Goal: Task Accomplishment & Management: Use online tool/utility

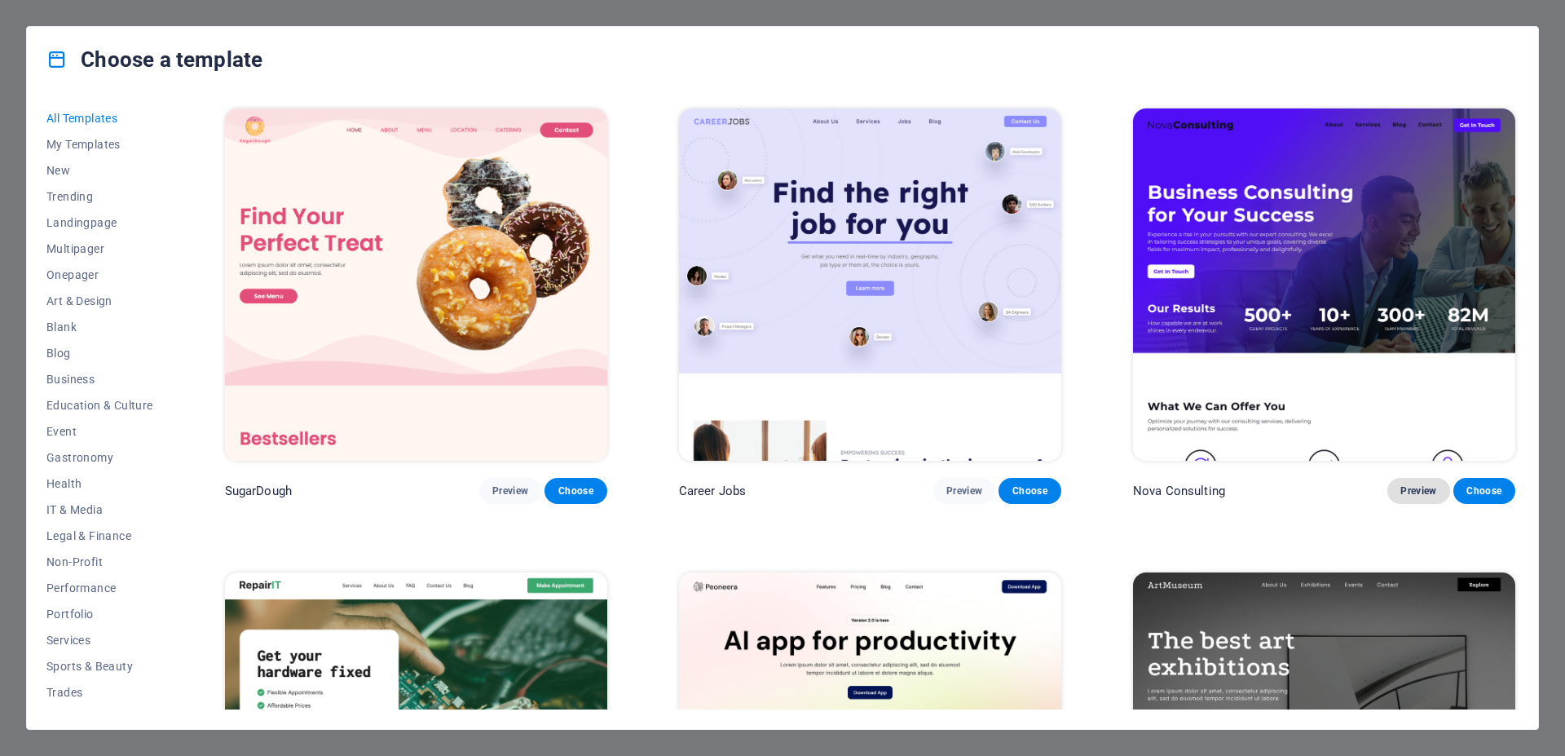
click at [1400, 487] on span "Preview" at bounding box center [1418, 490] width 36 height 13
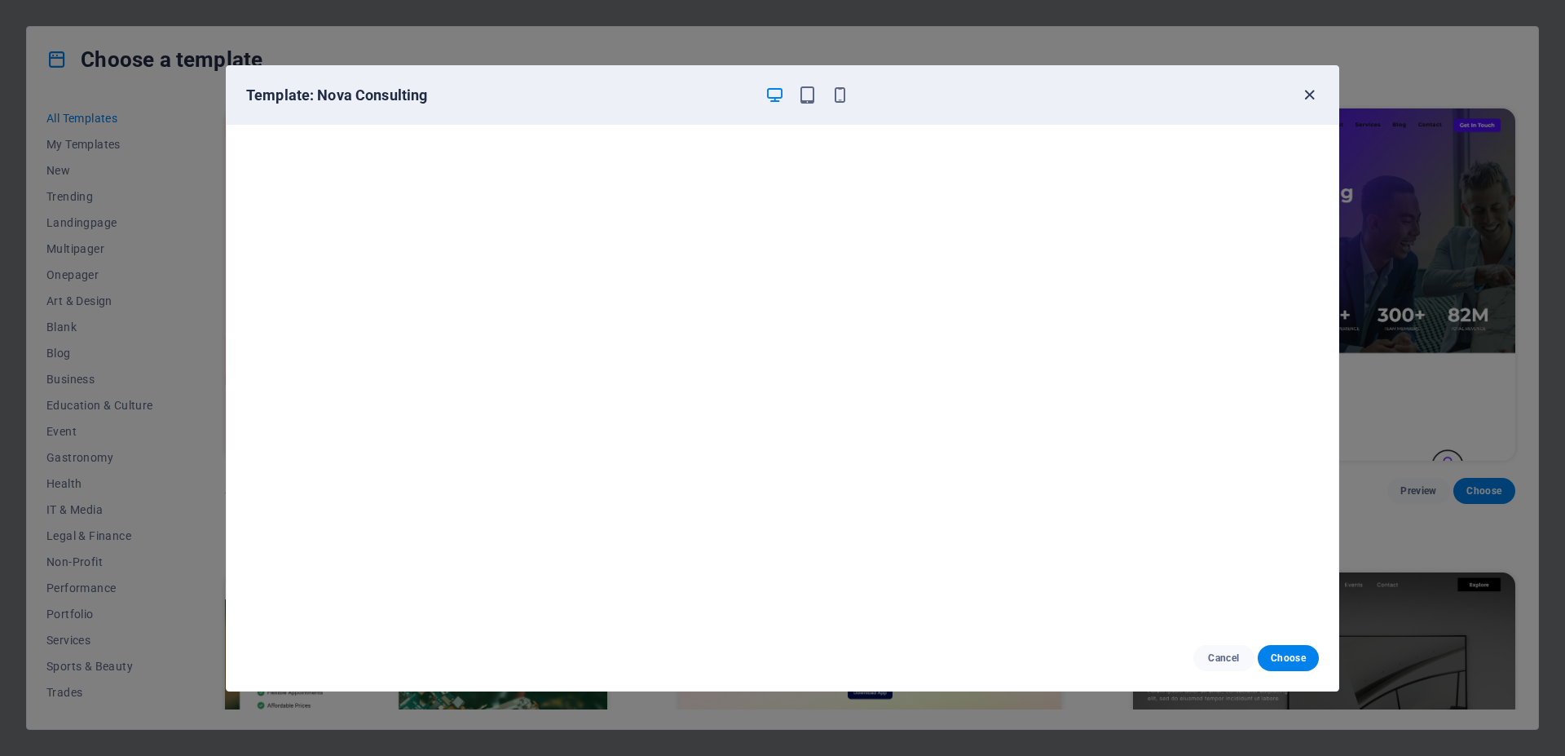
click at [1309, 100] on icon "button" at bounding box center [1309, 95] width 19 height 19
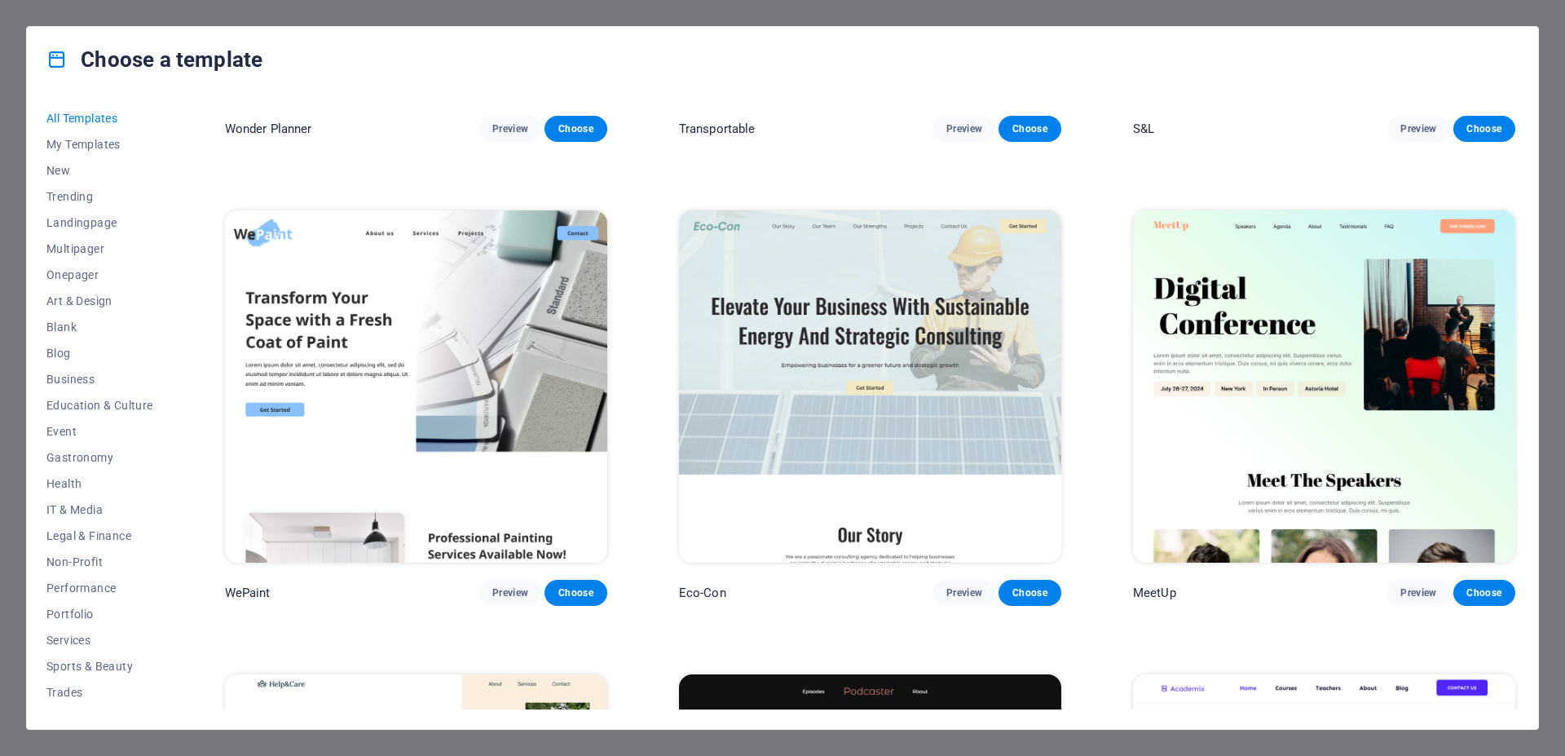
scroll to position [1294, 0]
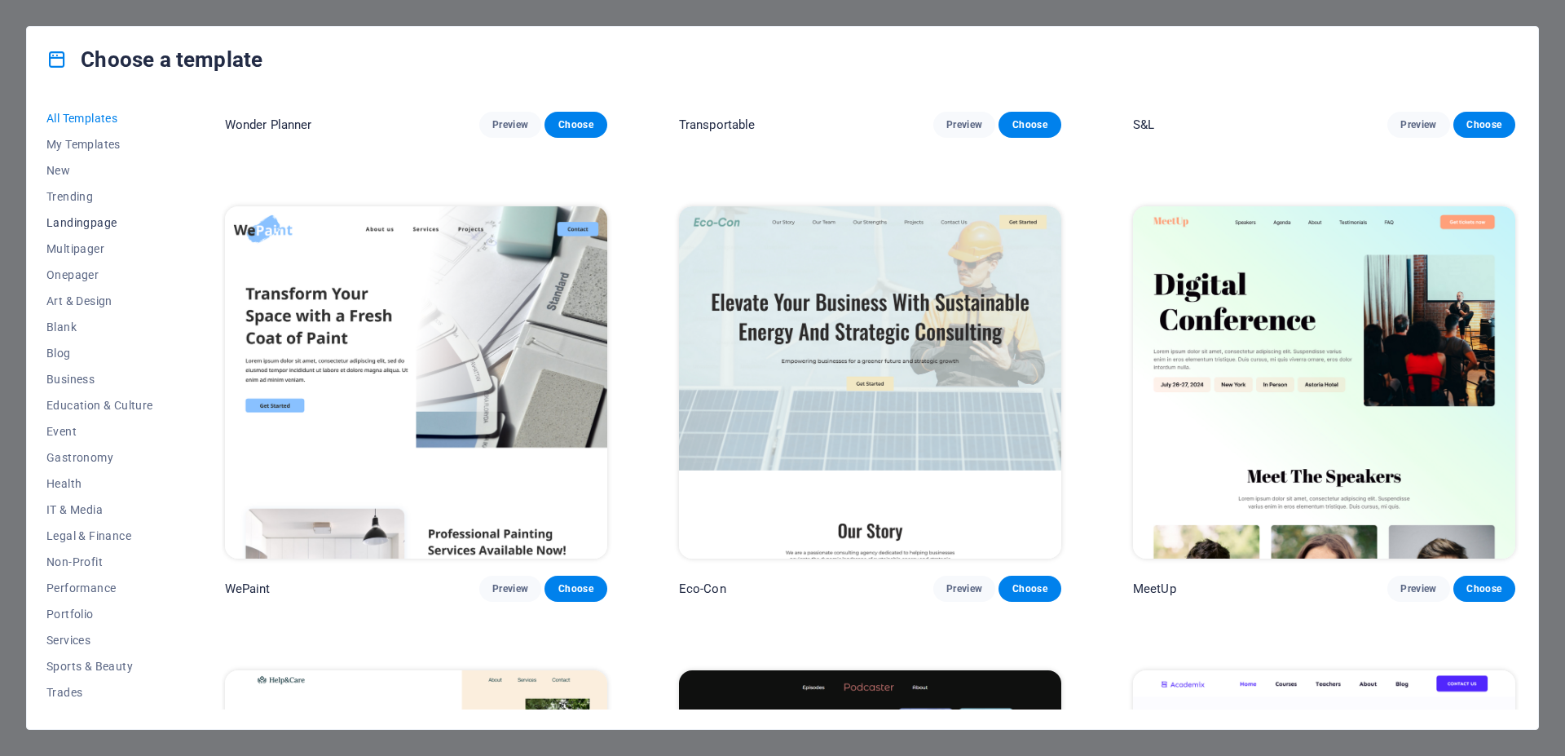
click at [73, 223] on span "Landingpage" at bounding box center [99, 222] width 107 height 13
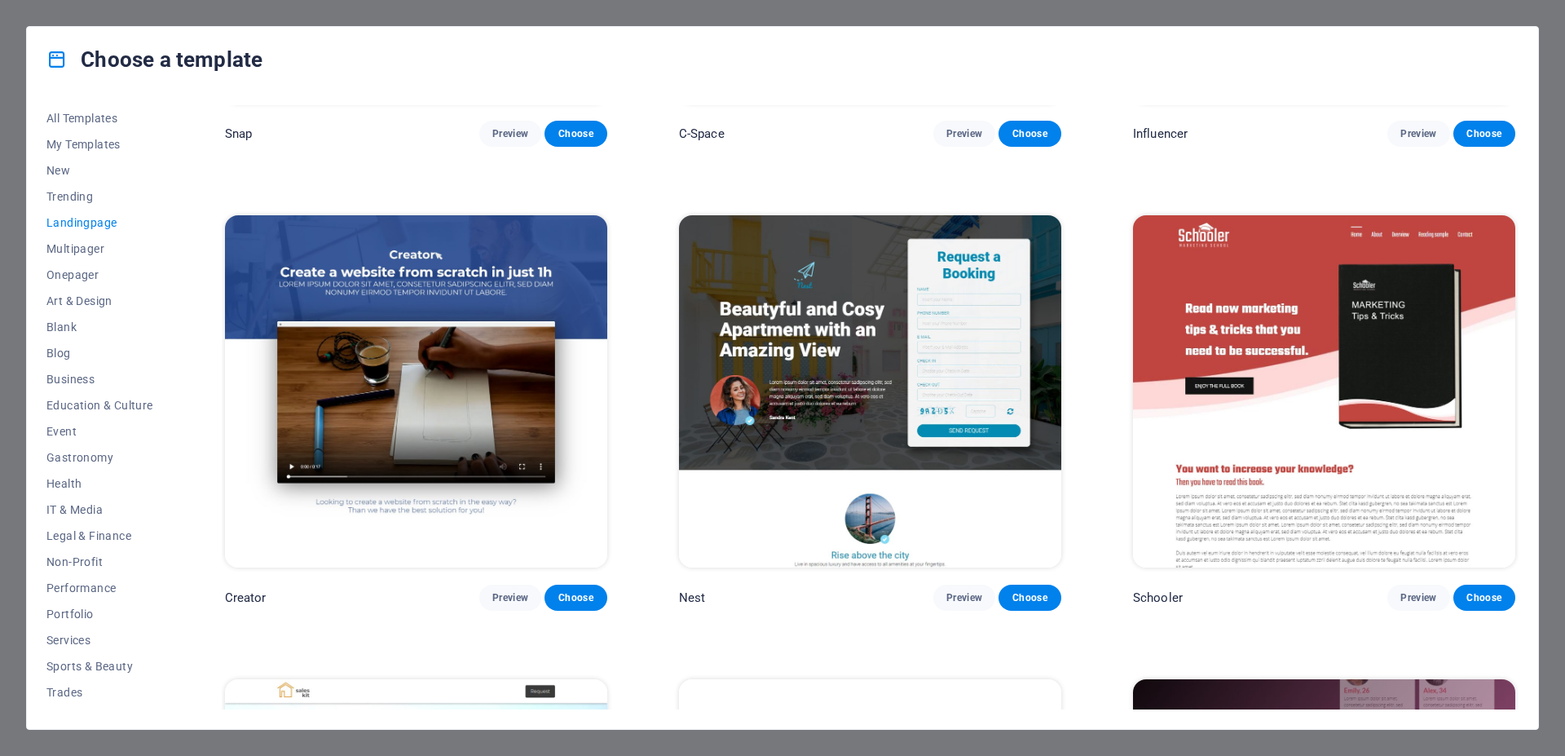
scroll to position [2421, 0]
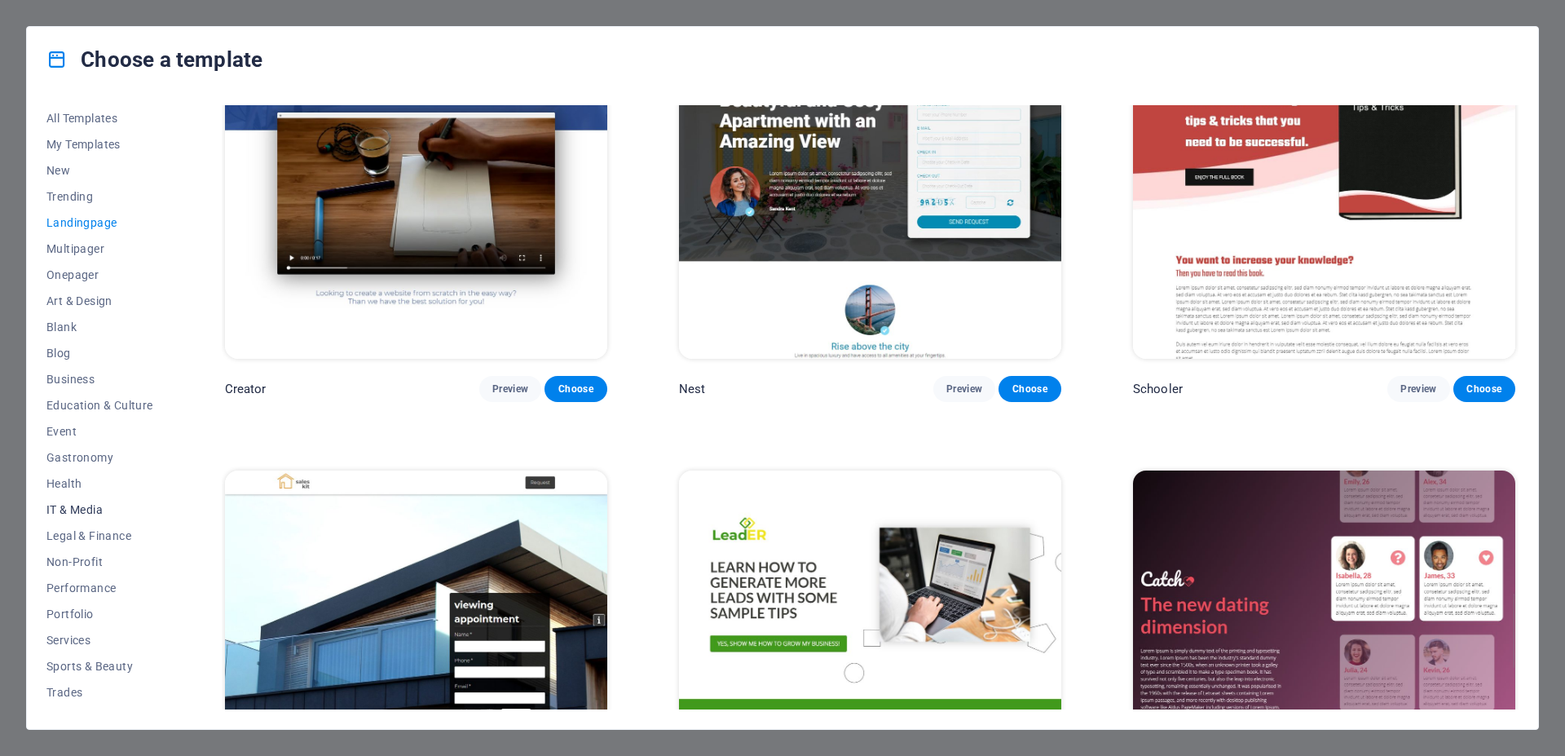
click at [61, 511] on span "IT & Media" at bounding box center [99, 509] width 107 height 13
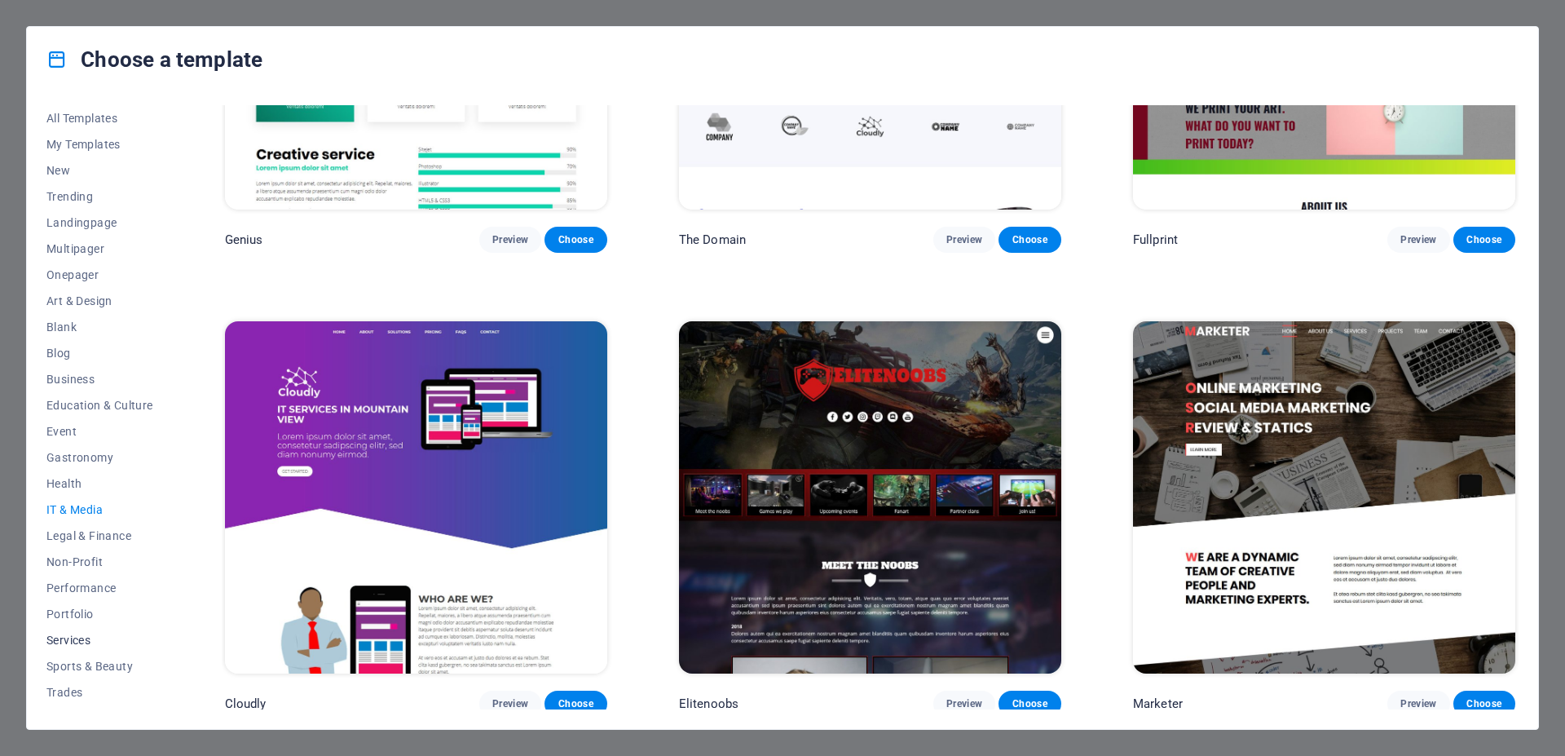
scroll to position [48, 0]
click at [56, 668] on span "Travel" at bounding box center [99, 669] width 107 height 13
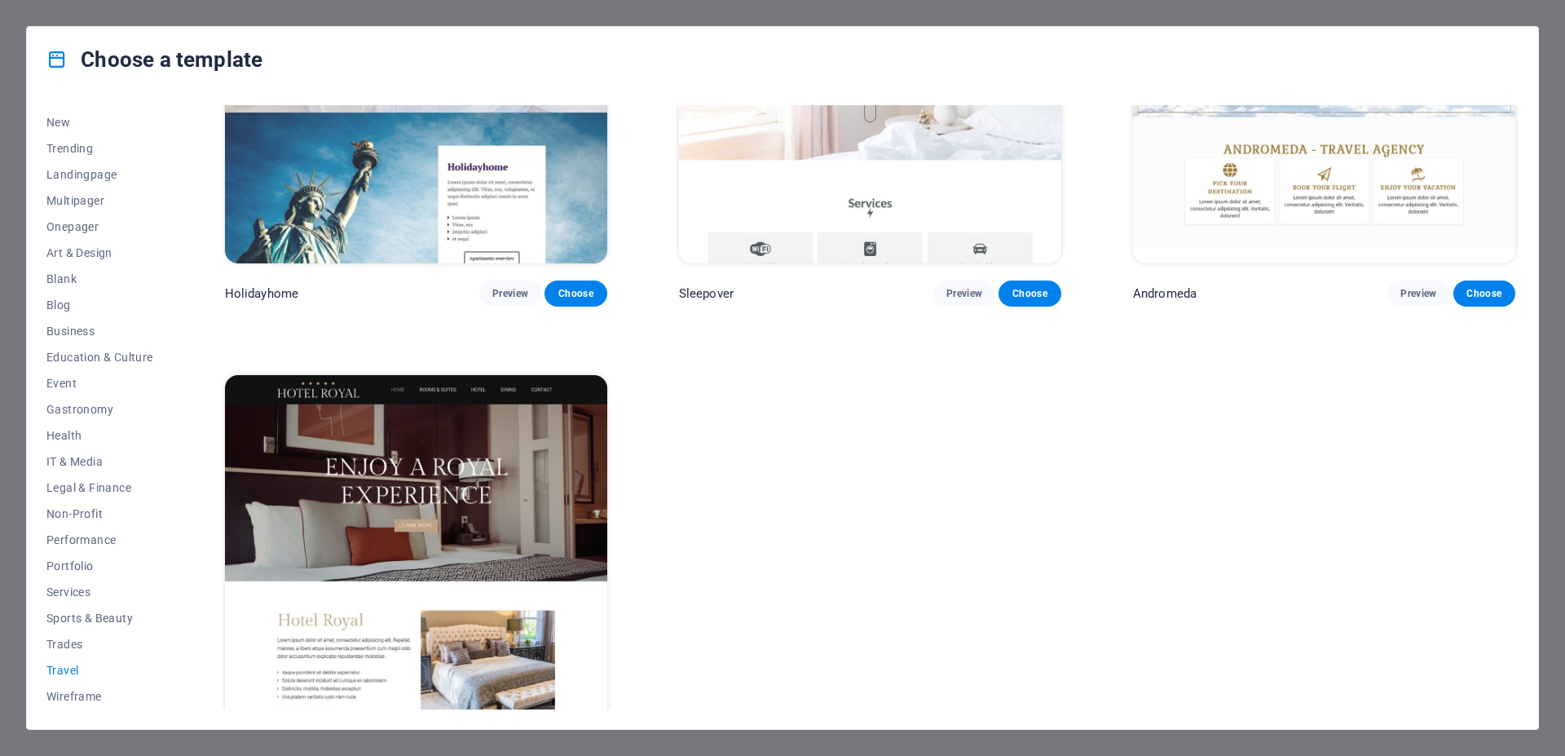
scroll to position [673, 0]
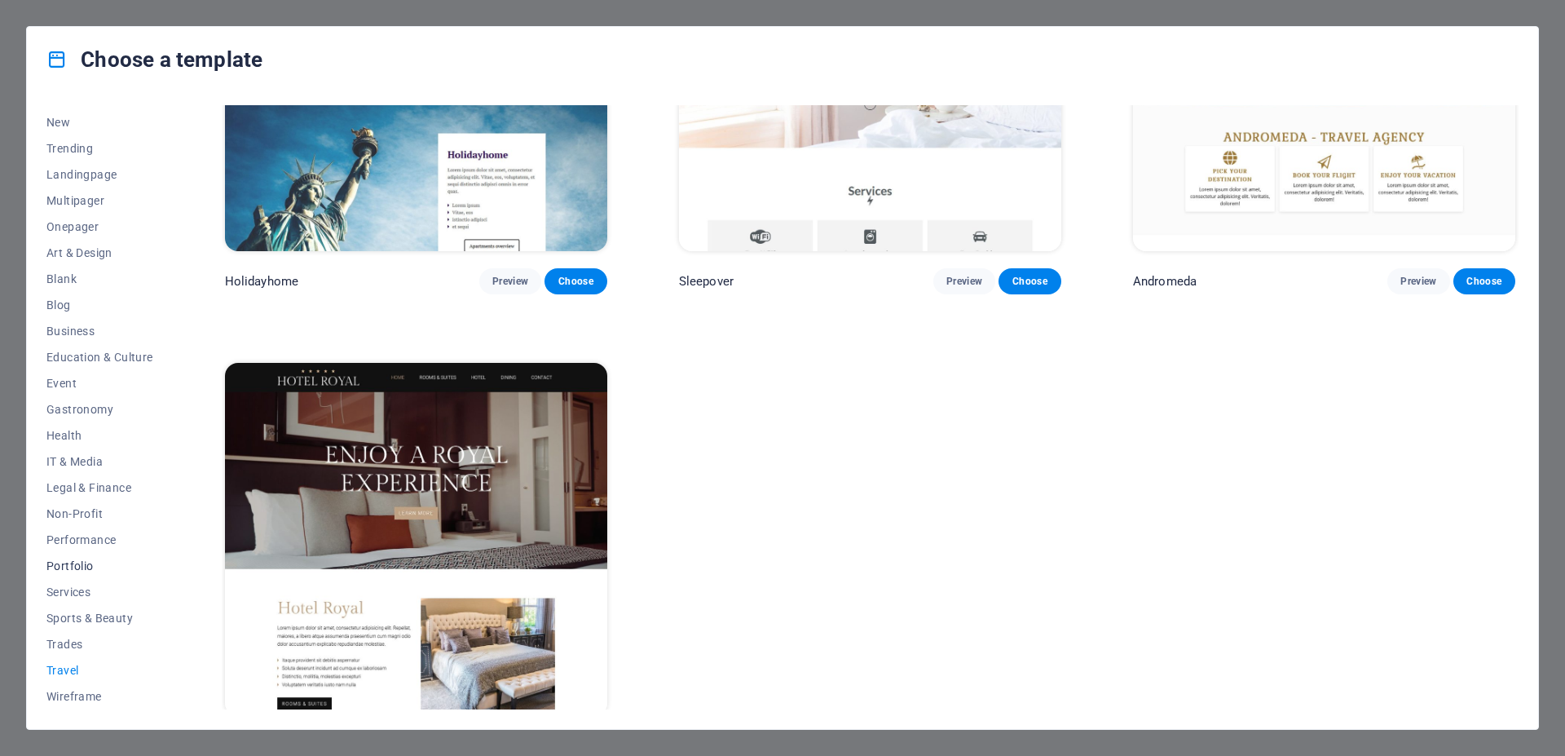
click at [64, 566] on span "Portfolio" at bounding box center [99, 565] width 107 height 13
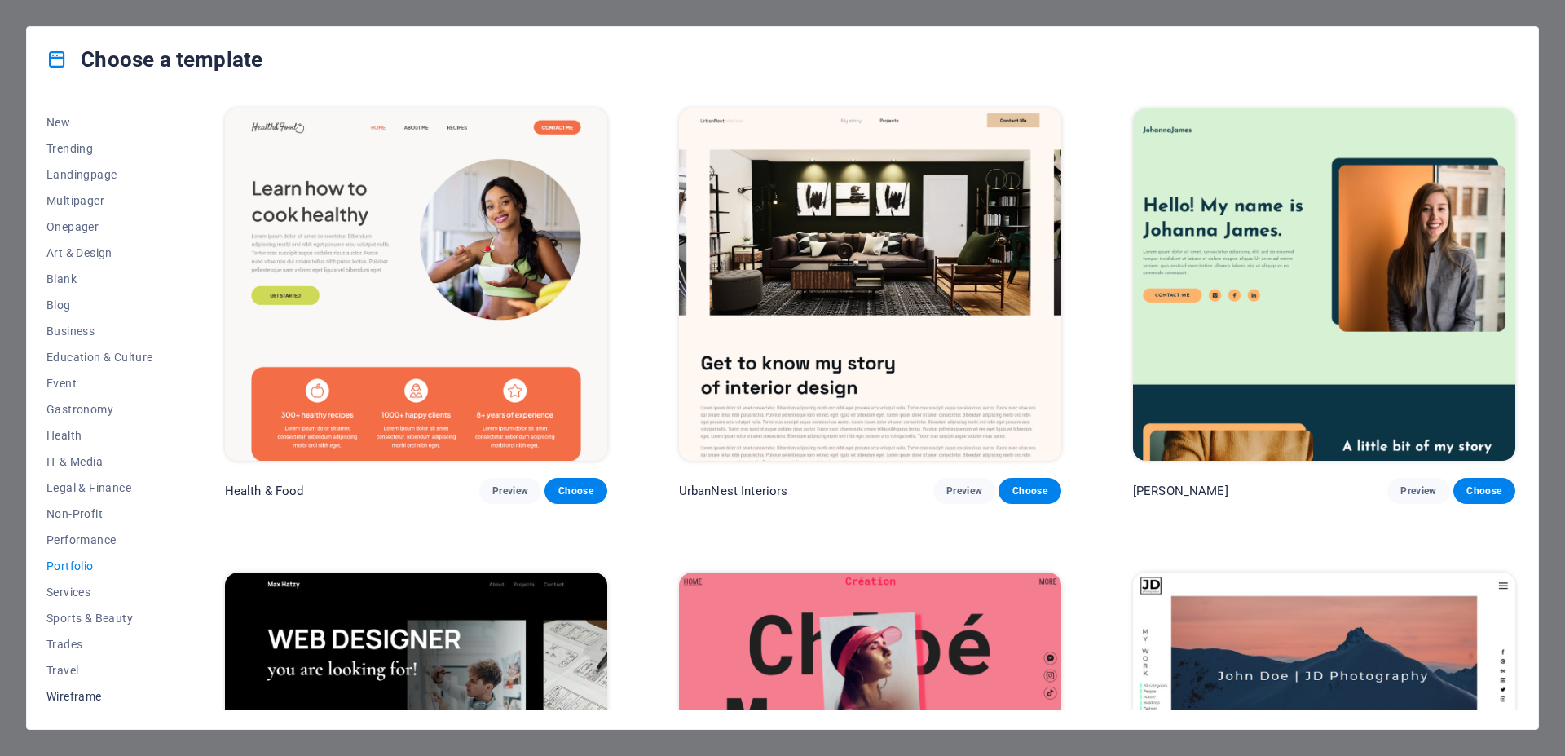
click at [58, 697] on span "Wireframe" at bounding box center [99, 696] width 107 height 13
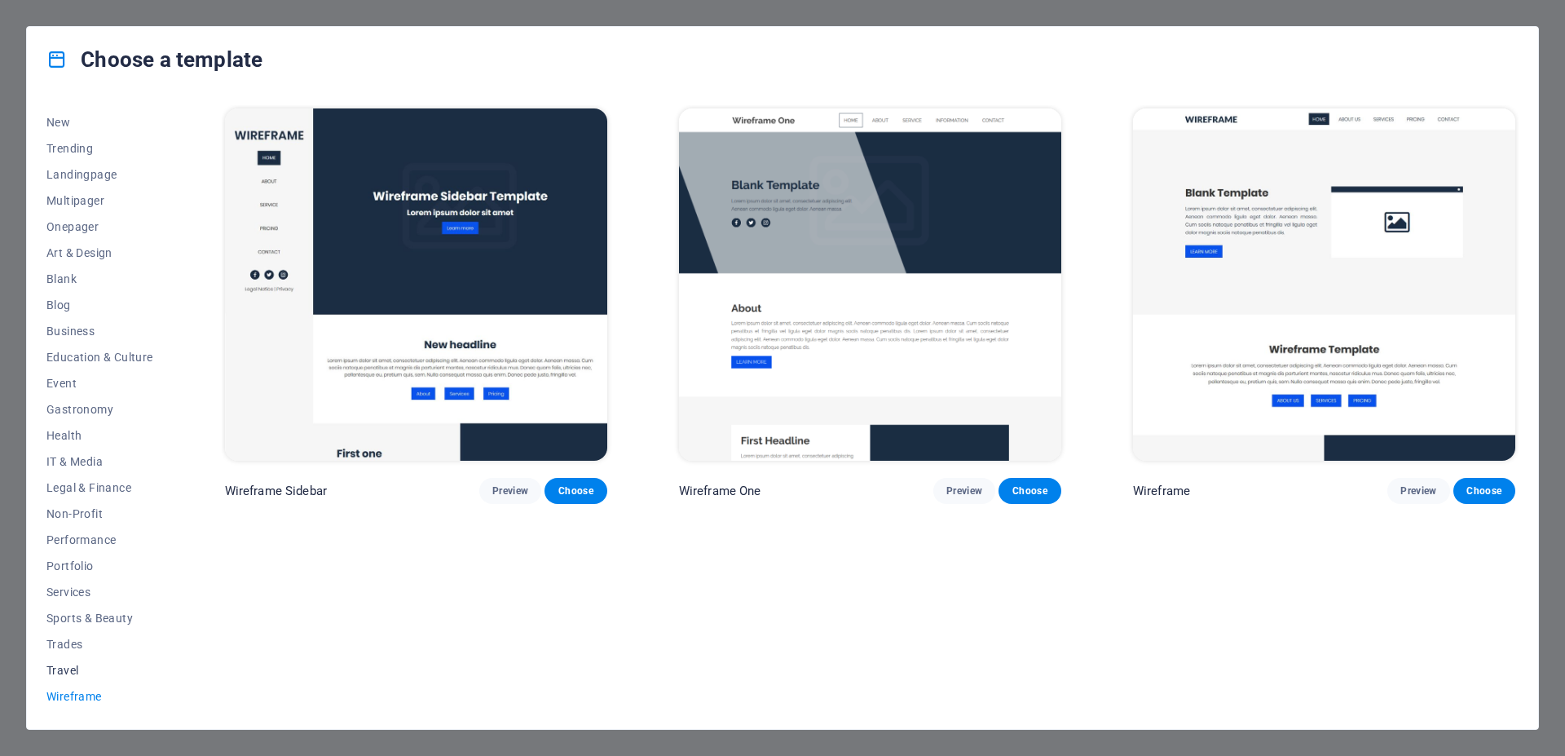
click at [63, 670] on span "Travel" at bounding box center [99, 669] width 107 height 13
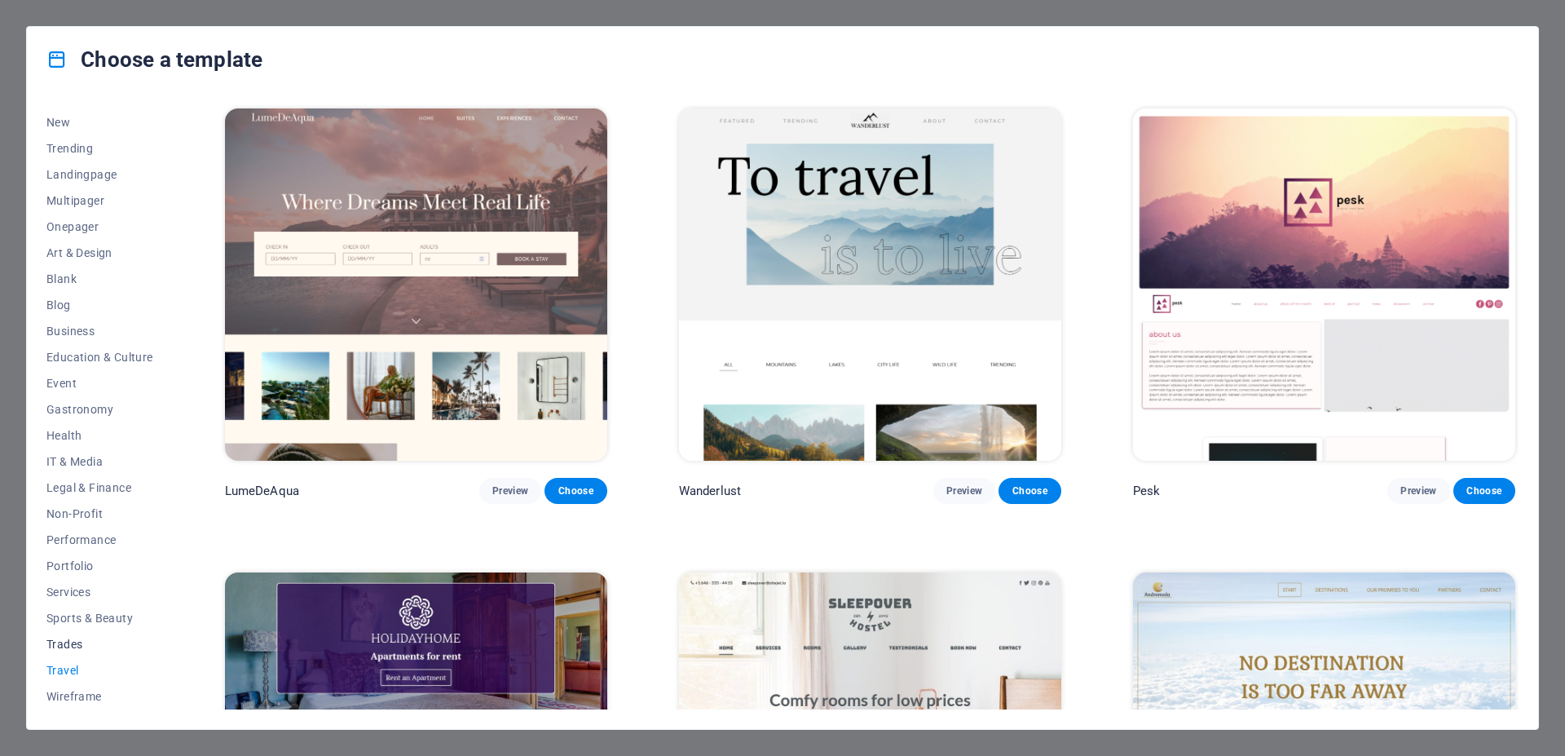
click at [63, 643] on span "Trades" at bounding box center [99, 643] width 107 height 13
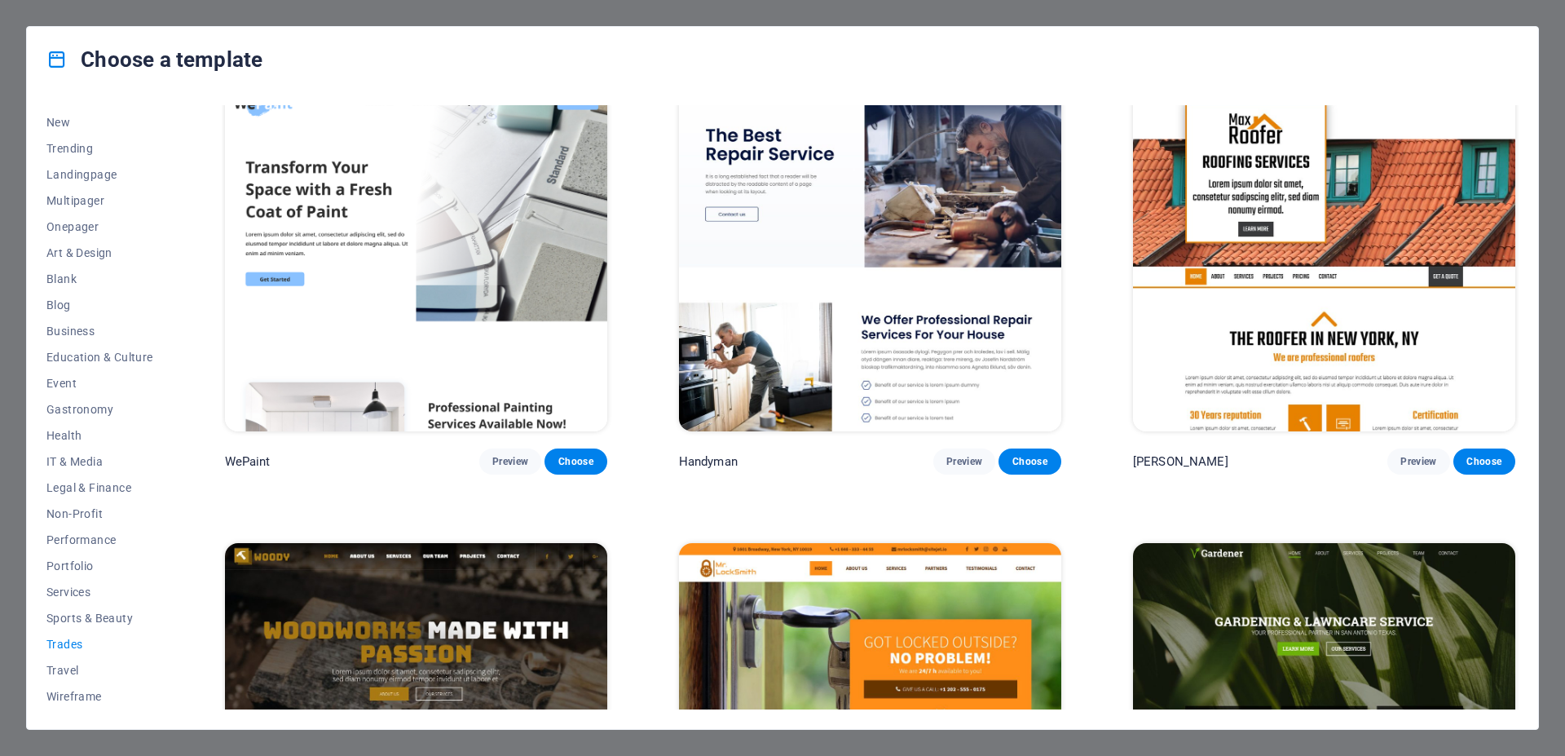
scroll to position [29, 0]
click at [64, 328] on span "Business" at bounding box center [99, 330] width 107 height 13
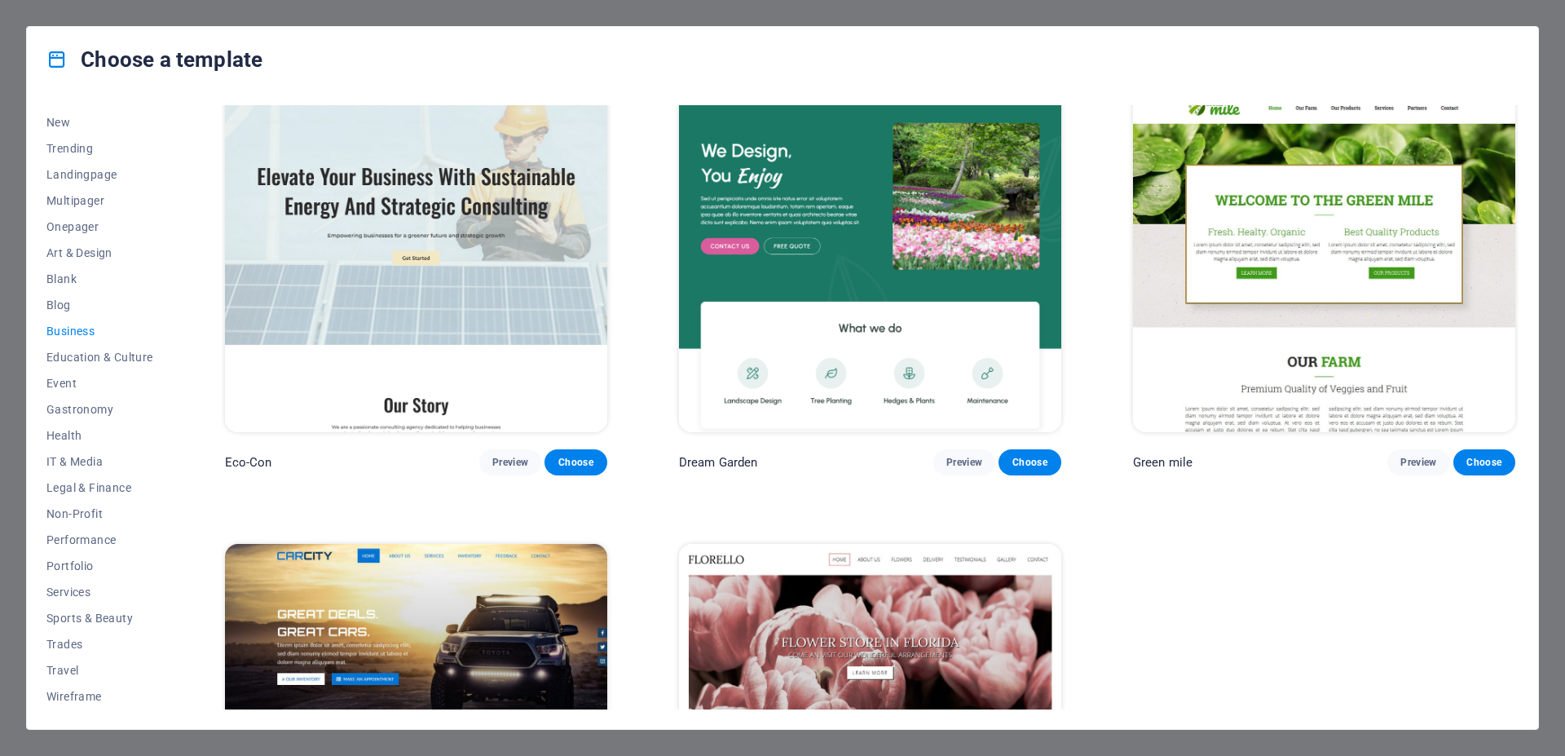
scroll to position [0, 0]
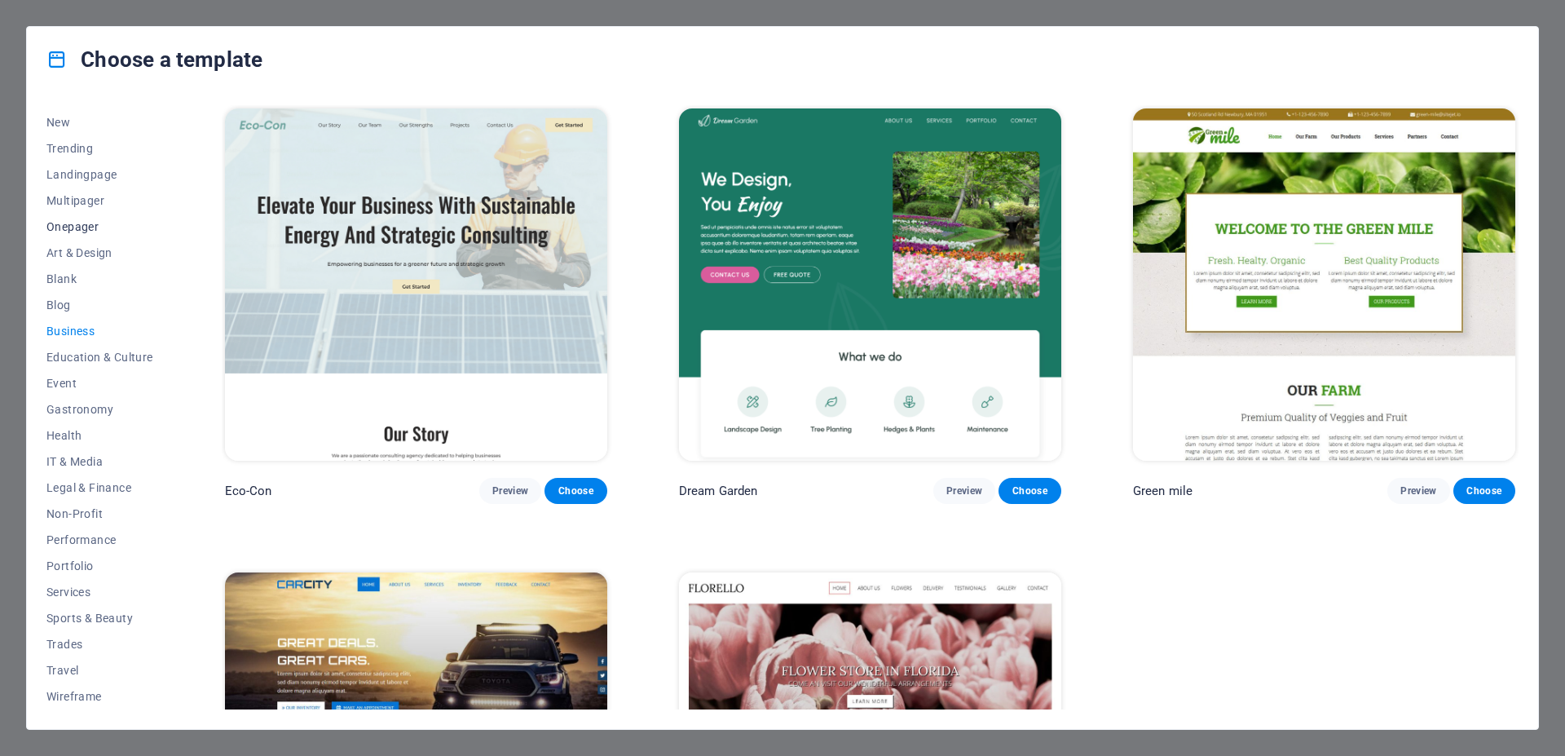
click at [66, 223] on span "Onepager" at bounding box center [99, 226] width 107 height 13
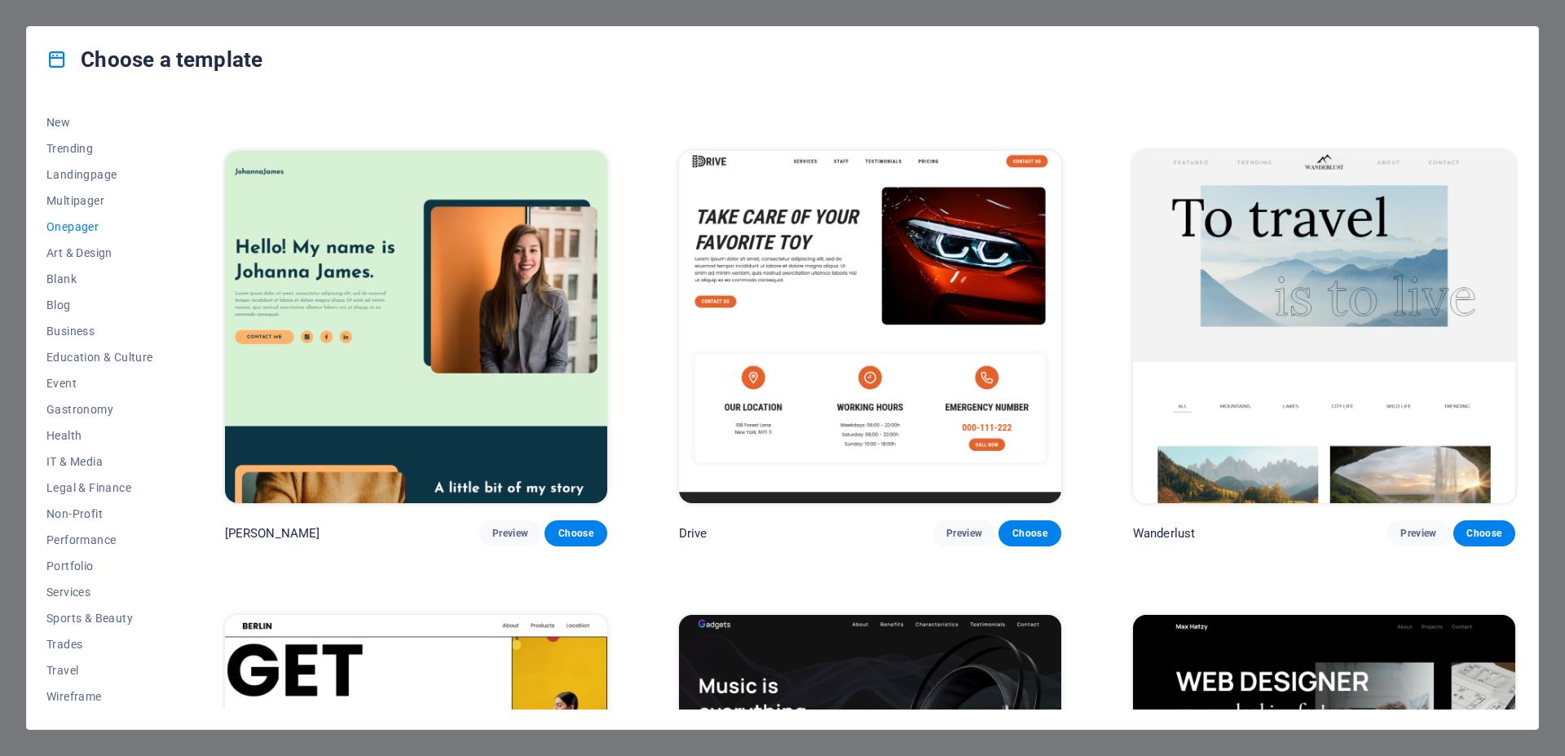
scroll to position [1351, 0]
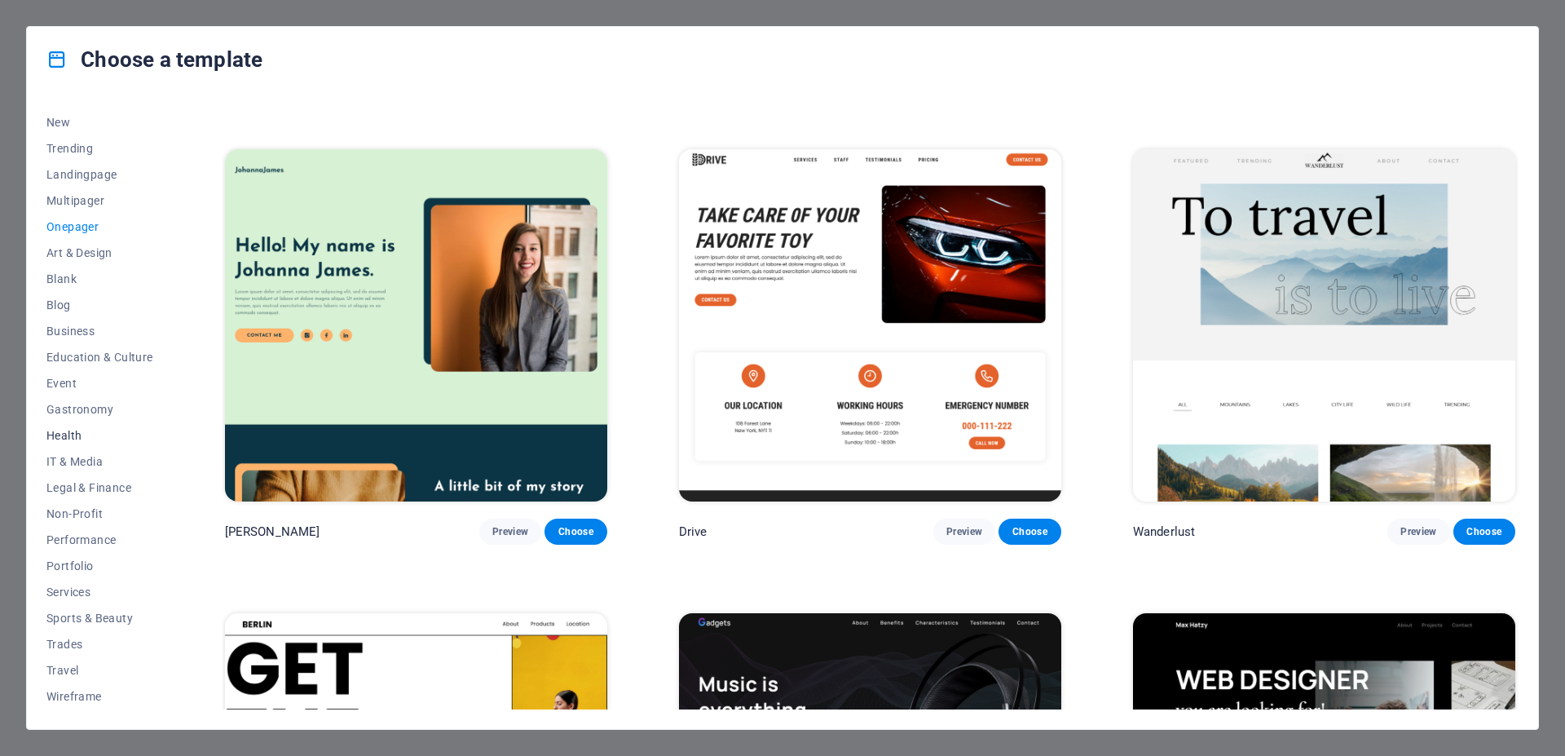
click at [54, 434] on span "Health" at bounding box center [99, 435] width 107 height 13
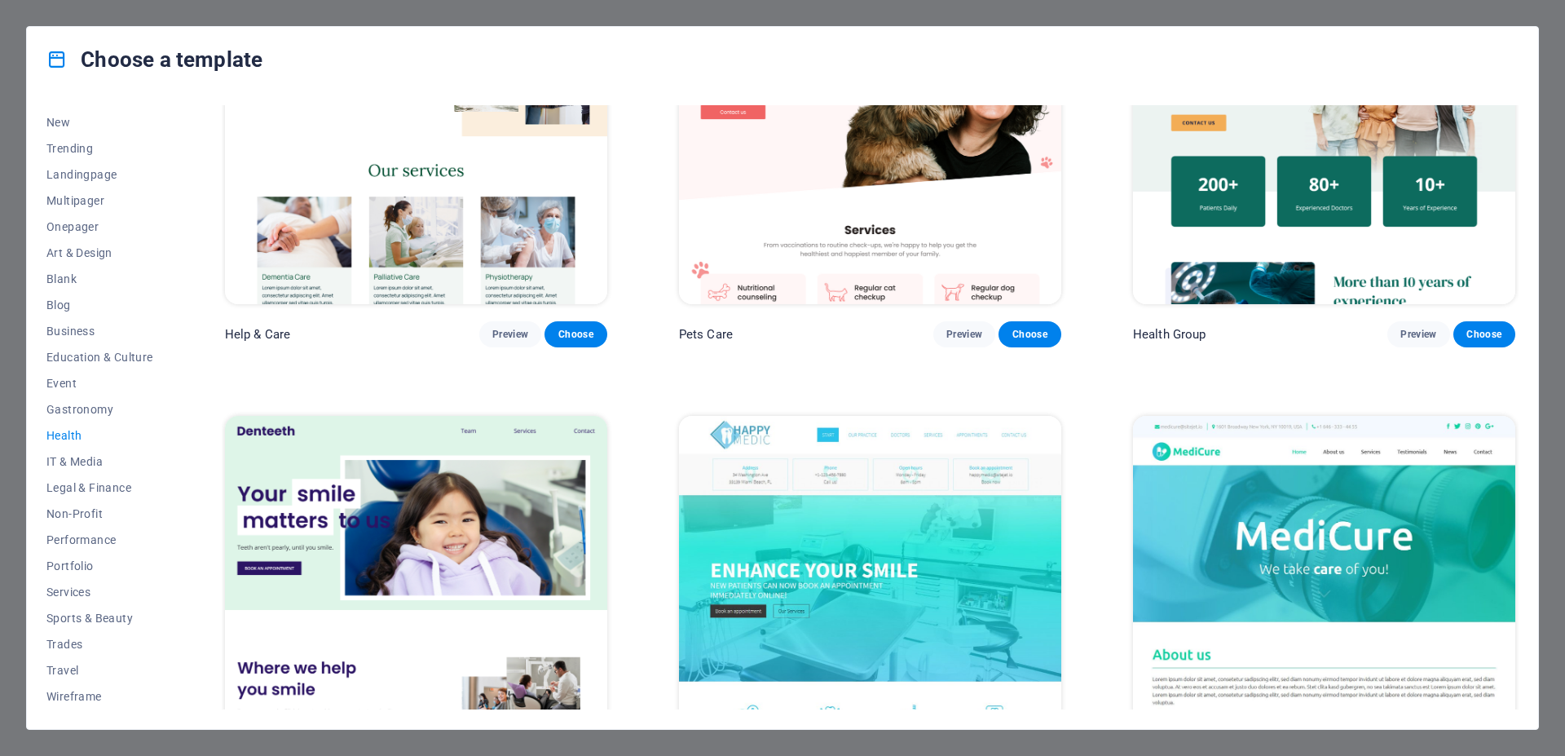
scroll to position [0, 0]
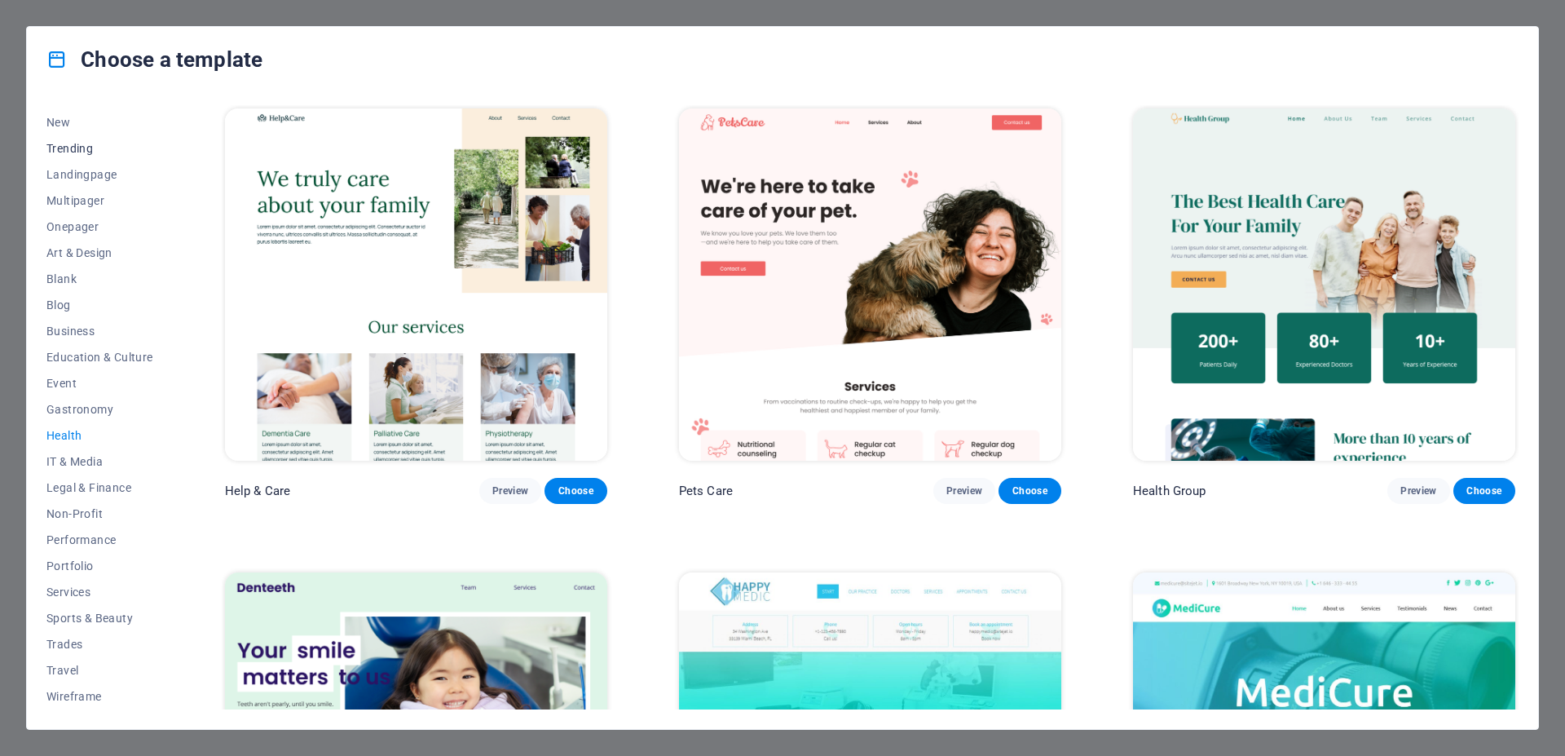
click at [64, 153] on span "Trending" at bounding box center [99, 148] width 107 height 13
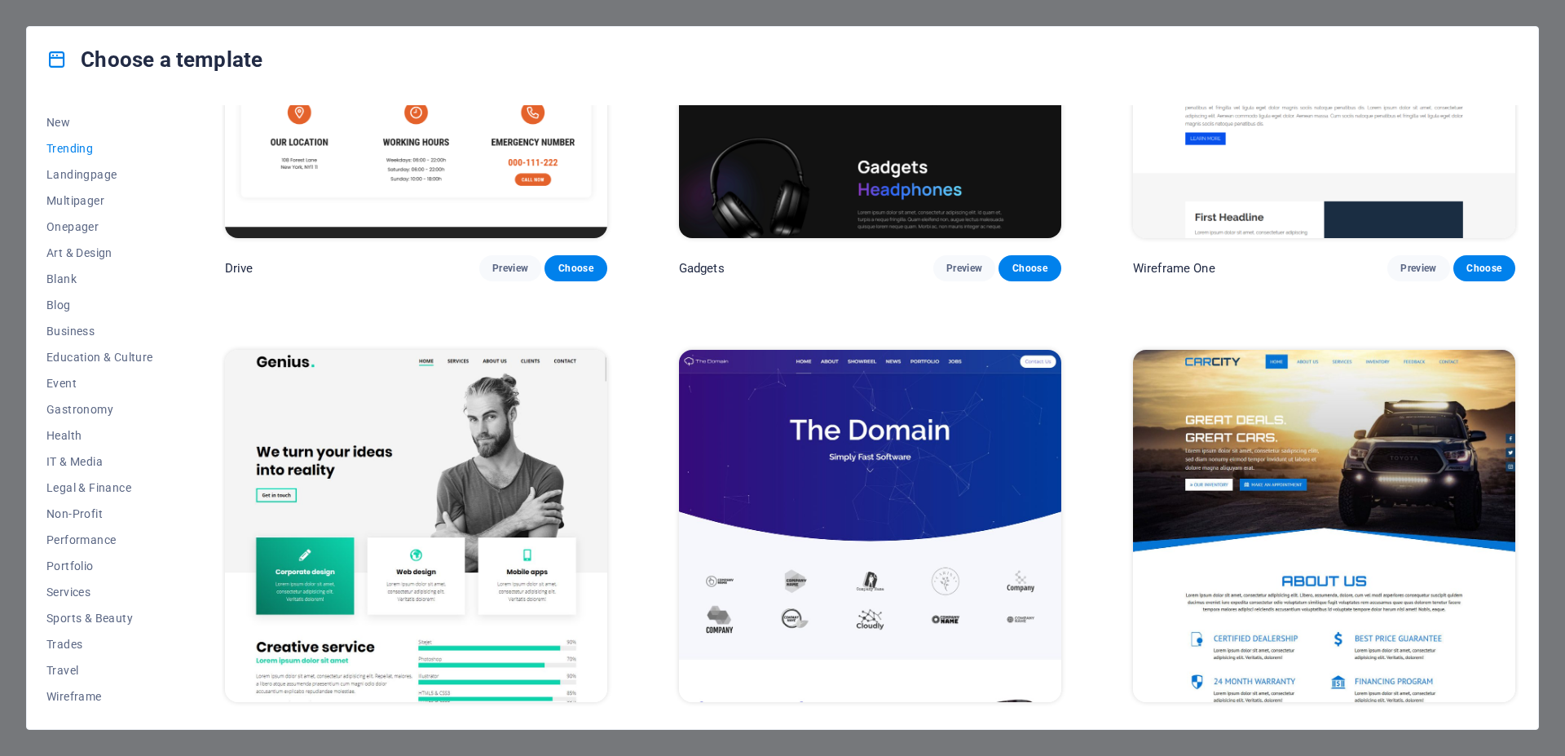
scroll to position [1741, 0]
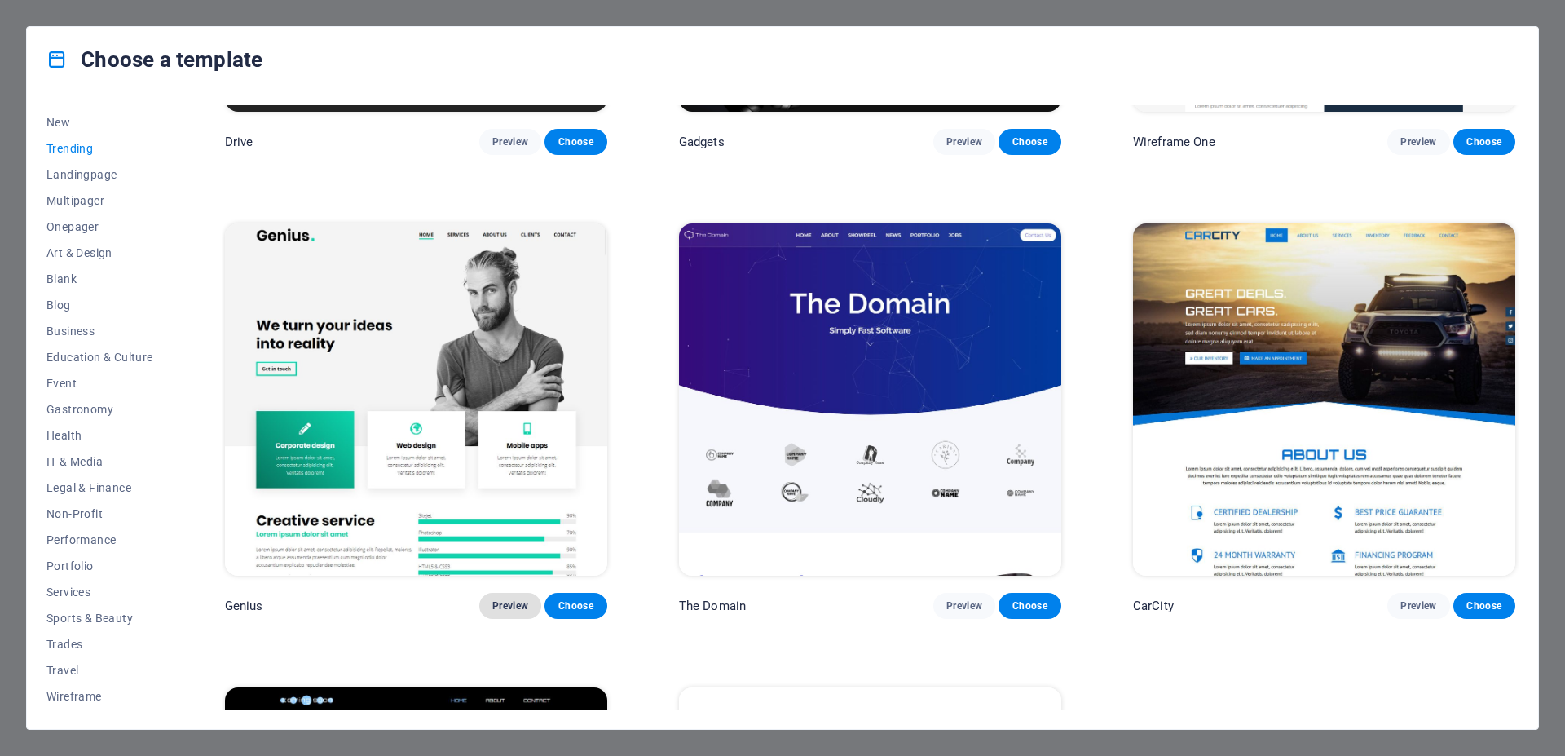
click at [494, 599] on span "Preview" at bounding box center [510, 605] width 36 height 13
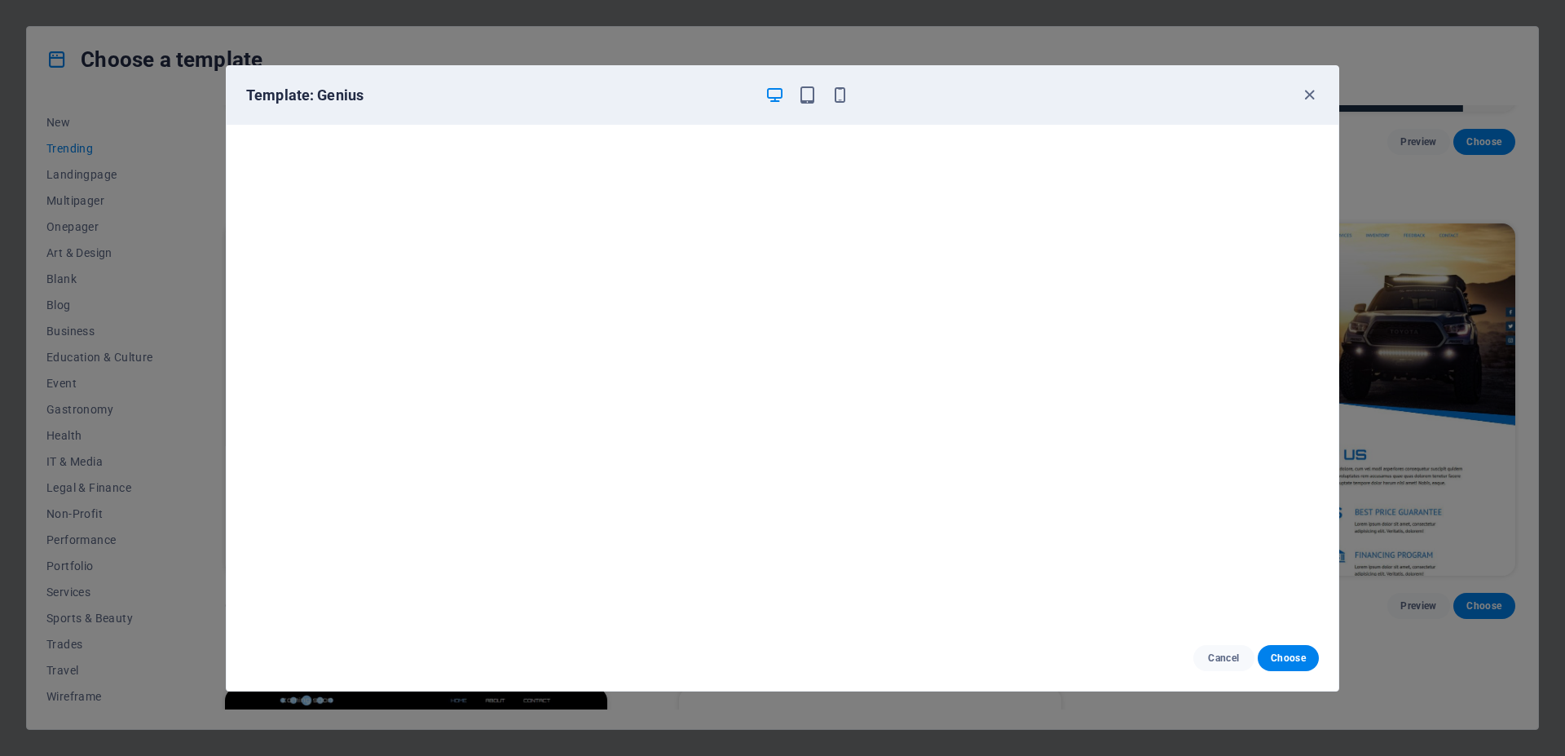
scroll to position [4, 0]
click at [1285, 664] on button "Choose" at bounding box center [1288, 658] width 61 height 26
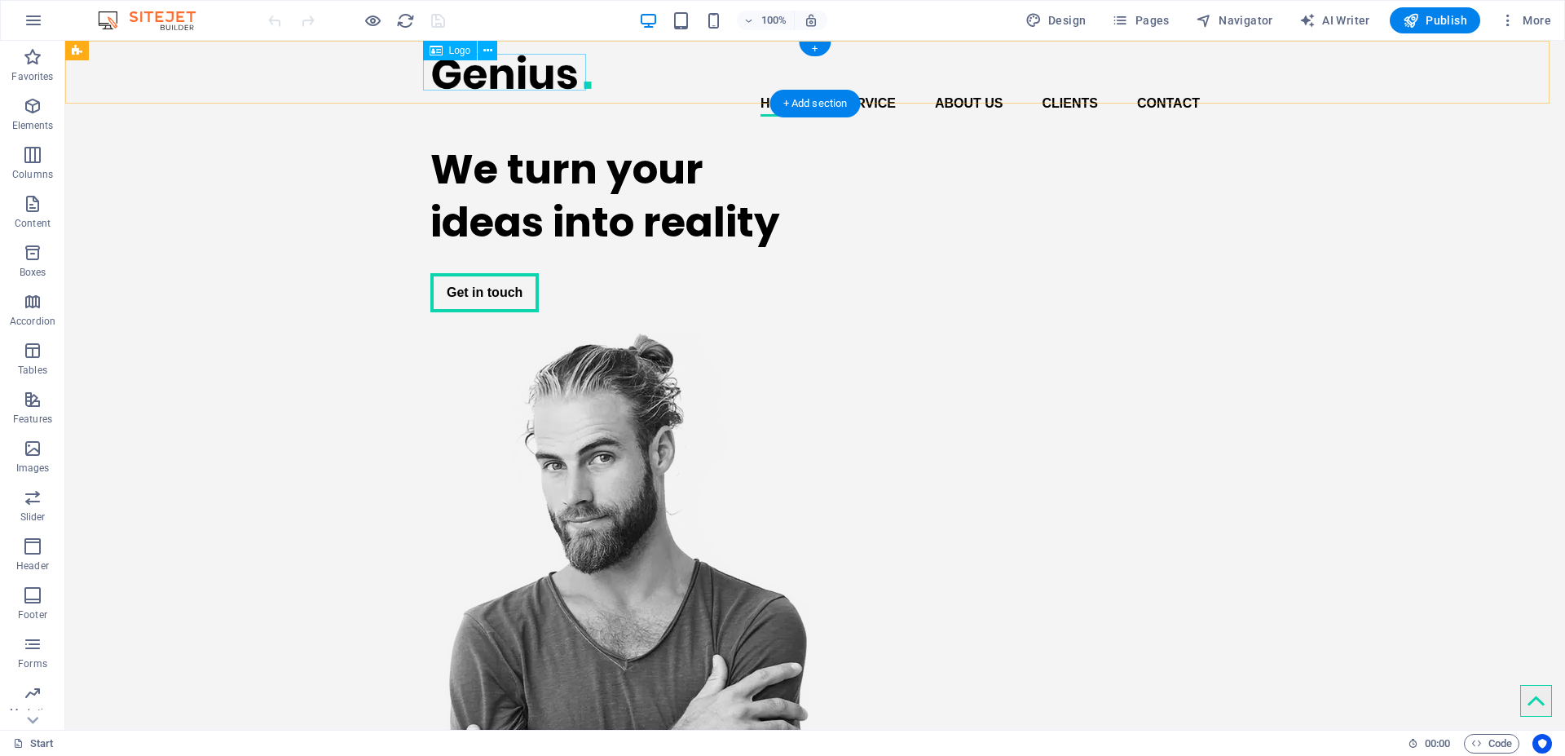
click at [478, 72] on div at bounding box center [814, 72] width 769 height 37
click at [488, 55] on icon at bounding box center [487, 50] width 9 height 17
click at [450, 77] on div at bounding box center [814, 72] width 769 height 37
click at [486, 78] on div at bounding box center [814, 72] width 769 height 37
click at [487, 55] on icon at bounding box center [487, 50] width 9 height 17
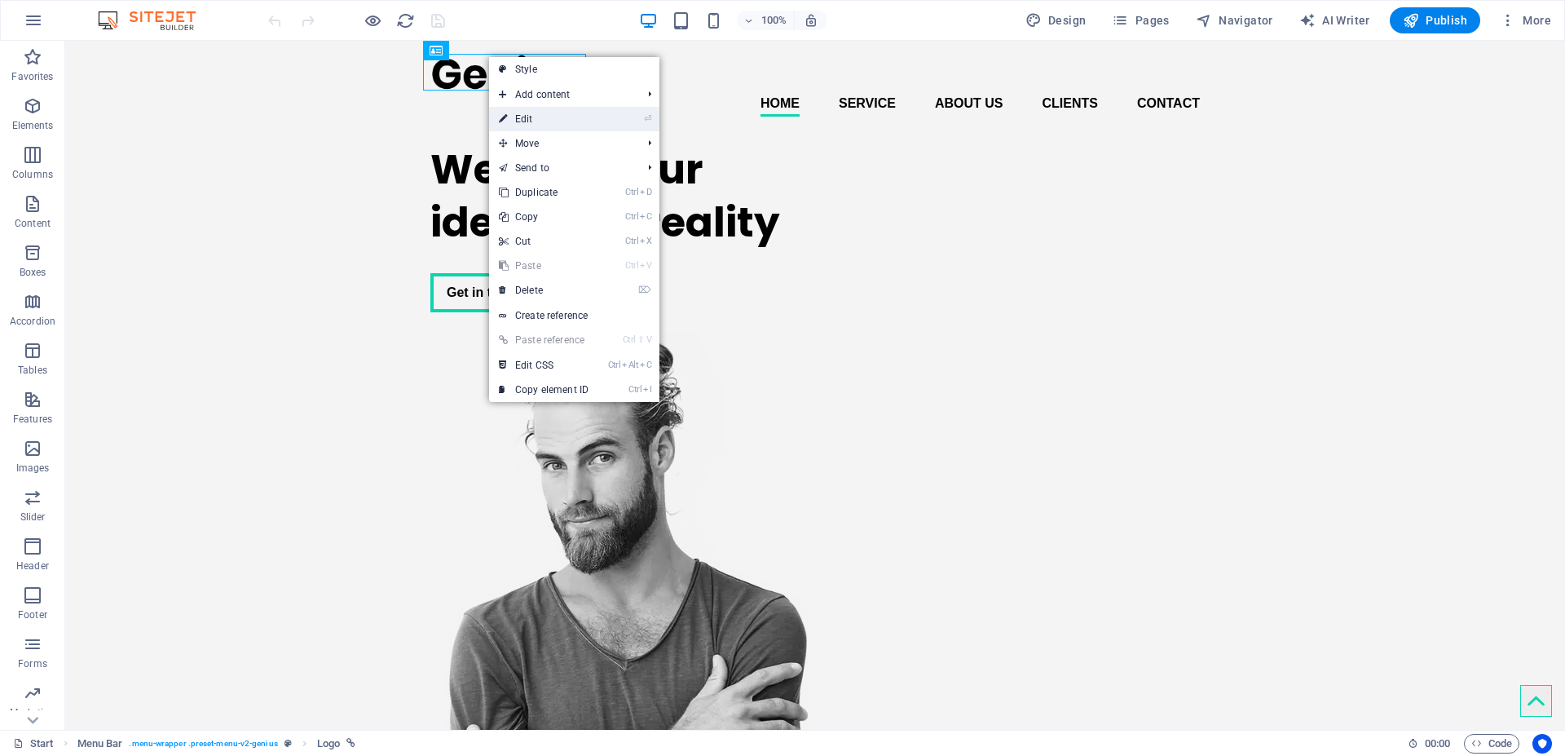
click at [516, 120] on link "⏎ Edit" at bounding box center [543, 119] width 109 height 24
select select "px"
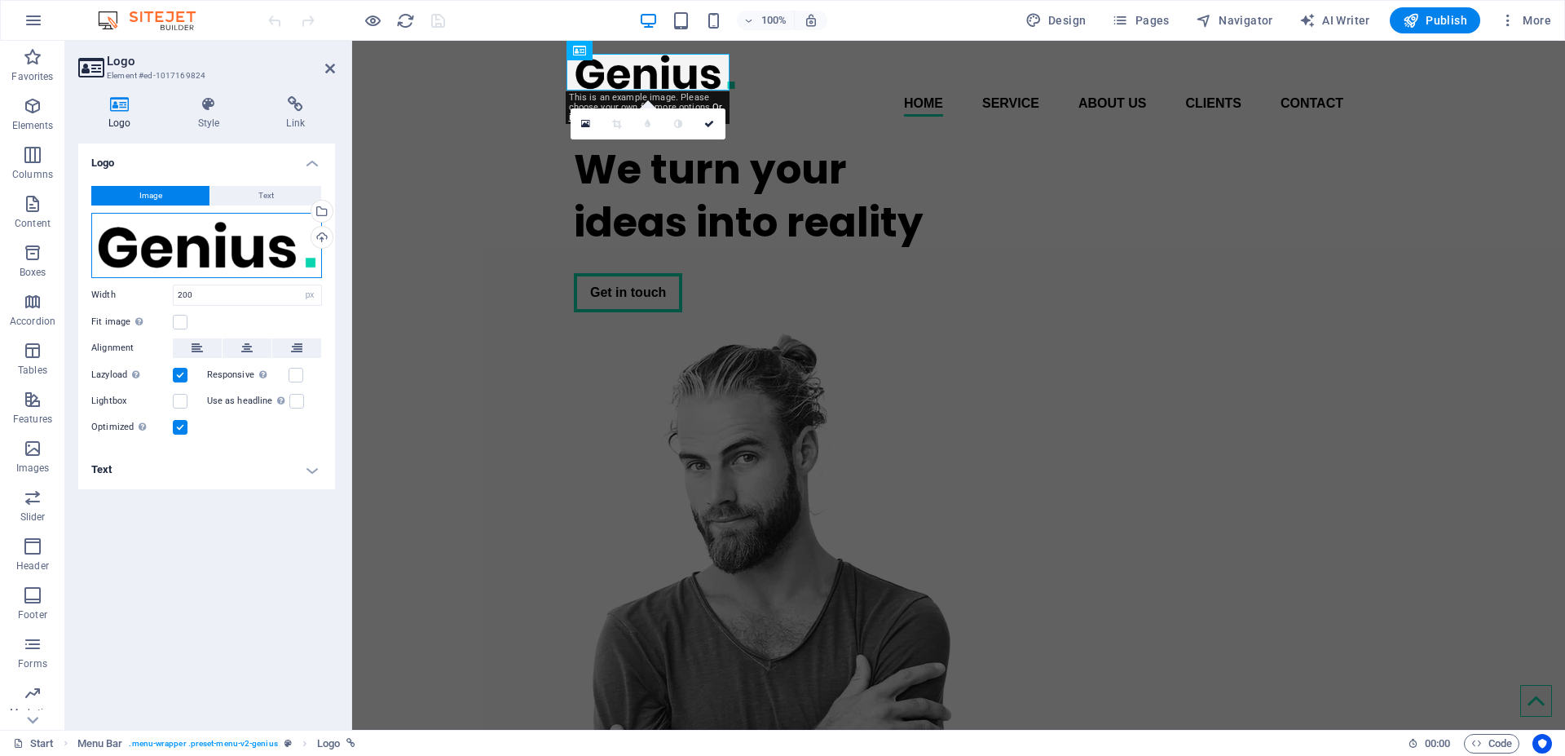
click at [211, 242] on div "Drag files here, click to choose files or select files from Files or our free s…" at bounding box center [206, 245] width 231 height 65
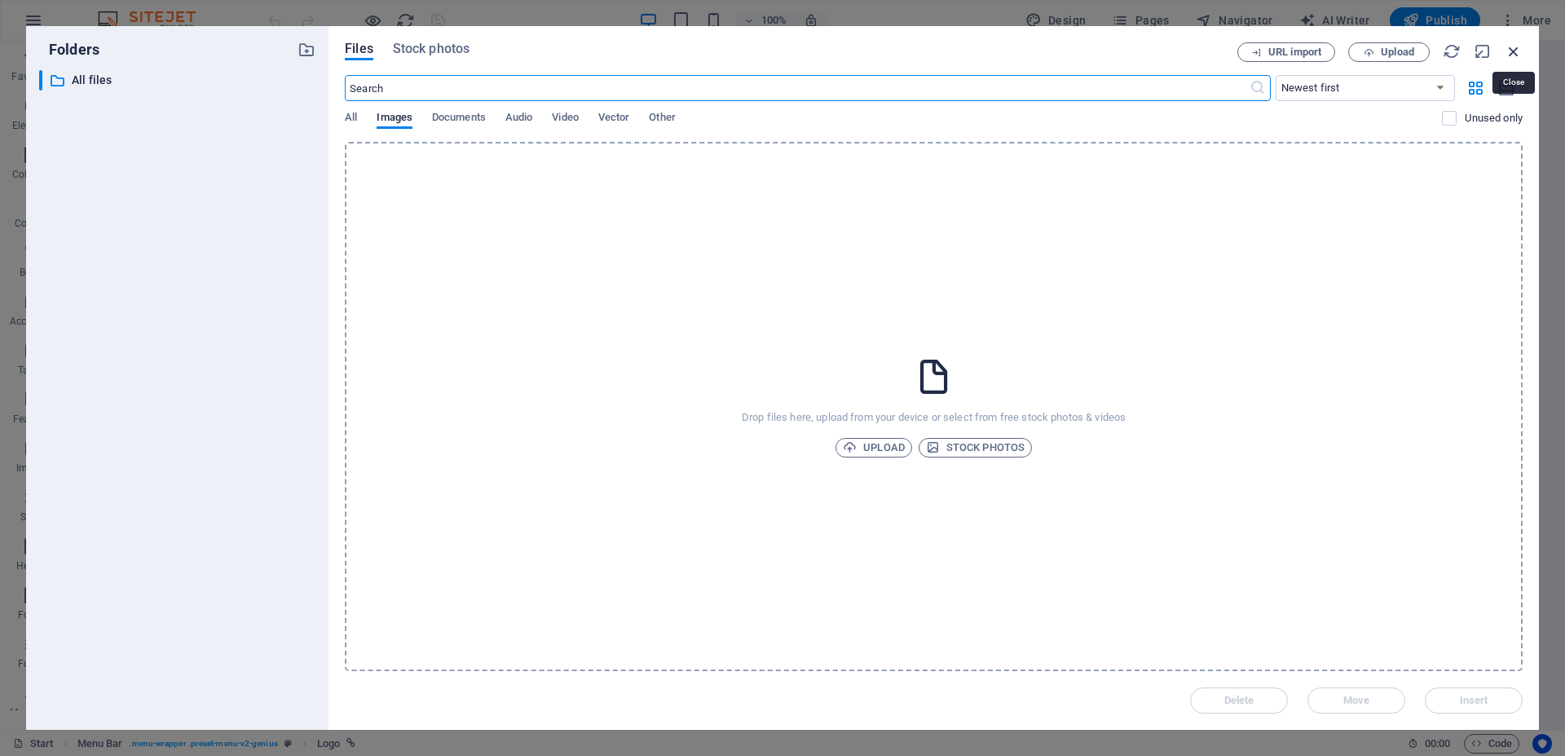
click at [1512, 54] on icon "button" at bounding box center [1514, 51] width 18 height 18
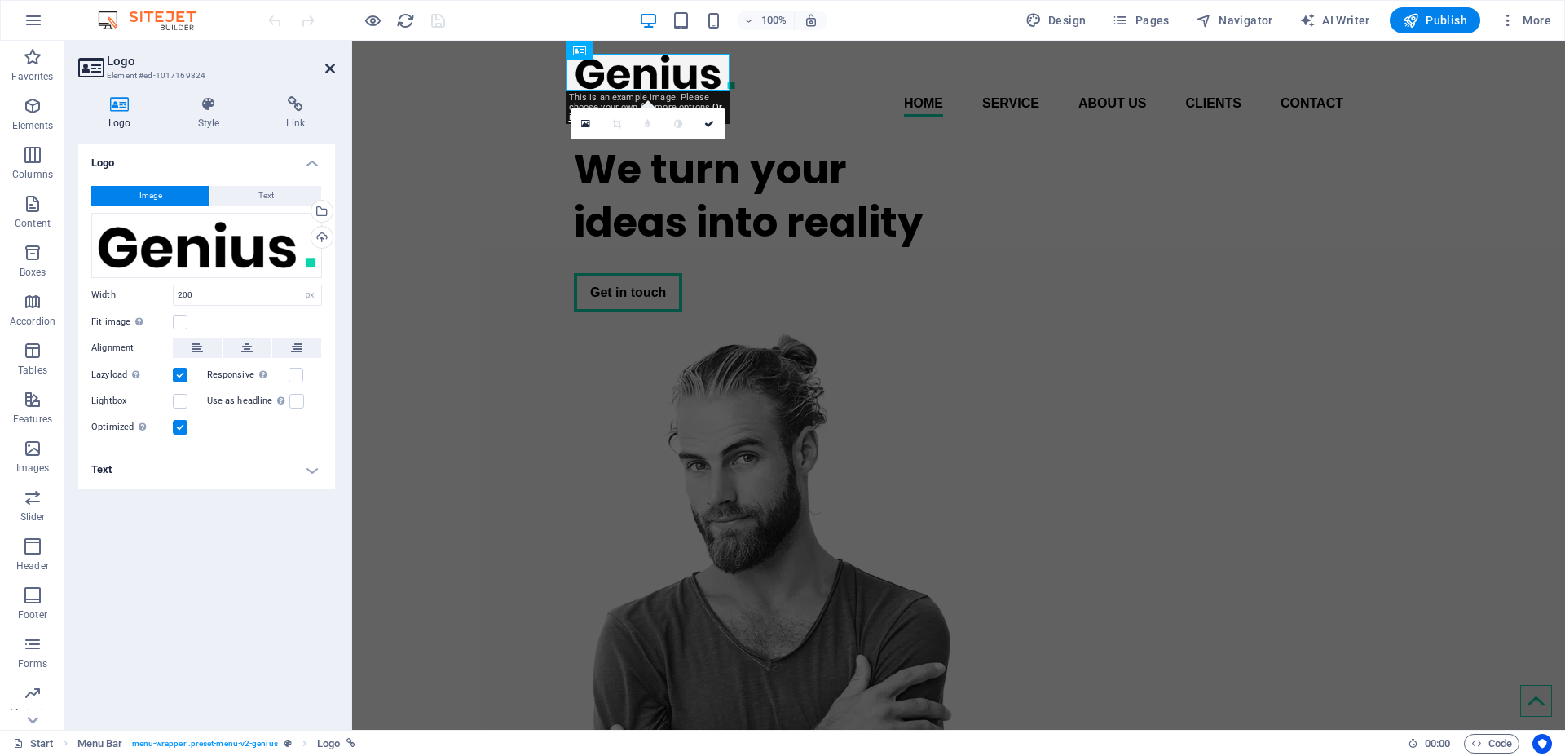
click at [326, 69] on icon at bounding box center [330, 68] width 10 height 13
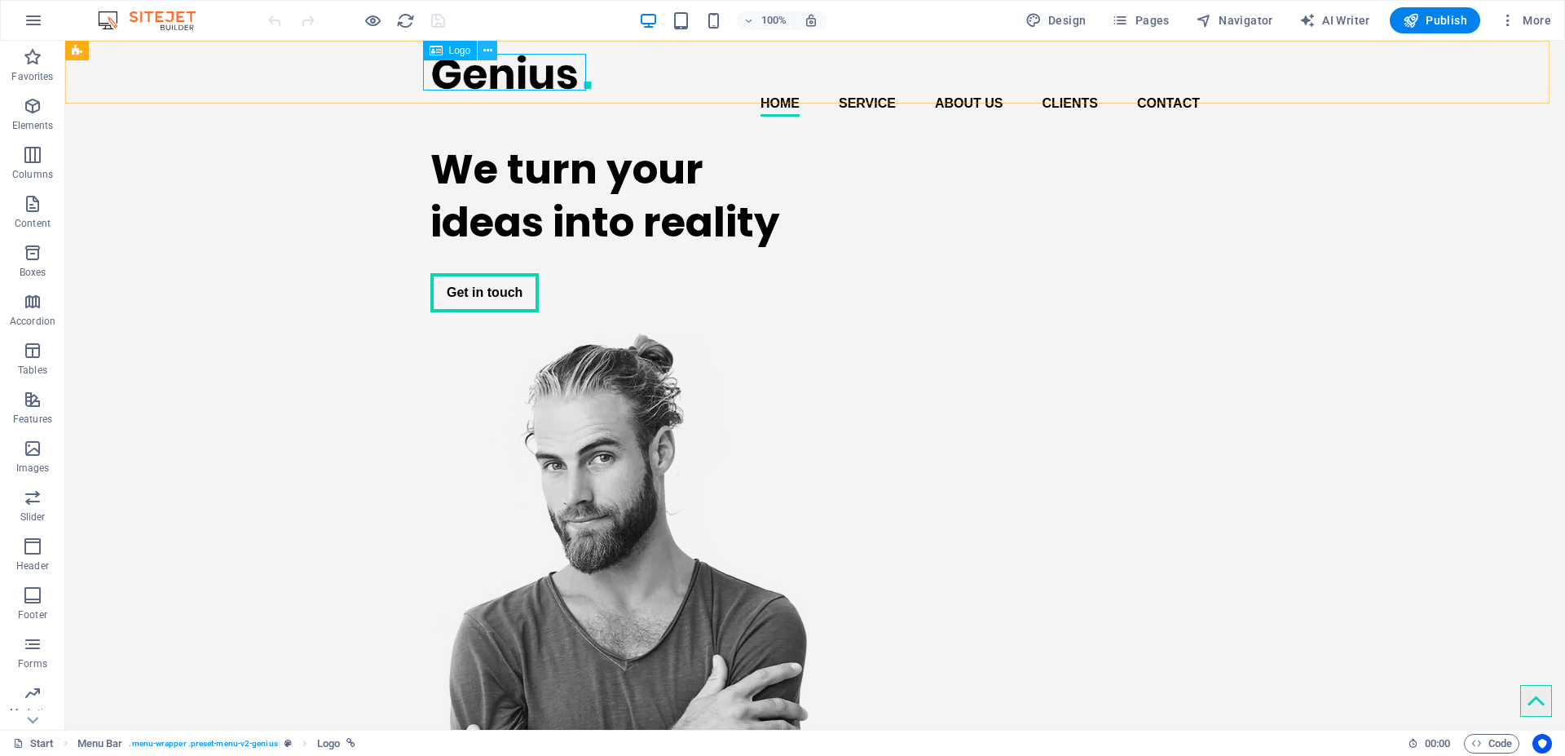
click at [486, 54] on icon at bounding box center [487, 50] width 9 height 17
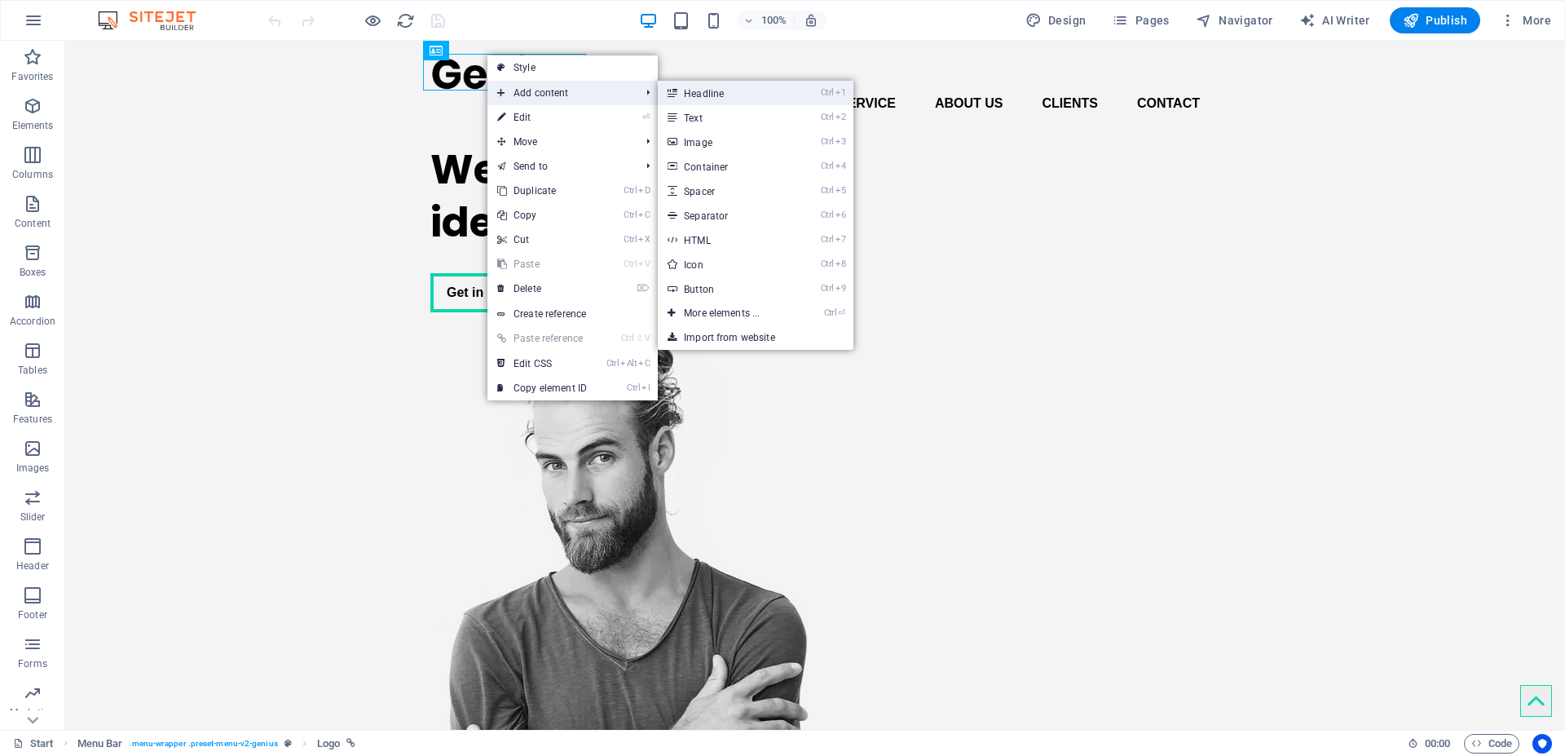
click at [703, 97] on link "Ctrl 1 Headline" at bounding box center [725, 93] width 134 height 24
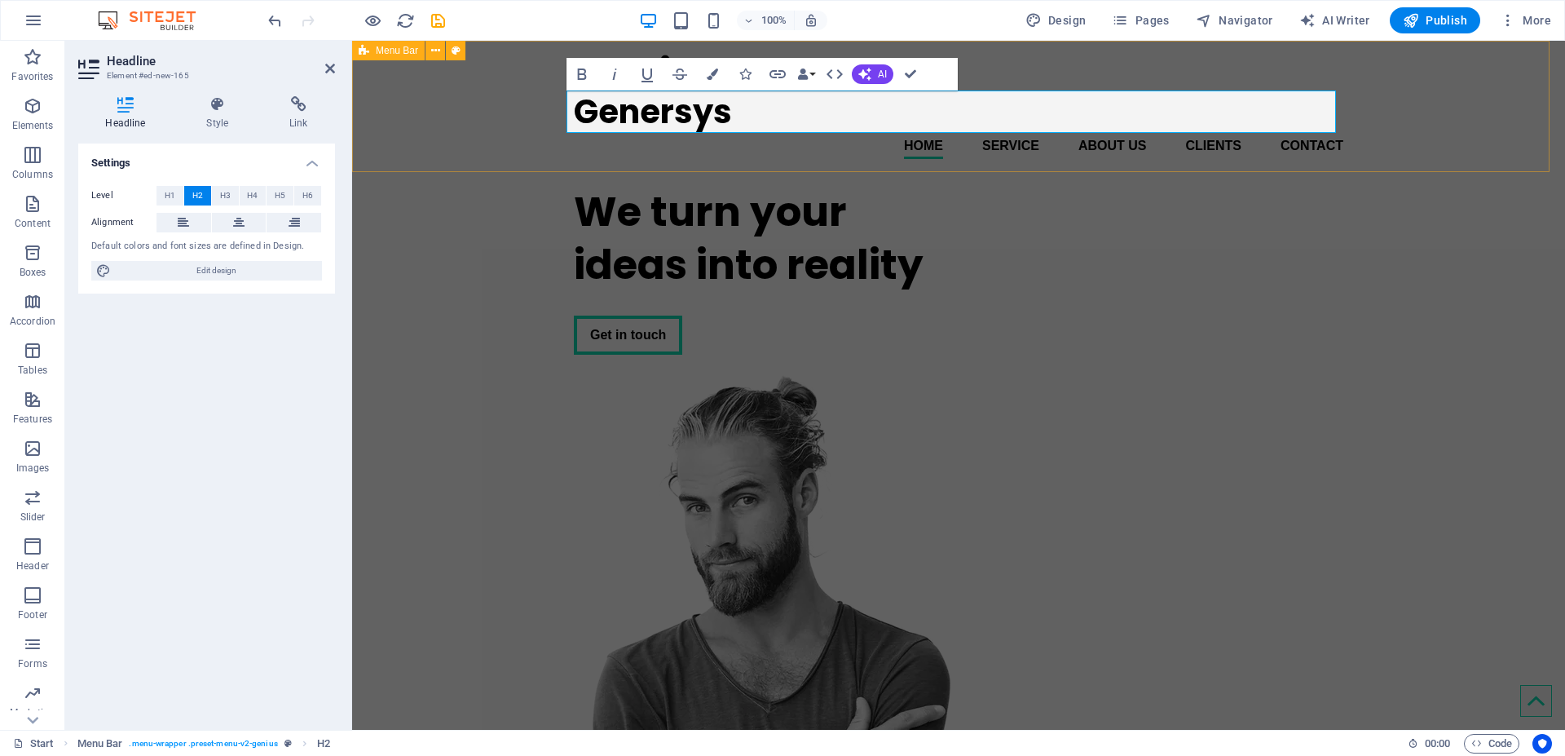
click at [1082, 59] on div "Genersys Home Service About us Clients Contact Menu" at bounding box center [958, 106] width 1213 height 131
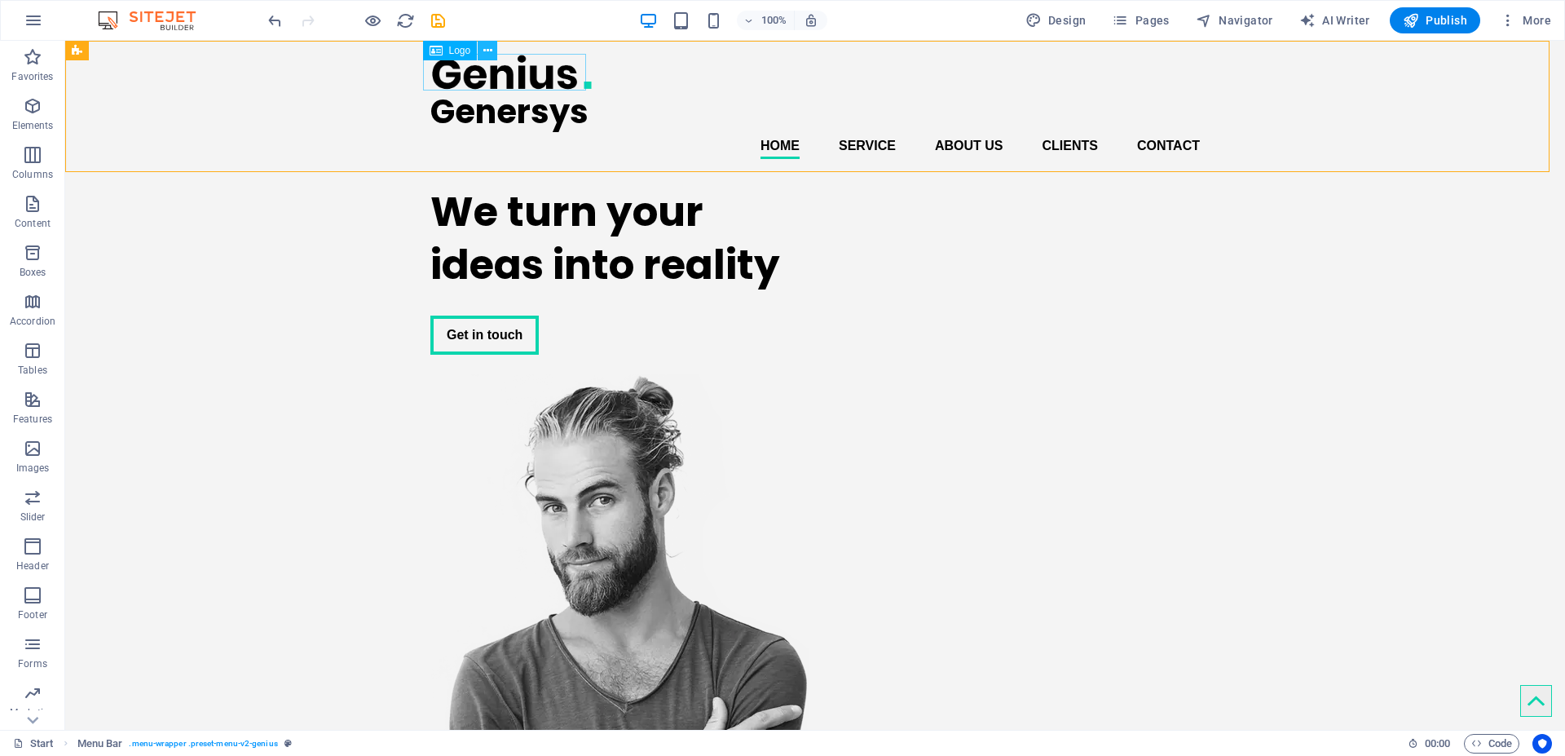
click at [489, 55] on icon at bounding box center [487, 50] width 9 height 17
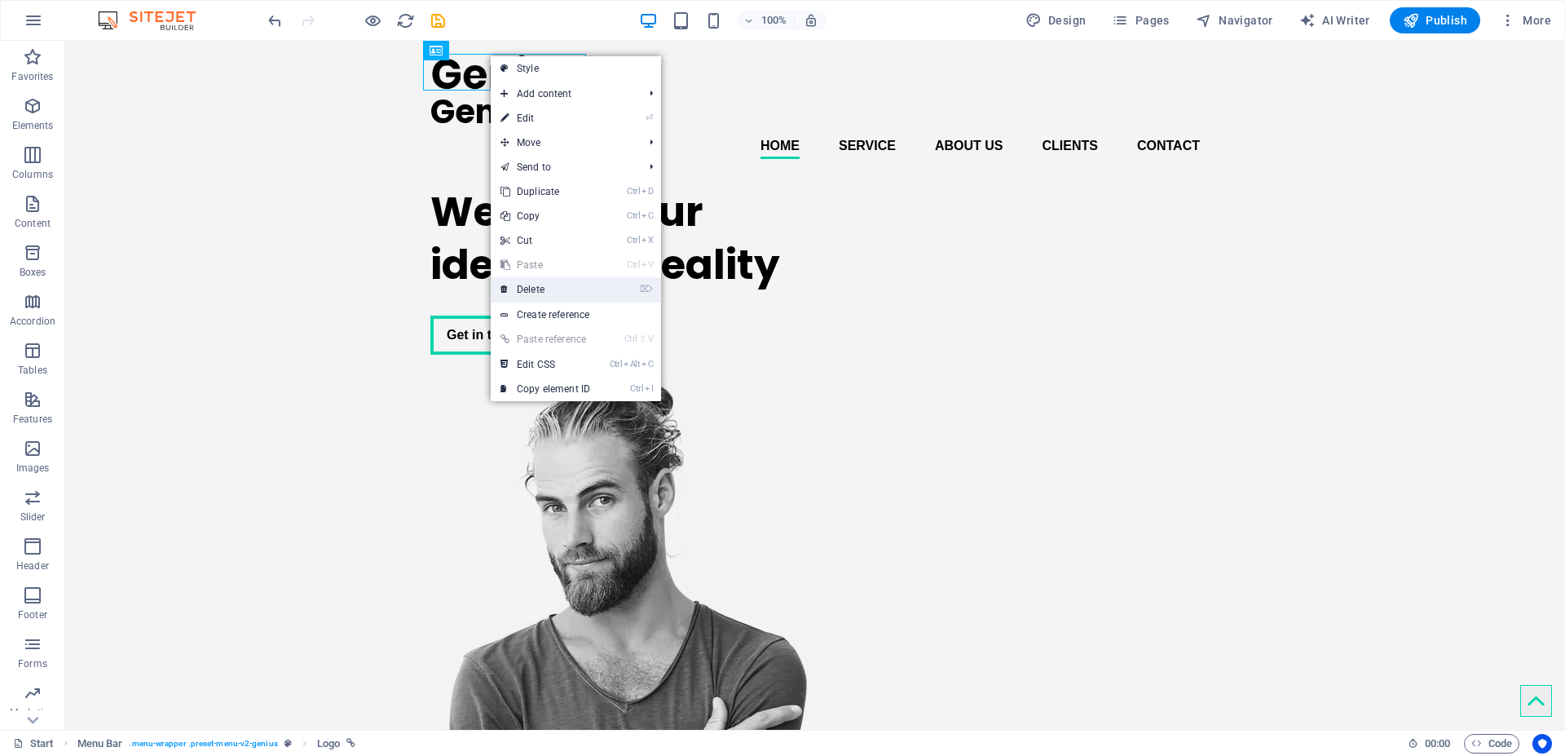
click at [531, 289] on link "⌦ Delete" at bounding box center [545, 289] width 109 height 24
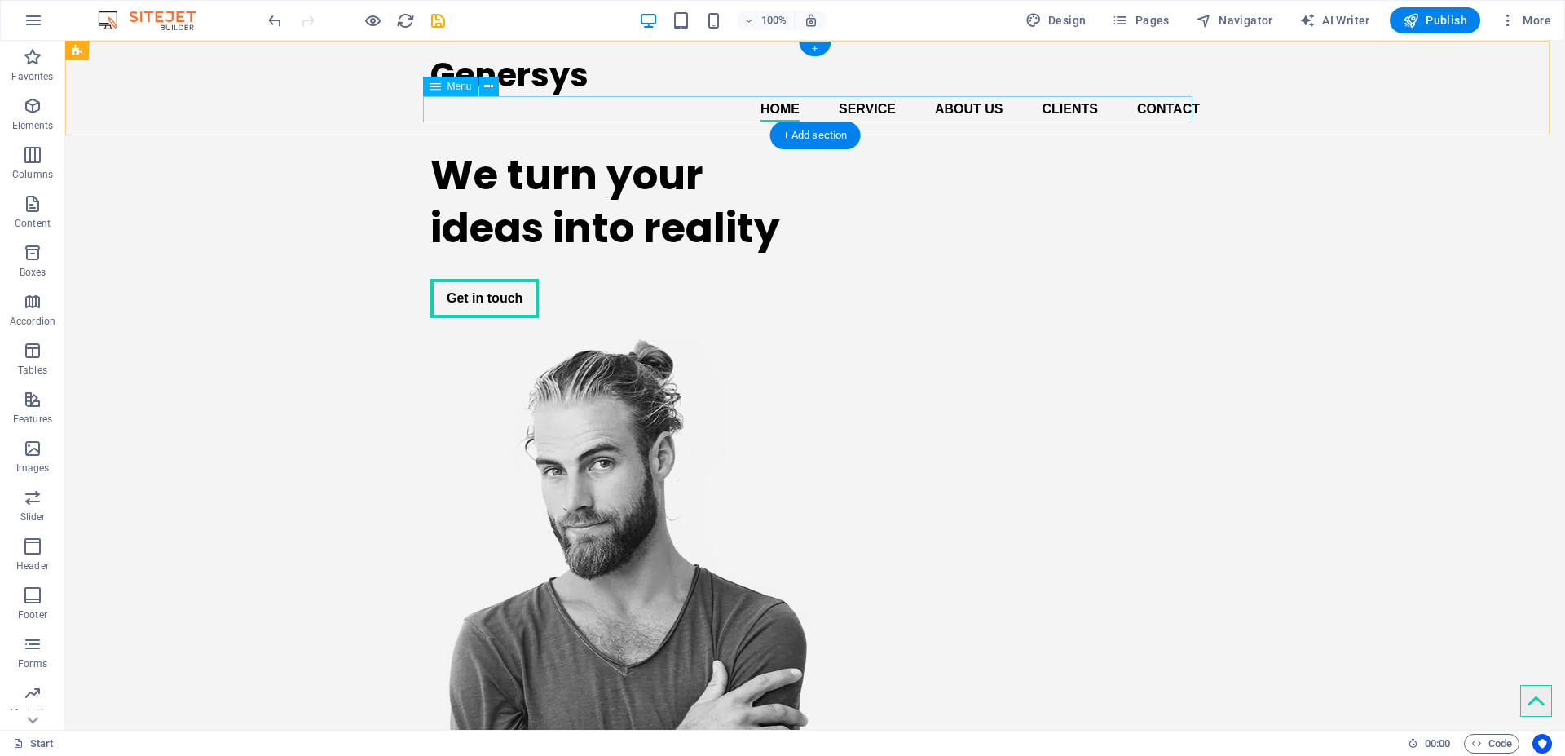
click at [792, 109] on nav "Home Service About us Clients Contact" at bounding box center [814, 109] width 769 height 26
select select
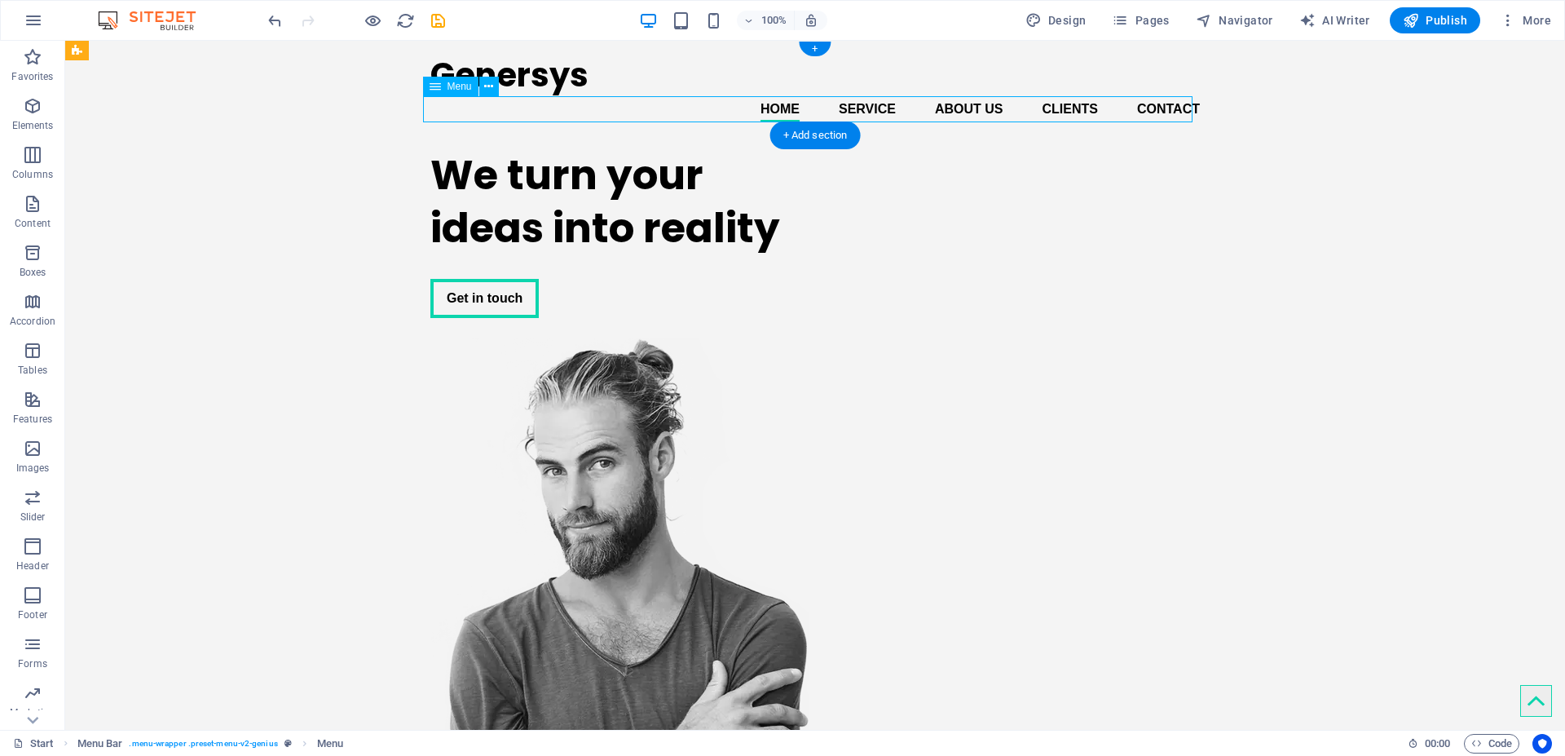
select select
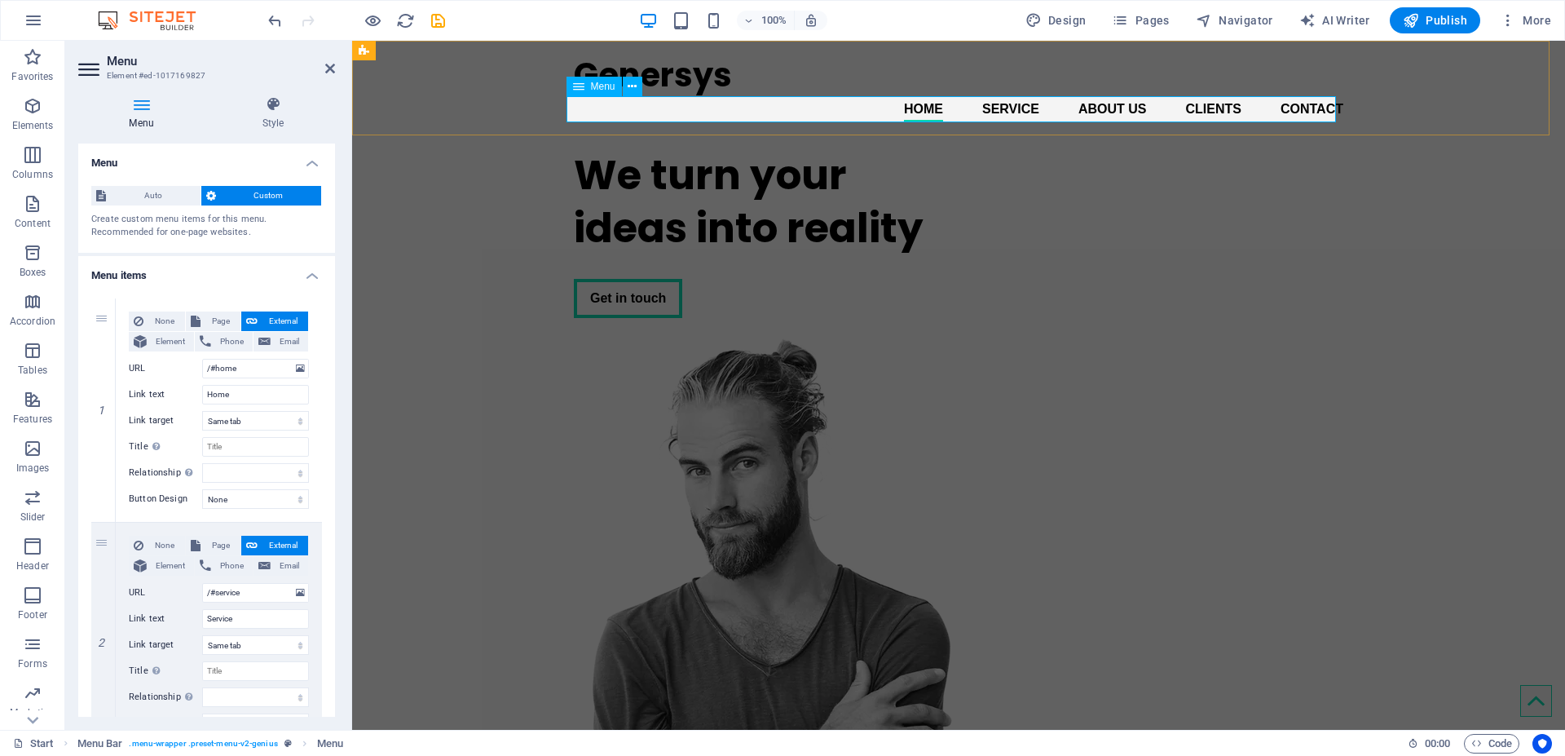
click at [937, 108] on nav "Home Service About us Clients Contact" at bounding box center [958, 109] width 769 height 26
drag, startPoint x: 240, startPoint y: 393, endPoint x: 198, endPoint y: 393, distance: 42.4
click at [198, 393] on div "Link text Home" at bounding box center [219, 395] width 180 height 20
type input "Inicio"
select select
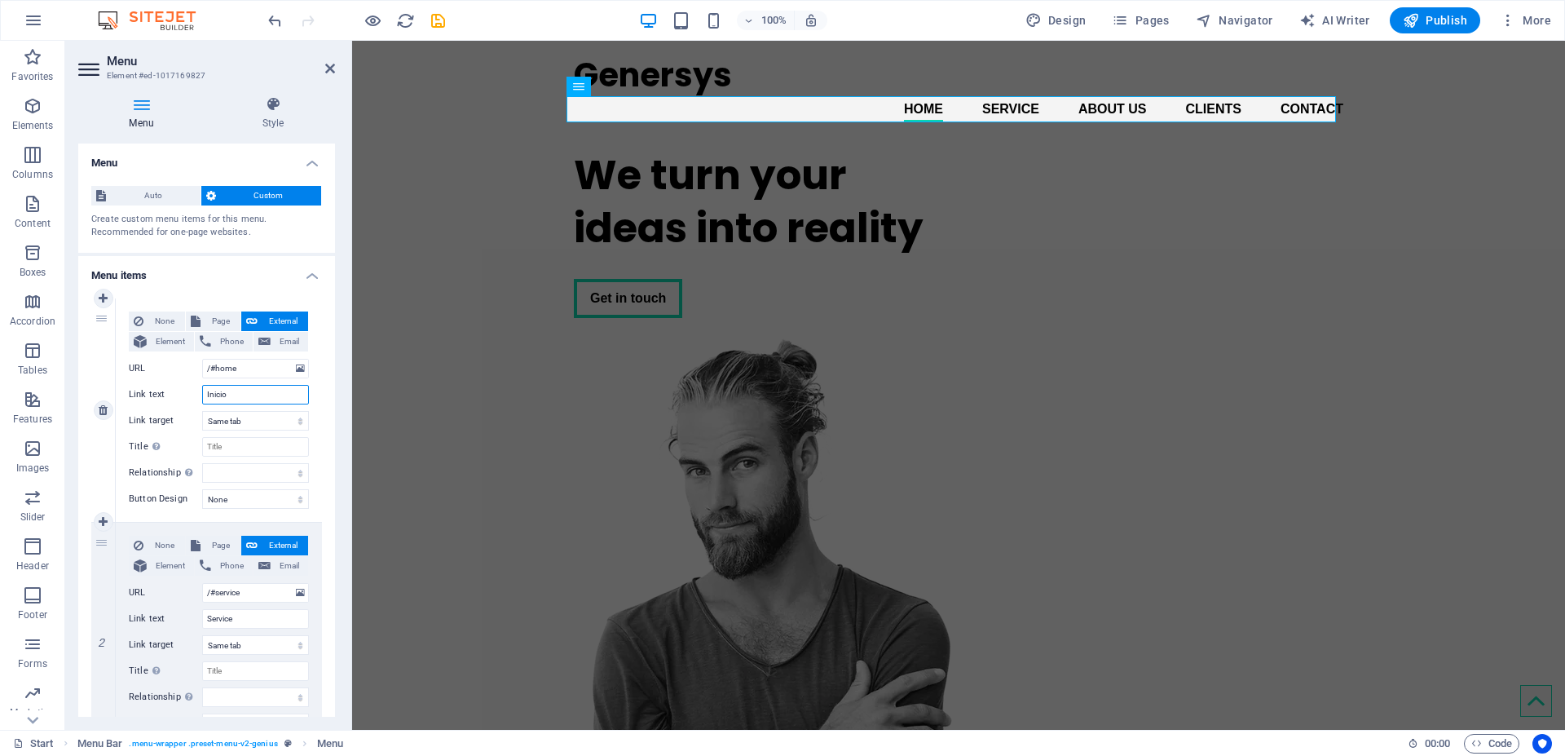
select select
type input "Inicio"
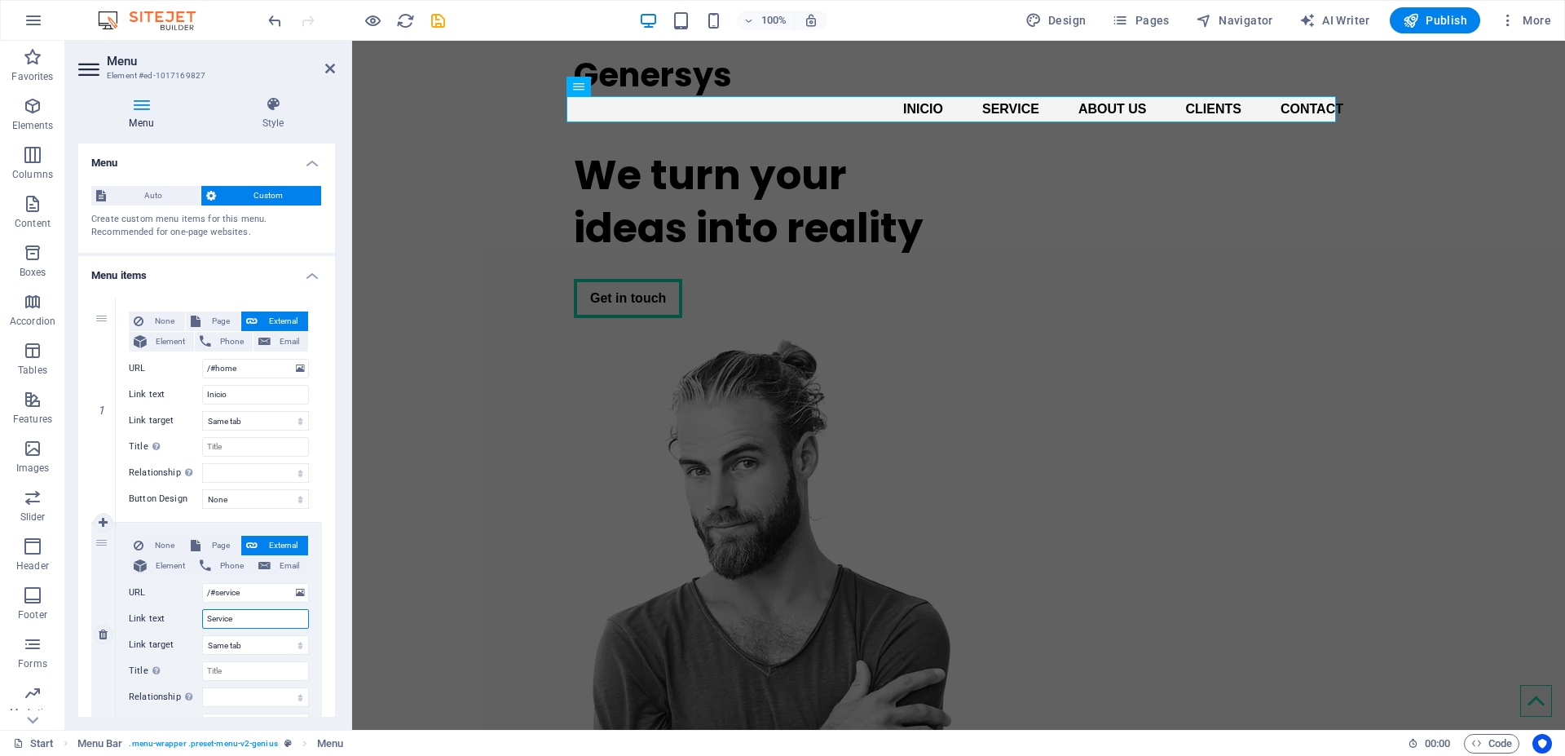
drag, startPoint x: 240, startPoint y: 614, endPoint x: 164, endPoint y: 620, distance: 76.9
click at [164, 620] on div "Link text Service" at bounding box center [219, 619] width 180 height 20
type input "SERVICIOS"
select select
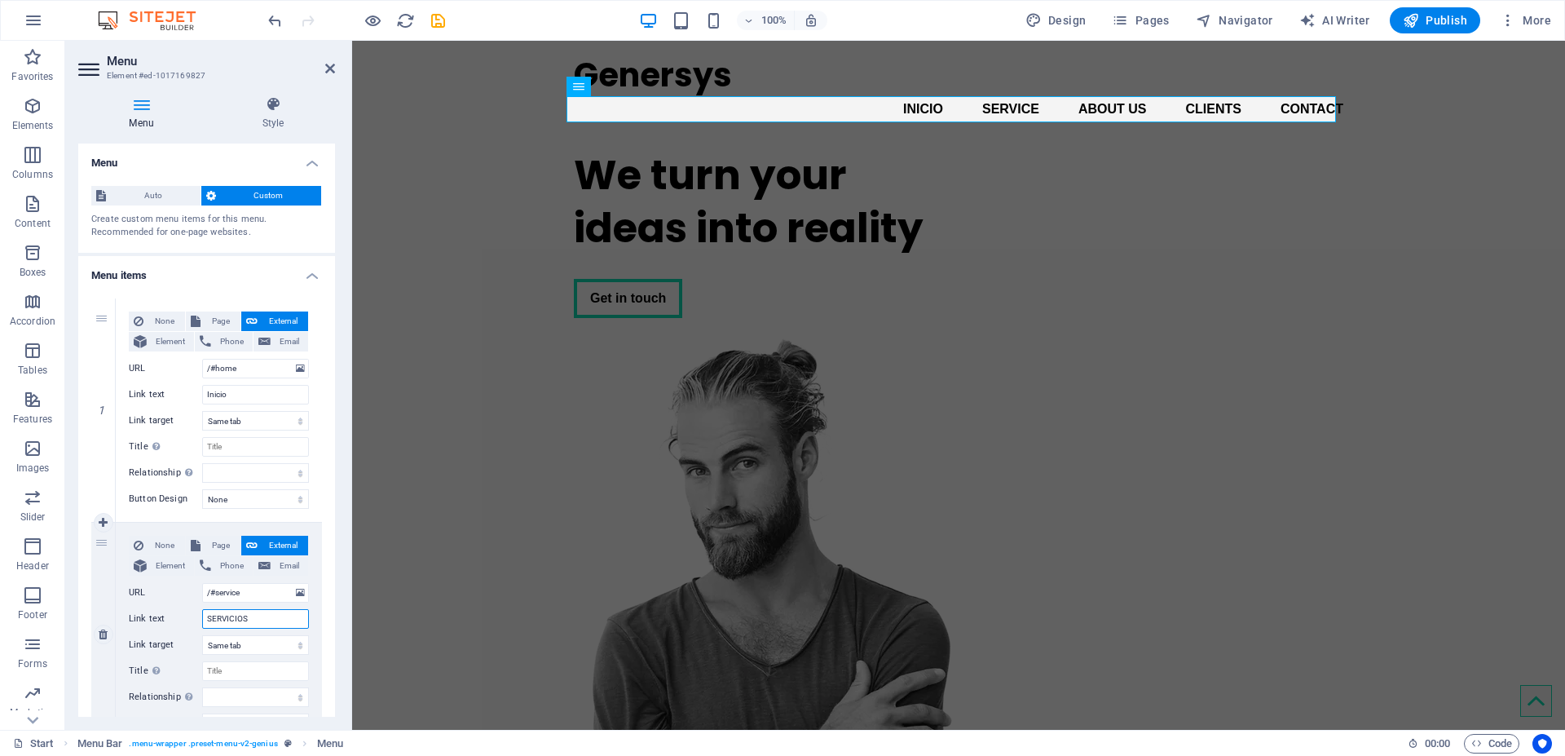
select select
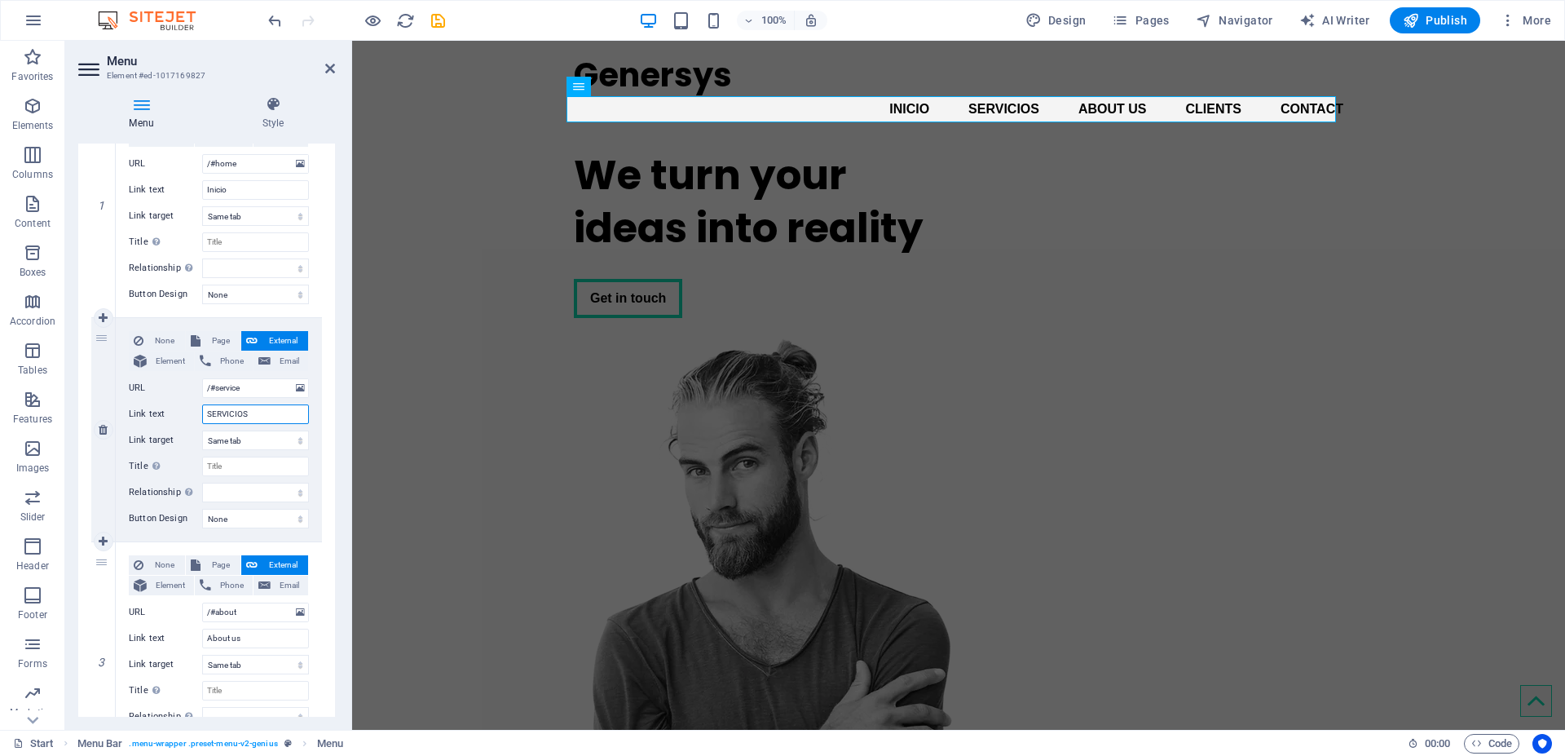
scroll to position [206, 0]
type input "SERVICIOS"
drag, startPoint x: 249, startPoint y: 635, endPoint x: 175, endPoint y: 636, distance: 73.4
click at [175, 636] on div "Link text About us" at bounding box center [219, 637] width 180 height 20
type input "NOSOTROS"
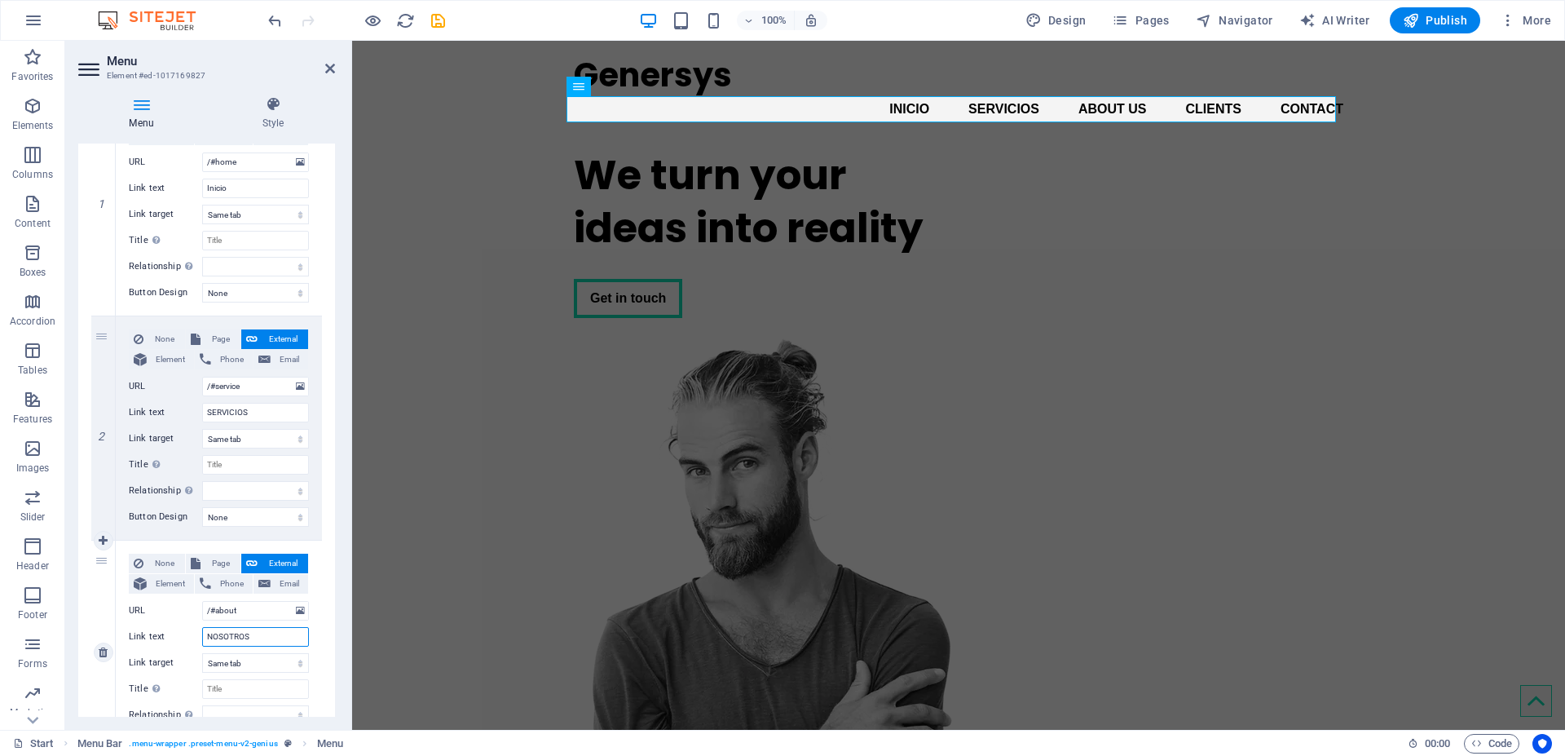
select select
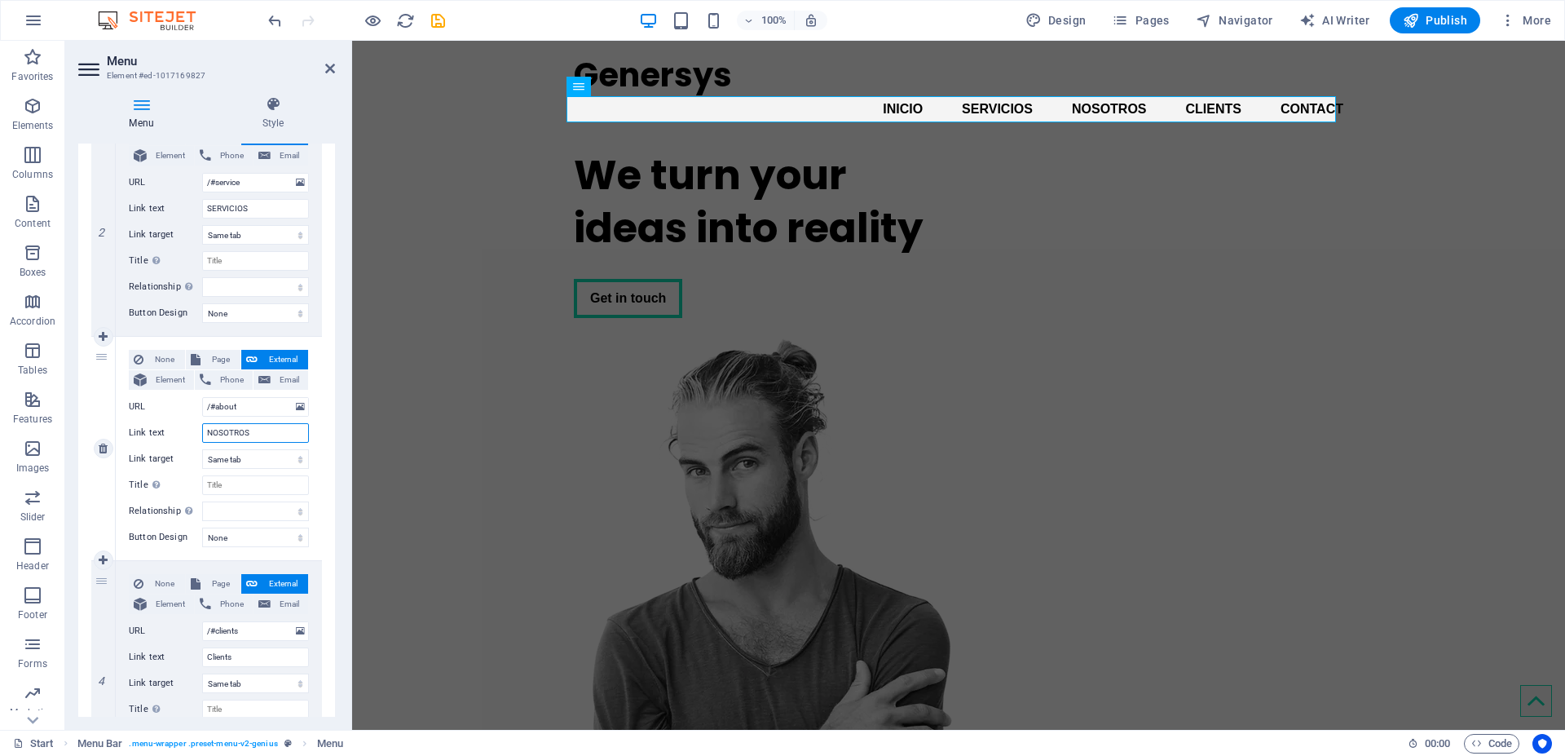
scroll to position [412, 0]
type input "NOSOTROS"
drag, startPoint x: 245, startPoint y: 654, endPoint x: 155, endPoint y: 657, distance: 89.7
click at [155, 657] on div "Link text Clients" at bounding box center [219, 656] width 180 height 20
type input "CLIEMNTES"
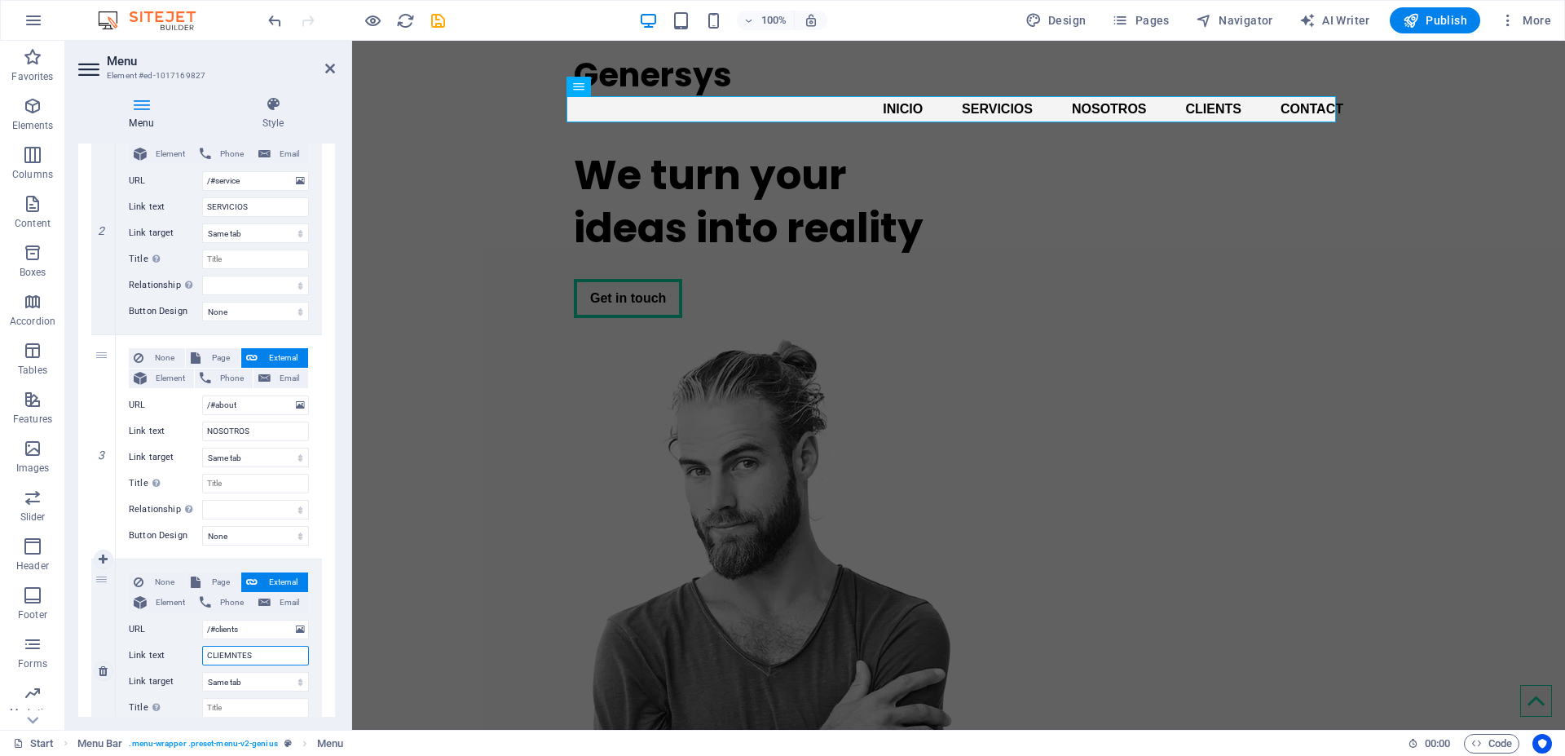
select select
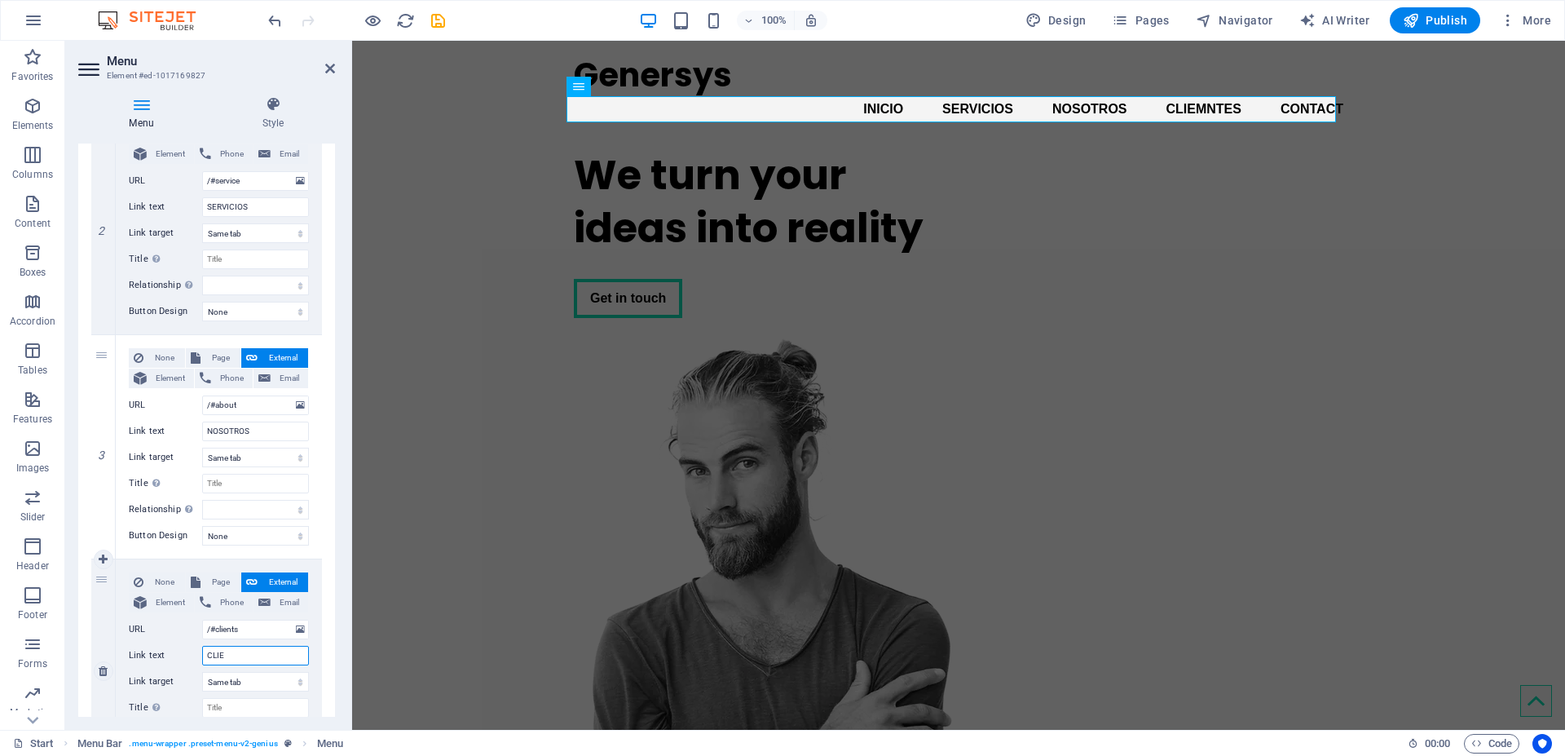
type input "CLIEN"
select select
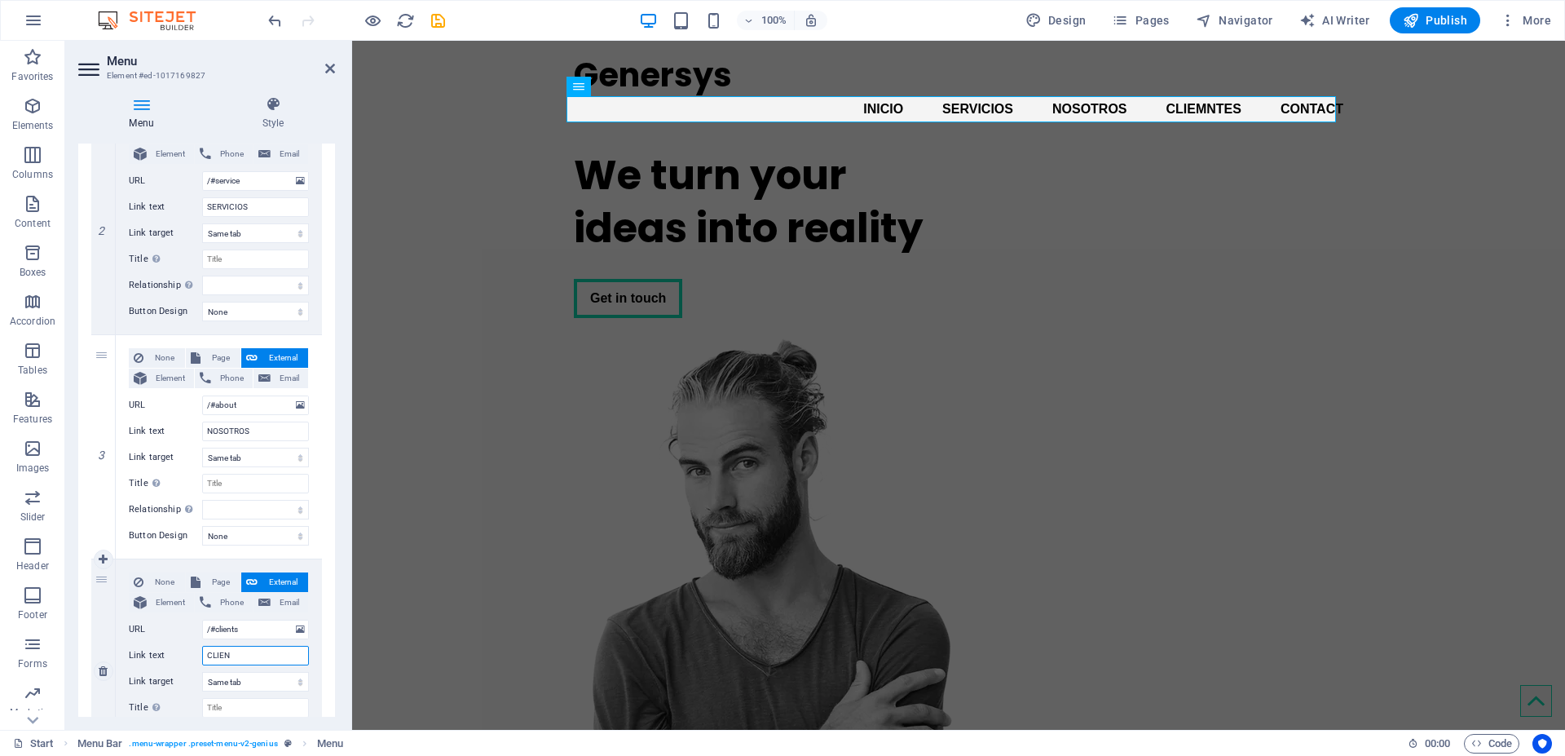
select select
type input "CLIENTES"
select select
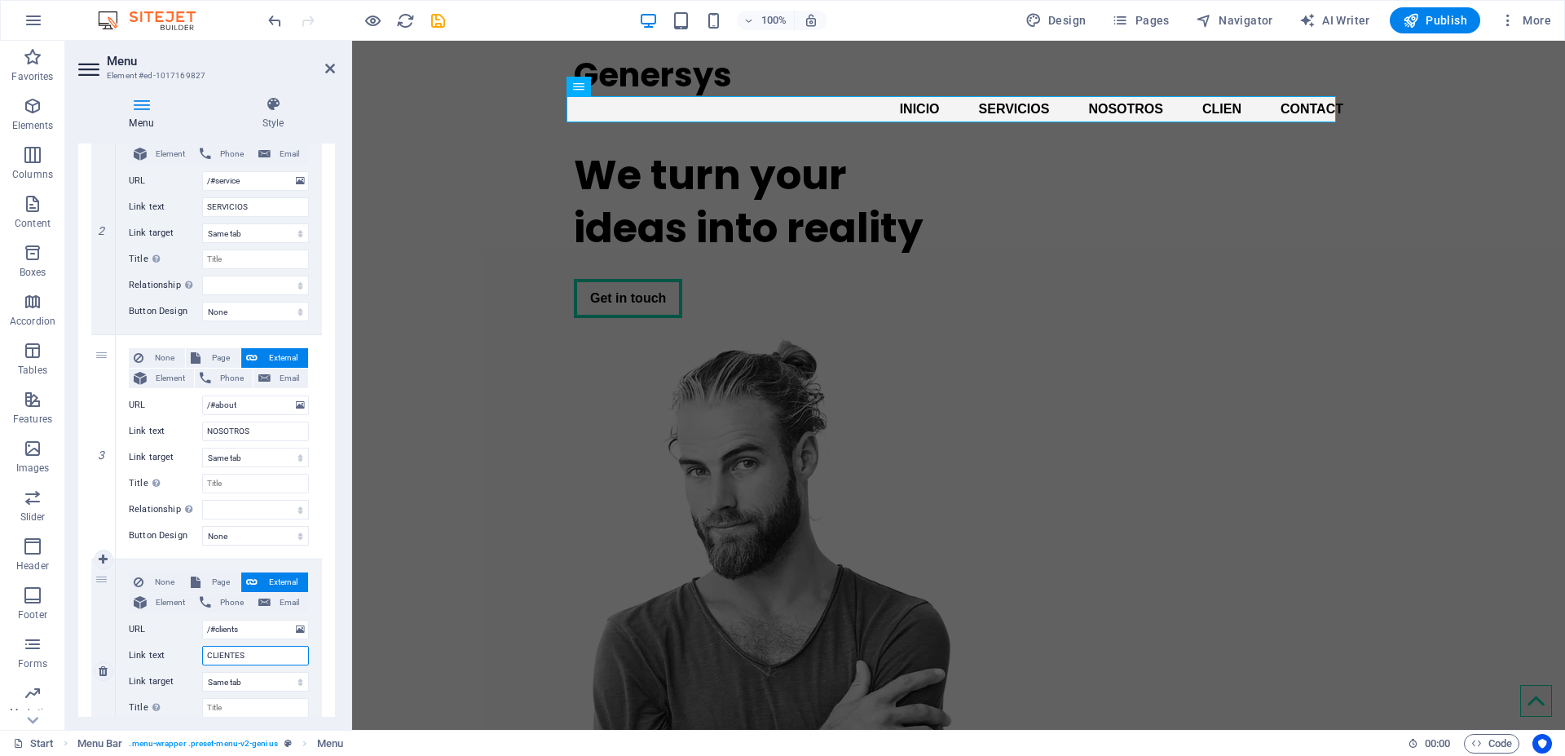
select select
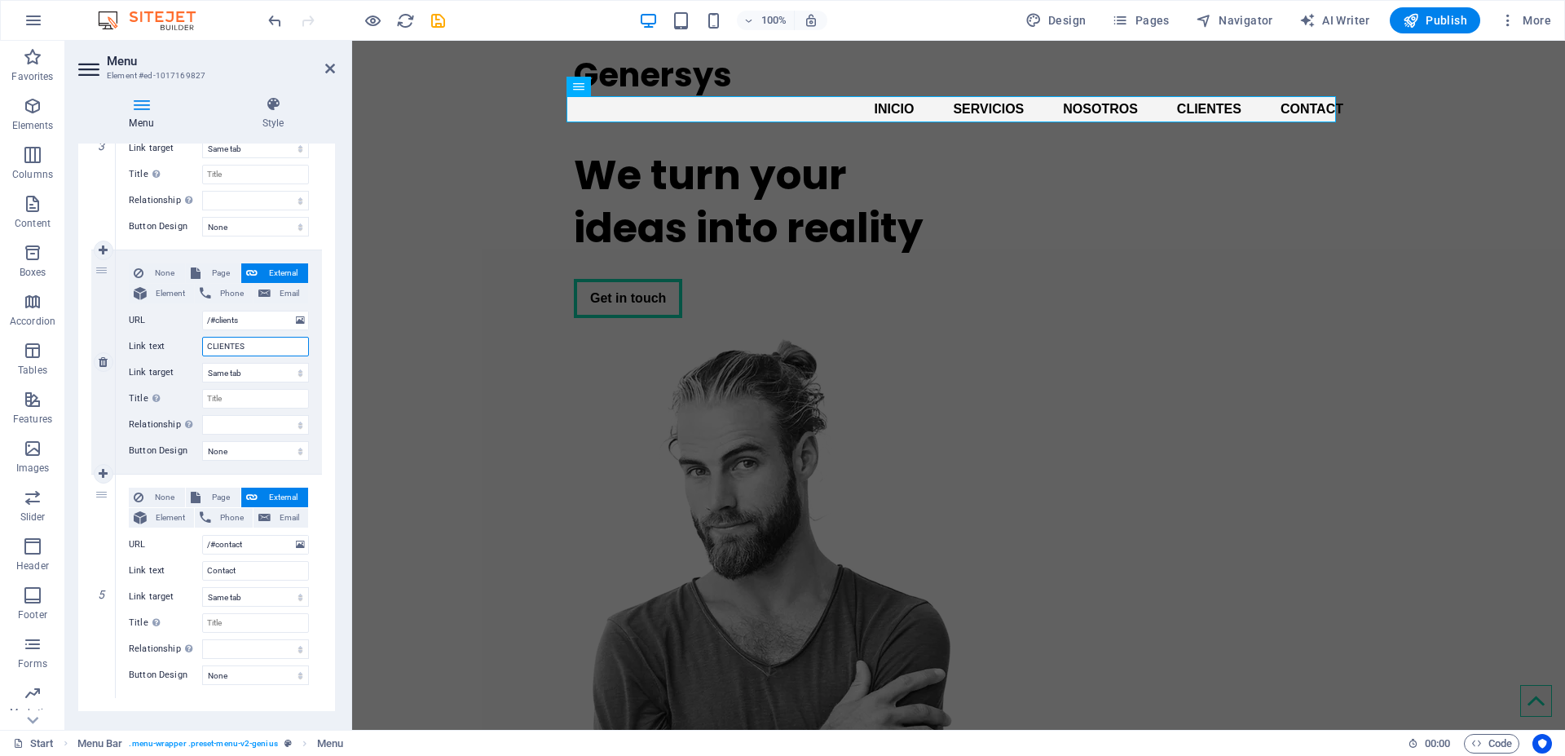
scroll to position [732, 0]
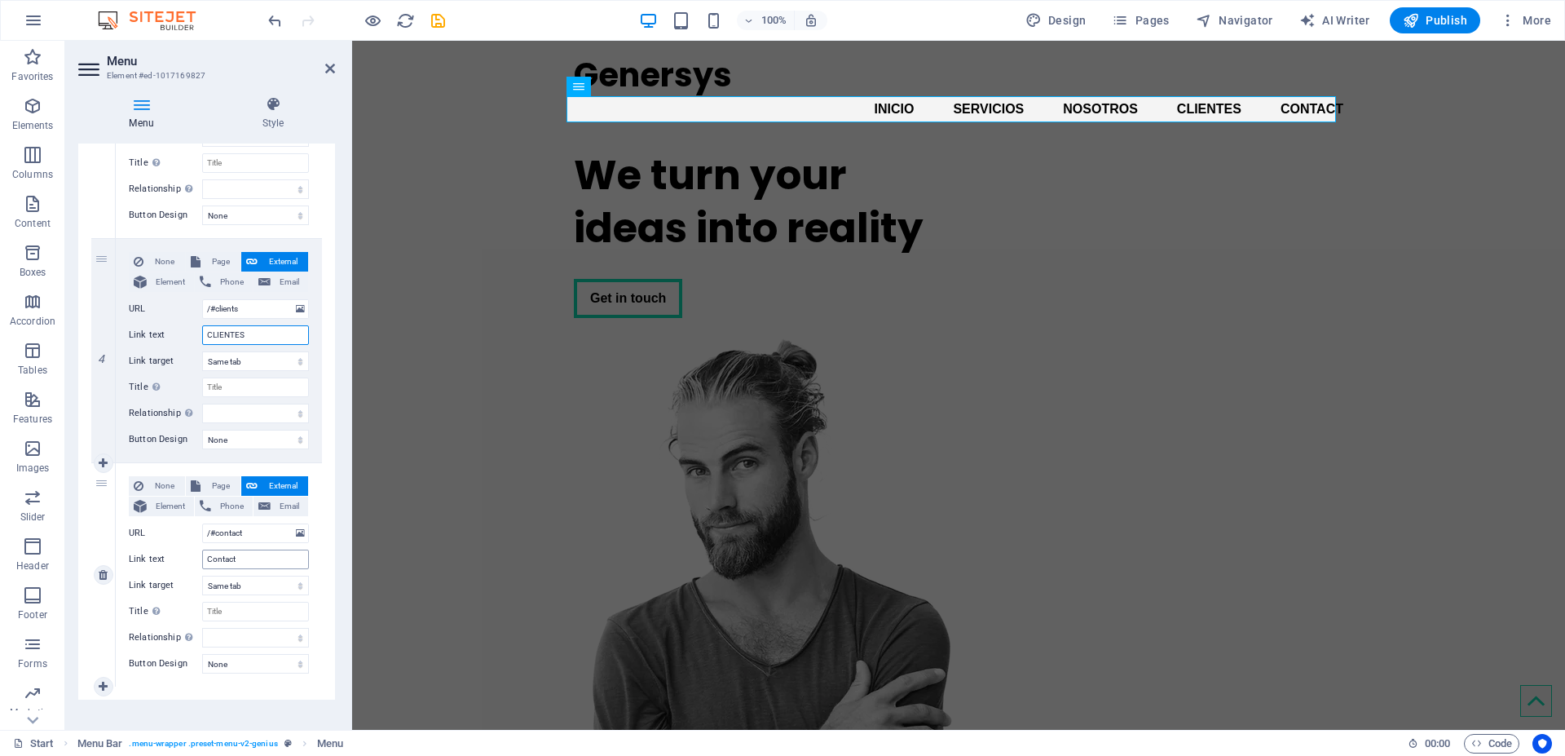
type input "CLIENTES"
drag, startPoint x: 246, startPoint y: 562, endPoint x: 180, endPoint y: 561, distance: 66.0
click at [180, 561] on div "Link text Contact" at bounding box center [219, 559] width 180 height 20
type input "CO"
select select
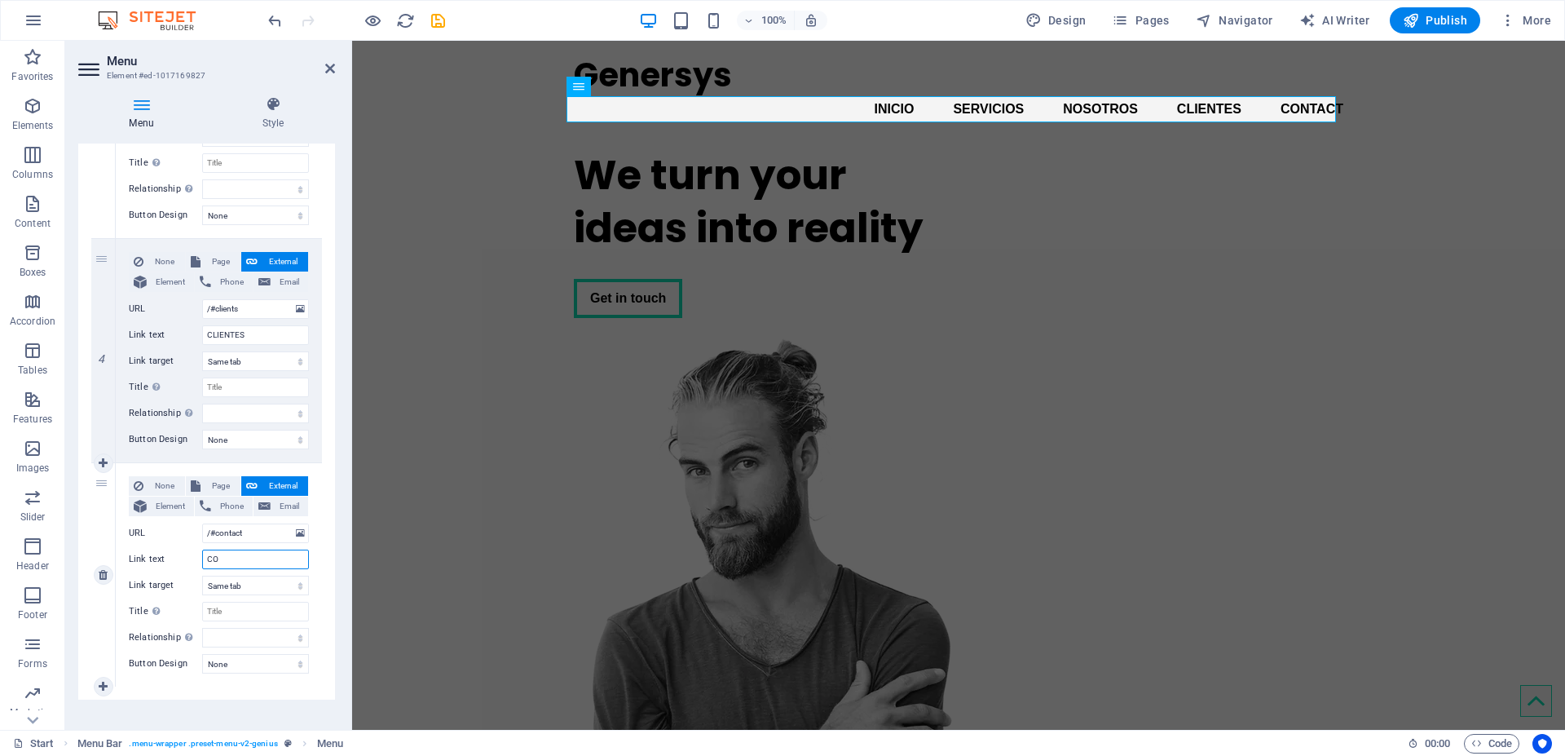
select select
type input "CONTACTO"
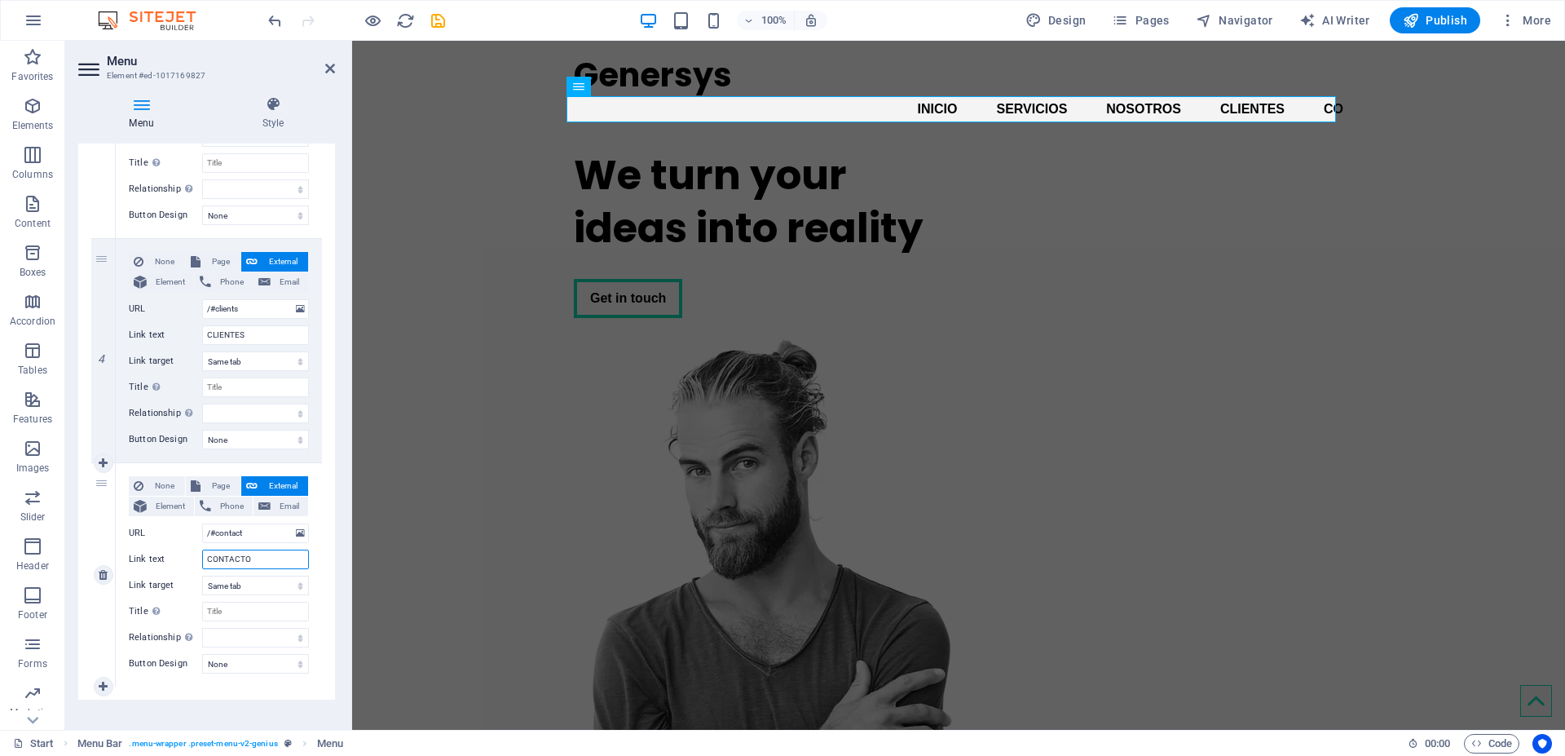
select select
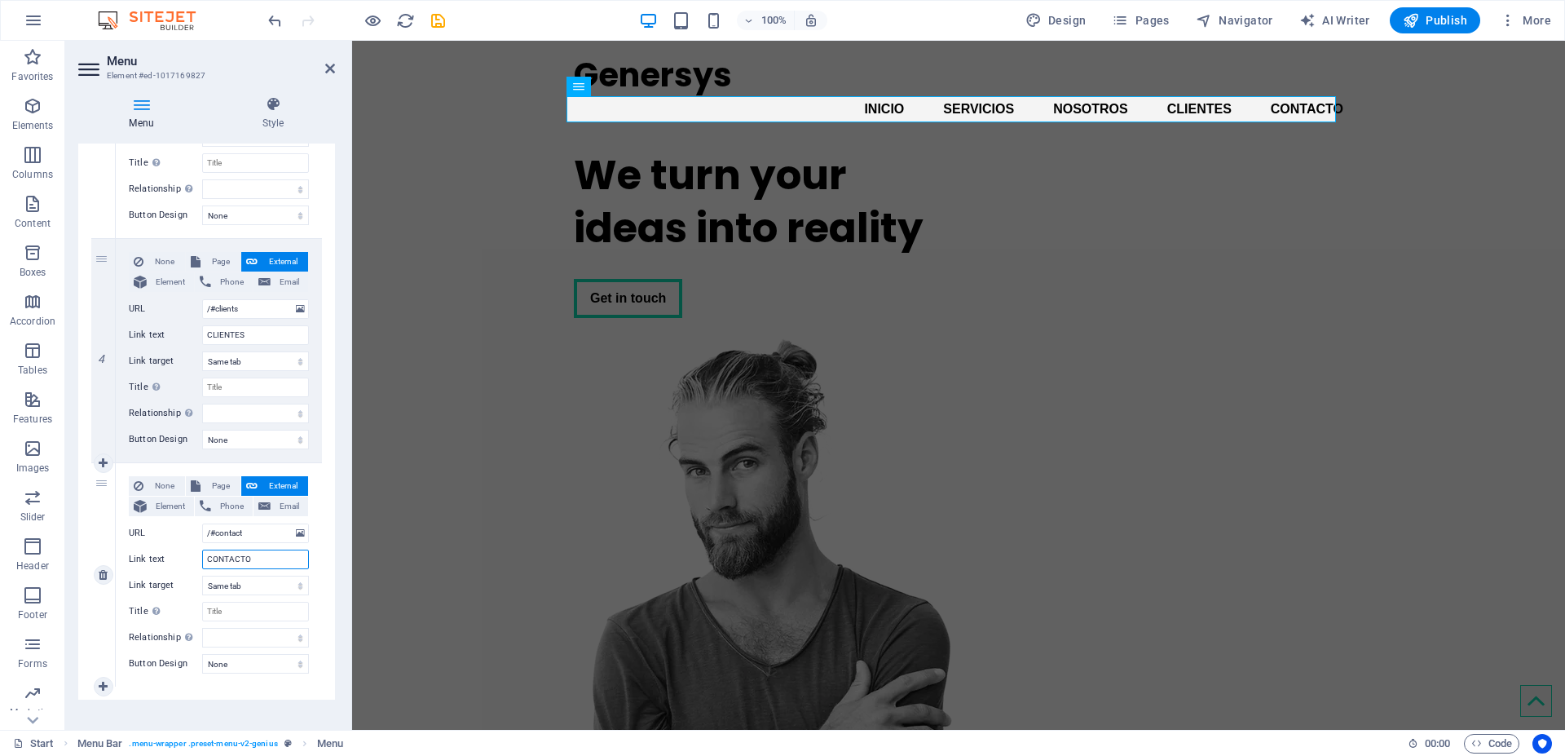
scroll to position [747, 0]
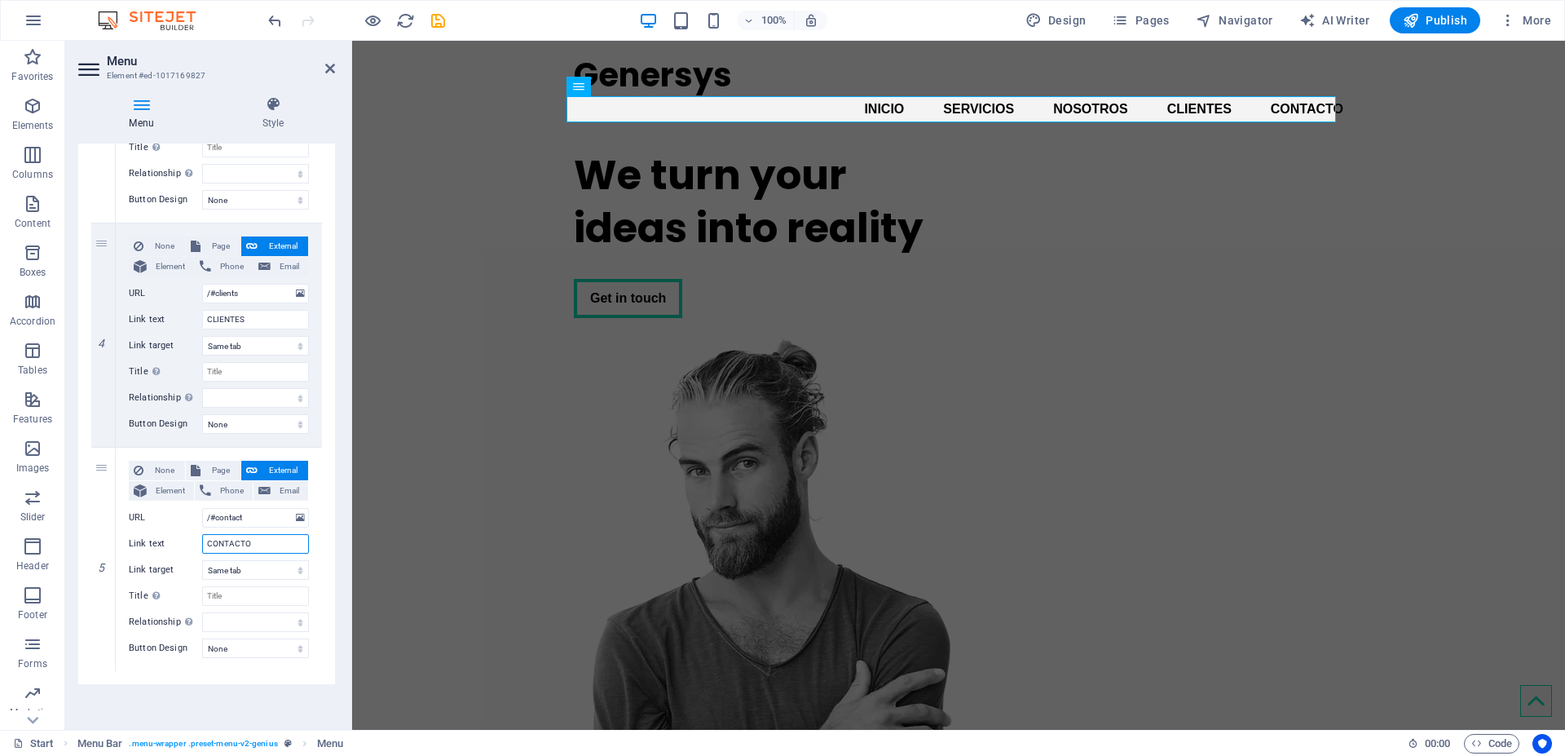
type input "CONTACTO"
click at [345, 297] on div "Menu Style Menu Auto Custom Create custom menu items for this menu. Recommended…" at bounding box center [206, 406] width 283 height 646
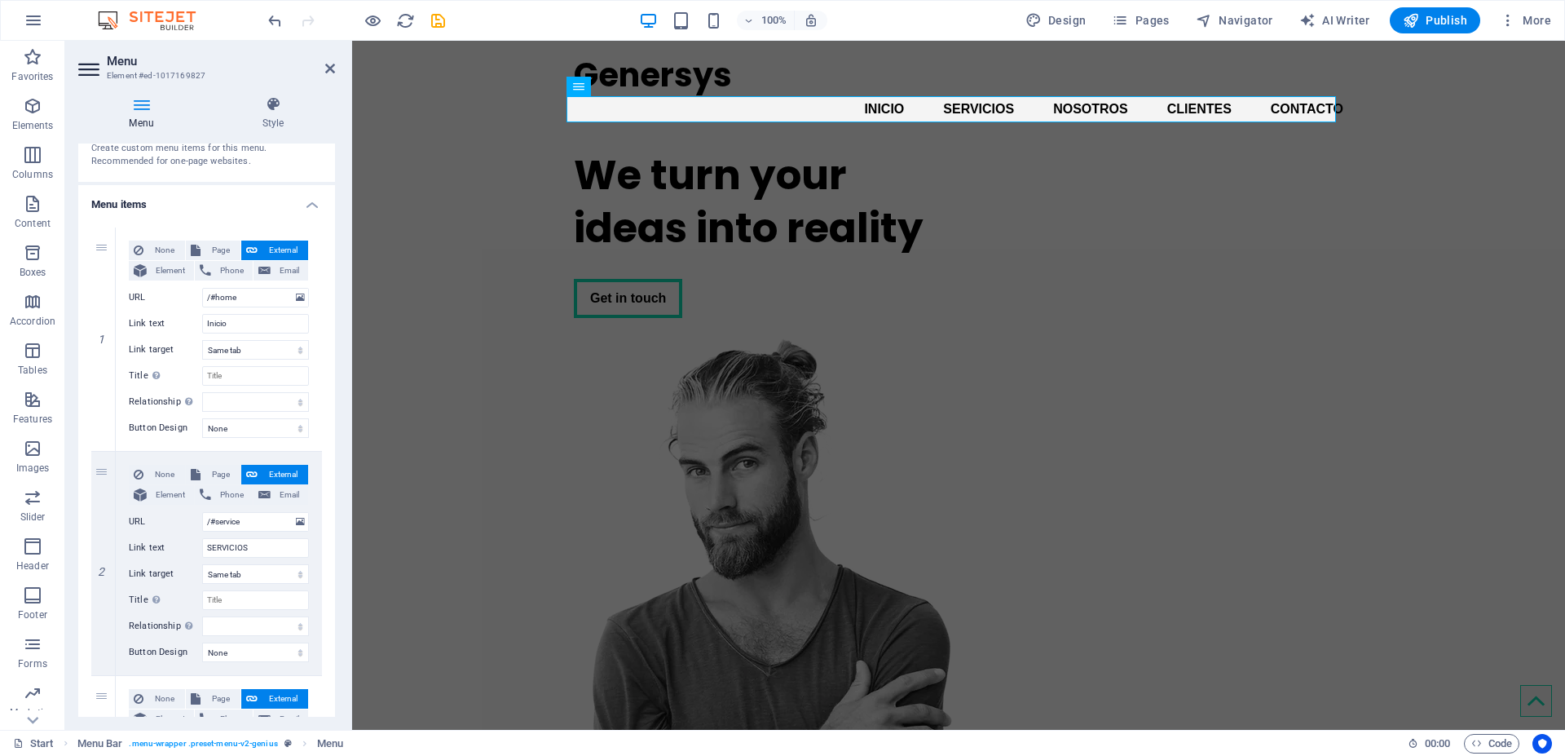
scroll to position [0, 0]
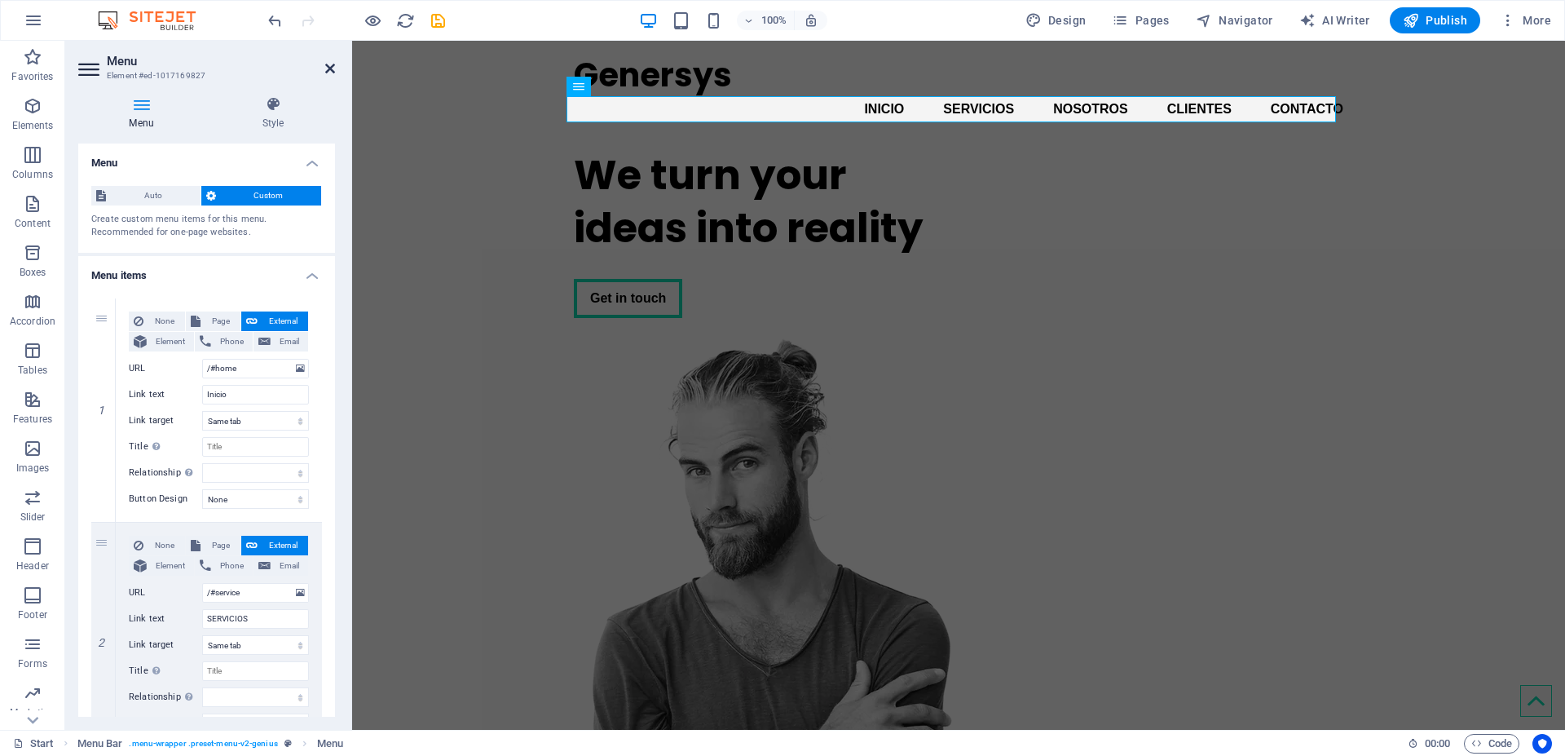
click at [329, 65] on icon at bounding box center [330, 68] width 10 height 13
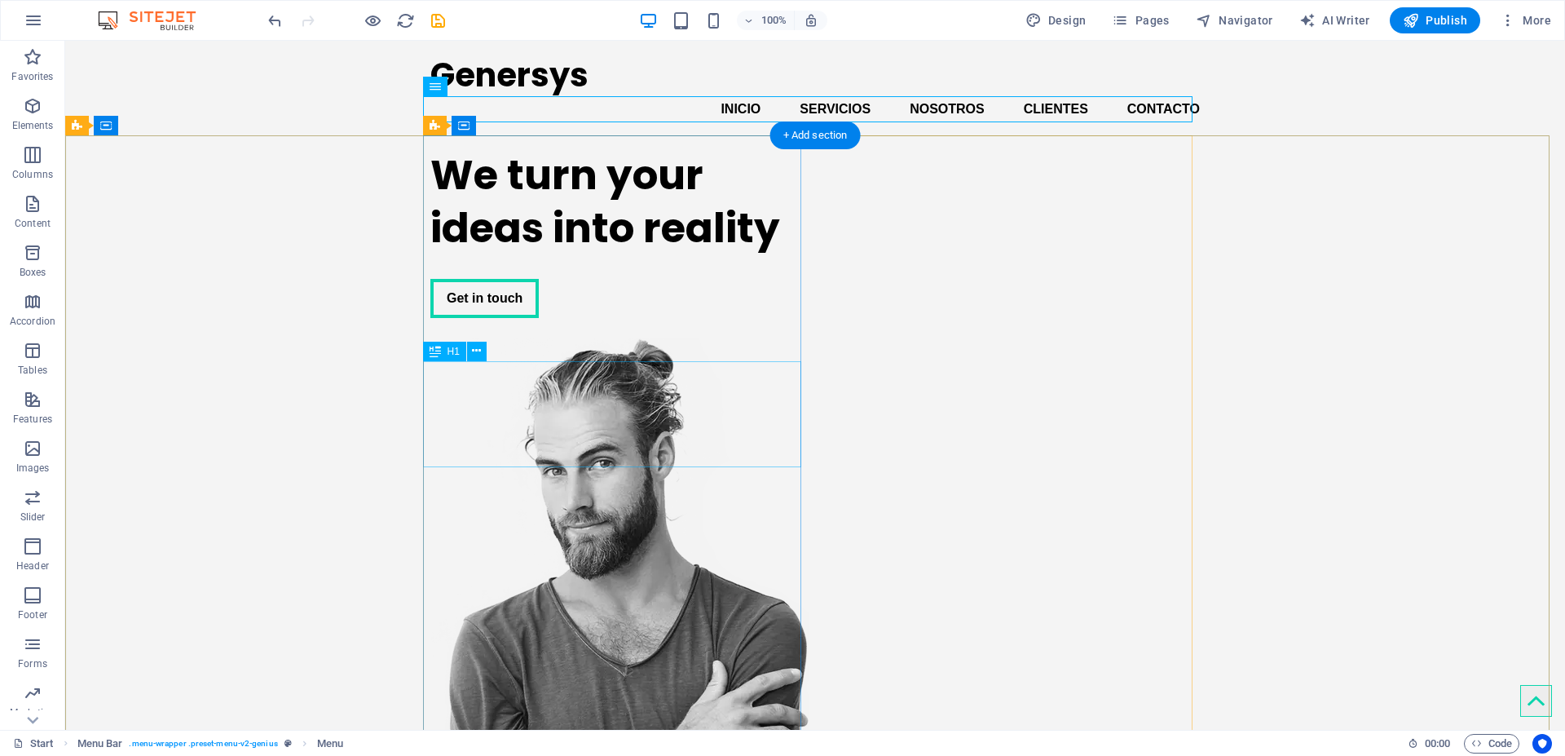
click at [571, 254] on div "We turn your ideas into reality" at bounding box center [619, 201] width 378 height 106
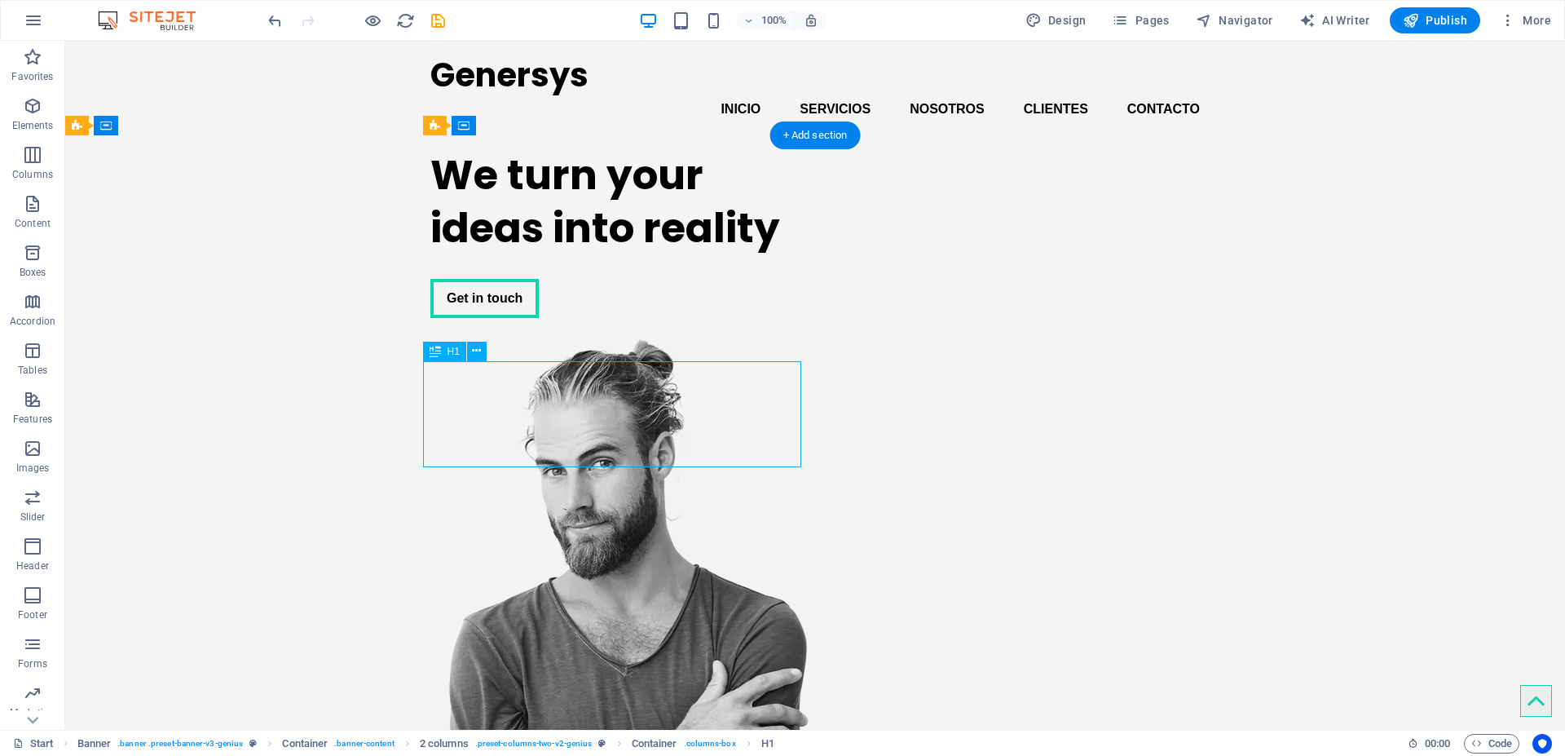
click at [571, 254] on div "We turn your ideas into reality" at bounding box center [619, 201] width 378 height 106
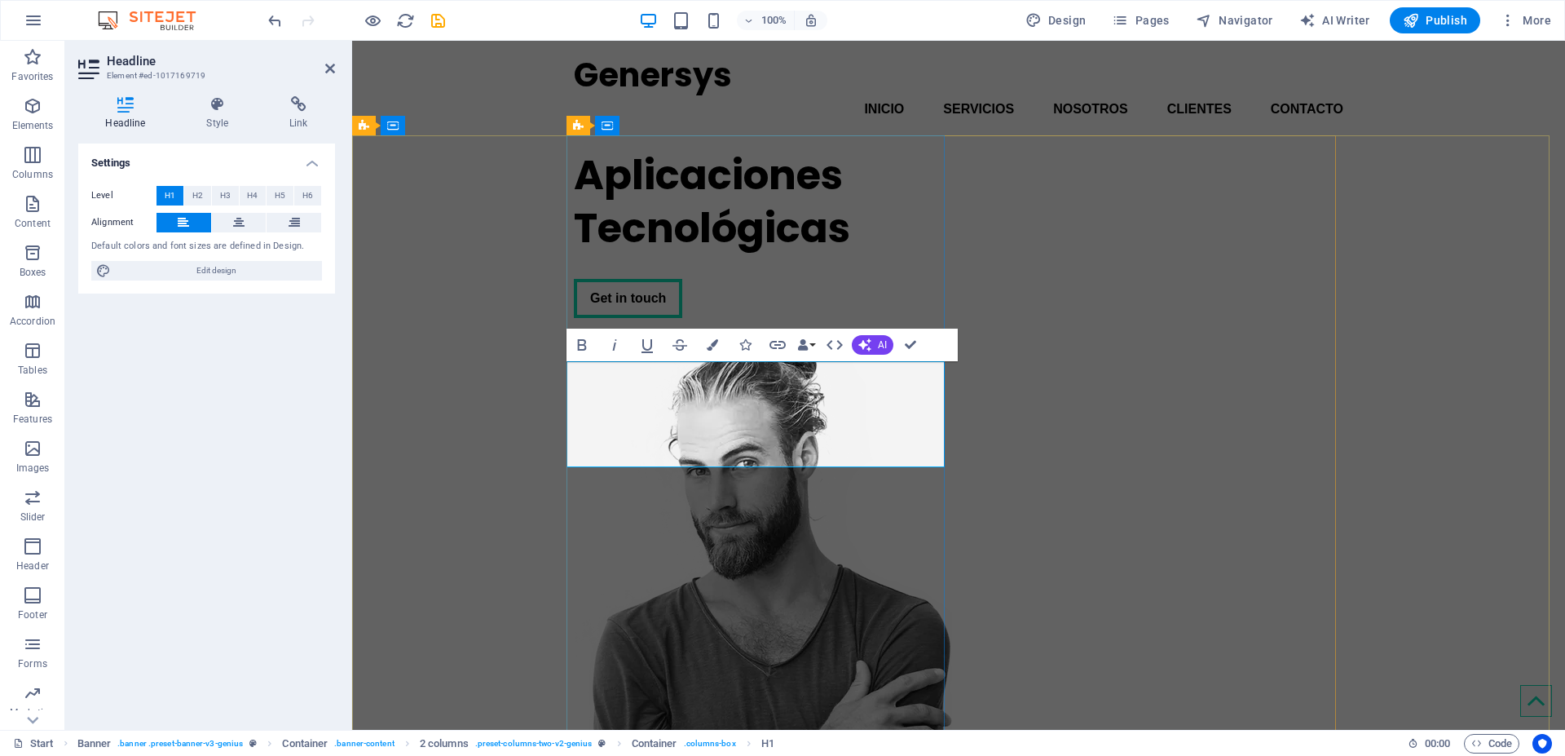
click at [574, 254] on h1 "Aplicaciones Tecnológicas" at bounding box center [763, 201] width 378 height 106
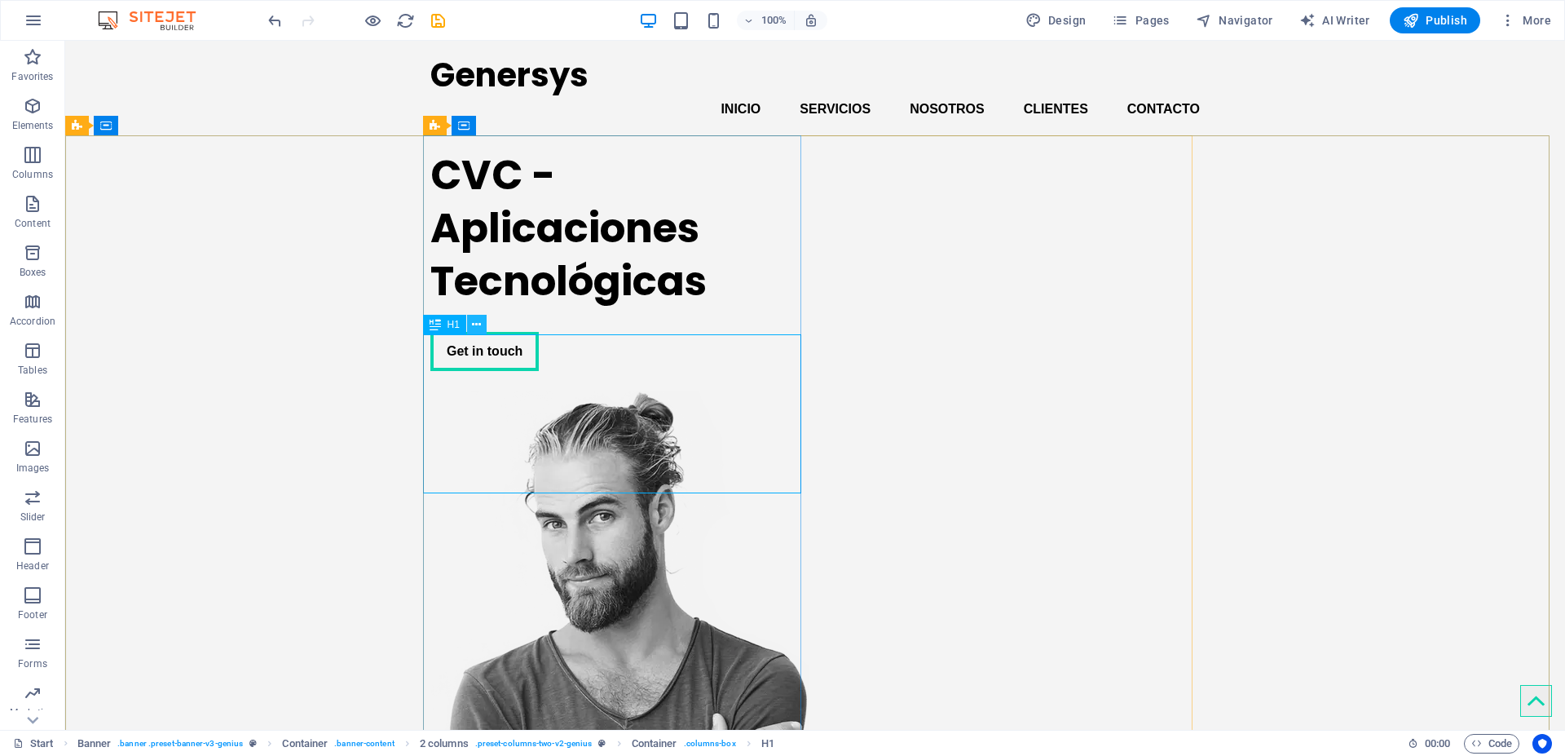
click at [477, 324] on icon at bounding box center [476, 324] width 9 height 17
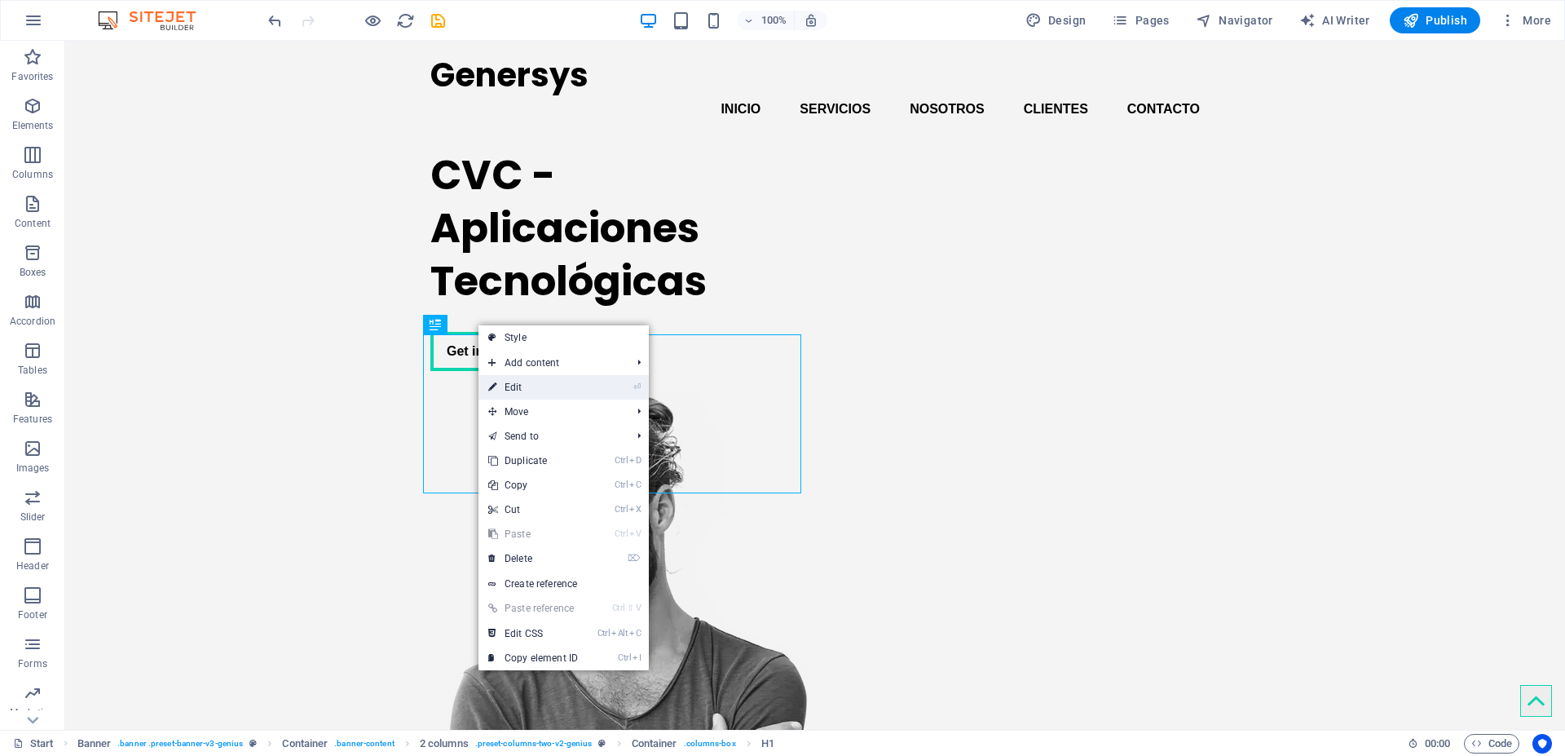
click at [518, 388] on link "⏎ Edit" at bounding box center [532, 387] width 109 height 24
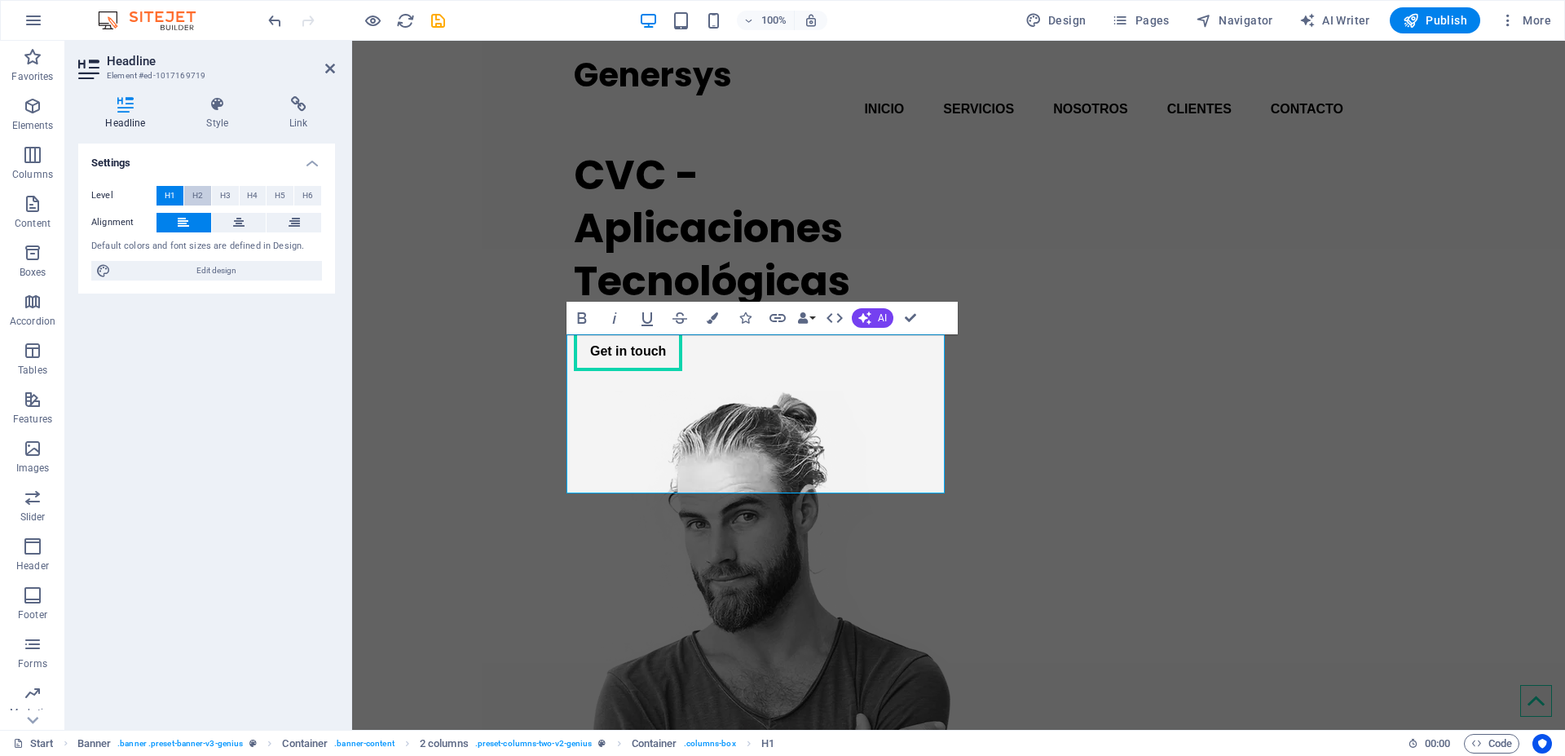
click at [201, 198] on span "H2" at bounding box center [197, 196] width 11 height 20
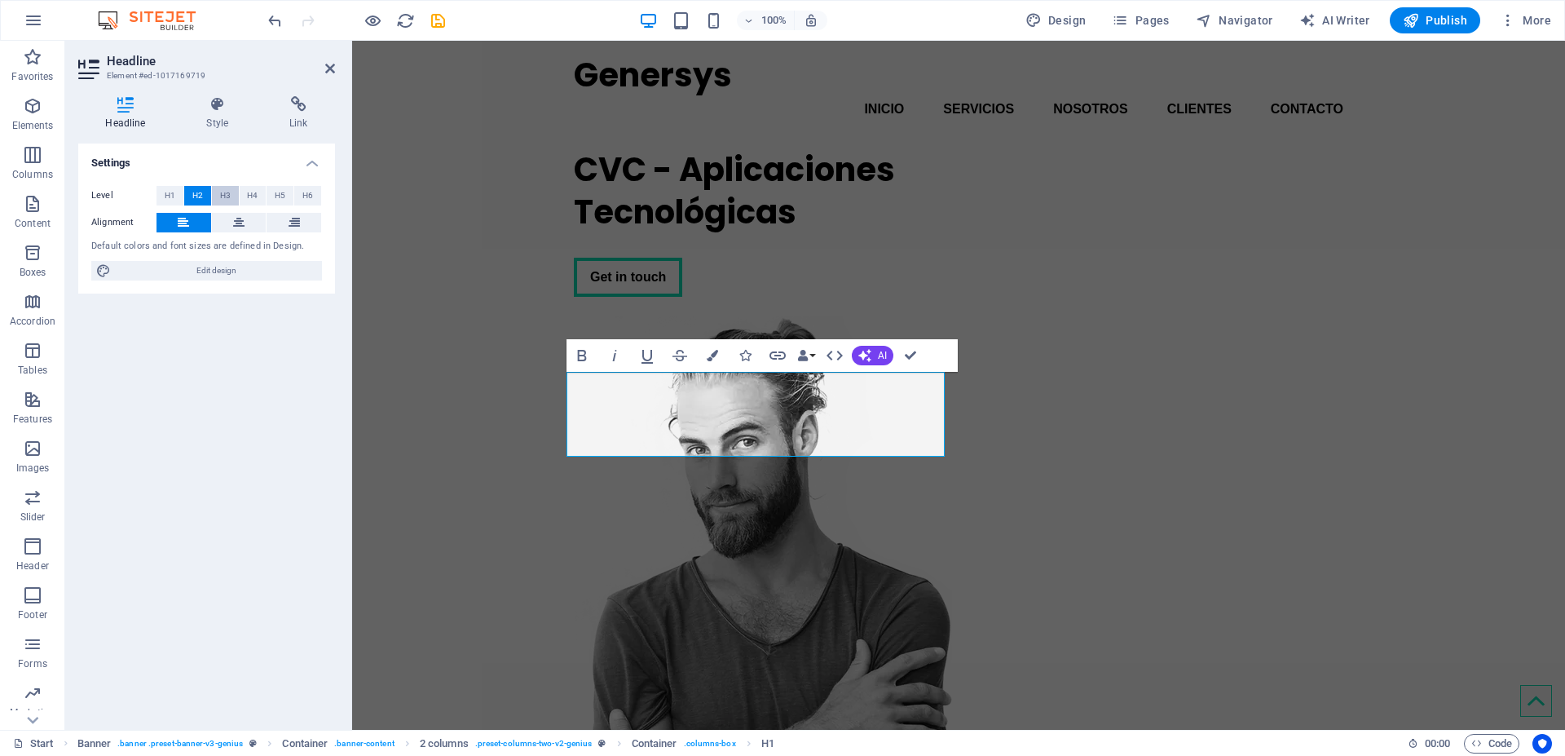
click at [223, 192] on span "H3" at bounding box center [225, 196] width 11 height 20
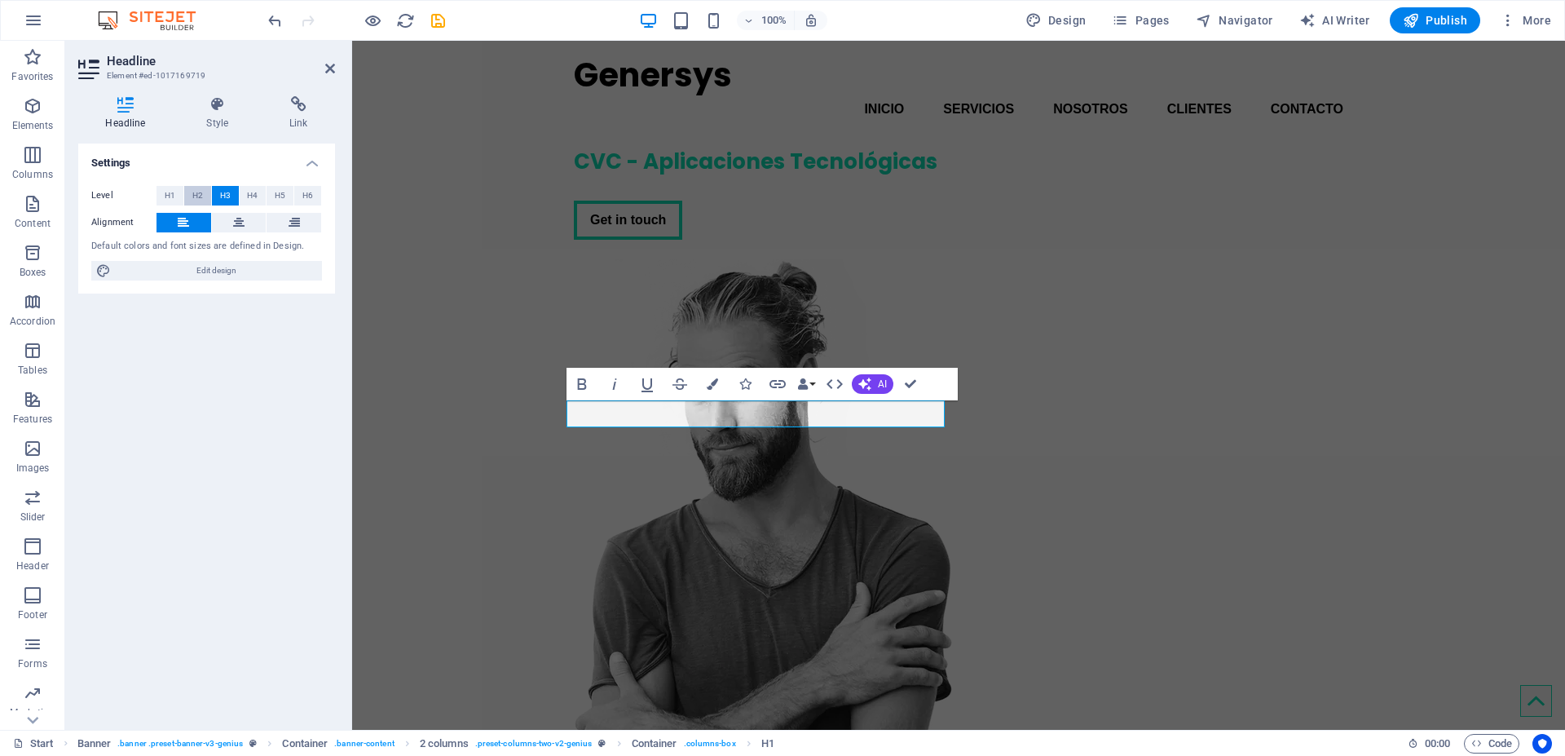
click at [203, 196] on button "H2" at bounding box center [197, 196] width 27 height 20
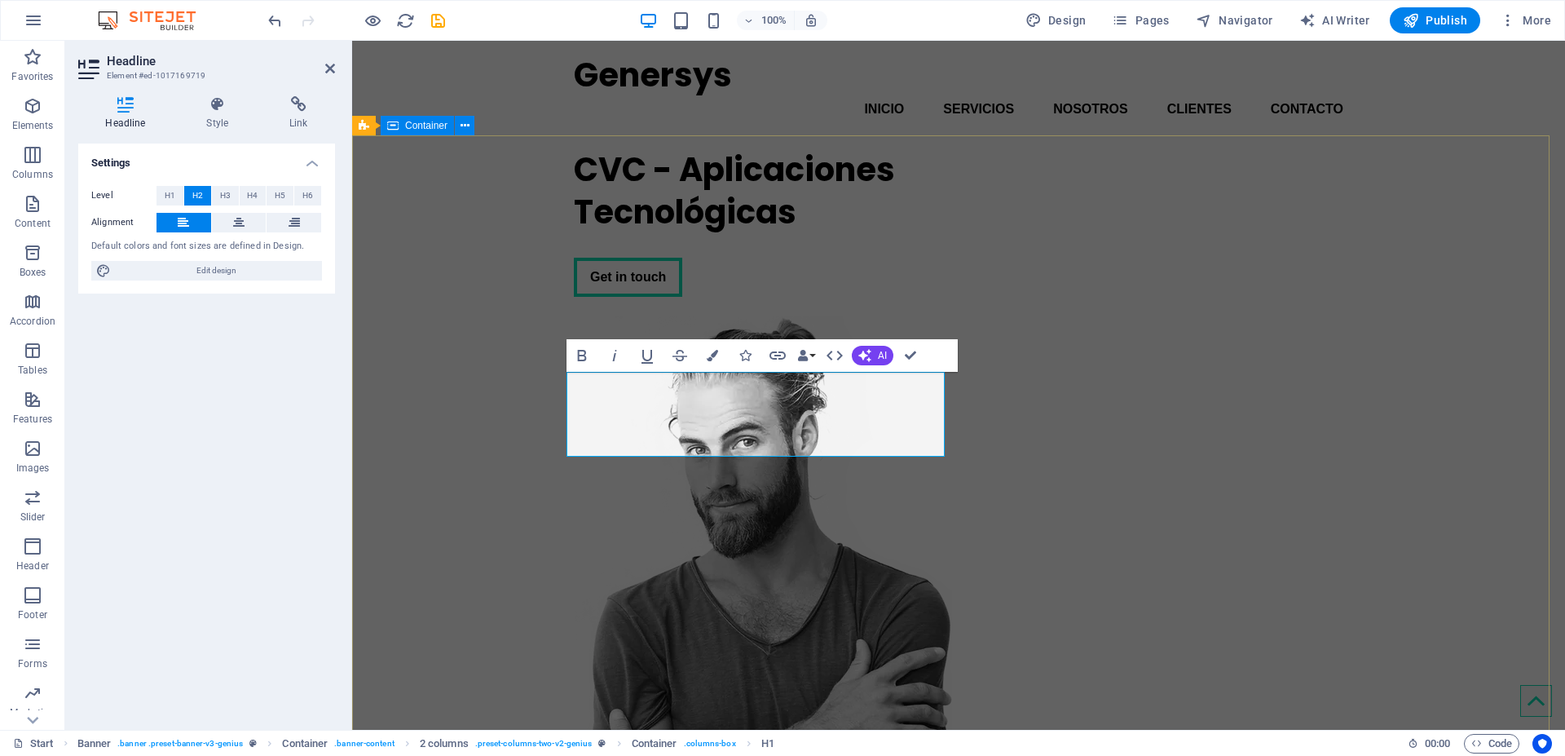
click at [496, 297] on div "CVC - Aplicaciones Tecnológicas Get in touch" at bounding box center [958, 535] width 1213 height 801
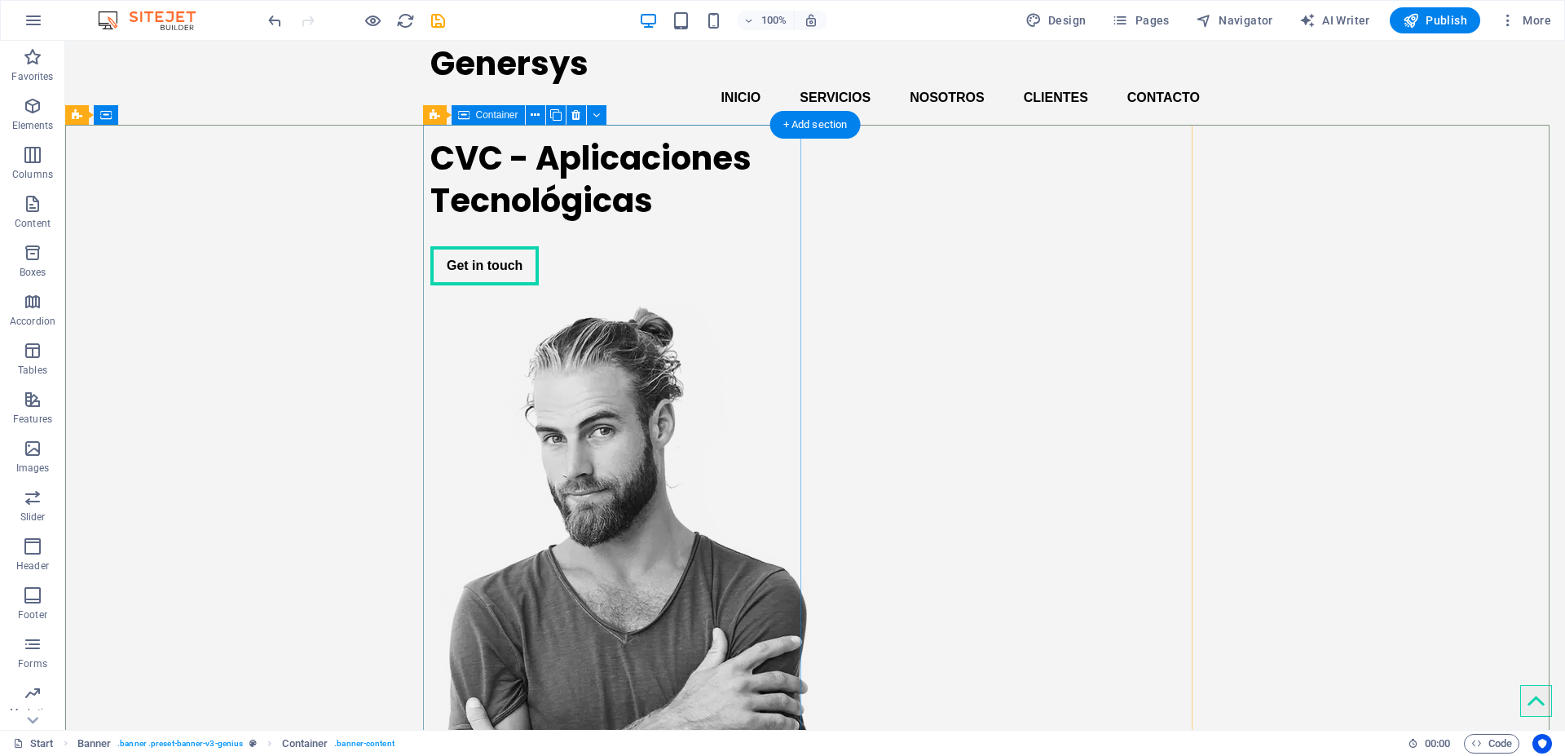
scroll to position [11, 0]
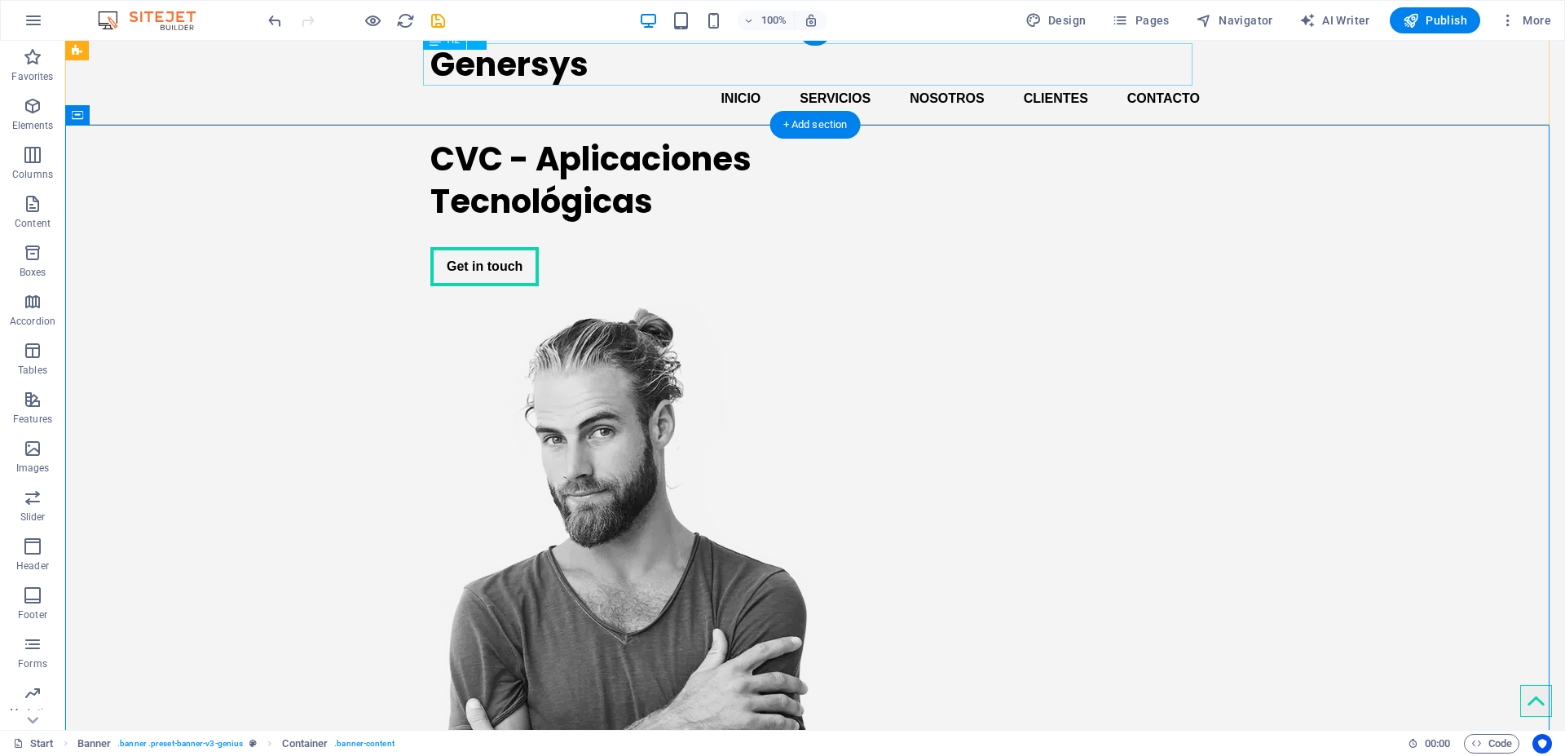
click at [576, 69] on div "Genersys" at bounding box center [814, 64] width 769 height 42
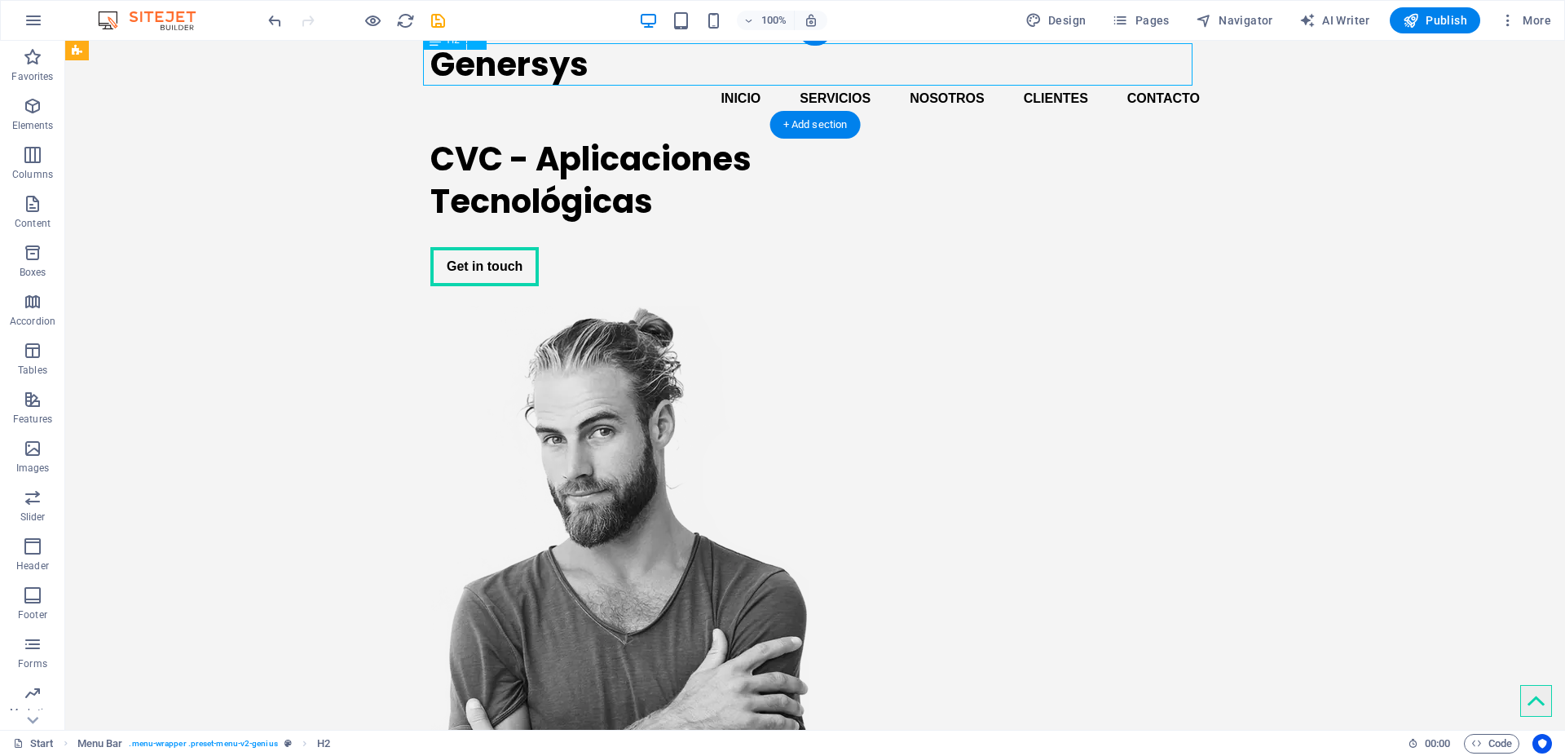
click at [575, 68] on div "Genersys" at bounding box center [814, 64] width 769 height 42
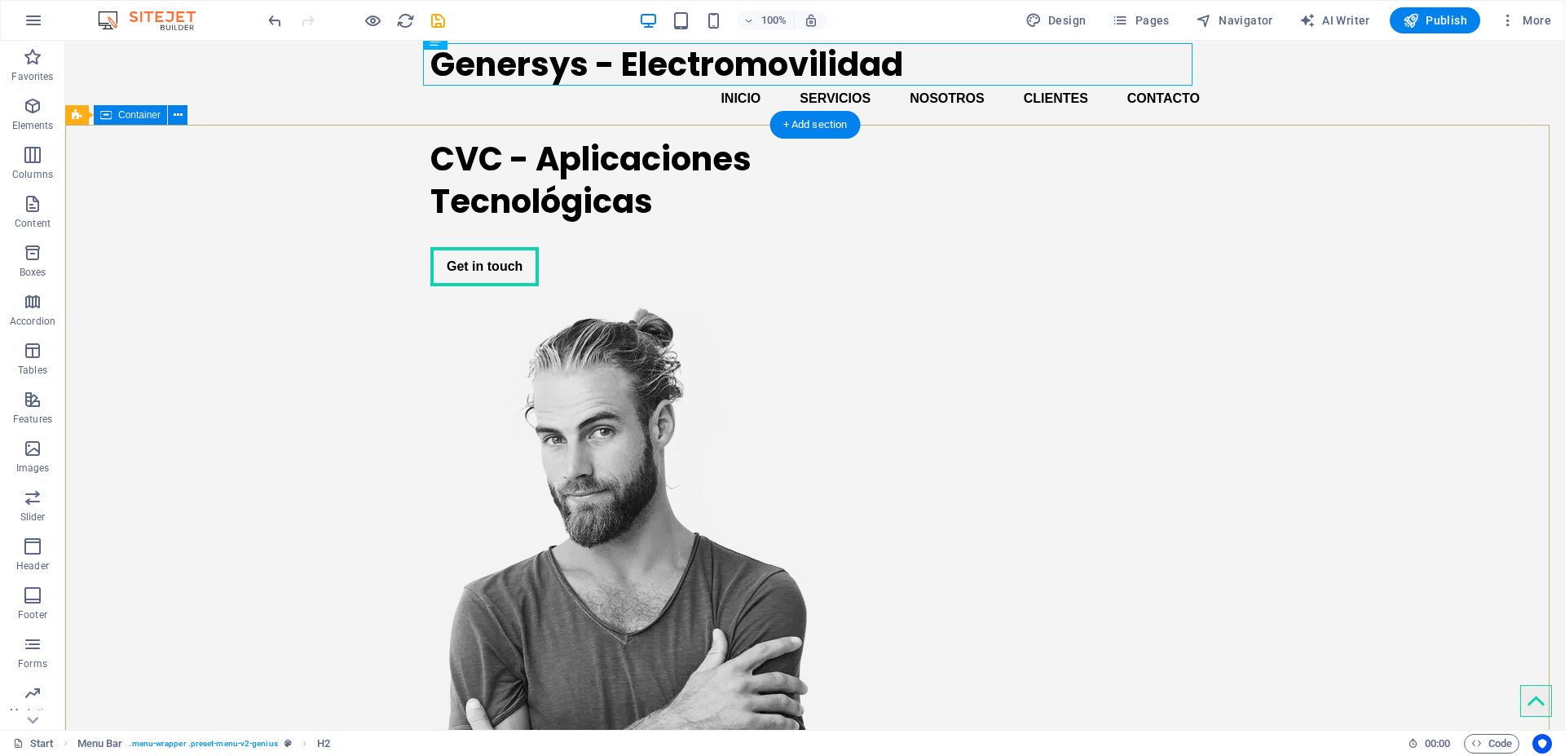
click at [381, 245] on div "CVC - Aplicaciones Tecnológicas Get in touch" at bounding box center [815, 525] width 1500 height 801
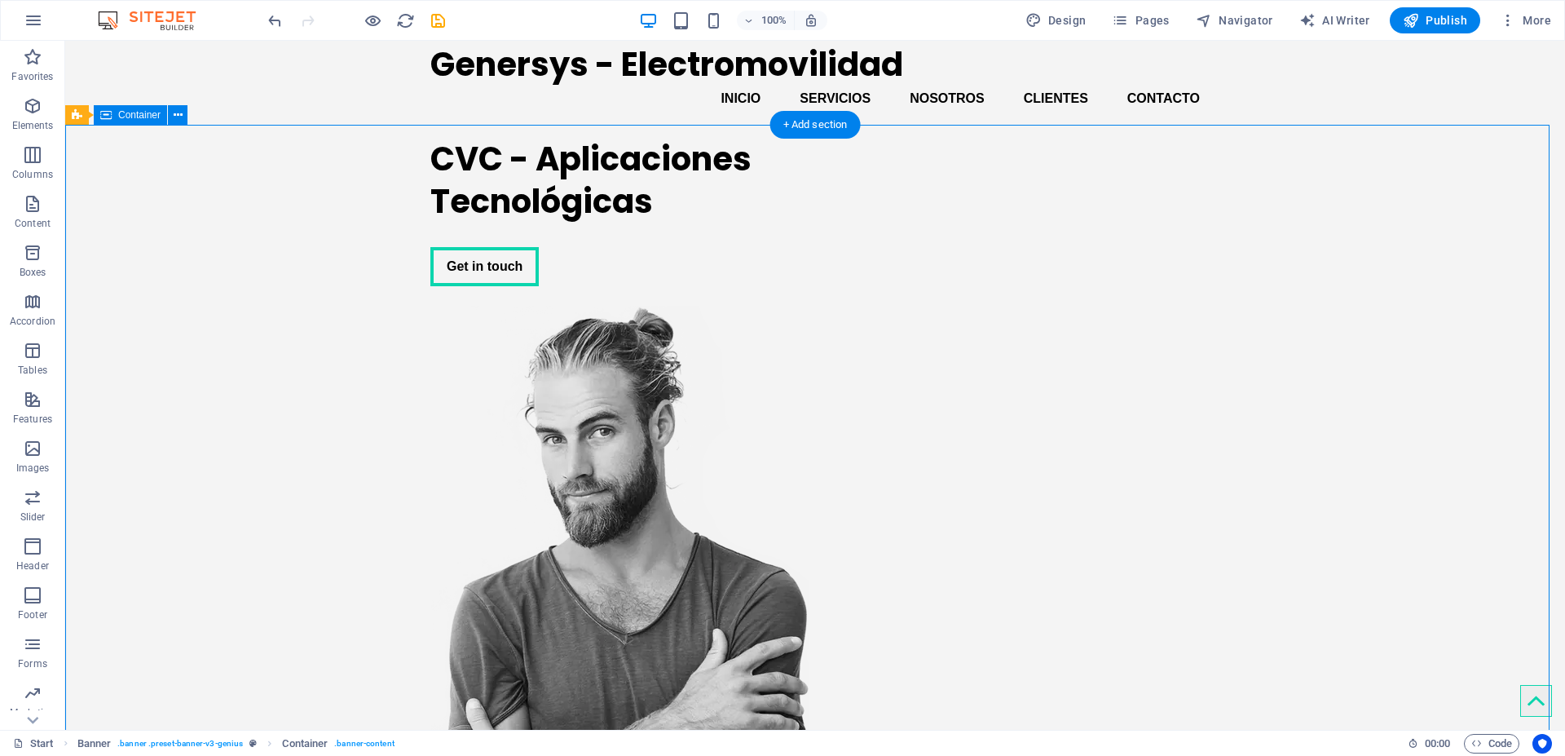
scroll to position [0, 0]
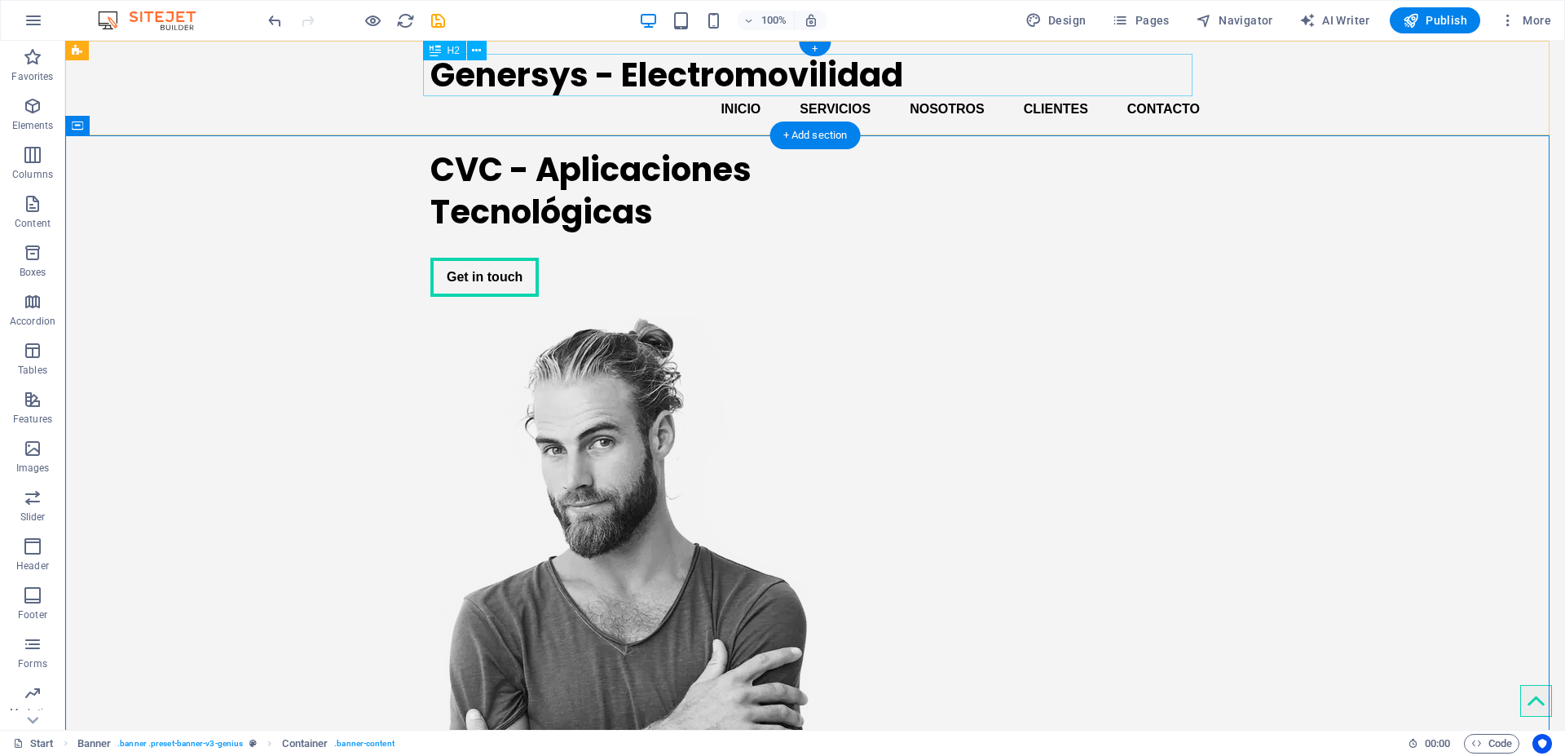
click at [600, 80] on div "Genersys - Electromovilidad" at bounding box center [814, 75] width 769 height 42
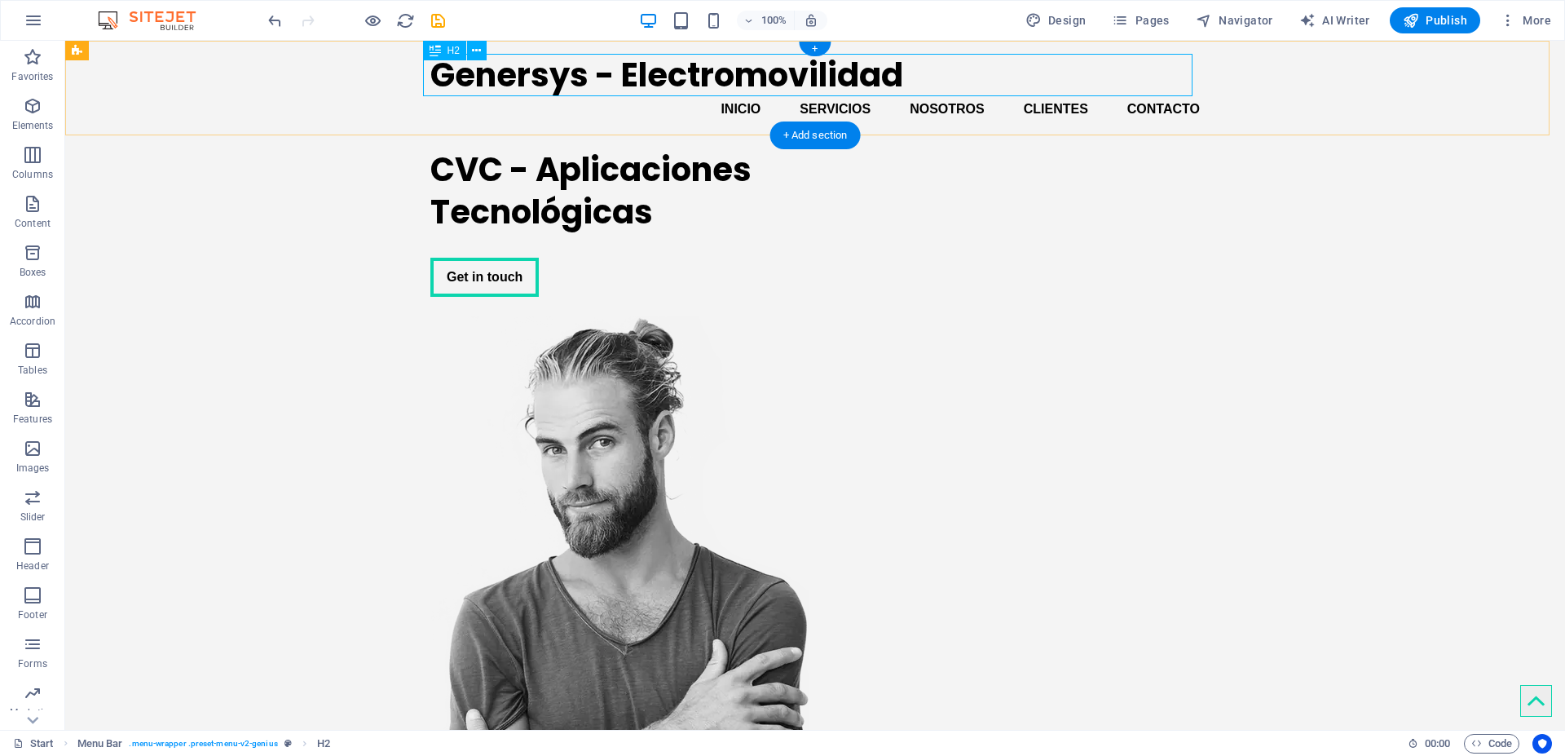
click at [664, 77] on div "Genersys - Electromovilidad" at bounding box center [814, 75] width 769 height 42
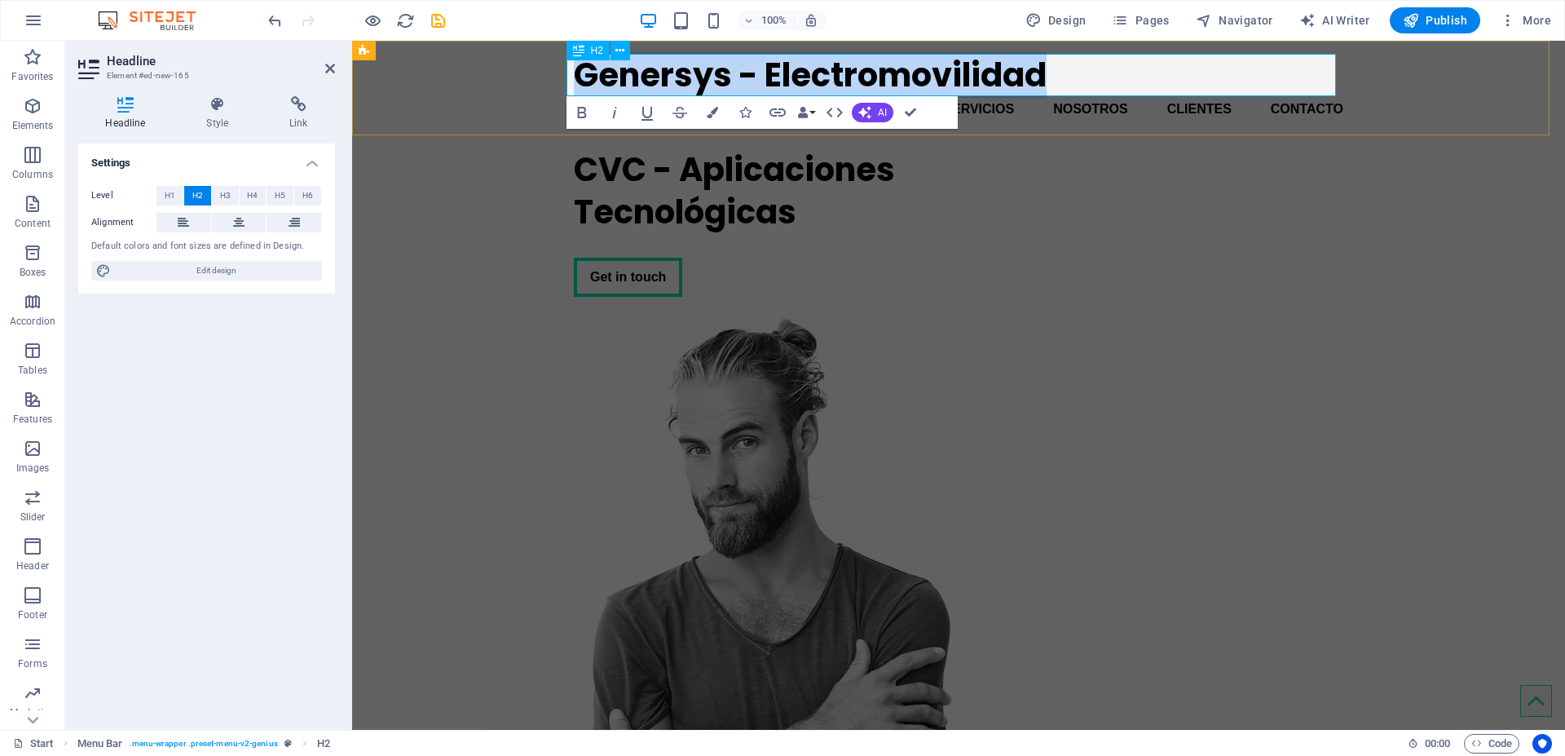
click at [733, 72] on h2 "Genersys - Electromovilidad" at bounding box center [958, 75] width 769 height 42
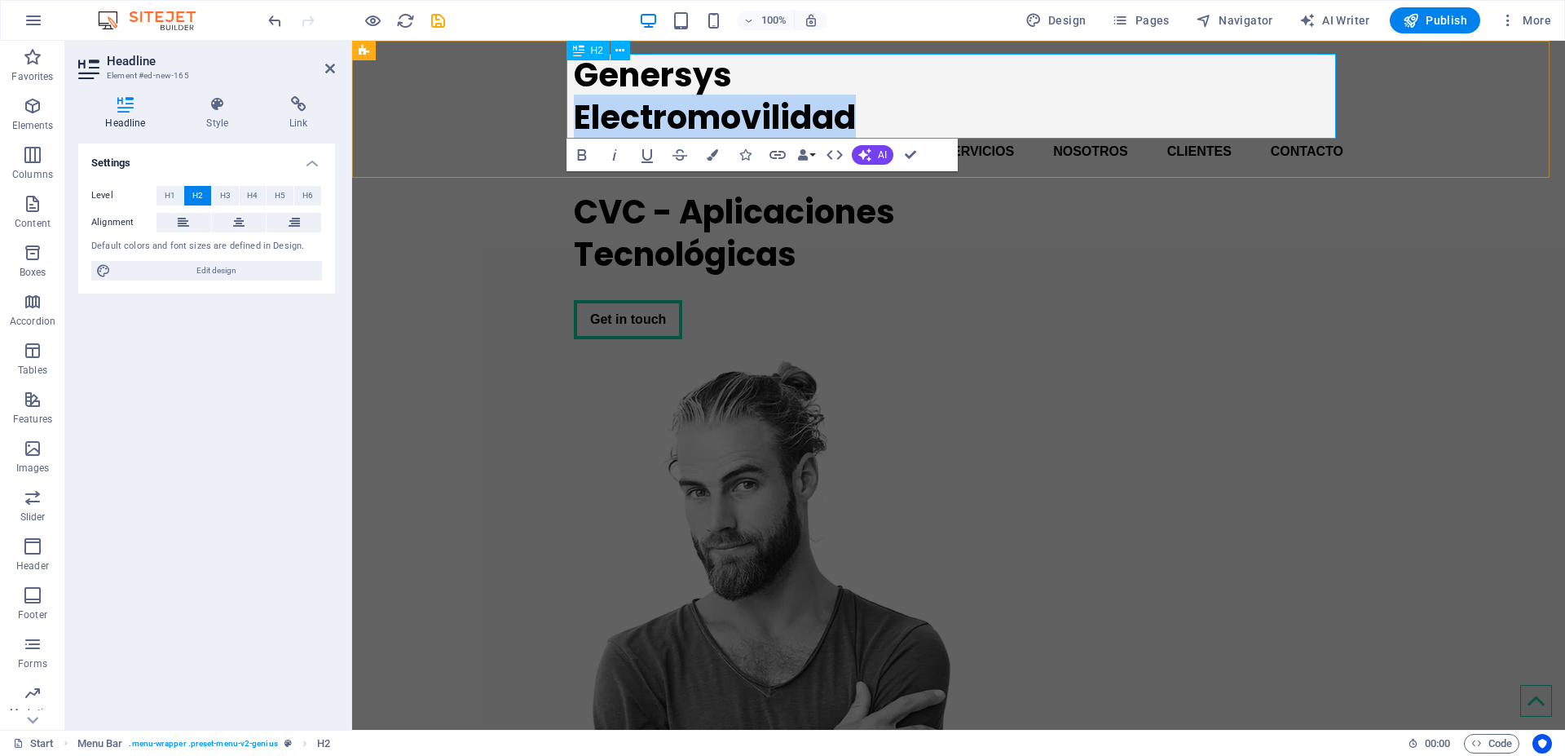
drag, startPoint x: 860, startPoint y: 115, endPoint x: 571, endPoint y: 117, distance: 288.5
click at [574, 117] on h2 "Genersys ‌Electromovilidad" at bounding box center [958, 96] width 769 height 85
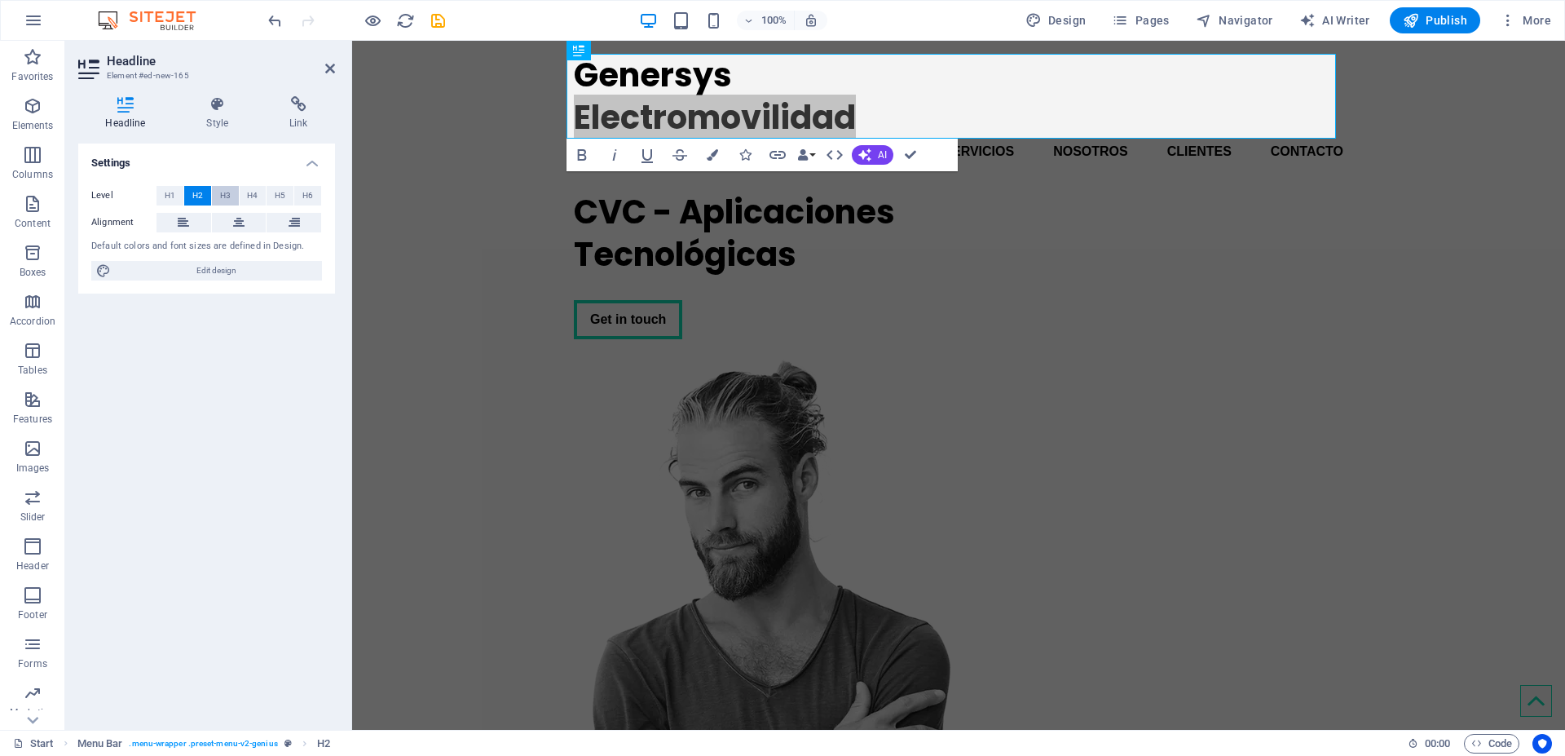
click at [227, 196] on span "H3" at bounding box center [225, 196] width 11 height 20
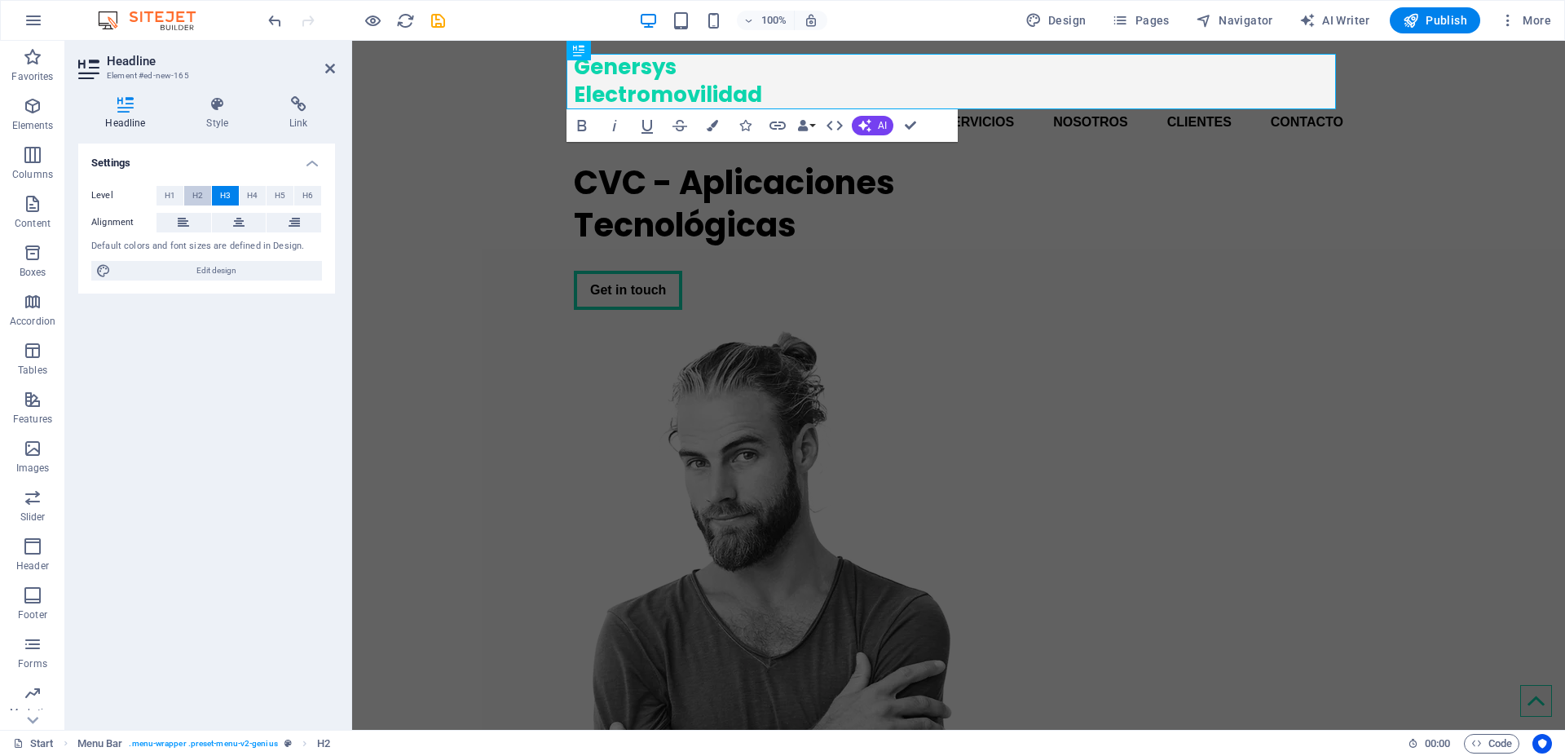
click at [205, 194] on button "H2" at bounding box center [197, 196] width 27 height 20
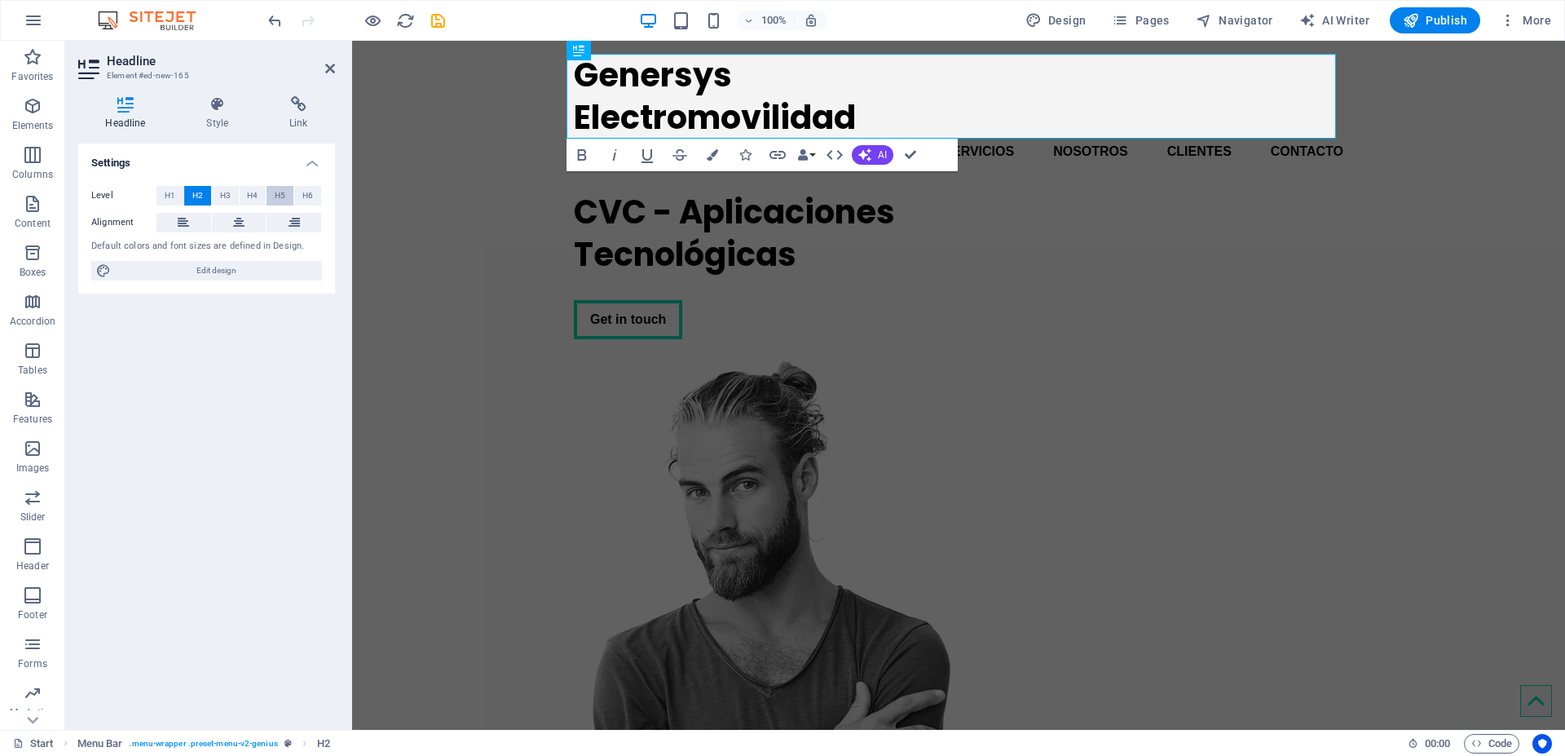
click at [284, 195] on span "H5" at bounding box center [280, 196] width 11 height 20
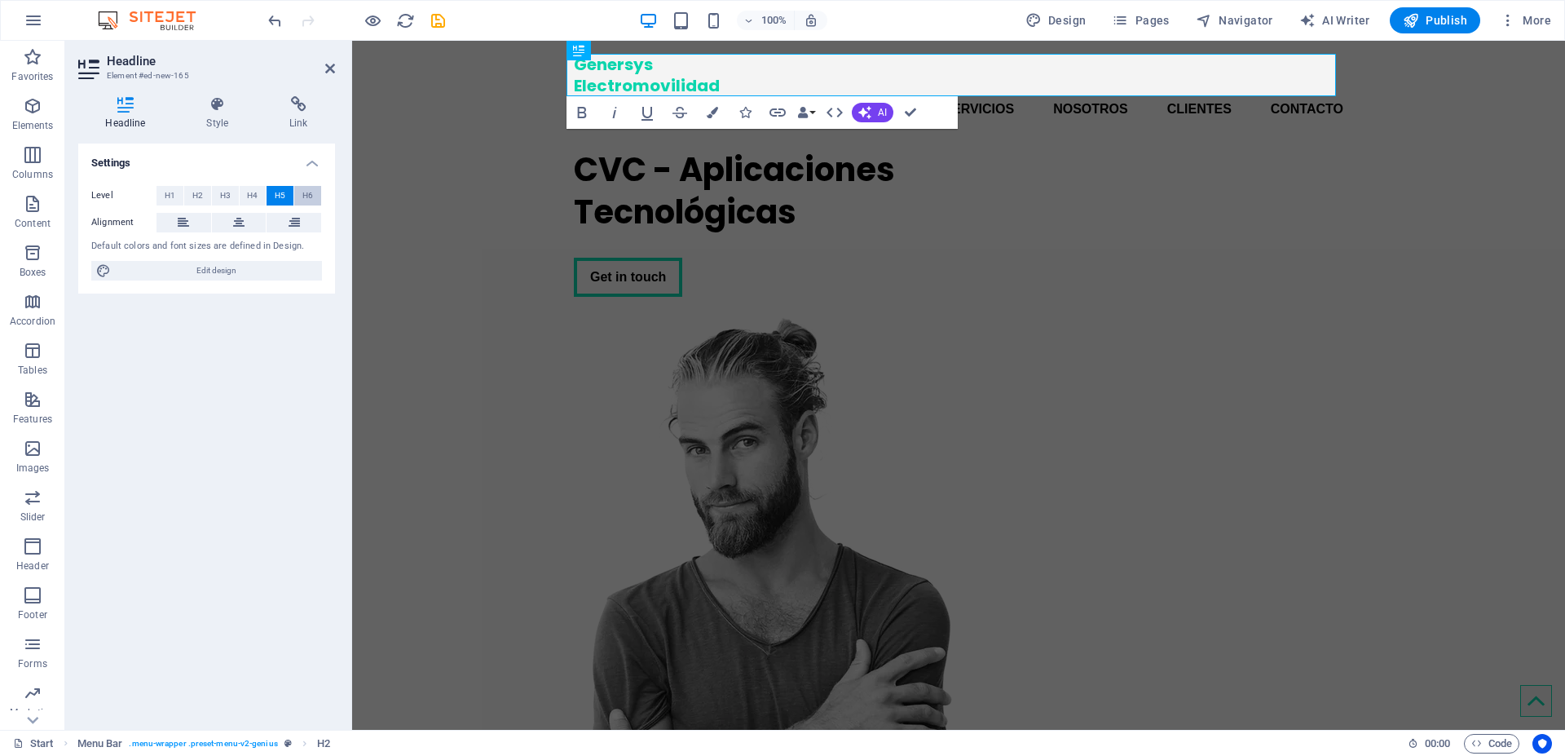
click at [311, 196] on span "H6" at bounding box center [307, 196] width 11 height 20
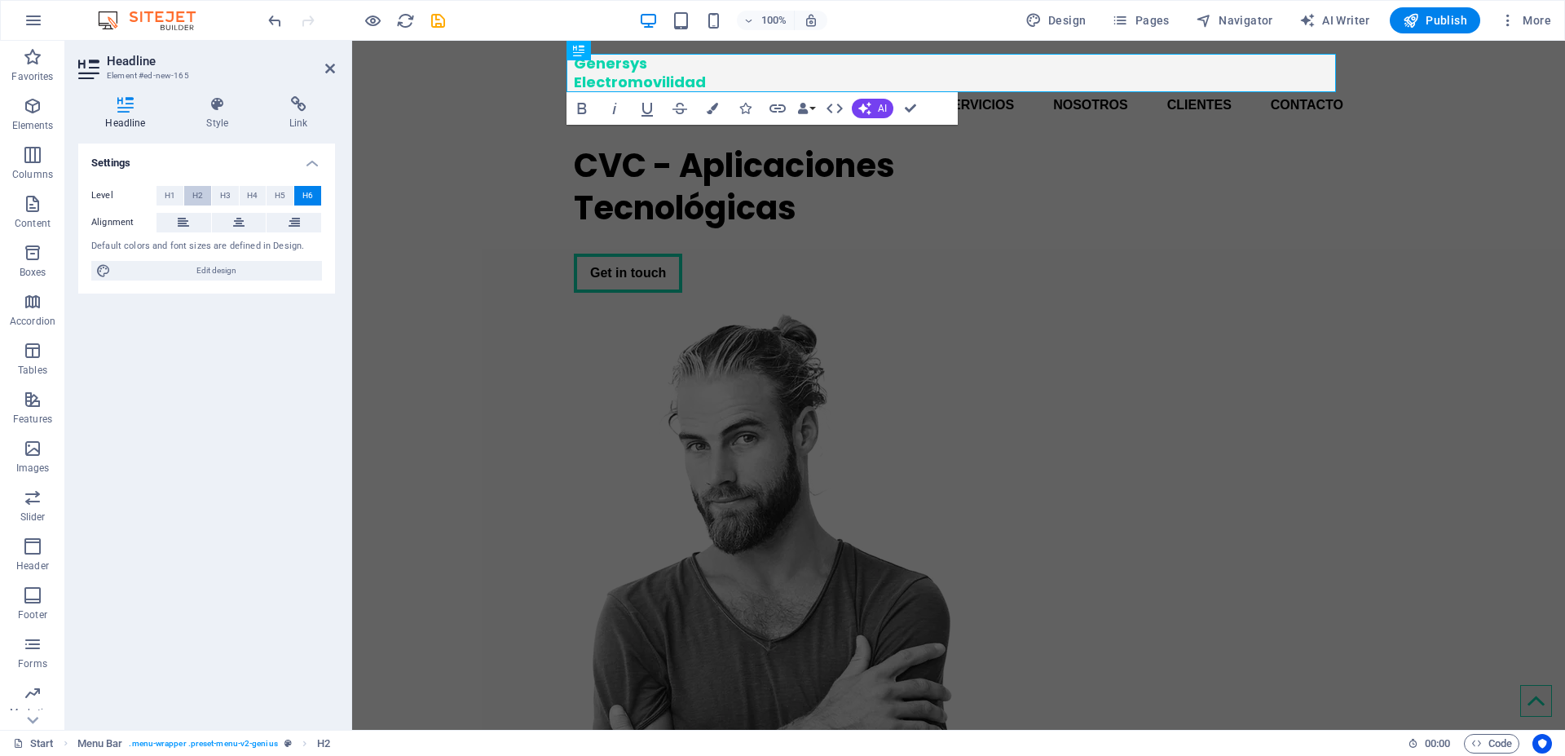
click at [201, 198] on span "H2" at bounding box center [197, 196] width 11 height 20
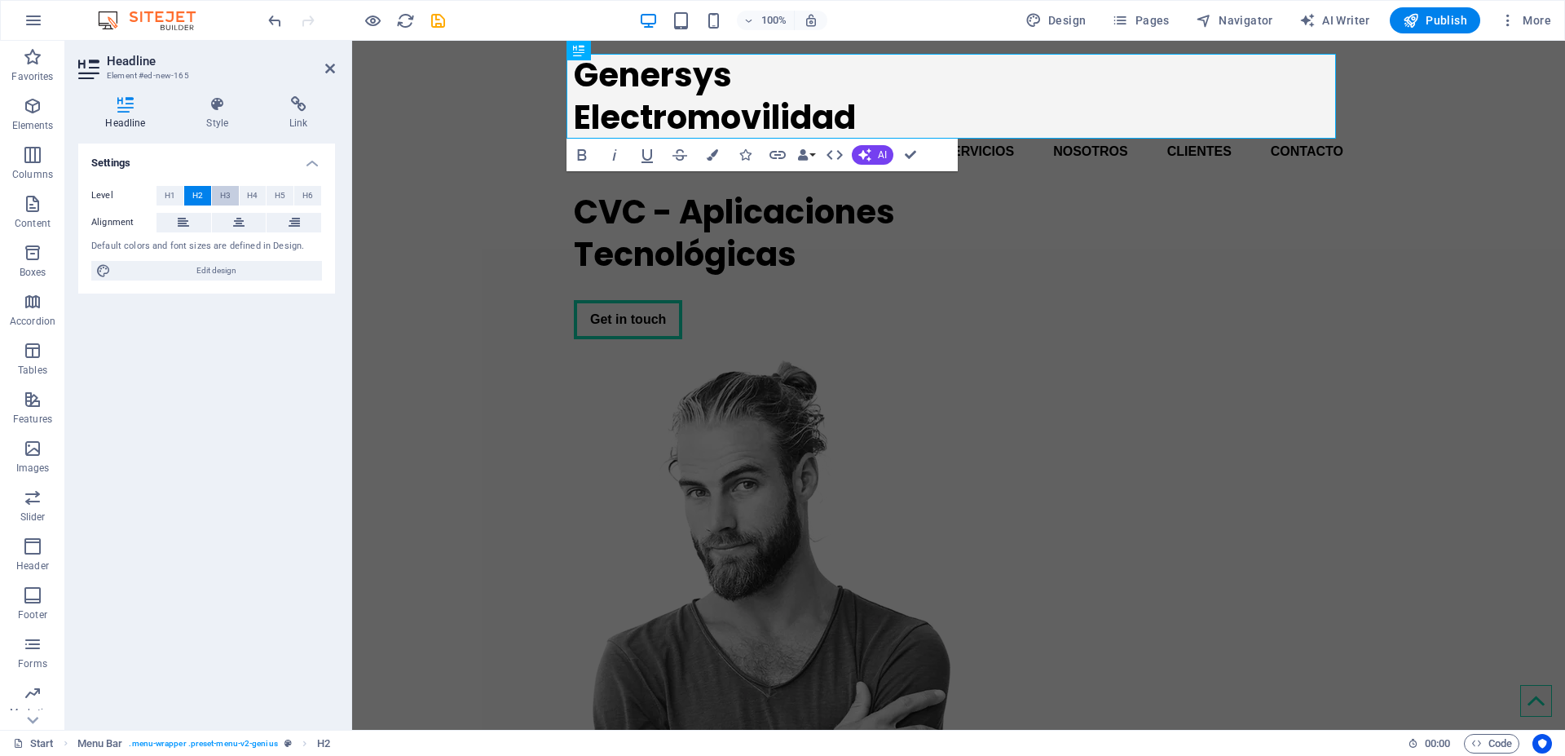
click at [222, 198] on span "H3" at bounding box center [225, 196] width 11 height 20
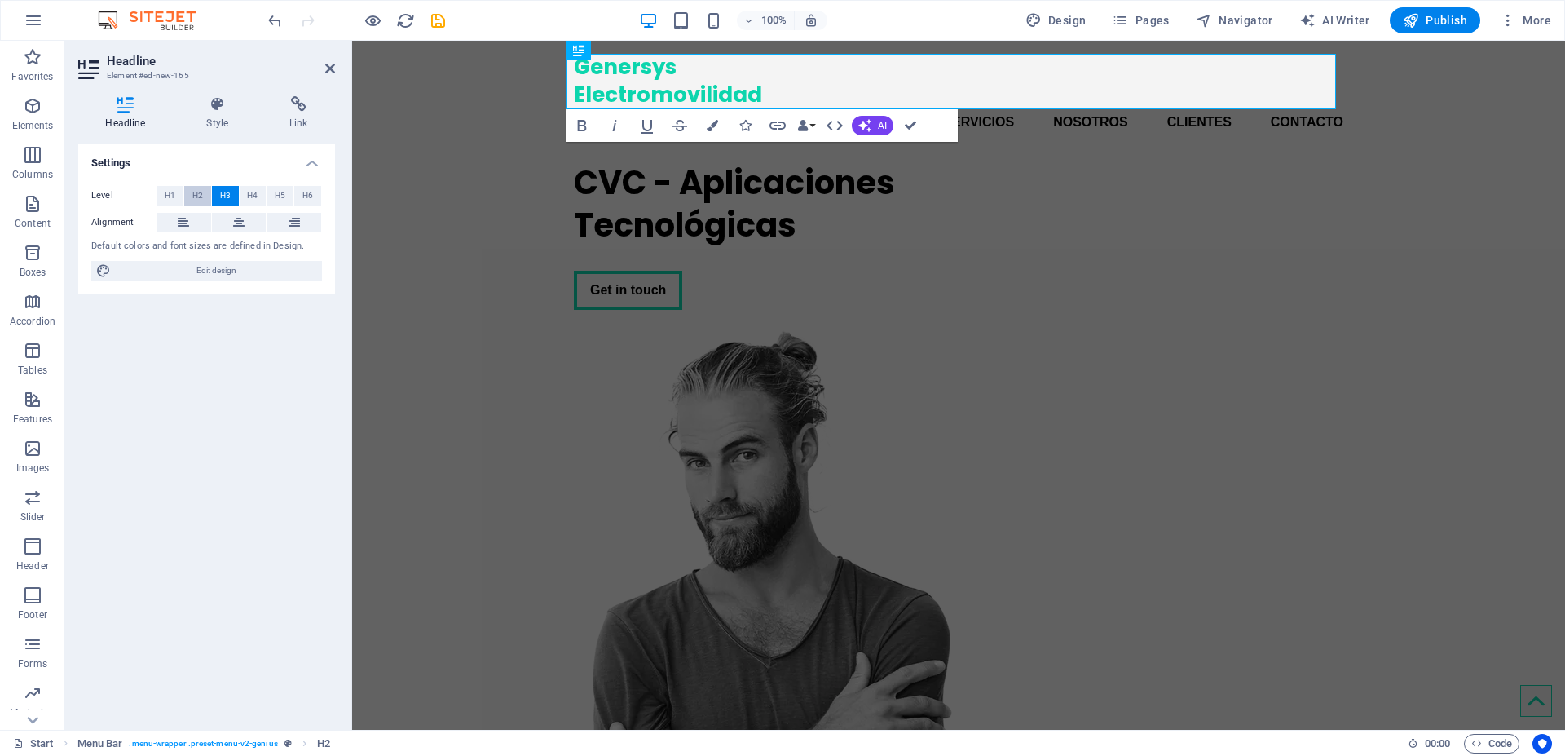
click at [202, 196] on span "H2" at bounding box center [197, 196] width 11 height 20
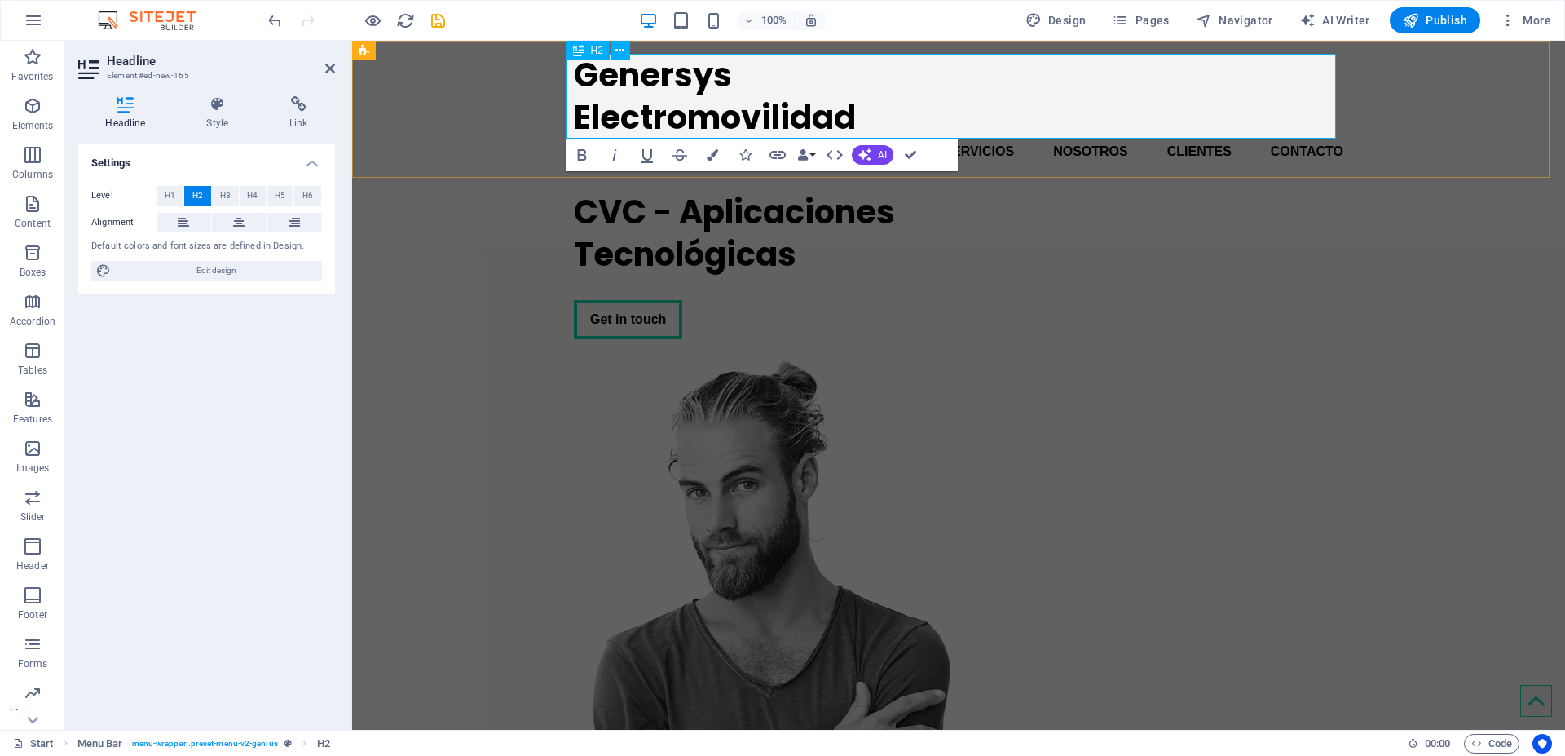
click at [574, 121] on h2 "Genersys ‌Electromovilidad" at bounding box center [958, 96] width 769 height 85
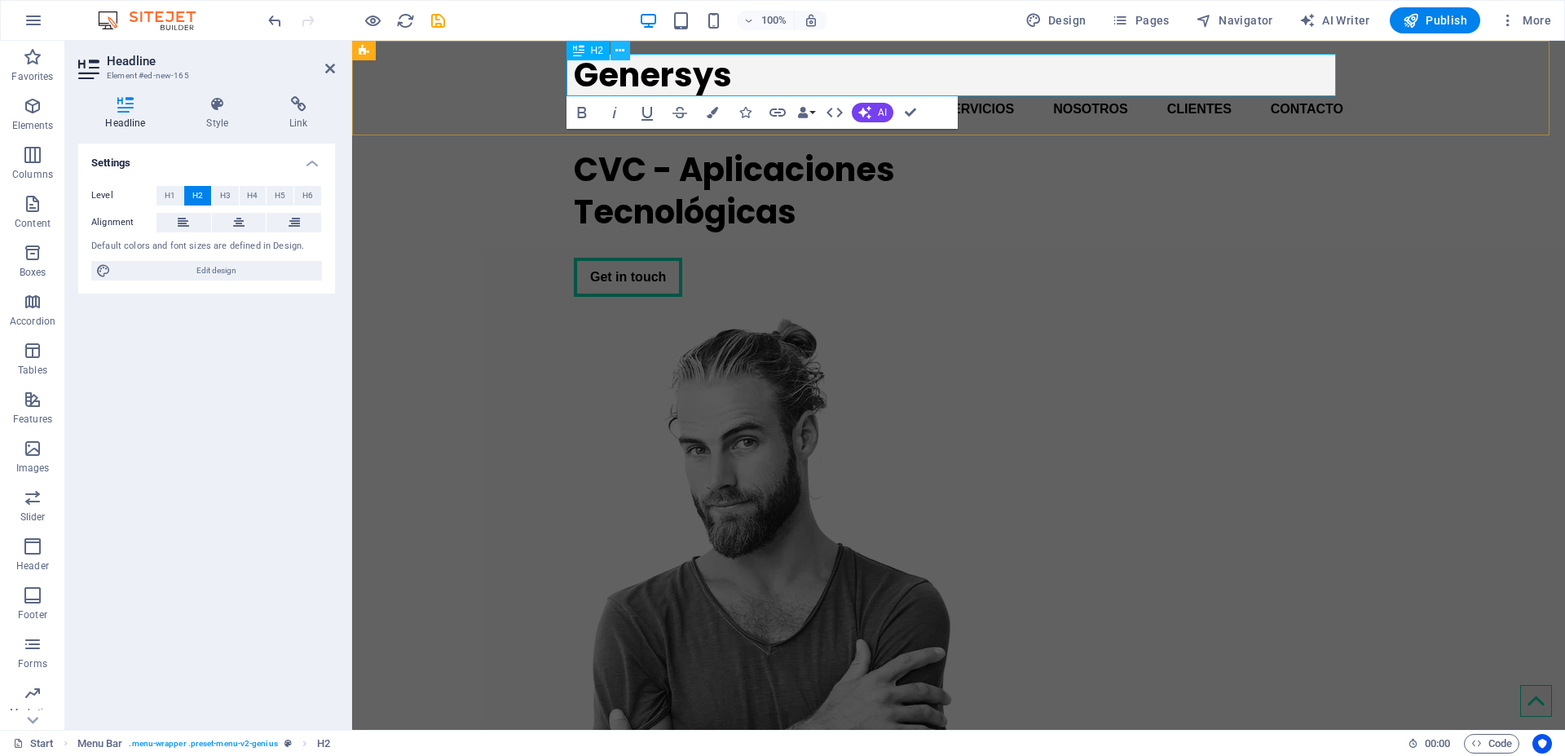
click at [621, 53] on icon at bounding box center [619, 50] width 9 height 17
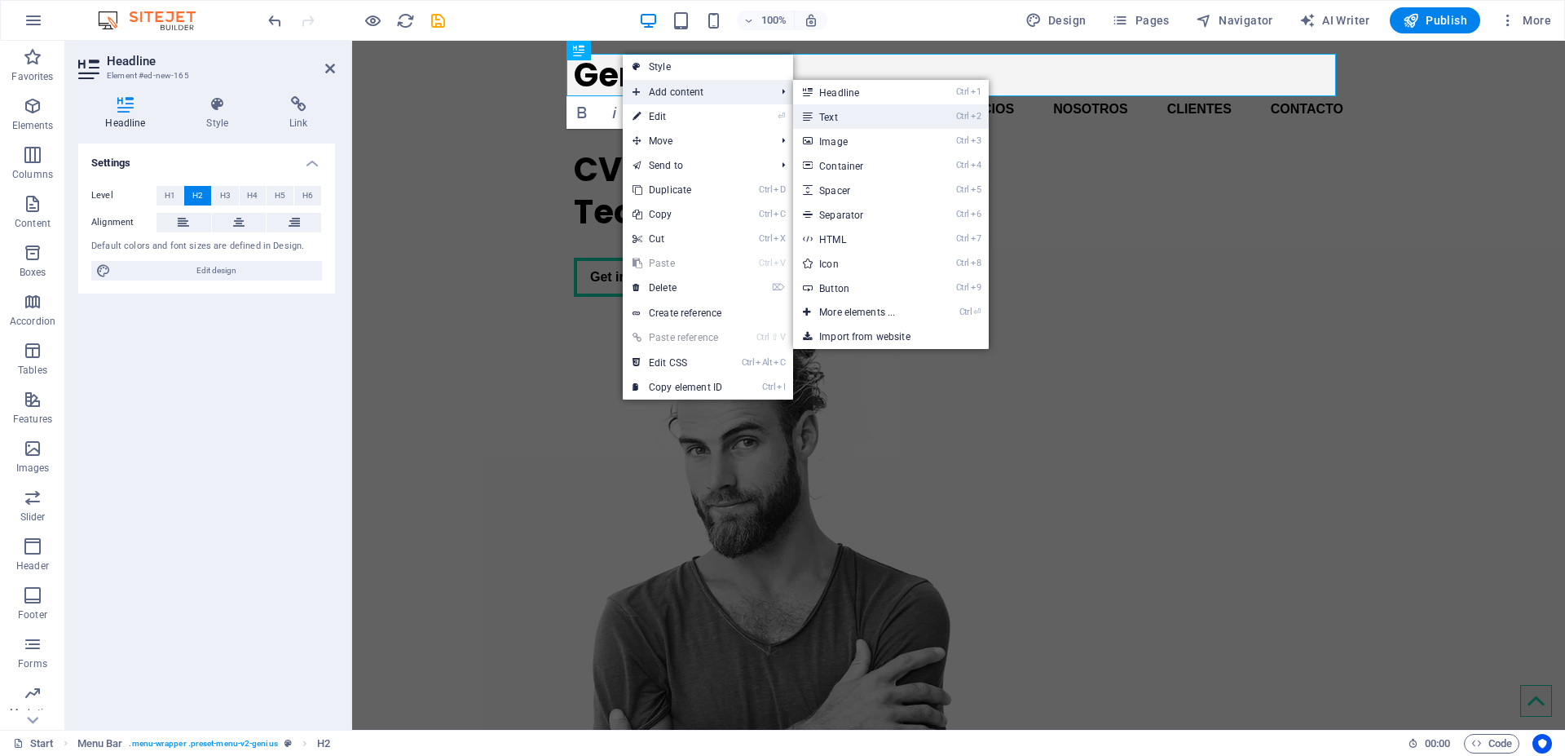
click at [835, 112] on link "Ctrl 2 Text" at bounding box center [860, 116] width 134 height 24
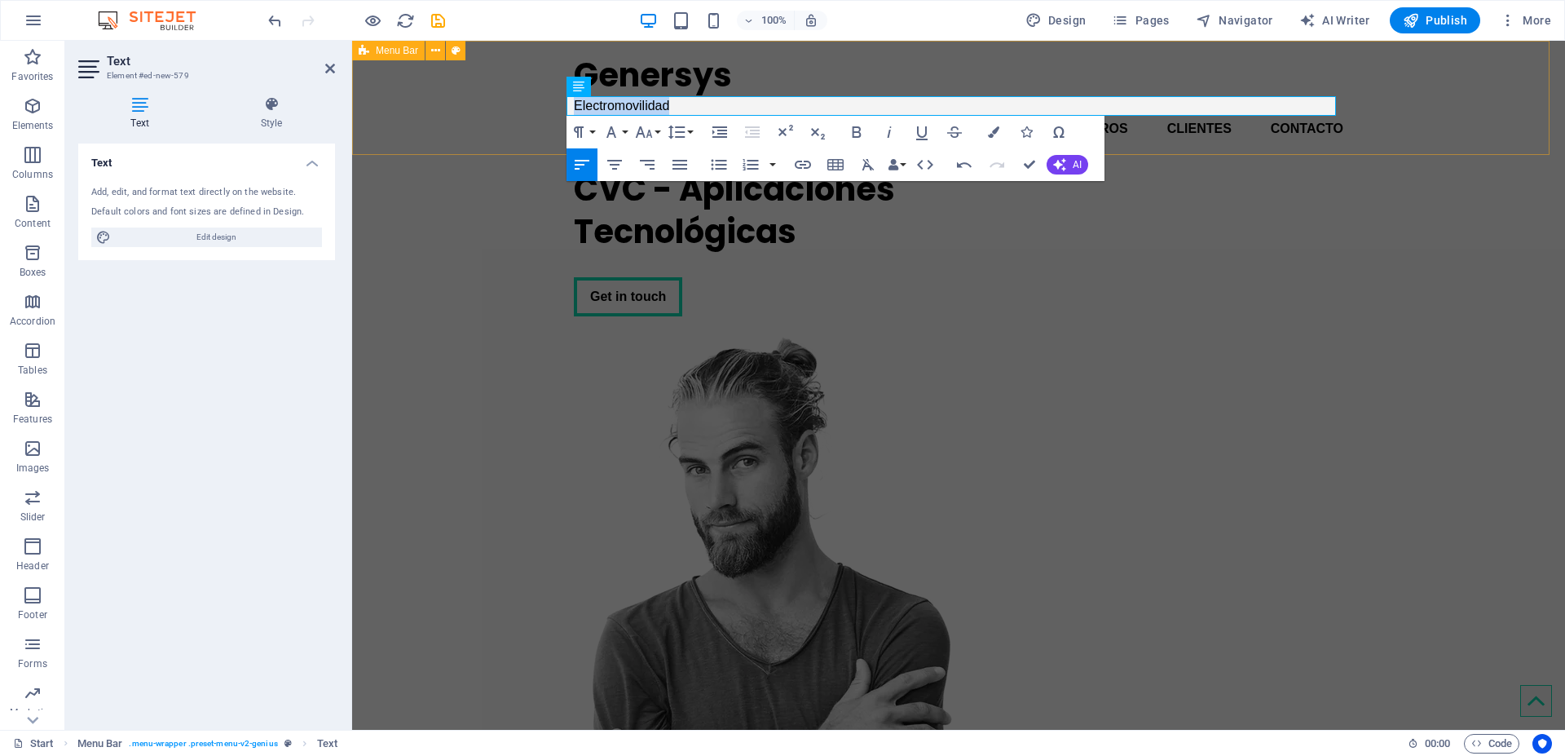
drag, startPoint x: 670, startPoint y: 104, endPoint x: 560, endPoint y: 105, distance: 110.0
click at [560, 105] on div "Genersys Electromovilidad Inicio SERVICIOS NOSOTROS CLIENTES CONTACTO Menu" at bounding box center [958, 98] width 1213 height 114
click at [586, 134] on icon "button" at bounding box center [579, 132] width 20 height 20
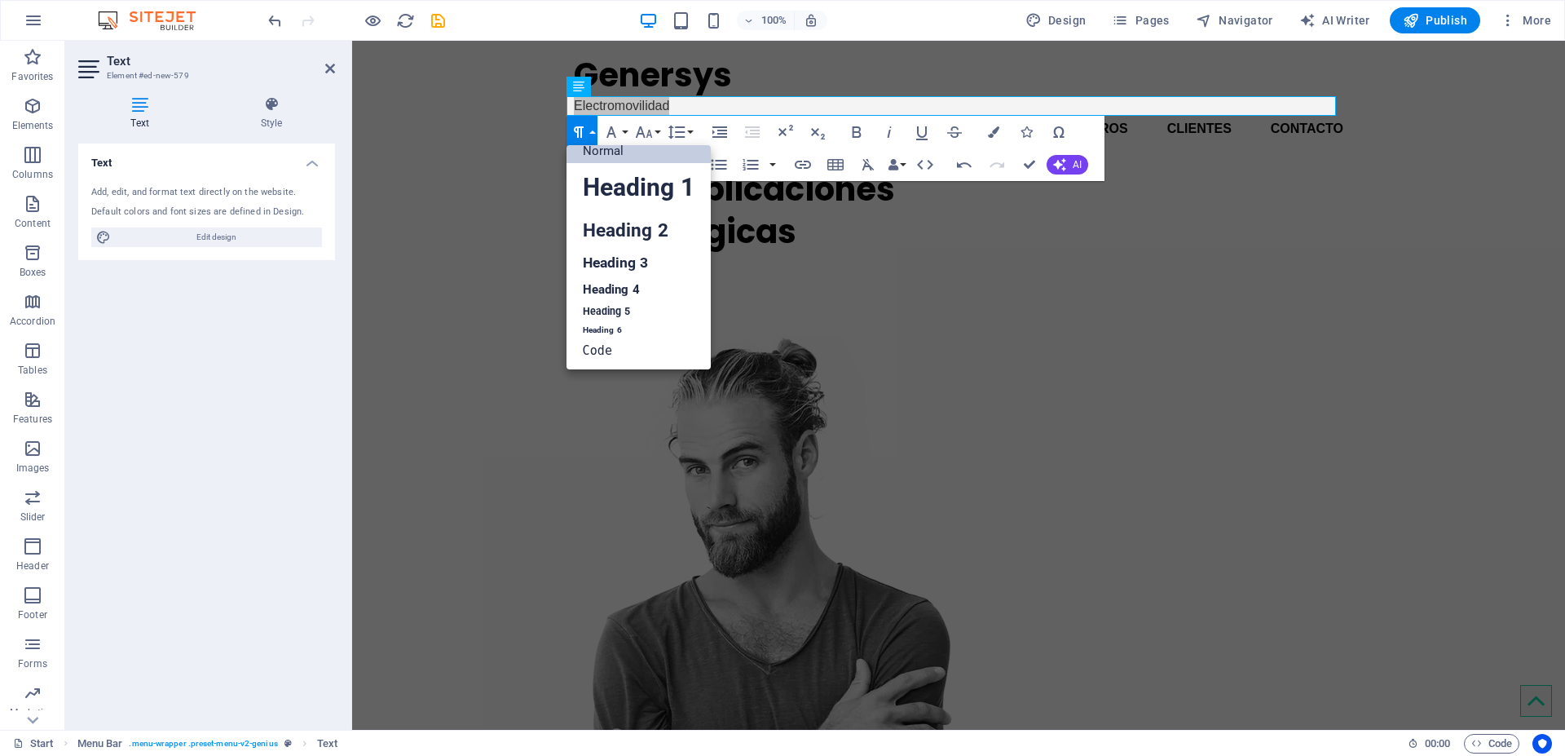
scroll to position [13, 0]
click at [600, 291] on link "Heading 4" at bounding box center [638, 289] width 144 height 24
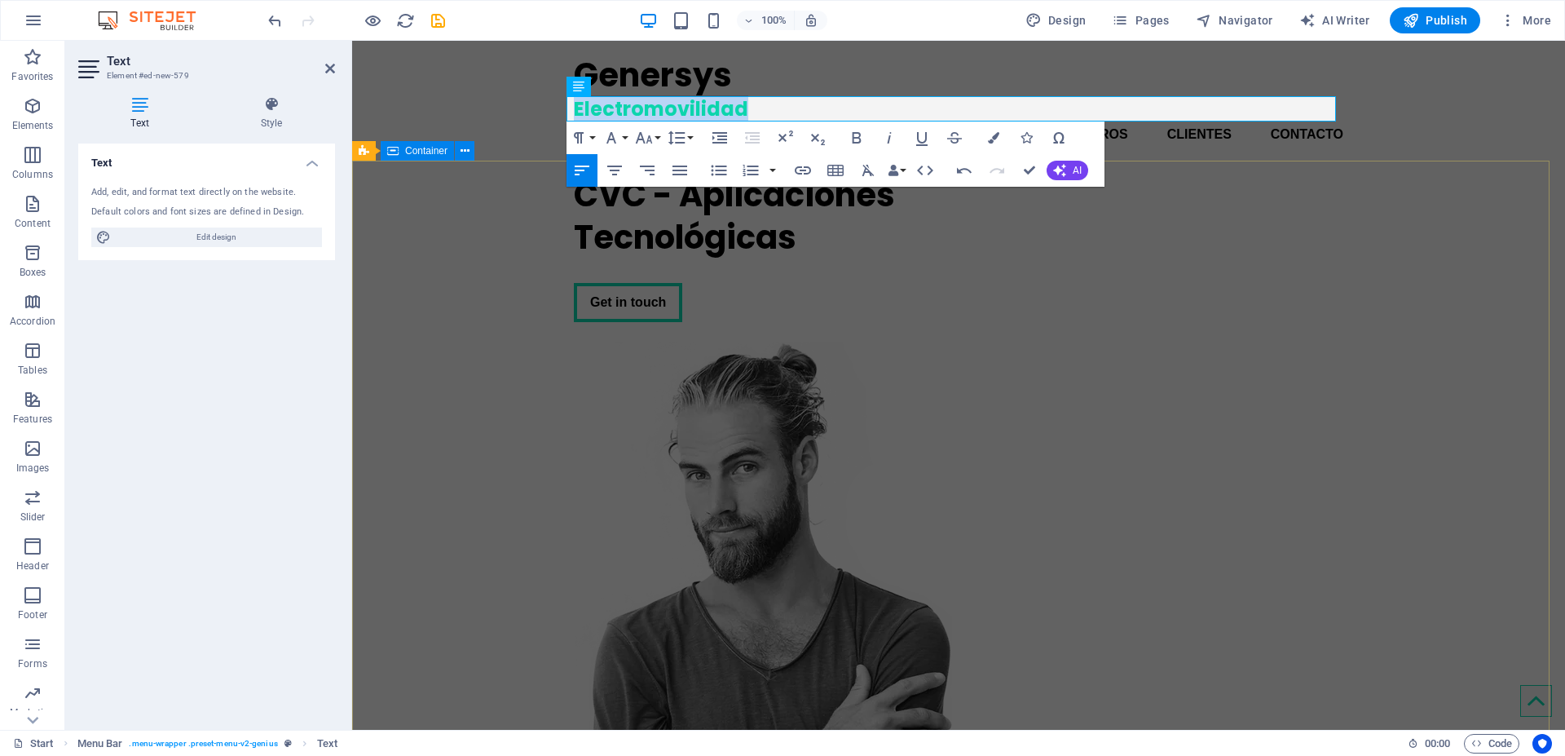
click at [530, 247] on div "CVC - Aplicaciones Tecnológicas Get in touch" at bounding box center [958, 561] width 1213 height 801
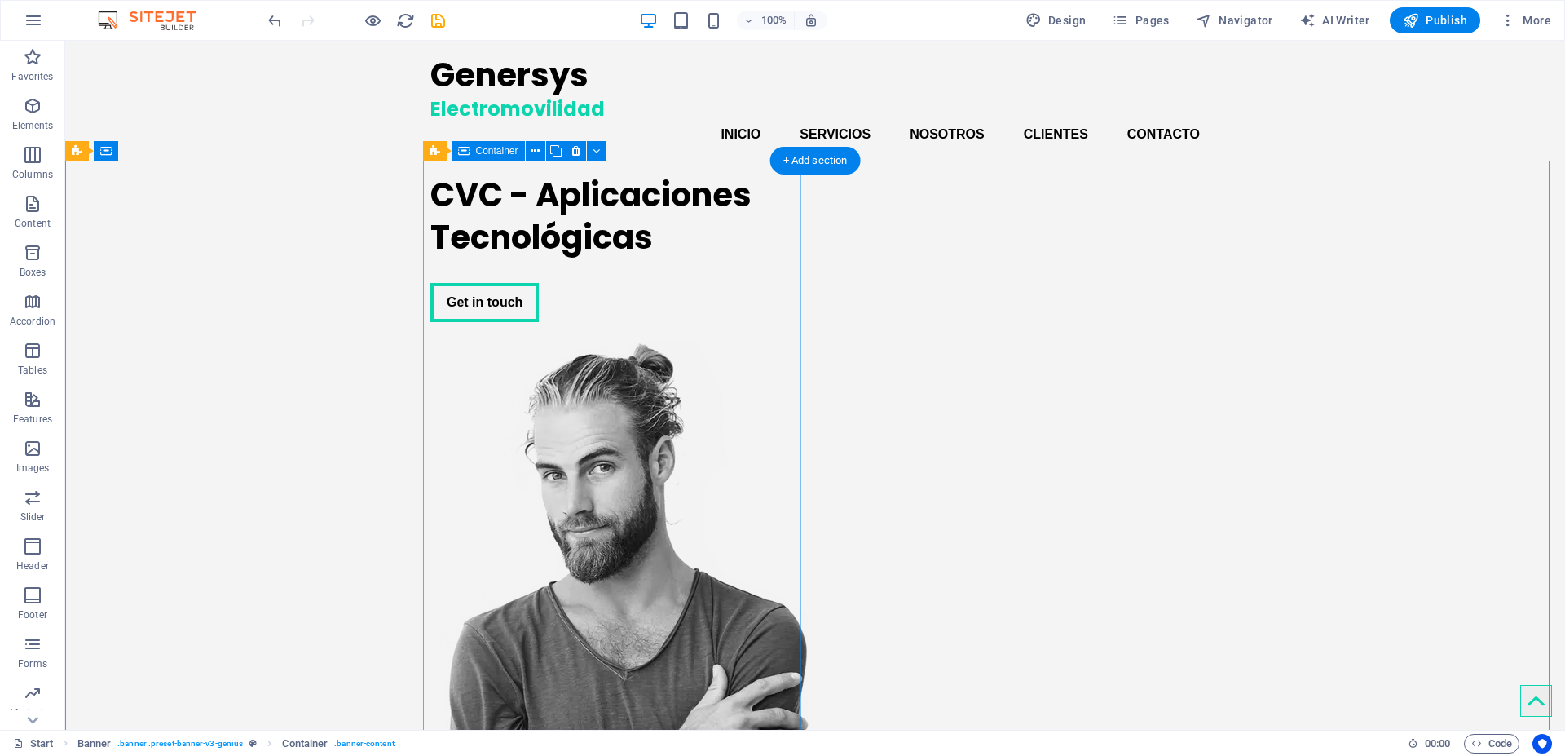
scroll to position [102, 0]
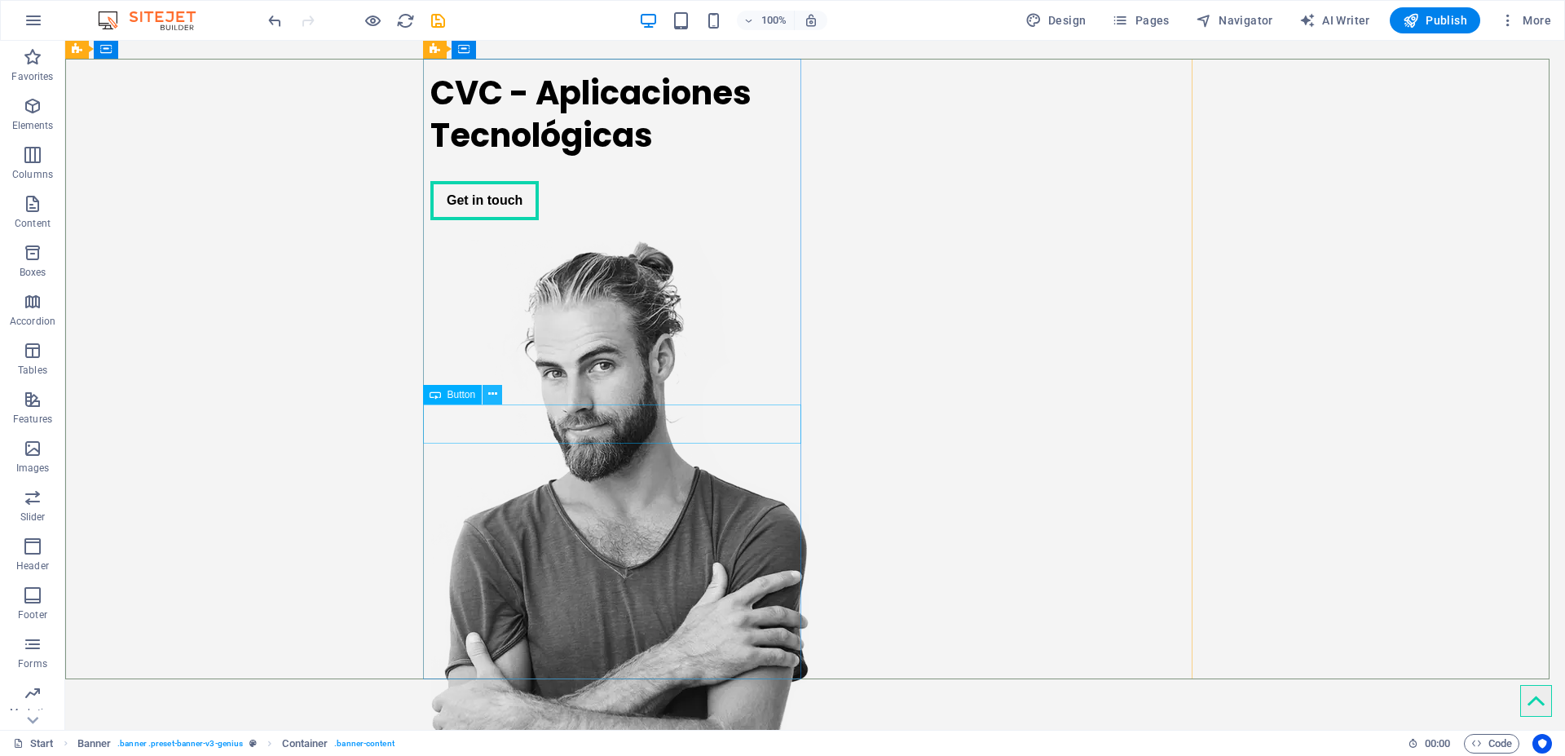
click at [491, 399] on icon at bounding box center [492, 394] width 9 height 17
click at [458, 220] on div "Get in touch" at bounding box center [619, 200] width 378 height 39
click at [488, 396] on icon at bounding box center [492, 394] width 9 height 17
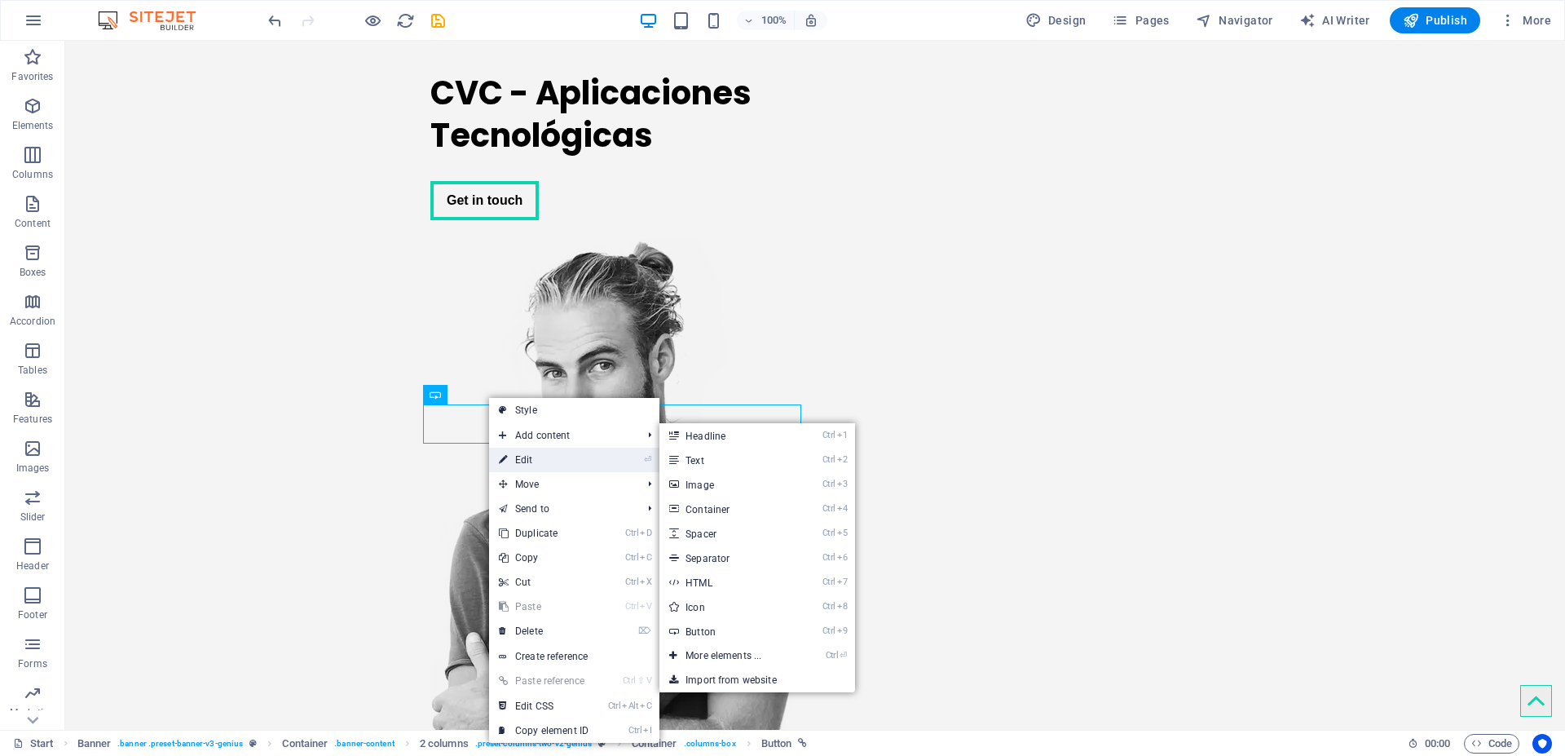
click at [521, 456] on link "⏎ Edit" at bounding box center [543, 459] width 109 height 24
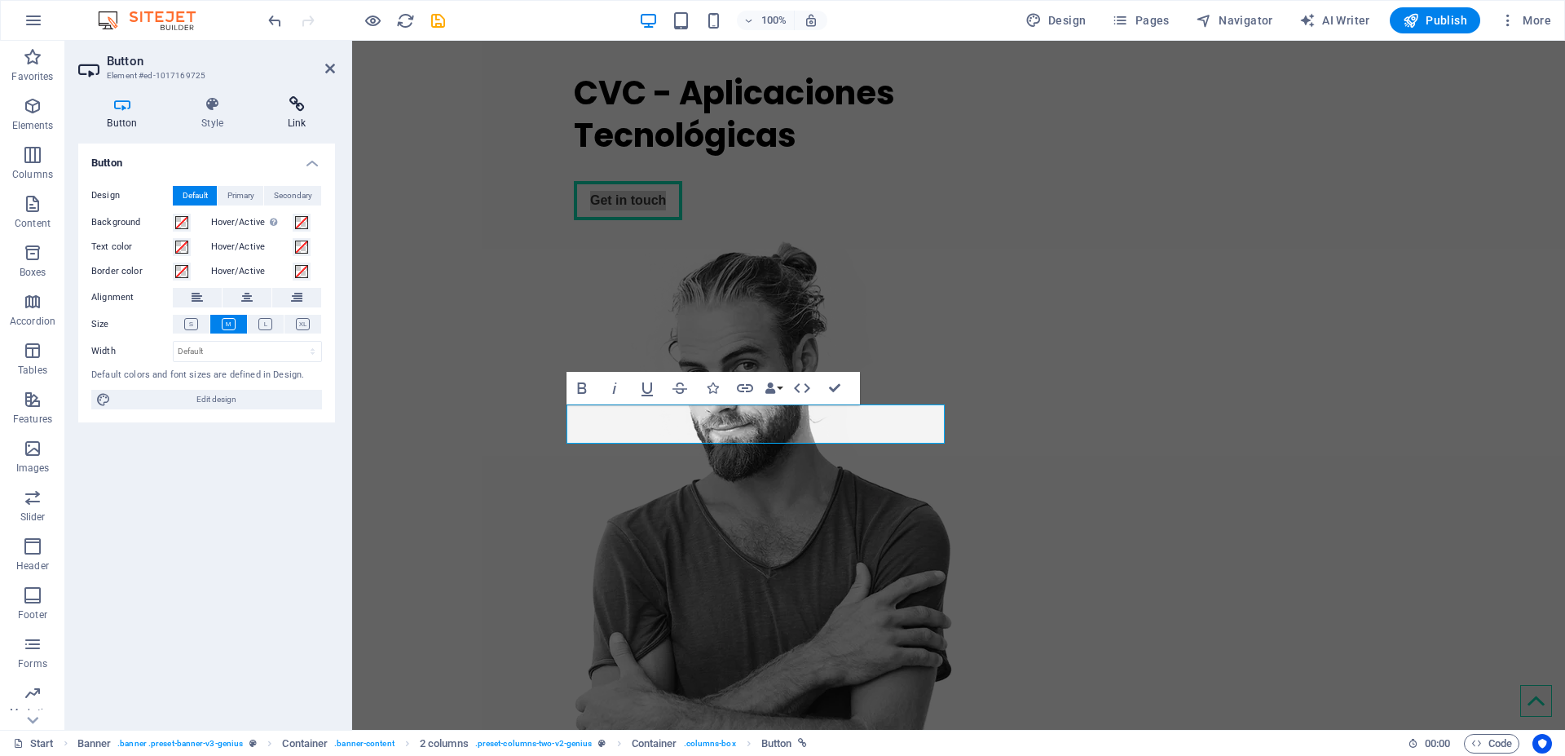
click at [287, 114] on h4 "Link" at bounding box center [296, 113] width 77 height 34
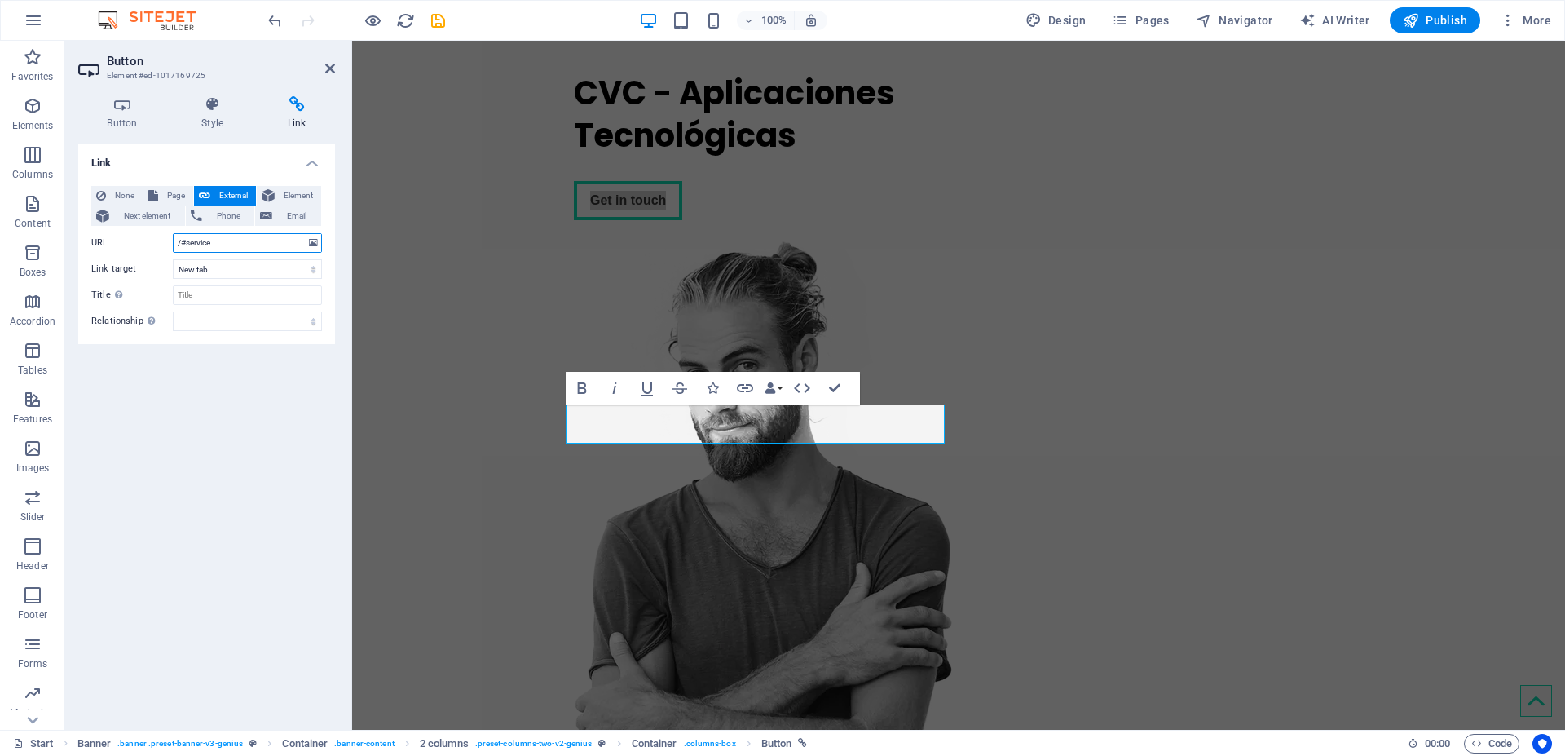
click at [217, 244] on input "/#service" at bounding box center [247, 243] width 149 height 20
type input "/#contact"
click at [223, 264] on select "New tab Same tab Overlay" at bounding box center [247, 269] width 149 height 20
select select
click at [173, 259] on select "New tab Same tab Overlay" at bounding box center [247, 269] width 149 height 20
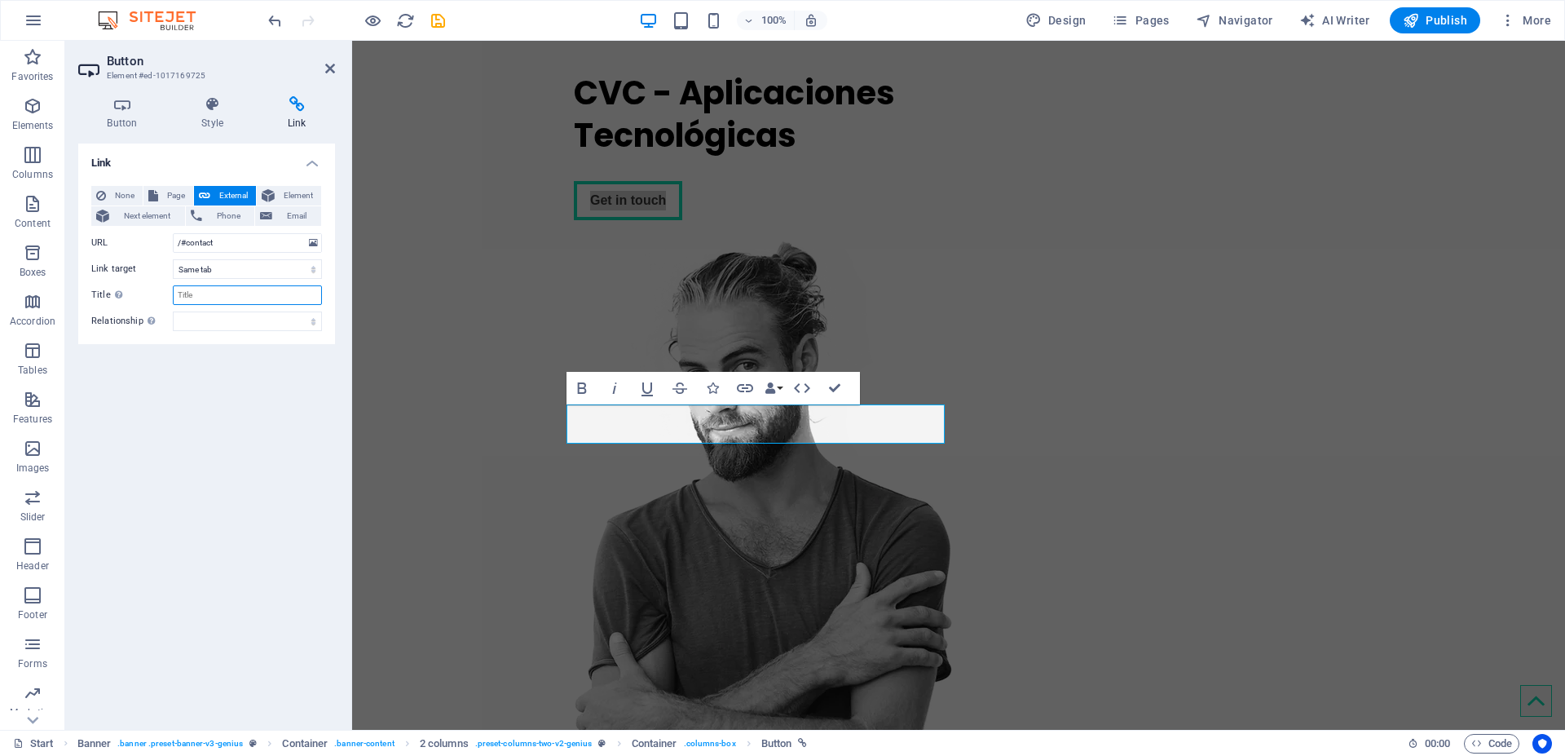
click at [188, 294] on input "Title Additional link description, should not be the same as the link text. The…" at bounding box center [247, 295] width 149 height 20
click at [121, 110] on icon at bounding box center [122, 104] width 88 height 16
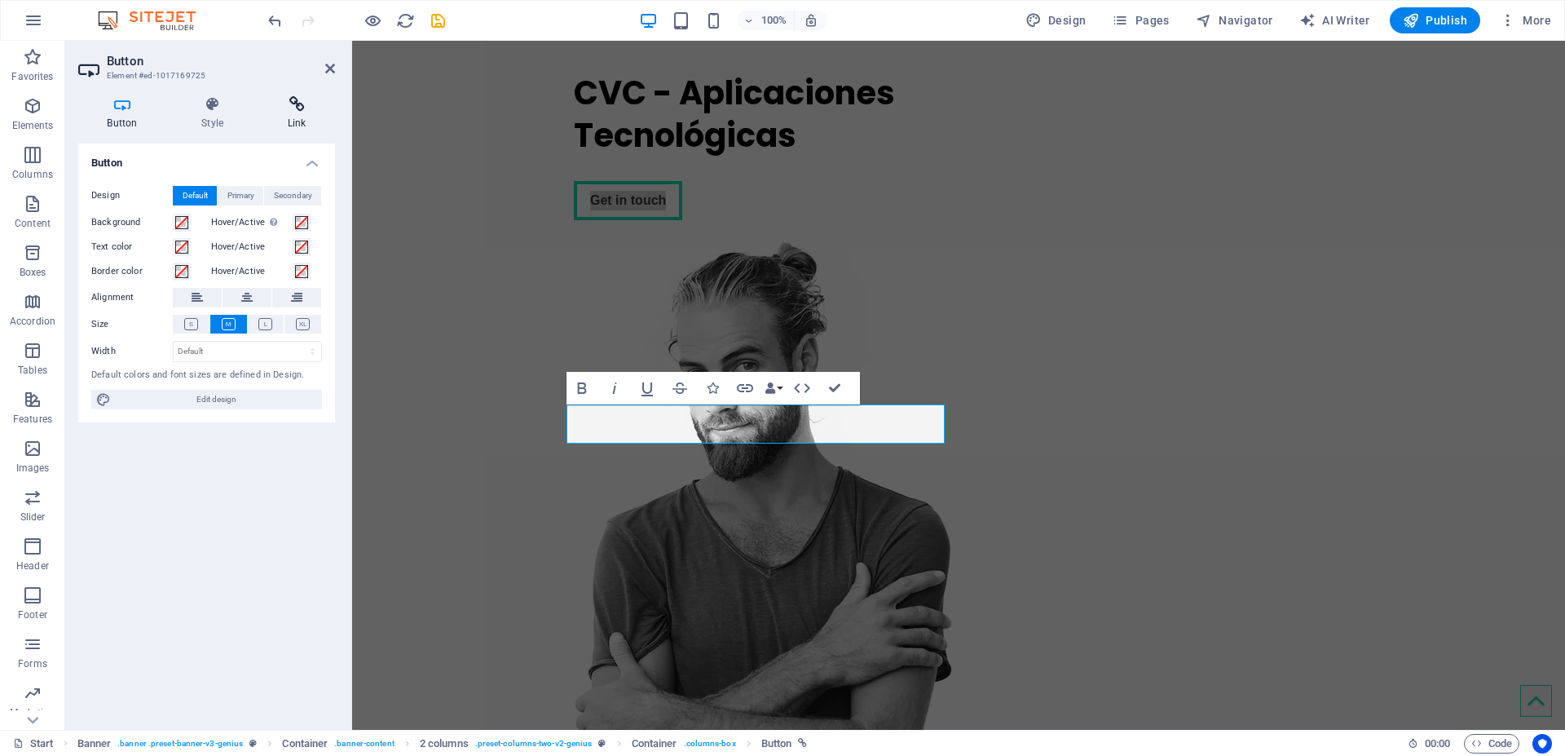
click at [287, 108] on icon at bounding box center [296, 104] width 77 height 16
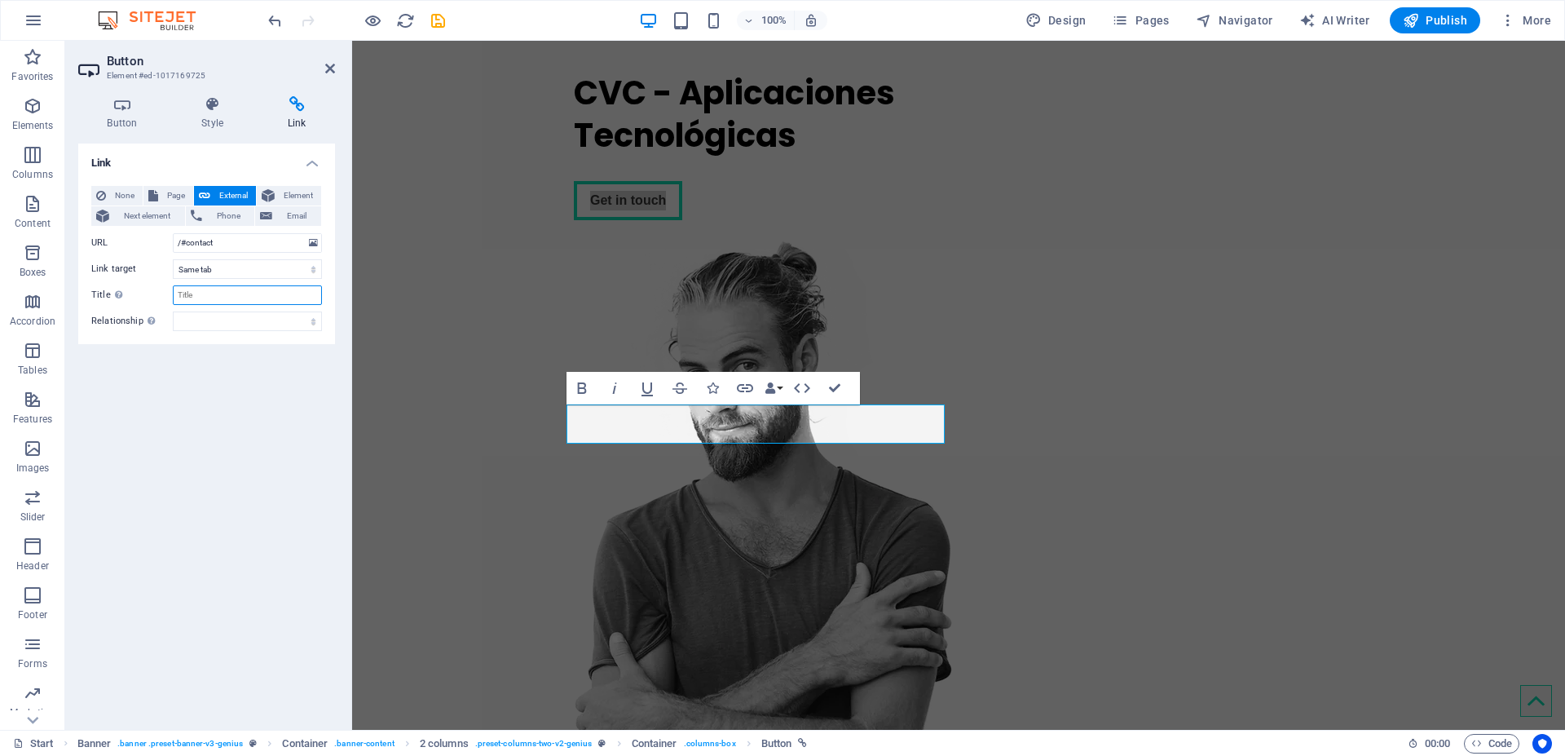
click at [196, 297] on input "Title Additional link description, should not be the same as the link text. The…" at bounding box center [247, 295] width 149 height 20
drag, startPoint x: 213, startPoint y: 295, endPoint x: 161, endPoint y: 293, distance: 51.4
click at [161, 293] on div "Title Additional link description, should not be the same as the link text. The…" at bounding box center [206, 295] width 231 height 20
click at [212, 289] on input "Hola" at bounding box center [247, 295] width 149 height 20
drag, startPoint x: 210, startPoint y: 293, endPoint x: 158, endPoint y: 298, distance: 52.5
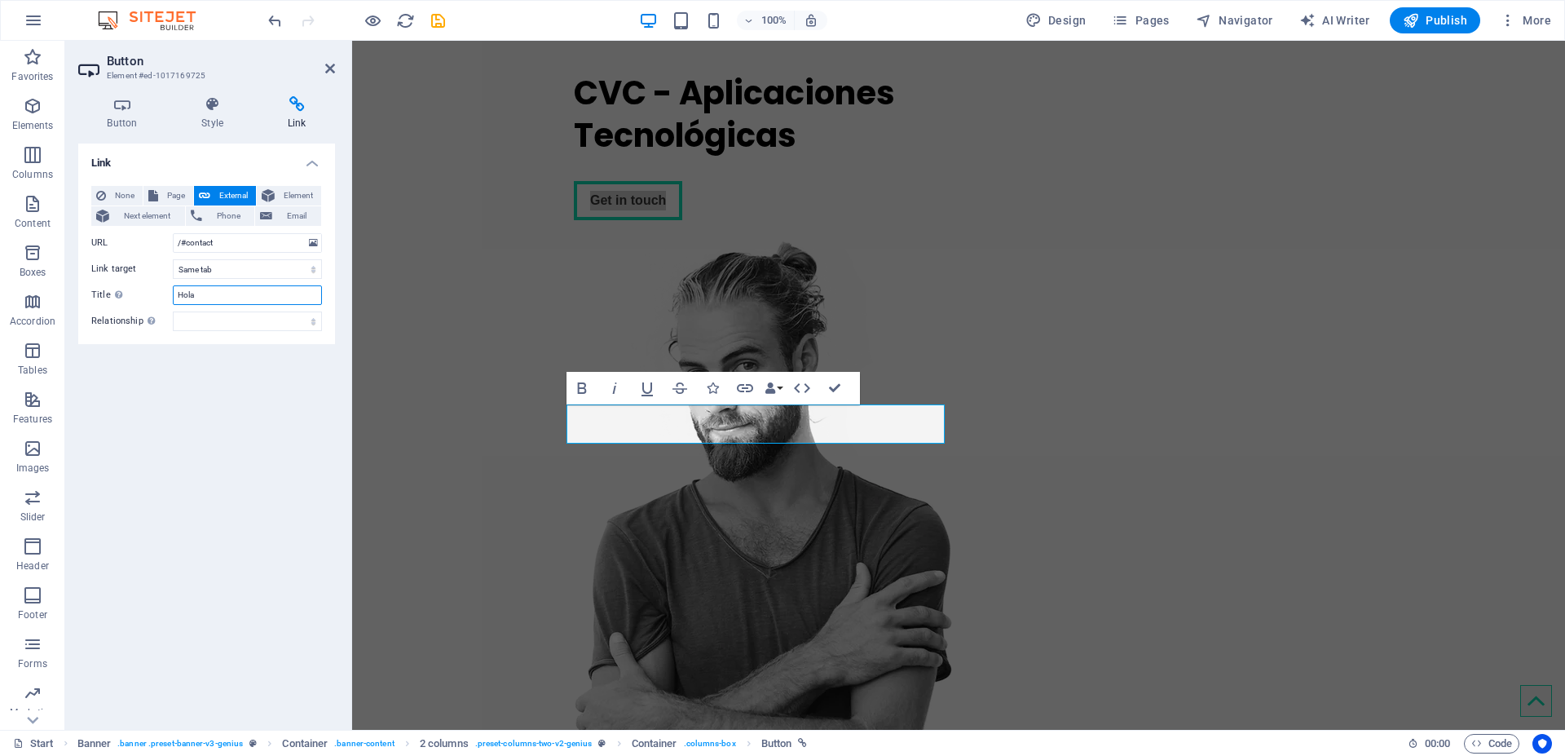
click at [158, 298] on div "Title Additional link description, should not be the same as the link text. The…" at bounding box center [206, 295] width 231 height 20
type input "Escríbenos"
click at [119, 109] on icon at bounding box center [122, 104] width 88 height 16
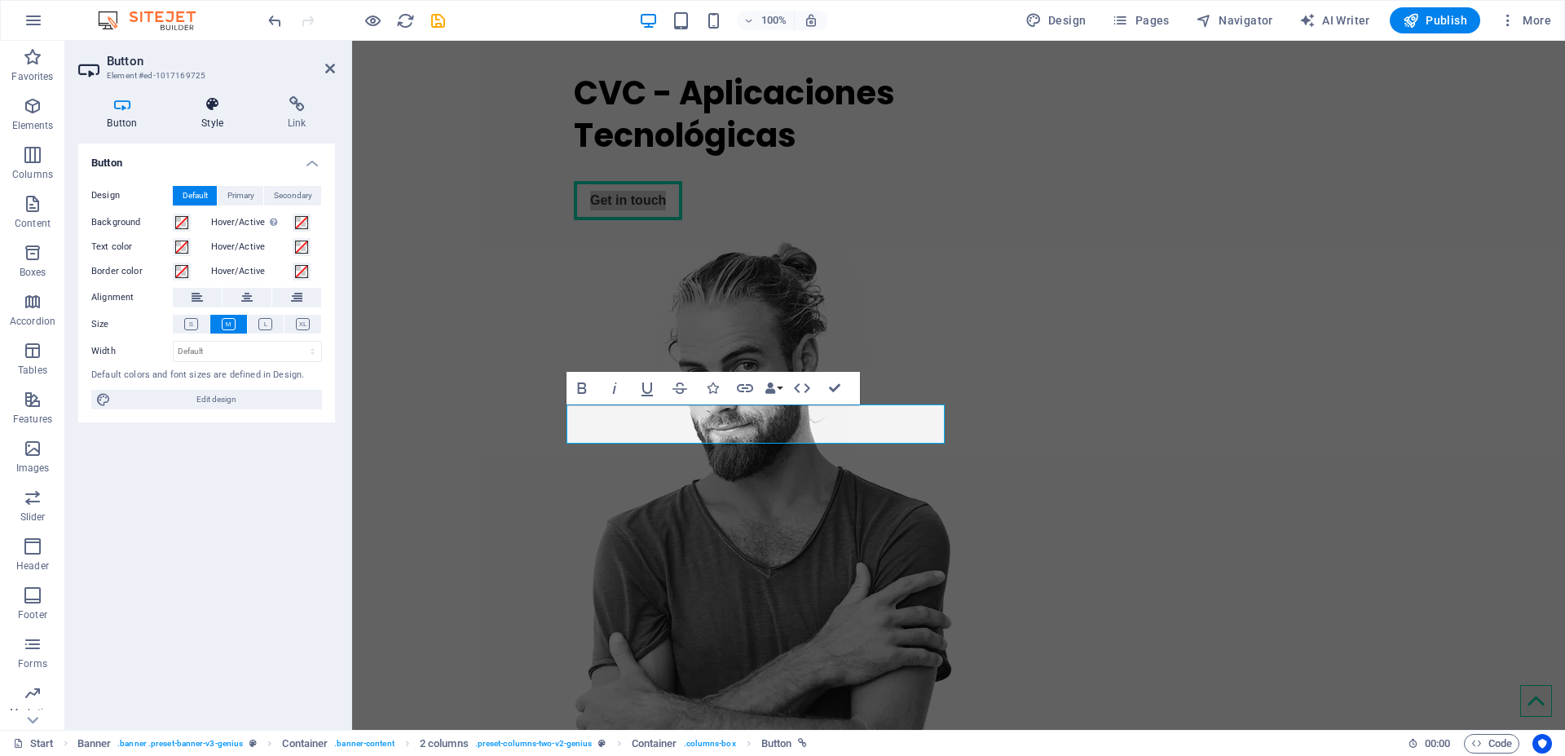
click at [213, 121] on h4 "Style" at bounding box center [216, 113] width 86 height 34
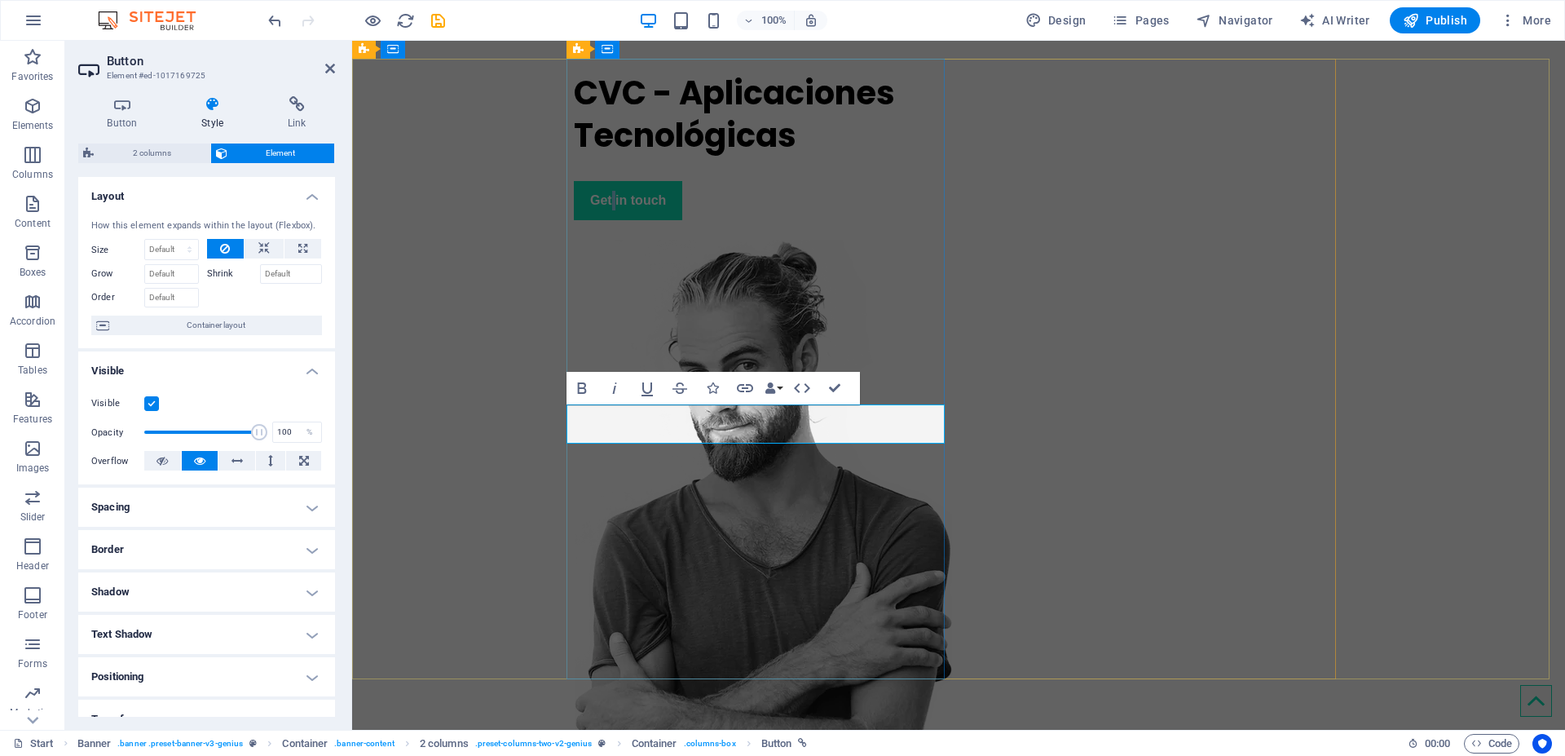
click at [604, 220] on link "Get in touch" at bounding box center [628, 200] width 108 height 39
drag, startPoint x: 604, startPoint y: 420, endPoint x: 593, endPoint y: 420, distance: 11.4
click at [593, 220] on link "Get in touch" at bounding box center [628, 200] width 108 height 39
click at [432, 280] on div "CVC - Aplicaciones Tecnológicas Hablemos" at bounding box center [958, 459] width 1213 height 801
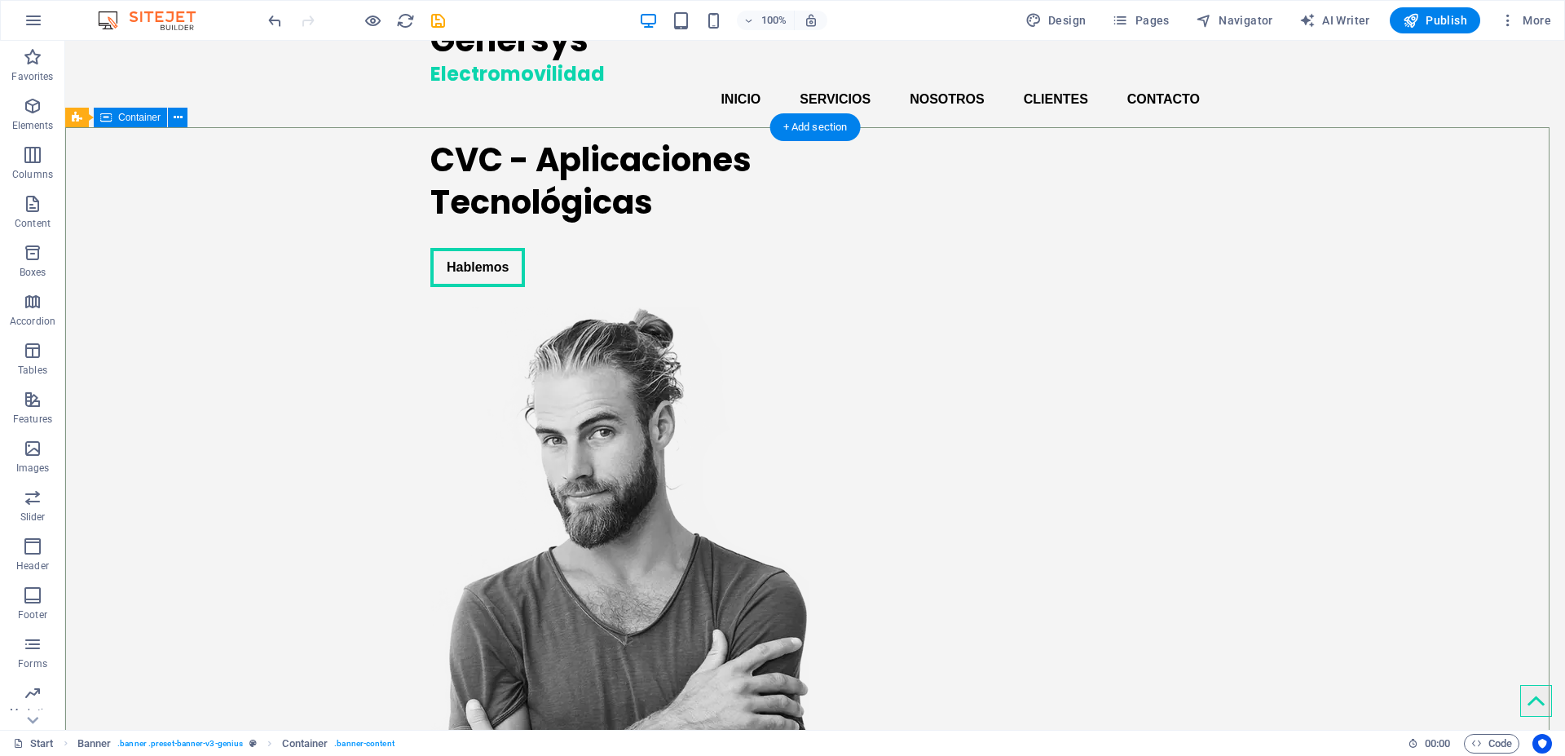
scroll to position [37, 0]
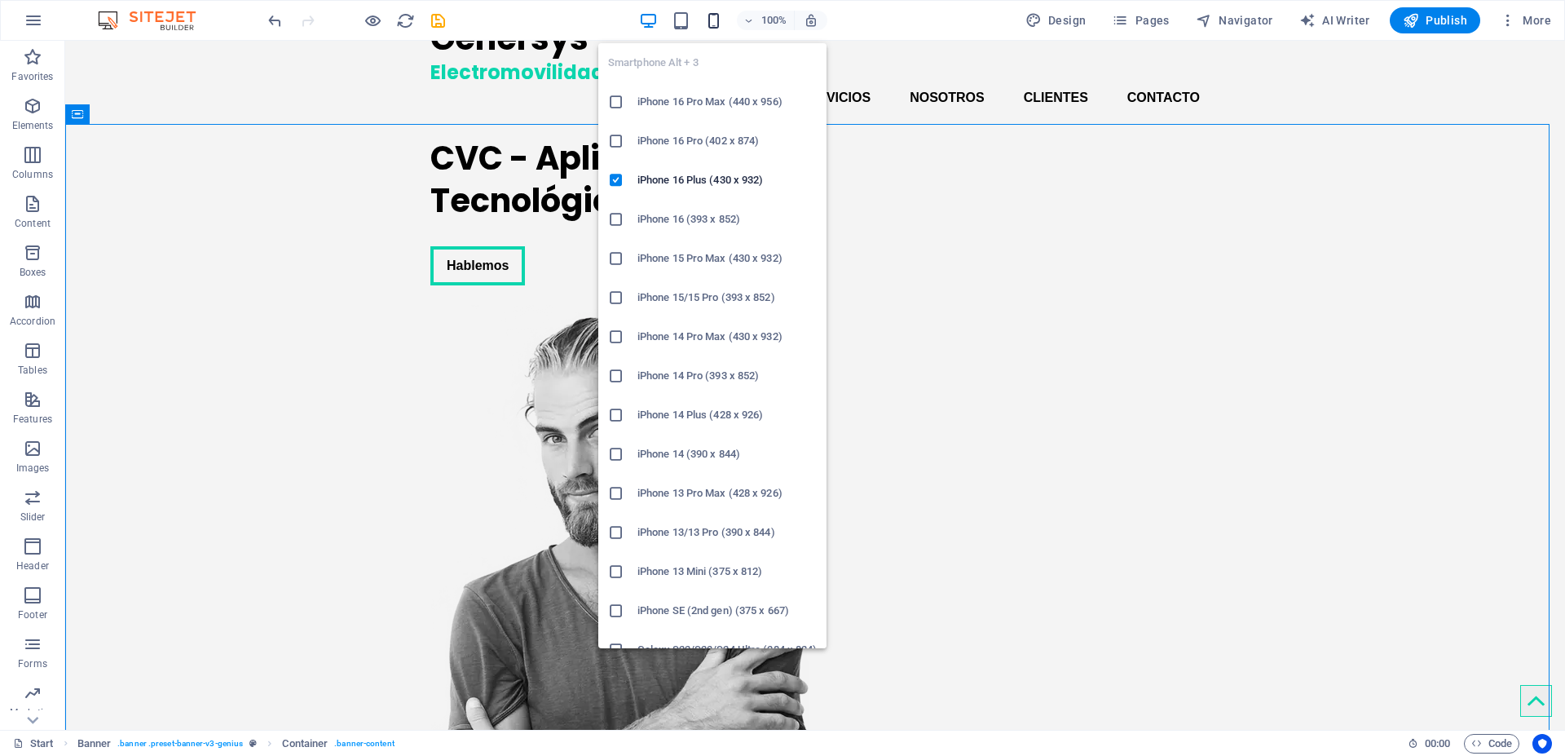
click at [716, 18] on icon "button" at bounding box center [713, 20] width 19 height 19
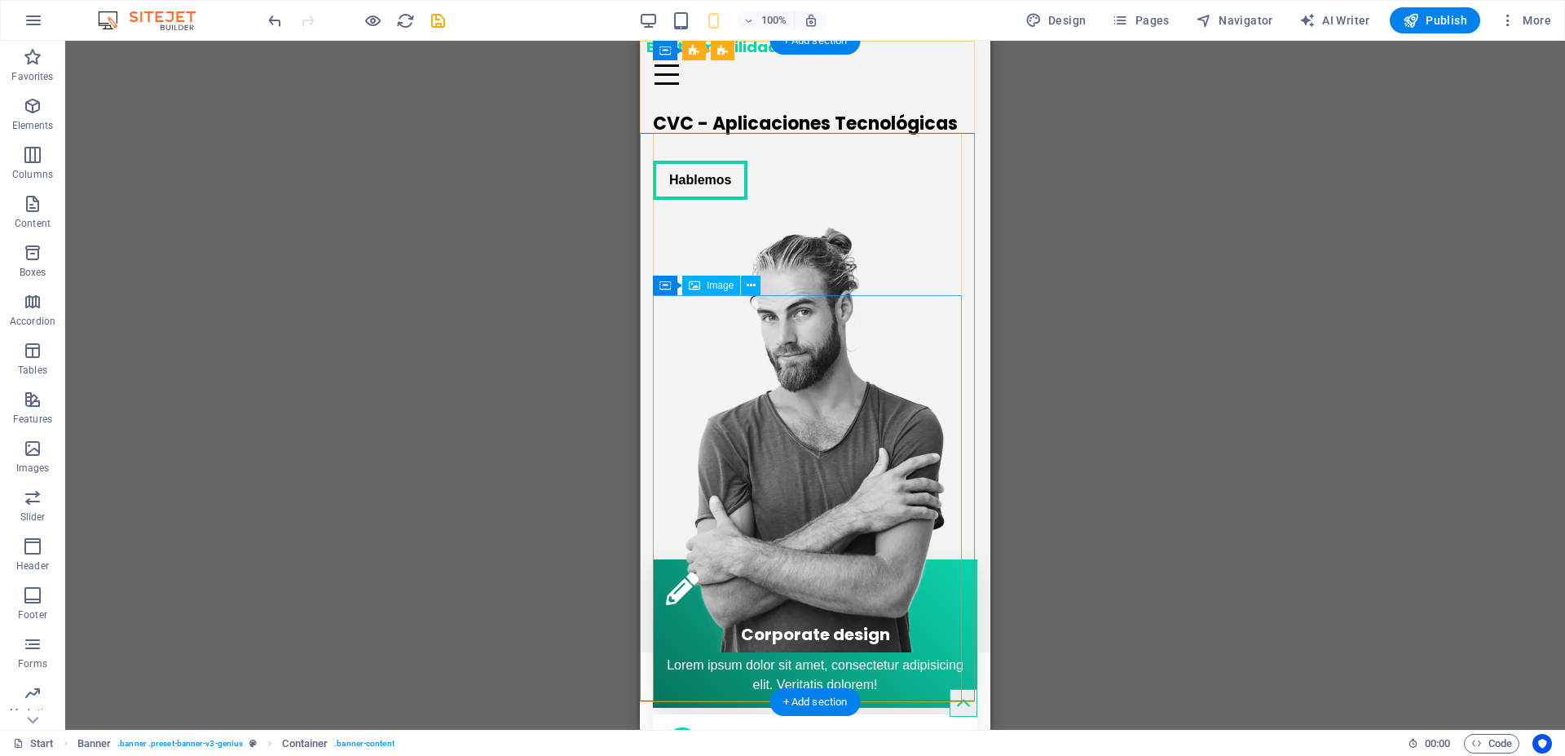
scroll to position [0, 0]
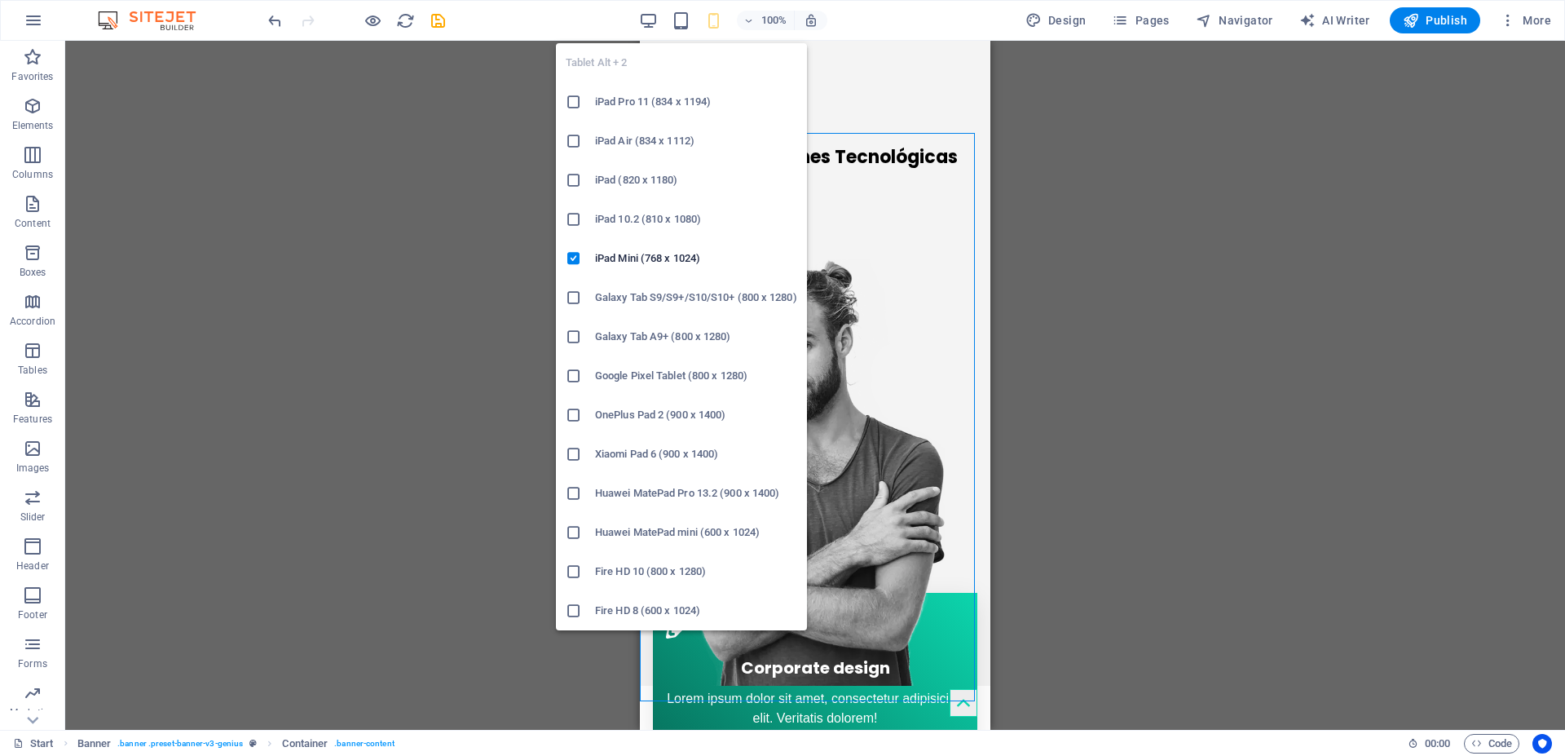
click at [692, 30] on div "Tablet Alt + 2 iPad Pro 11 (834 x 1194) iPad Air (834 x 1112) iPad (820 x 1180)…" at bounding box center [681, 330] width 251 height 600
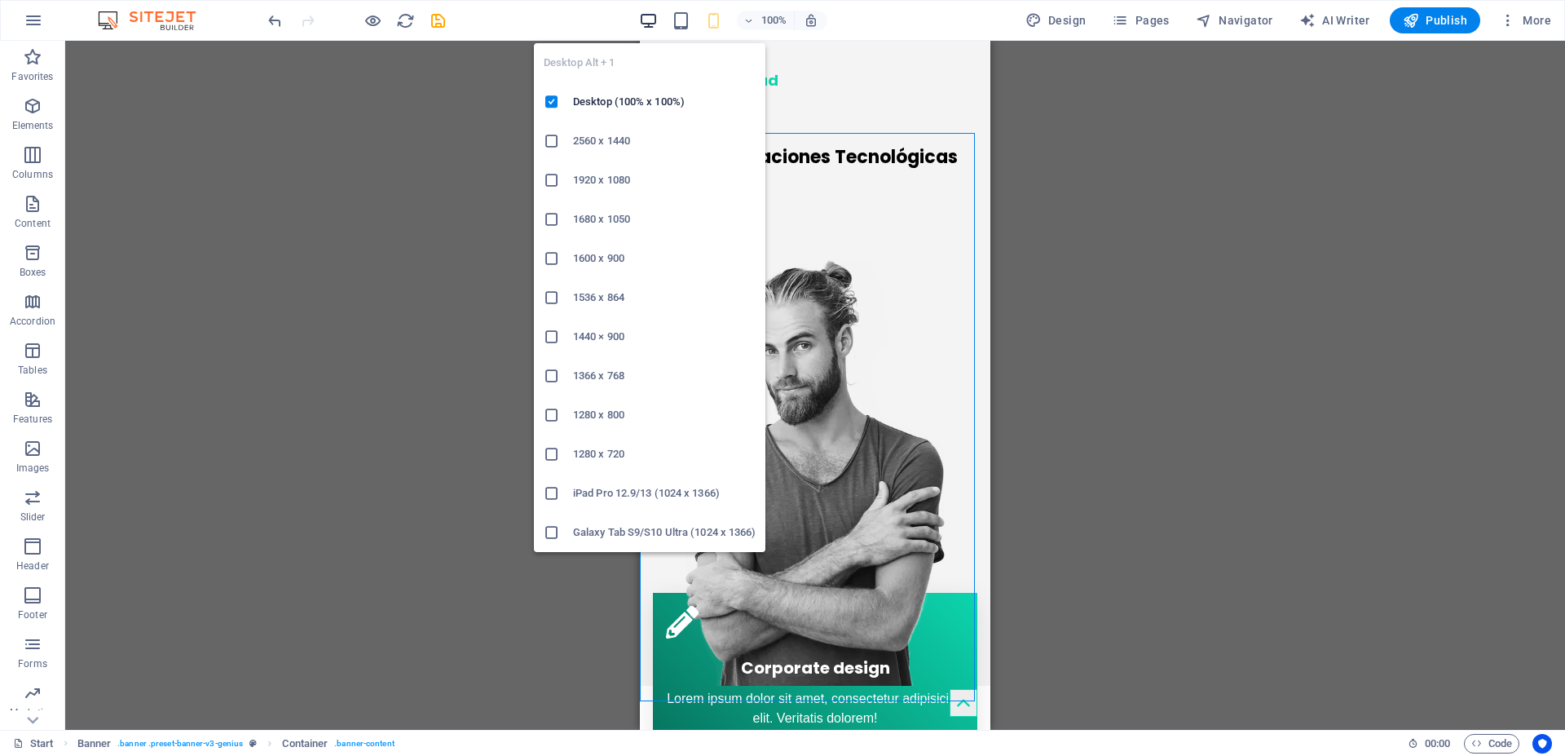
click at [646, 18] on icon "button" at bounding box center [648, 20] width 19 height 19
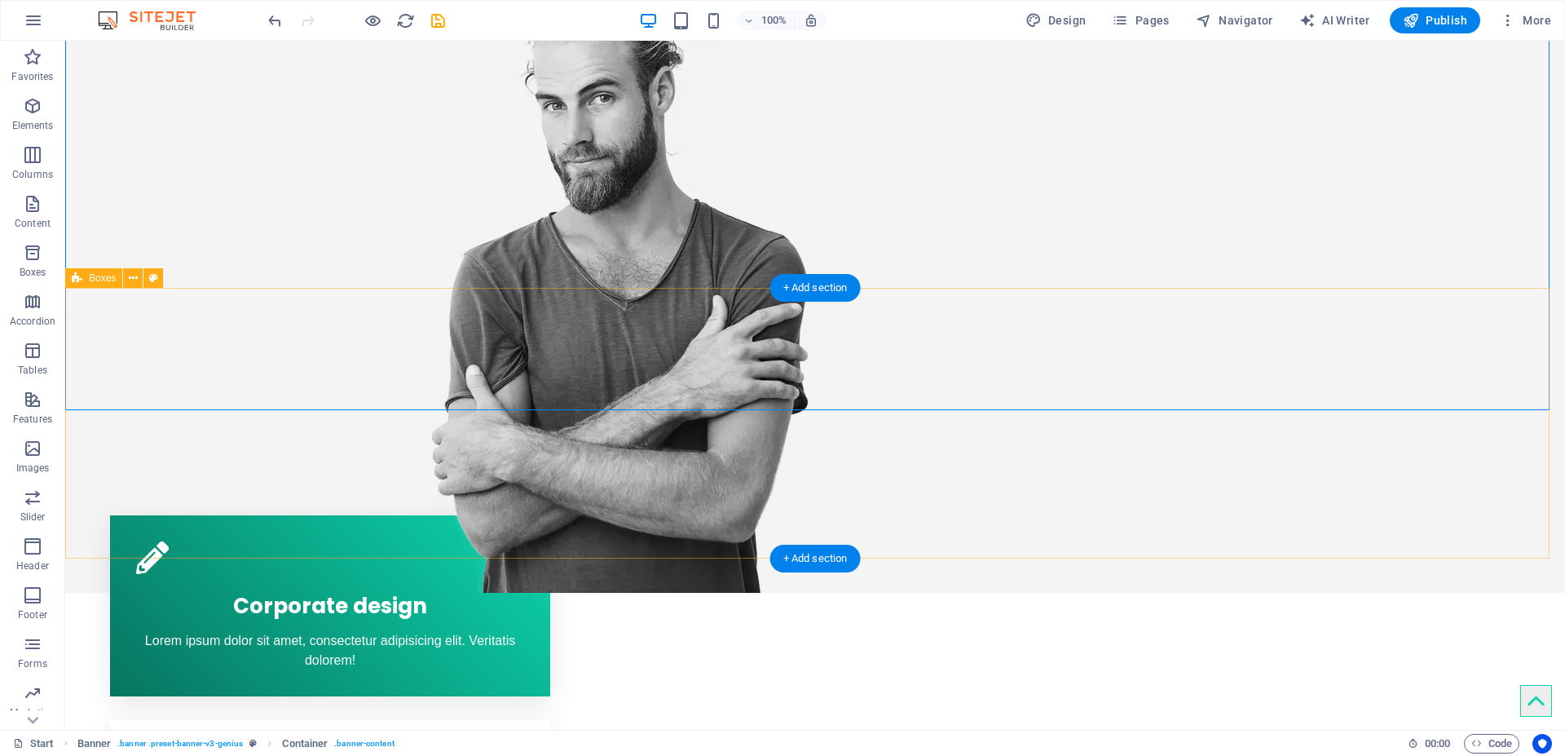
scroll to position [371, 0]
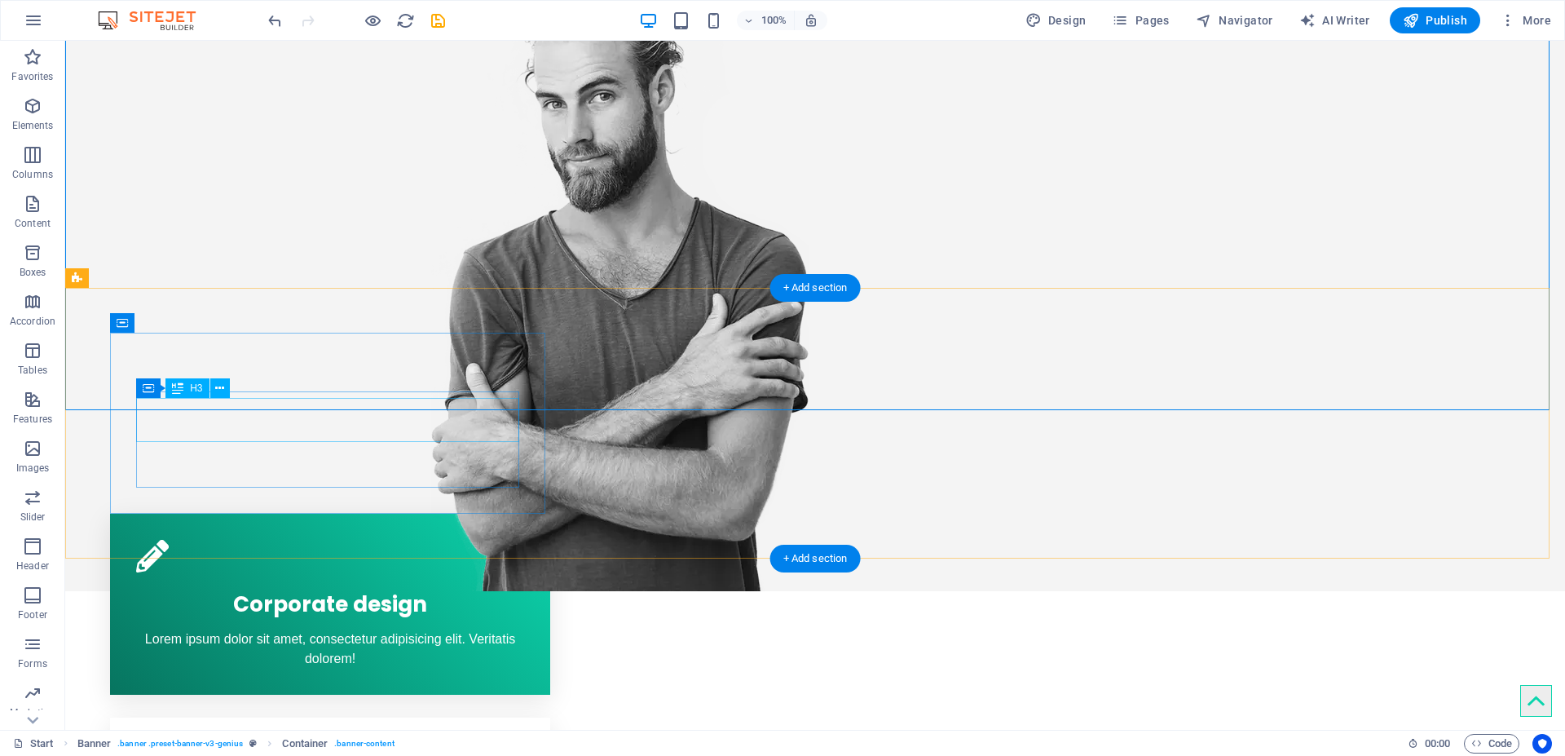
click at [315, 579] on div "Corporate design" at bounding box center [330, 601] width 388 height 44
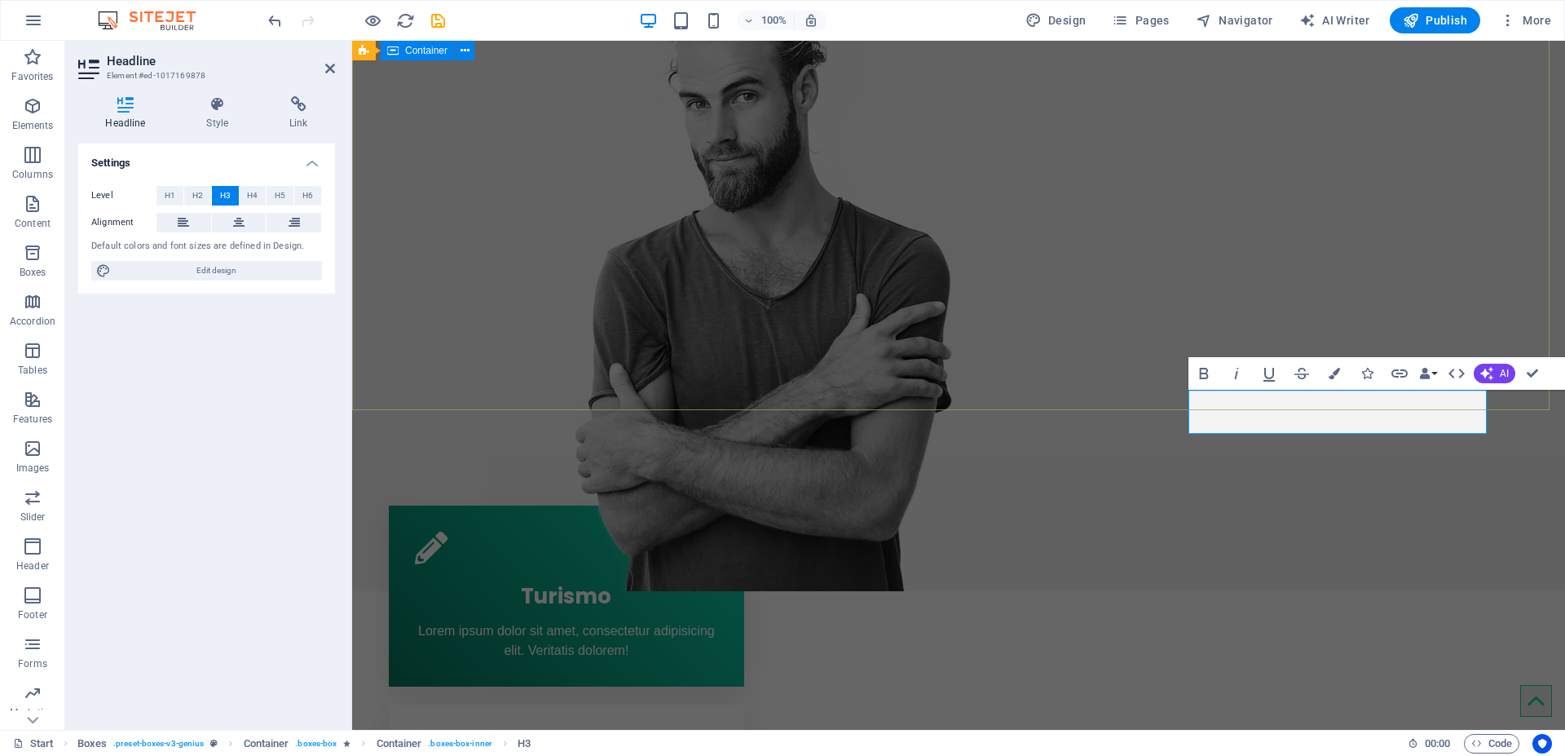
click at [524, 267] on div "CVC - Aplicaciones Tecnológicas Hablemos" at bounding box center [958, 190] width 1213 height 801
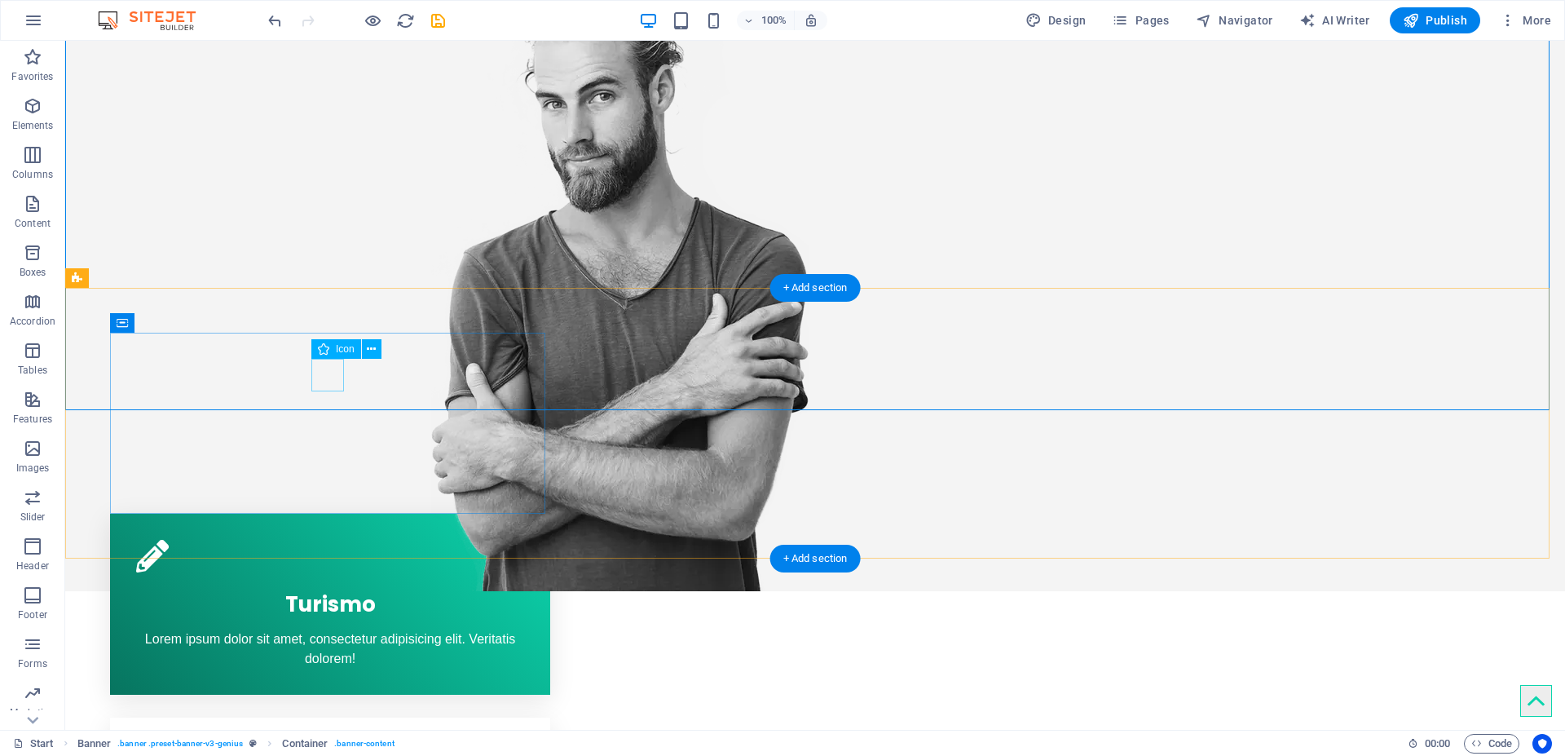
click at [330, 540] on figure at bounding box center [330, 556] width 388 height 33
select select "xMidYMid"
select select "px"
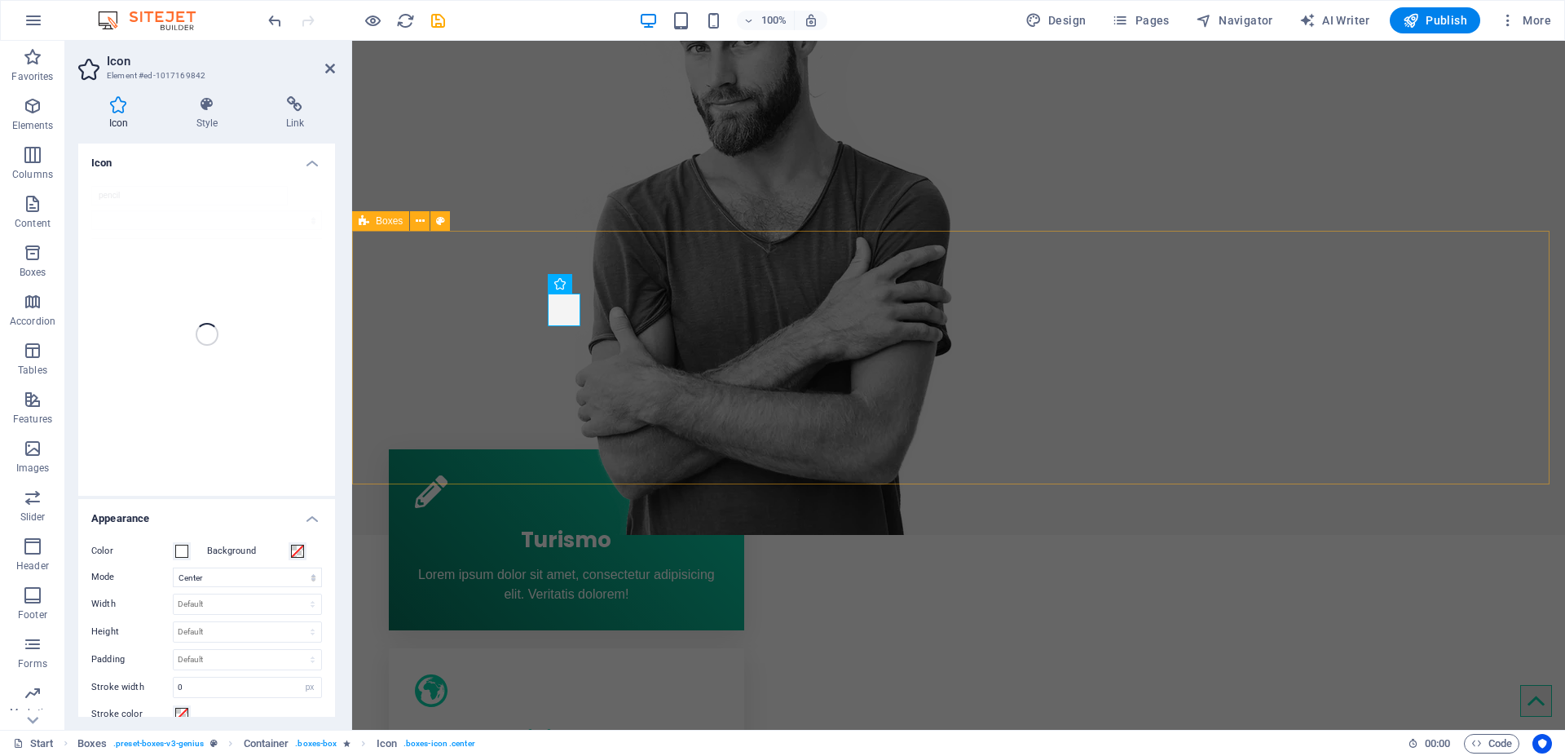
scroll to position [428, 0]
click at [207, 112] on icon at bounding box center [206, 104] width 83 height 16
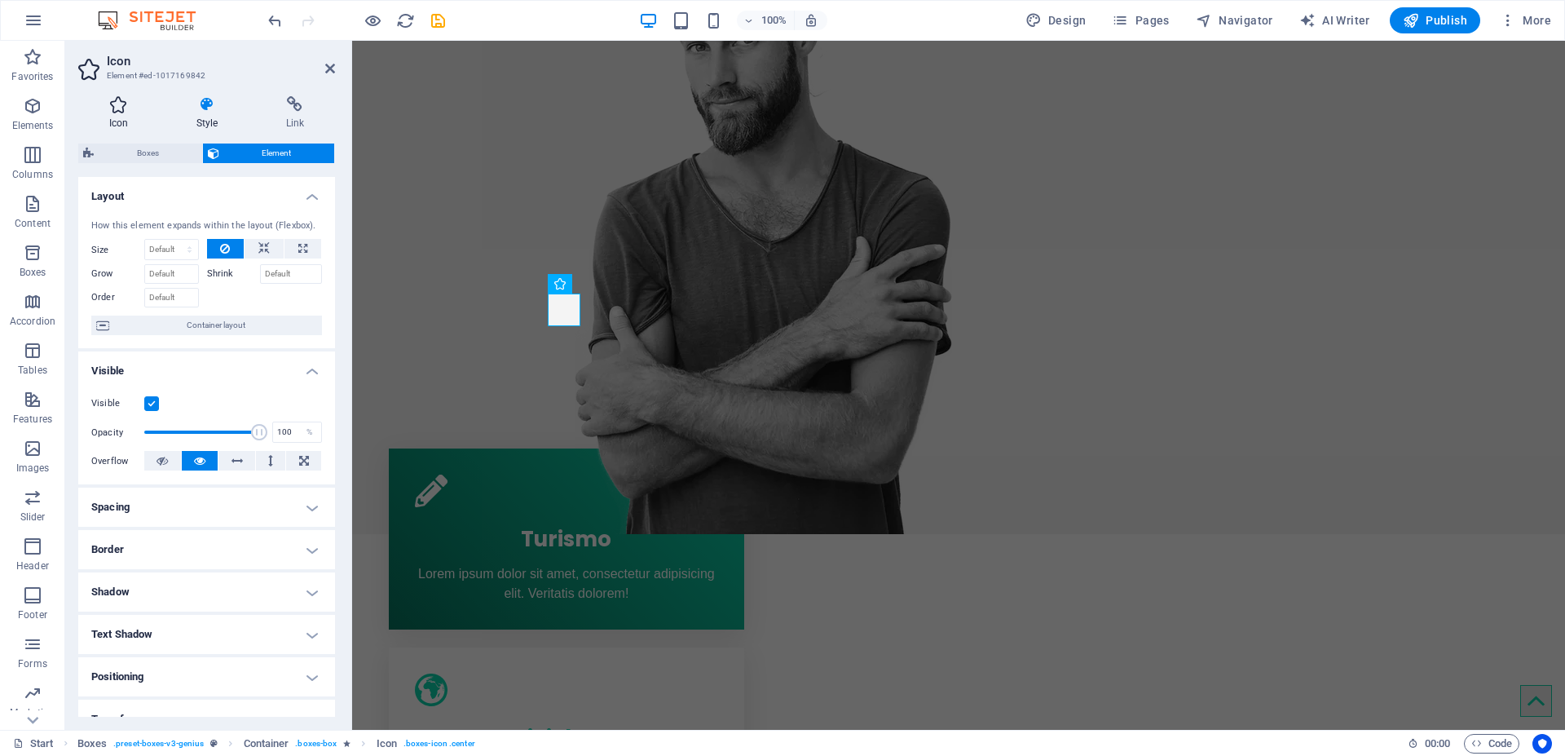
click at [116, 109] on icon at bounding box center [118, 104] width 81 height 16
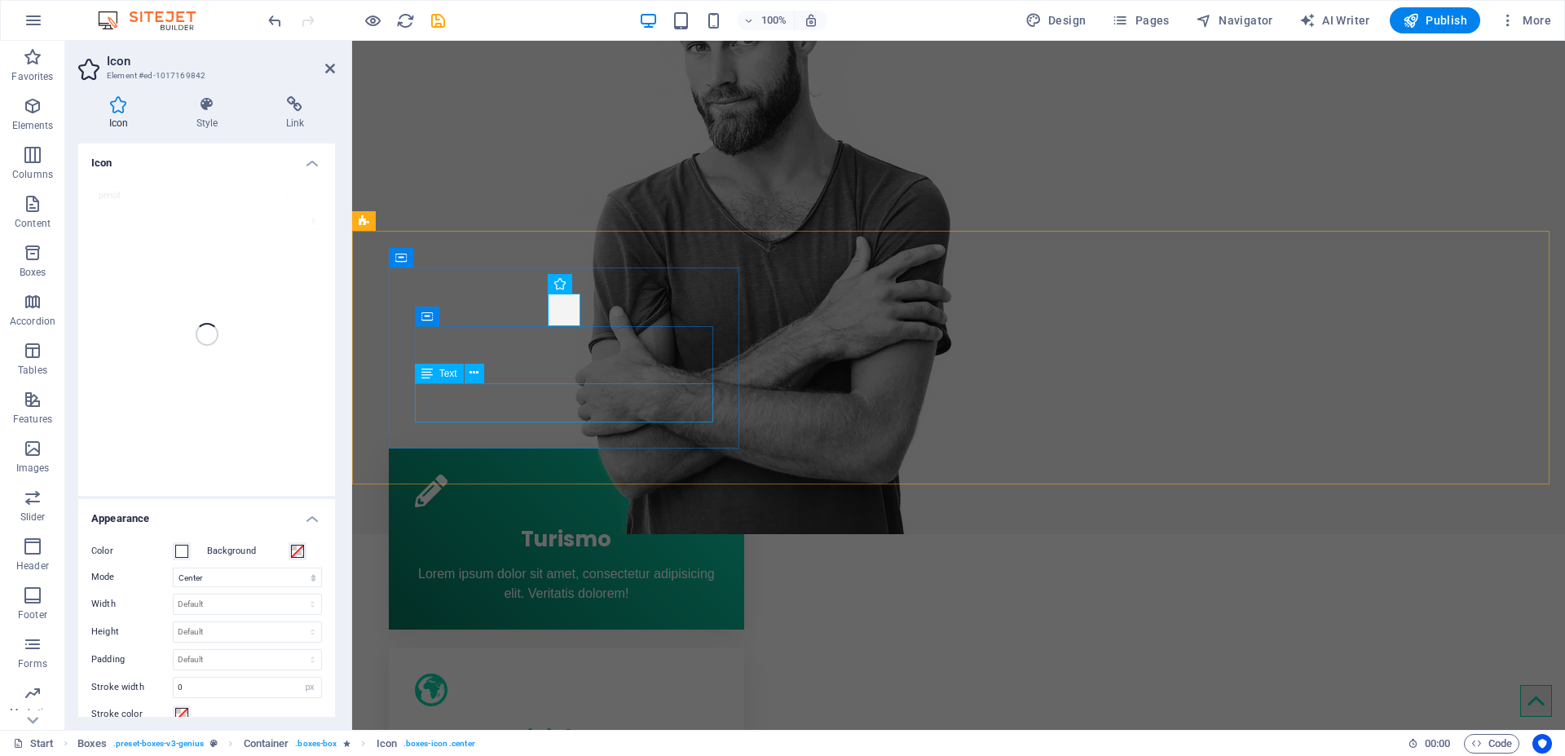
click at [542, 564] on div "Lorem ipsum dolor sit amet, consectetur adipisicing elit. Veritatis dolorem!" at bounding box center [566, 583] width 303 height 39
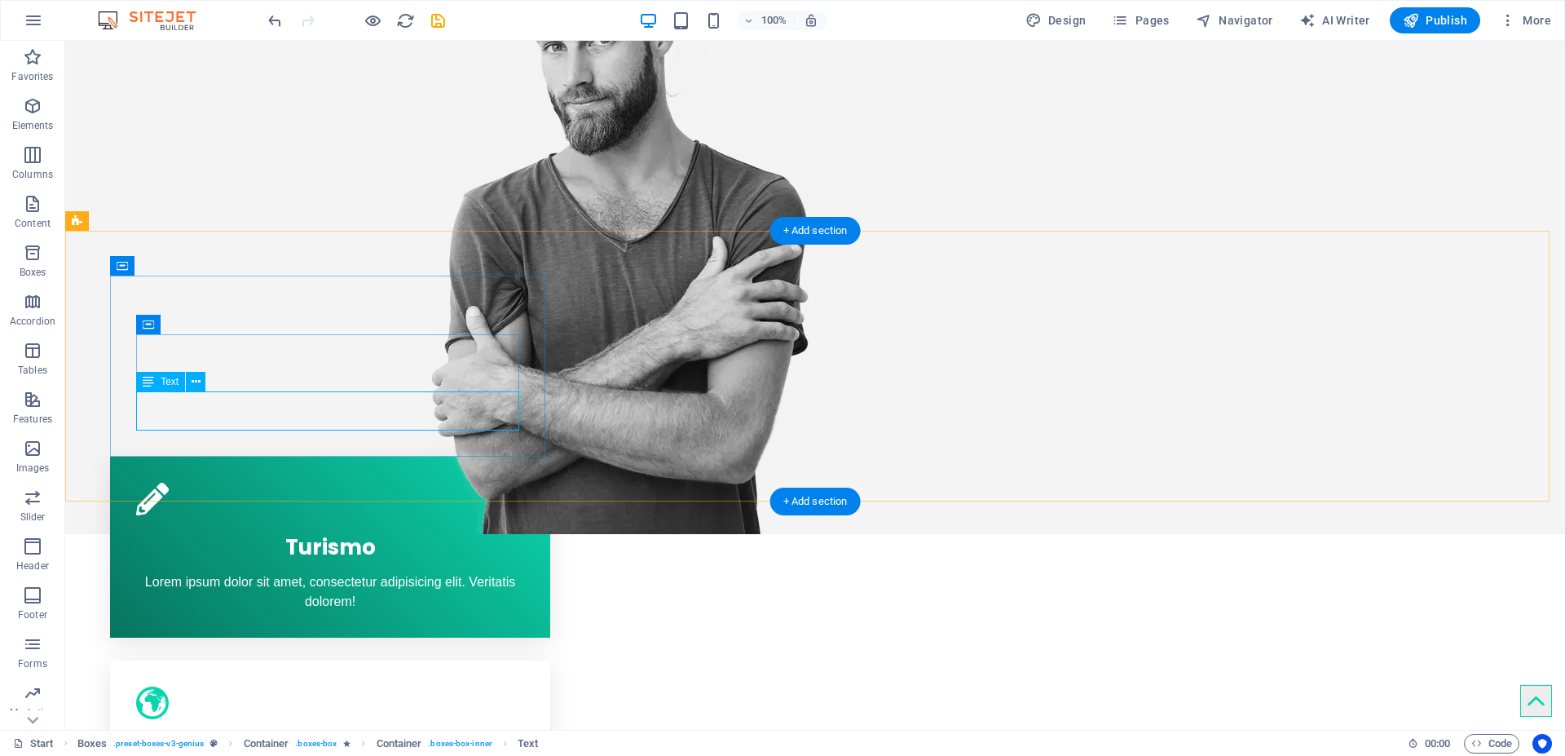
click at [342, 572] on div "Lorem ipsum dolor sit amet, consectetur adipisicing elit. Veritatis dolorem!" at bounding box center [330, 591] width 388 height 39
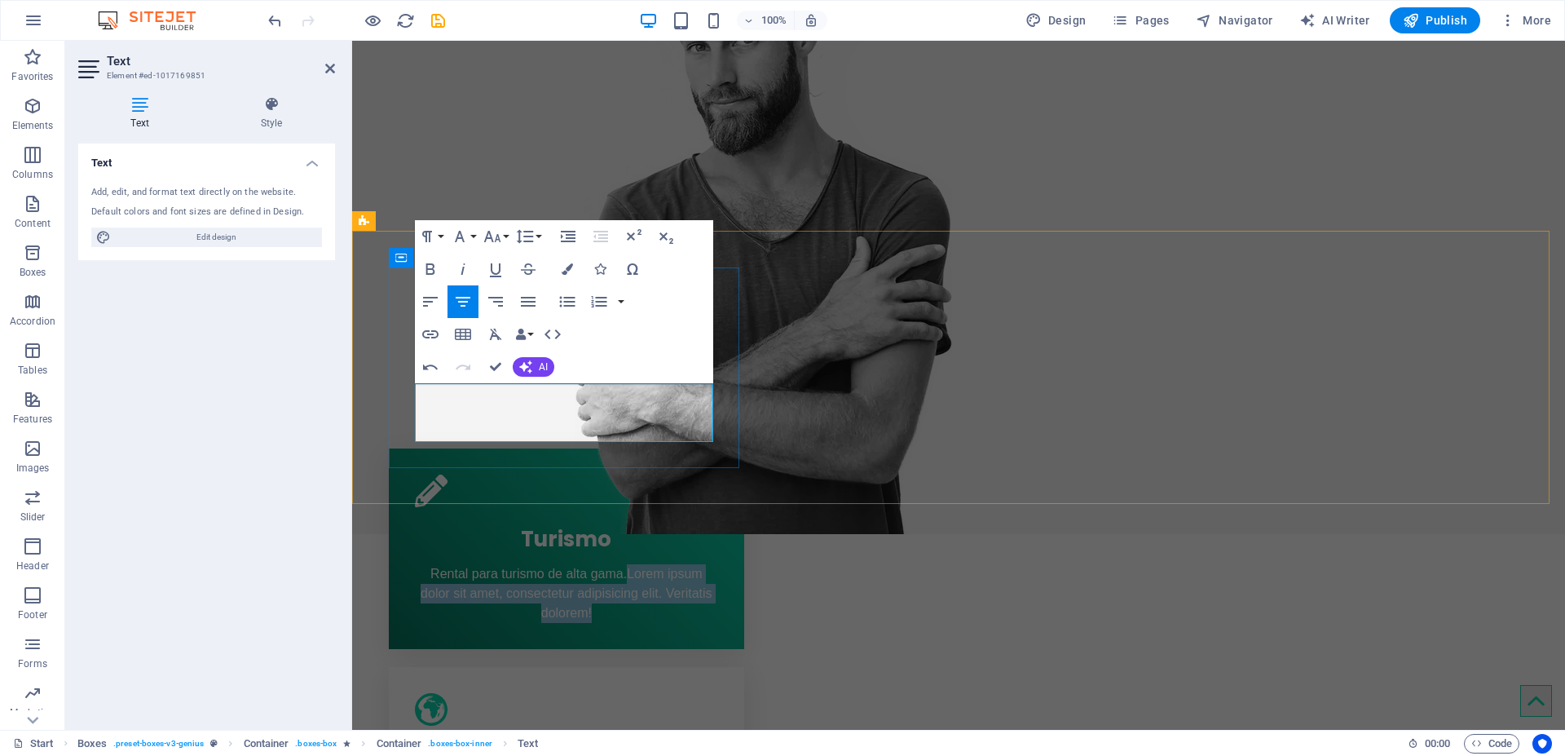
drag, startPoint x: 624, startPoint y: 394, endPoint x: 621, endPoint y: 430, distance: 35.1
click at [621, 564] on p "Rental para turismo de alta gama. Lorem ipsum dolor sit amet, consectetur adipi…" at bounding box center [566, 593] width 303 height 59
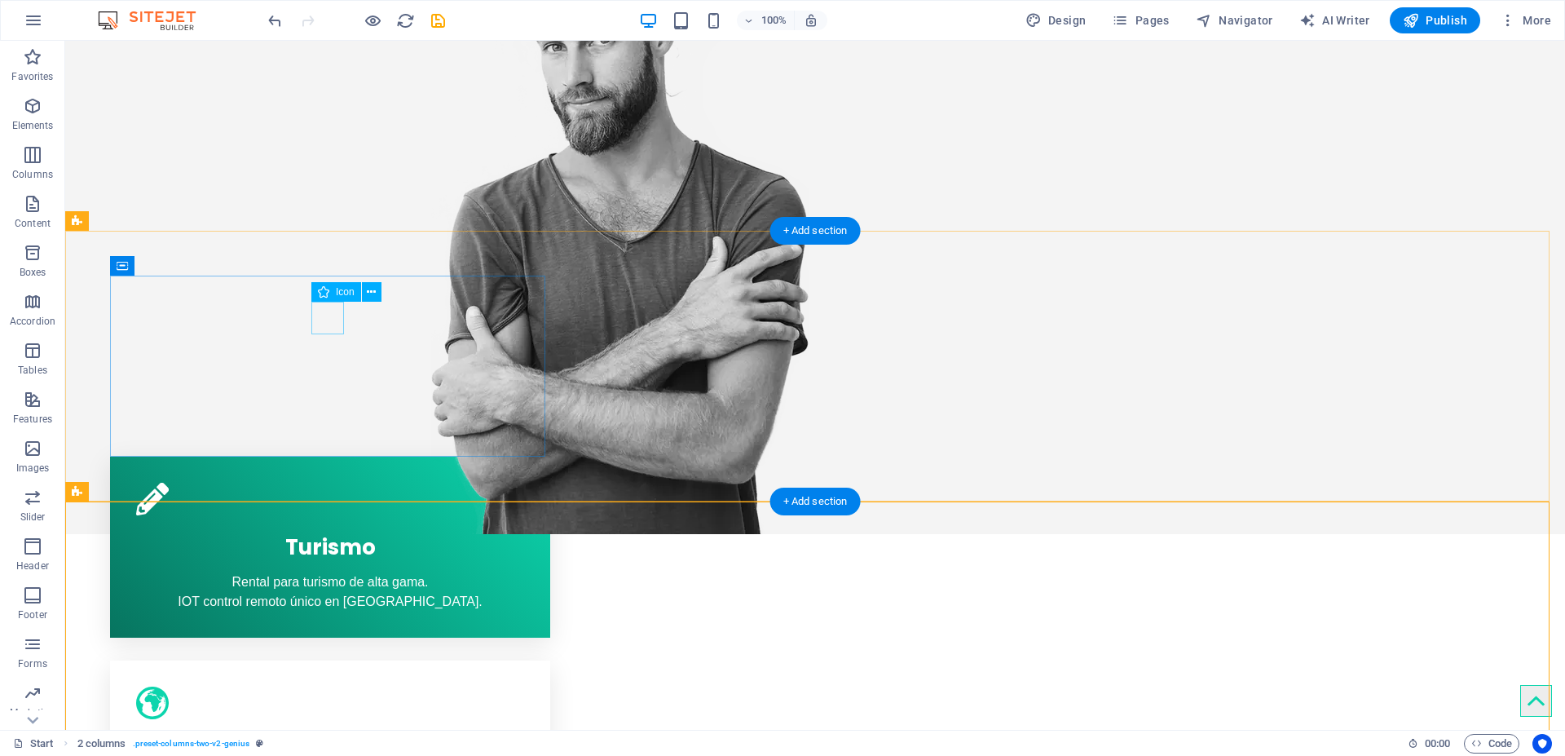
click at [325, 483] on figure at bounding box center [330, 499] width 388 height 33
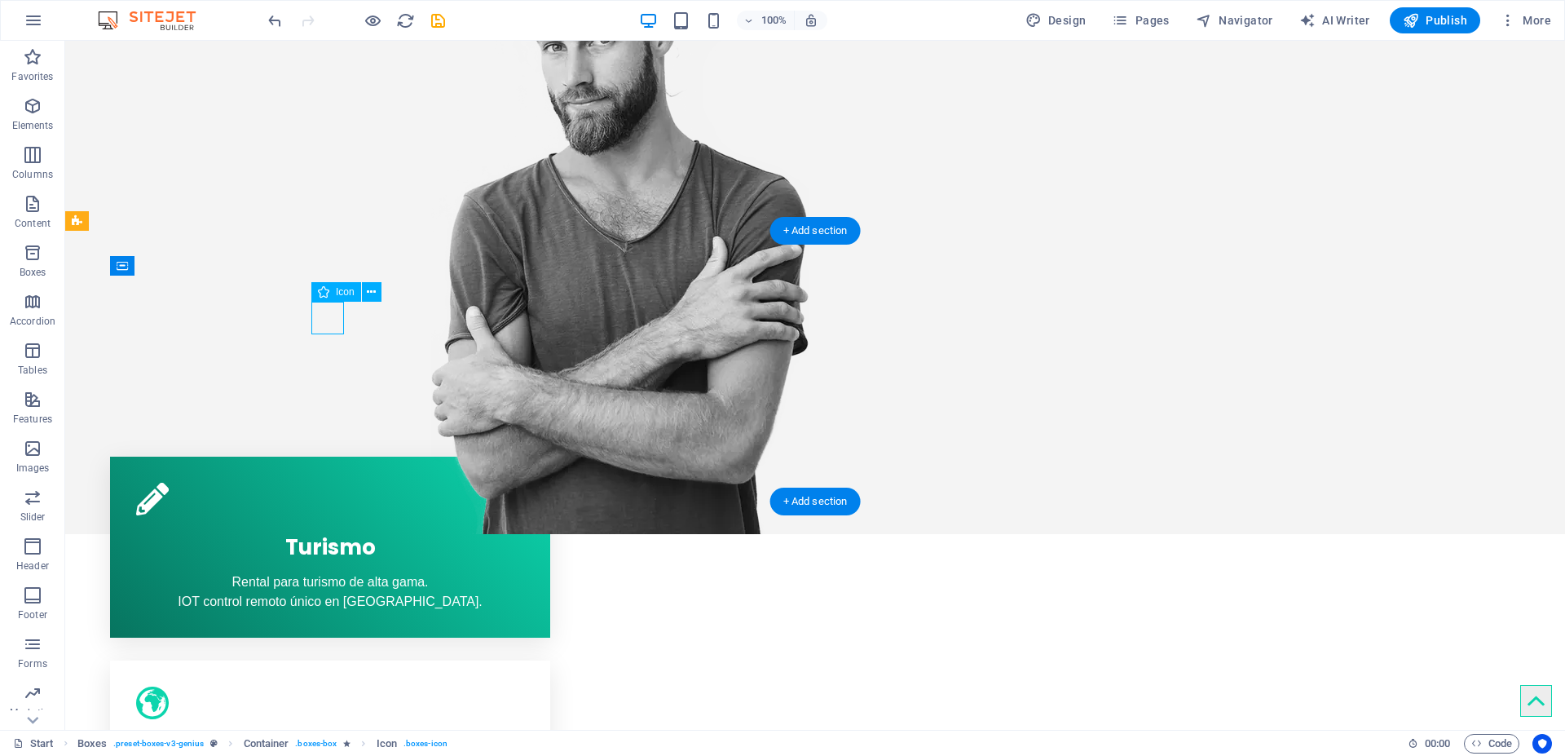
click at [325, 483] on figure at bounding box center [330, 499] width 388 height 33
select select "xMidYMid"
select select "px"
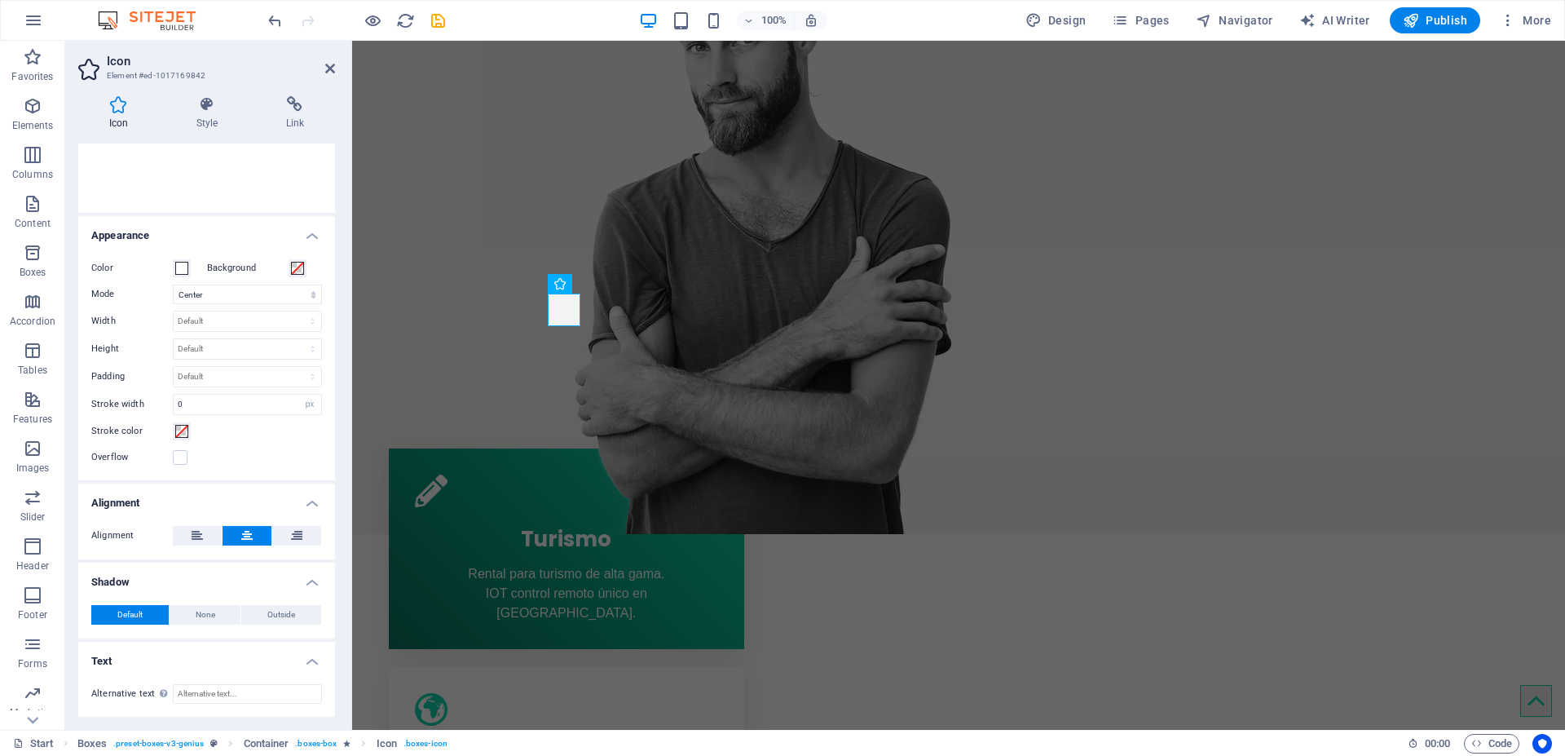
scroll to position [0, 0]
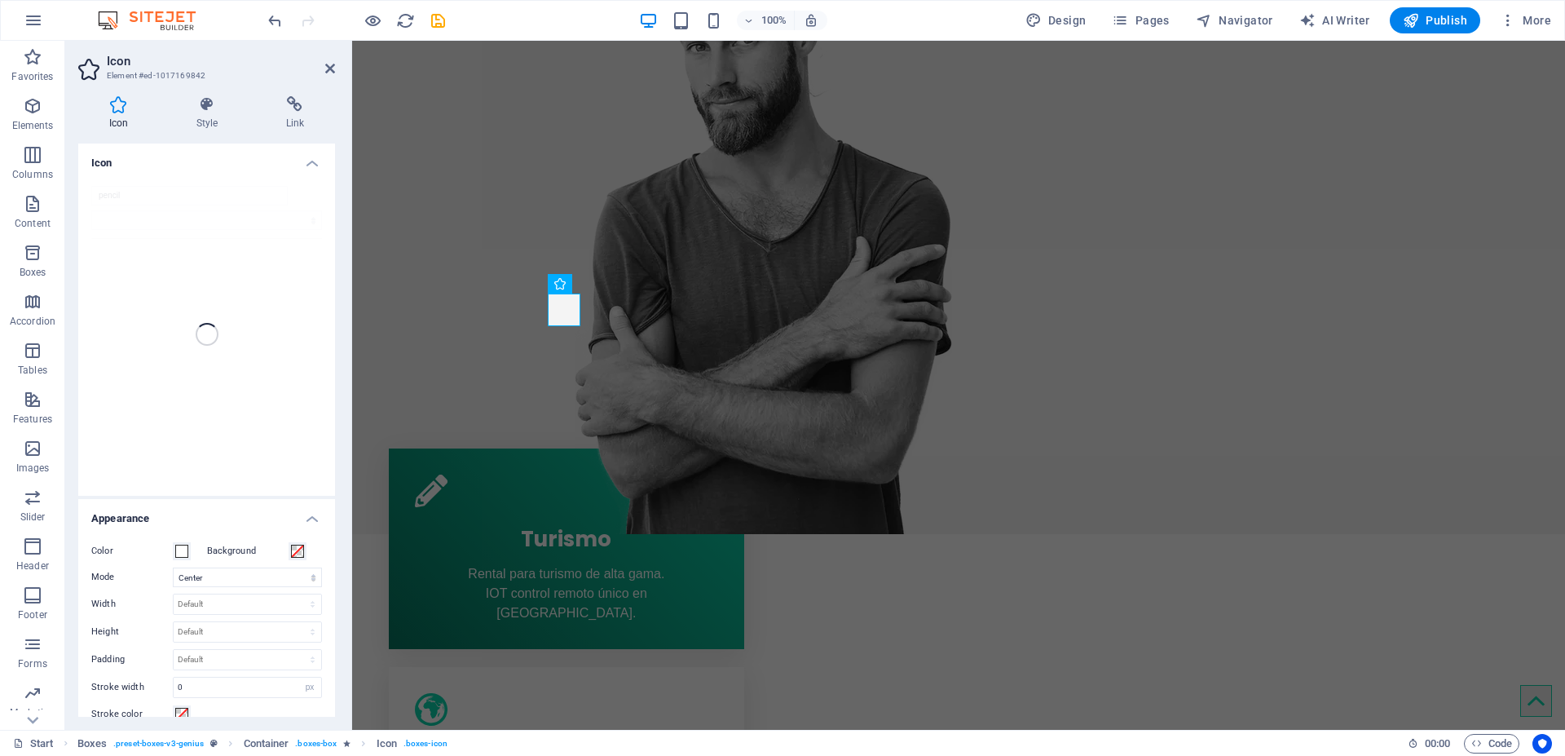
click at [308, 165] on h4 "Icon" at bounding box center [206, 157] width 257 height 29
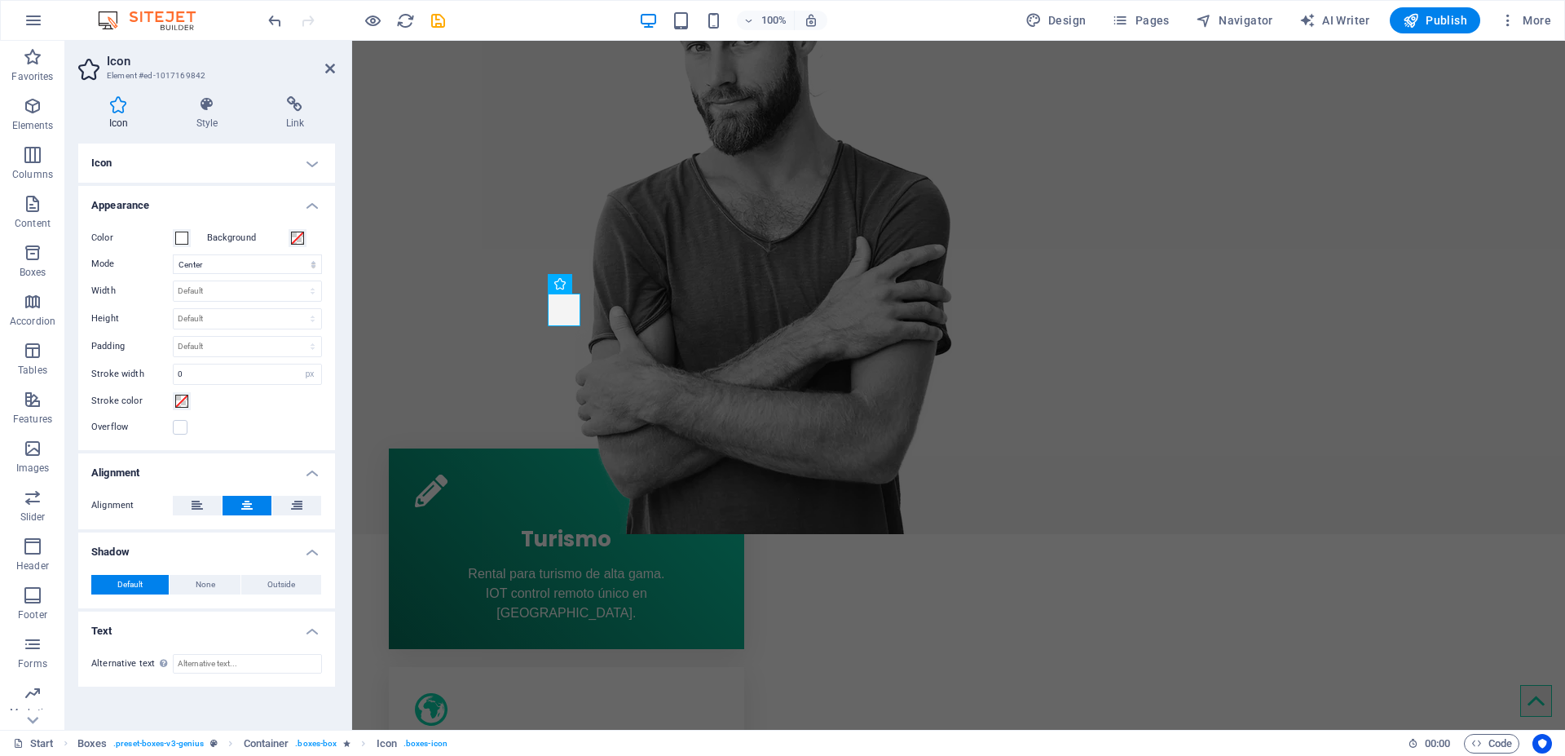
click at [305, 168] on h4 "Icon" at bounding box center [206, 162] width 257 height 39
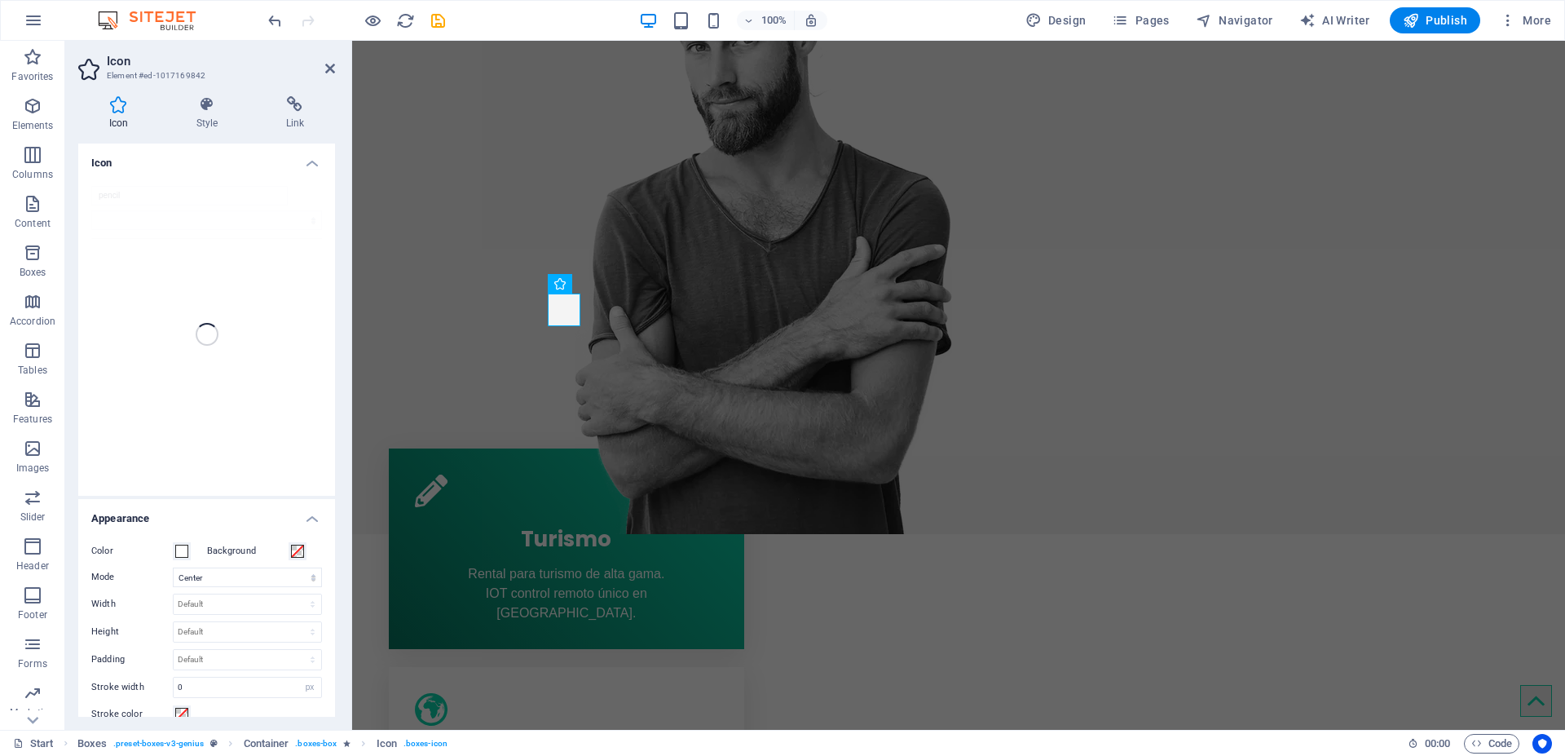
click at [110, 200] on div "pencil" at bounding box center [206, 334] width 257 height 323
click at [123, 195] on div "pencil" at bounding box center [206, 334] width 257 height 323
click at [311, 164] on h4 "Icon" at bounding box center [206, 157] width 257 height 29
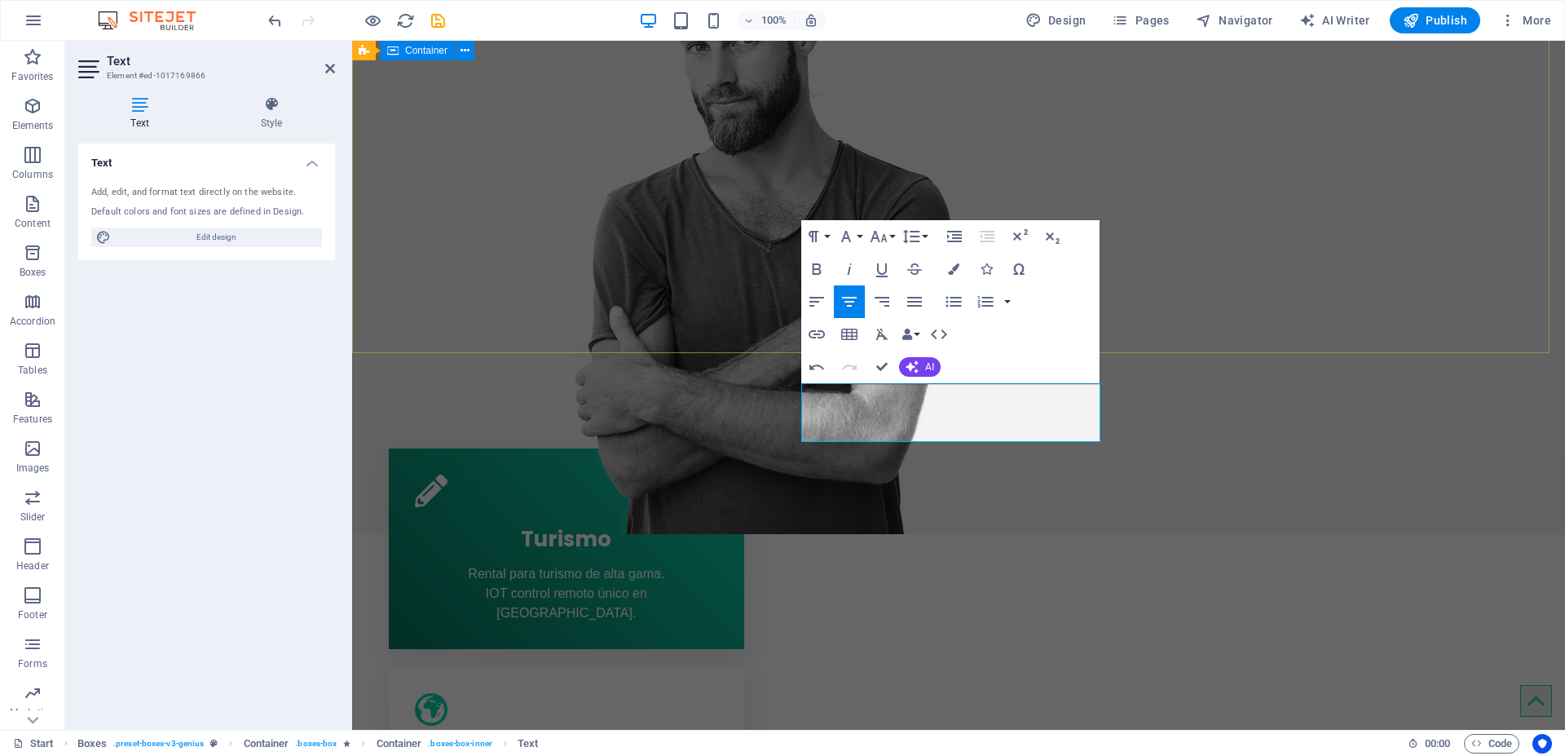
click at [533, 186] on div "CVC - Aplicaciones Tecnológicas Hablemos" at bounding box center [958, 133] width 1213 height 801
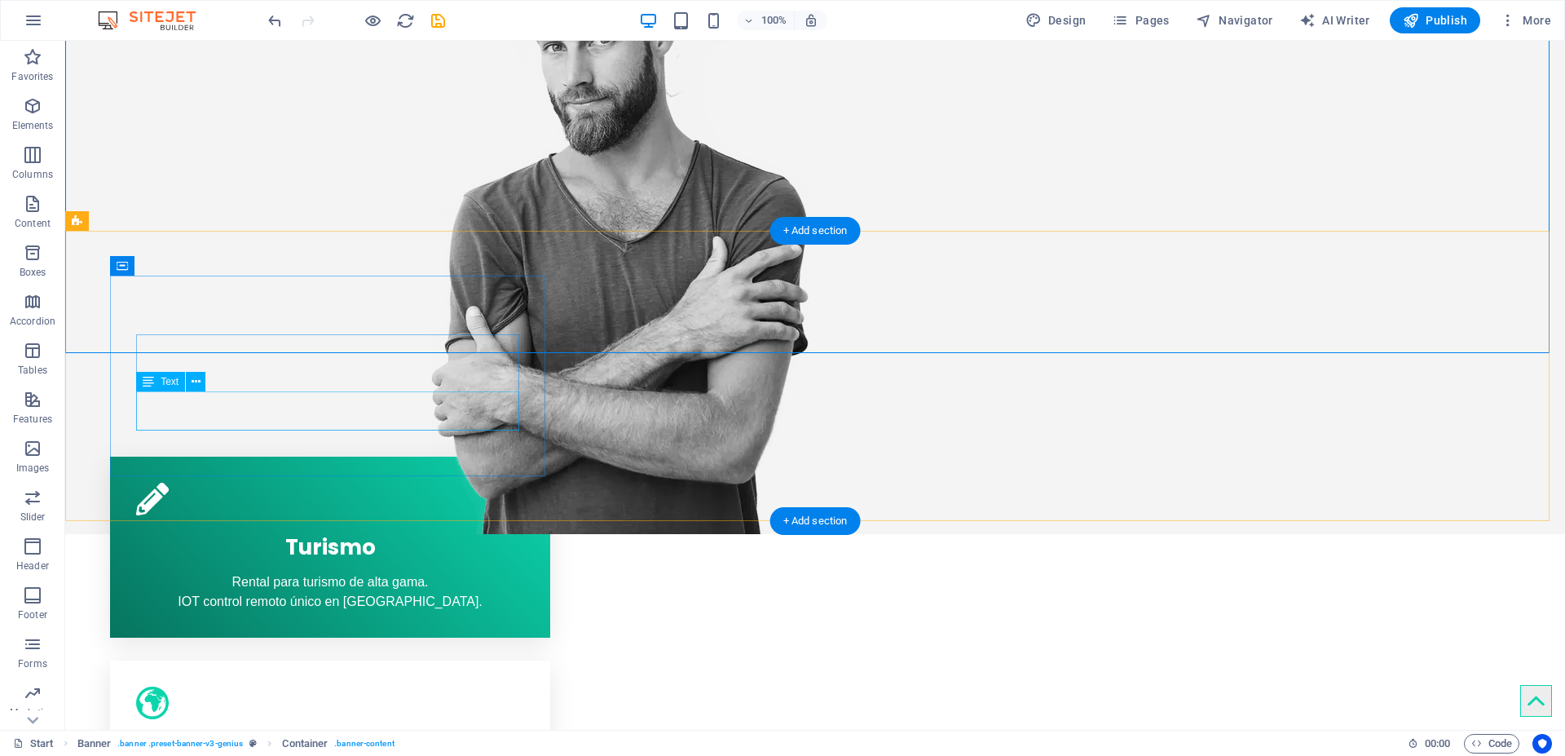
click at [302, 572] on div "Rental para turismo de alta gama. IOT control remoto único en Chile." at bounding box center [330, 591] width 388 height 39
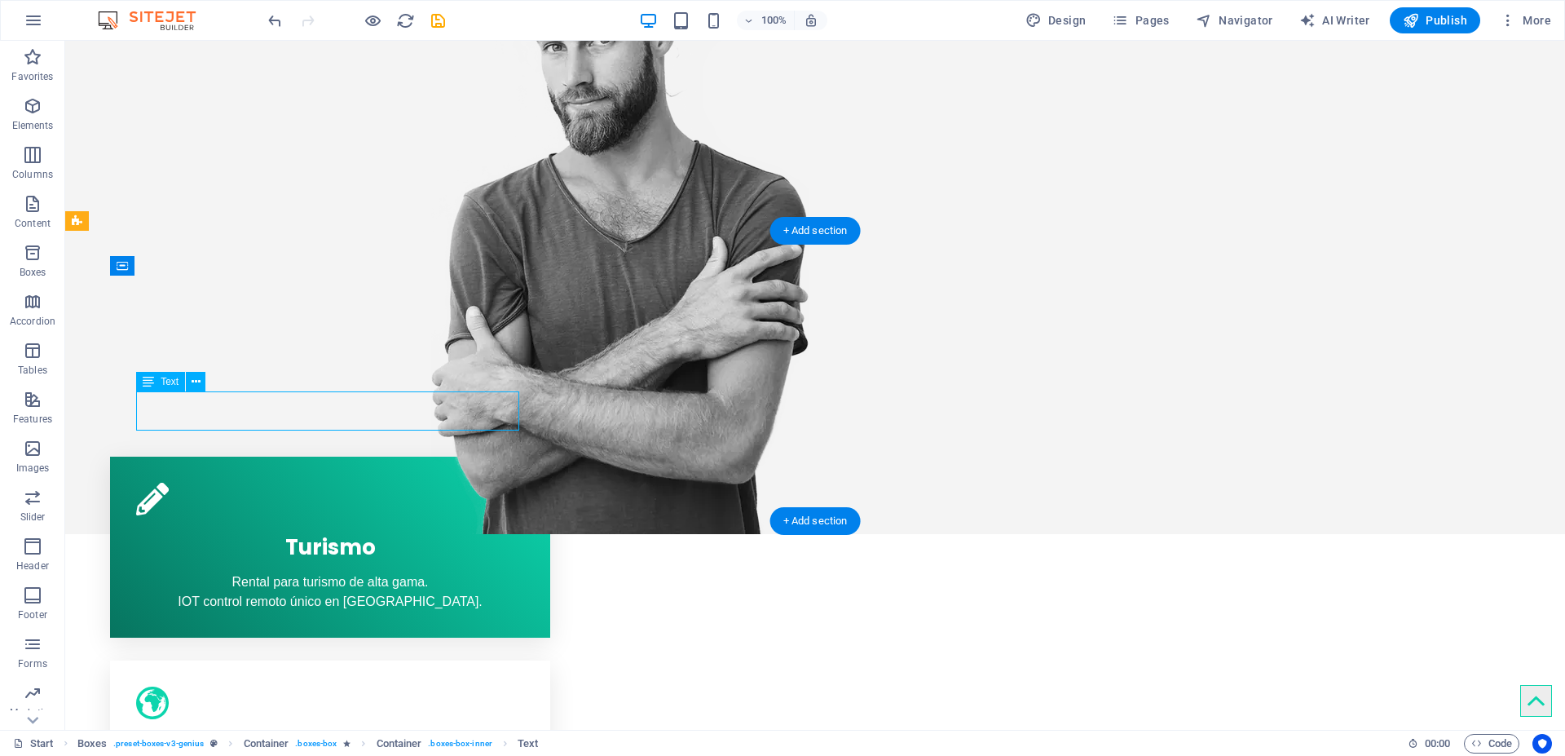
click at [302, 572] on div "Rental para turismo de alta gama. IOT control remoto único en Chile." at bounding box center [330, 591] width 388 height 39
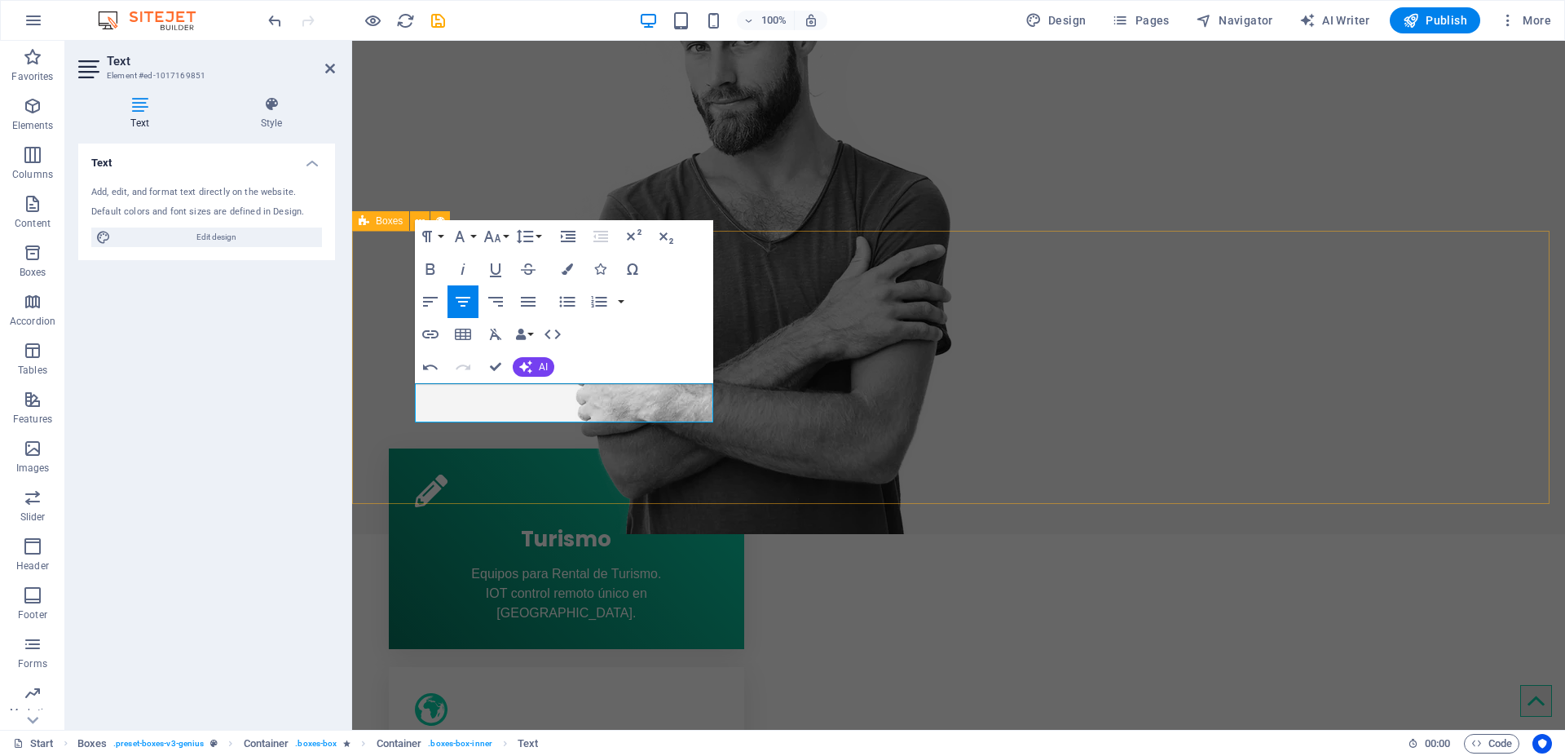
click at [513, 487] on div "Turismo Equipos para Rental de Turismo. IOT control remoto único en Chile. Bici…" at bounding box center [958, 757] width 1213 height 690
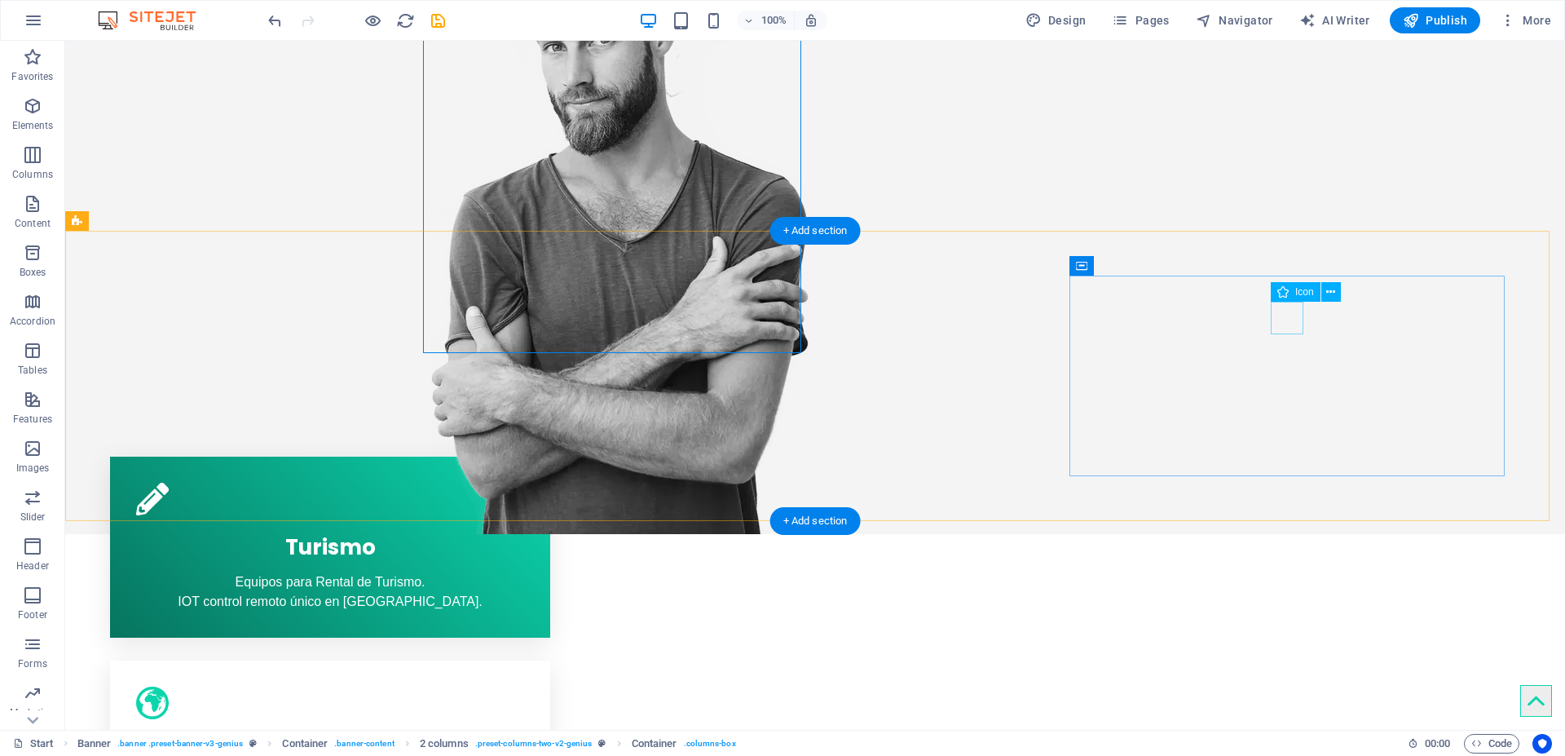
select select "xMidYMid"
select select "px"
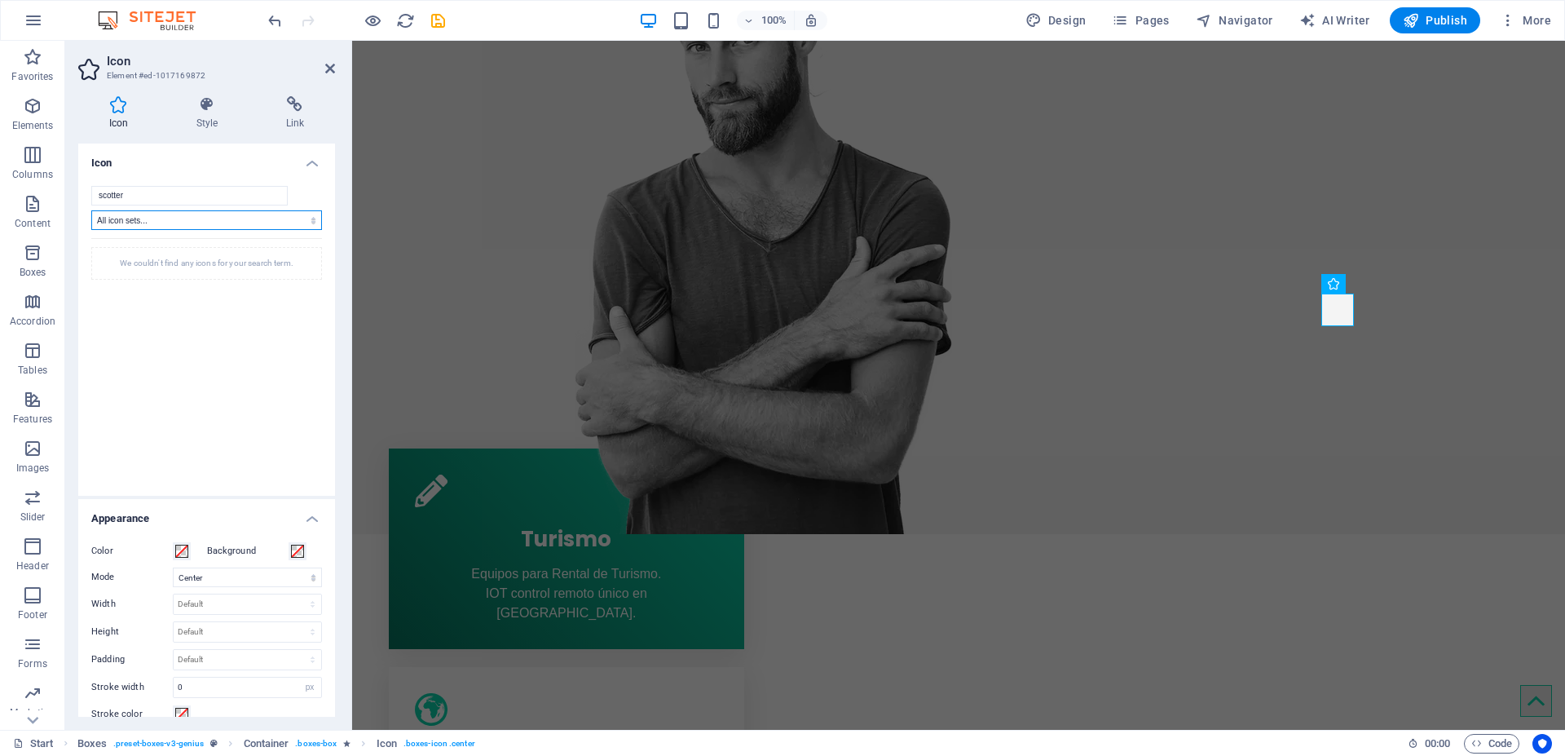
click at [163, 221] on select "All icon sets... IcoFont Ionicons FontAwesome Brands FontAwesome Duotone FontAw…" at bounding box center [206, 220] width 231 height 20
click at [134, 194] on input "scotter" at bounding box center [189, 196] width 196 height 20
type input "s"
type input "v"
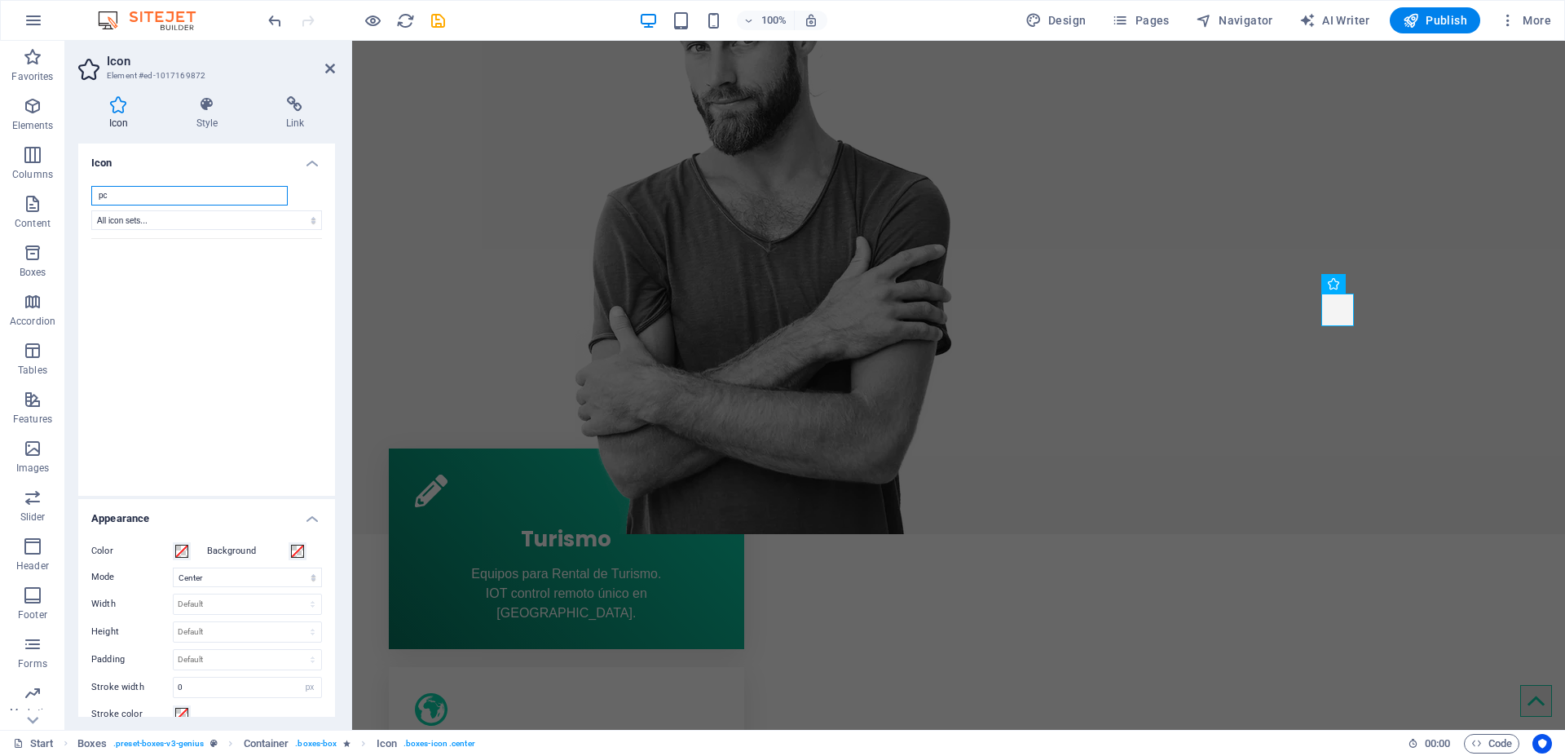
type input "p"
type input "computer"
click at [1380, 284] on icon at bounding box center [1381, 283] width 9 height 17
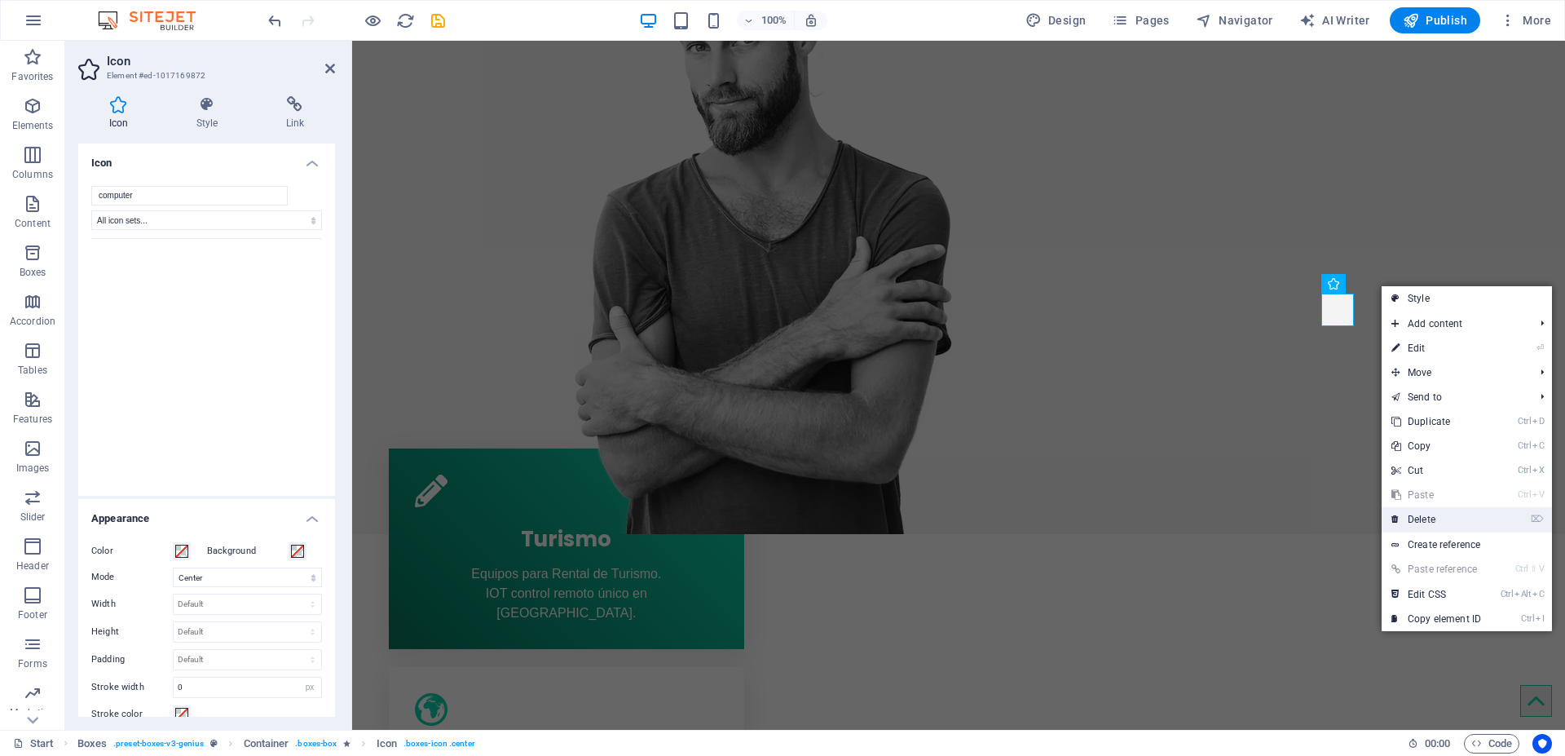
click at [1408, 518] on link "⌦ Delete" at bounding box center [1435, 519] width 109 height 24
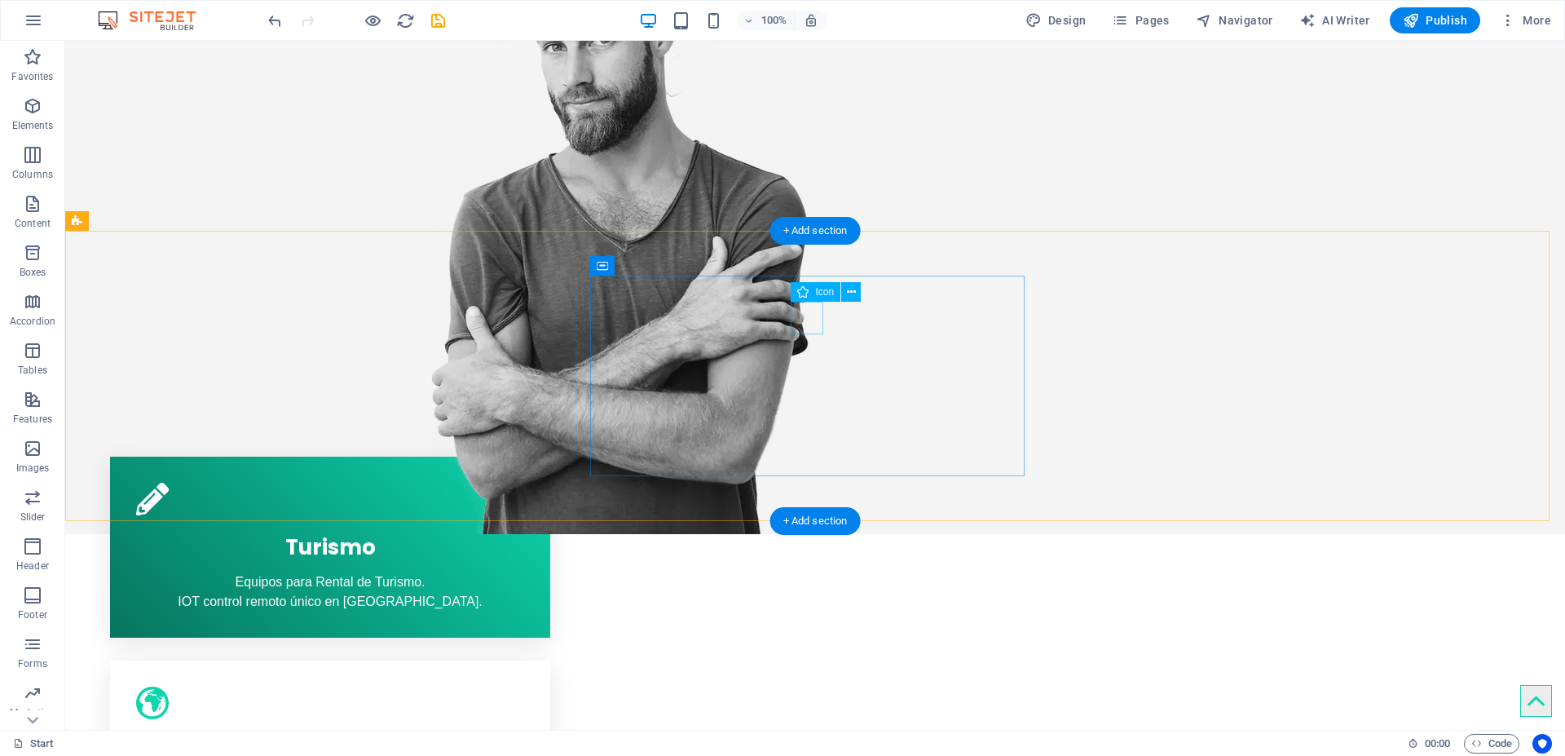
click at [524, 686] on figure at bounding box center [330, 702] width 388 height 33
click at [849, 293] on icon at bounding box center [851, 292] width 9 height 17
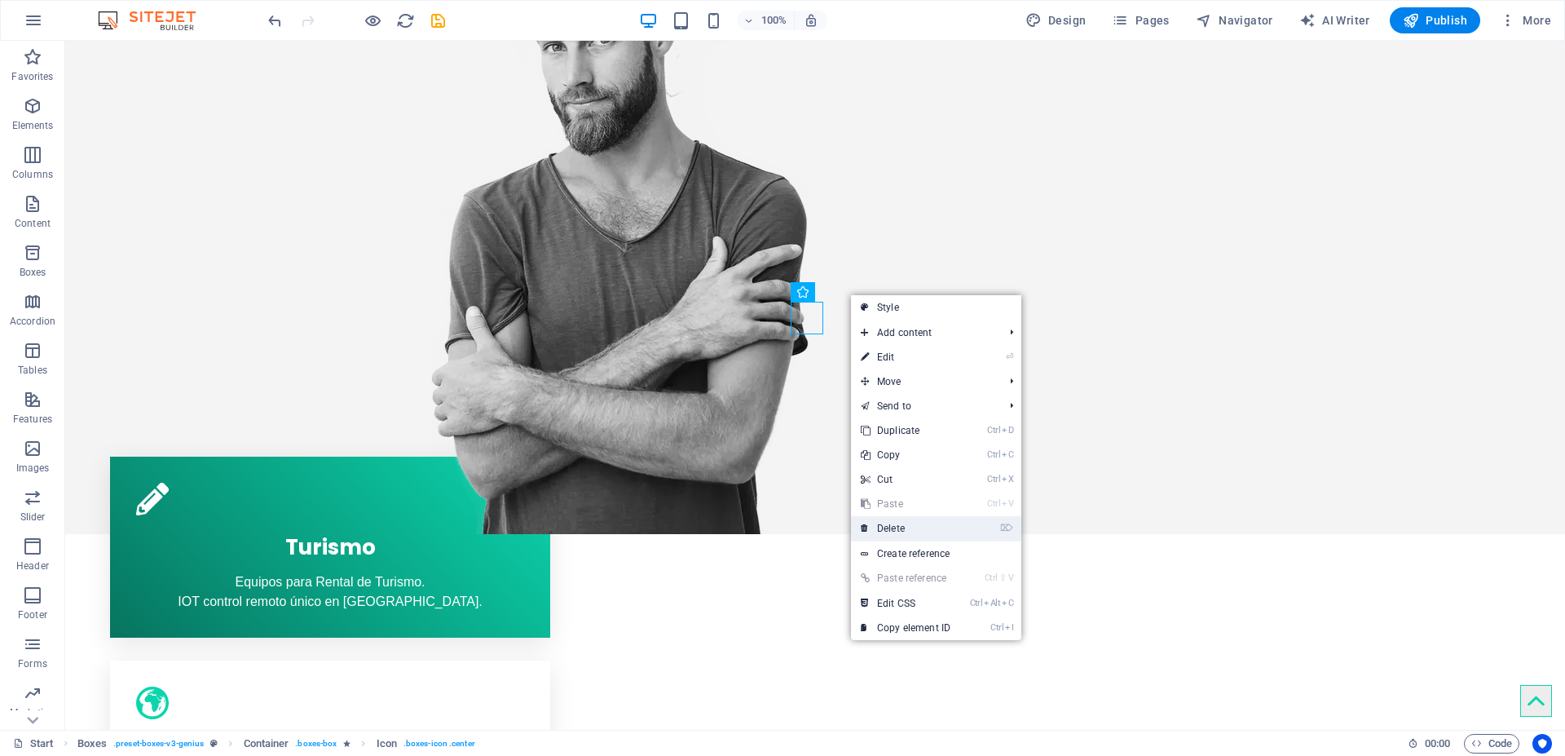
click at [888, 529] on link "⌦ Delete" at bounding box center [905, 528] width 109 height 24
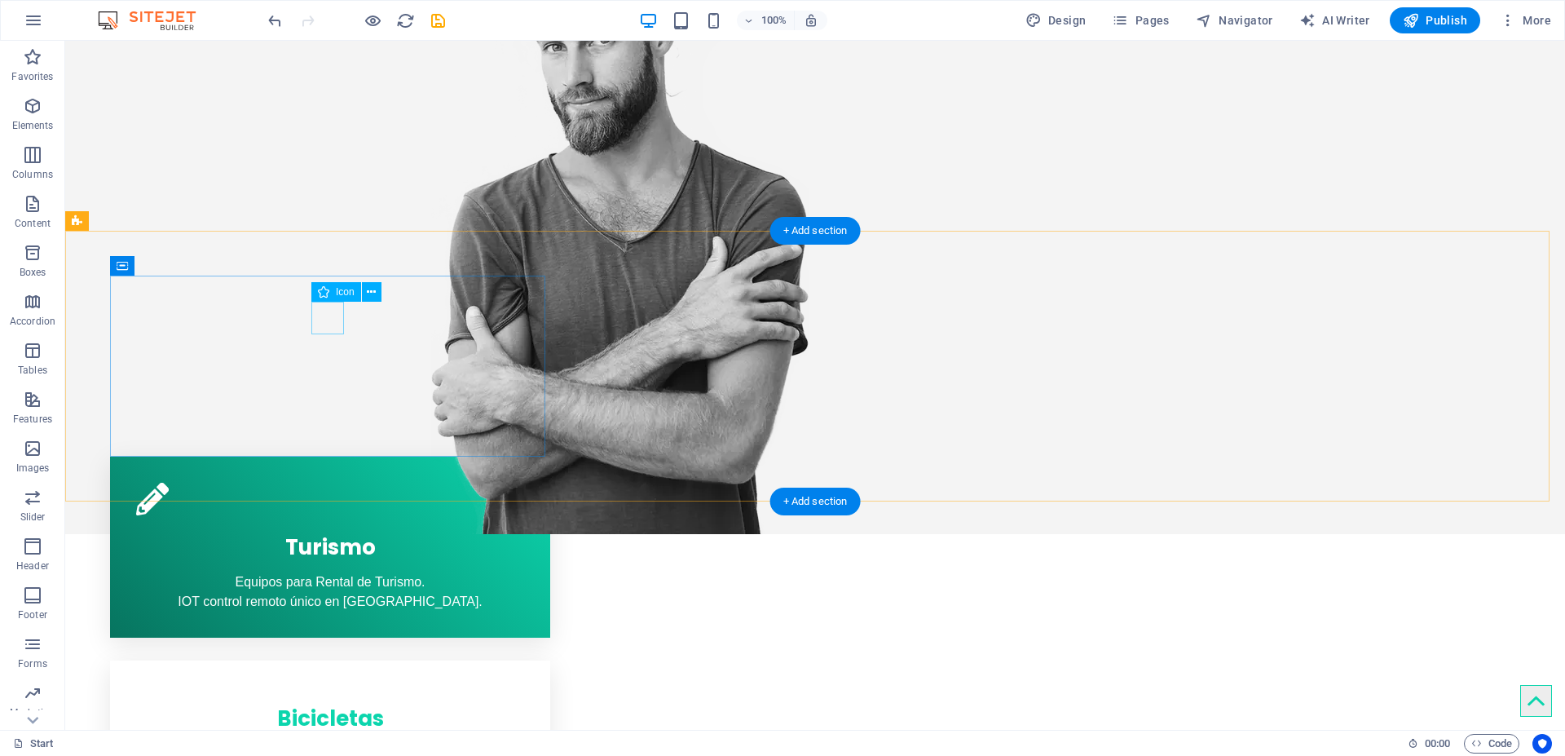
click at [333, 483] on figure at bounding box center [330, 499] width 388 height 33
click at [369, 293] on icon at bounding box center [371, 292] width 9 height 17
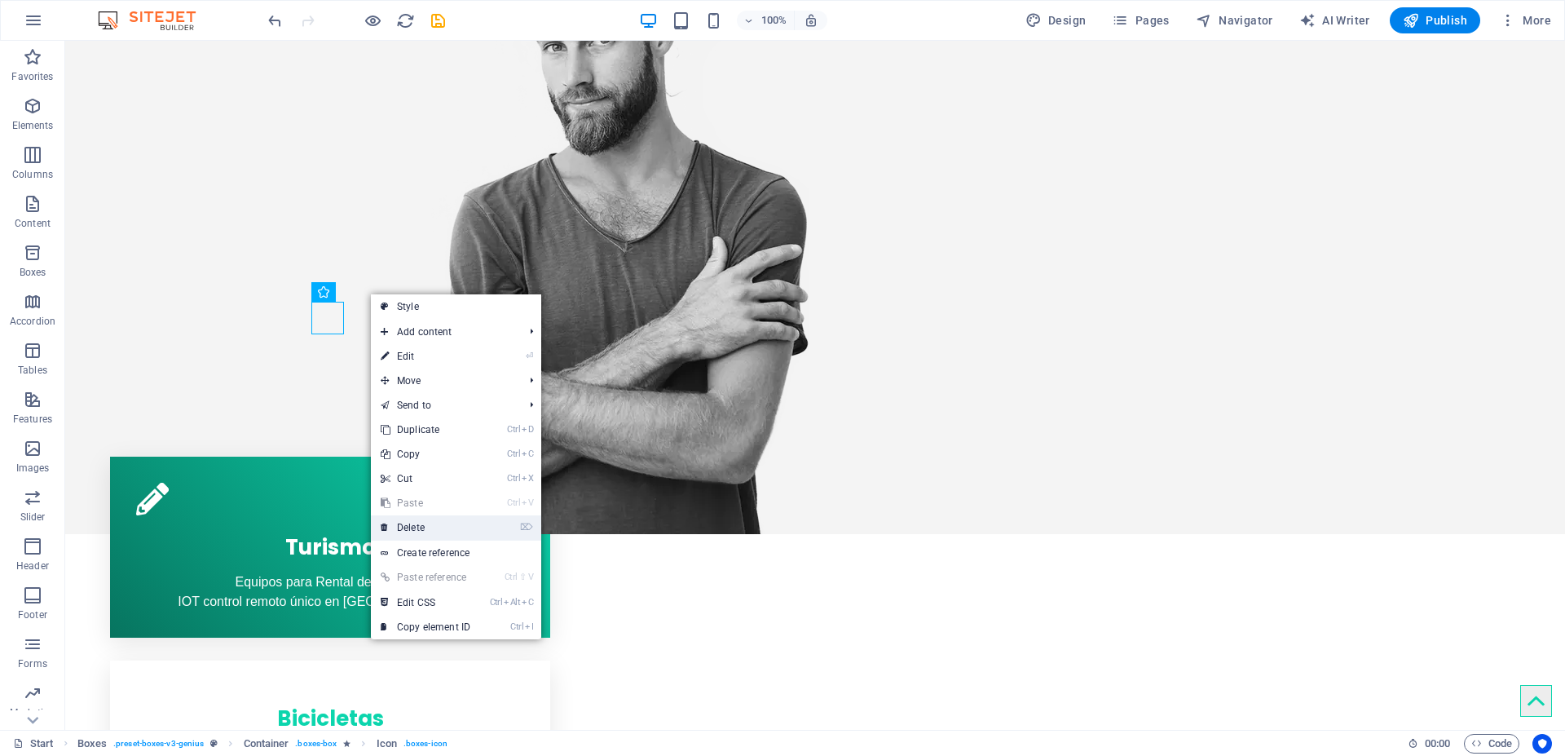
click at [416, 515] on link "⌦ Delete" at bounding box center [425, 527] width 109 height 24
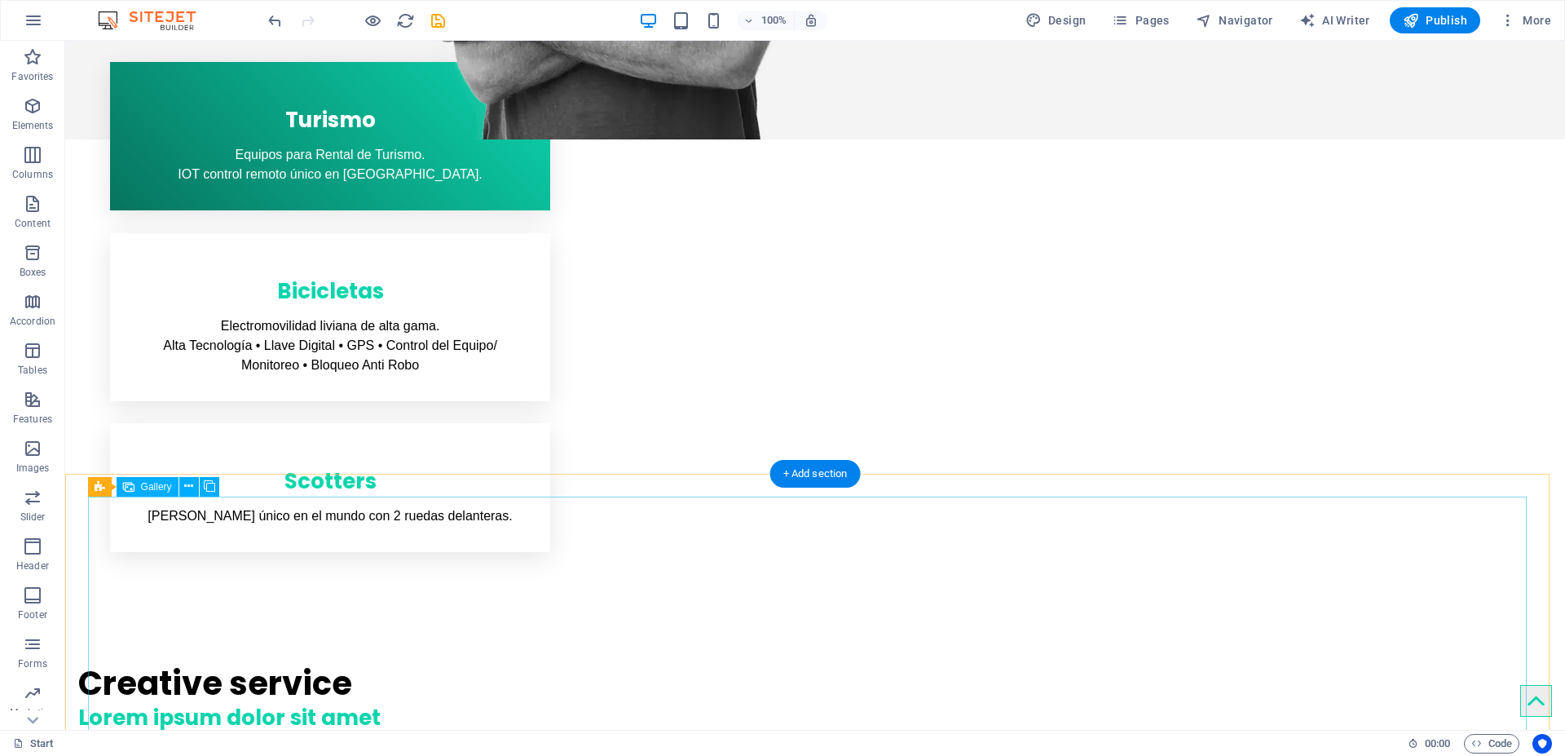
scroll to position [823, 0]
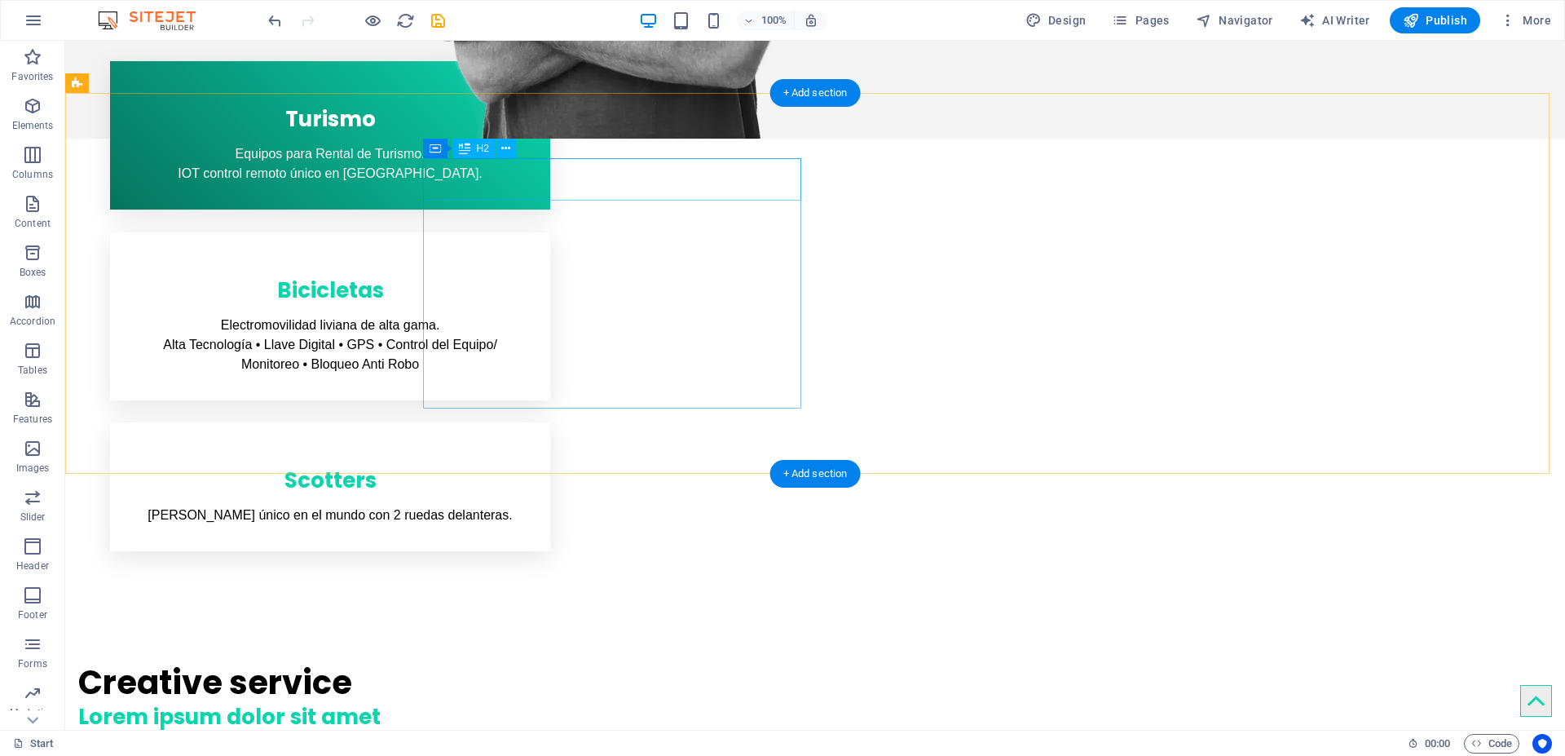
click at [456, 661] on div "Creative service" at bounding box center [267, 682] width 378 height 42
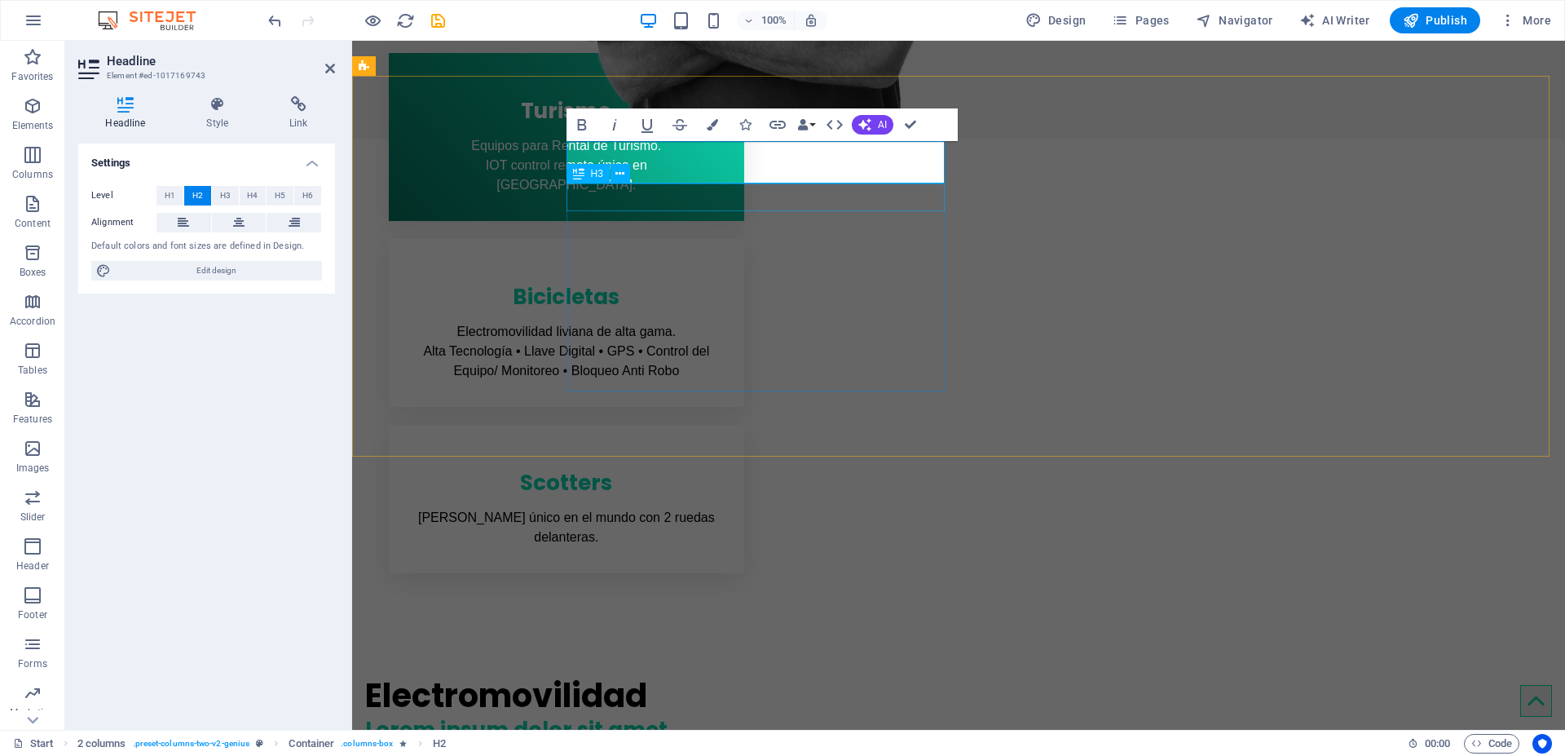
click at [589, 716] on div "Lorem ipsum dolor sit amet" at bounding box center [554, 730] width 378 height 28
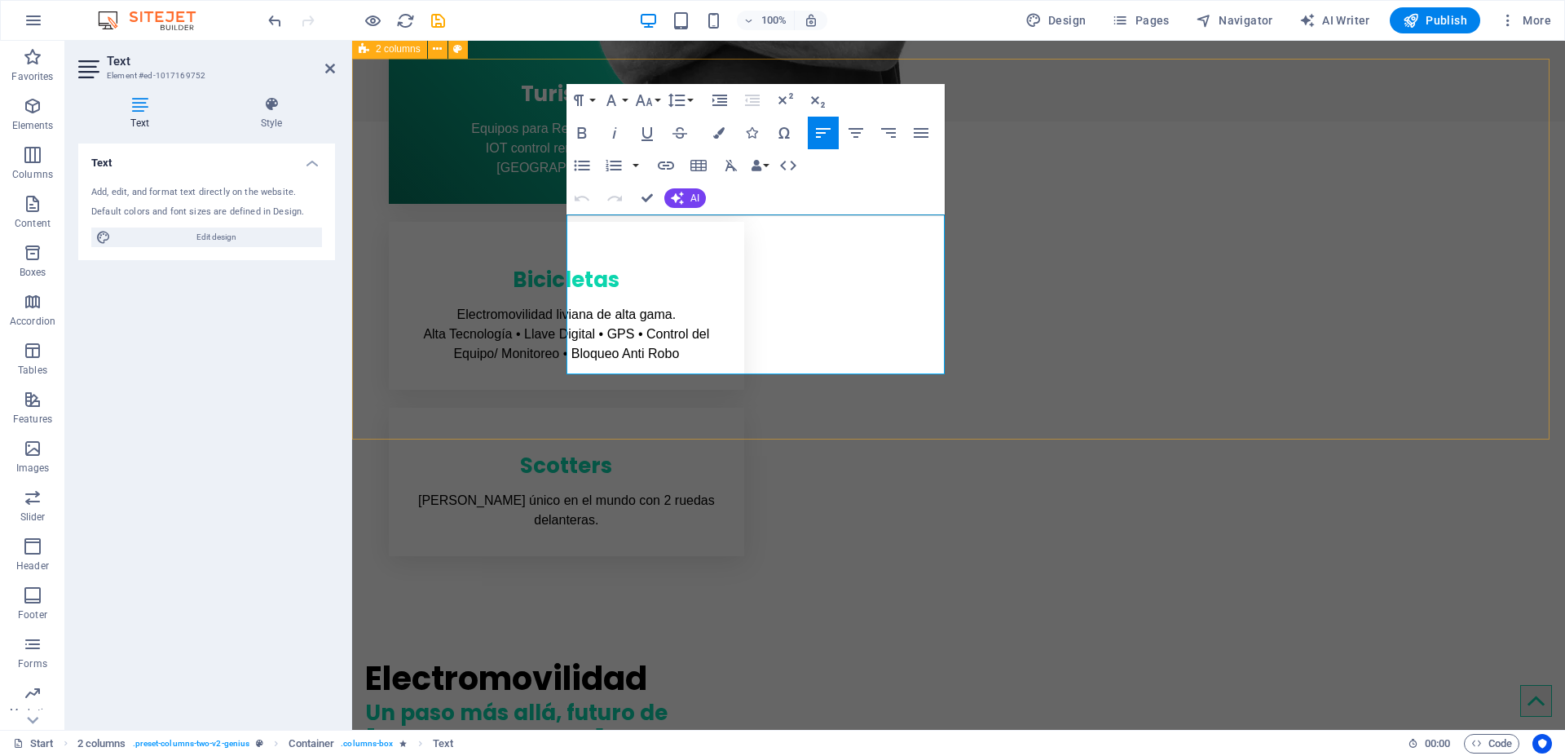
drag, startPoint x: 571, startPoint y: 223, endPoint x: 883, endPoint y: 374, distance: 346.7
drag, startPoint x: 593, startPoint y: 226, endPoint x: 791, endPoint y: 227, distance: 198.1
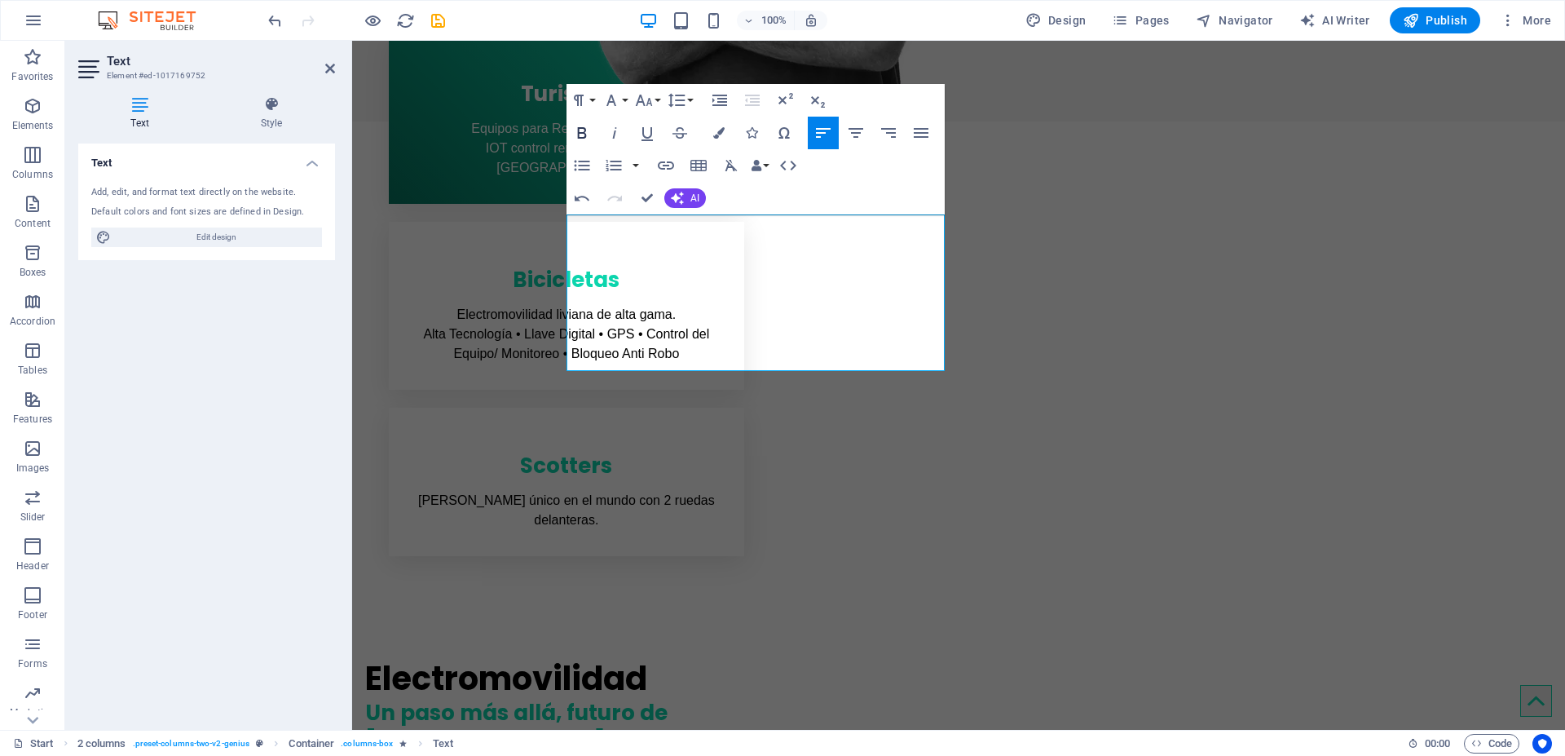
click at [581, 132] on icon "button" at bounding box center [581, 132] width 9 height 11
drag, startPoint x: 819, startPoint y: 227, endPoint x: 876, endPoint y: 226, distance: 57.1
click at [580, 130] on icon "button" at bounding box center [582, 133] width 20 height 20
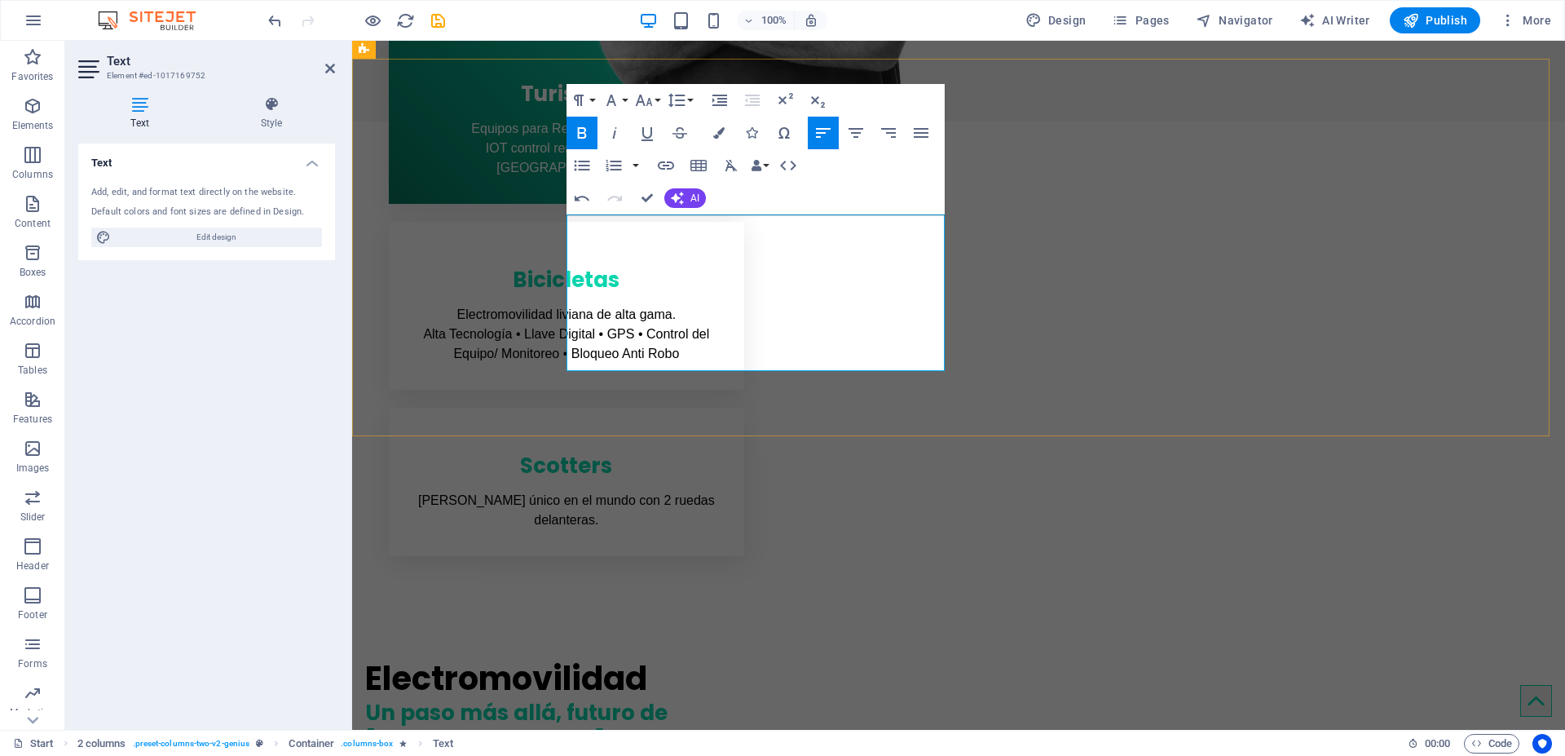
drag, startPoint x: 795, startPoint y: 265, endPoint x: 736, endPoint y: 276, distance: 60.6
drag, startPoint x: 797, startPoint y: 262, endPoint x: 788, endPoint y: 306, distance: 45.7
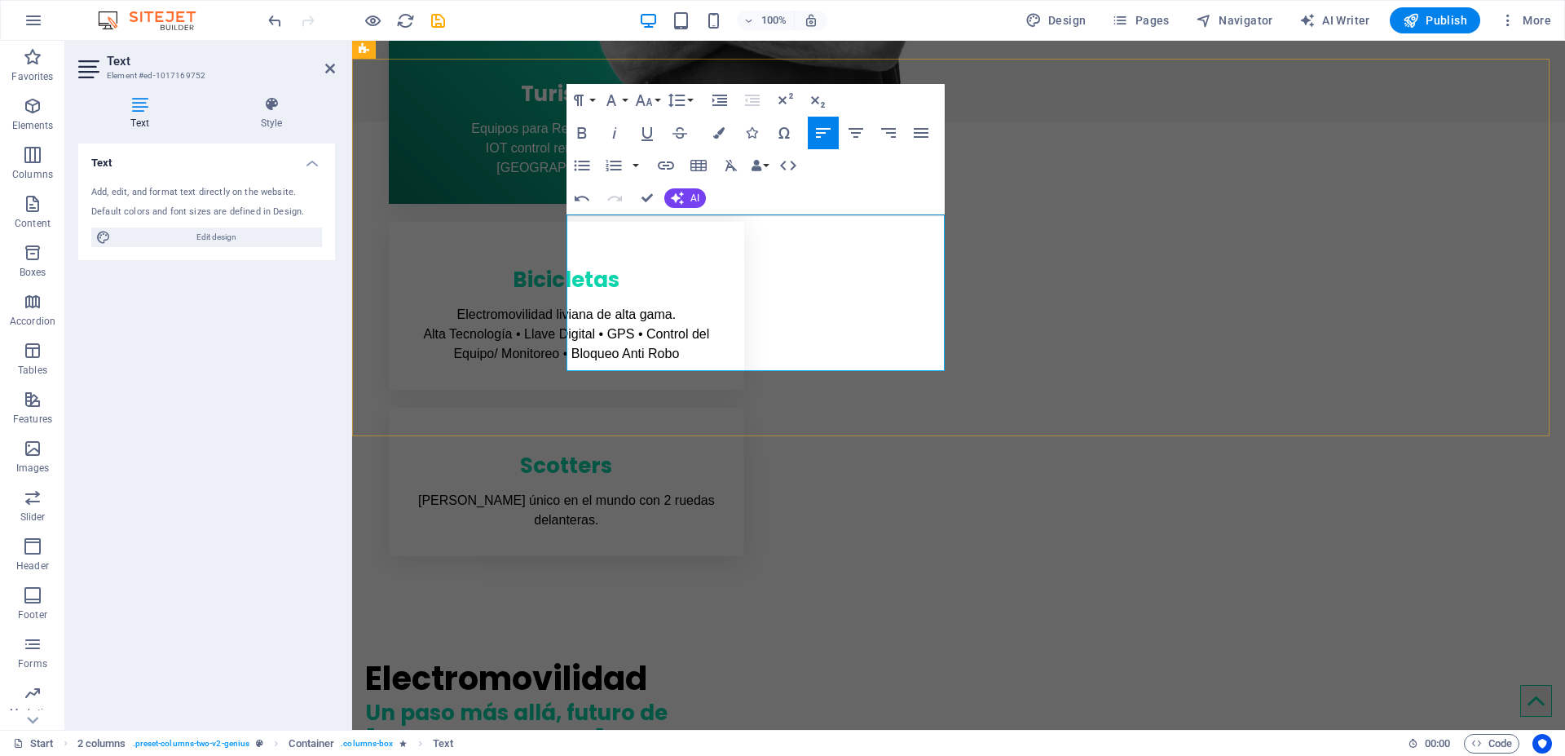
click at [580, 134] on icon "button" at bounding box center [582, 133] width 20 height 20
drag, startPoint x: 877, startPoint y: 301, endPoint x: 759, endPoint y: 319, distance: 119.5
click at [582, 129] on icon "button" at bounding box center [582, 133] width 20 height 20
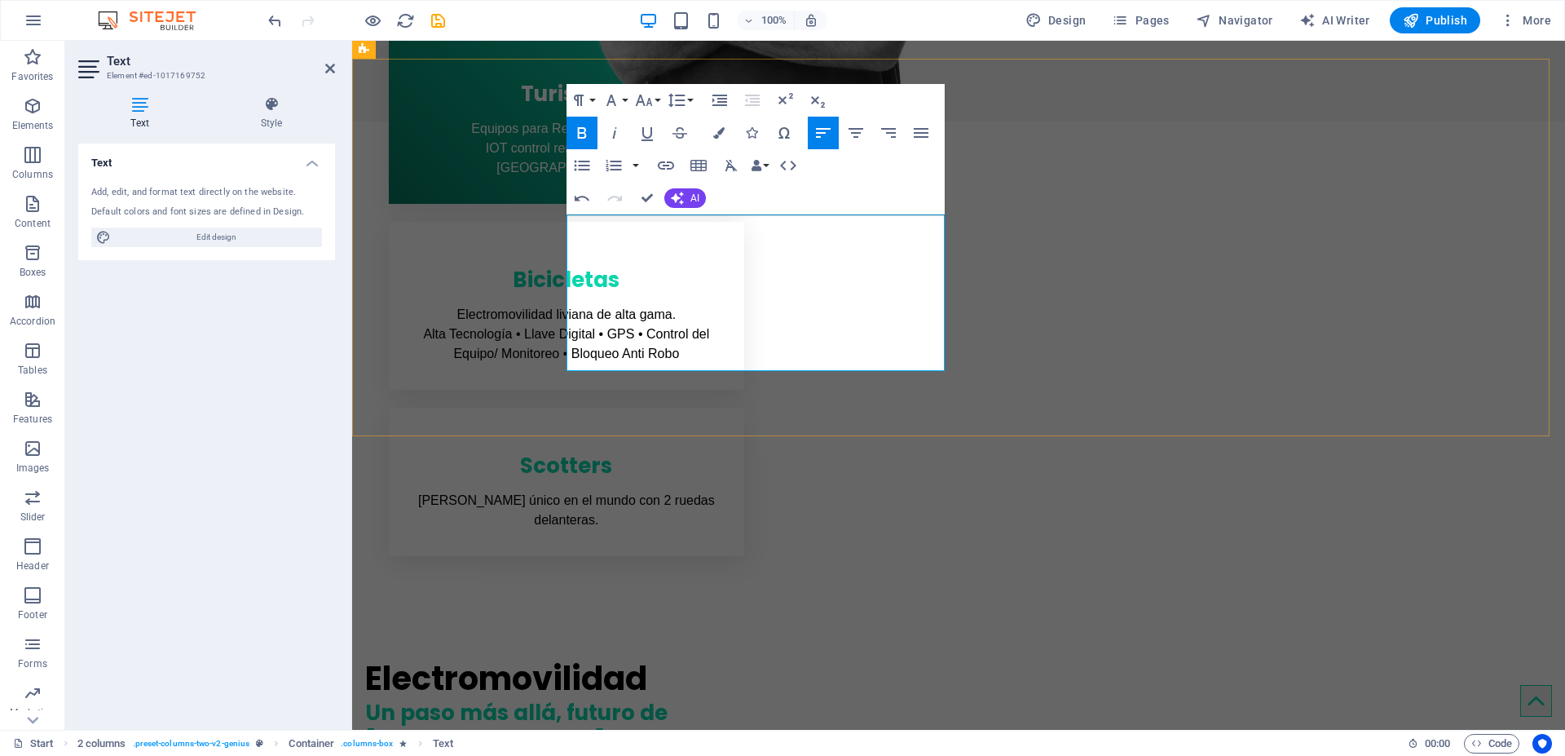
drag, startPoint x: 769, startPoint y: 322, endPoint x: 837, endPoint y: 355, distance: 76.2
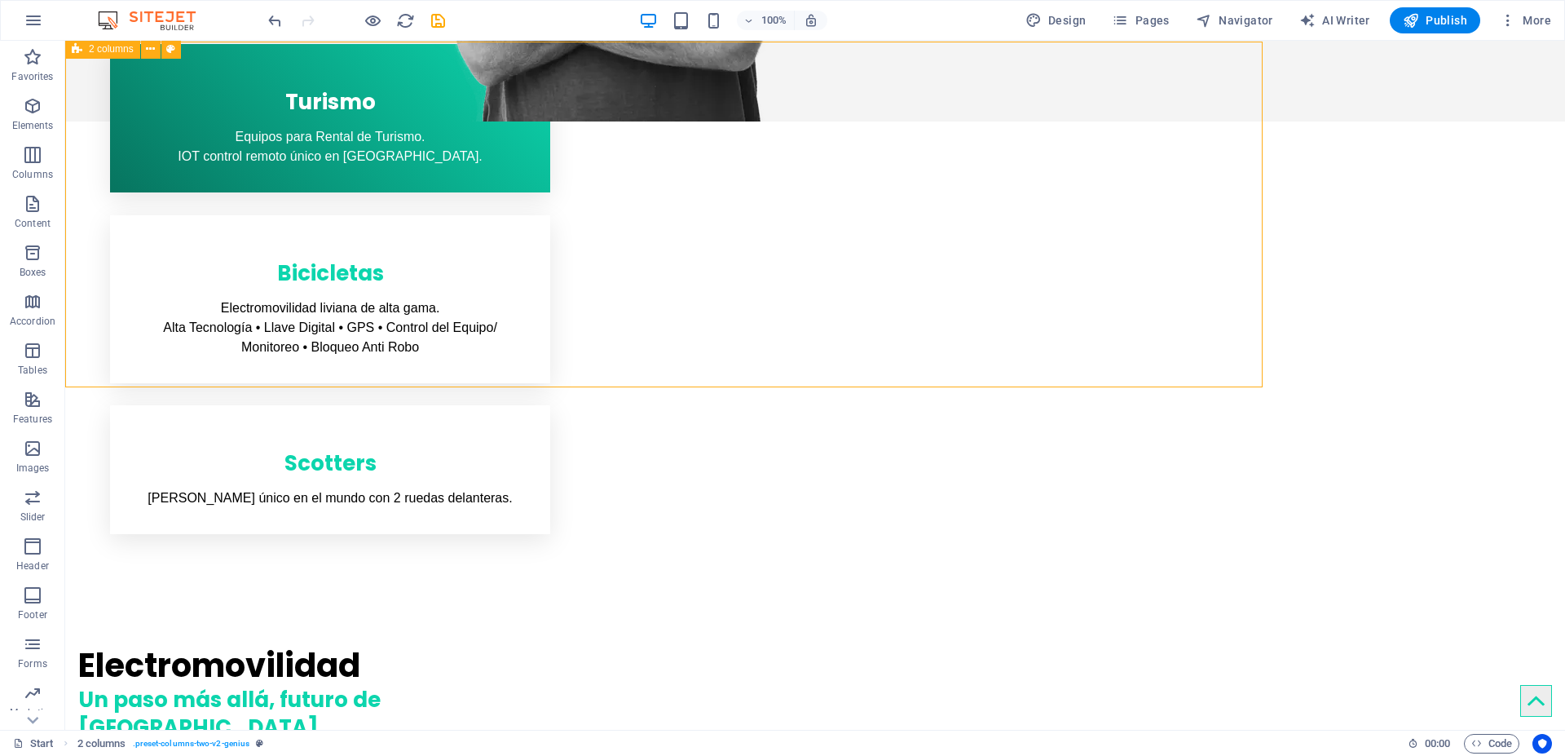
scroll to position [857, 0]
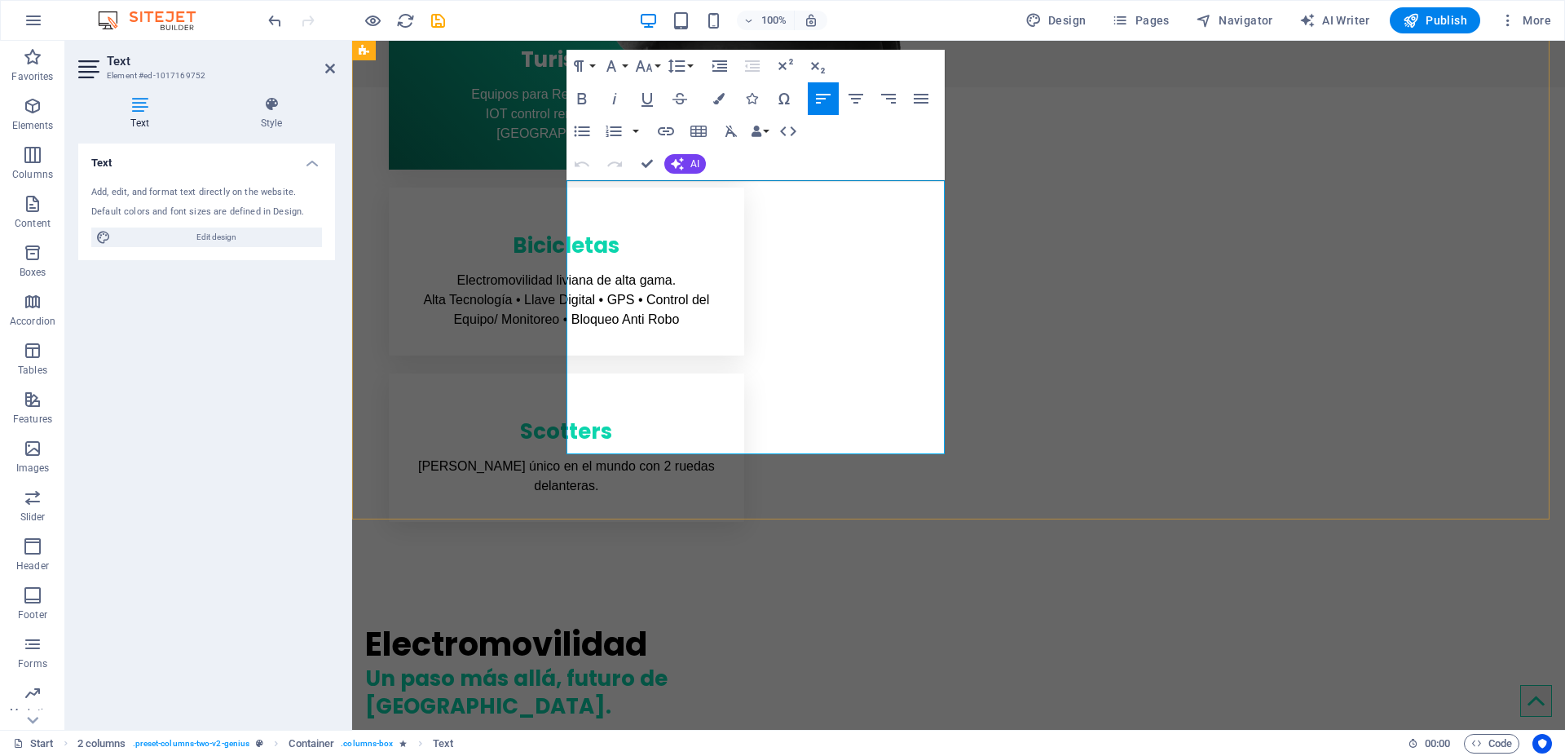
drag, startPoint x: 666, startPoint y: 324, endPoint x: 566, endPoint y: 325, distance: 99.4
click at [583, 97] on icon "button" at bounding box center [582, 99] width 20 height 20
click at [718, 98] on icon "button" at bounding box center [718, 98] width 11 height 11
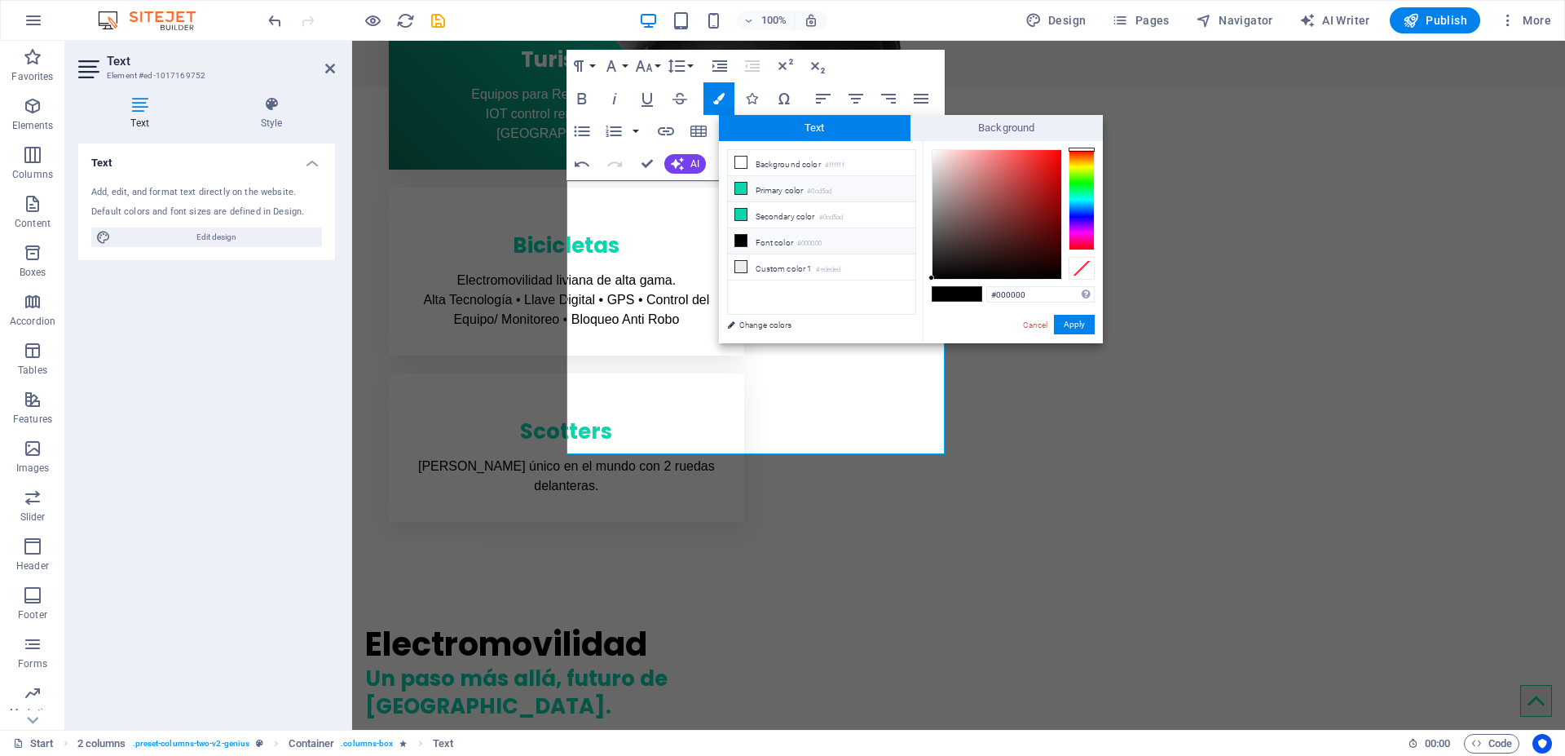
click at [743, 187] on icon at bounding box center [740, 188] width 11 height 11
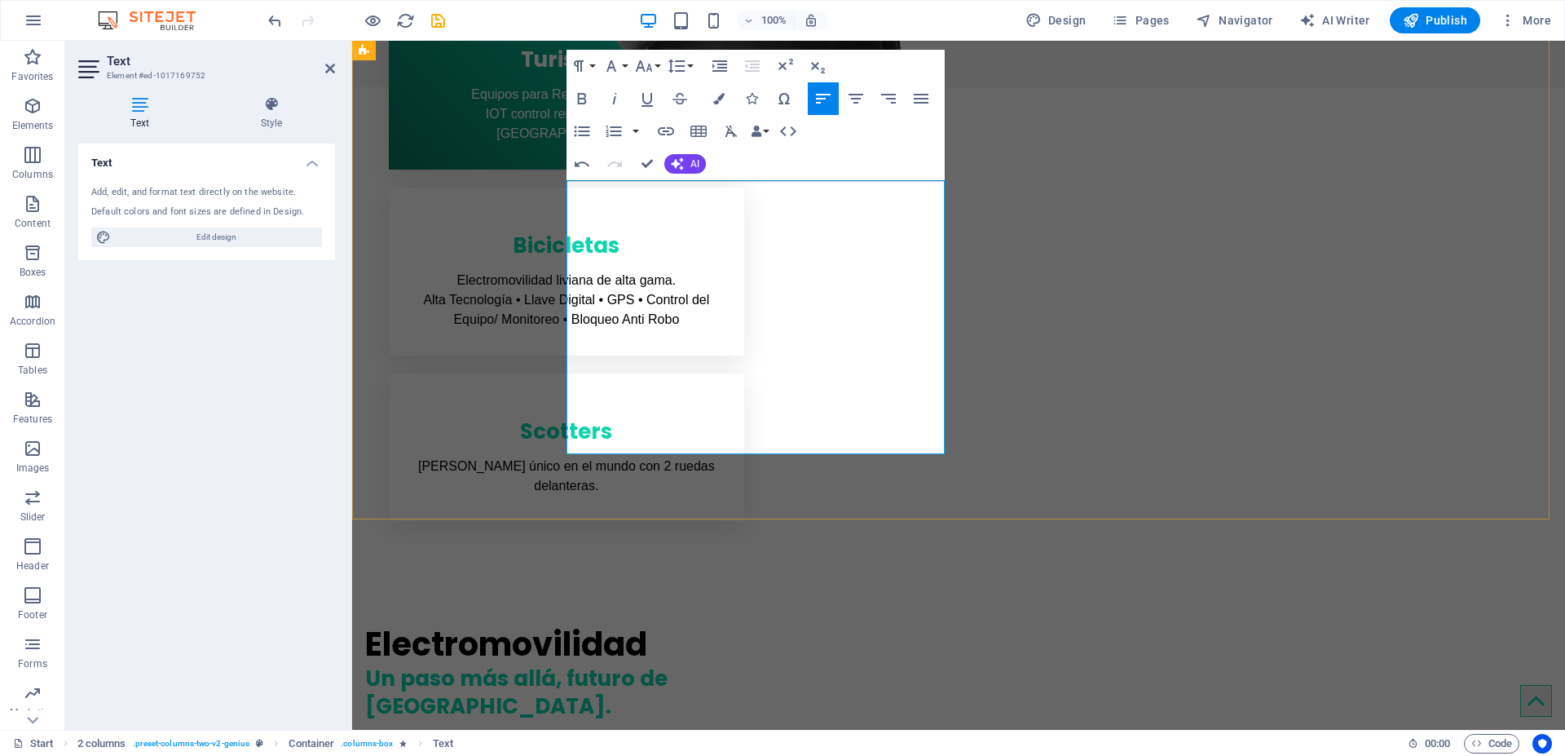
drag, startPoint x: 668, startPoint y: 325, endPoint x: 571, endPoint y: 322, distance: 97.0
click at [713, 95] on icon "button" at bounding box center [718, 98] width 11 height 11
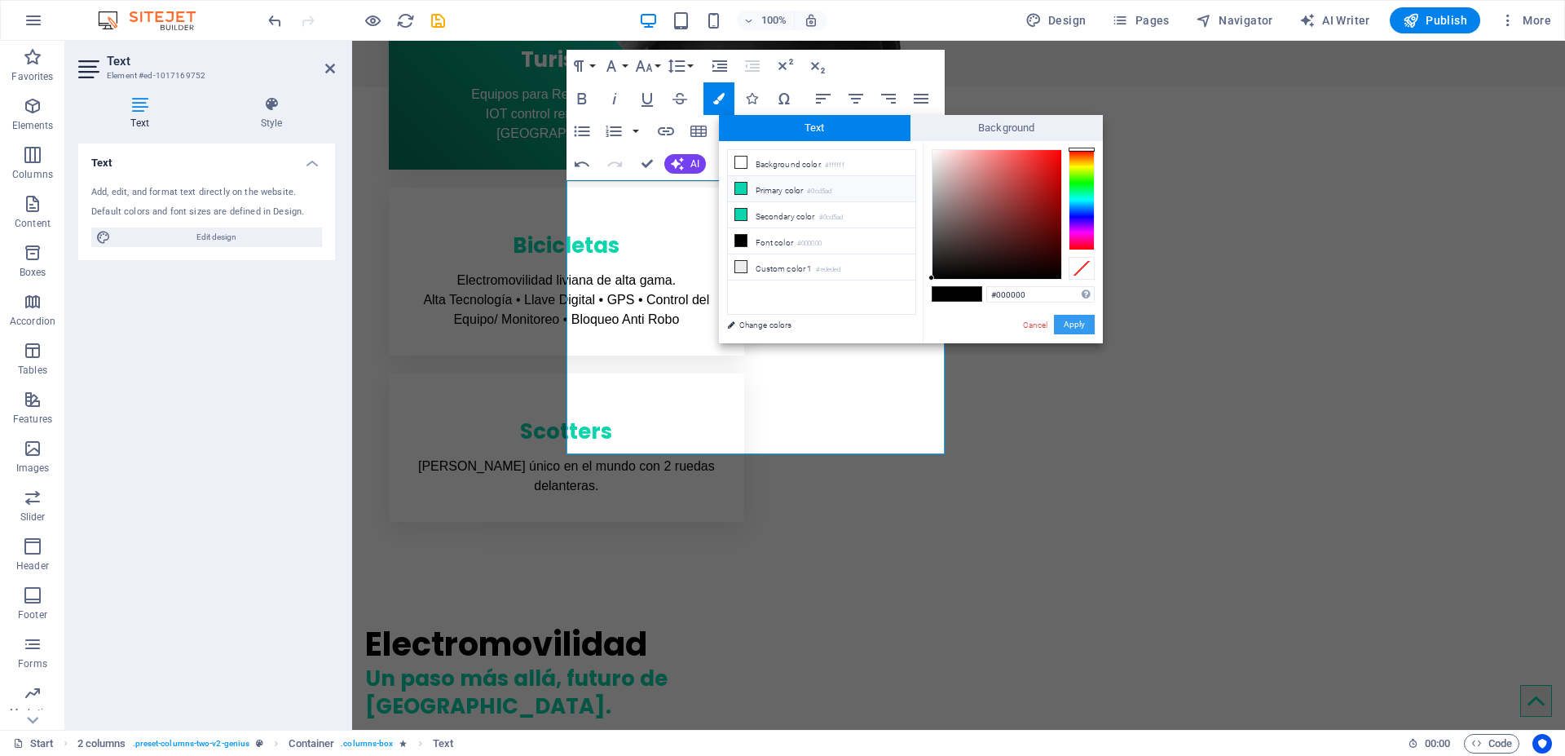
click at [1077, 330] on button "Apply" at bounding box center [1074, 325] width 41 height 20
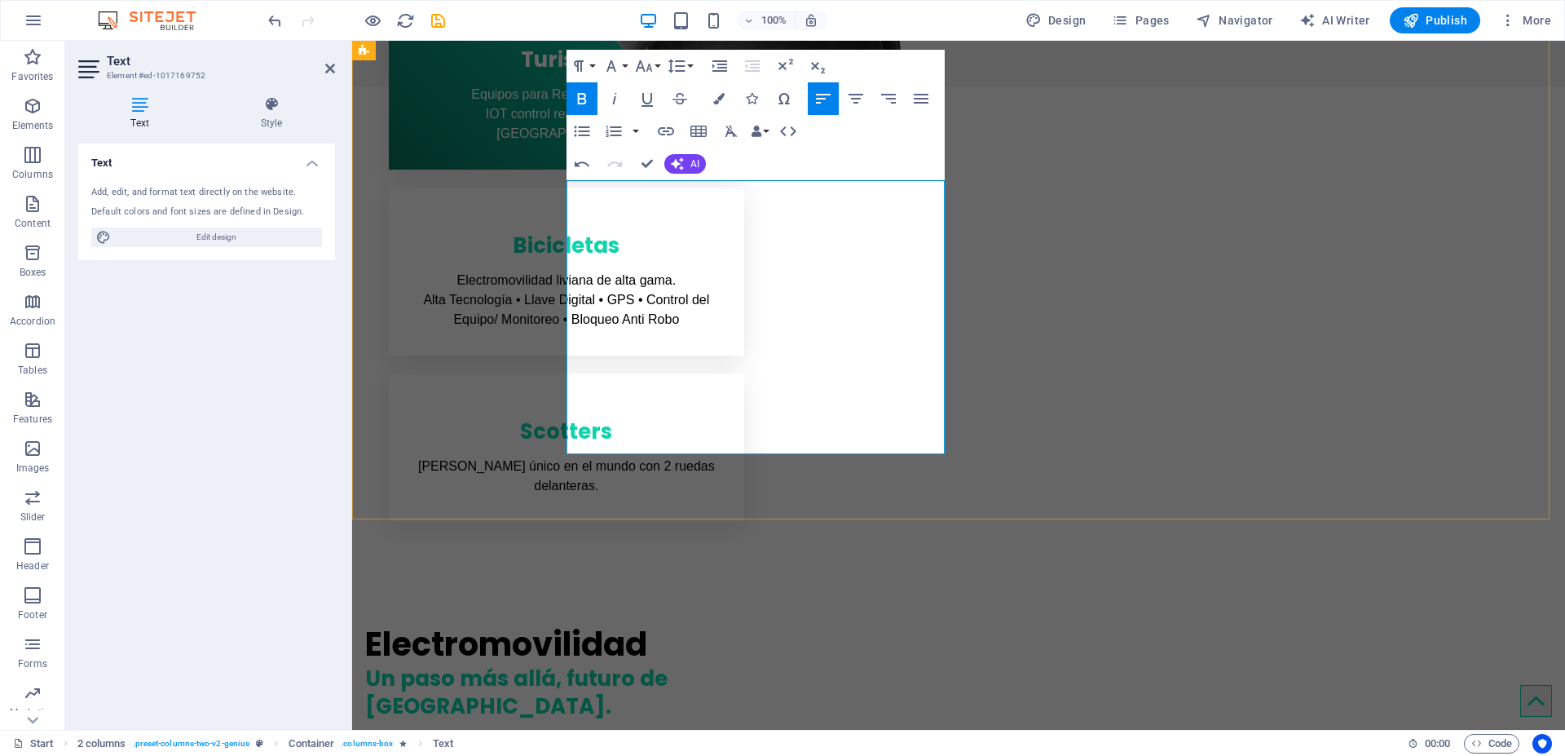
drag, startPoint x: 568, startPoint y: 326, endPoint x: 671, endPoint y: 320, distance: 102.9
click at [719, 100] on icon "button" at bounding box center [718, 98] width 11 height 11
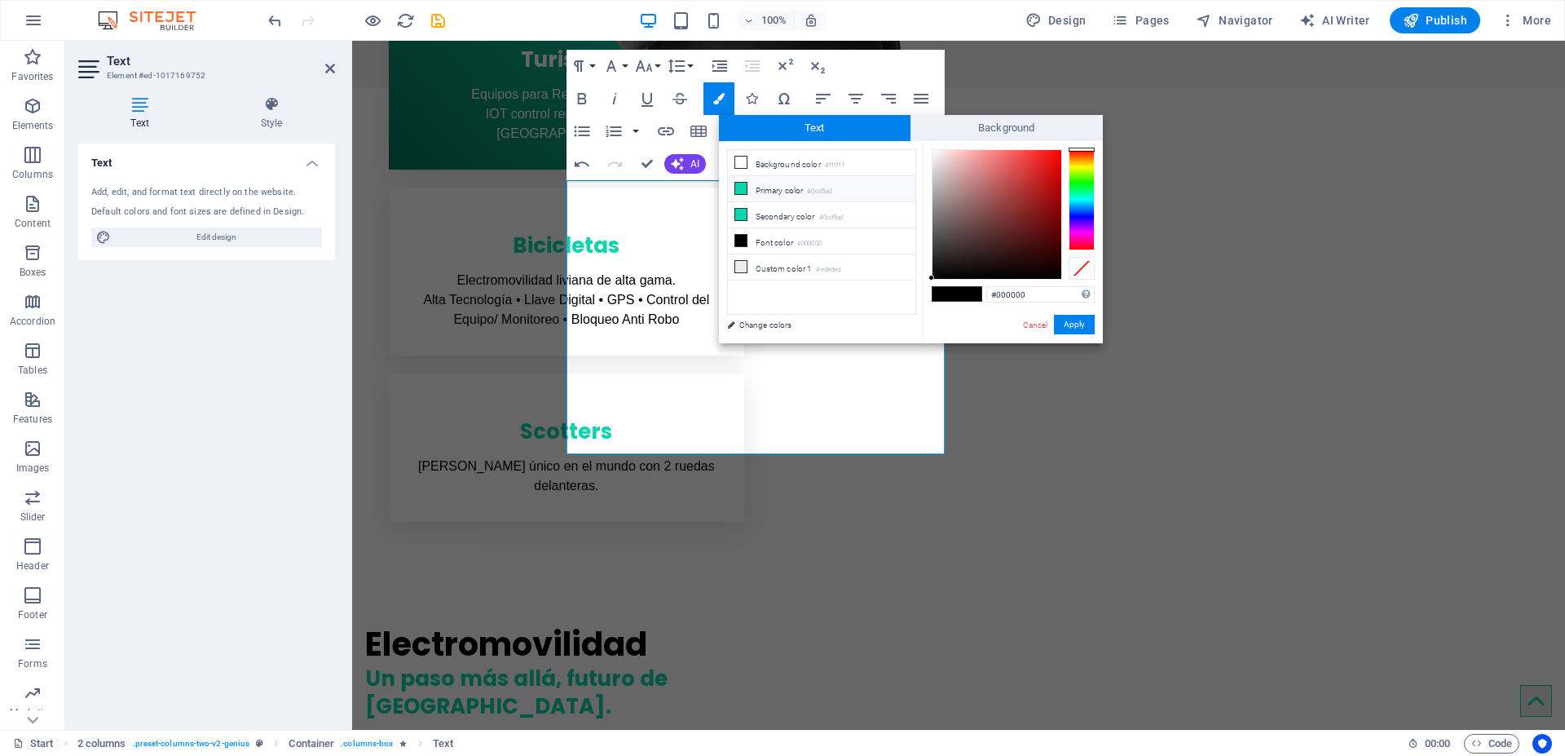
click at [745, 186] on icon at bounding box center [740, 188] width 11 height 11
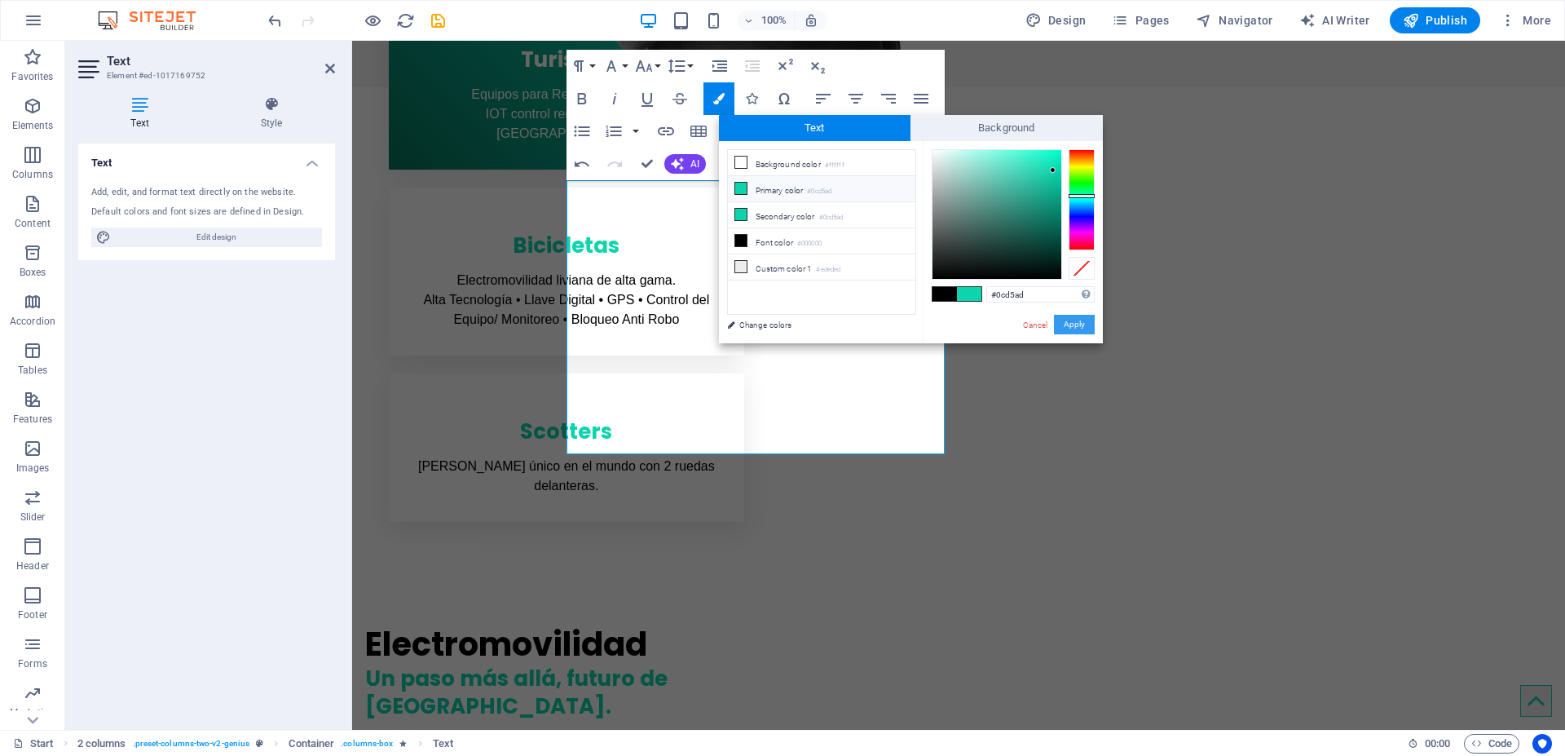
click at [1076, 324] on button "Apply" at bounding box center [1074, 325] width 41 height 20
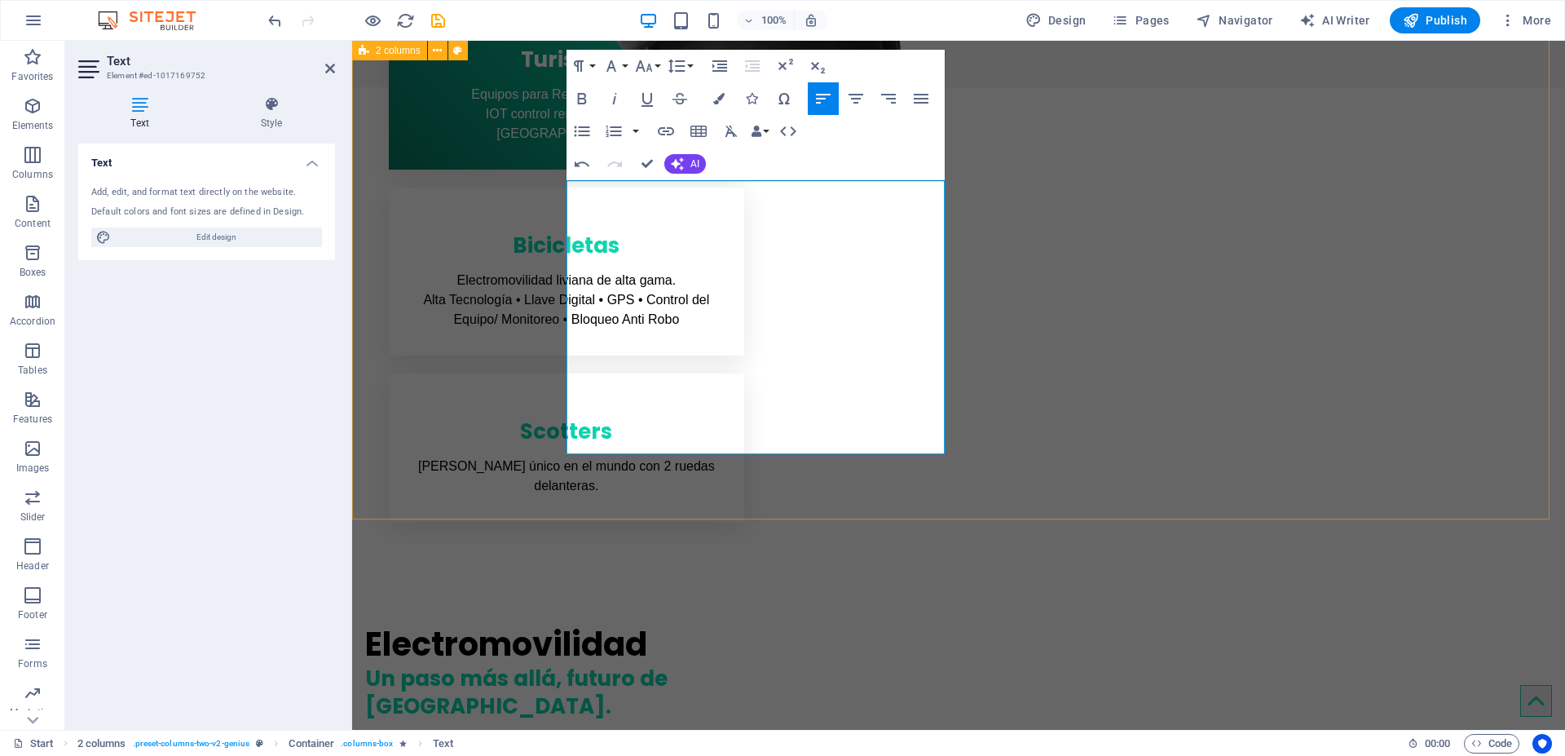
drag, startPoint x: 667, startPoint y: 322, endPoint x: 562, endPoint y: 320, distance: 105.2
click at [718, 97] on icon "button" at bounding box center [718, 98] width 11 height 11
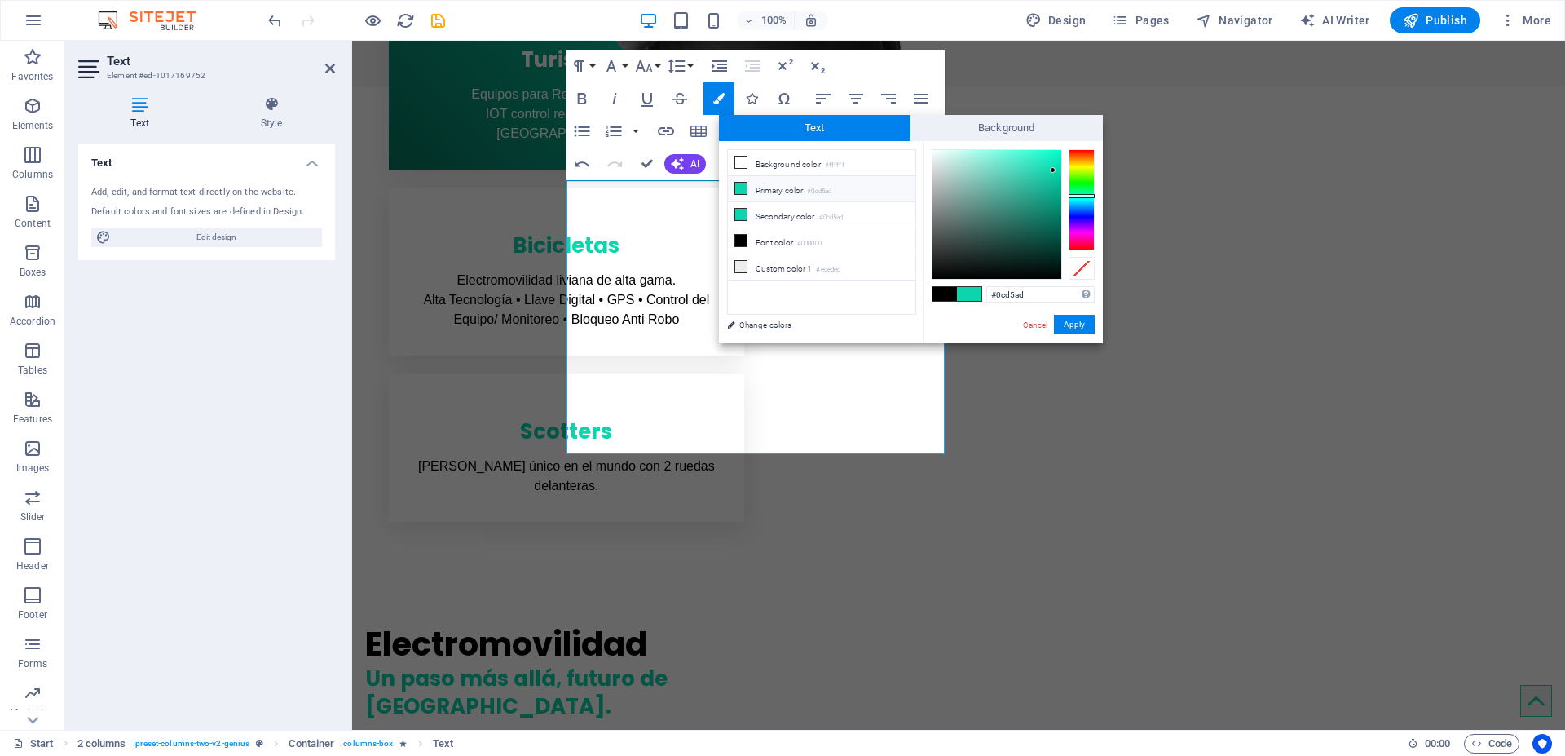
click at [743, 188] on icon at bounding box center [740, 188] width 11 height 11
click at [964, 293] on span at bounding box center [969, 294] width 24 height 14
click at [945, 297] on span at bounding box center [944, 294] width 24 height 14
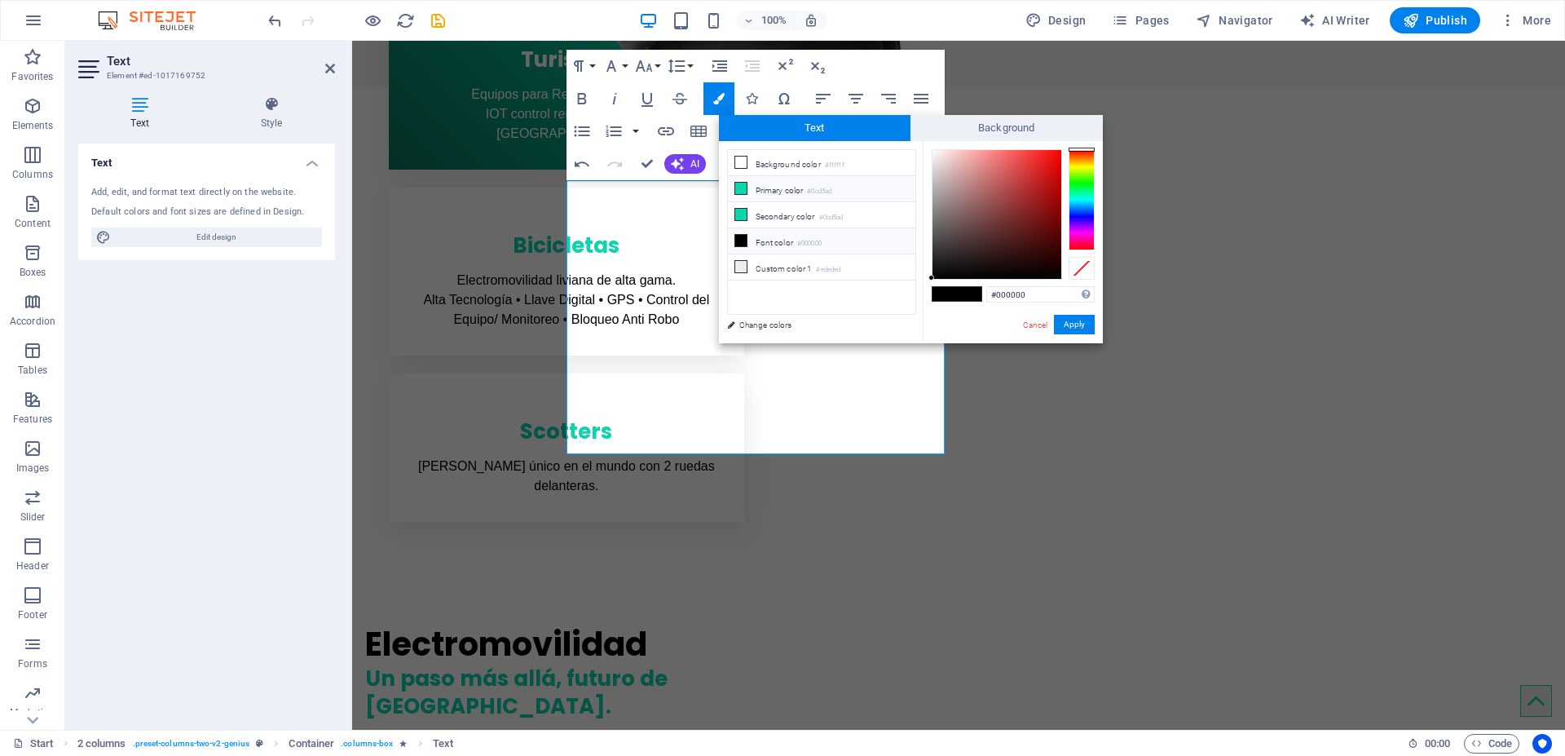
click at [740, 192] on icon at bounding box center [740, 188] width 11 height 11
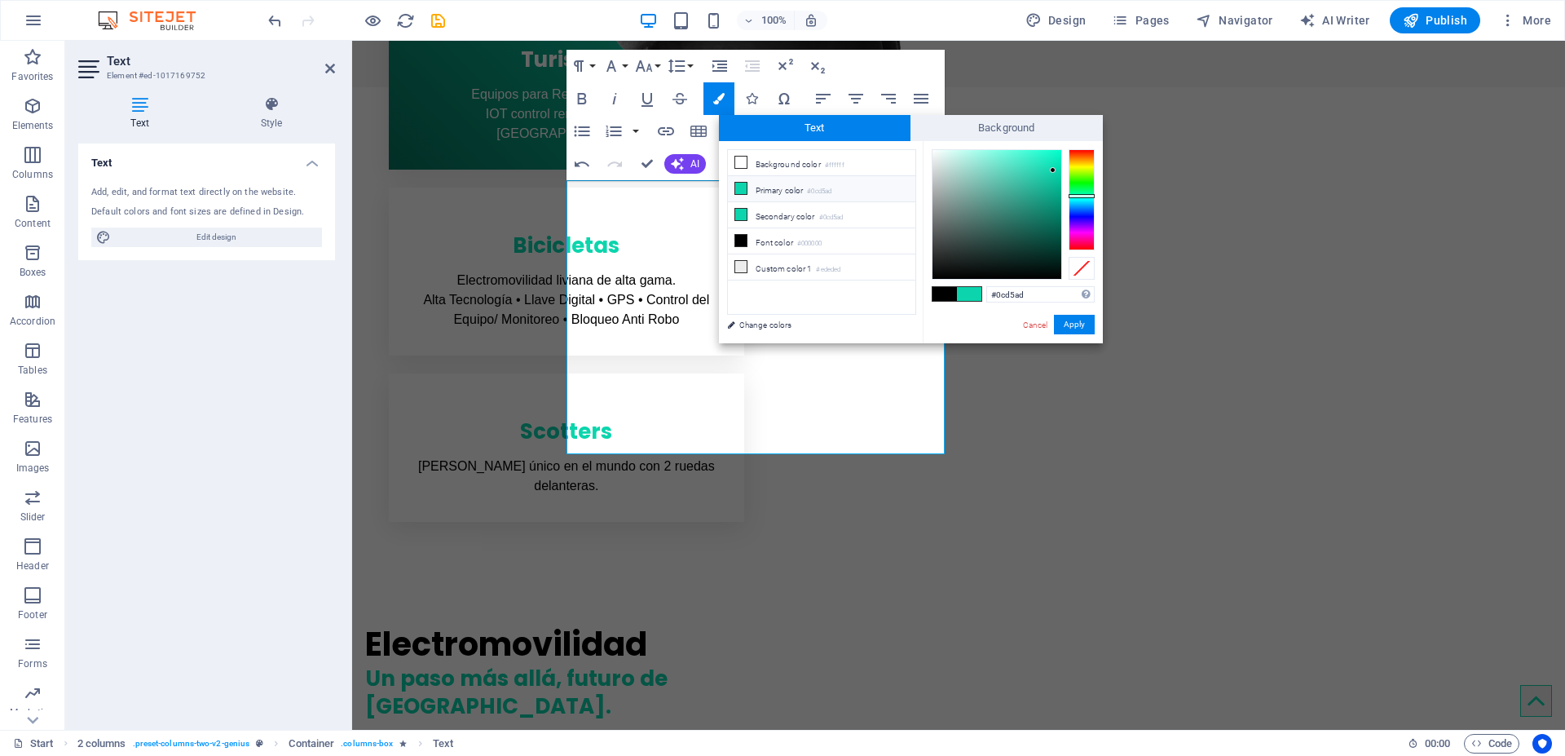
click at [970, 293] on span at bounding box center [969, 294] width 24 height 14
click at [782, 264] on li "Custom color 1 #ededed" at bounding box center [821, 267] width 187 height 26
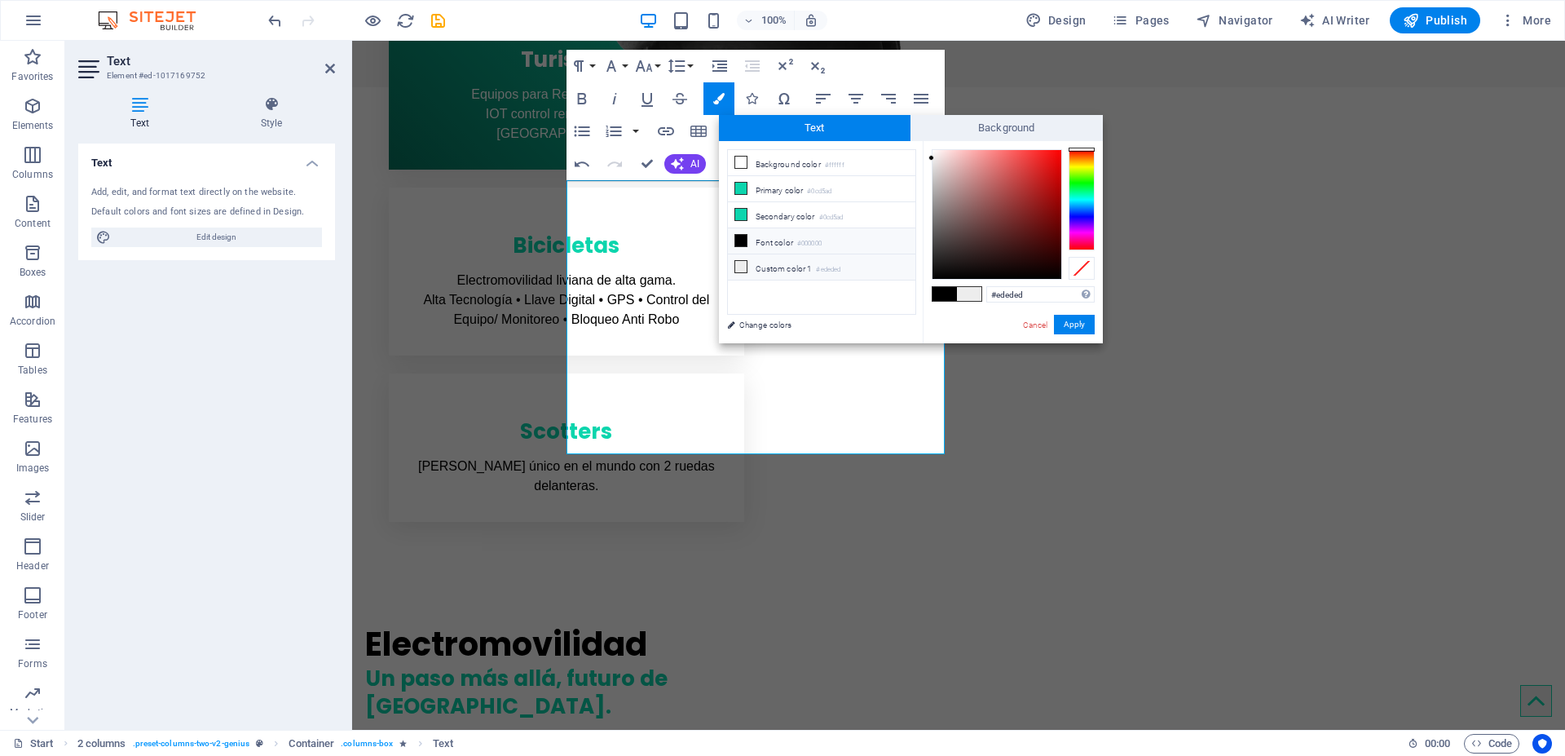
click at [769, 240] on li "Font color #000000" at bounding box center [821, 241] width 187 height 26
click at [761, 214] on li "Secondary color #0cd5ad" at bounding box center [821, 215] width 187 height 26
type input "#0cd5ad"
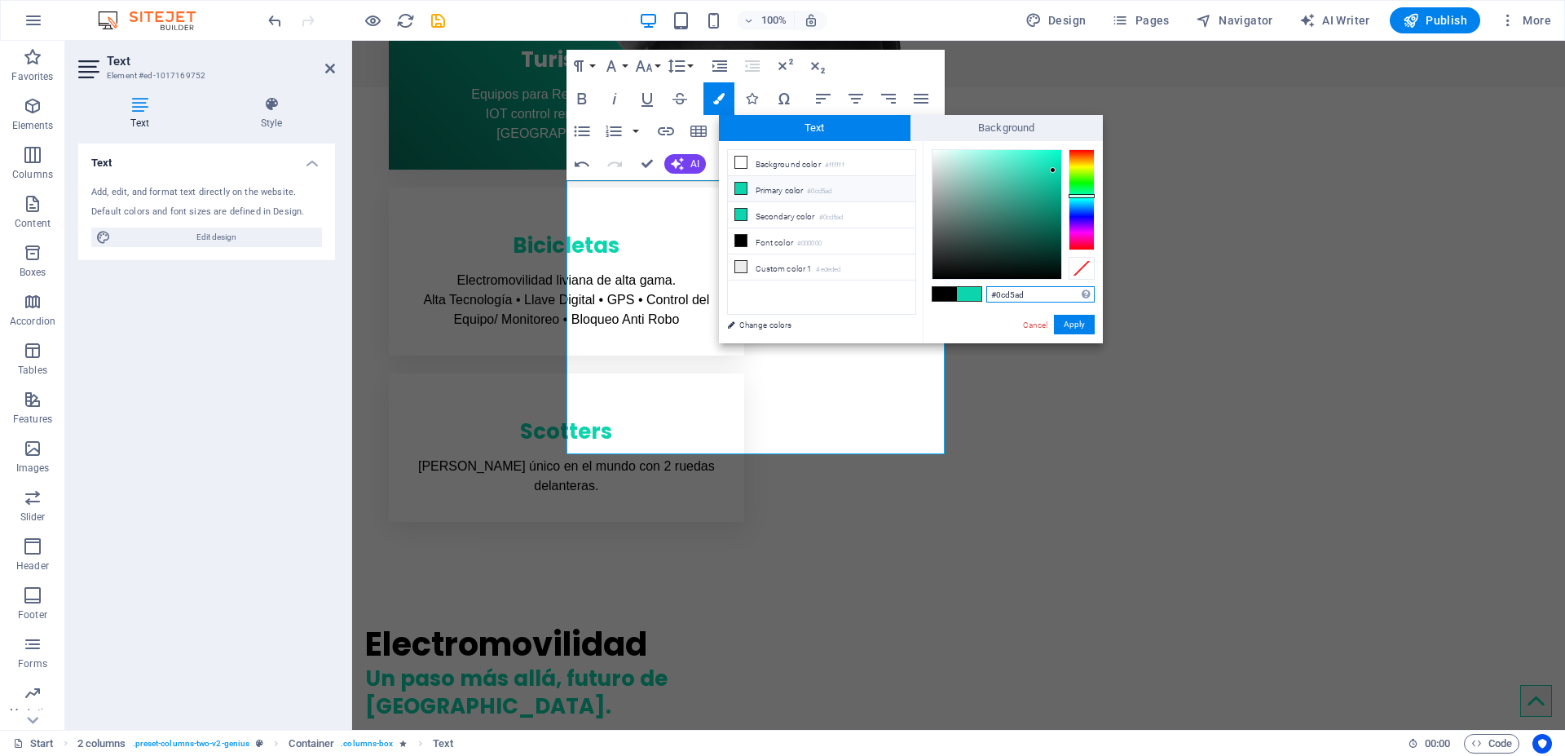
drag, startPoint x: 1028, startPoint y: 297, endPoint x: 977, endPoint y: 297, distance: 50.5
click at [977, 297] on div "#0cd5ad Supported formats #0852ed rgb(8, 82, 237) rgba(8, 82, 237, 90%) hsv(221…" at bounding box center [1013, 360] width 180 height 438
drag, startPoint x: 769, startPoint y: 325, endPoint x: 918, endPoint y: 311, distance: 149.8
click at [769, 325] on link "Change colors" at bounding box center [813, 325] width 189 height 20
select select "px"
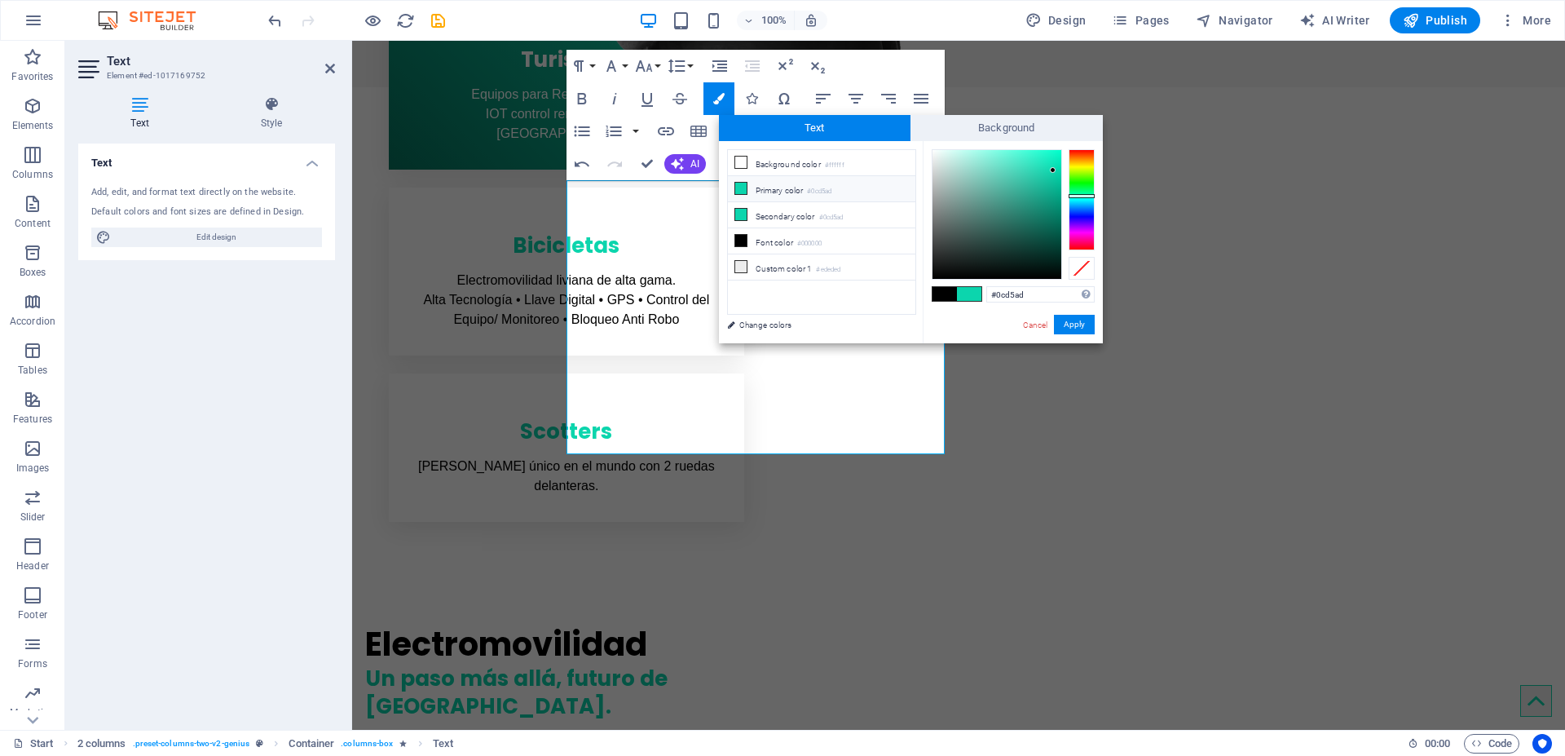
select select "400"
select select "px"
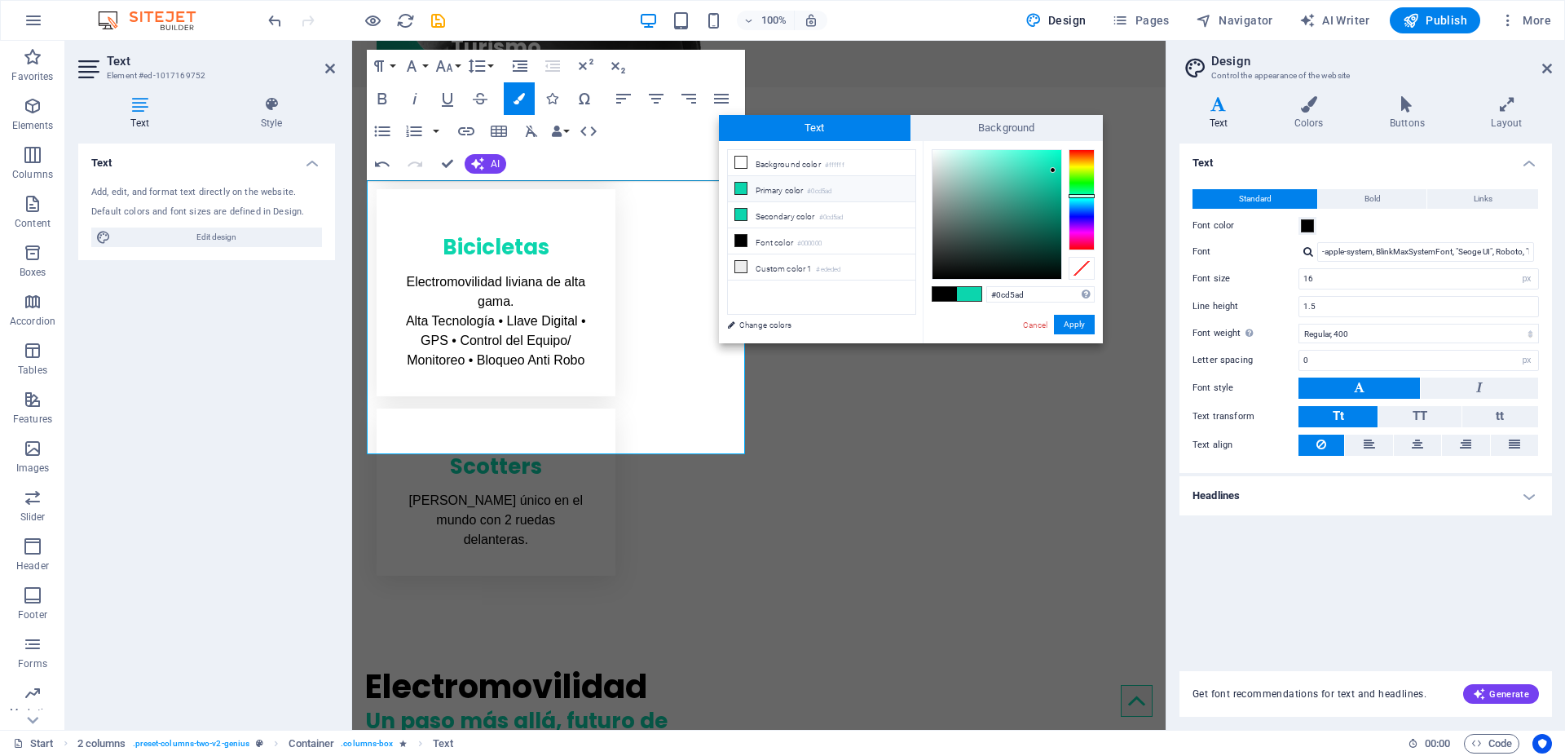
scroll to position [890, 0]
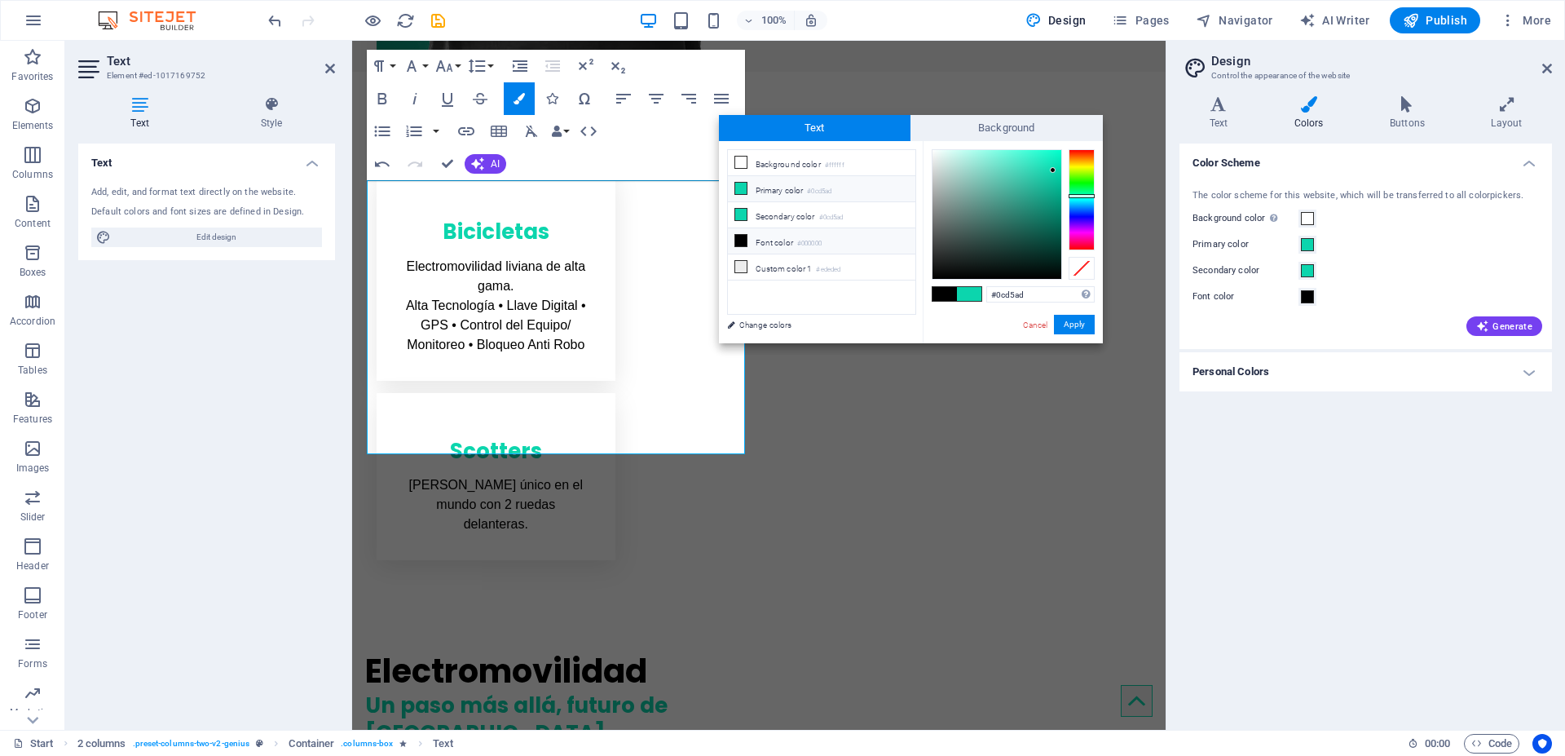
click at [745, 239] on icon at bounding box center [740, 240] width 11 height 11
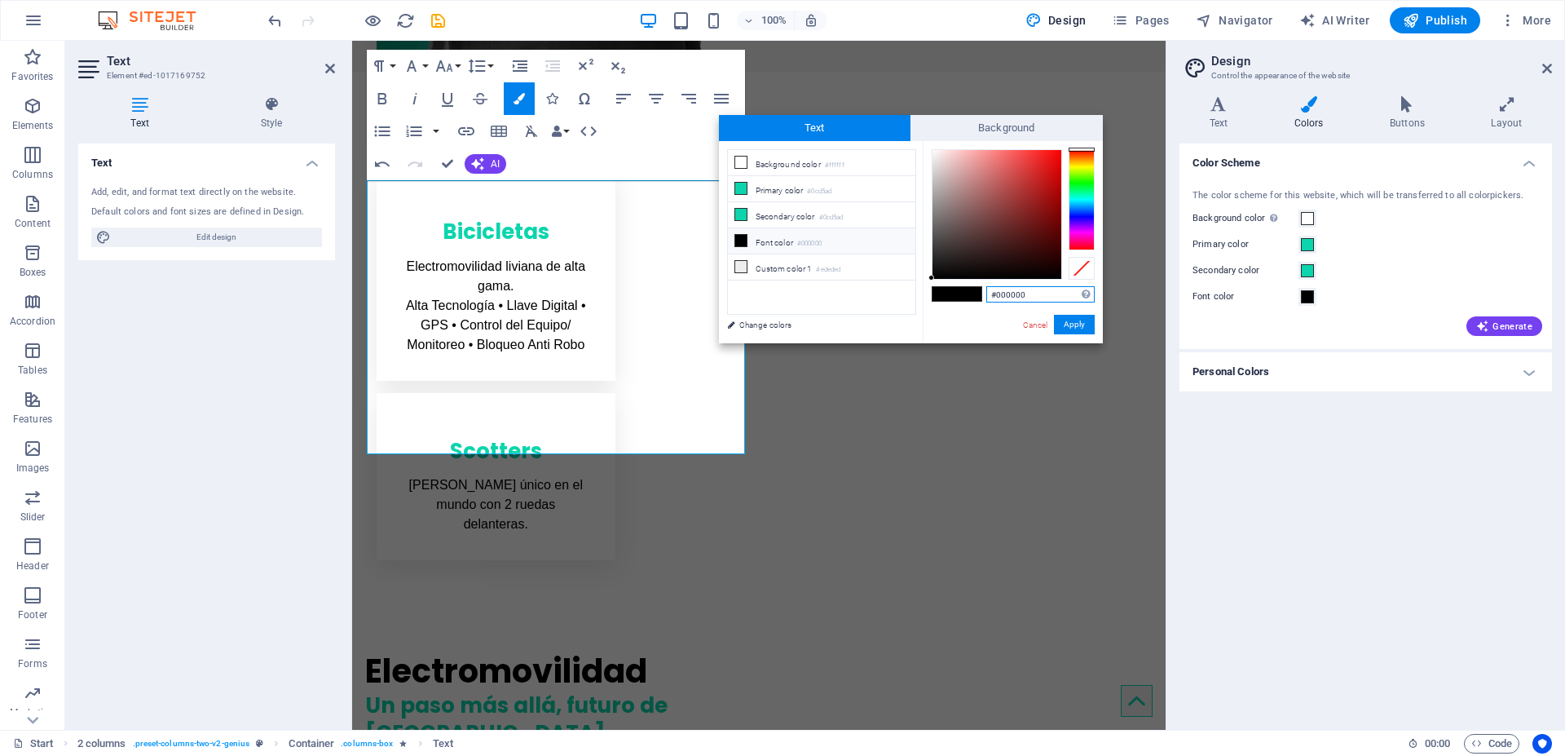
drag, startPoint x: 1035, startPoint y: 294, endPoint x: 950, endPoint y: 294, distance: 84.8
click at [950, 294] on div "#000000 Supported formats #0852ed rgb(8, 82, 237) rgba(8, 82, 237, 90%) hsv(221…" at bounding box center [1013, 360] width 180 height 438
paste input "cd5ad"
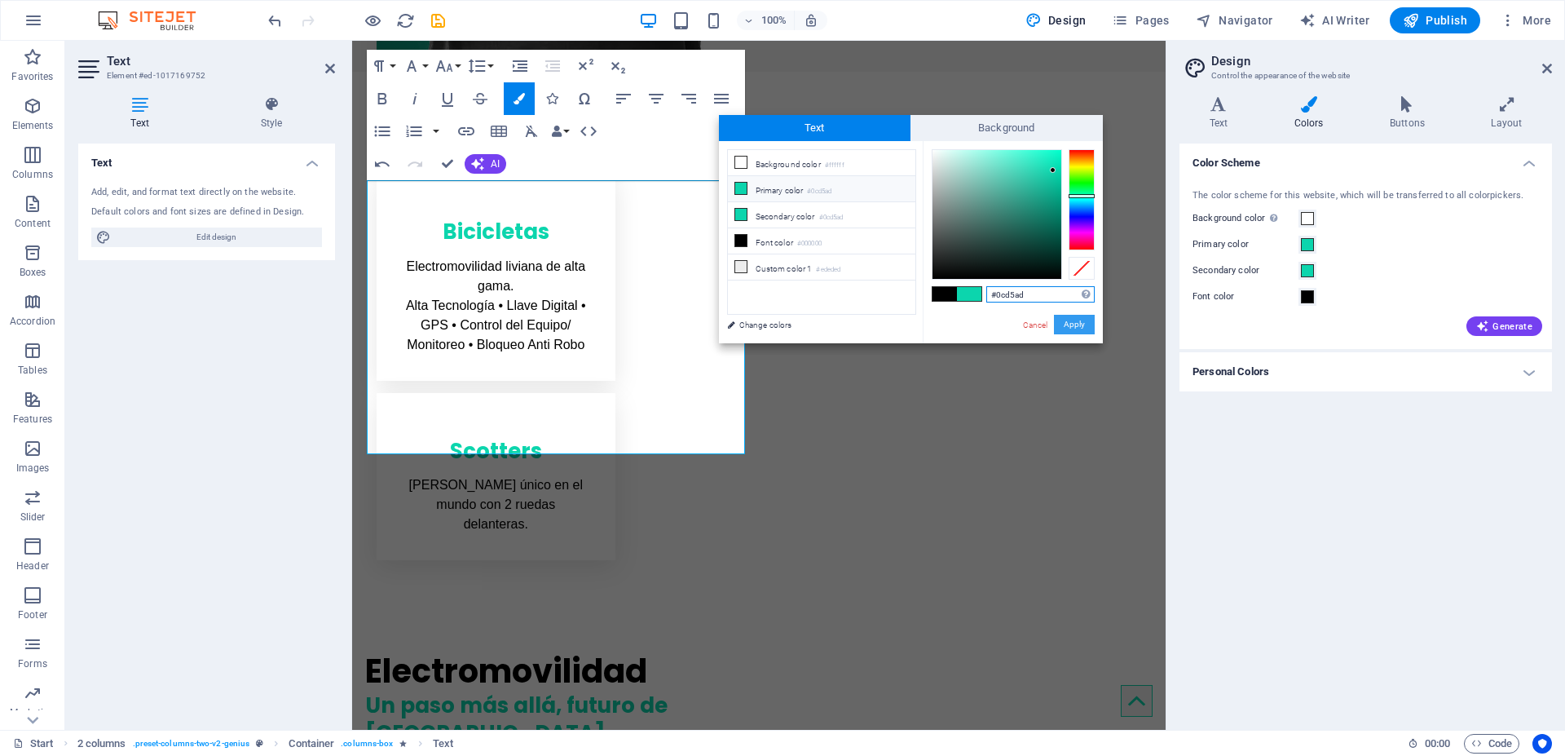
type input "#0cd5ad"
click at [1070, 322] on button "Apply" at bounding box center [1074, 325] width 41 height 20
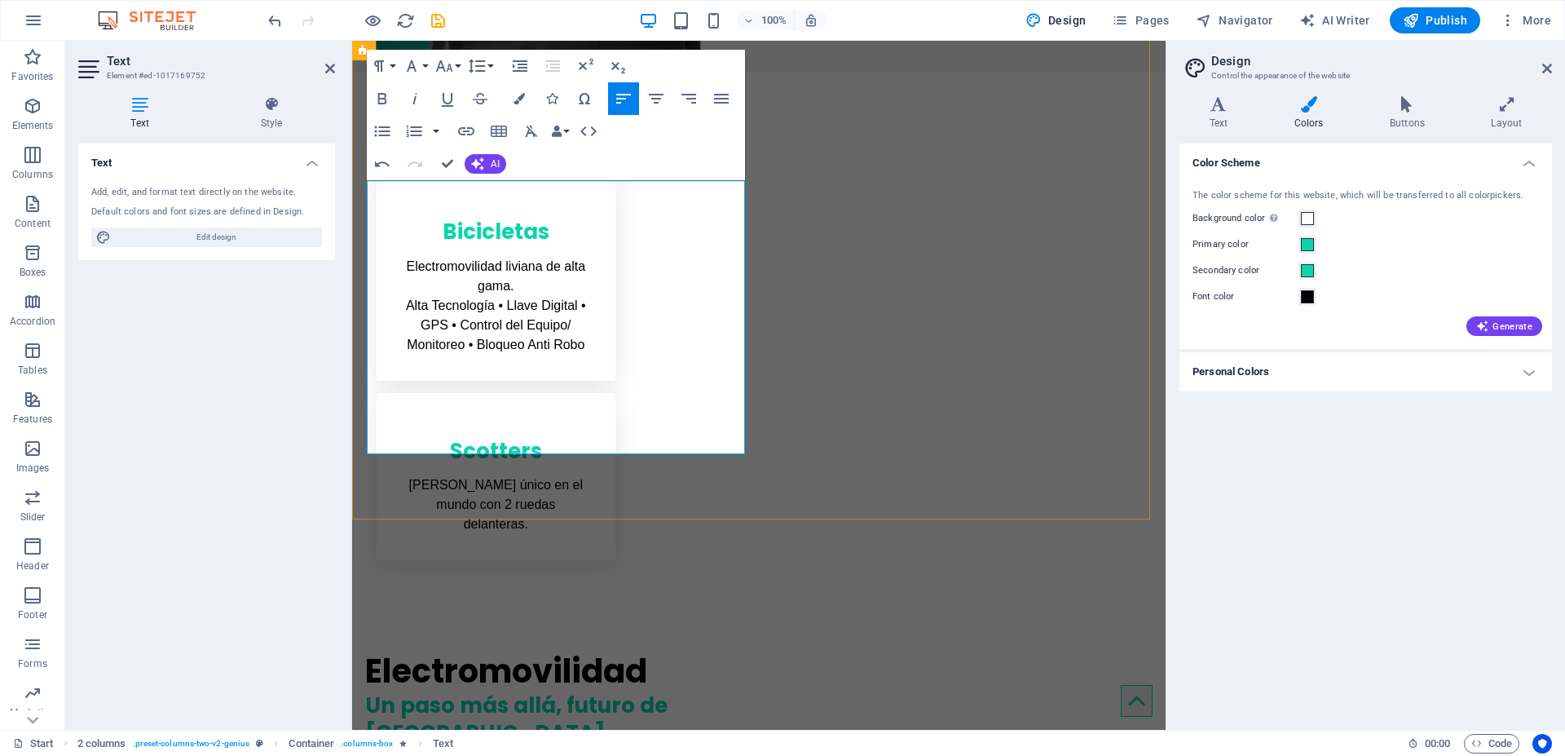
drag, startPoint x: 467, startPoint y: 322, endPoint x: 359, endPoint y: 323, distance: 107.6
click at [427, 66] on button "Font Family" at bounding box center [414, 66] width 31 height 33
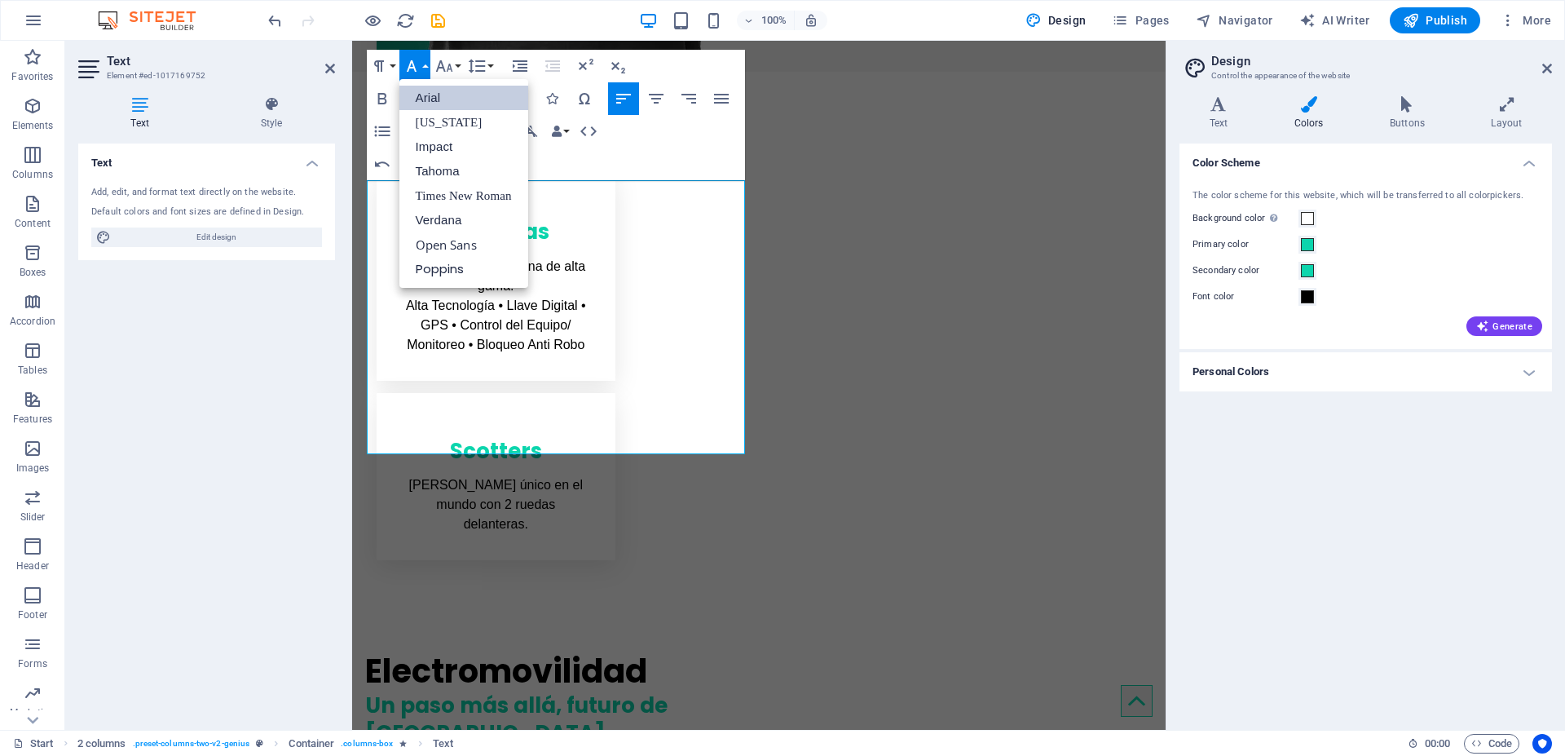
scroll to position [0, 0]
click at [429, 66] on button "Font Family" at bounding box center [414, 66] width 31 height 33
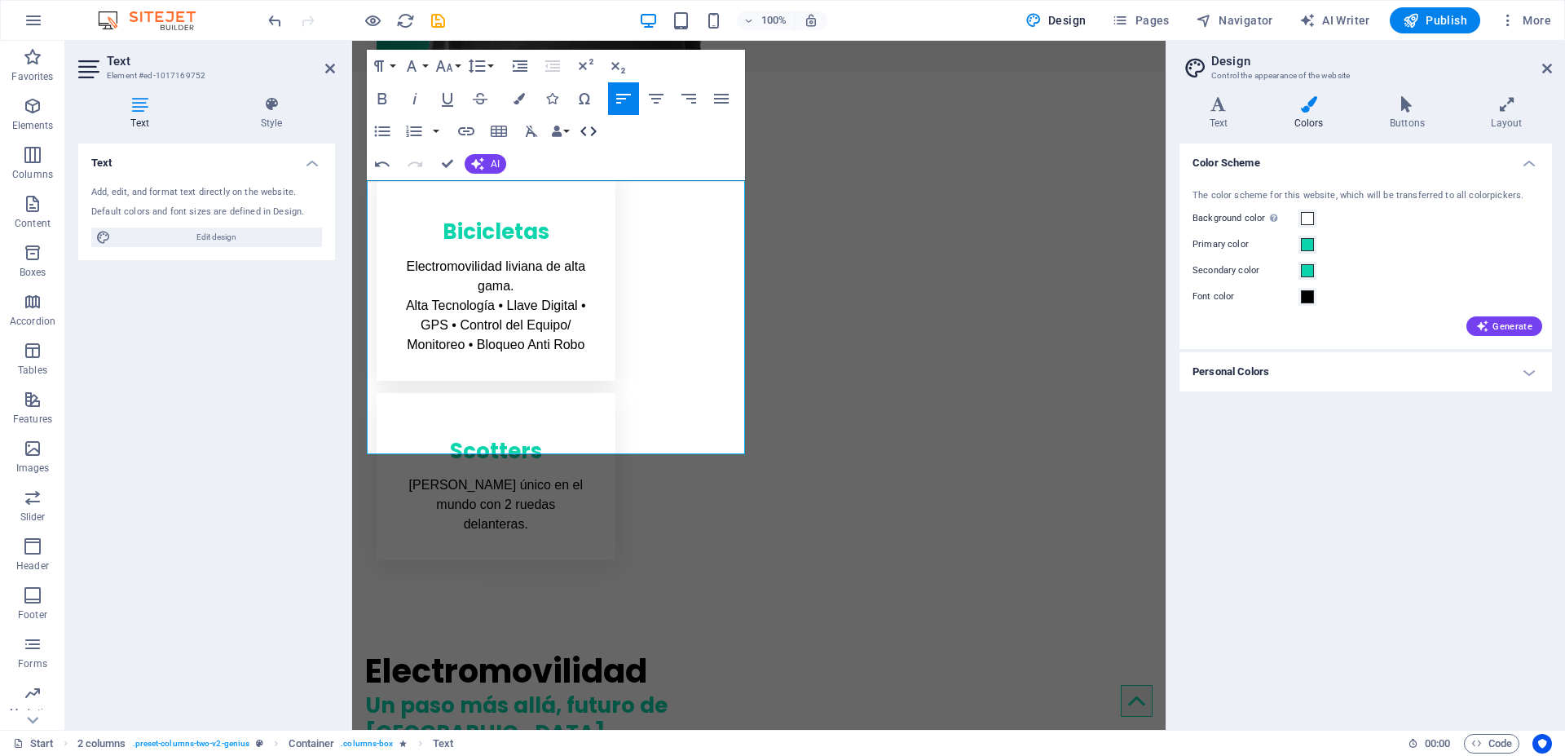
click at [587, 129] on icon "button" at bounding box center [589, 131] width 20 height 20
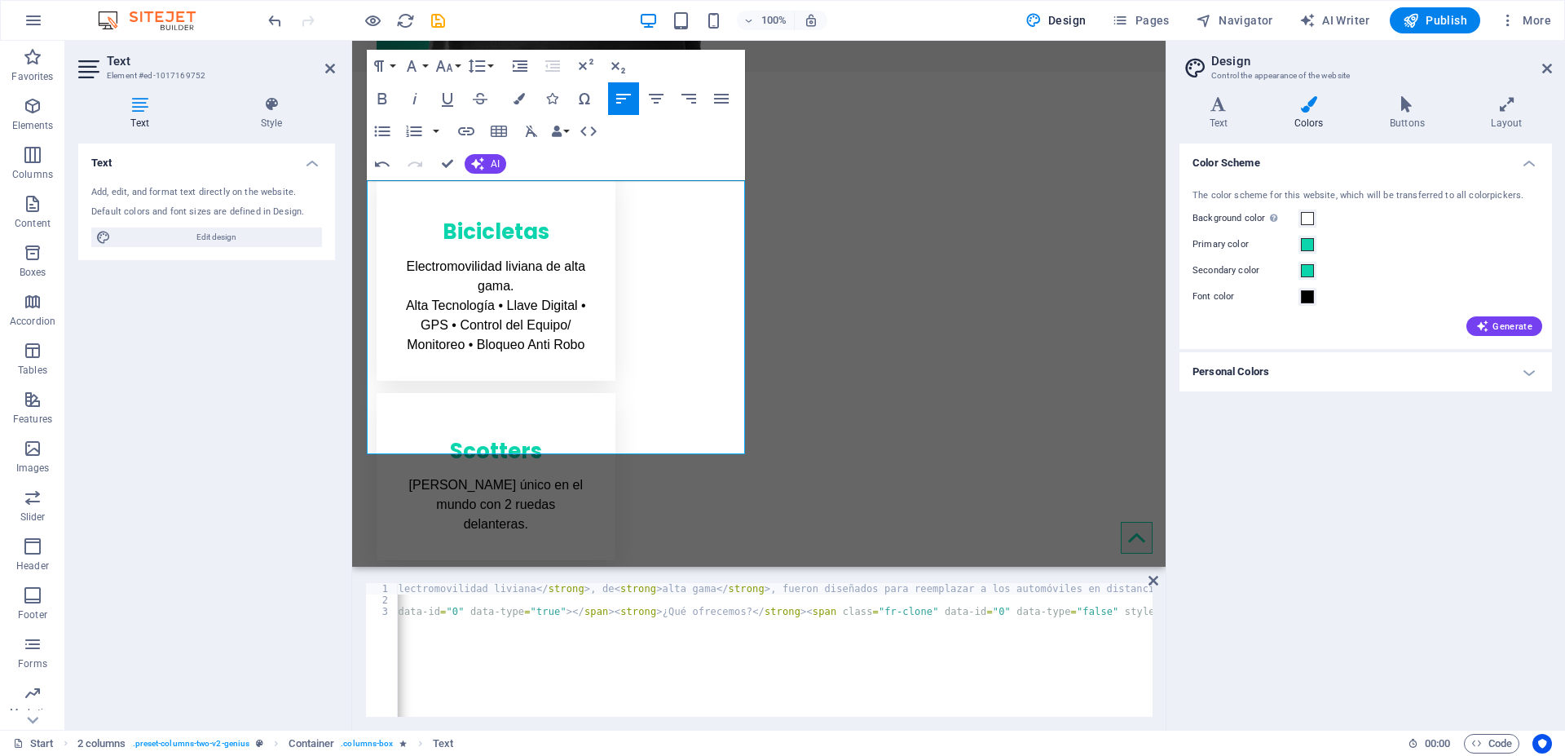
scroll to position [0, 165]
click at [1223, 112] on icon at bounding box center [1218, 104] width 78 height 16
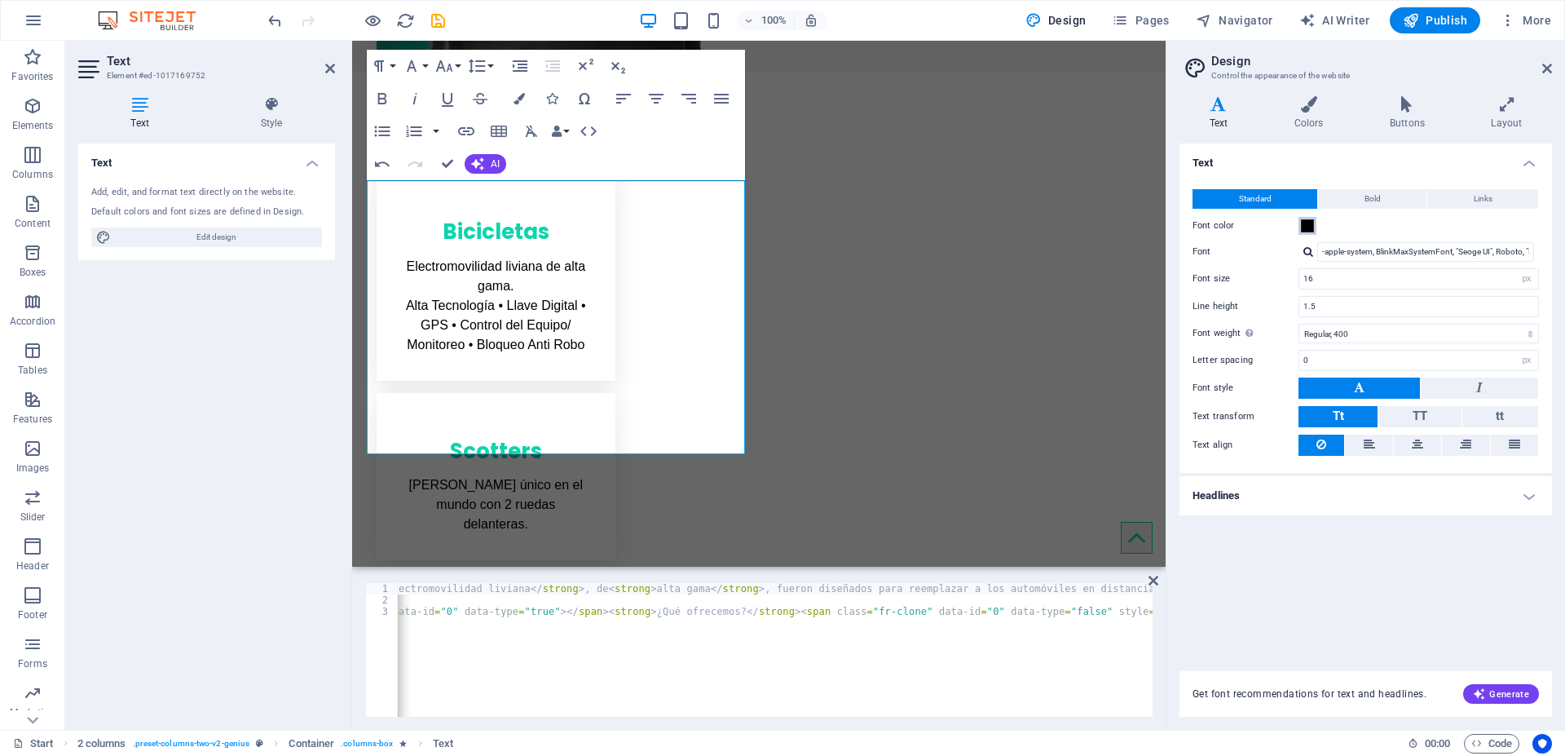
click at [1302, 227] on span at bounding box center [1307, 225] width 13 height 13
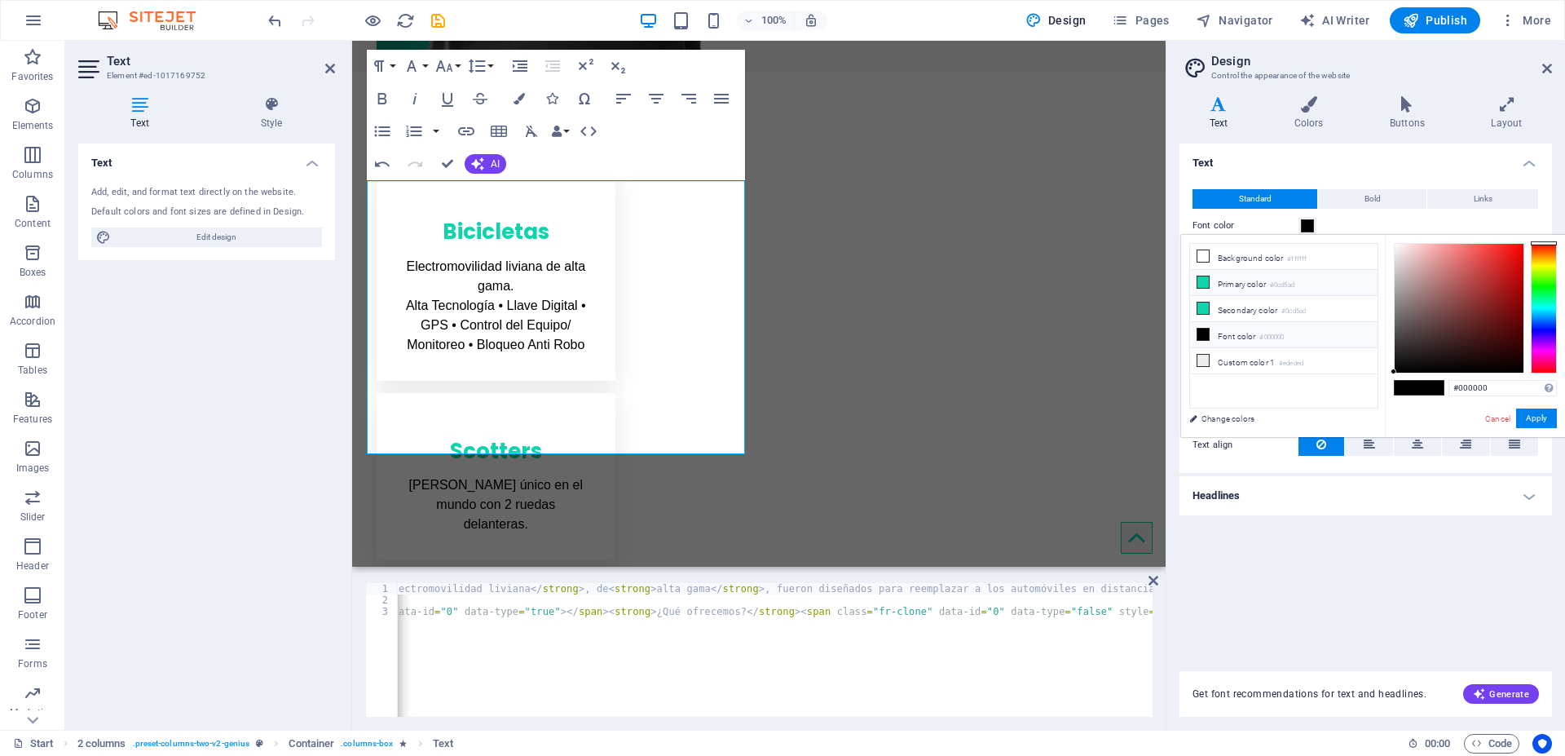
click at [1205, 284] on icon at bounding box center [1202, 281] width 11 height 11
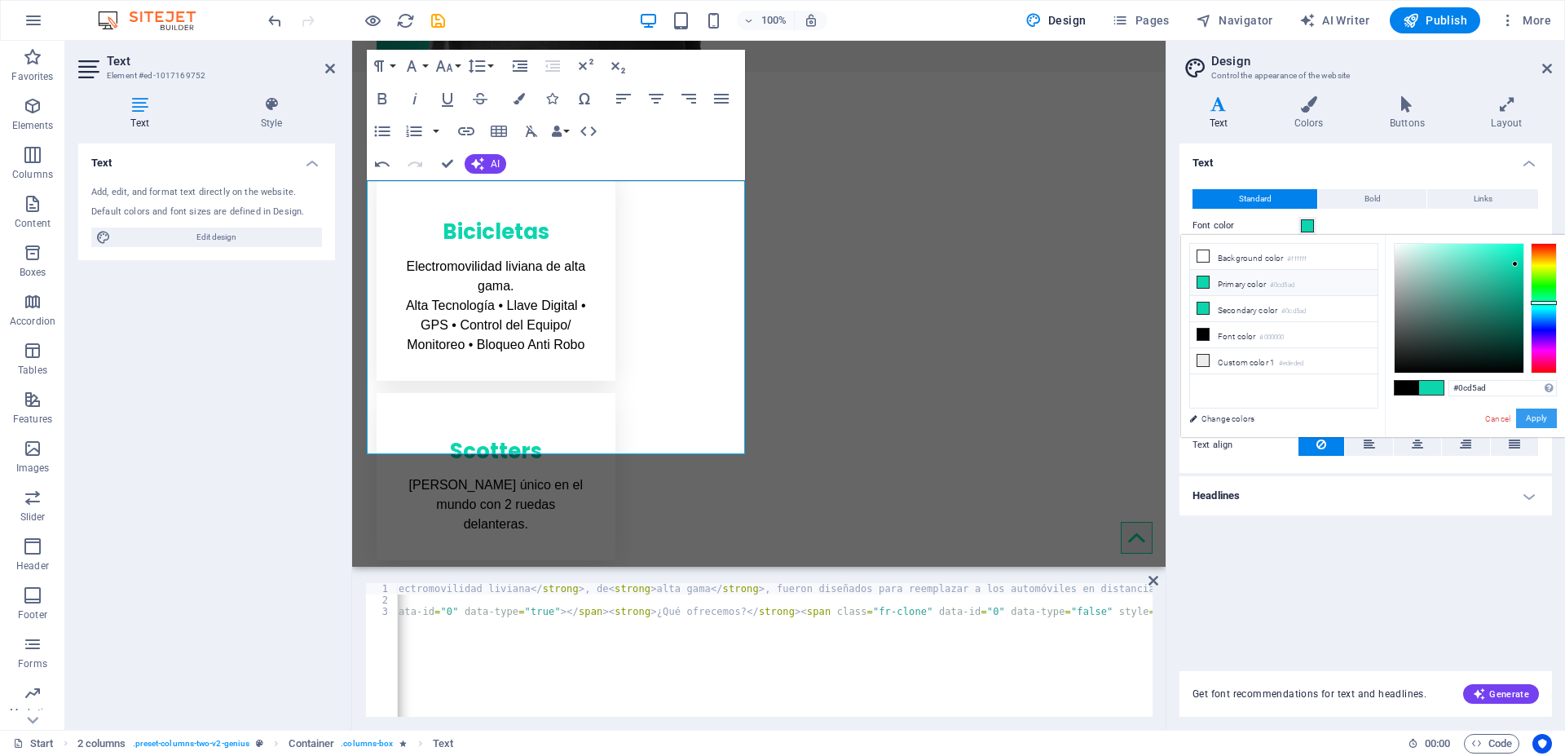
click at [1539, 422] on button "Apply" at bounding box center [1536, 418] width 41 height 20
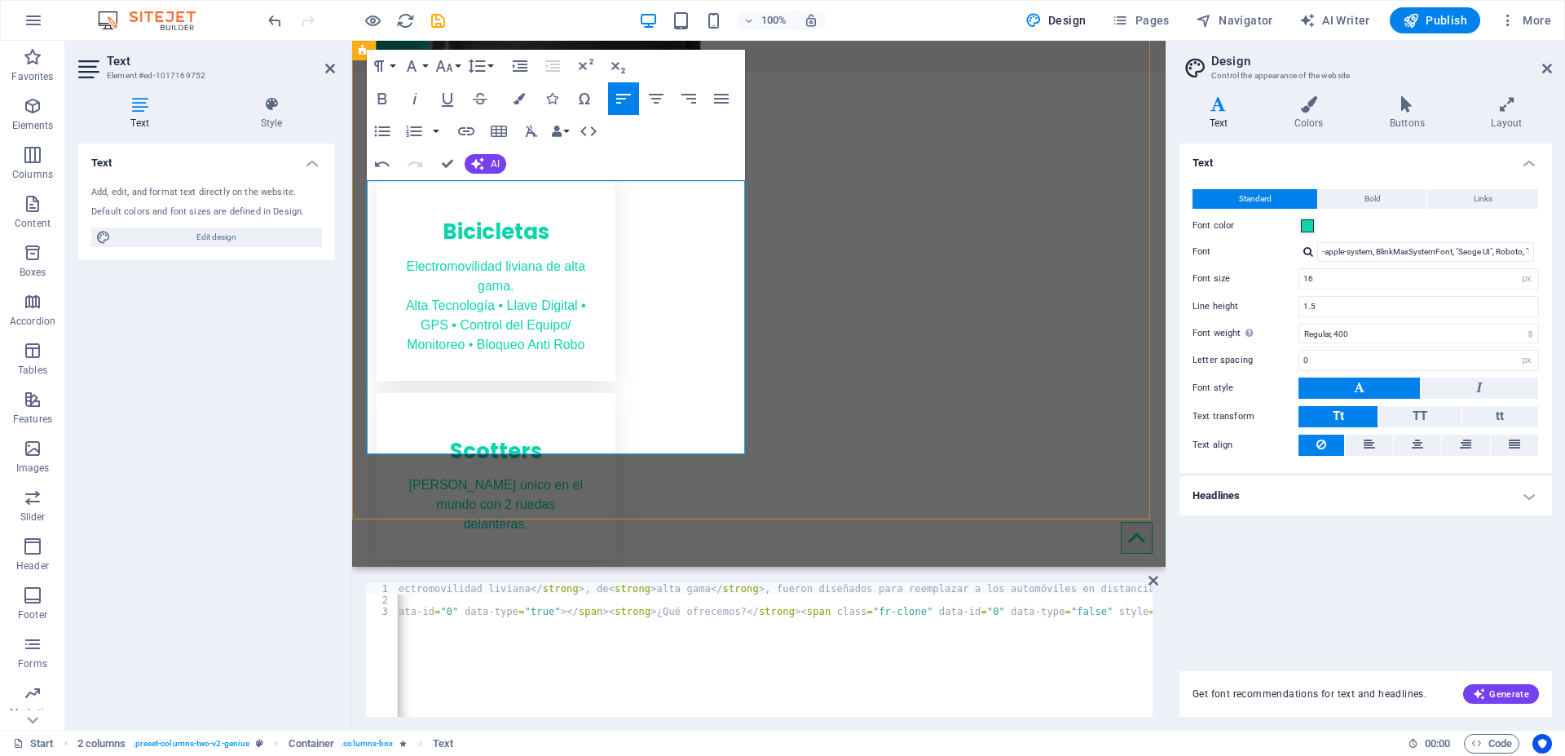
drag, startPoint x: 465, startPoint y: 323, endPoint x: 416, endPoint y: 321, distance: 49.7
click at [1311, 226] on span at bounding box center [1307, 225] width 13 height 13
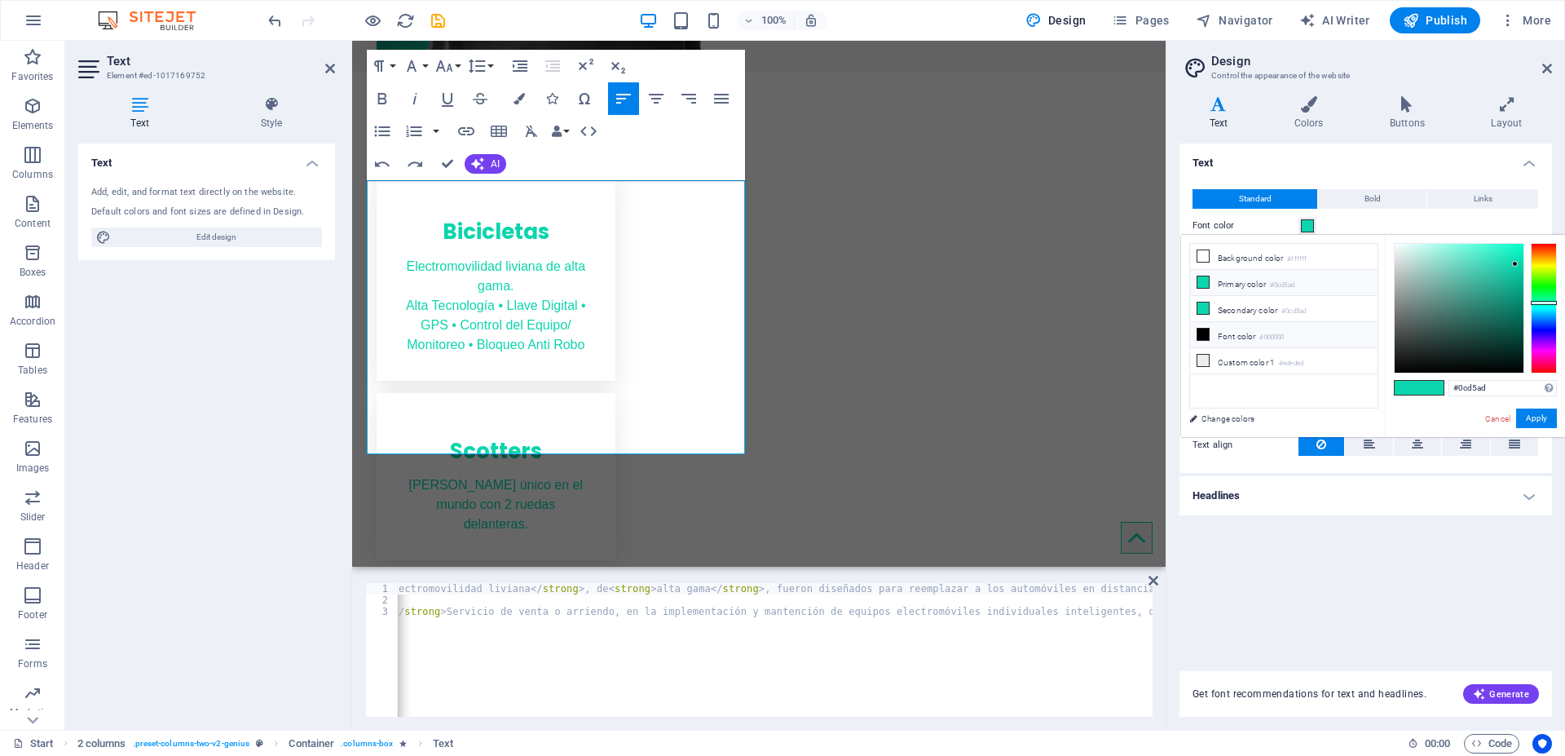
click at [1223, 334] on li "Font color #000000" at bounding box center [1283, 335] width 187 height 26
type input "#000000"
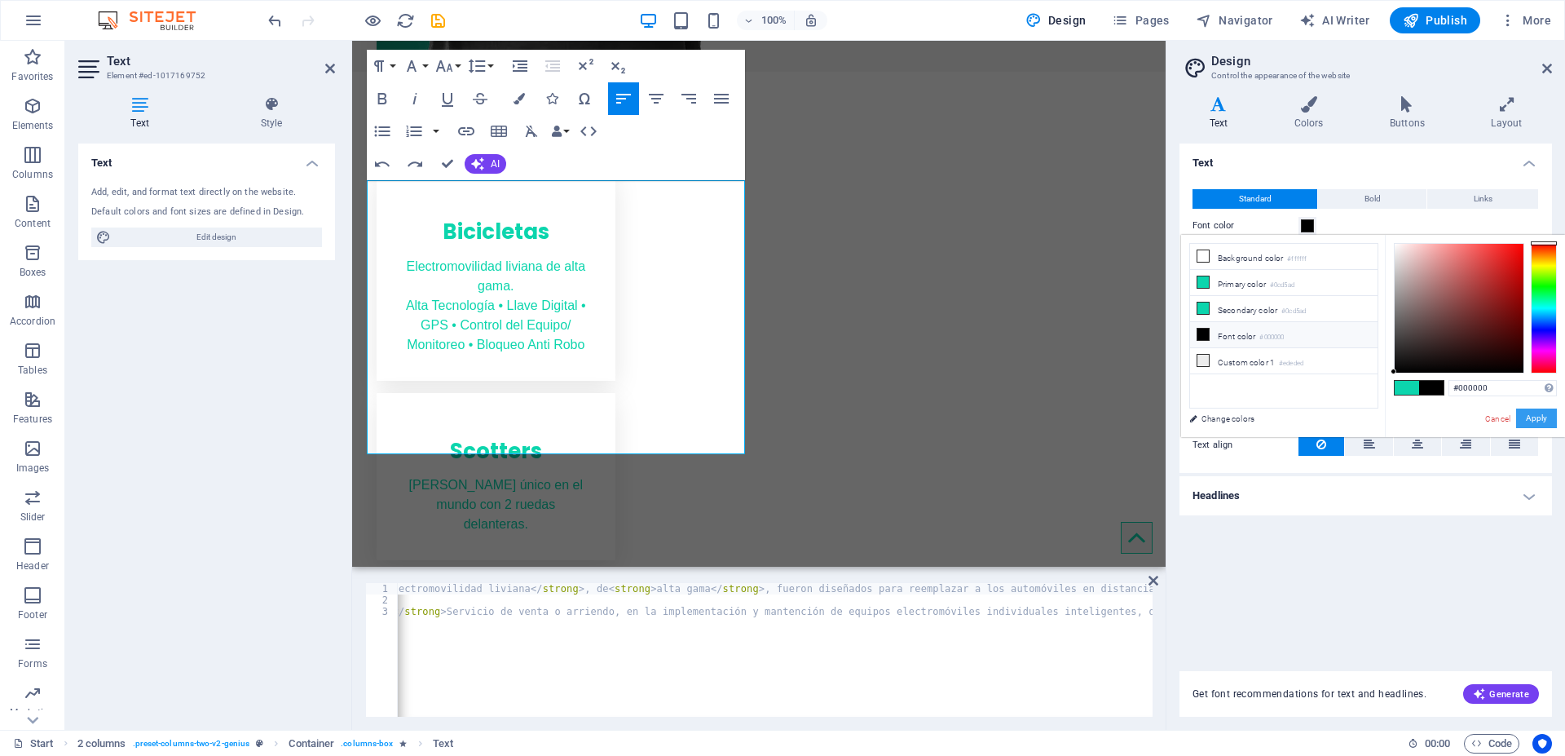
click at [1531, 423] on button "Apply" at bounding box center [1536, 418] width 41 height 20
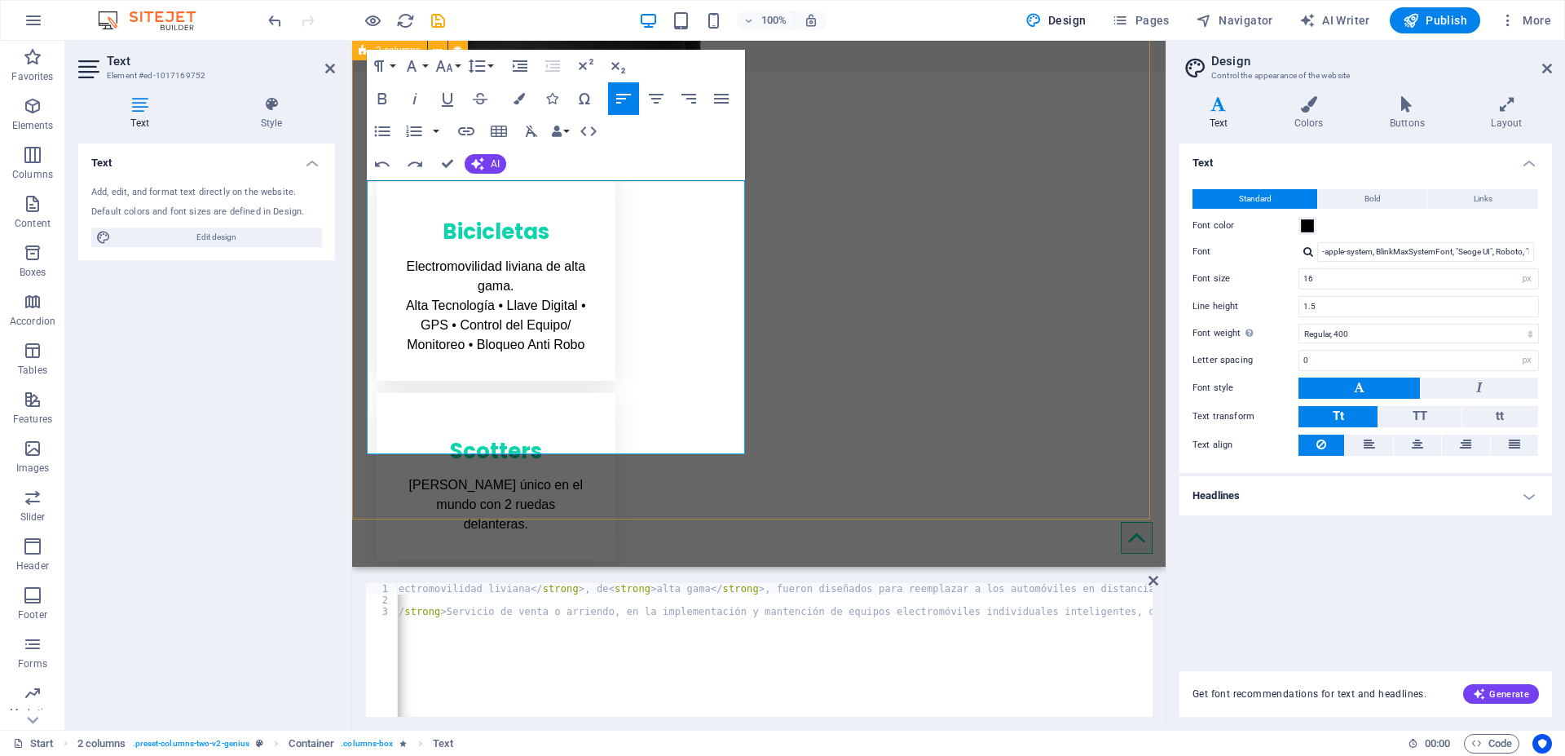
drag, startPoint x: 469, startPoint y: 324, endPoint x: 344, endPoint y: 319, distance: 125.6
click at [392, 63] on button "Paragraph Format" at bounding box center [382, 66] width 31 height 33
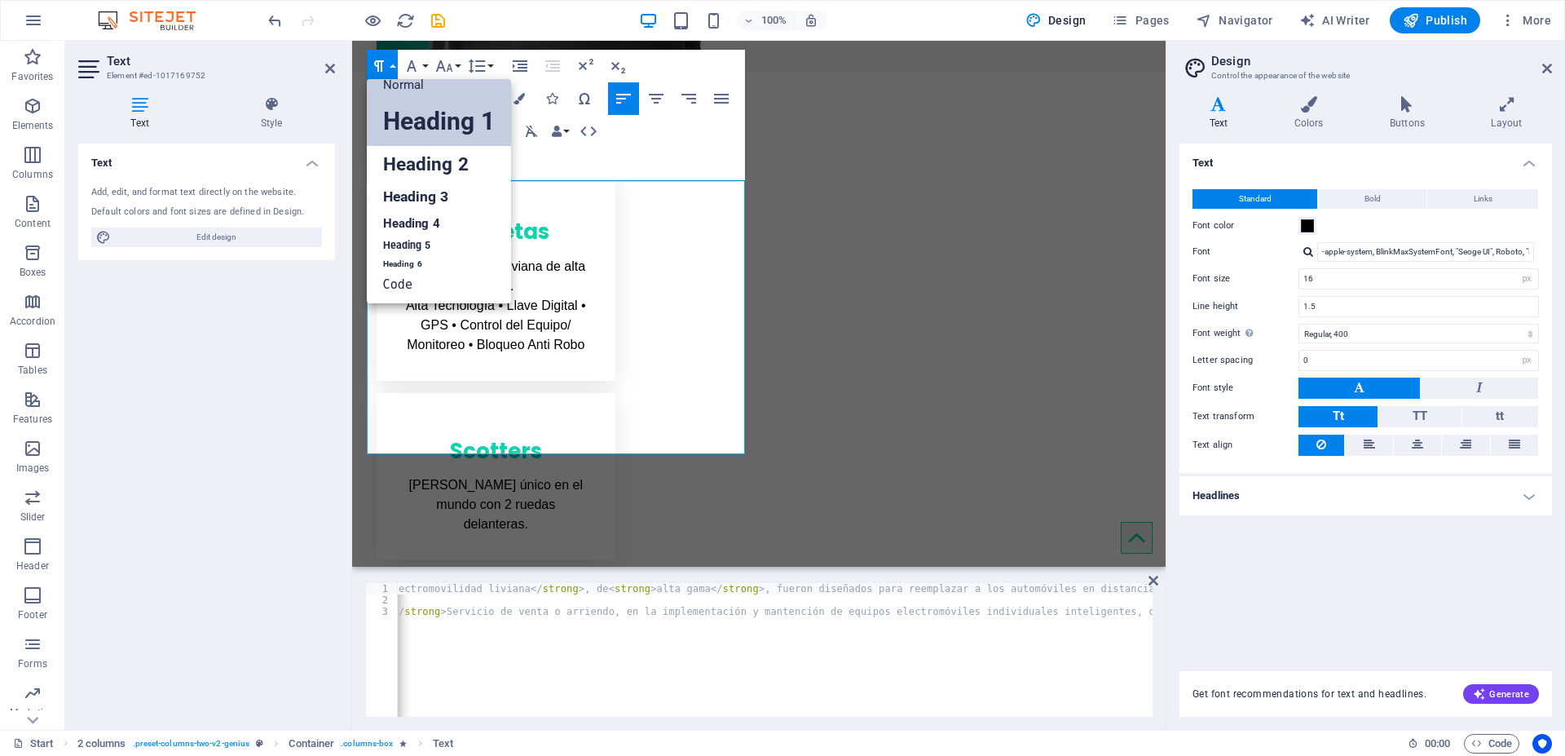
scroll to position [13, 0]
click at [416, 197] on link "Heading 3" at bounding box center [439, 197] width 144 height 29
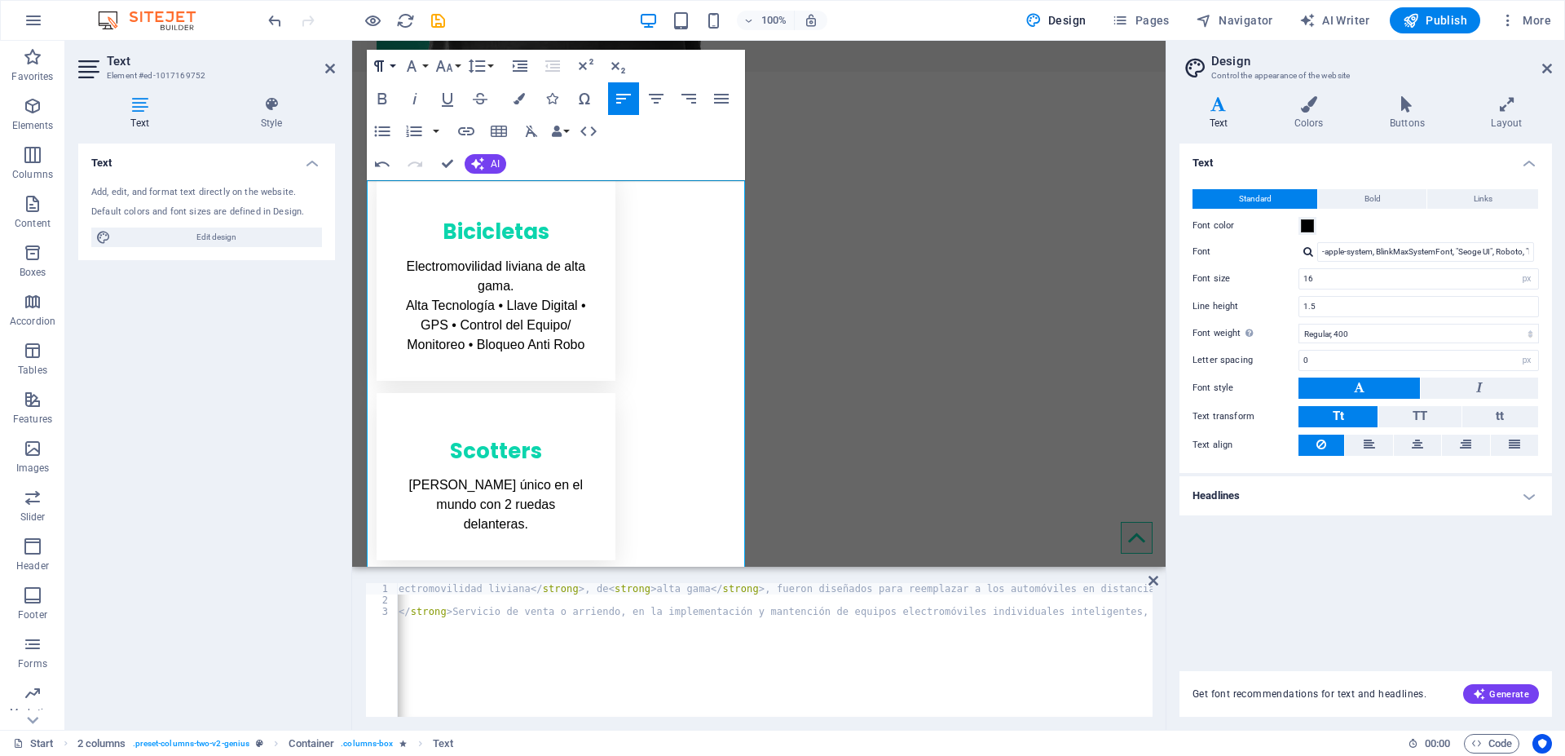
click at [392, 67] on button "Paragraph Format" at bounding box center [382, 66] width 31 height 33
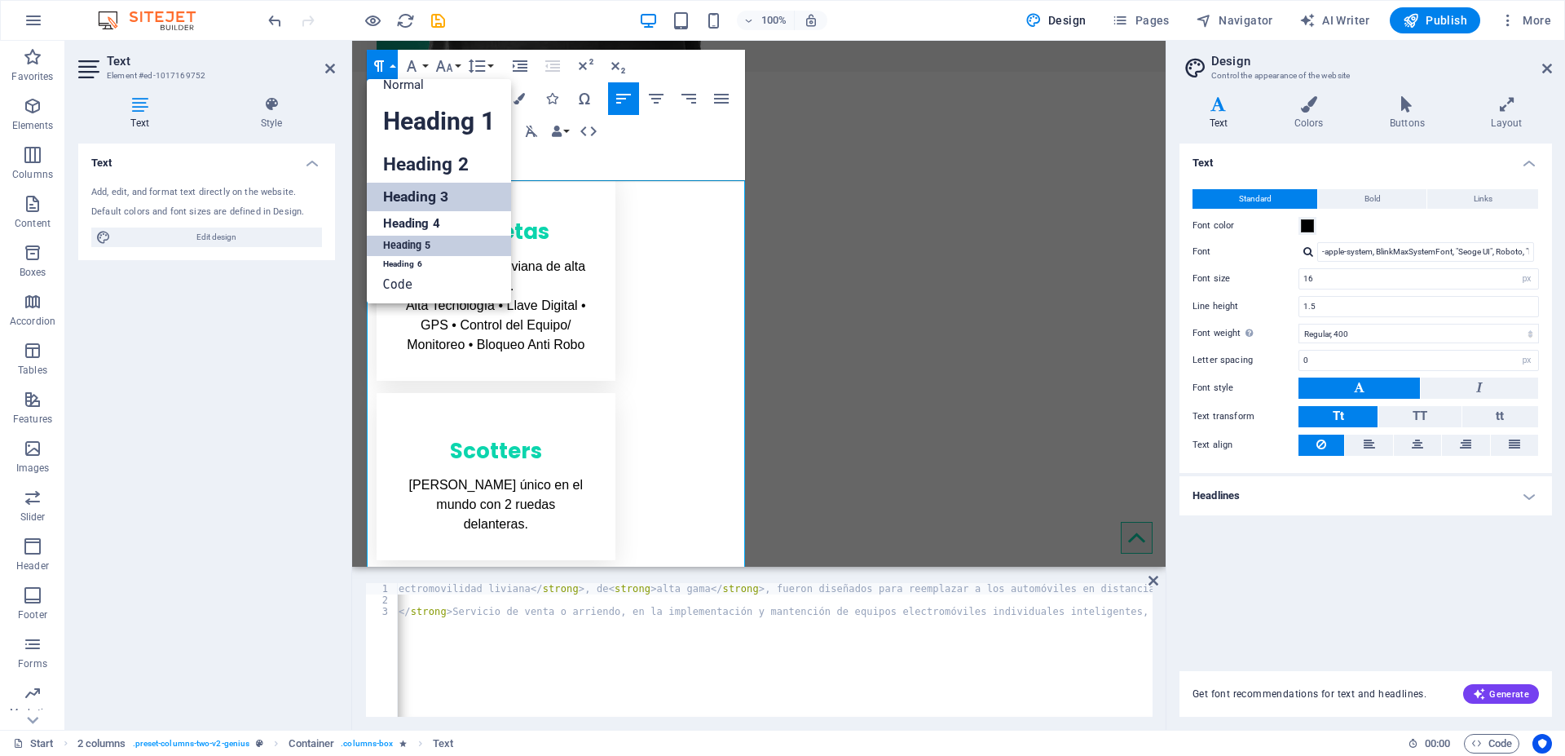
click at [409, 240] on link "Heading 5" at bounding box center [439, 246] width 144 height 20
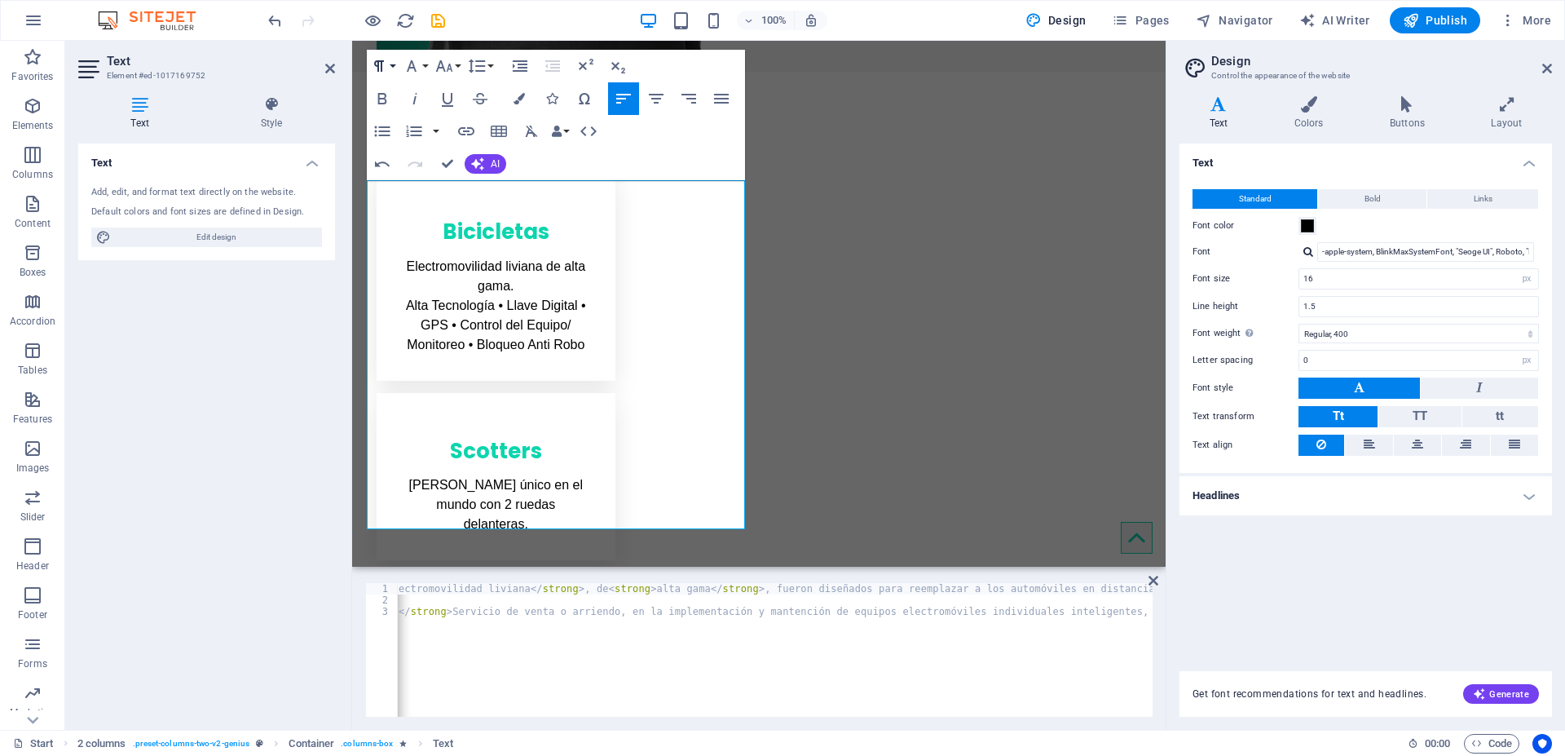
click at [389, 70] on button "Paragraph Format" at bounding box center [382, 66] width 31 height 33
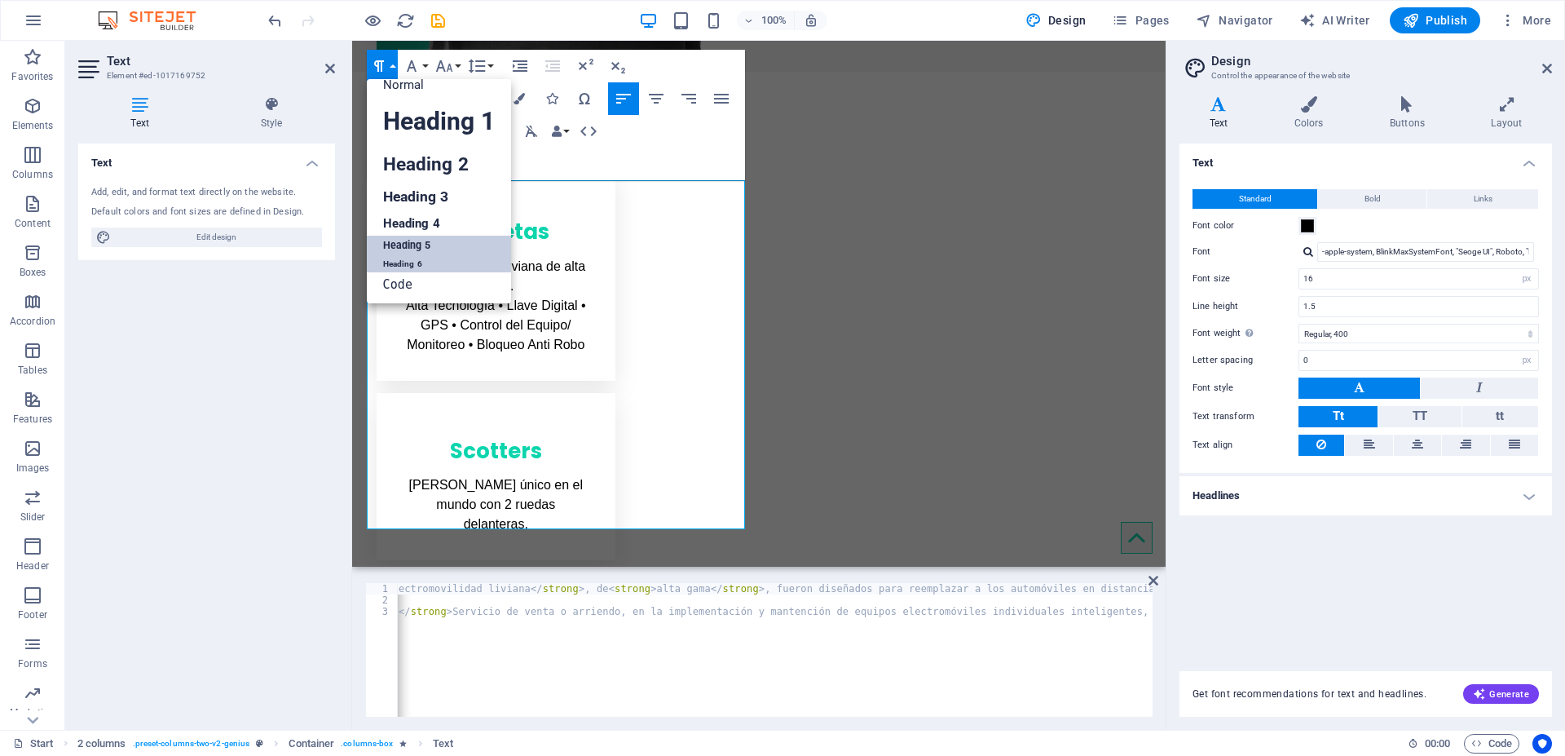
click at [403, 265] on link "Heading 6" at bounding box center [439, 264] width 144 height 16
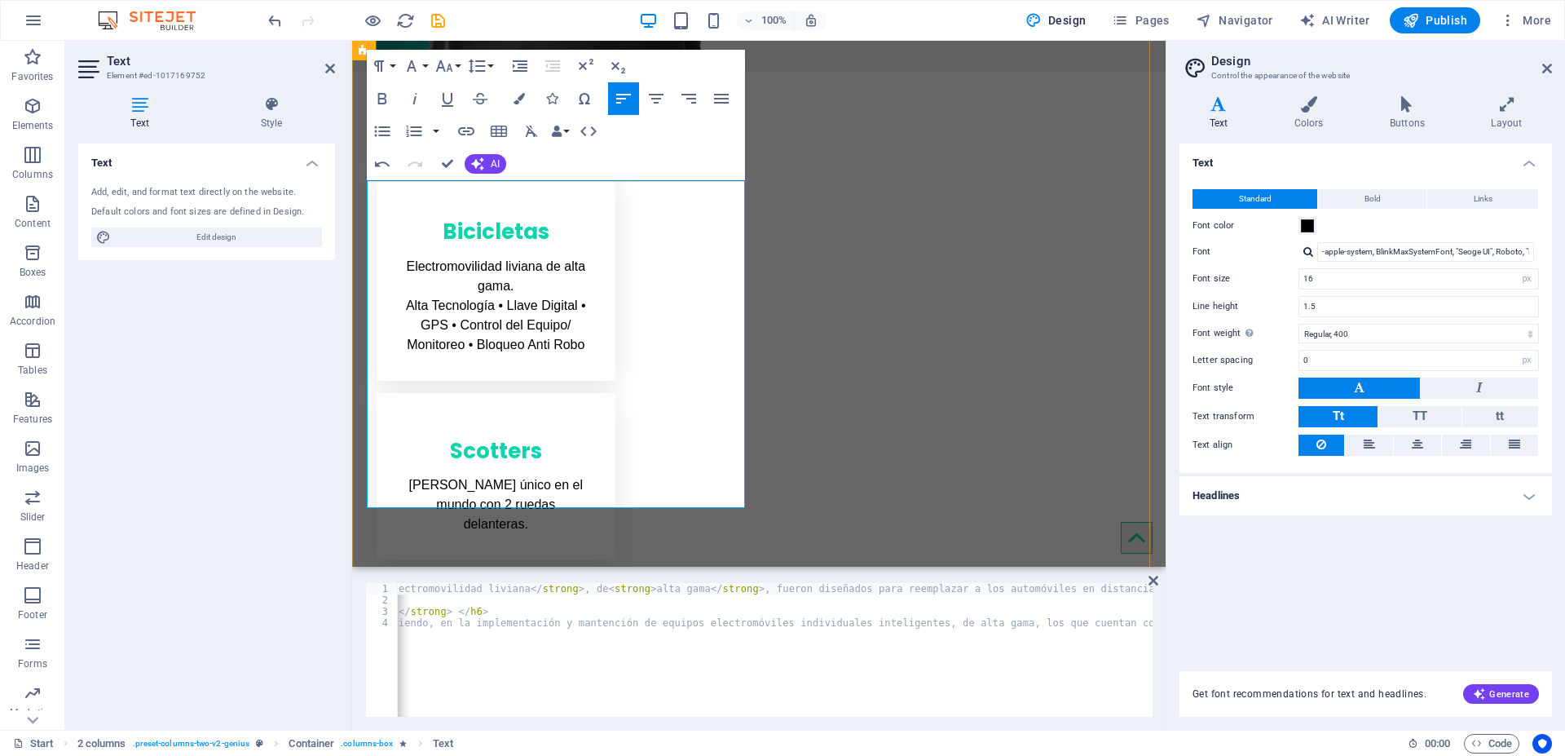
drag, startPoint x: 369, startPoint y: 343, endPoint x: 624, endPoint y: 501, distance: 300.1
click at [395, 68] on button "Paragraph Format" at bounding box center [382, 66] width 31 height 33
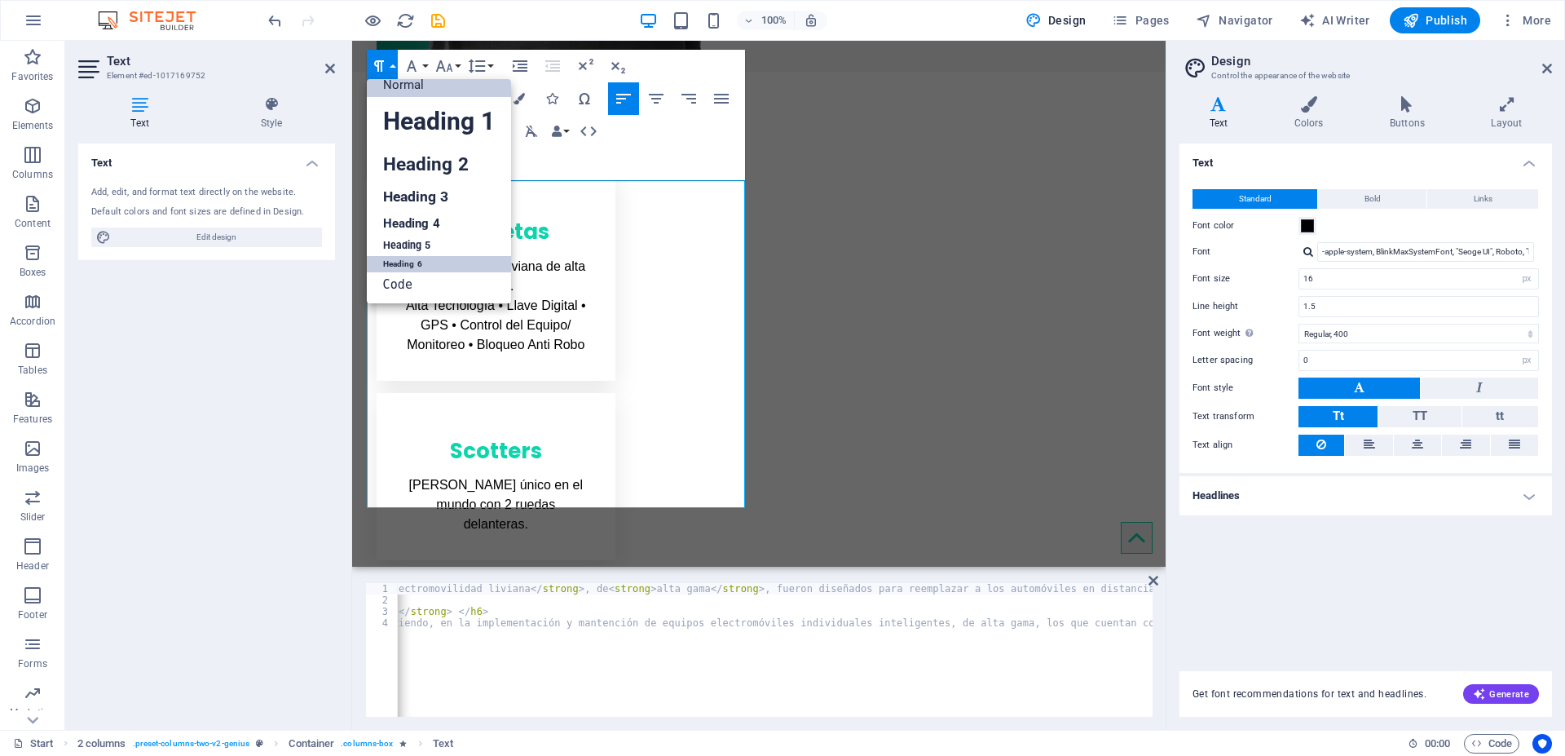
click at [406, 90] on link "Normal" at bounding box center [439, 85] width 144 height 24
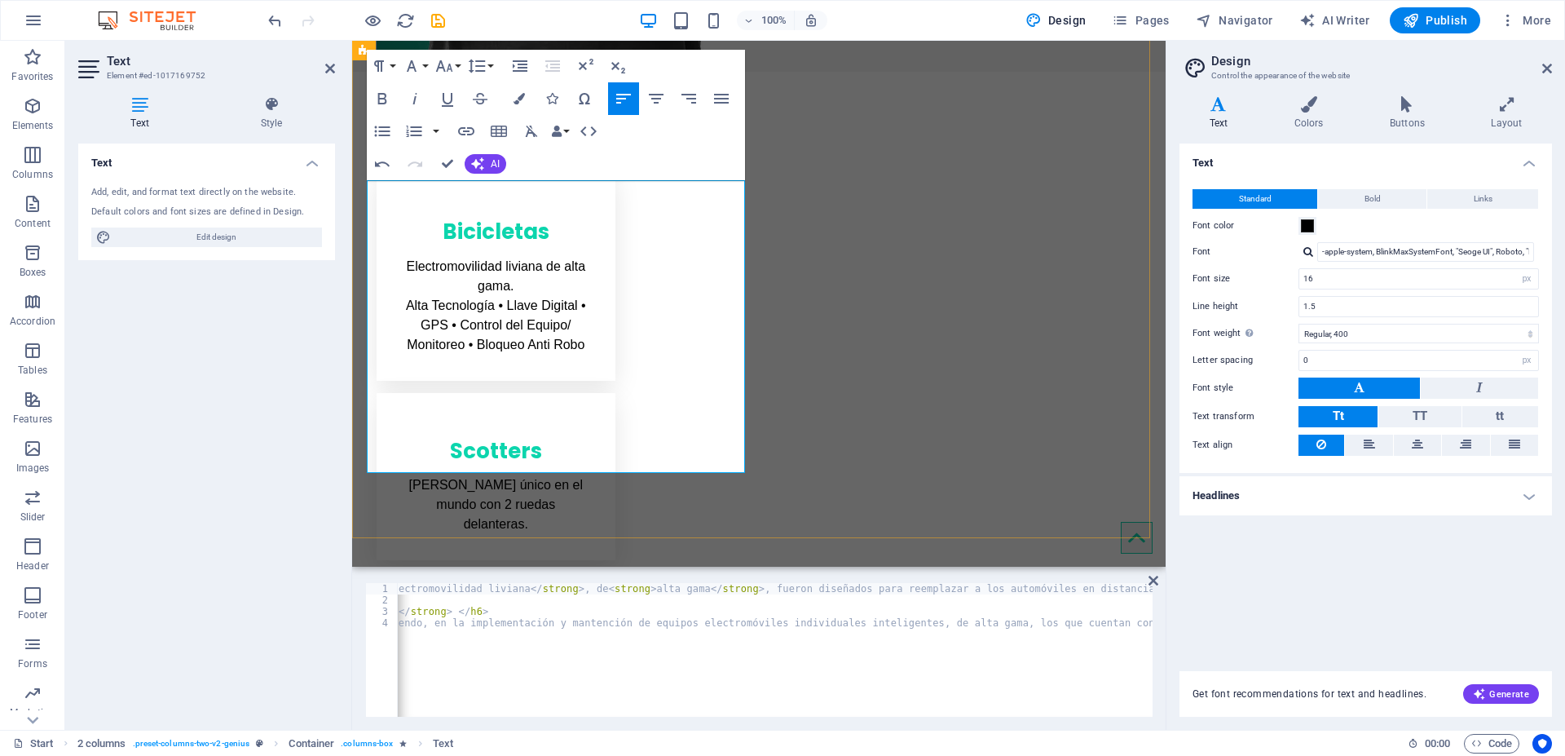
drag, startPoint x: 428, startPoint y: 463, endPoint x: 366, endPoint y: 347, distance: 131.3
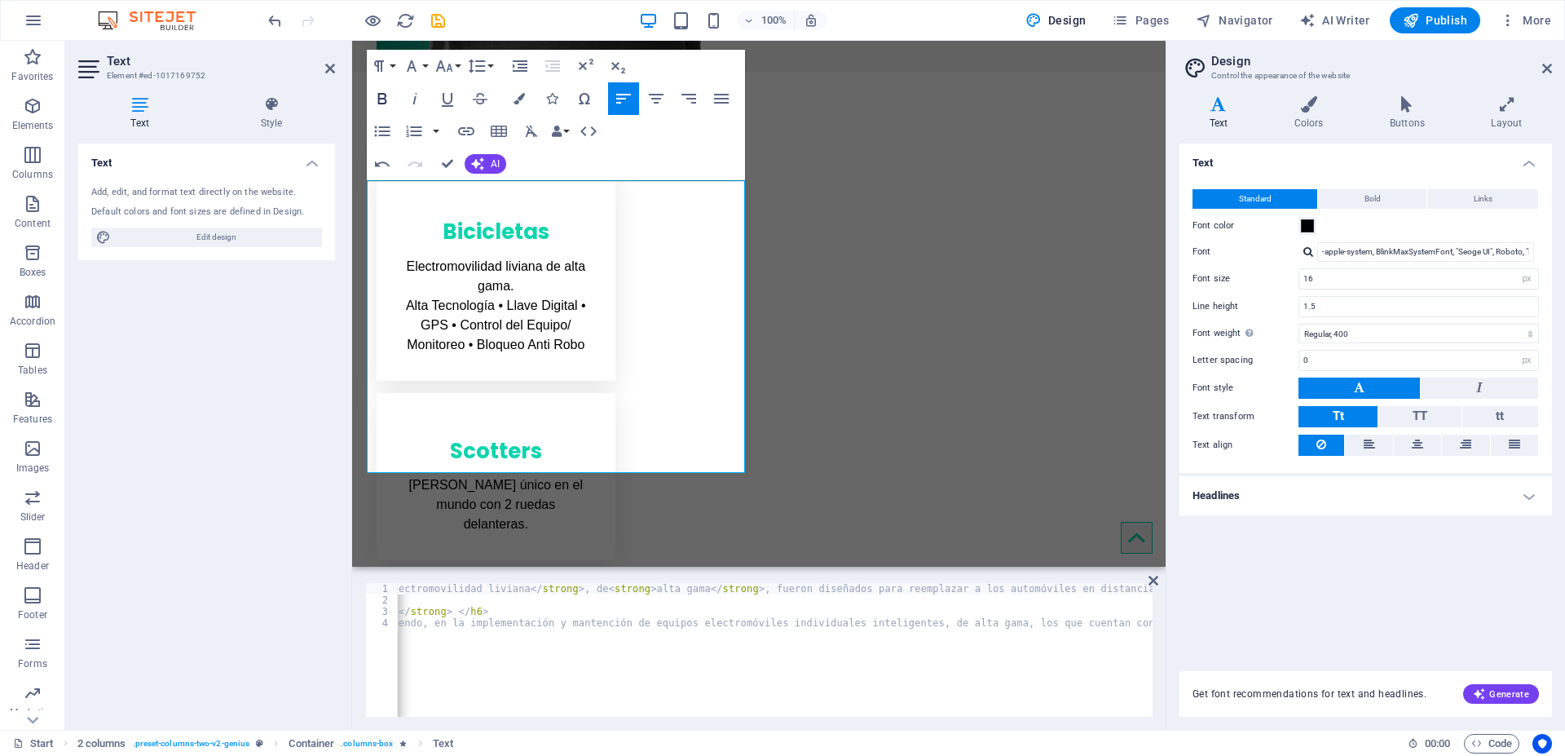
click at [381, 92] on icon "button" at bounding box center [382, 99] width 20 height 20
drag, startPoint x: 478, startPoint y: 461, endPoint x: 367, endPoint y: 351, distance: 156.8
click at [381, 95] on icon "button" at bounding box center [382, 99] width 20 height 20
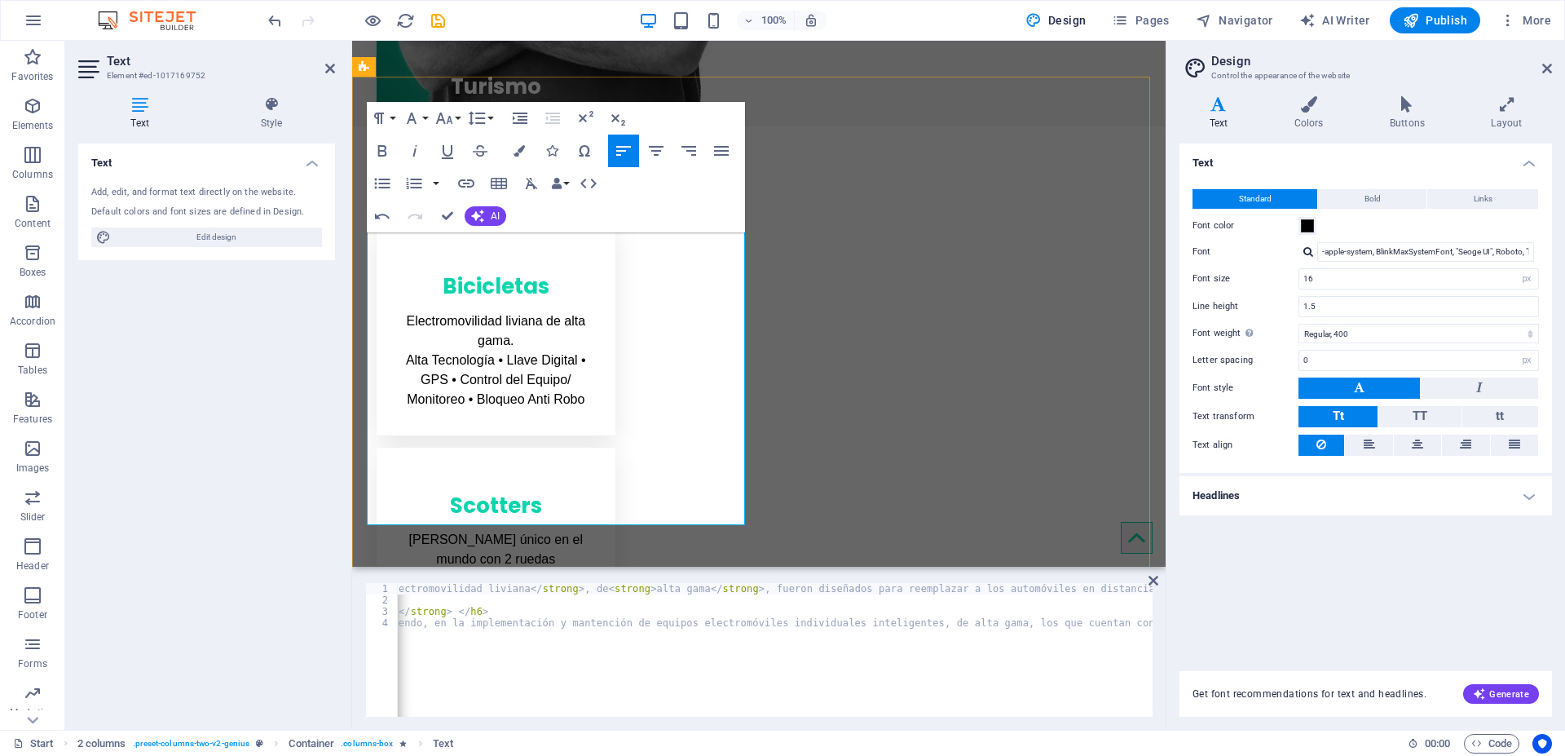
scroll to position [838, 0]
click at [258, 480] on div "Text Add, edit, and format text directly on the website. Default colors and fon…" at bounding box center [206, 429] width 257 height 573
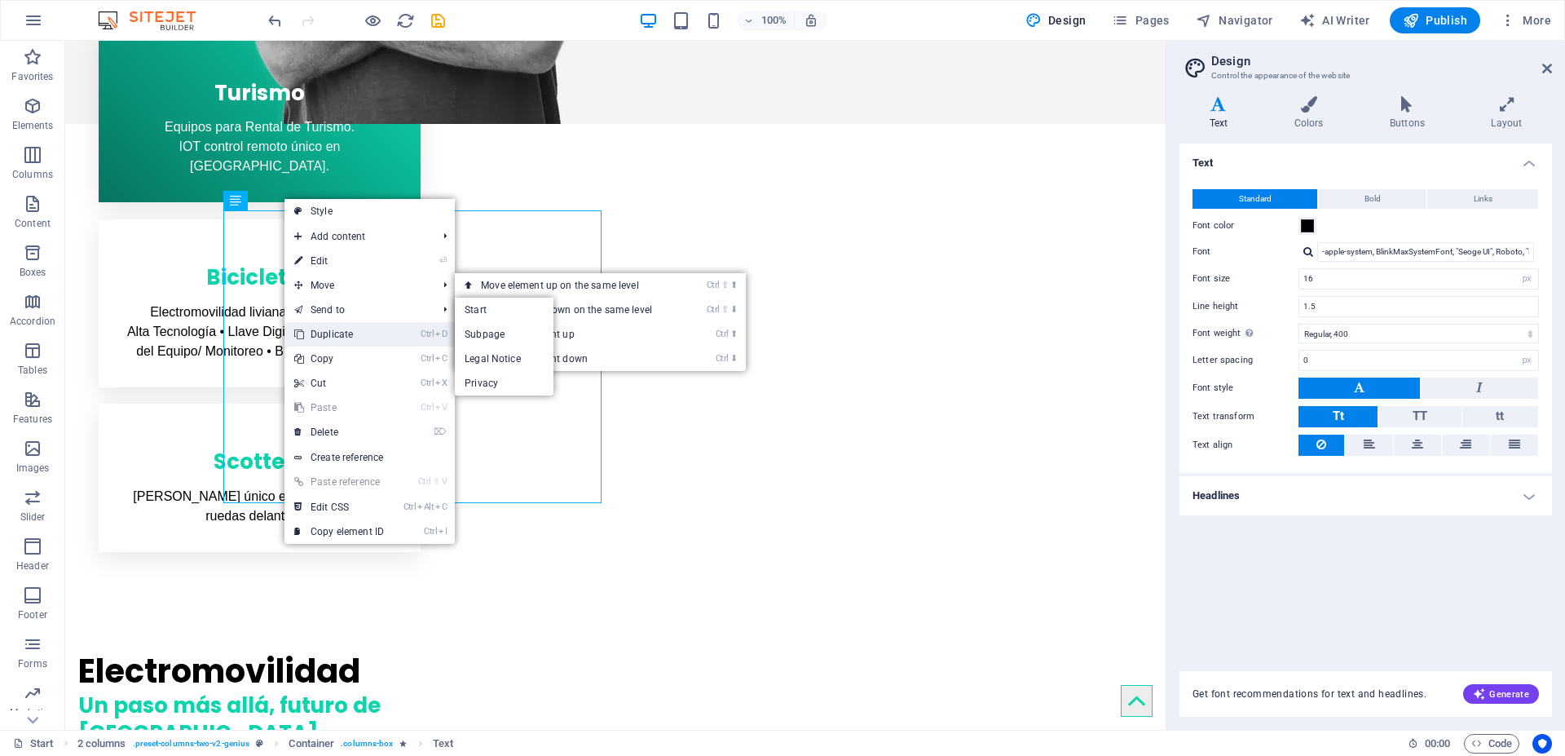
click at [337, 333] on link "Ctrl D Duplicate" at bounding box center [338, 334] width 109 height 24
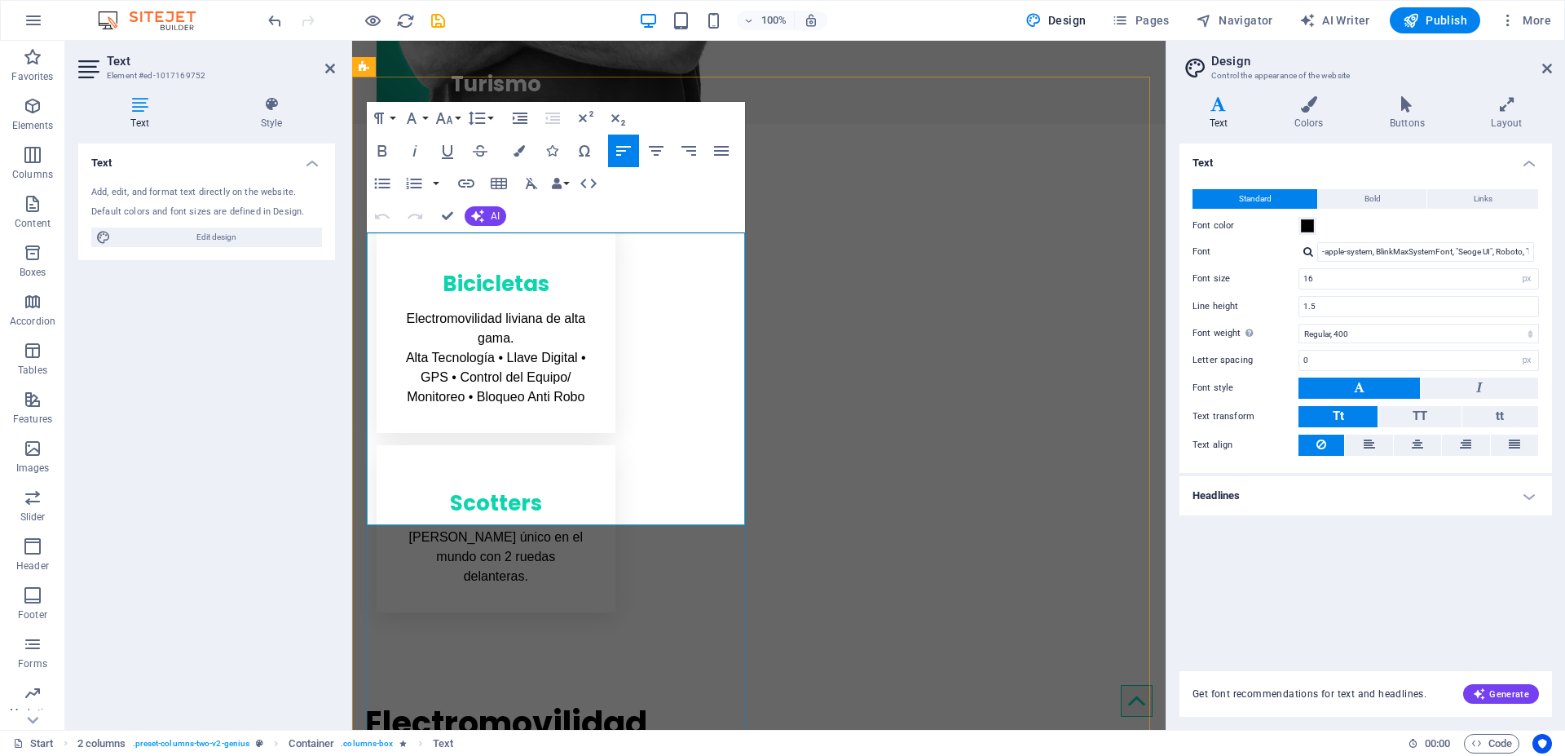
drag, startPoint x: 585, startPoint y: 344, endPoint x: 593, endPoint y: 512, distance: 168.1
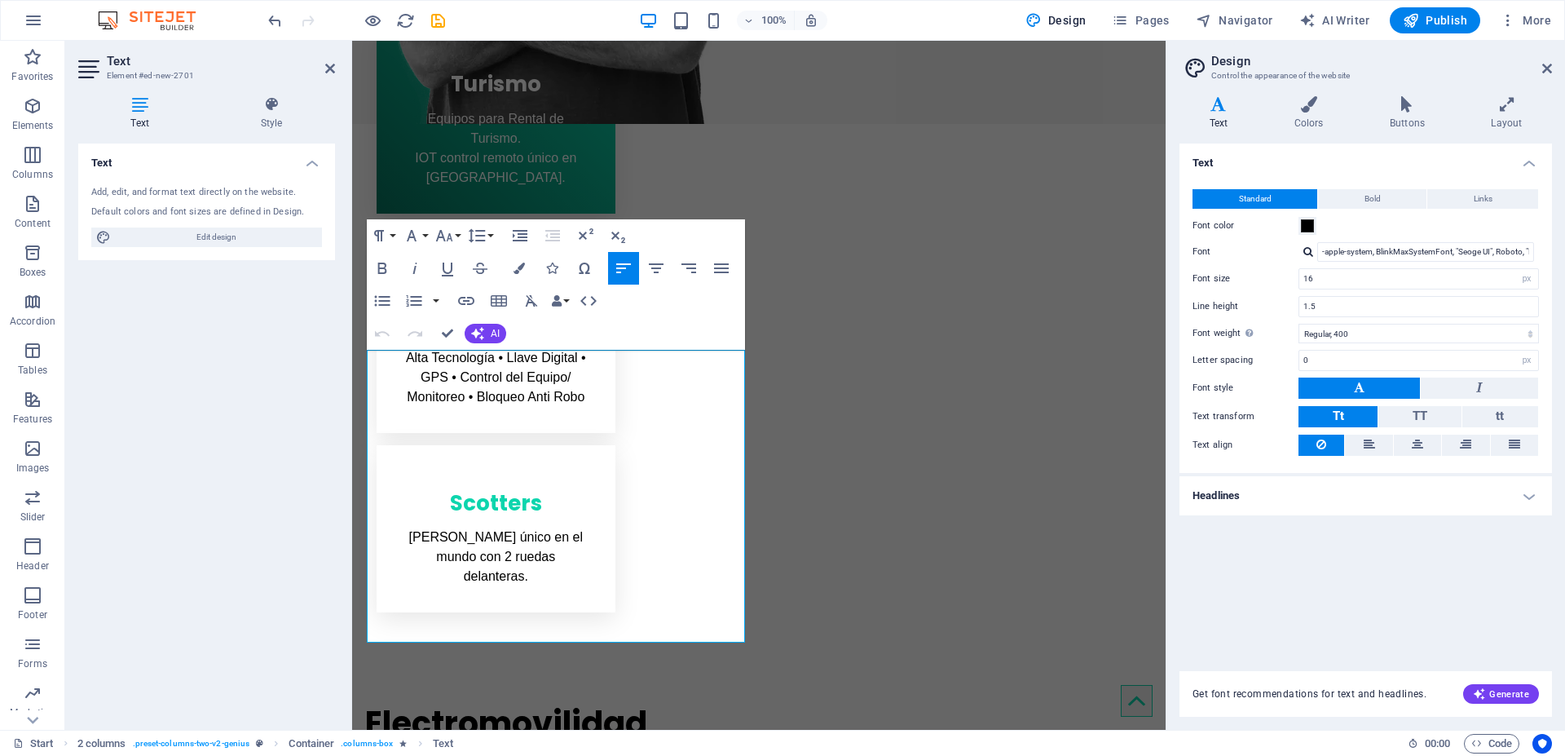
drag, startPoint x: 591, startPoint y: 470, endPoint x: 344, endPoint y: 364, distance: 269.1
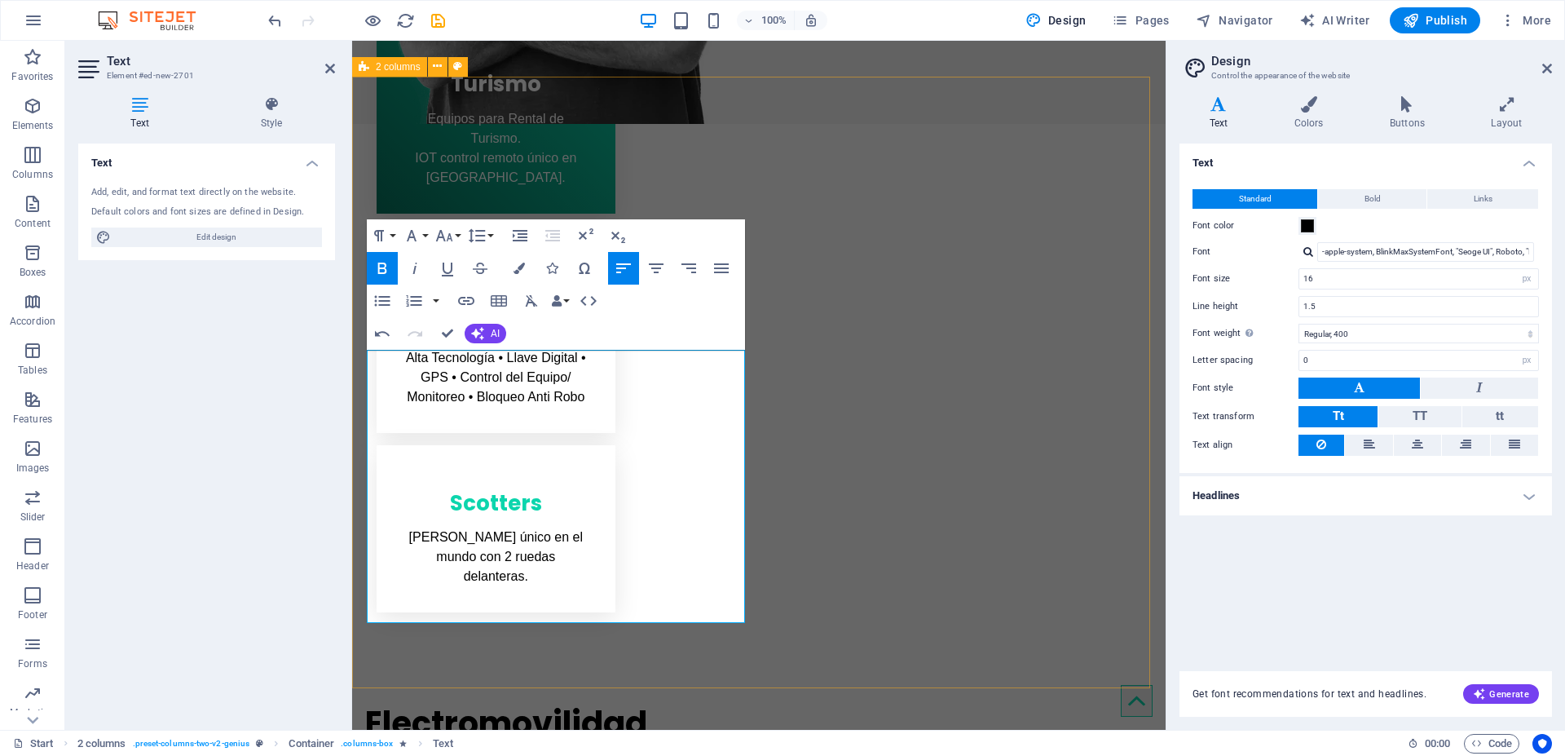
drag, startPoint x: 563, startPoint y: 456, endPoint x: 352, endPoint y: 355, distance: 234.0
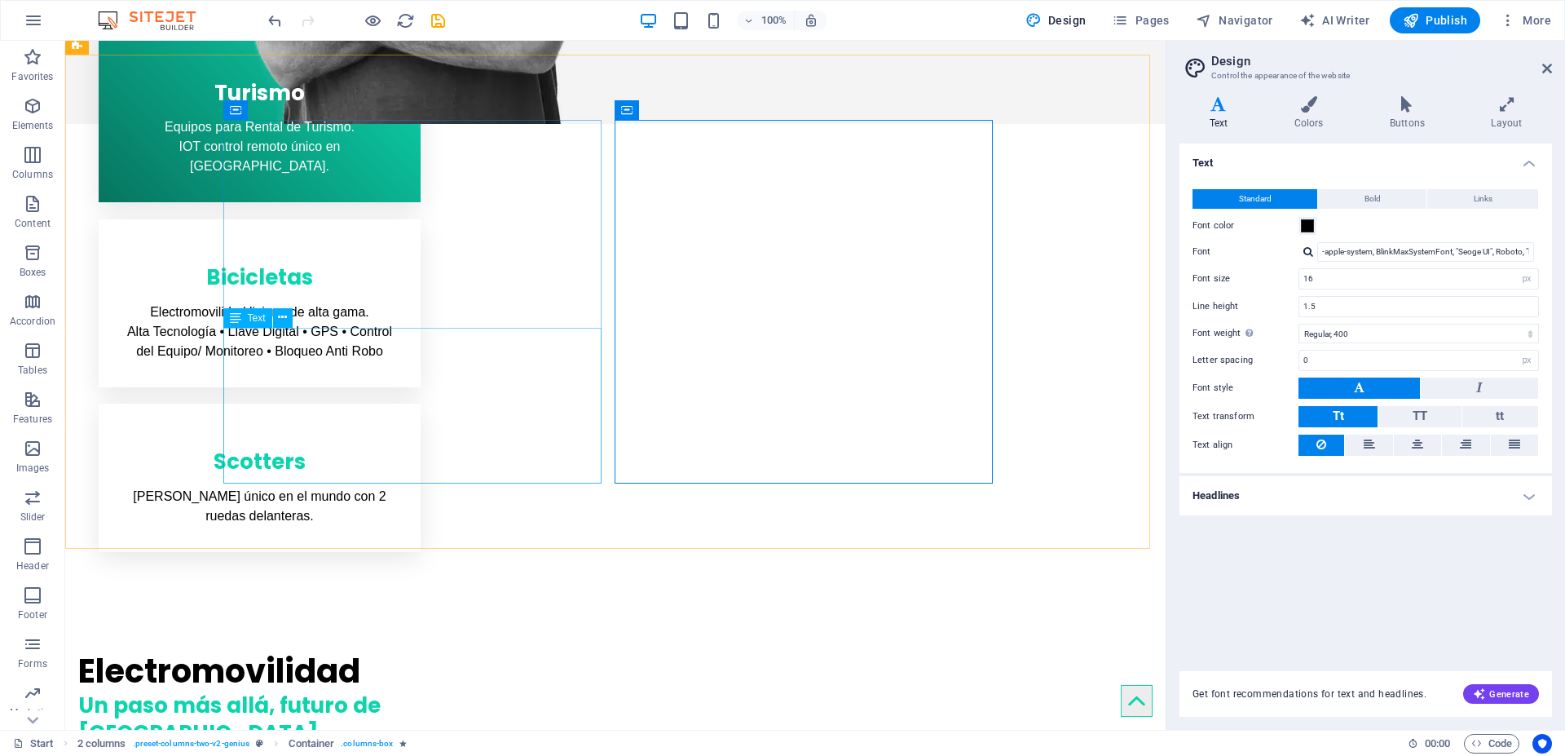
click at [245, 316] on div "Text" at bounding box center [247, 318] width 49 height 20
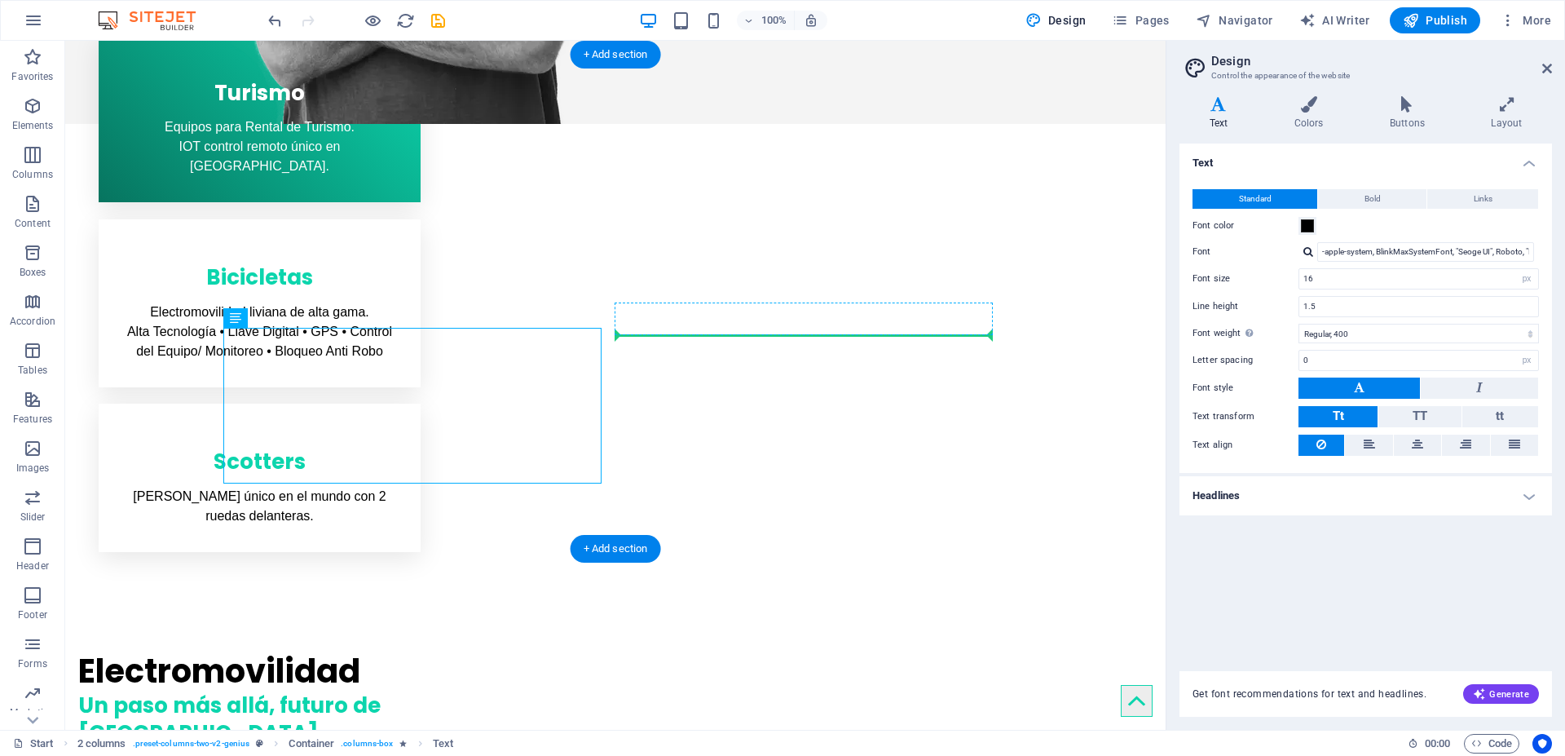
drag, startPoint x: 311, startPoint y: 357, endPoint x: 773, endPoint y: 330, distance: 463.7
drag, startPoint x: 304, startPoint y: 359, endPoint x: 353, endPoint y: 369, distance: 49.9
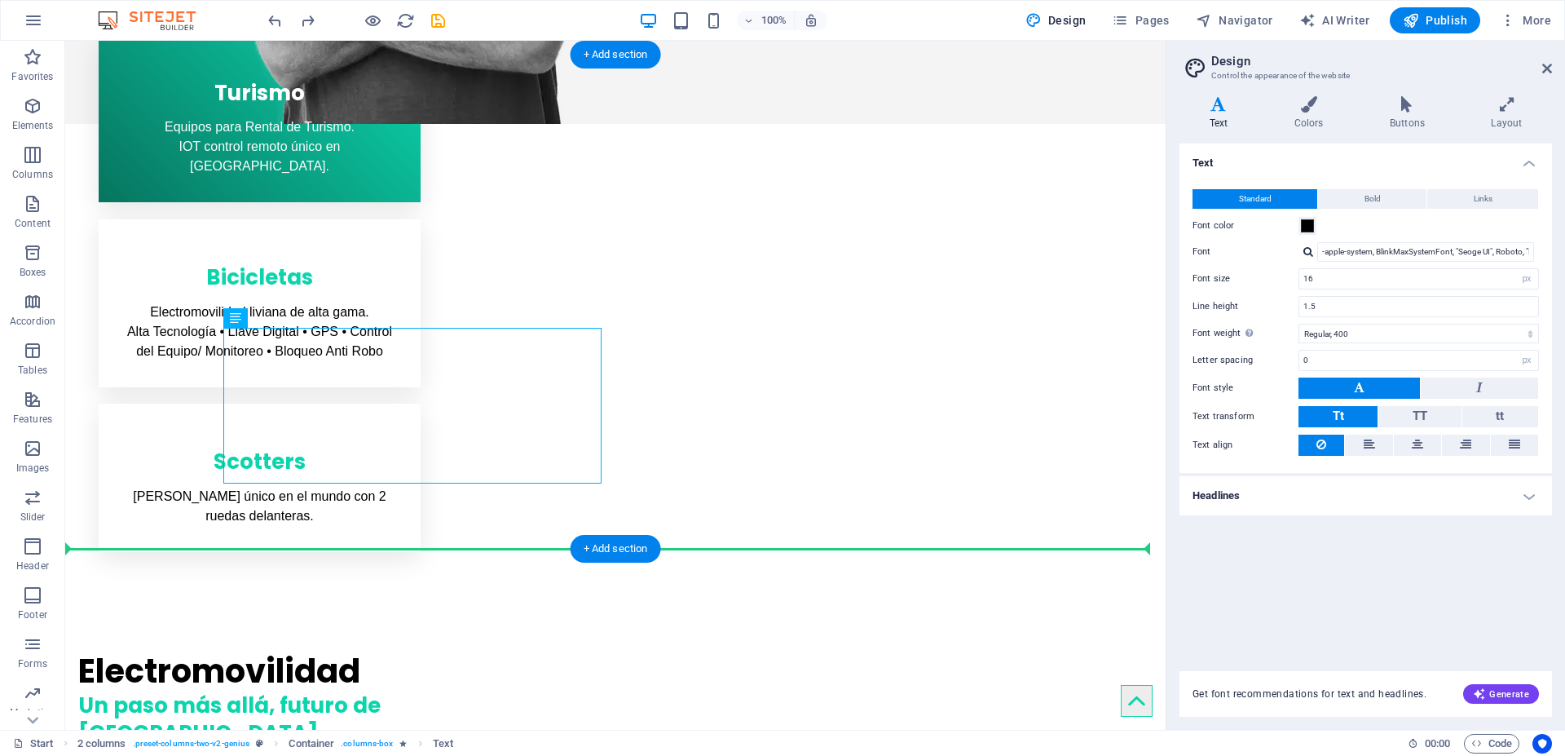
drag, startPoint x: 305, startPoint y: 360, endPoint x: 576, endPoint y: 513, distance: 311.7
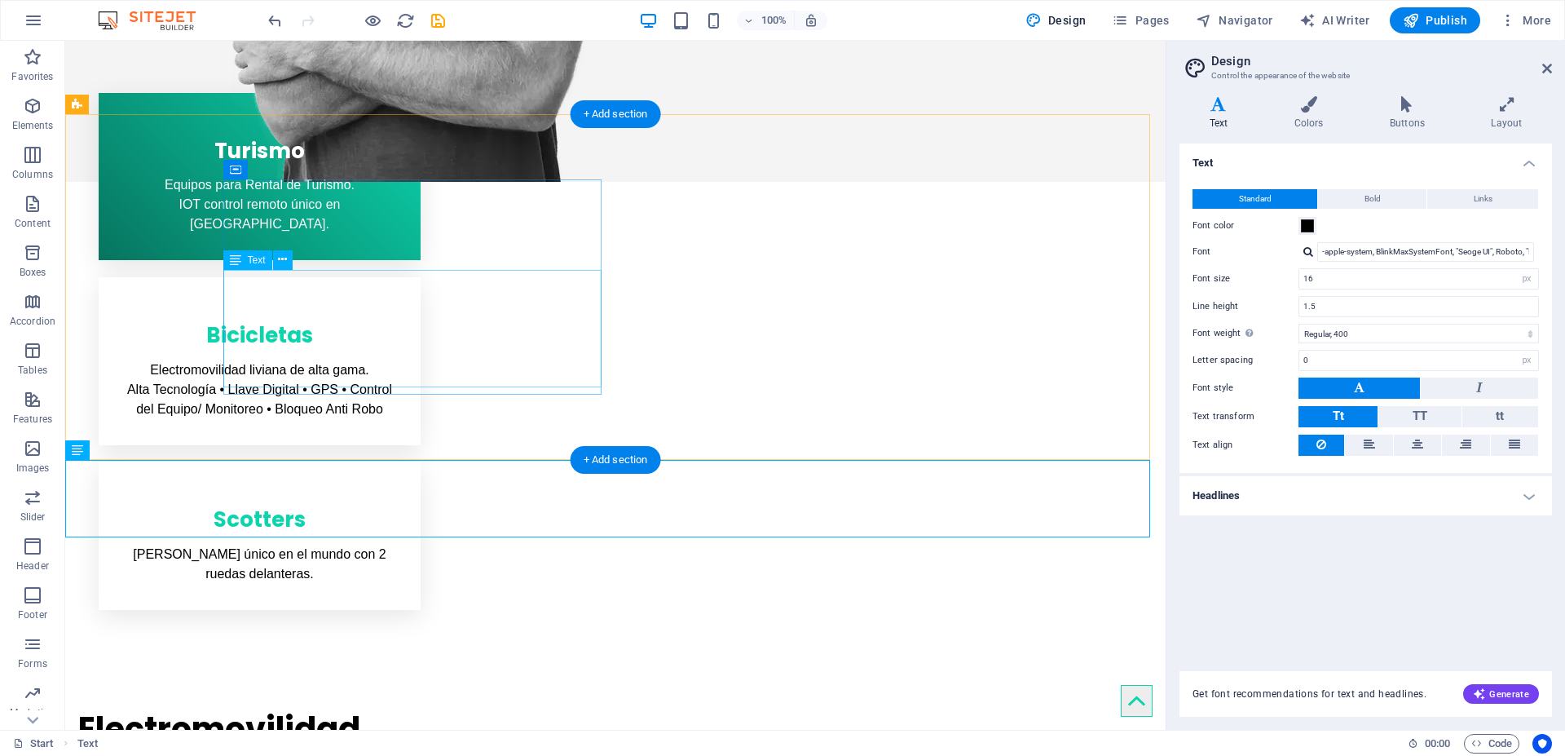
scroll to position [801, 0]
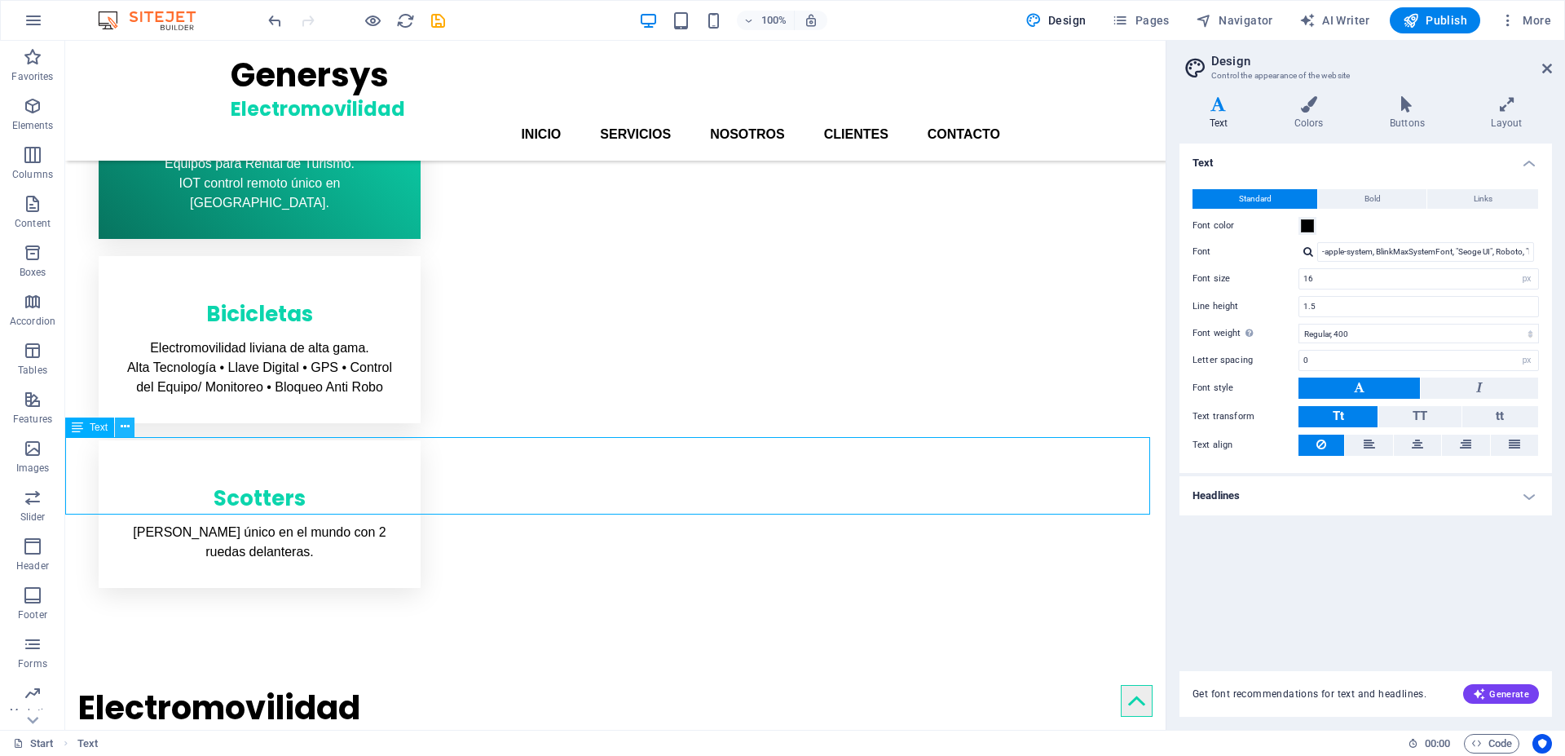
click at [129, 429] on icon at bounding box center [125, 426] width 9 height 17
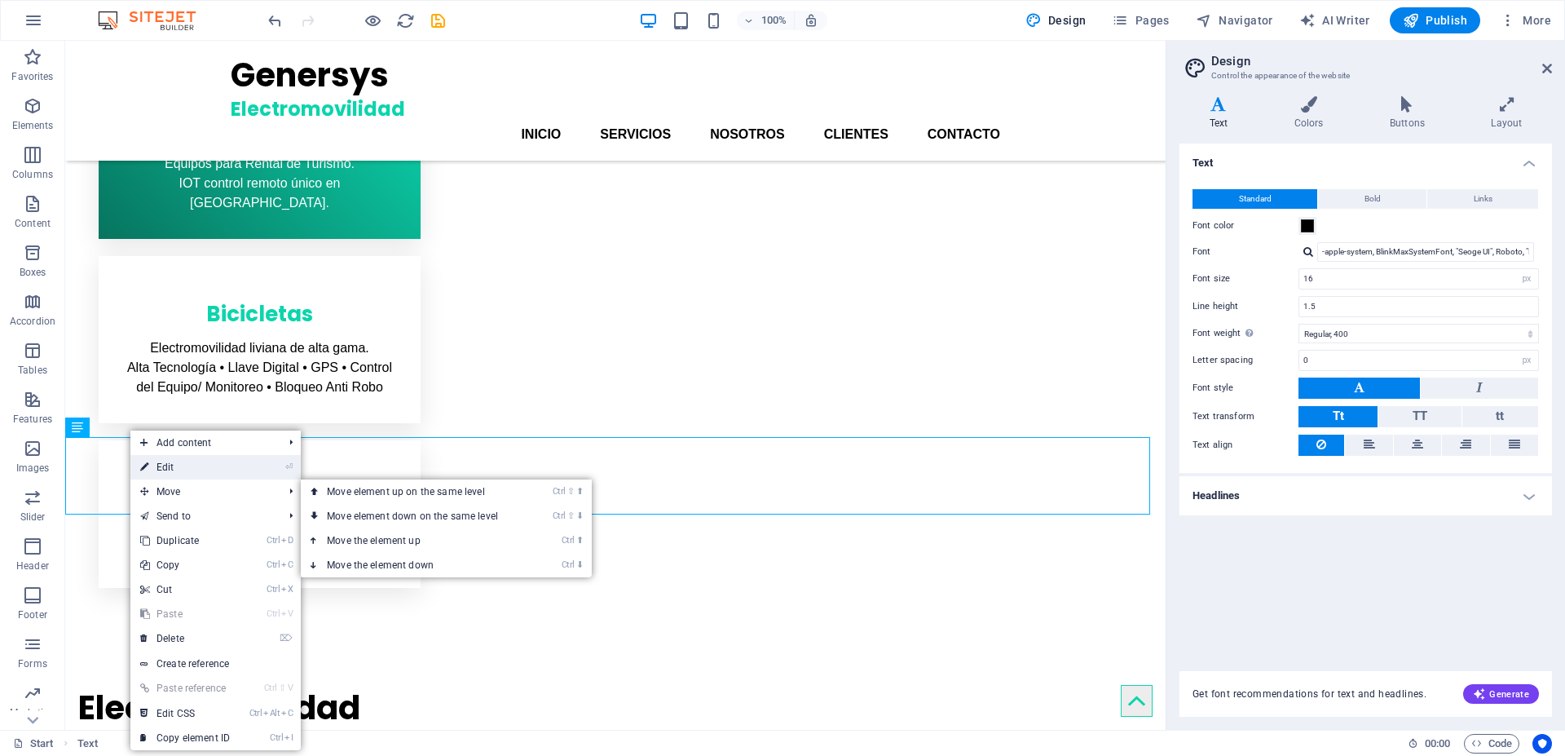
click at [166, 469] on link "⏎ Edit" at bounding box center [184, 467] width 109 height 24
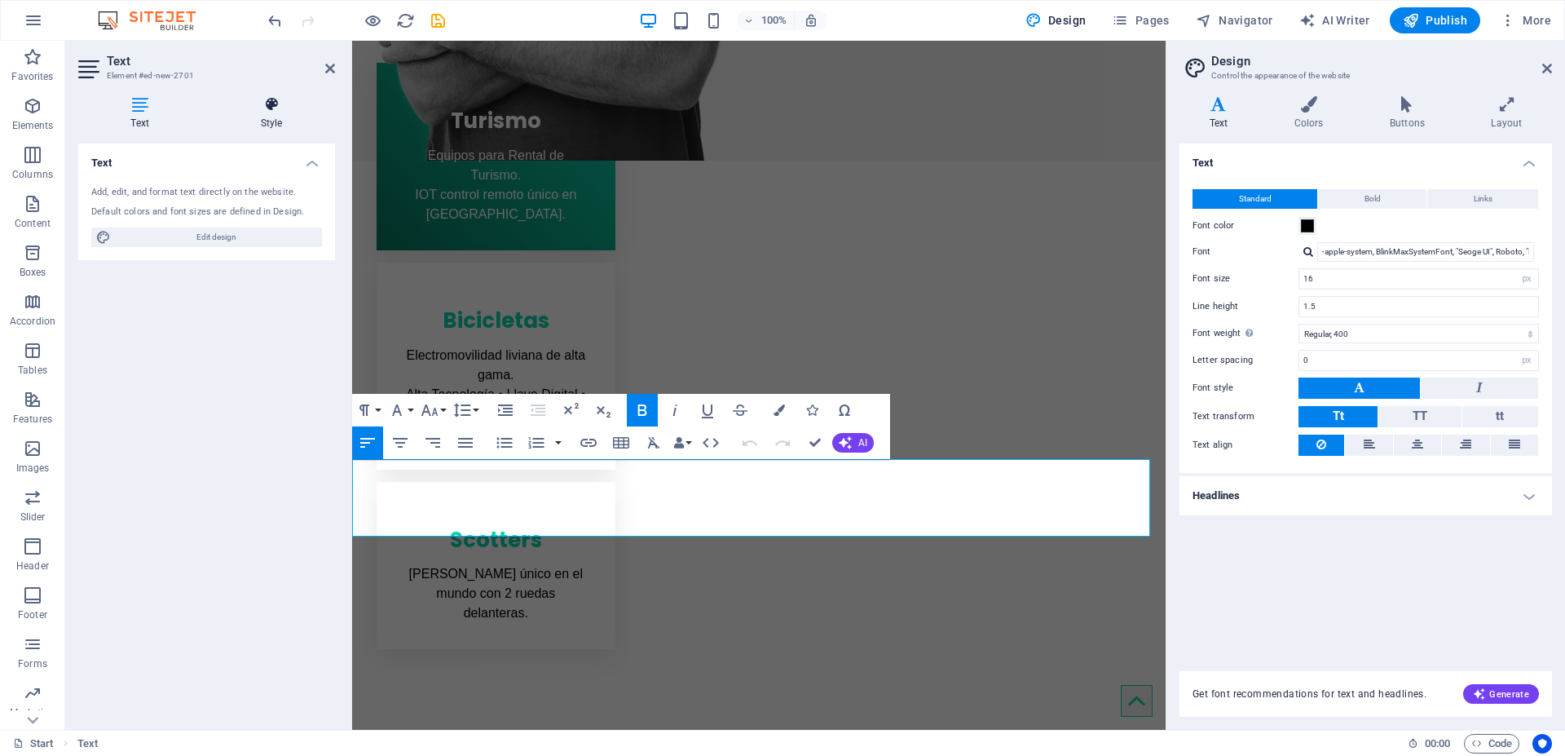
click at [269, 112] on icon at bounding box center [271, 104] width 127 height 16
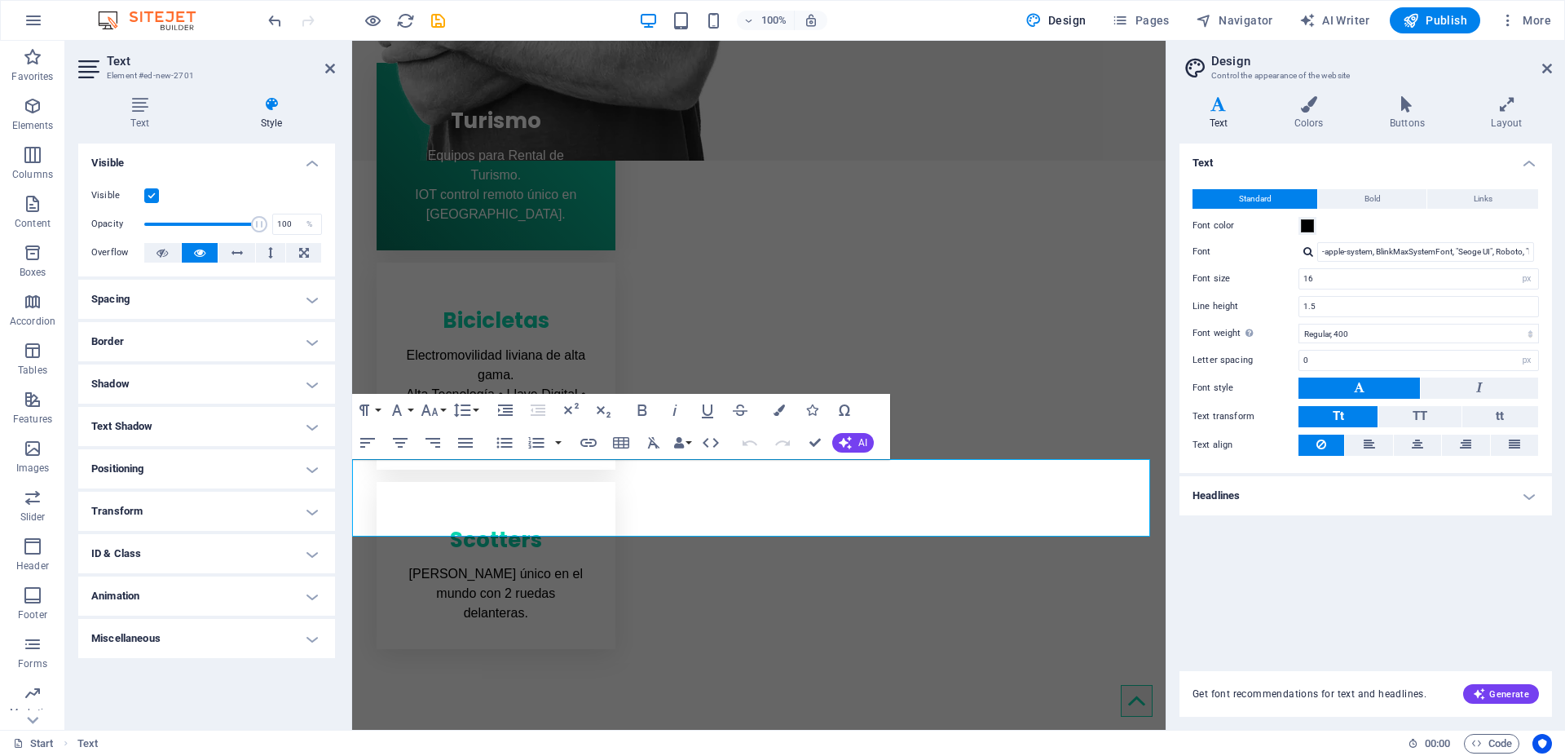
click at [296, 310] on h4 "Spacing" at bounding box center [206, 299] width 257 height 39
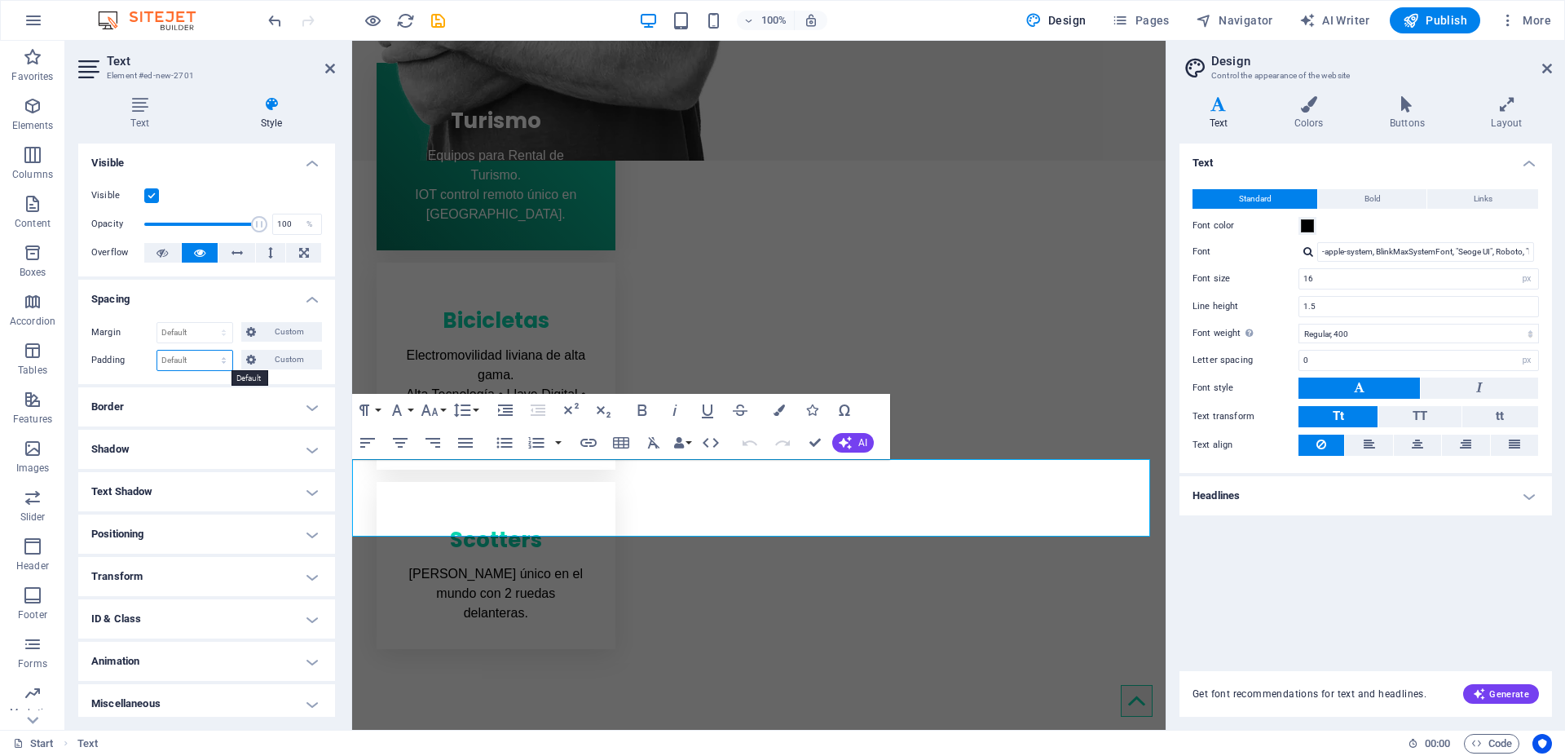
click at [182, 358] on select "Default px rem % vh vw Custom" at bounding box center [194, 360] width 75 height 20
select select "%"
click at [208, 350] on select "Default px rem % vh vw Custom" at bounding box center [194, 360] width 75 height 20
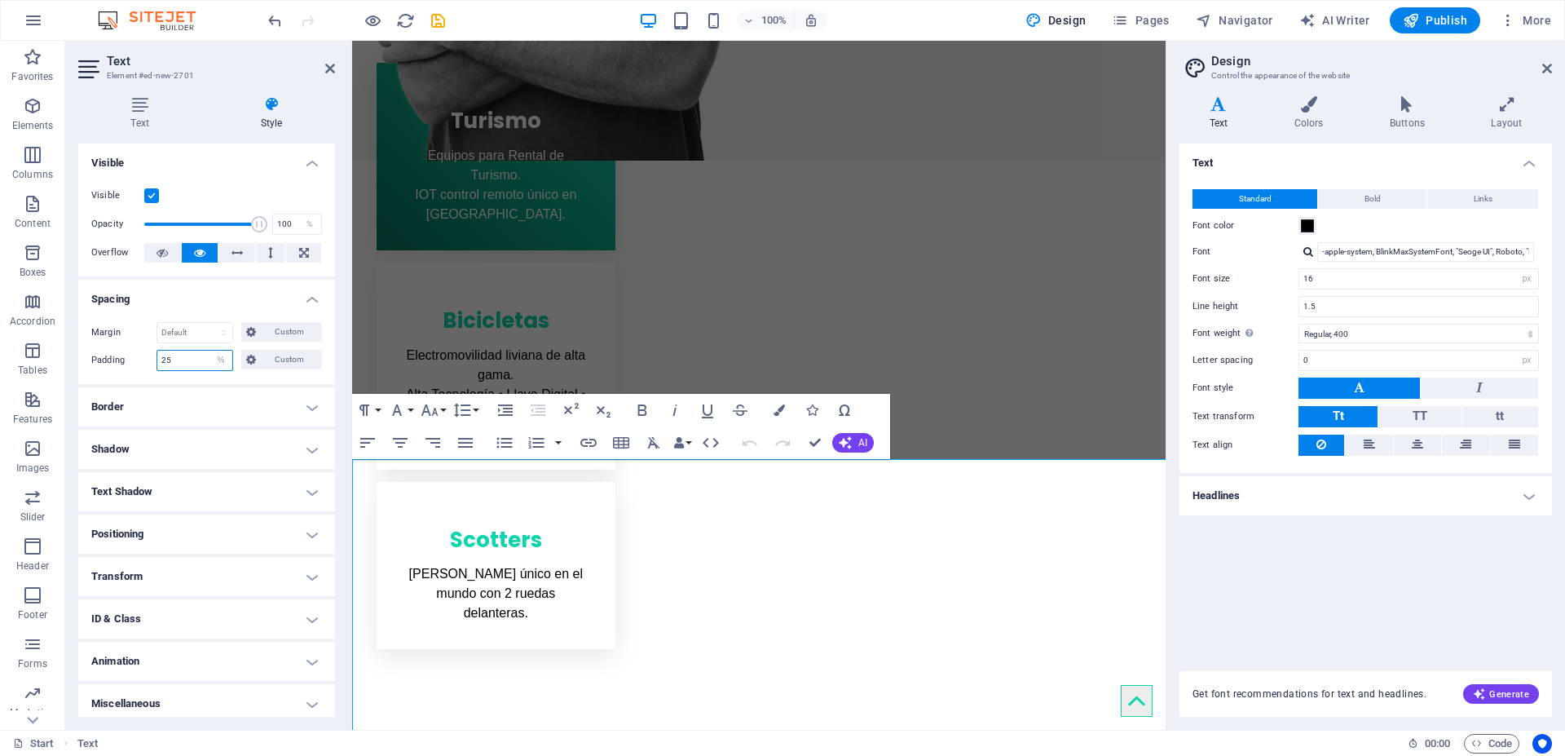
type input "25"
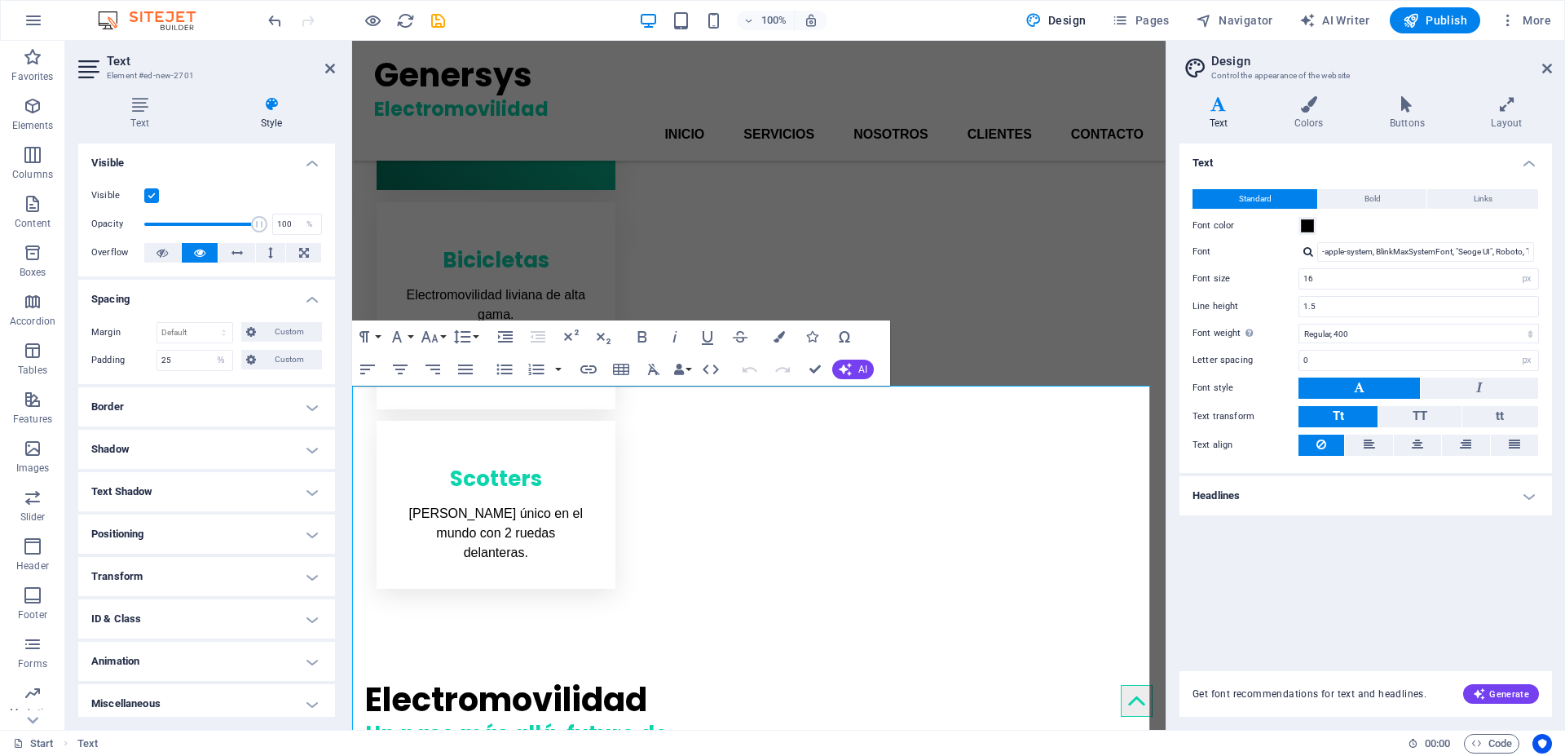
scroll to position [860, 0]
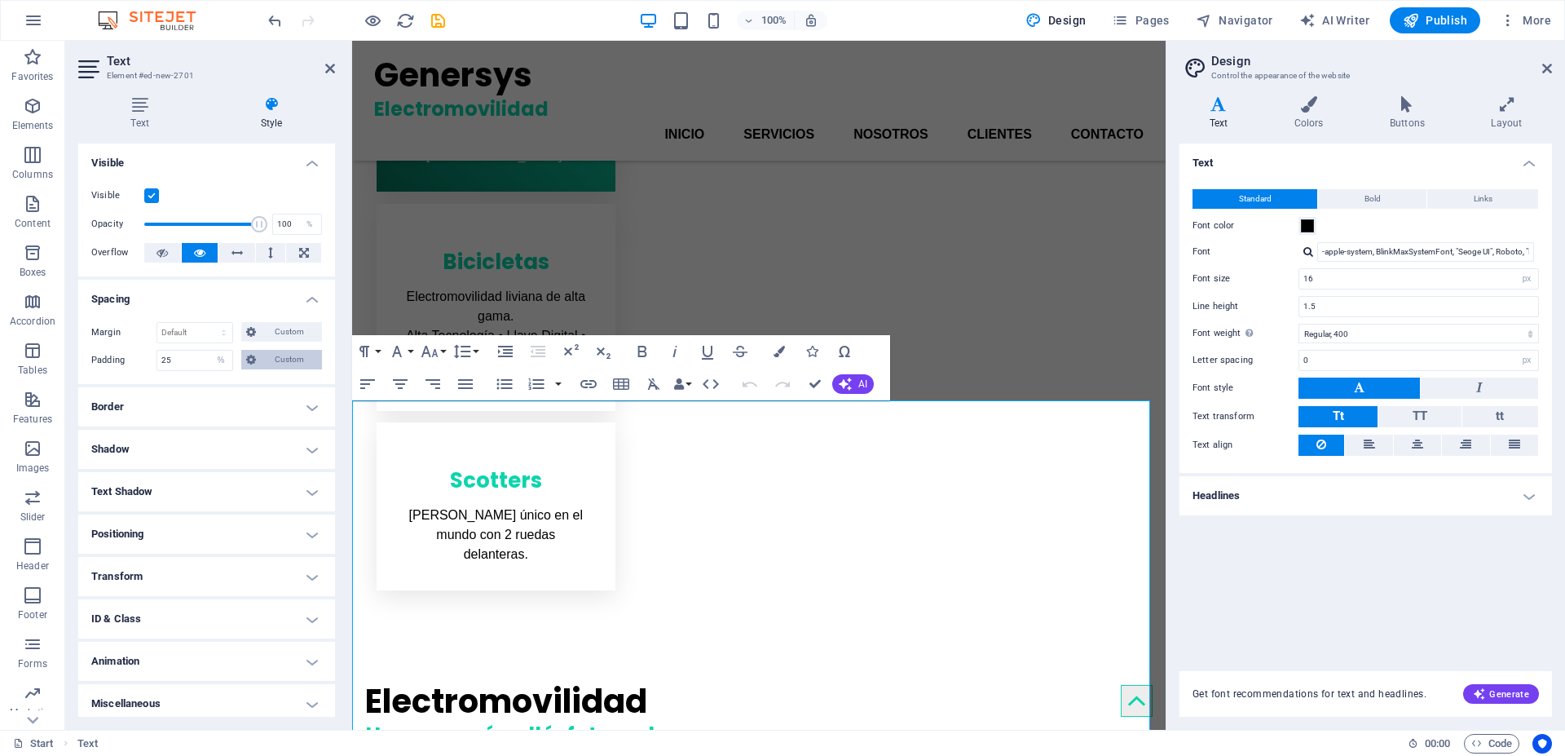
click at [254, 358] on icon at bounding box center [251, 360] width 10 height 20
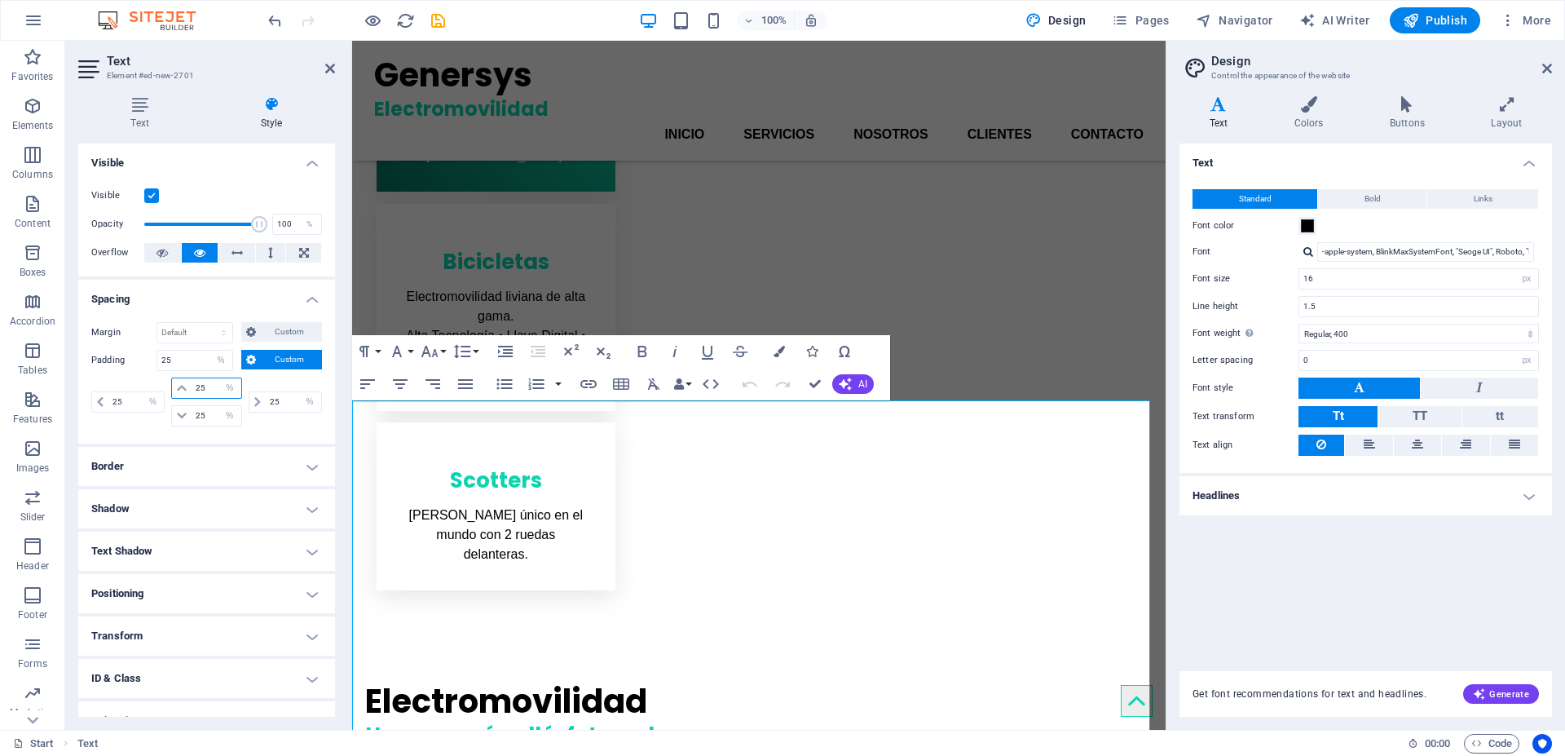
drag, startPoint x: 210, startPoint y: 386, endPoint x: 174, endPoint y: 390, distance: 36.2
click at [174, 390] on div "25 px rem % vh vw" at bounding box center [206, 387] width 70 height 21
type input "5"
select select "DISABLED_OPTION_VALUE"
type input "5"
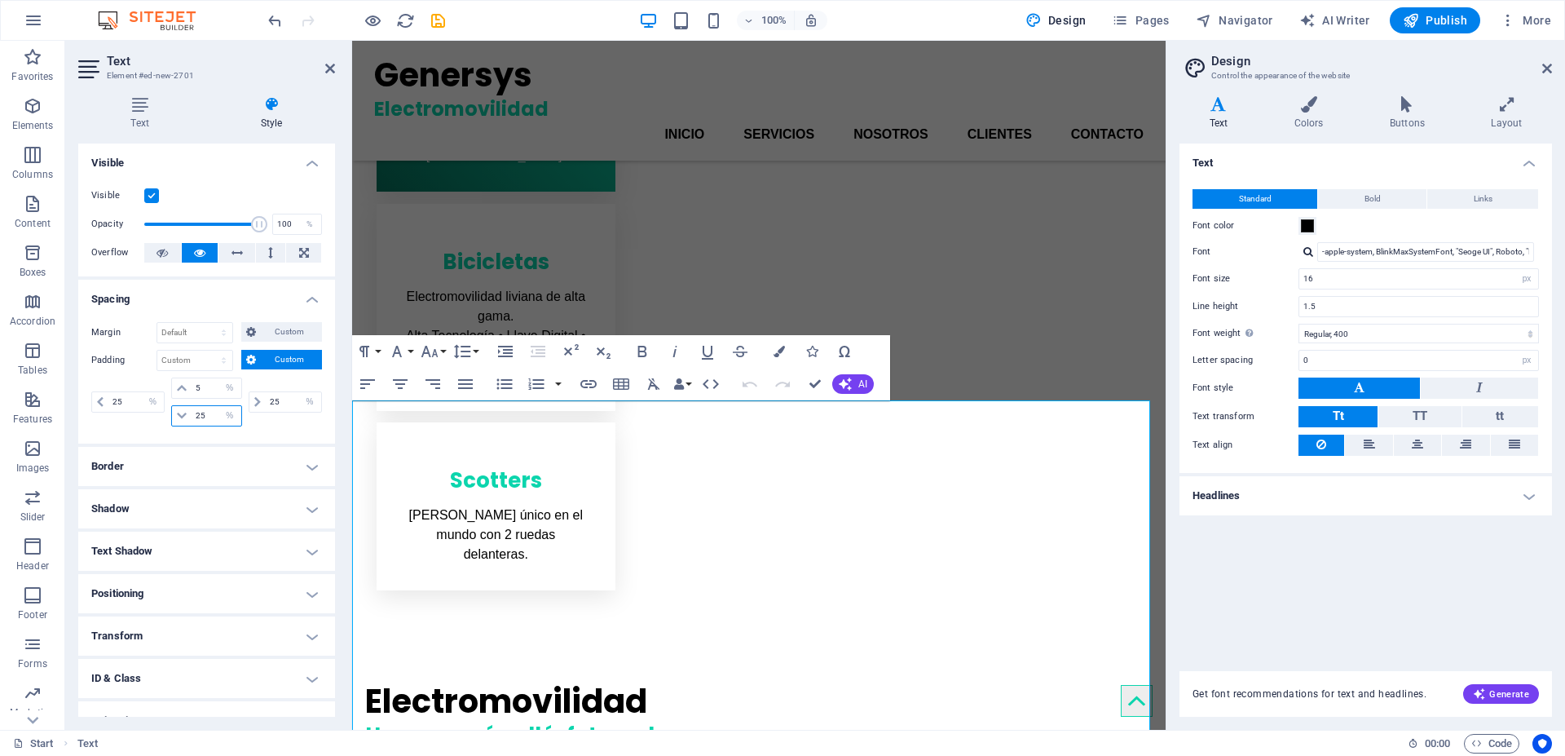
drag, startPoint x: 206, startPoint y: 414, endPoint x: 174, endPoint y: 417, distance: 32.8
click at [174, 417] on div "25 px rem % vh vw" at bounding box center [206, 415] width 70 height 21
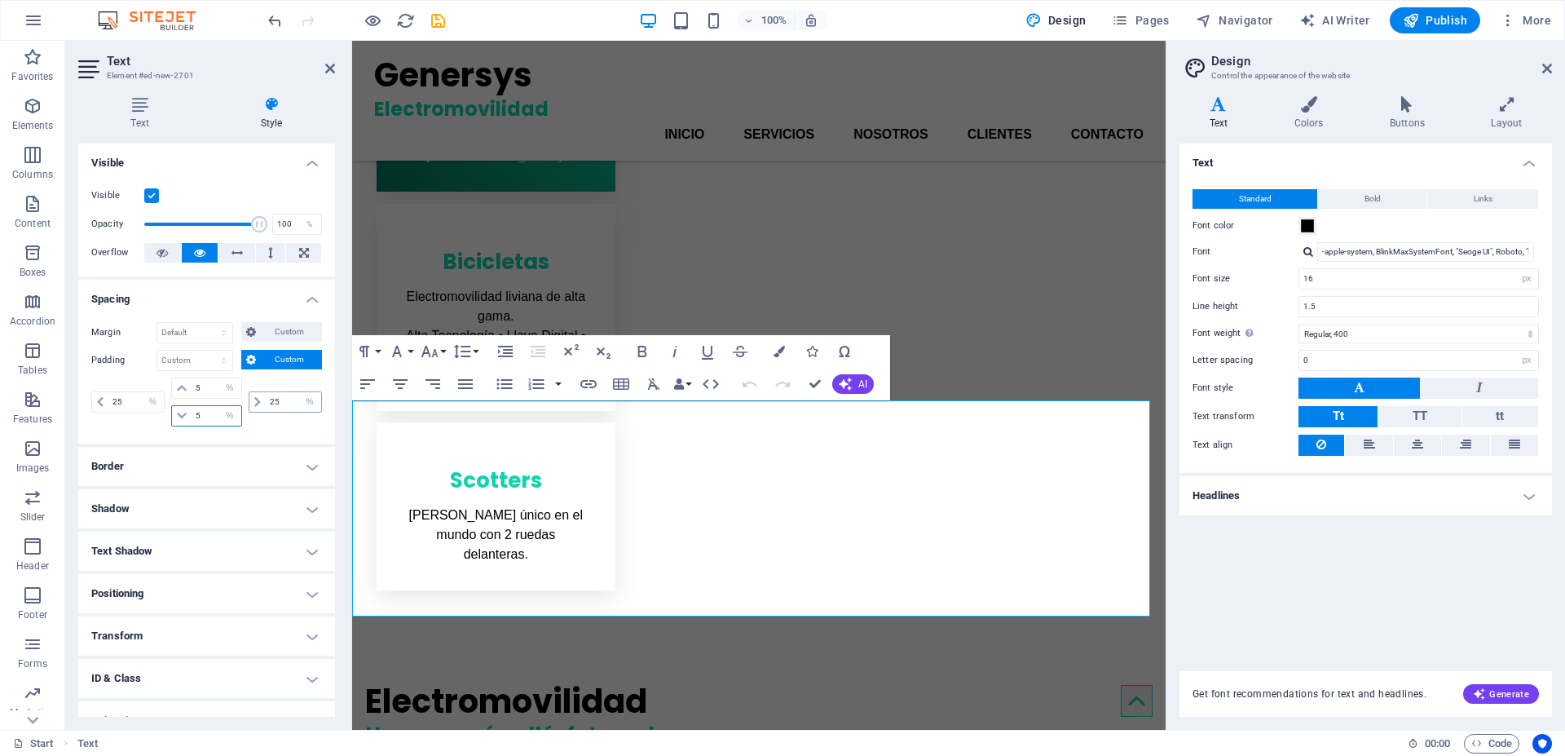
type input "5"
click at [278, 399] on input "25" at bounding box center [293, 402] width 55 height 20
type input "2"
type input "30"
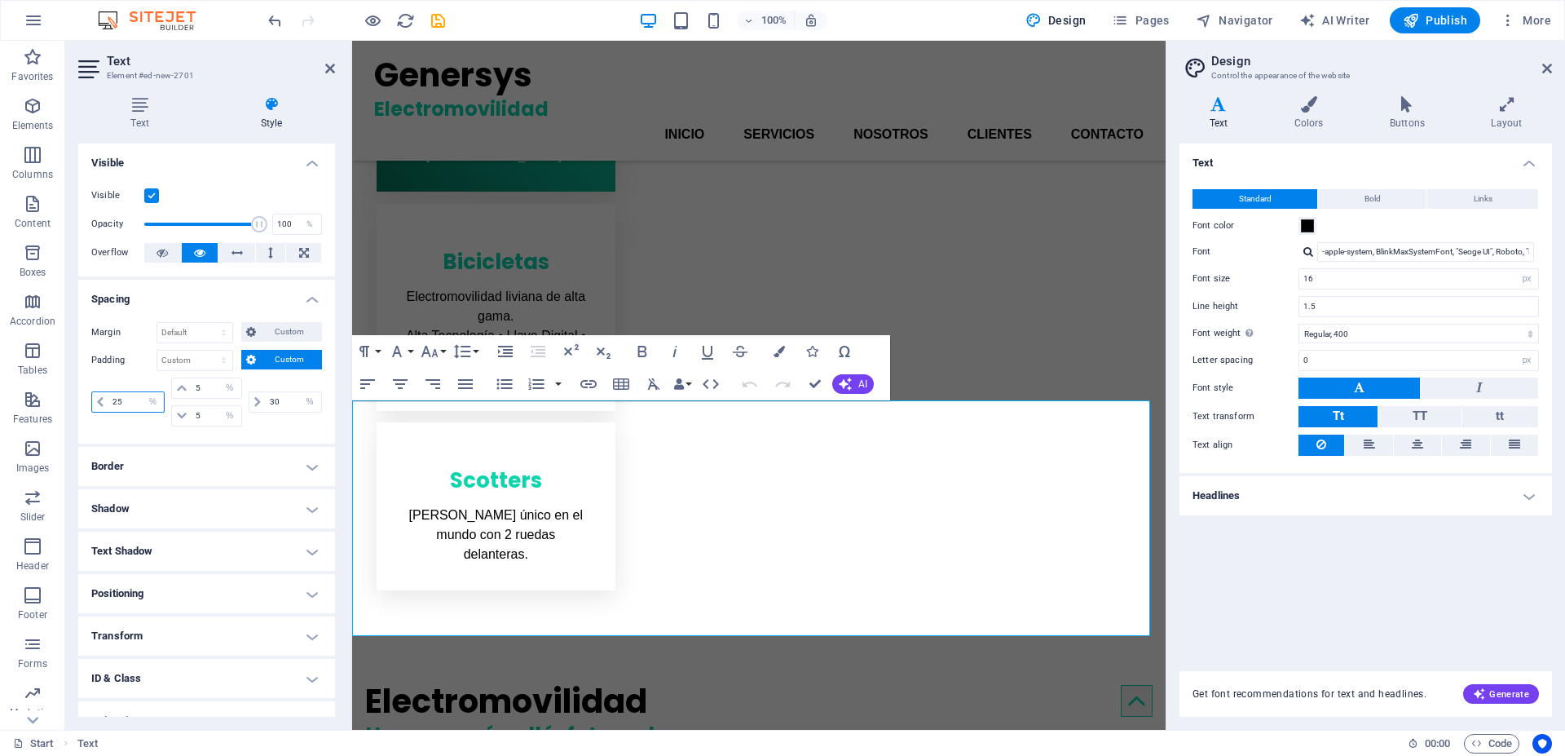
click at [133, 400] on input "25" at bounding box center [135, 402] width 55 height 20
drag, startPoint x: 133, startPoint y: 401, endPoint x: 99, endPoint y: 401, distance: 34.2
click at [99, 401] on div "25 px rem % vh vw" at bounding box center [127, 401] width 73 height 21
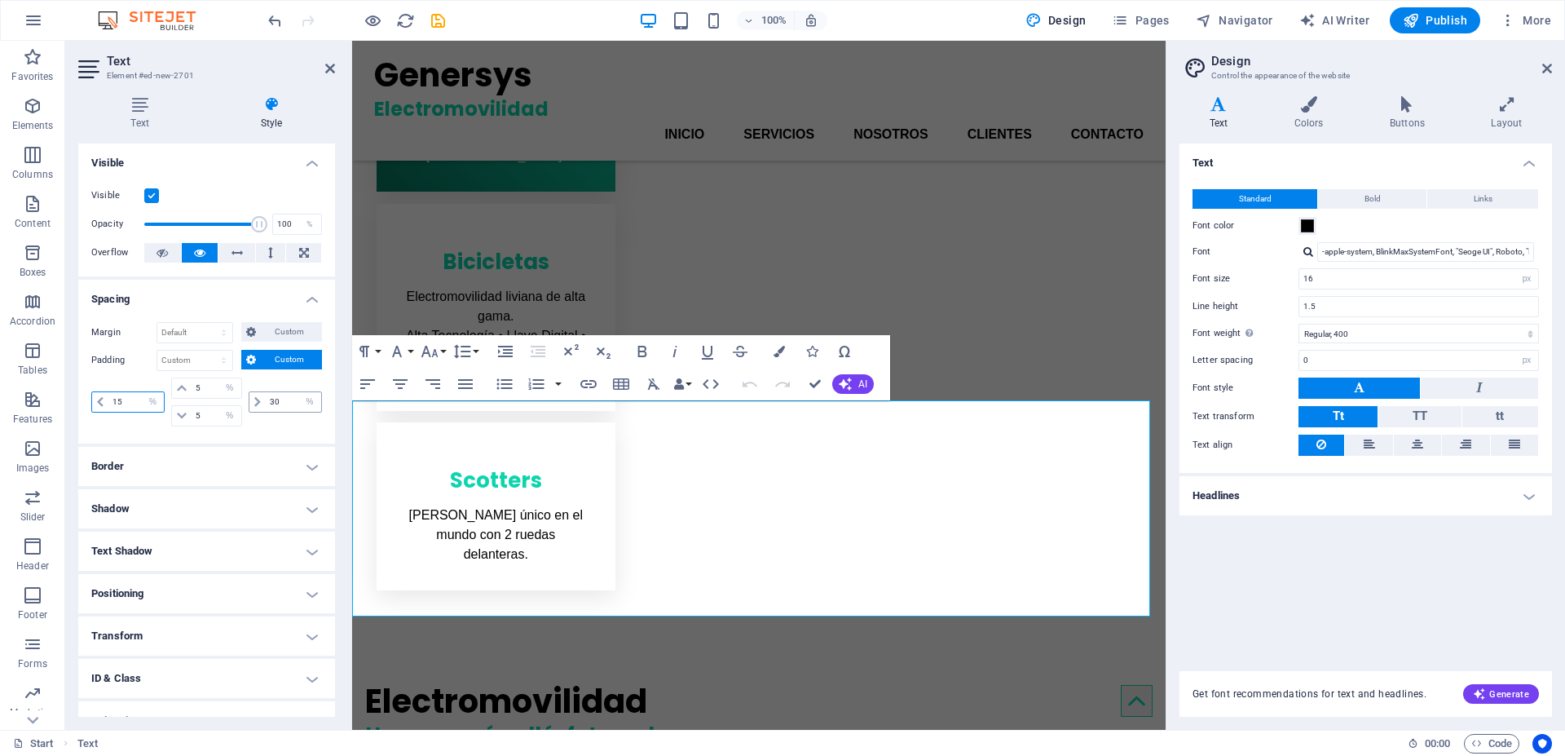
type input "15"
click at [279, 401] on input "30" at bounding box center [293, 402] width 55 height 20
type input "3"
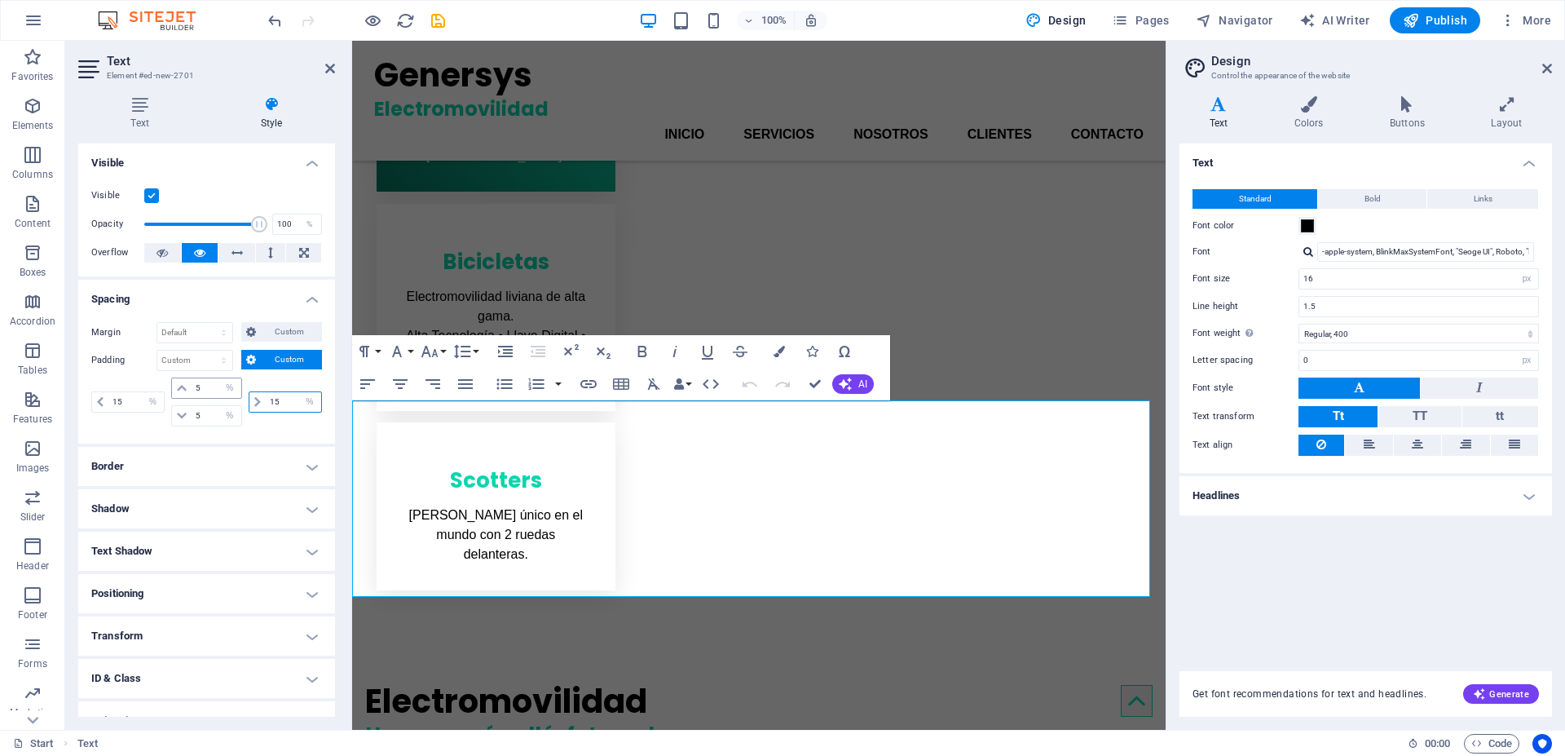
type input "15"
drag, startPoint x: 208, startPoint y: 384, endPoint x: 157, endPoint y: 386, distance: 50.6
click at [157, 386] on div "15 px rem % vh vw 5 px rem % vh vw 5 px rem % vh vw 15 px rem % vh vw" at bounding box center [206, 401] width 231 height 49
type input "1"
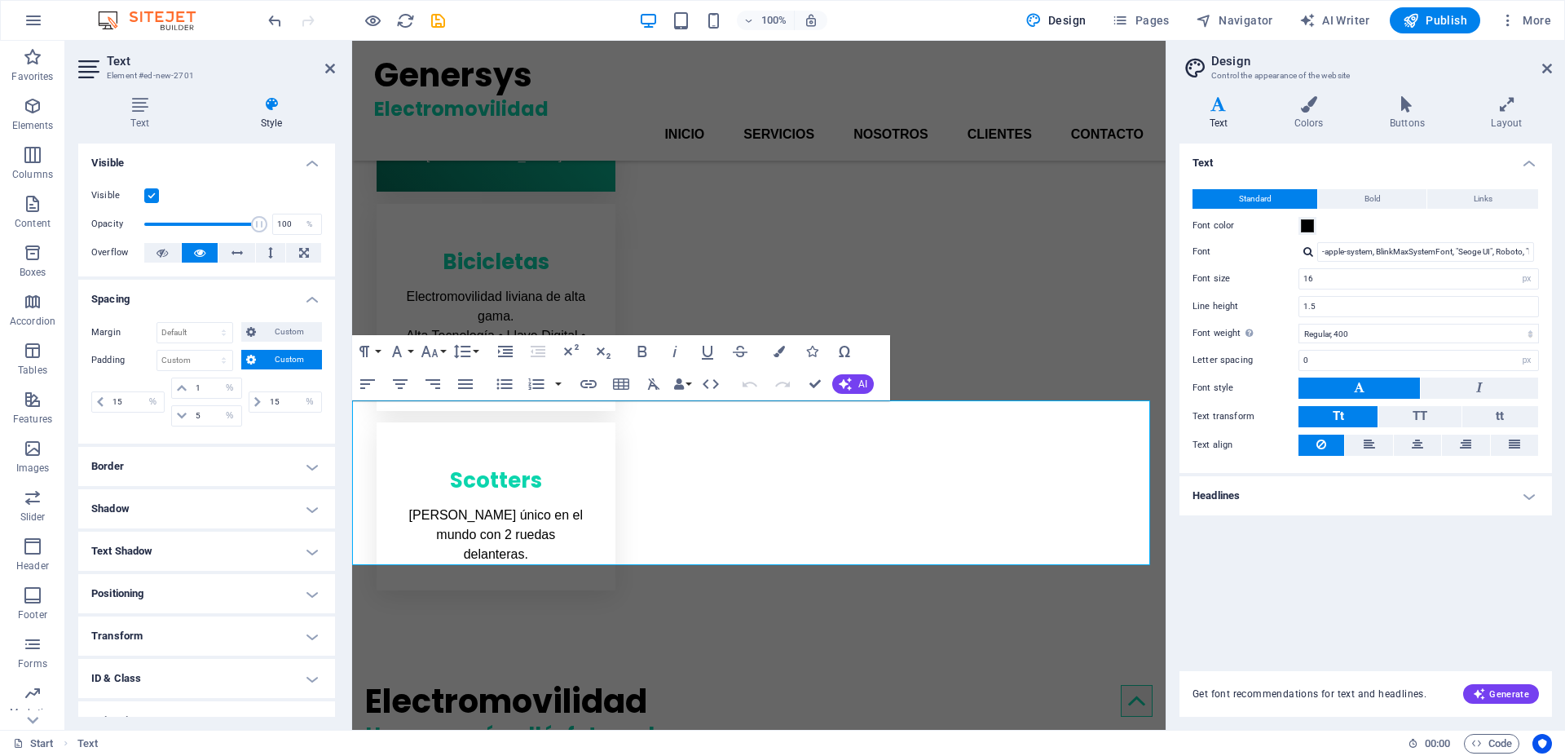
click at [220, 296] on h4 "Spacing" at bounding box center [206, 294] width 257 height 29
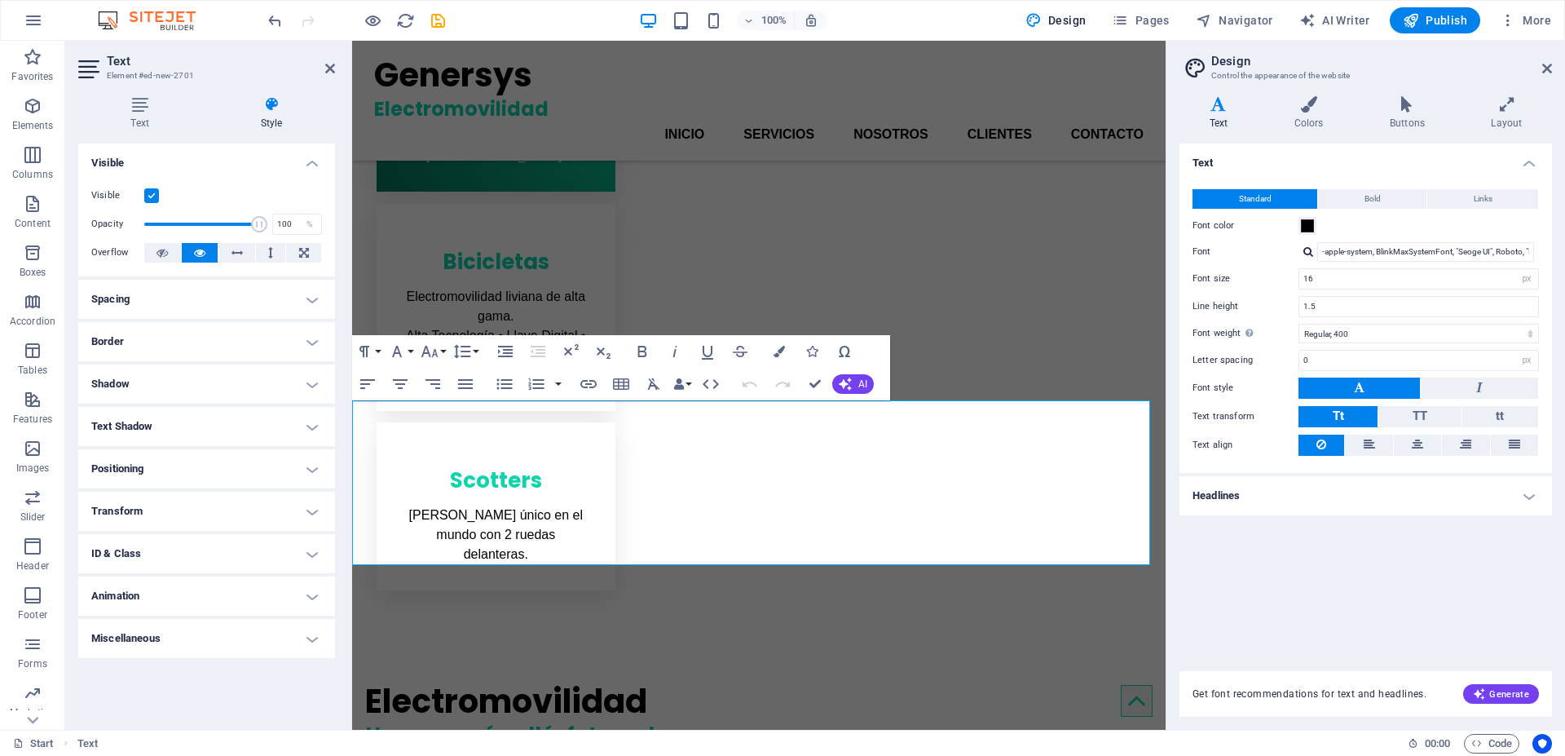
click at [210, 285] on h4 "Spacing" at bounding box center [206, 299] width 257 height 39
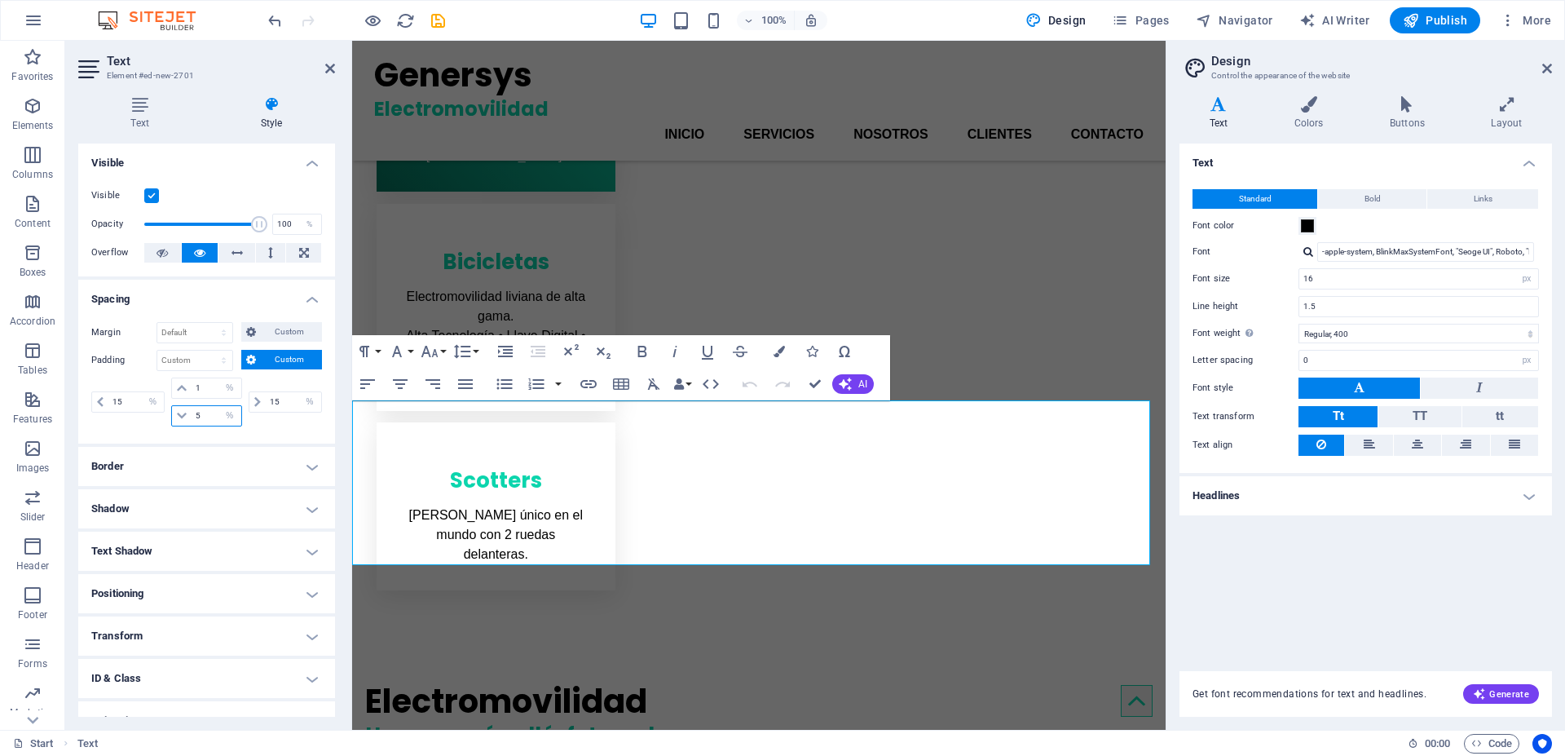
drag, startPoint x: 203, startPoint y: 417, endPoint x: 156, endPoint y: 418, distance: 46.5
click at [156, 418] on div "15 px rem % vh vw 1 px rem % vh vw 5 px rem % vh vw 15 px rem % vh vw" at bounding box center [206, 401] width 231 height 49
type input "2"
click at [289, 427] on div "15 px rem % vh vw 1 px rem % vh vw 2 px rem % vh vw 15 px rem % vh vw" at bounding box center [206, 403] width 231 height 53
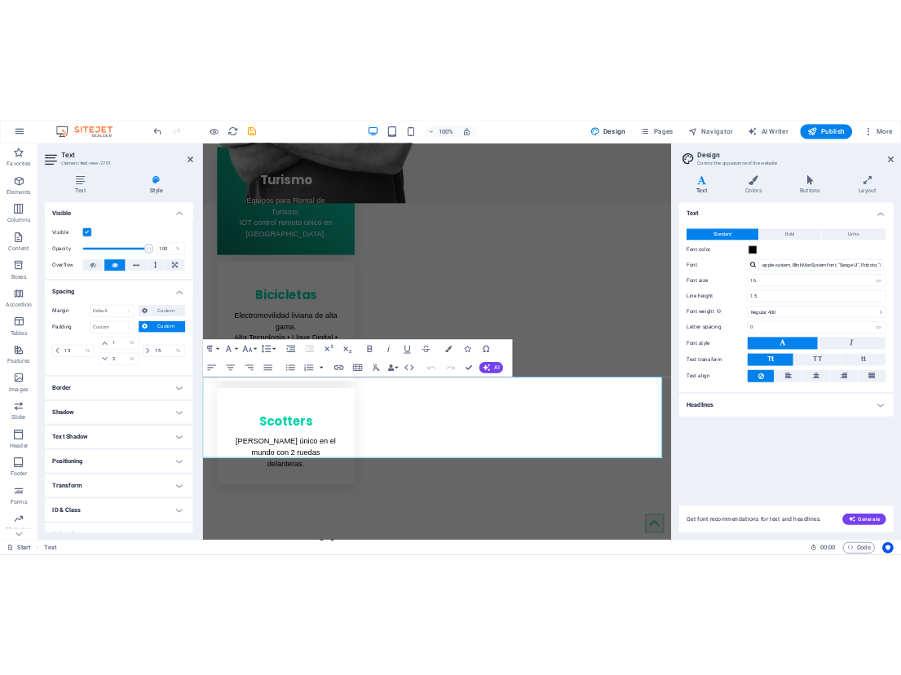
scroll to position [819, 0]
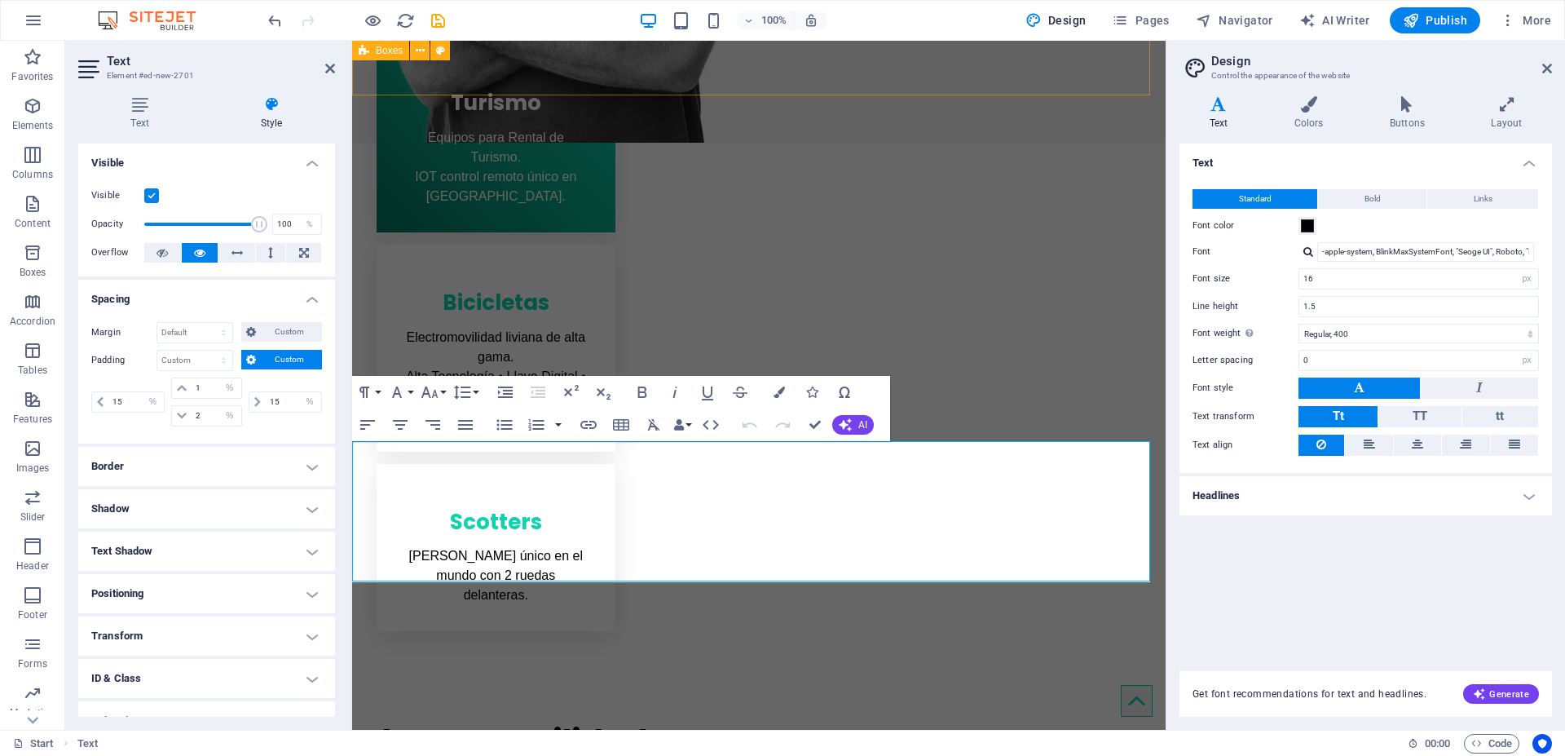
click at [793, 77] on div "Turismo Equipos para Rental de Turismo. IOT control remoto único en Chile. Bici…" at bounding box center [758, 337] width 813 height 635
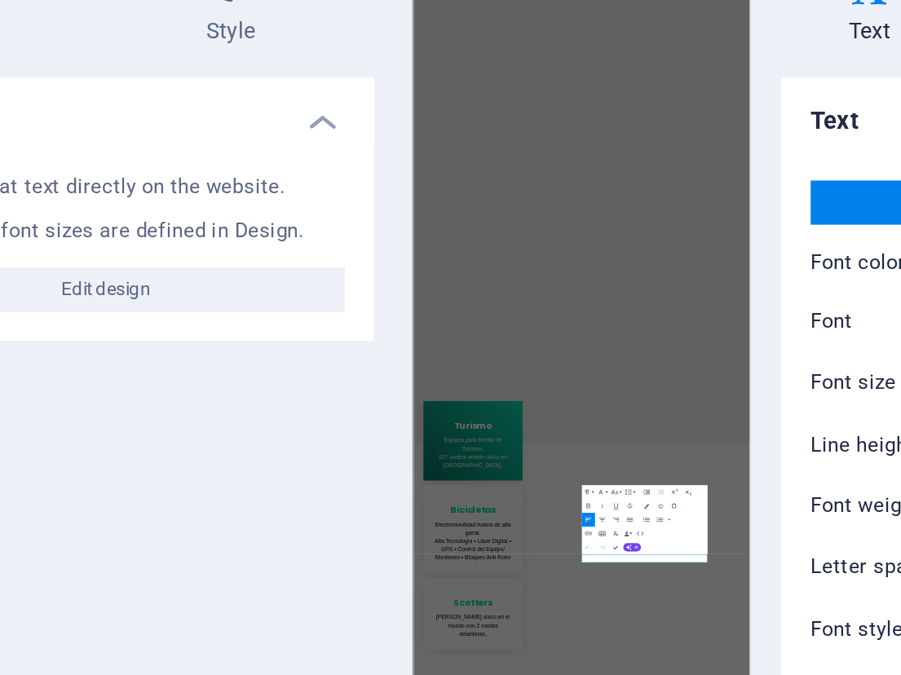
scroll to position [650, 0]
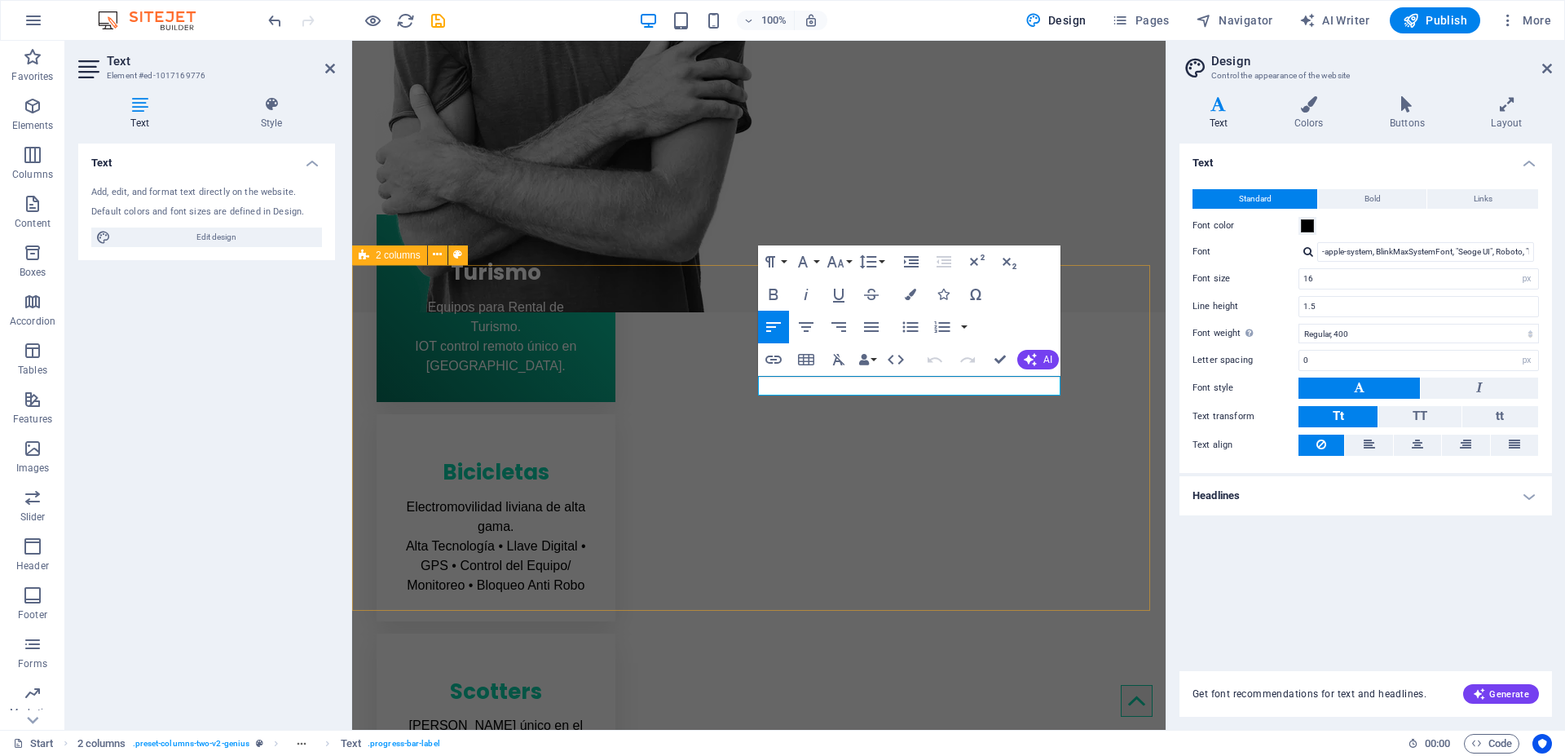
drag, startPoint x: 825, startPoint y: 384, endPoint x: 746, endPoint y: 389, distance: 79.2
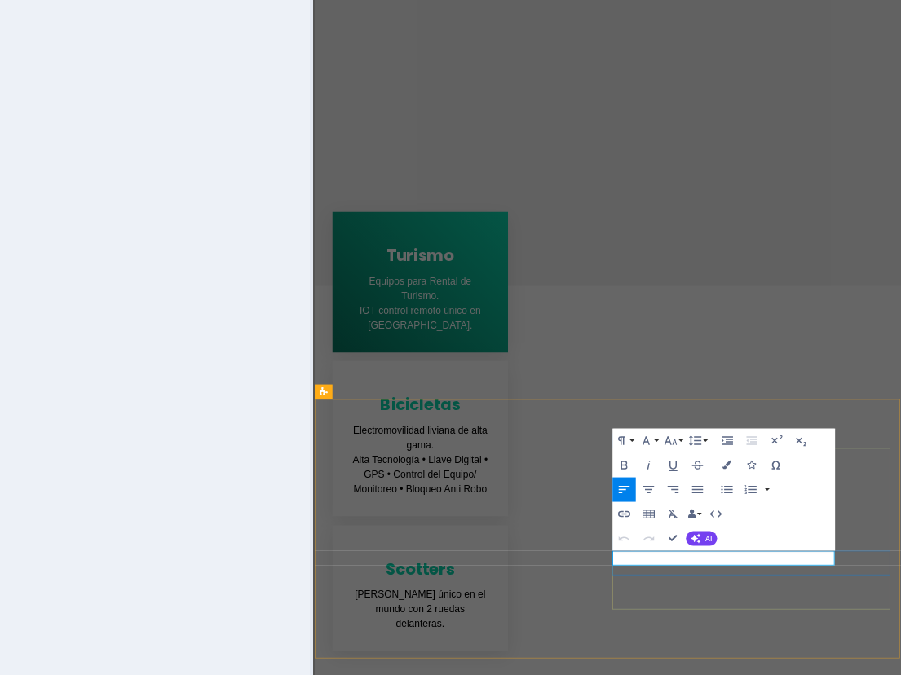
drag, startPoint x: 806, startPoint y: 1044, endPoint x: 715, endPoint y: 1036, distance: 91.6
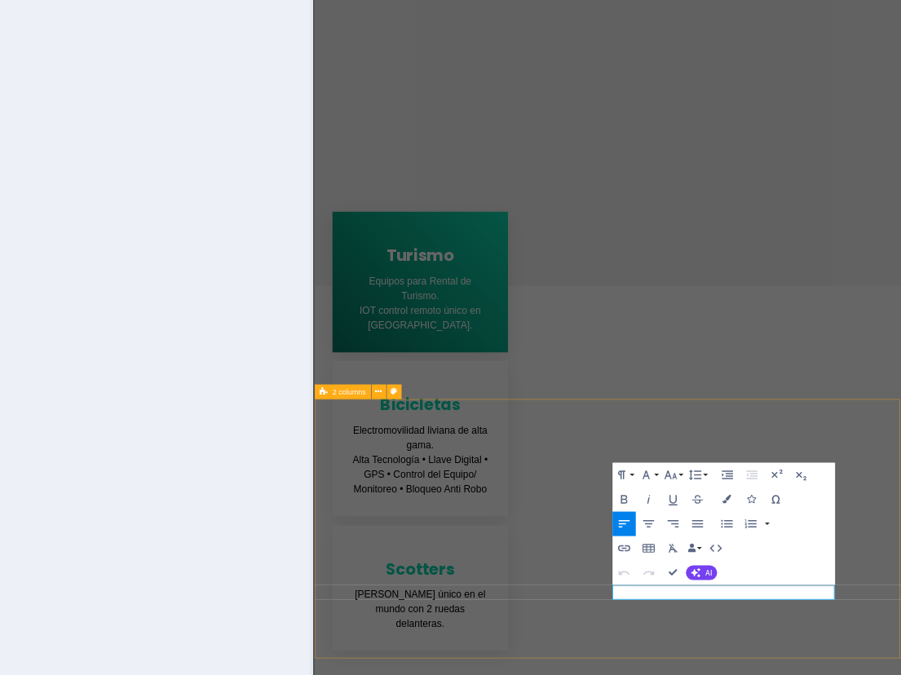
drag, startPoint x: 795, startPoint y: 1088, endPoint x: 685, endPoint y: 1091, distance: 110.1
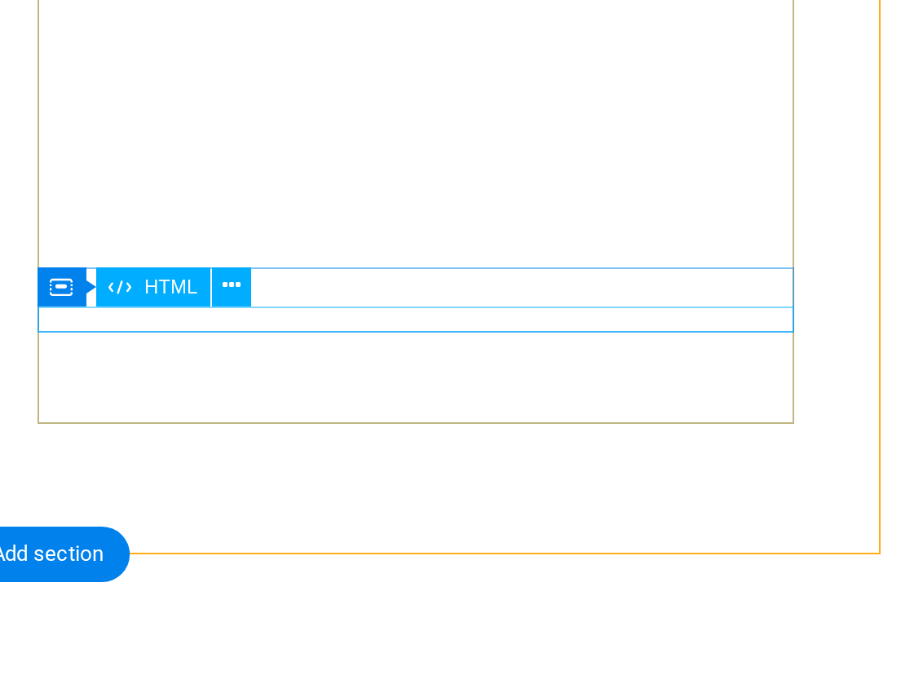
scroll to position [661, 0]
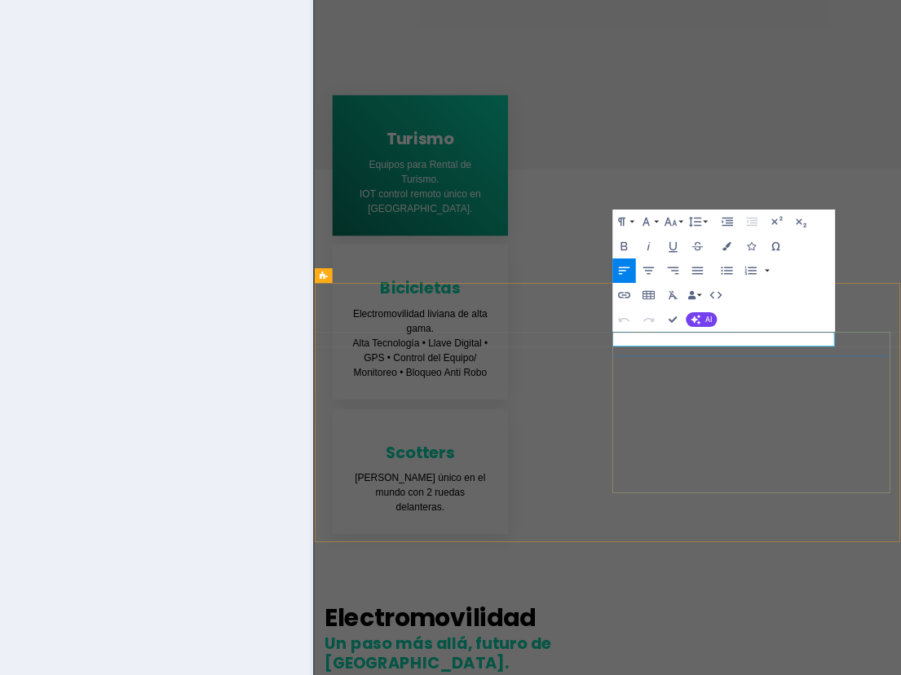
drag, startPoint x: 751, startPoint y: 788, endPoint x: 712, endPoint y: 788, distance: 38.3
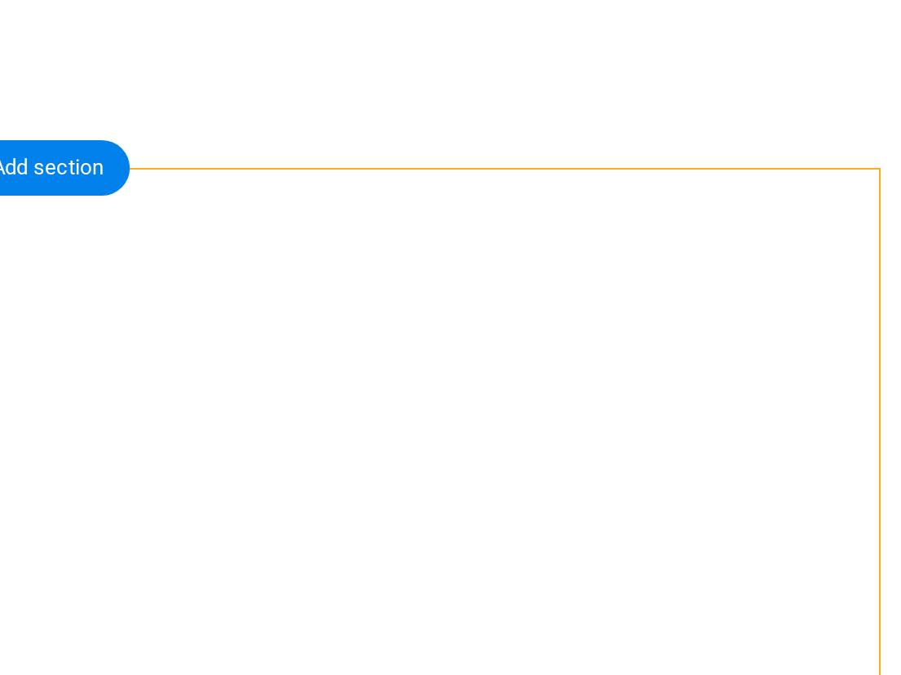
scroll to position [474, 0]
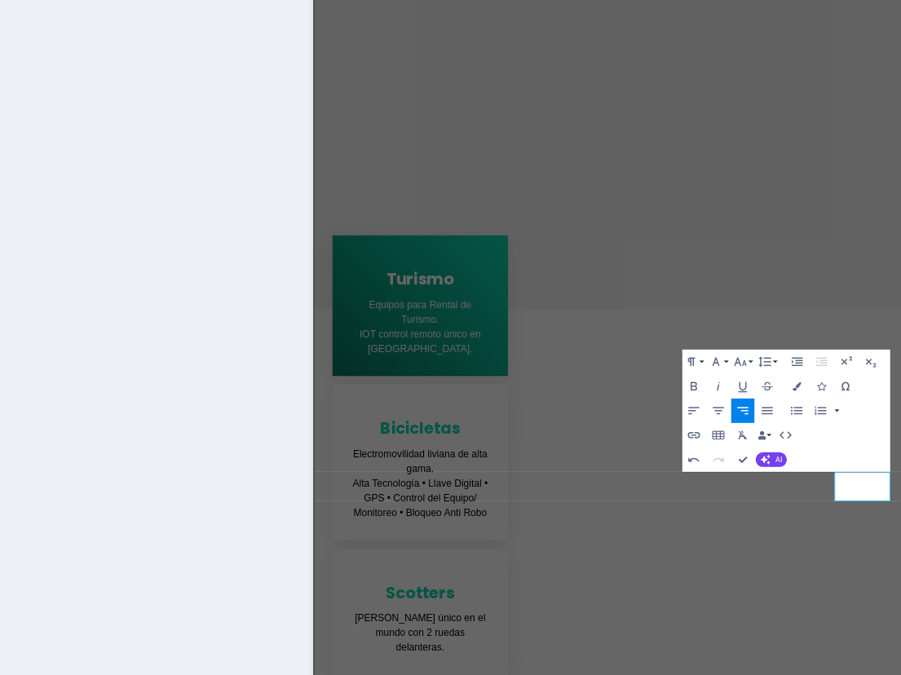
click at [480, 410] on div "Paragraph Format Normal Heading 1 Heading 2 Heading 3 Heading 4 Heading 5 Headi…" at bounding box center [470, 395] width 52 height 31
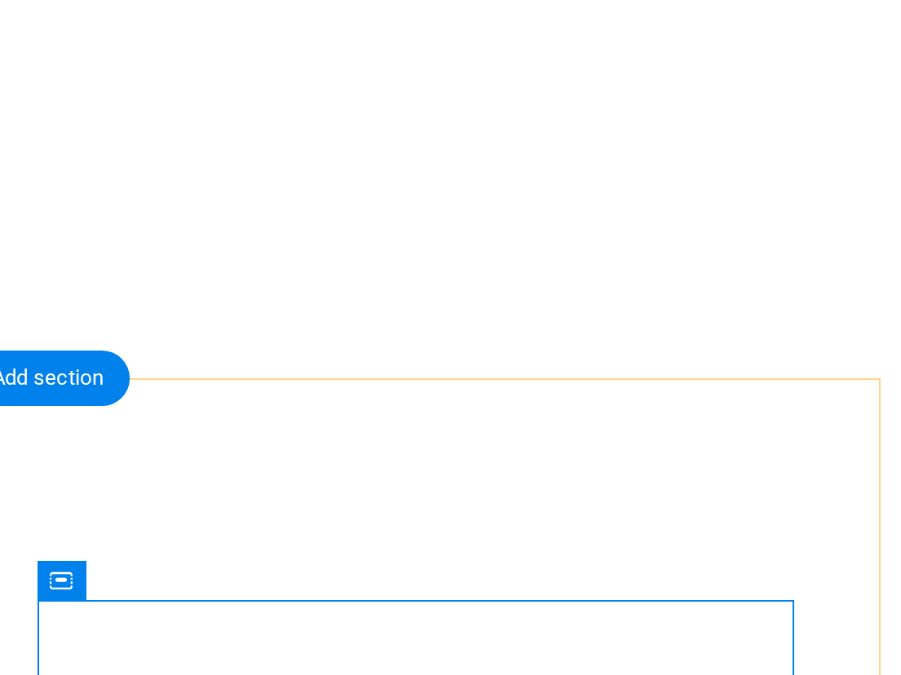
scroll to position [430, 0]
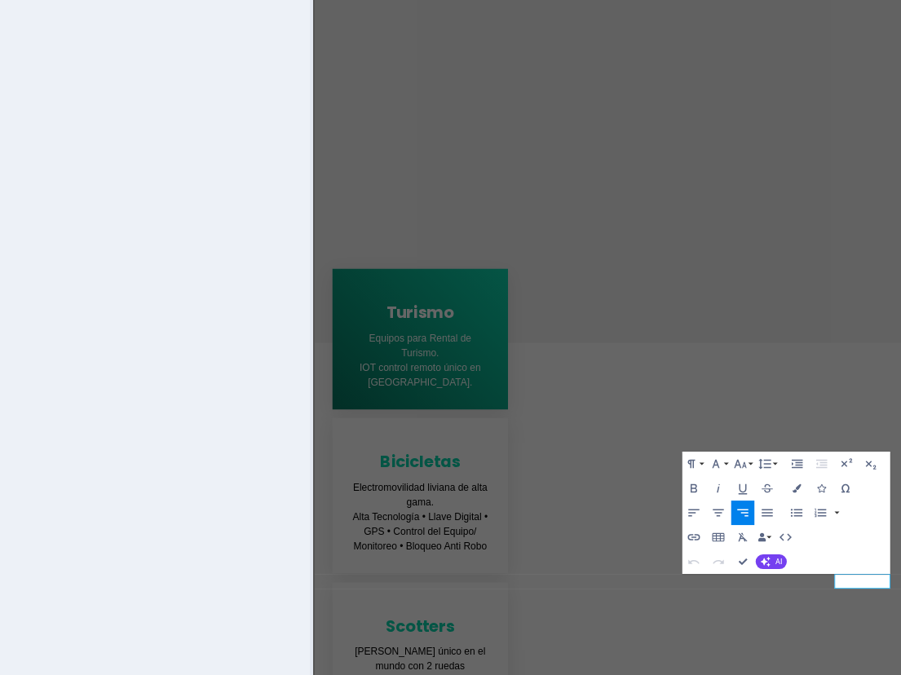
drag, startPoint x: 1055, startPoint y: 1108, endPoint x: 1100, endPoint y: 1105, distance: 45.8
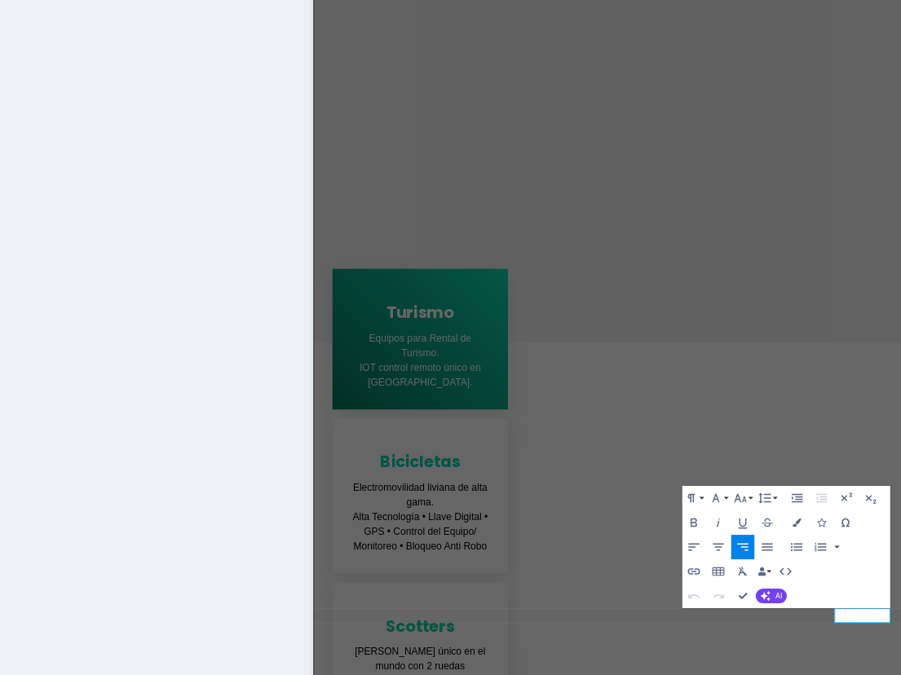
drag, startPoint x: 1054, startPoint y: 1157, endPoint x: 1100, endPoint y: 1155, distance: 46.5
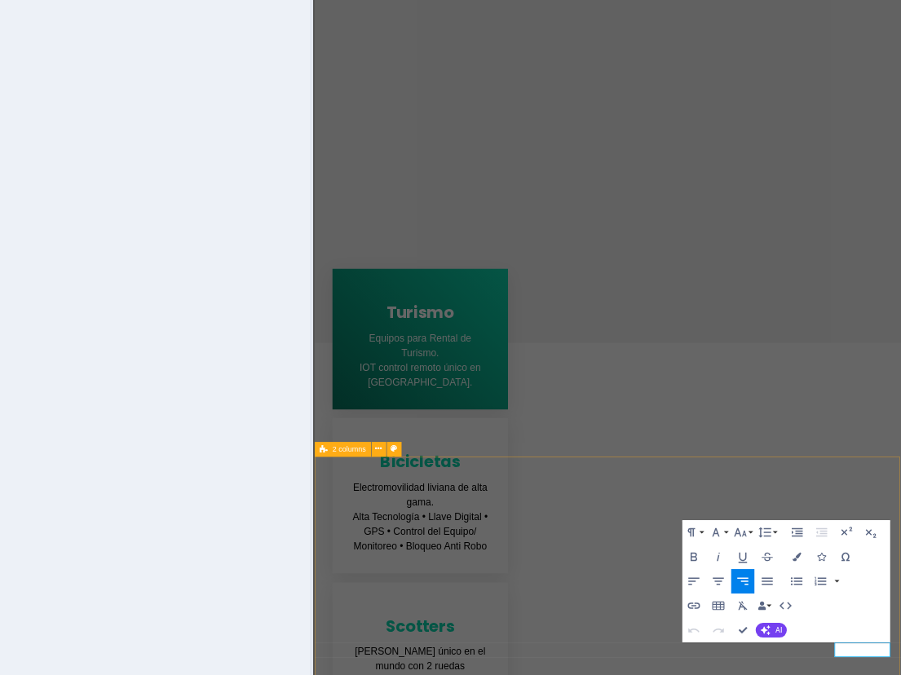
drag, startPoint x: 1055, startPoint y: 1203, endPoint x: 1090, endPoint y: 1202, distance: 35.1
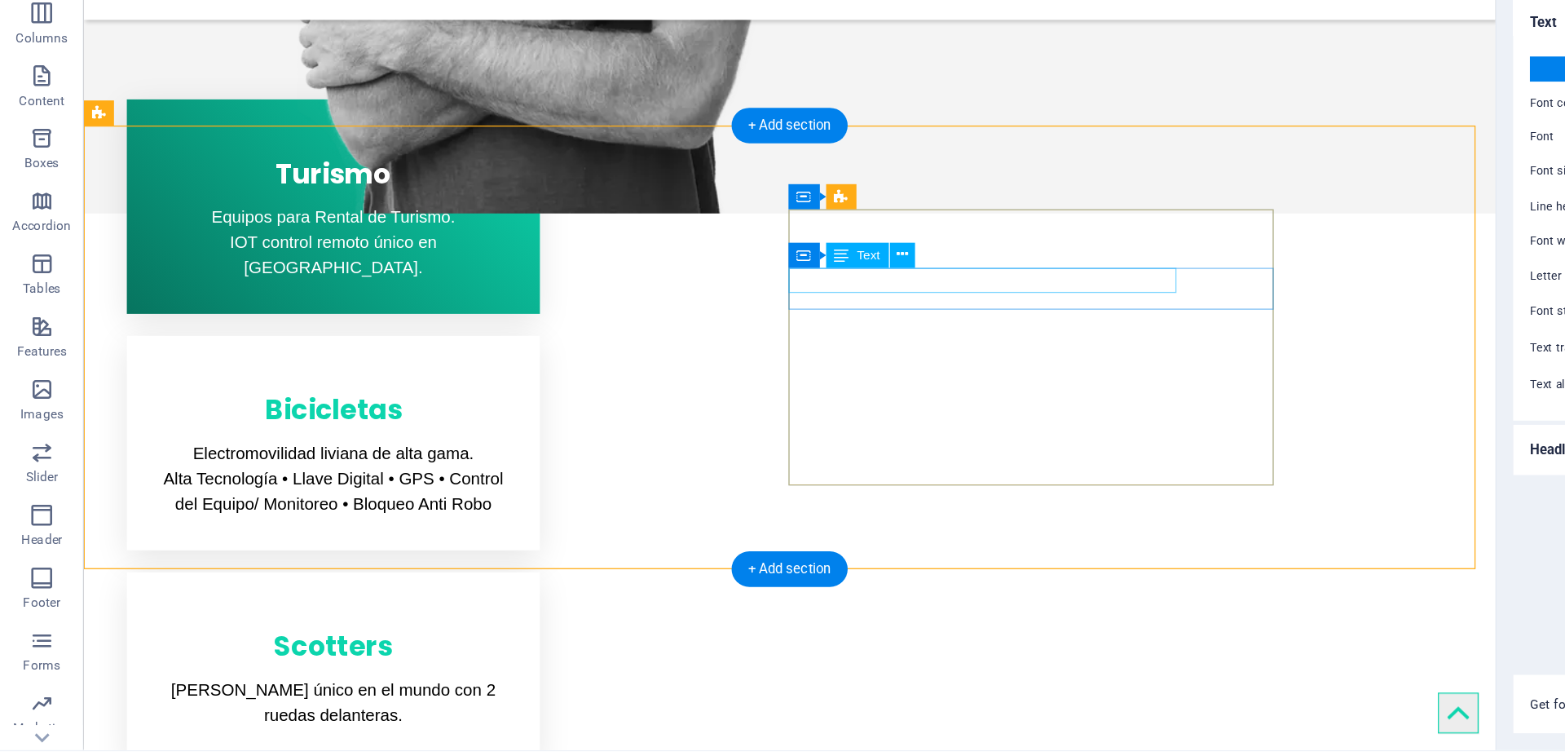
scroll to position [650, 0]
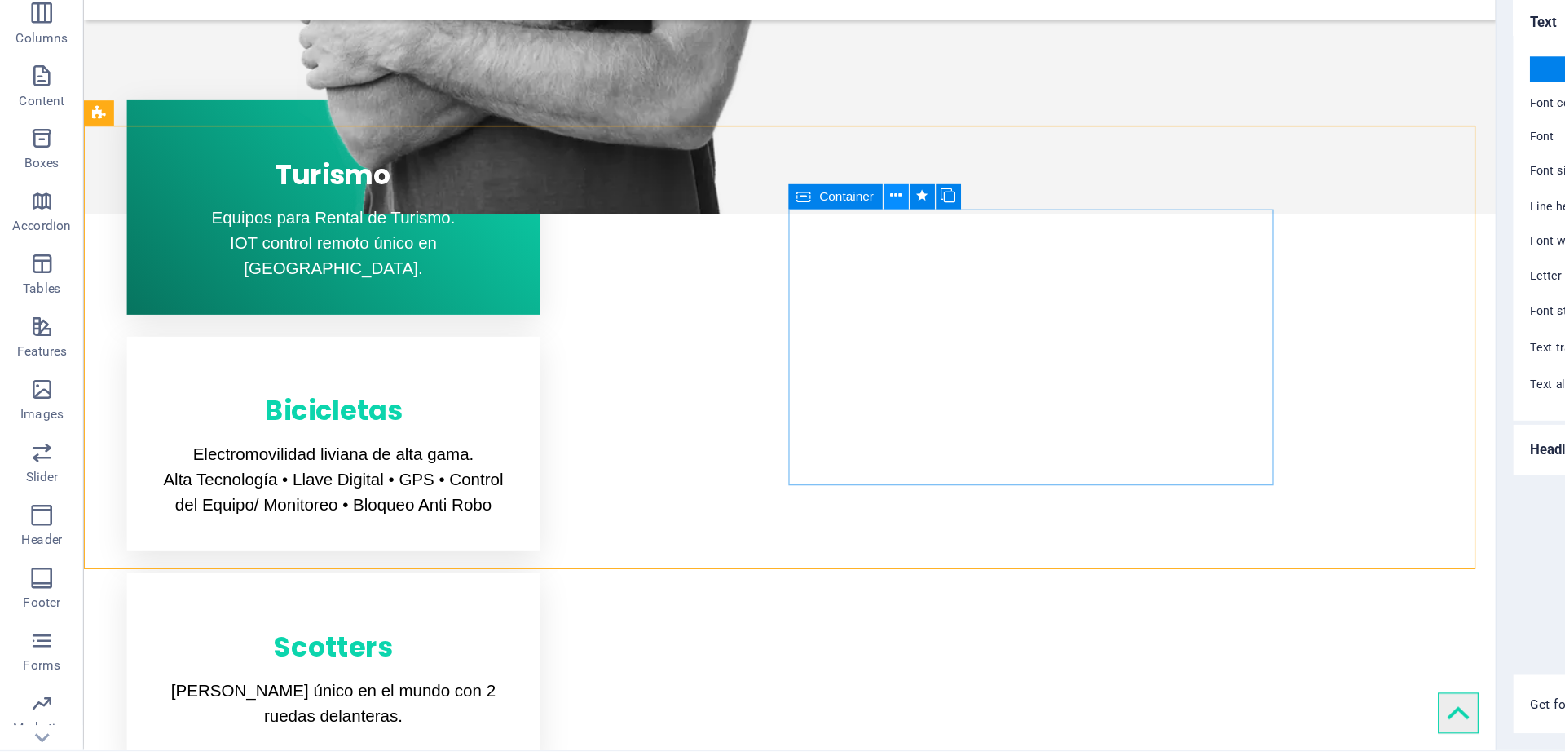
click at [697, 298] on icon at bounding box center [698, 297] width 9 height 17
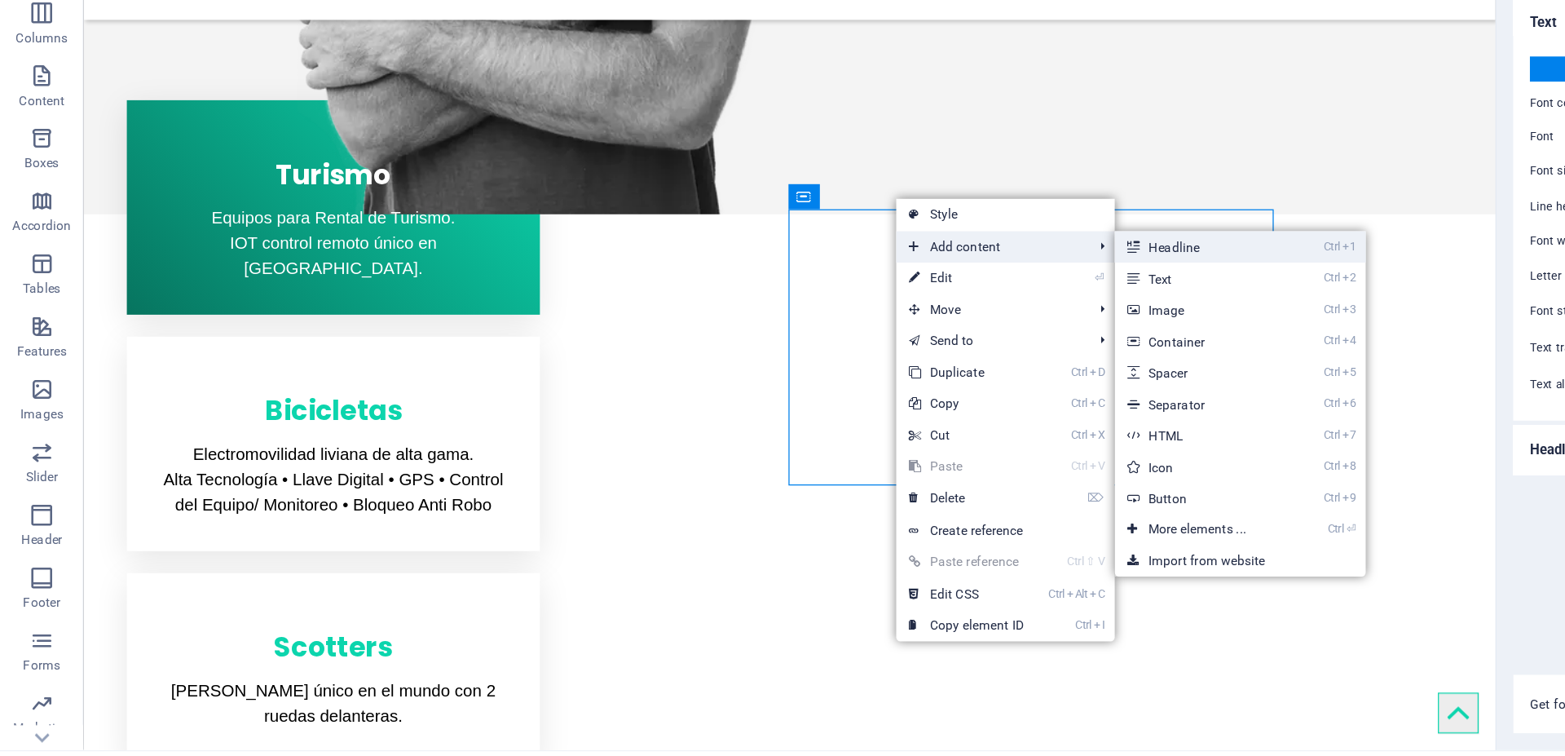
click at [906, 340] on link "Ctrl 1 Headline" at bounding box center [936, 337] width 134 height 24
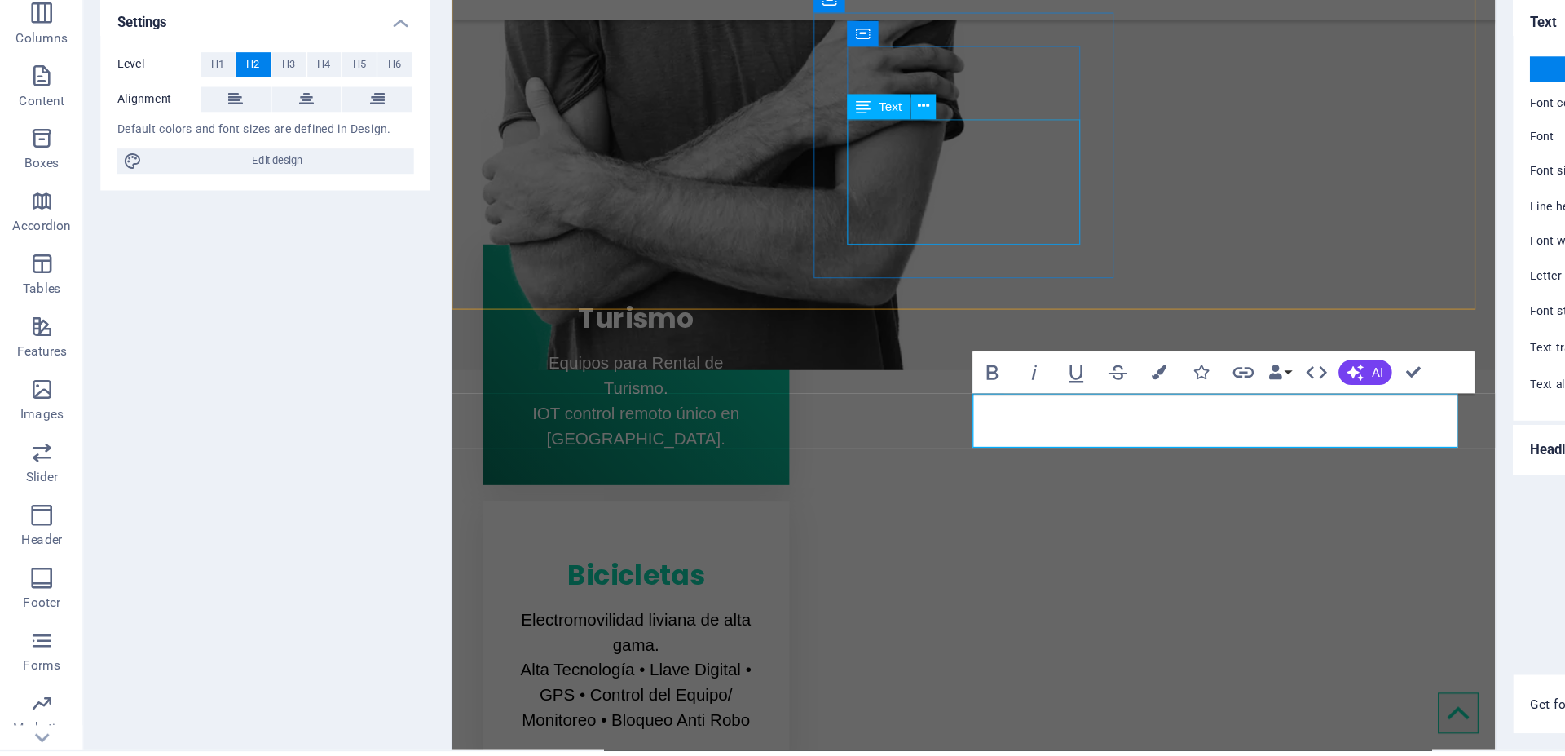
scroll to position [524, 0]
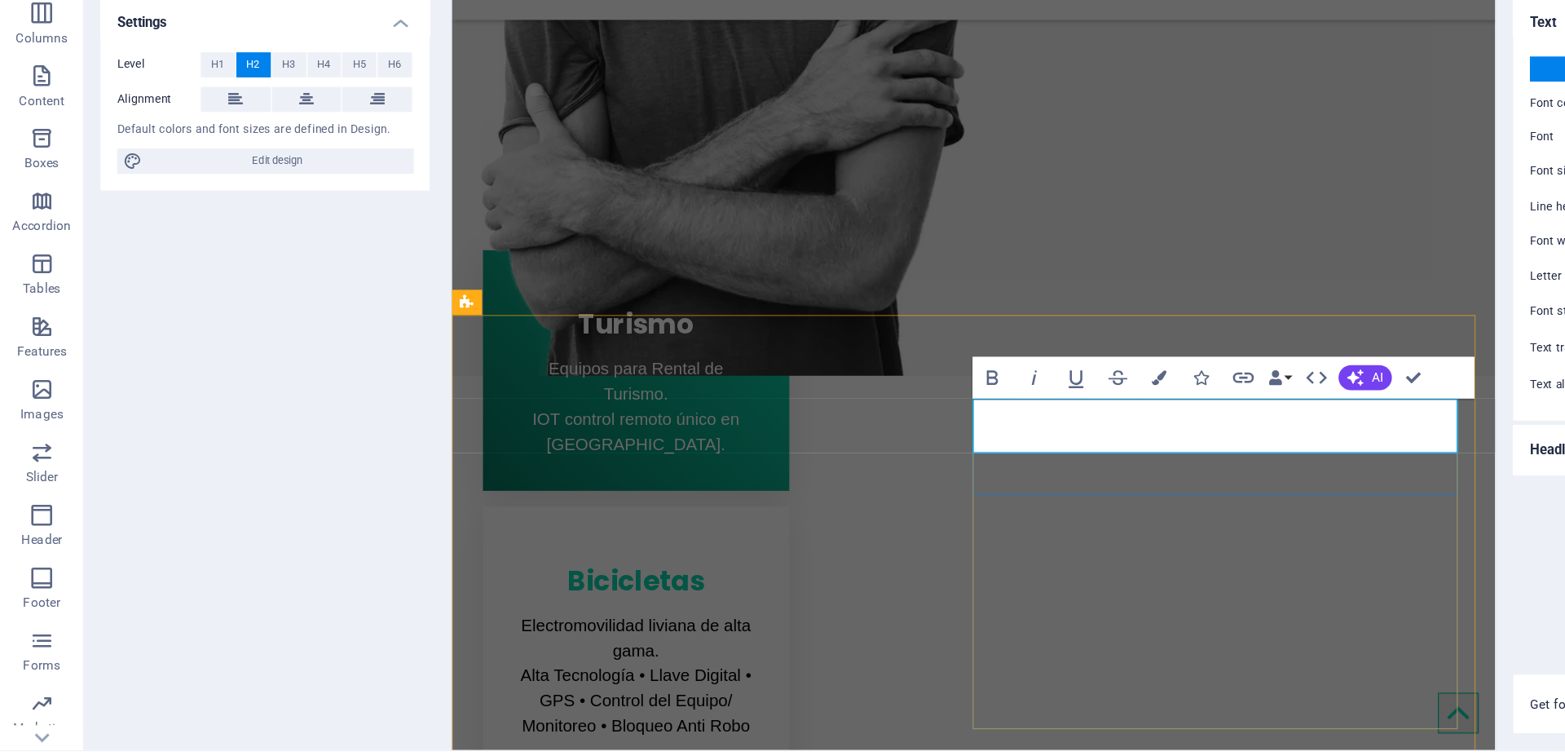
drag, startPoint x: 1084, startPoint y: 300, endPoint x: 865, endPoint y: 307, distance: 219.4
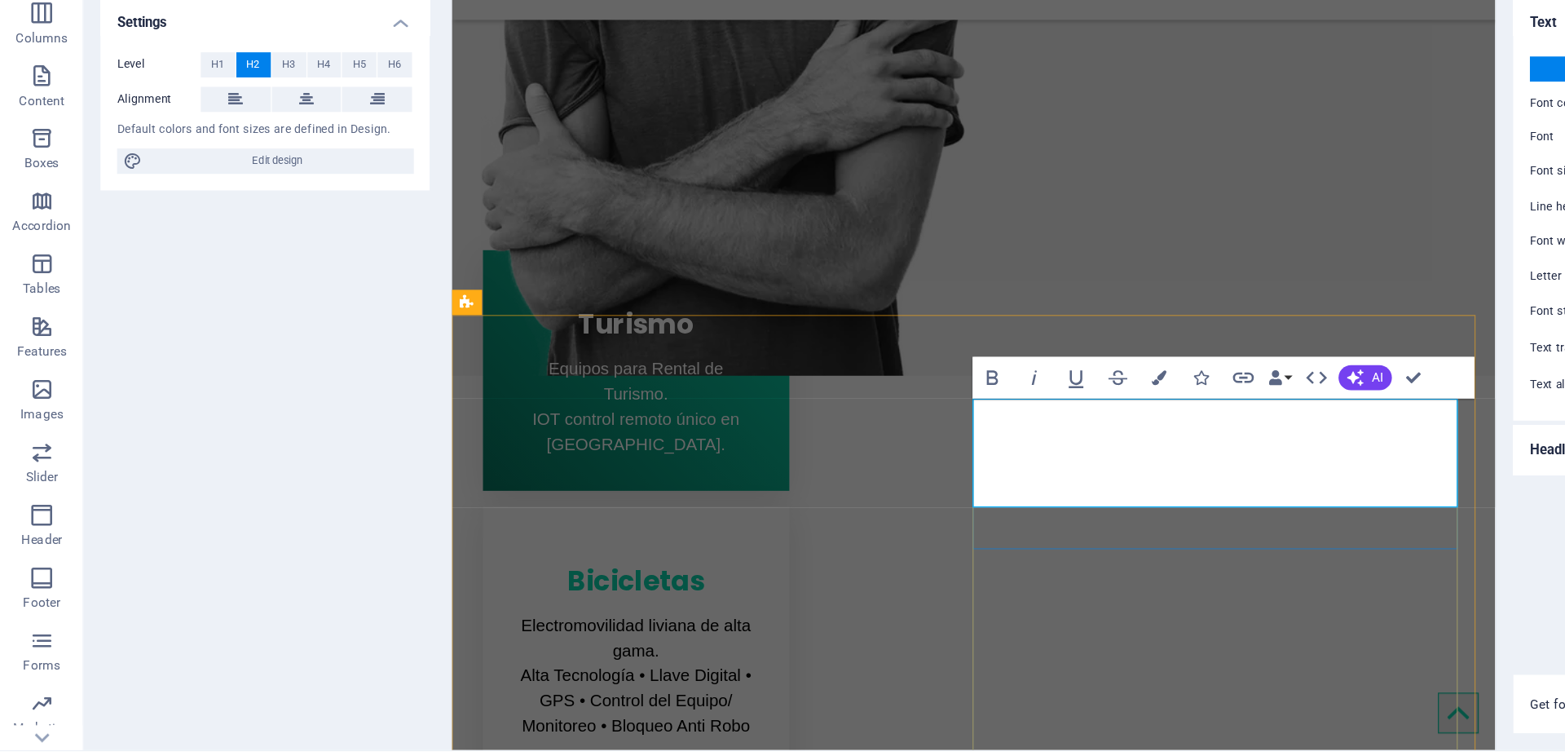
drag, startPoint x: 918, startPoint y: 345, endPoint x: 862, endPoint y: 312, distance: 64.3
click at [306, 201] on span "H6" at bounding box center [307, 196] width 11 height 20
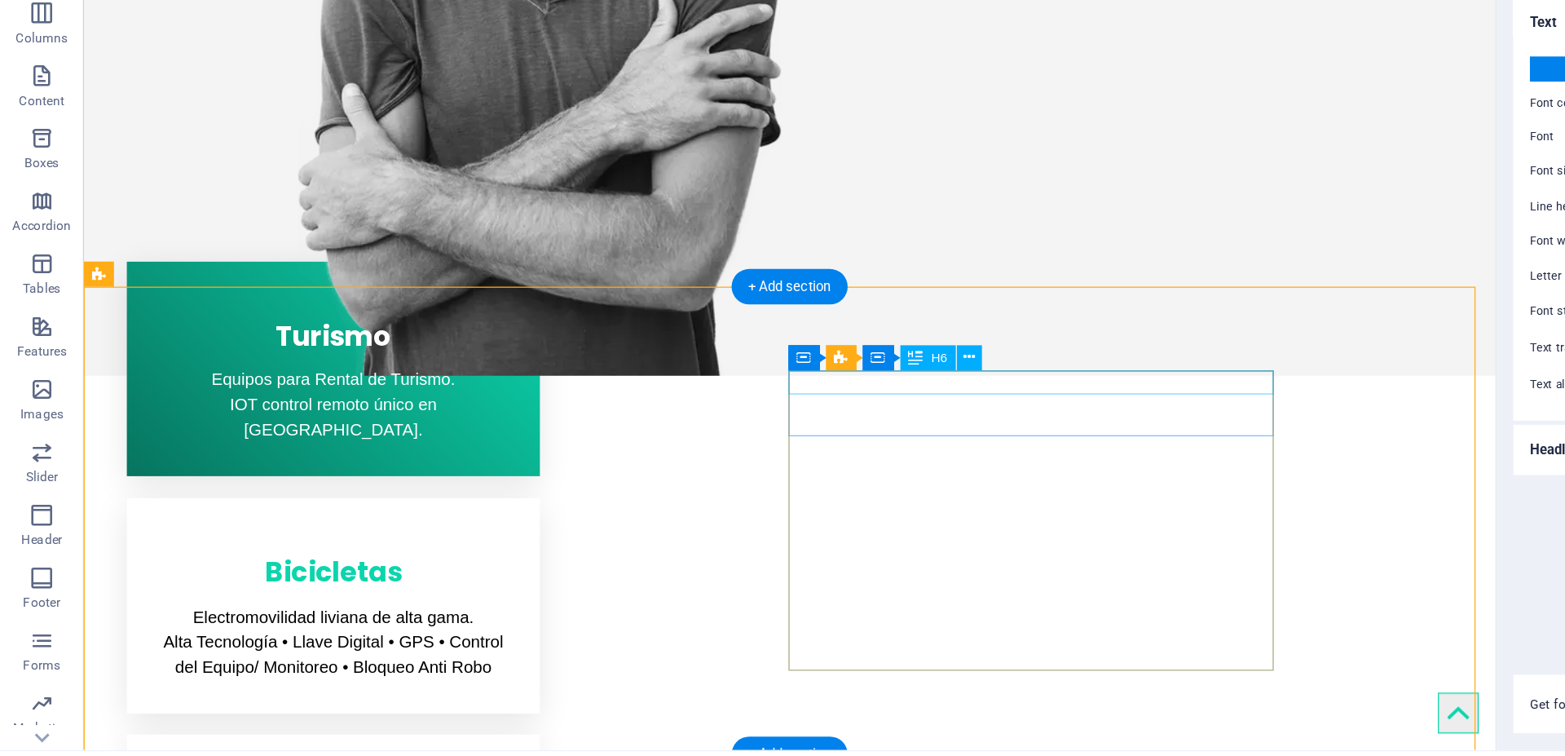
click at [763, 424] on button at bounding box center [756, 424] width 20 height 20
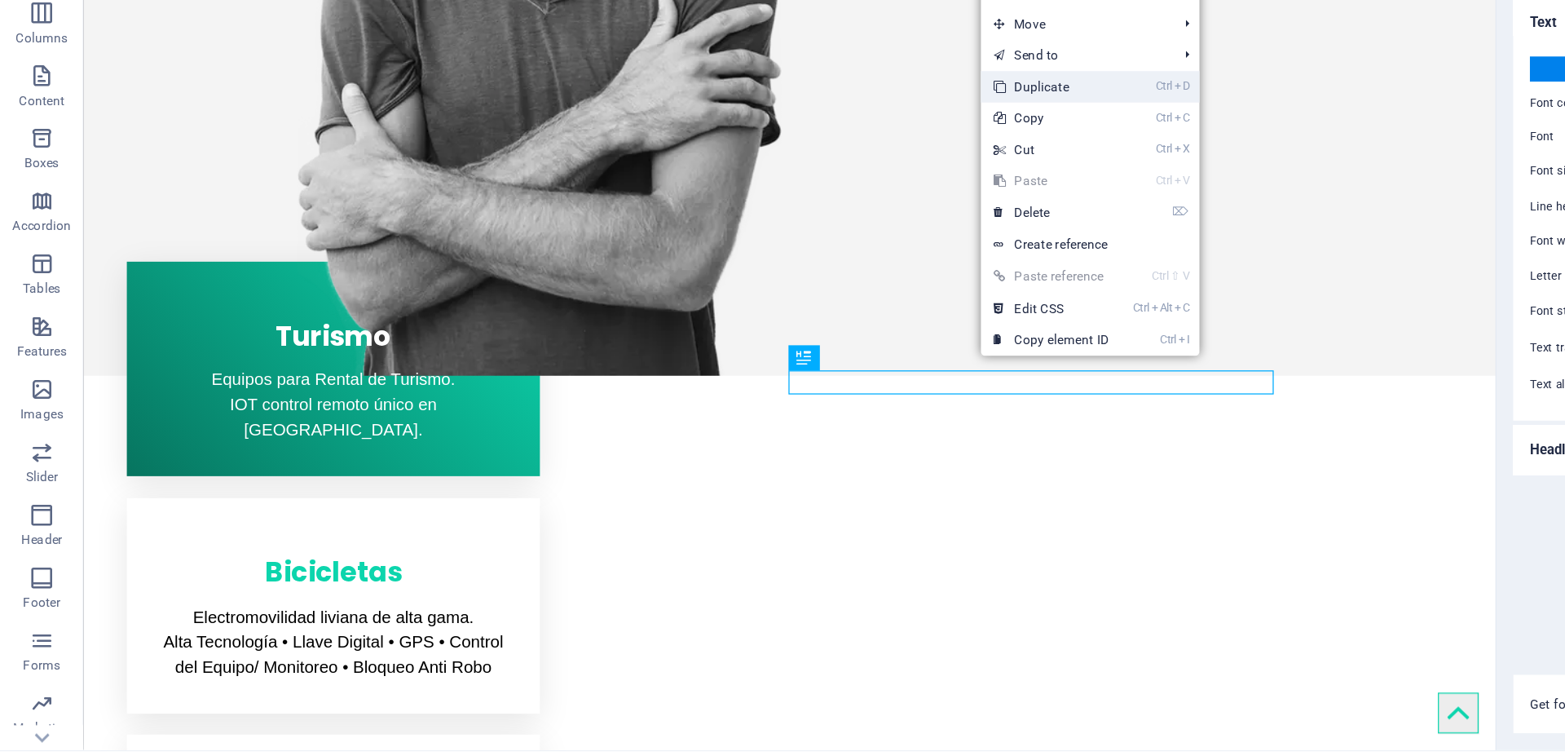
click at [809, 212] on link "Ctrl D Duplicate" at bounding box center [819, 213] width 109 height 24
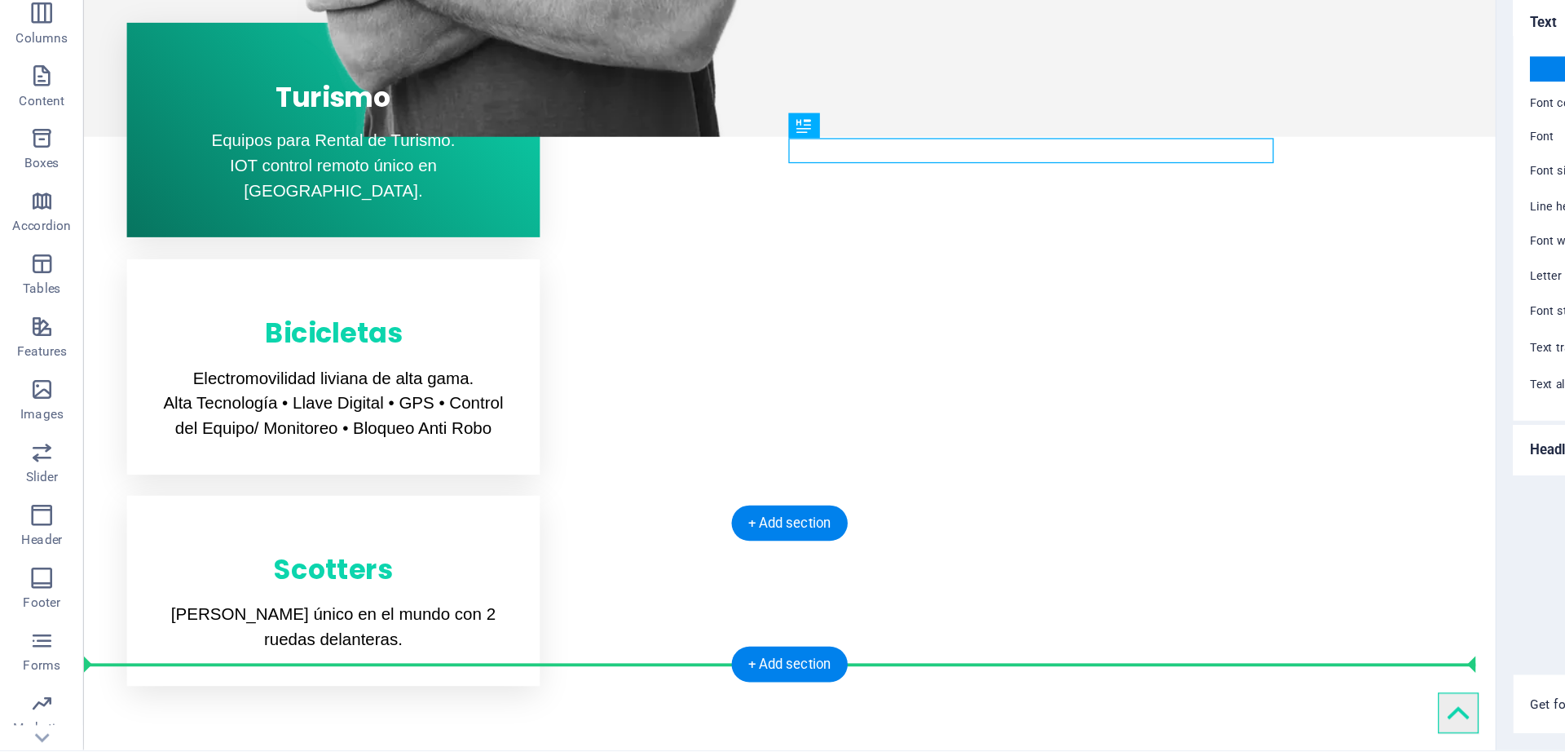
scroll to position [724, 0]
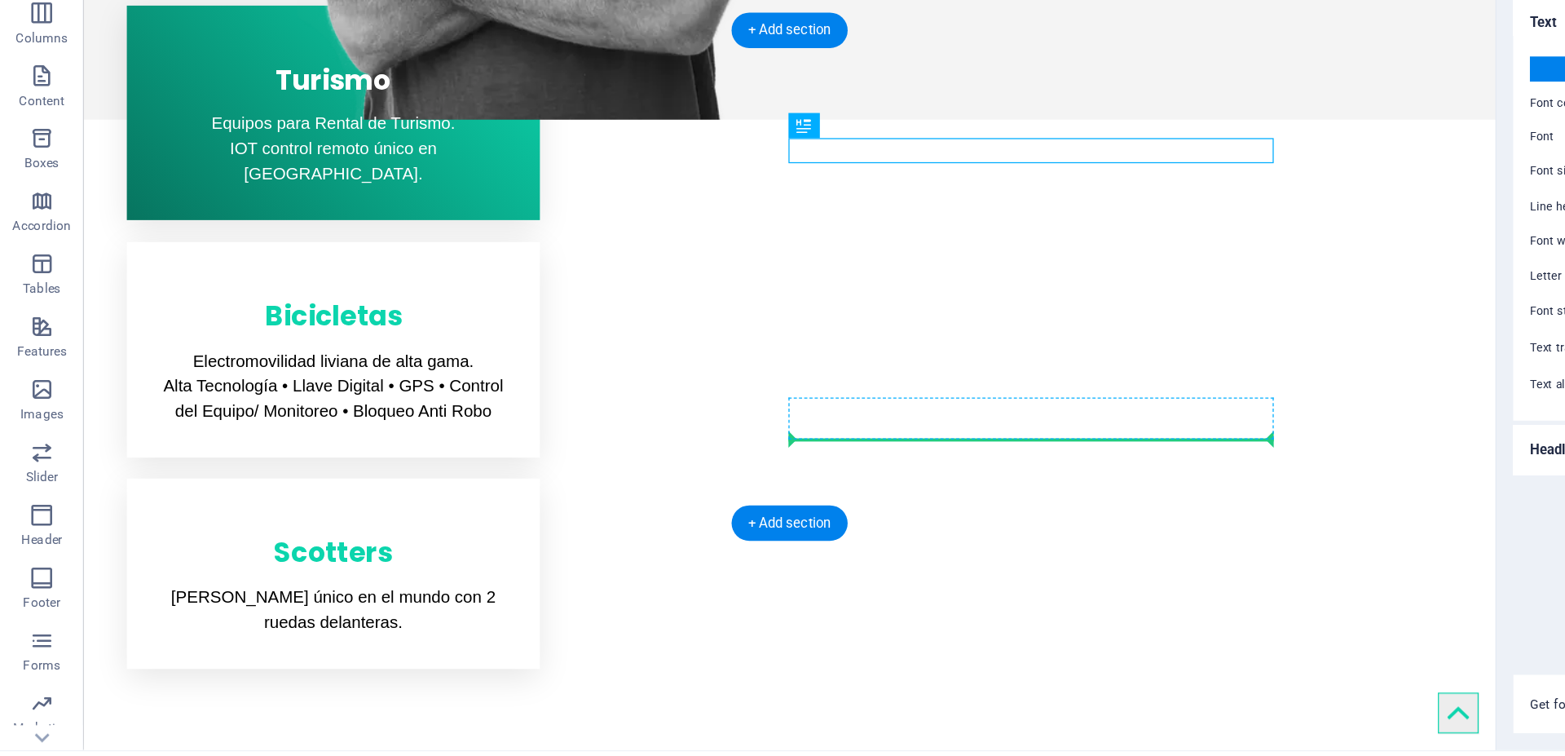
drag, startPoint x: 806, startPoint y: 311, endPoint x: 703, endPoint y: 311, distance: 103.5
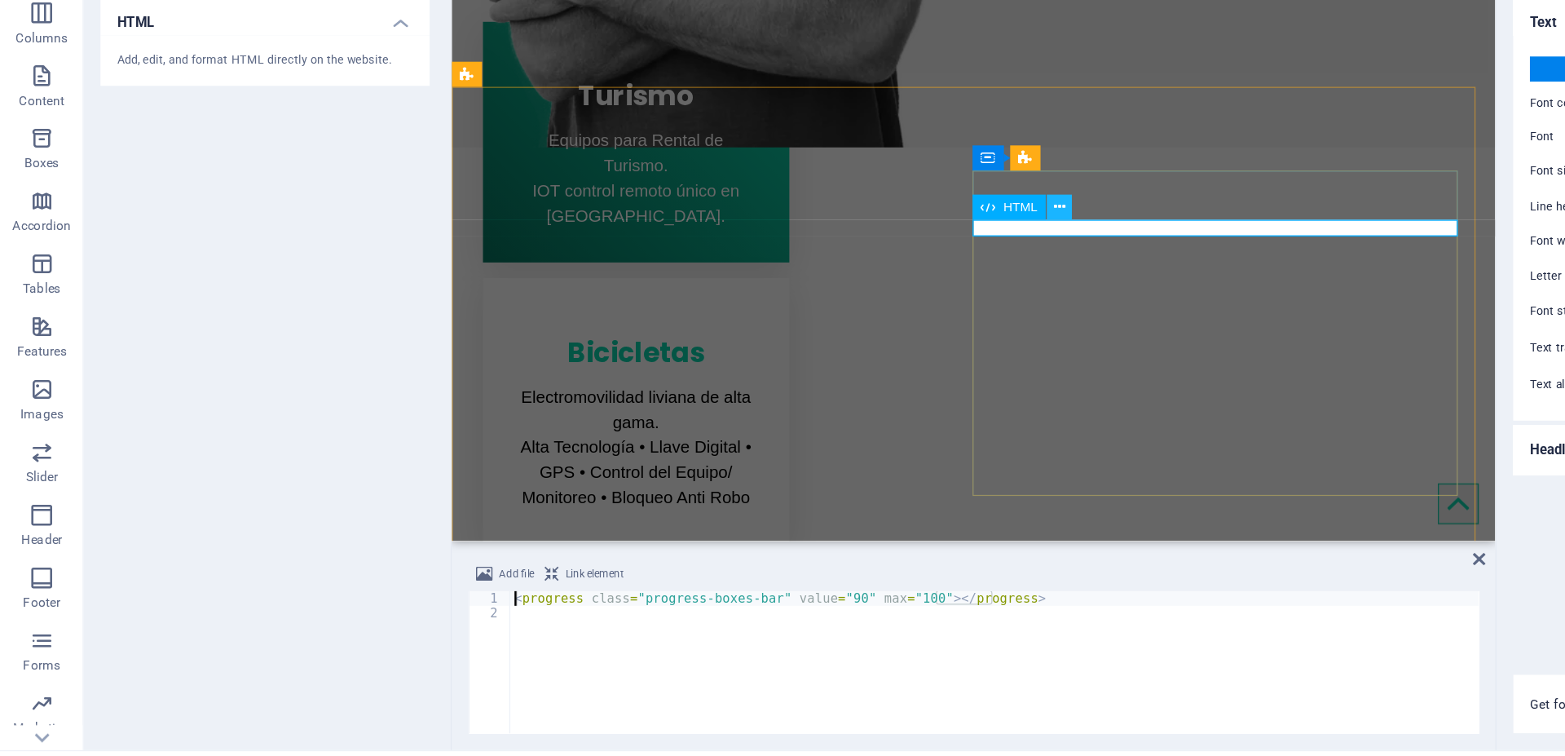
click at [825, 309] on icon at bounding box center [826, 306] width 9 height 17
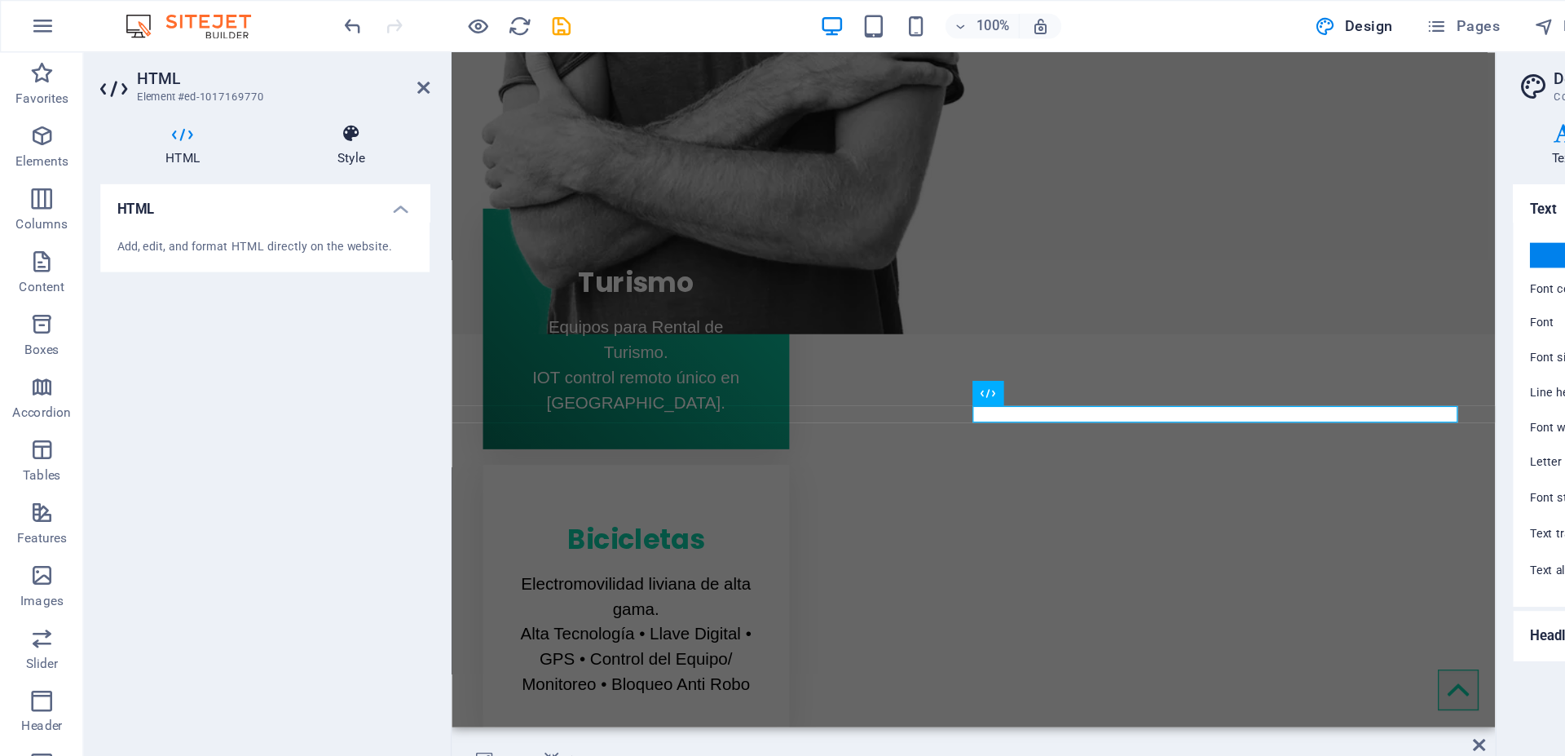
click at [270, 101] on icon at bounding box center [273, 104] width 123 height 16
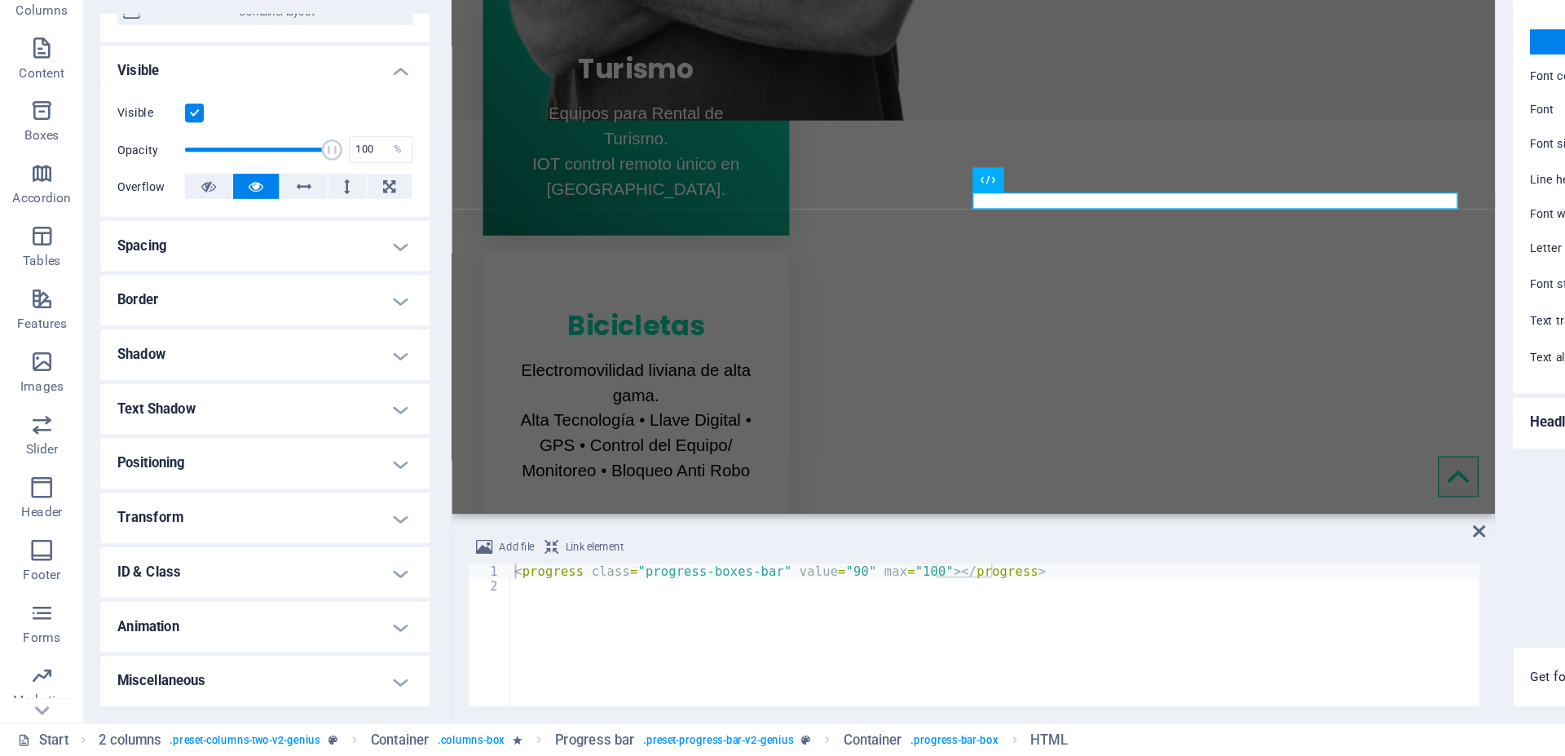
scroll to position [0, 0]
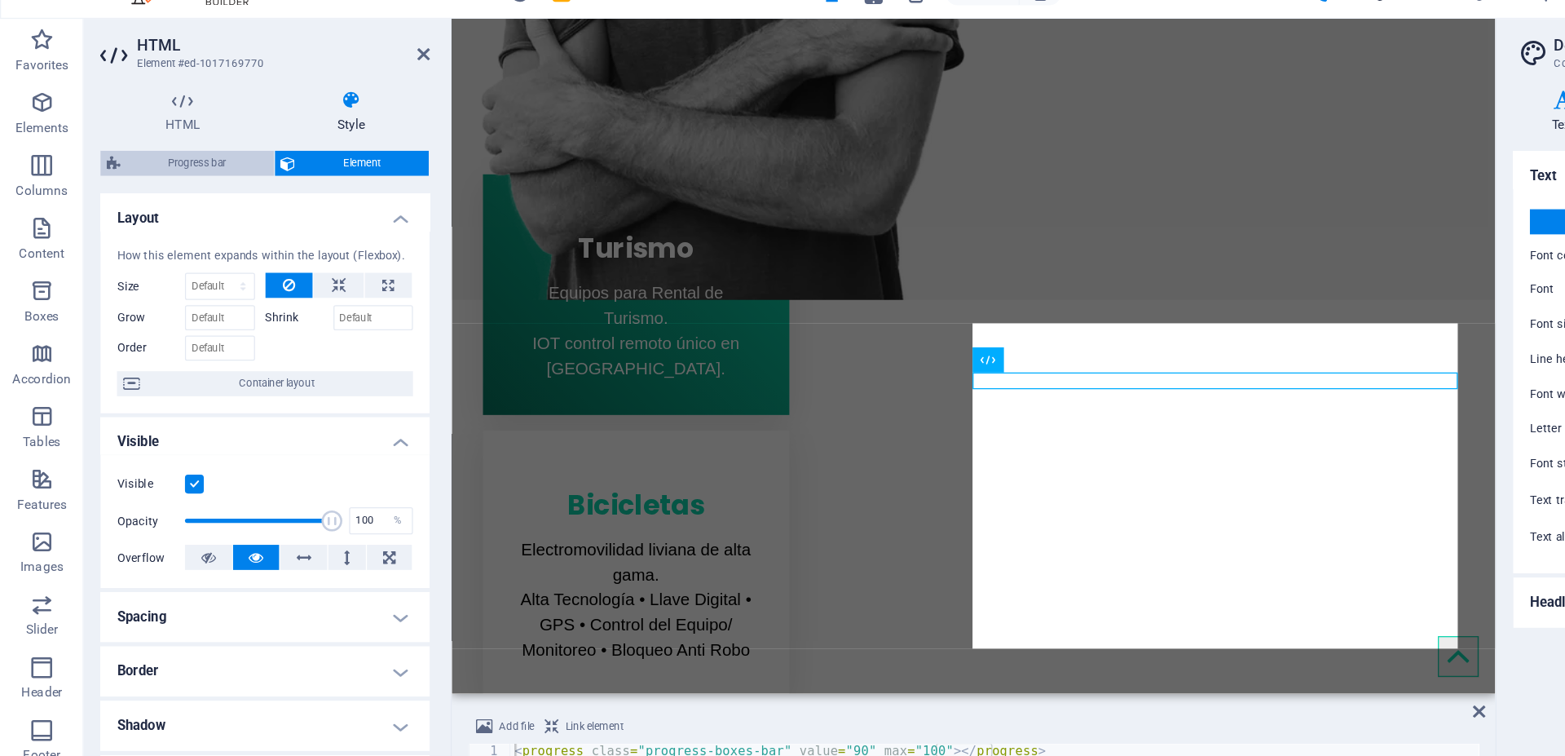
click at [165, 153] on span "Progress bar" at bounding box center [154, 153] width 110 height 20
select select "rem"
select select "px"
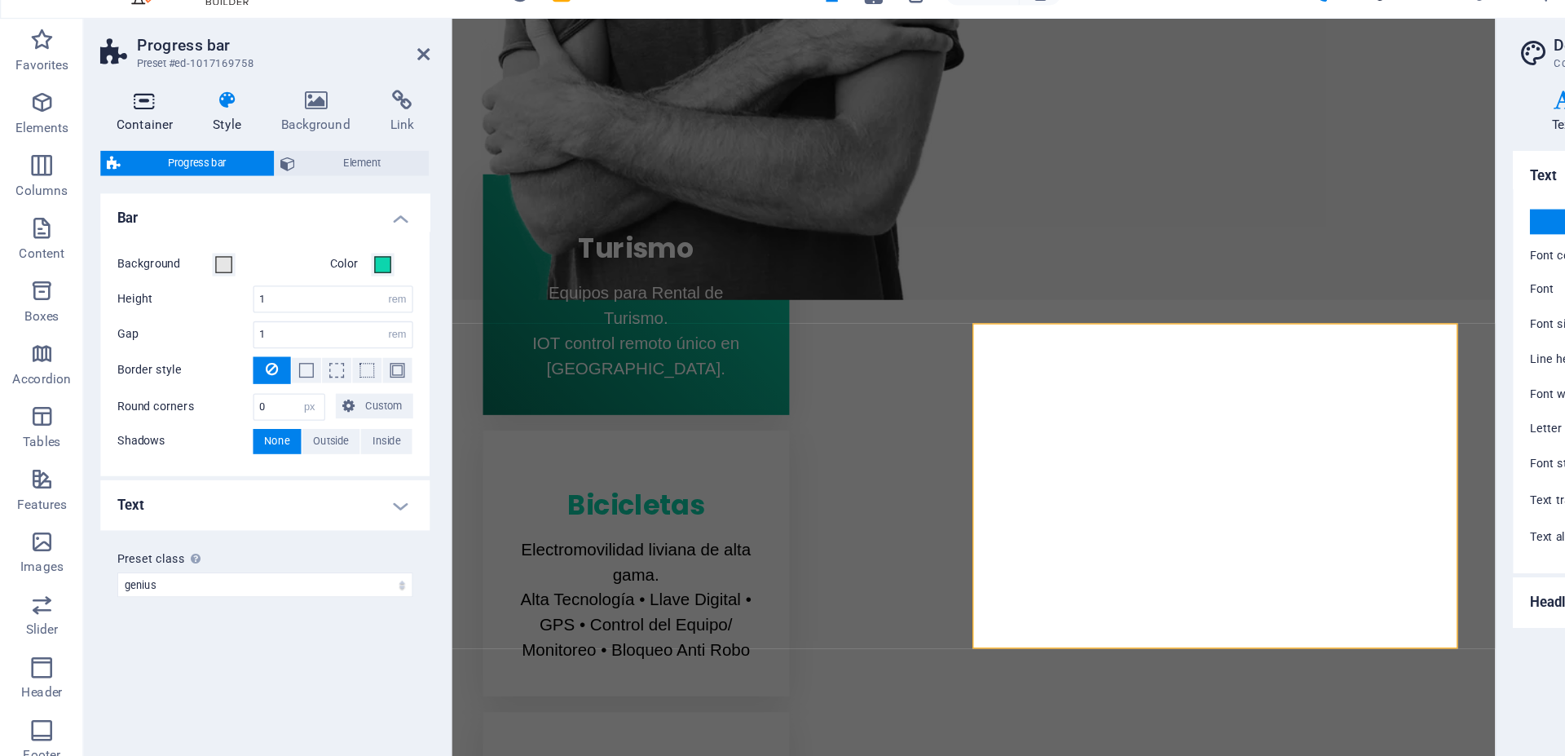
click at [112, 104] on icon at bounding box center [112, 104] width 69 height 16
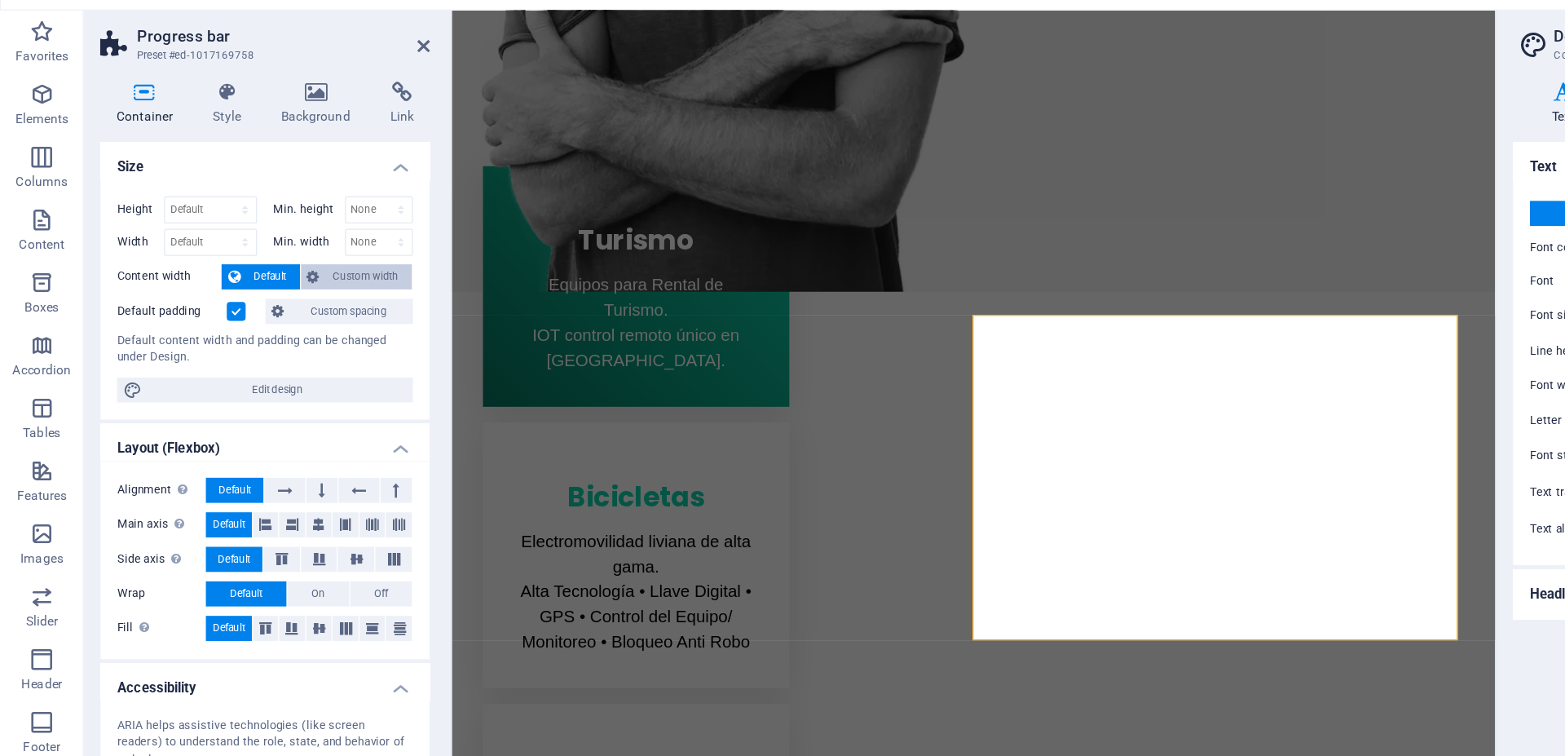
click at [262, 250] on span "Custom width" at bounding box center [285, 249] width 63 height 20
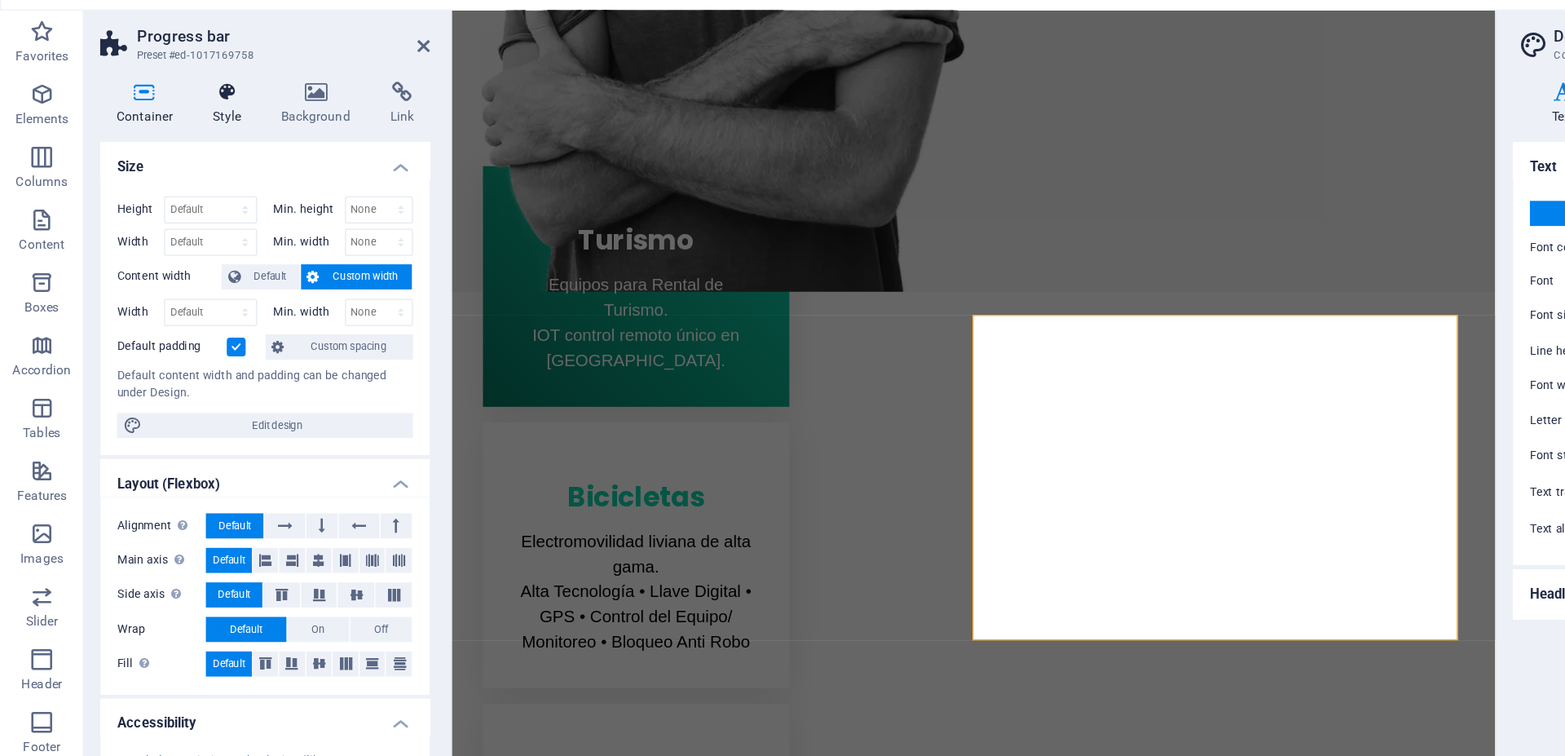
click at [161, 112] on h4 "Style" at bounding box center [180, 113] width 53 height 34
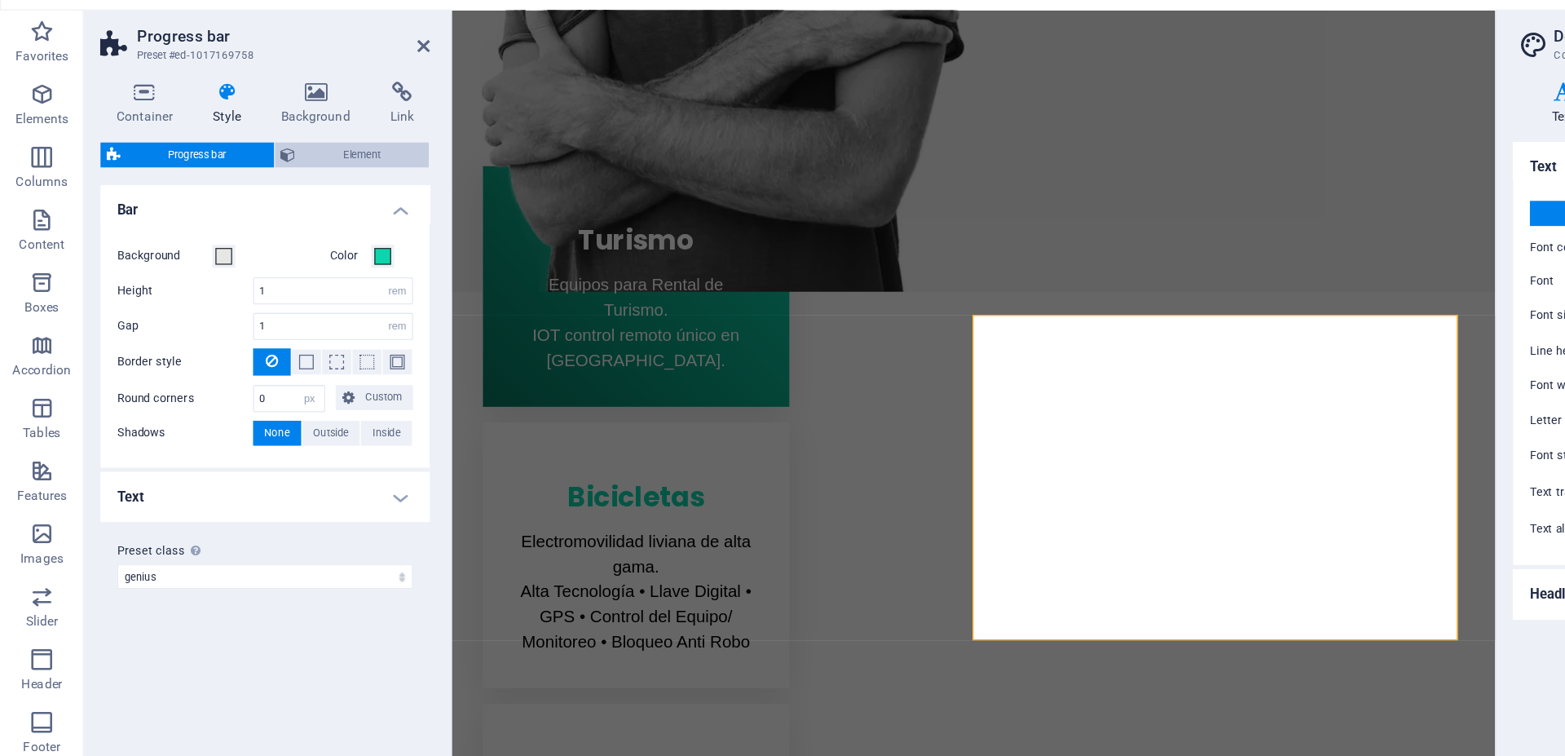
click at [262, 151] on span "Element" at bounding box center [283, 153] width 95 height 20
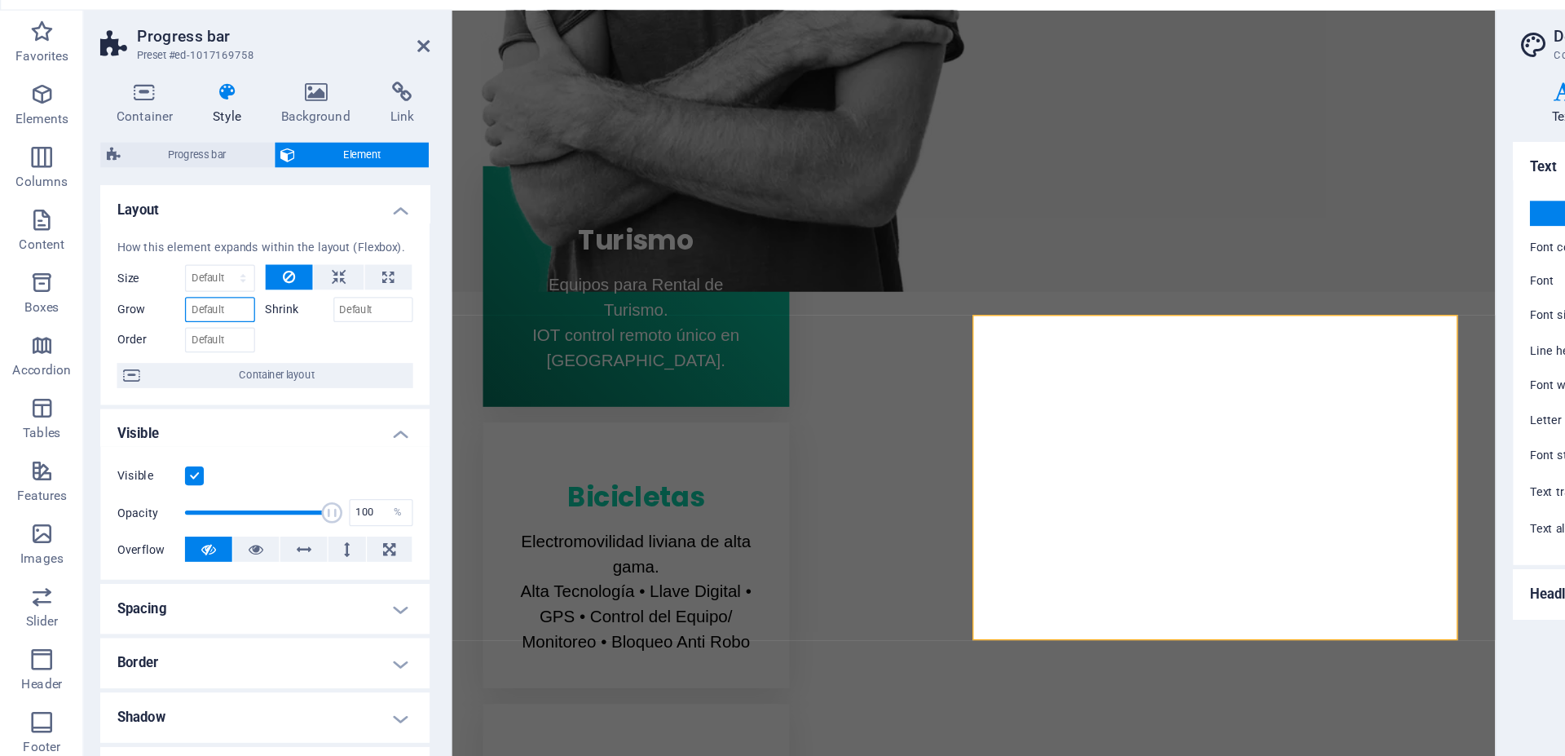
click at [169, 273] on input "Grow" at bounding box center [171, 274] width 55 height 20
type input "200"
click at [239, 304] on div at bounding box center [265, 296] width 116 height 24
drag, startPoint x: 175, startPoint y: 276, endPoint x: 135, endPoint y: 275, distance: 40.0
click at [135, 275] on div "Grow 200" at bounding box center [145, 274] width 108 height 20
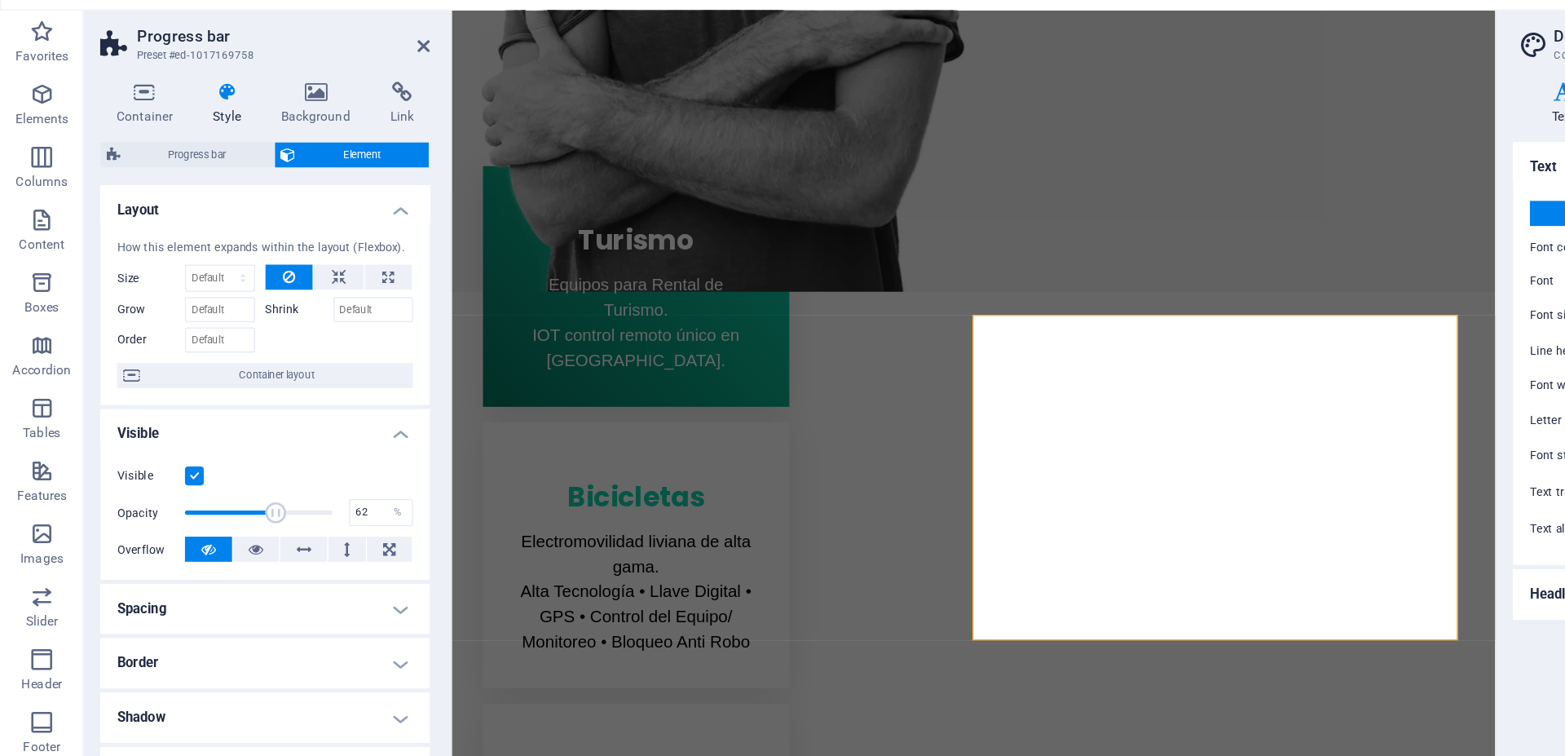
drag, startPoint x: 253, startPoint y: 428, endPoint x: 214, endPoint y: 428, distance: 39.9
click at [214, 428] on span at bounding box center [215, 432] width 16 height 16
type input "100"
drag, startPoint x: 214, startPoint y: 428, endPoint x: 264, endPoint y: 425, distance: 50.6
click at [264, 425] on span at bounding box center [257, 432] width 16 height 16
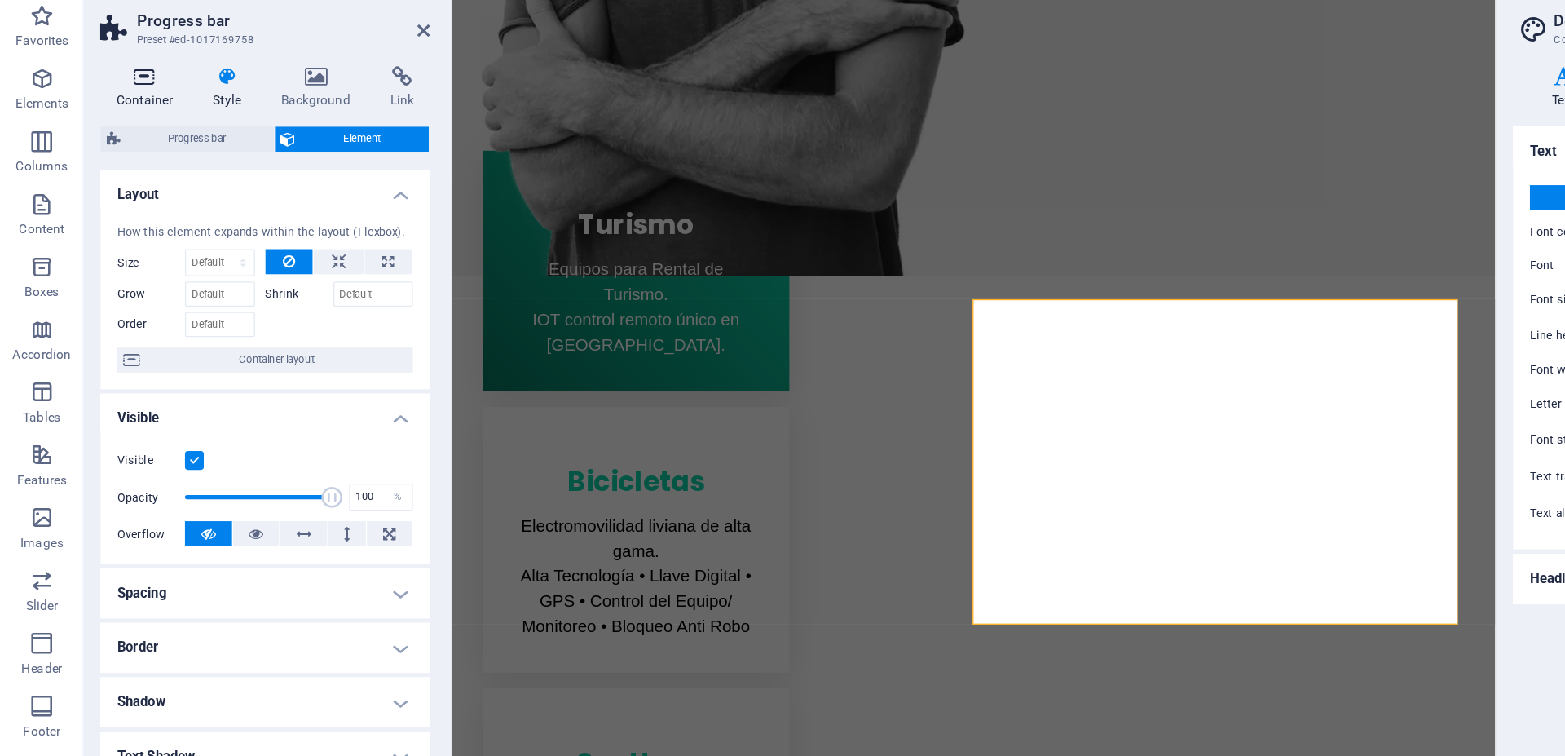
click at [112, 104] on icon at bounding box center [112, 104] width 69 height 16
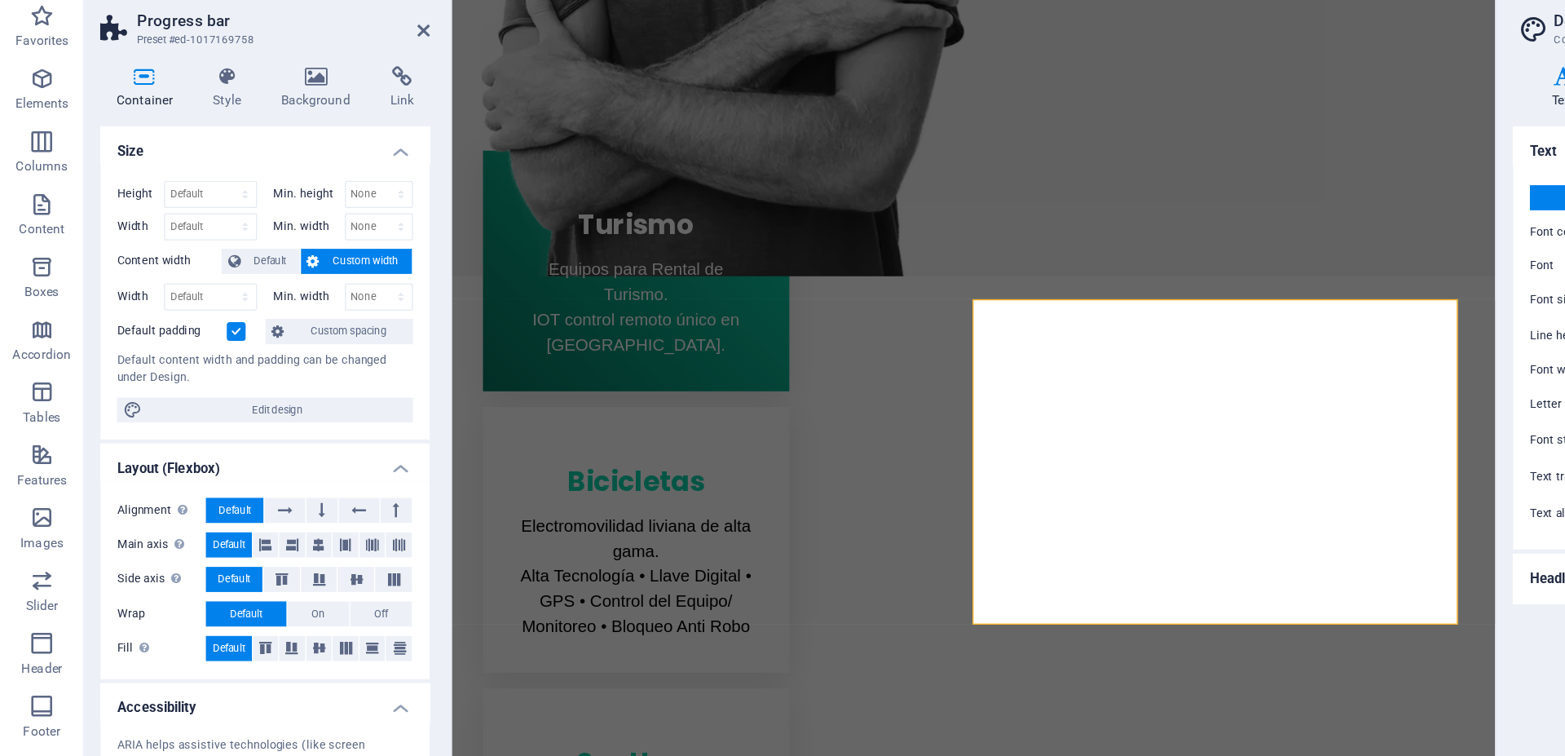
click at [258, 247] on span "Custom width" at bounding box center [285, 249] width 63 height 20
click at [180, 549] on span "Default" at bounding box center [177, 550] width 25 height 20
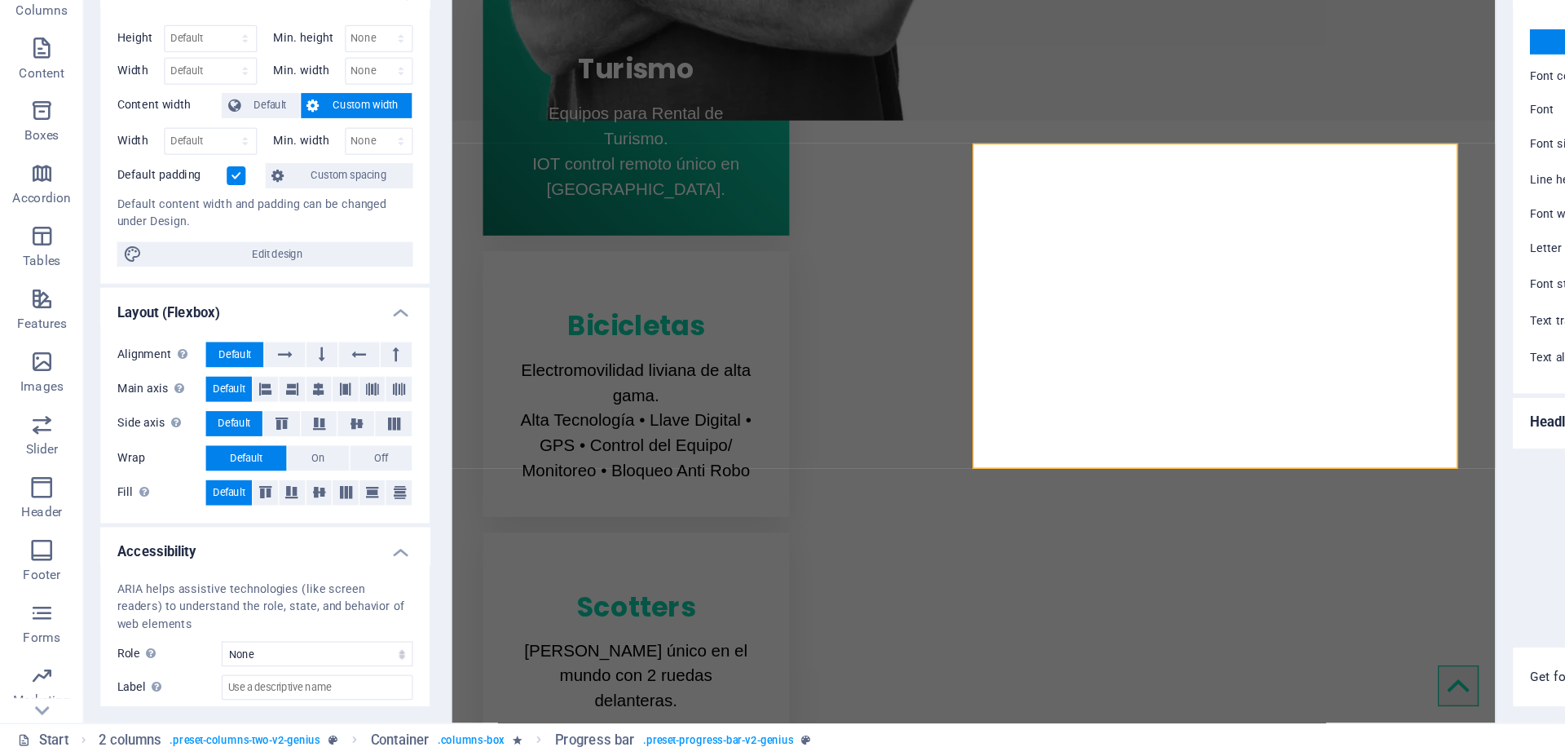
scroll to position [1, 0]
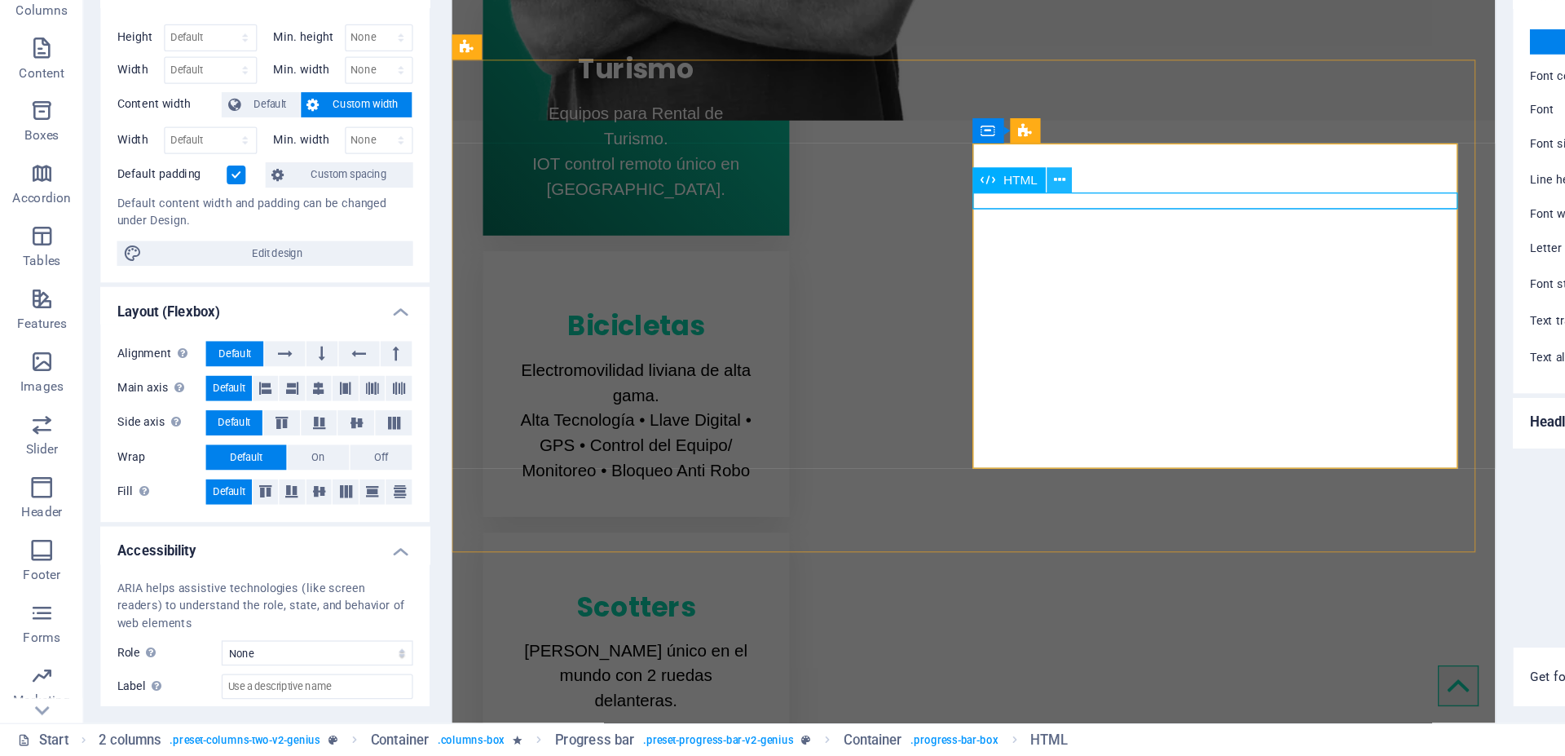
click at [822, 303] on icon at bounding box center [826, 306] width 9 height 17
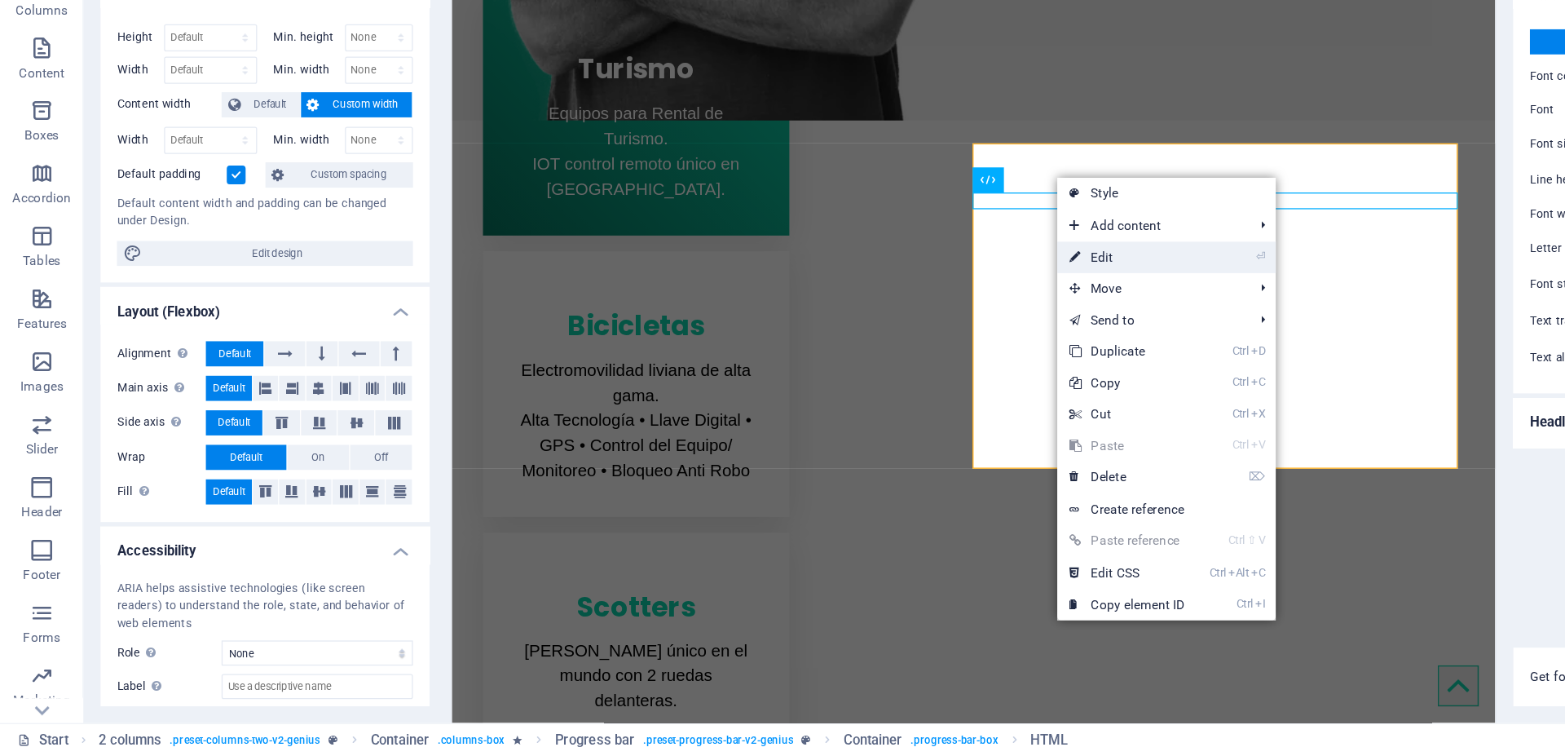
click at [862, 364] on link "⏎ Edit" at bounding box center [878, 367] width 109 height 24
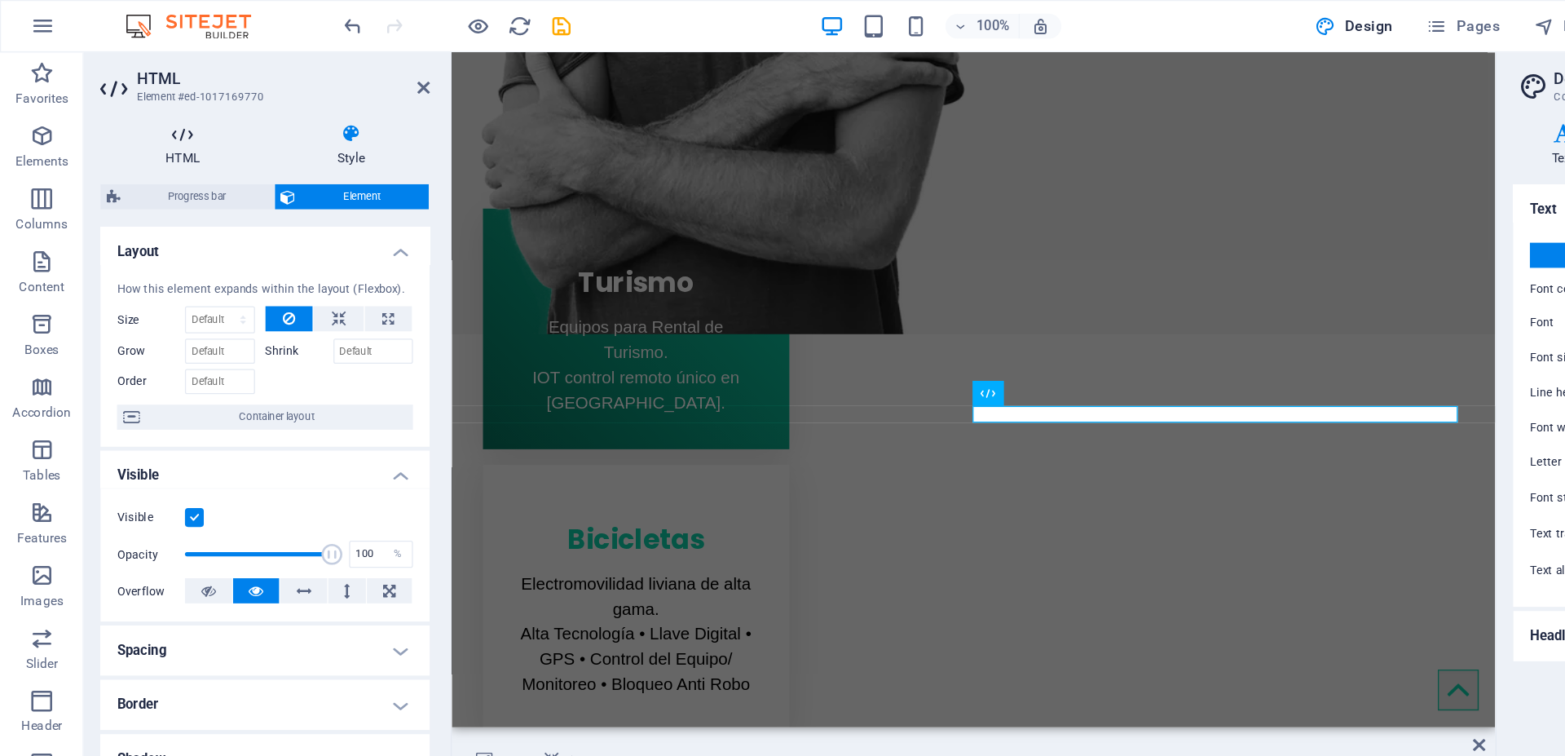
click at [139, 105] on icon at bounding box center [141, 104] width 127 height 16
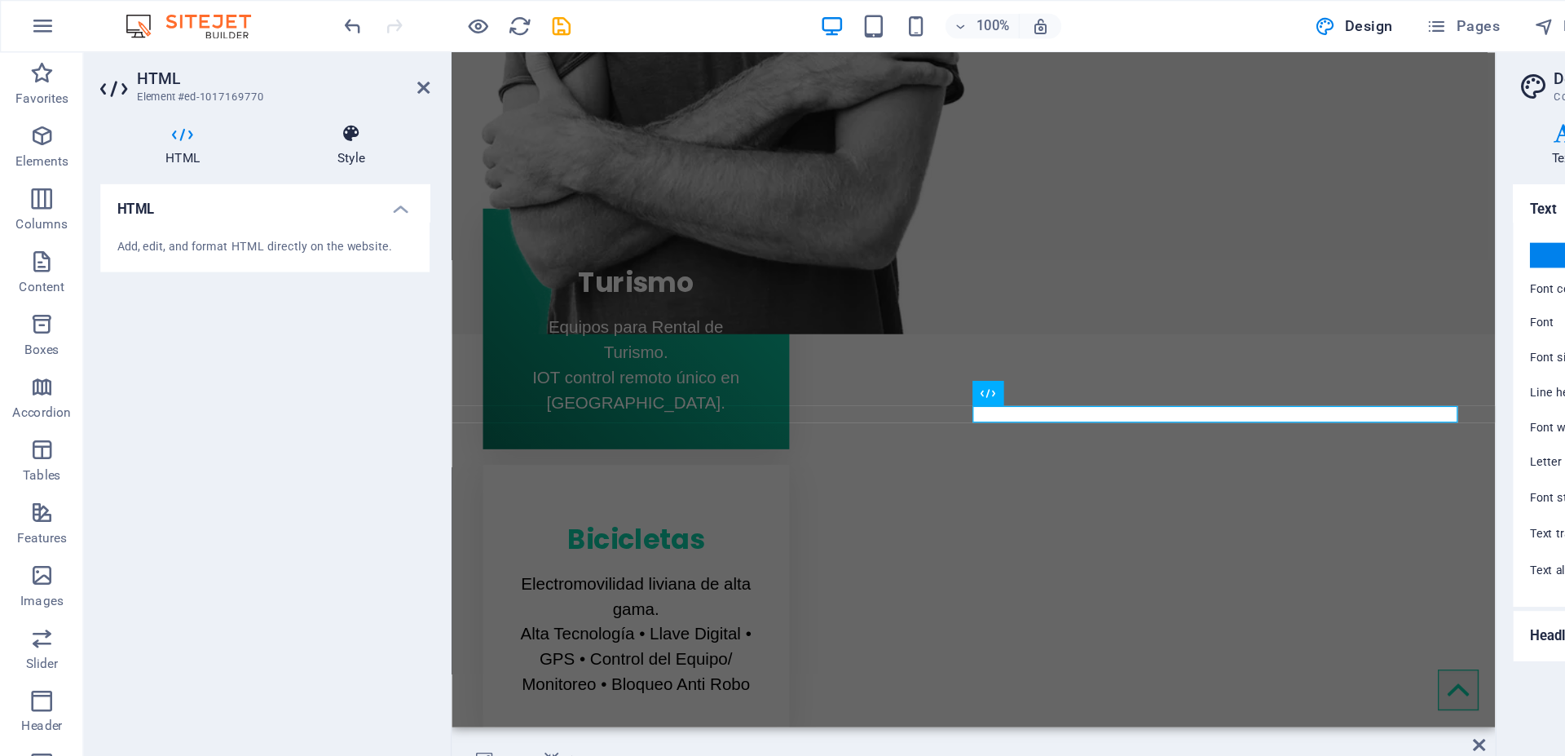
click at [263, 114] on h4 "Style" at bounding box center [273, 113] width 123 height 34
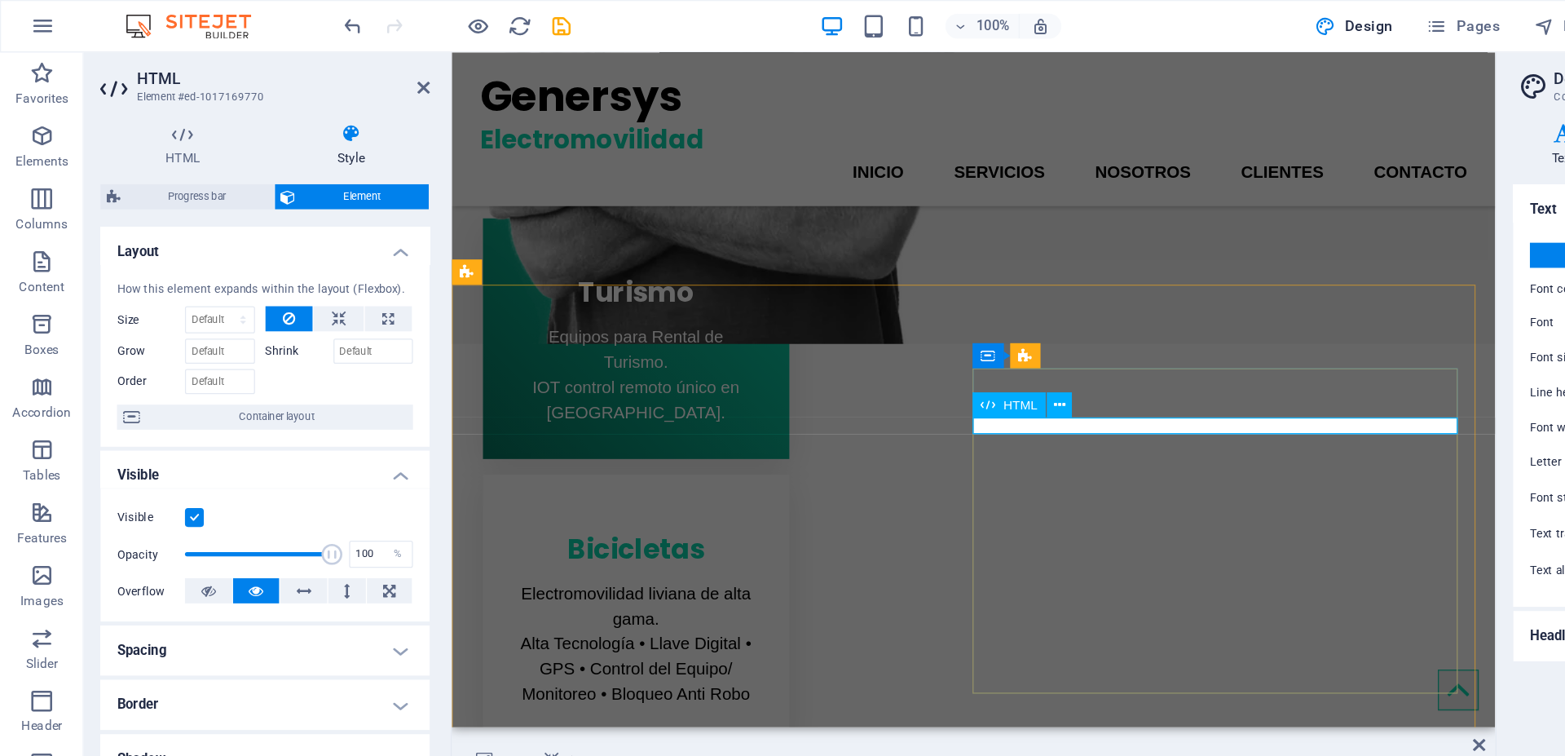
scroll to position [693, 0]
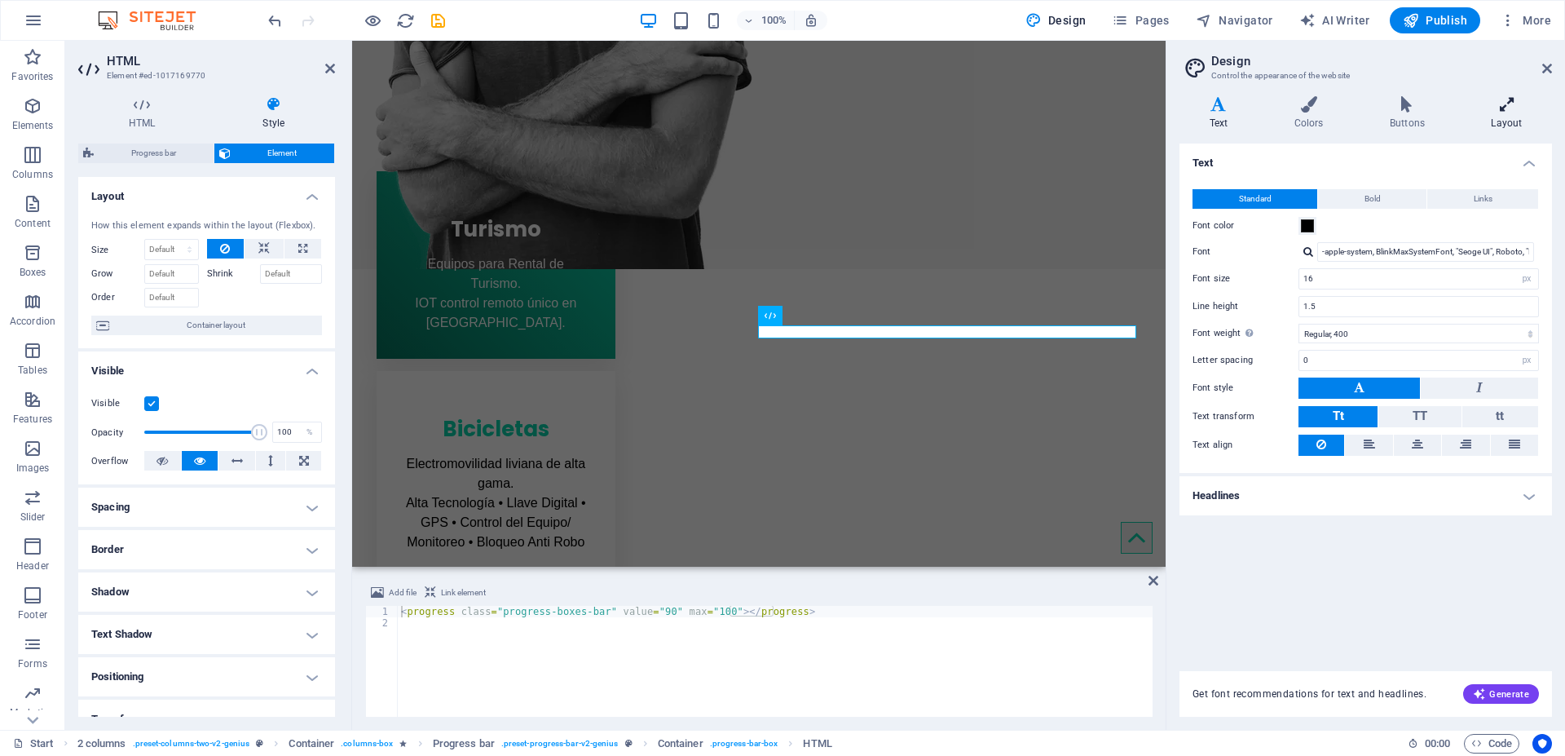
click at [1496, 108] on icon at bounding box center [1506, 104] width 90 height 16
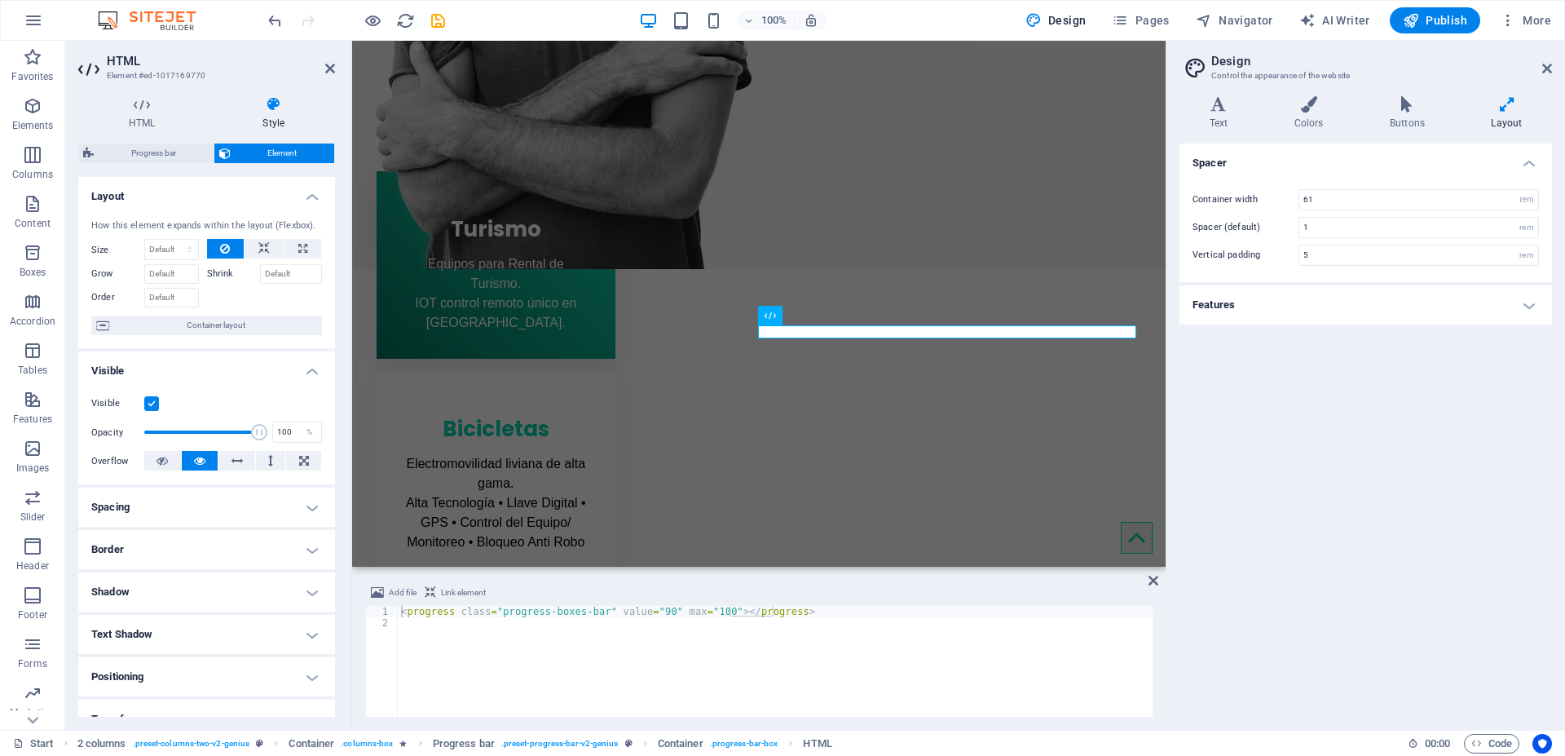
click at [1302, 300] on h4 "Features" at bounding box center [1365, 304] width 372 height 39
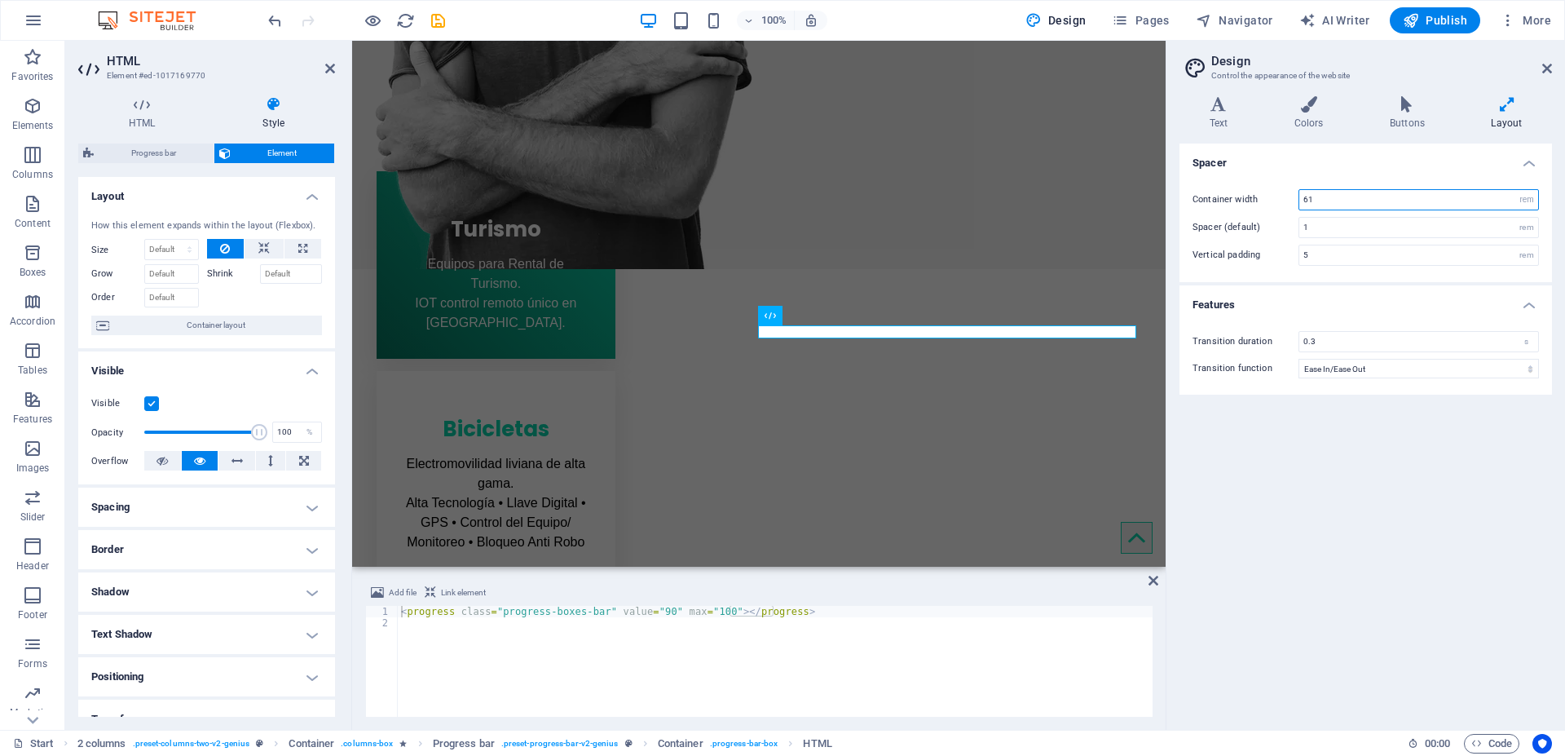
drag, startPoint x: 1320, startPoint y: 202, endPoint x: 1298, endPoint y: 202, distance: 22.0
click at [1298, 202] on div "61 rem px" at bounding box center [1418, 199] width 240 height 21
click at [1331, 290] on h4 "Features" at bounding box center [1365, 299] width 372 height 29
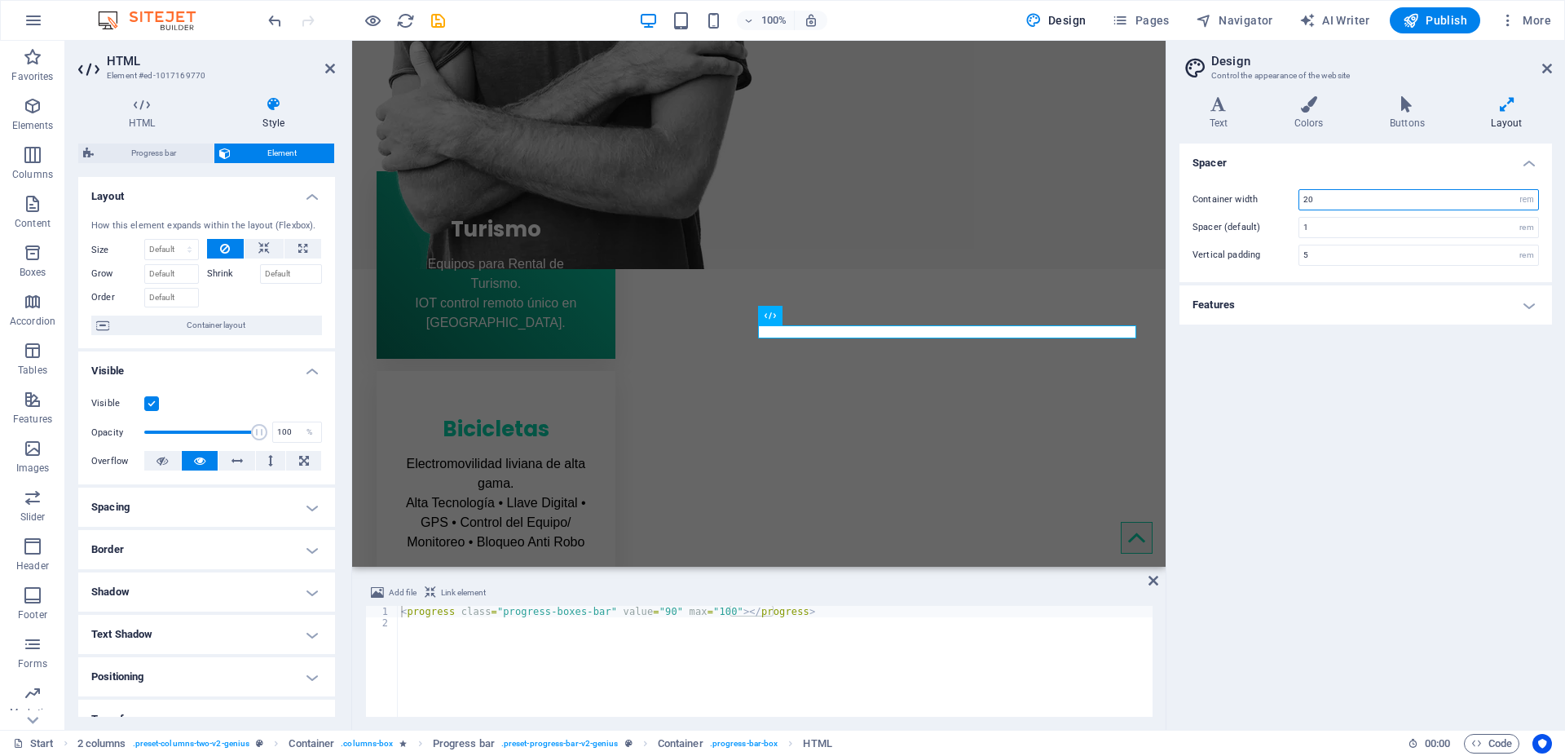
drag, startPoint x: 1326, startPoint y: 204, endPoint x: 1219, endPoint y: 217, distance: 107.6
click at [1219, 217] on div "Container width 20 rem px Spacer (default) 1 rem Vertical padding 5 rem" at bounding box center [1365, 227] width 379 height 109
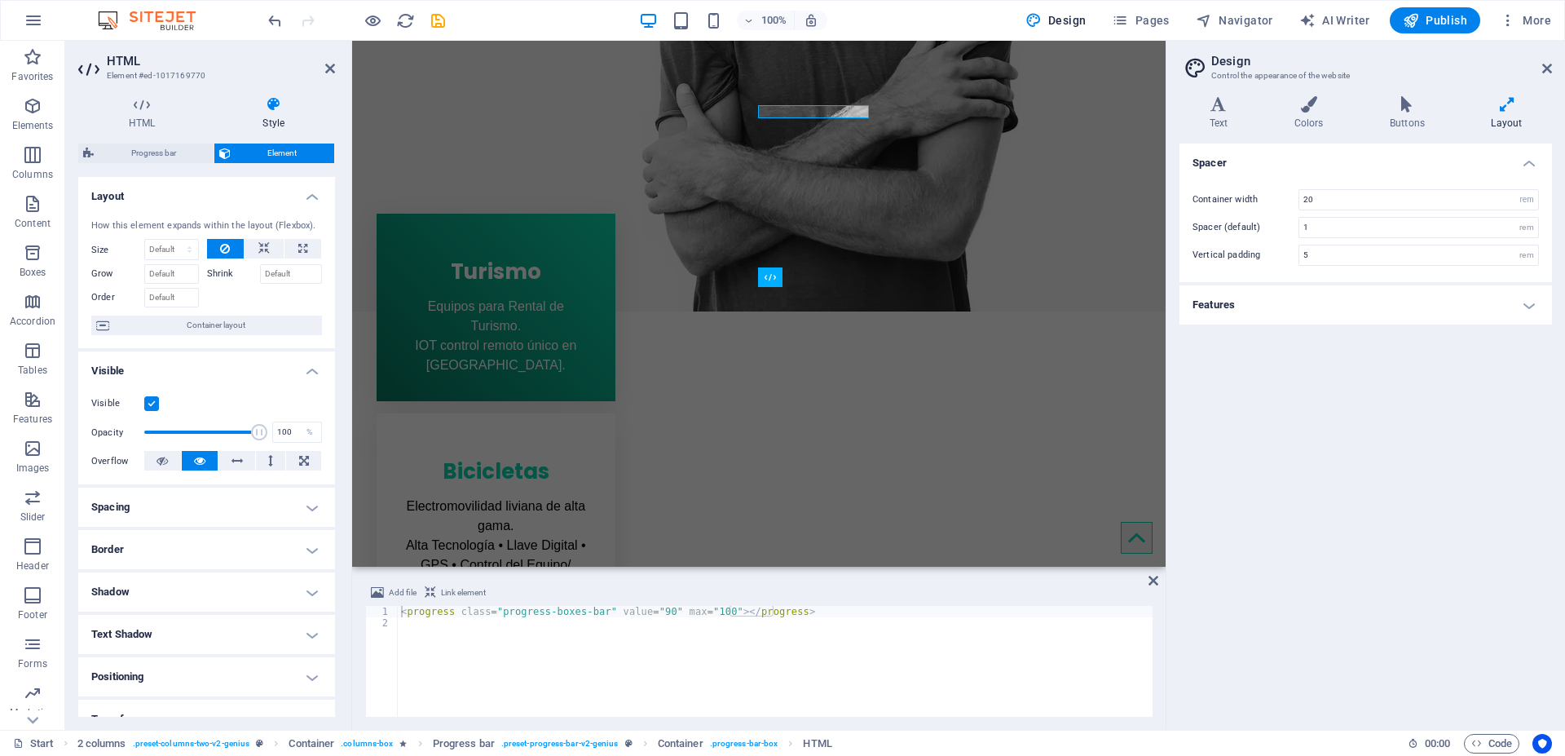
click at [1221, 413] on div "Spacer Container width 20 rem px Spacer (default) 1 rem Vertical padding 5 rem …" at bounding box center [1365, 429] width 372 height 573
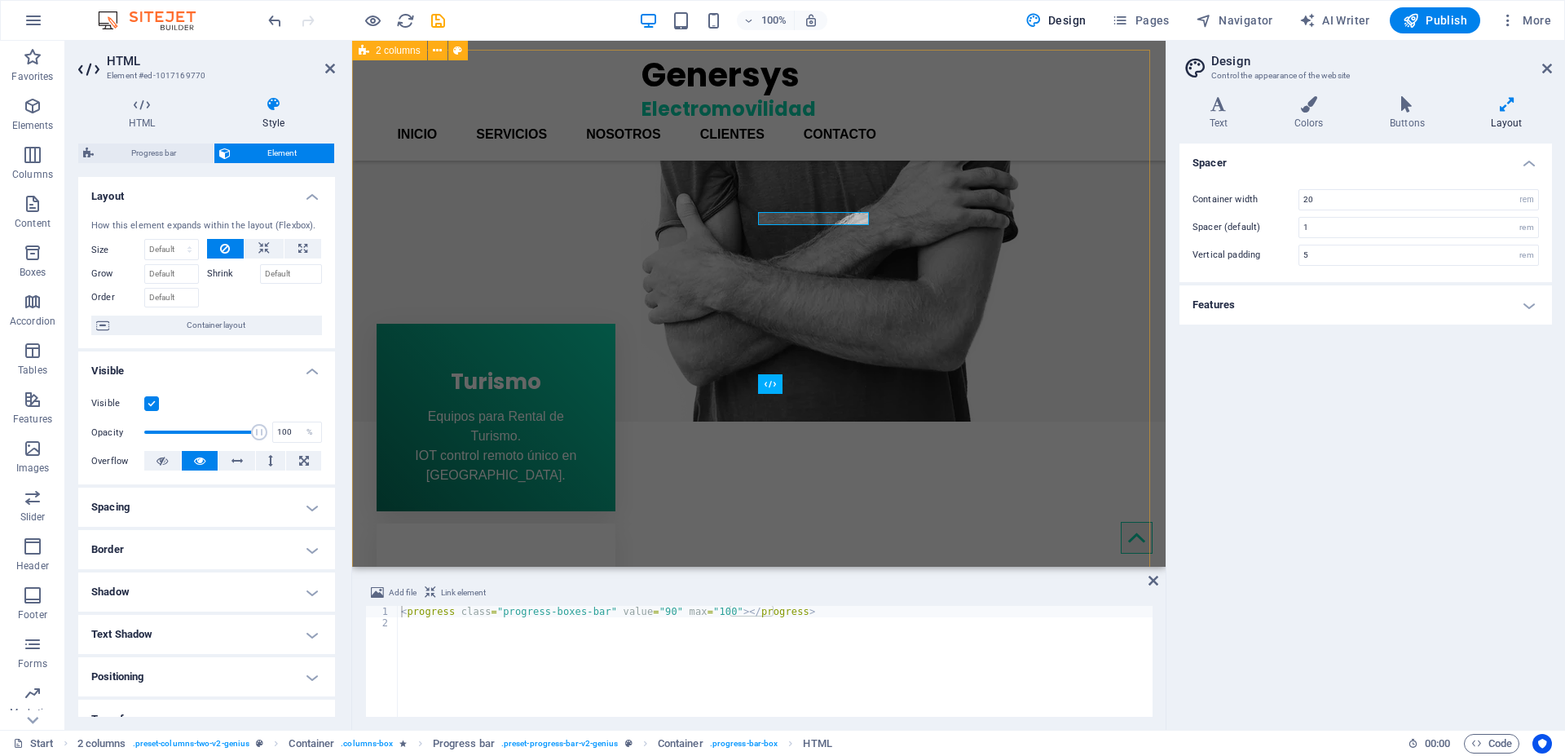
scroll to position [575, 0]
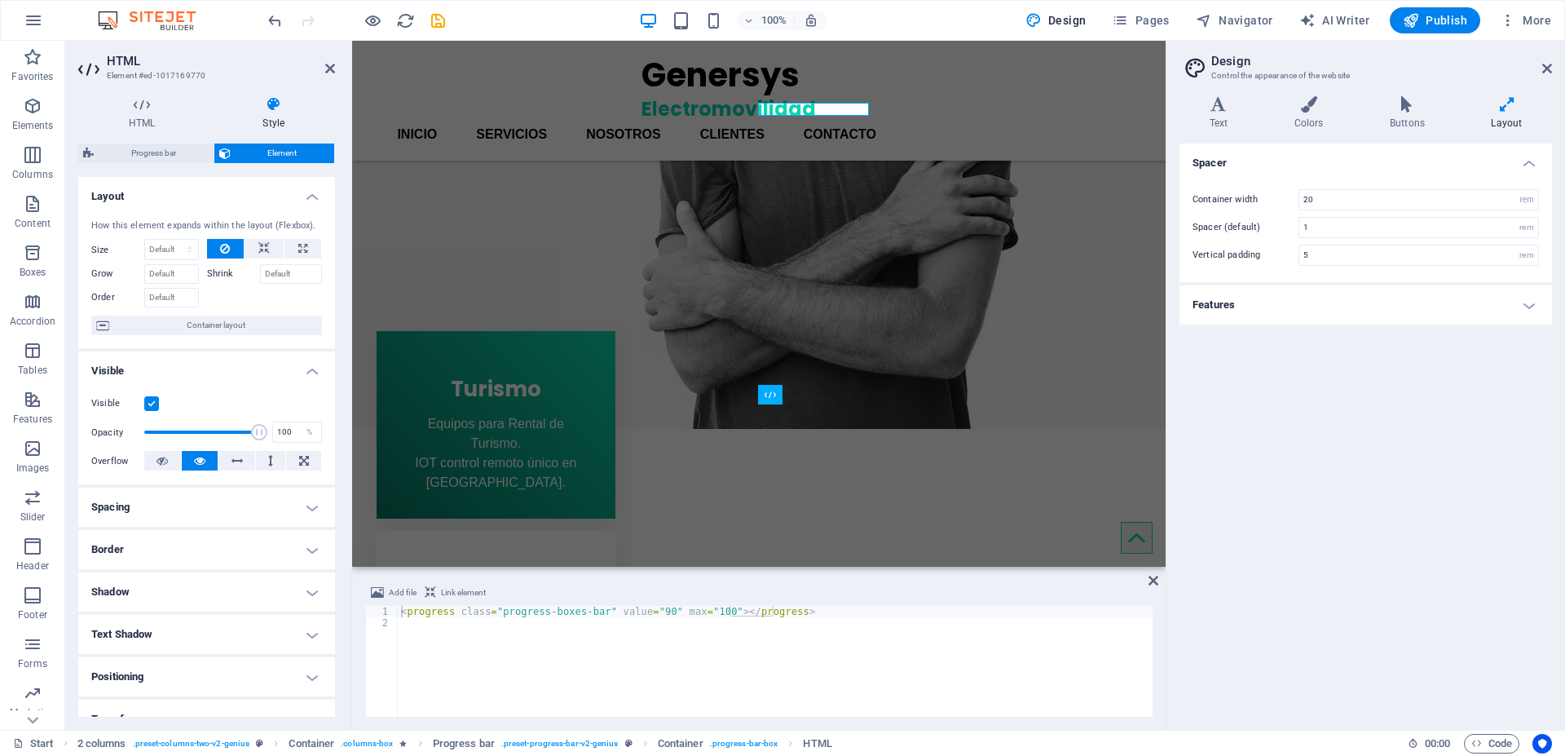
click at [1246, 407] on div "Spacer Container width 20 rem px Spacer (default) 1 rem Vertical padding 5 rem …" at bounding box center [1365, 429] width 372 height 573
drag, startPoint x: 1322, startPoint y: 196, endPoint x: 1261, endPoint y: 198, distance: 61.2
click at [1261, 198] on div "Container width 20 rem px" at bounding box center [1365, 199] width 346 height 21
type input "61"
click at [1289, 365] on div "Spacer Container width 61 rem px Spacer (default) 1 rem Vertical padding 5 rem …" at bounding box center [1365, 429] width 372 height 573
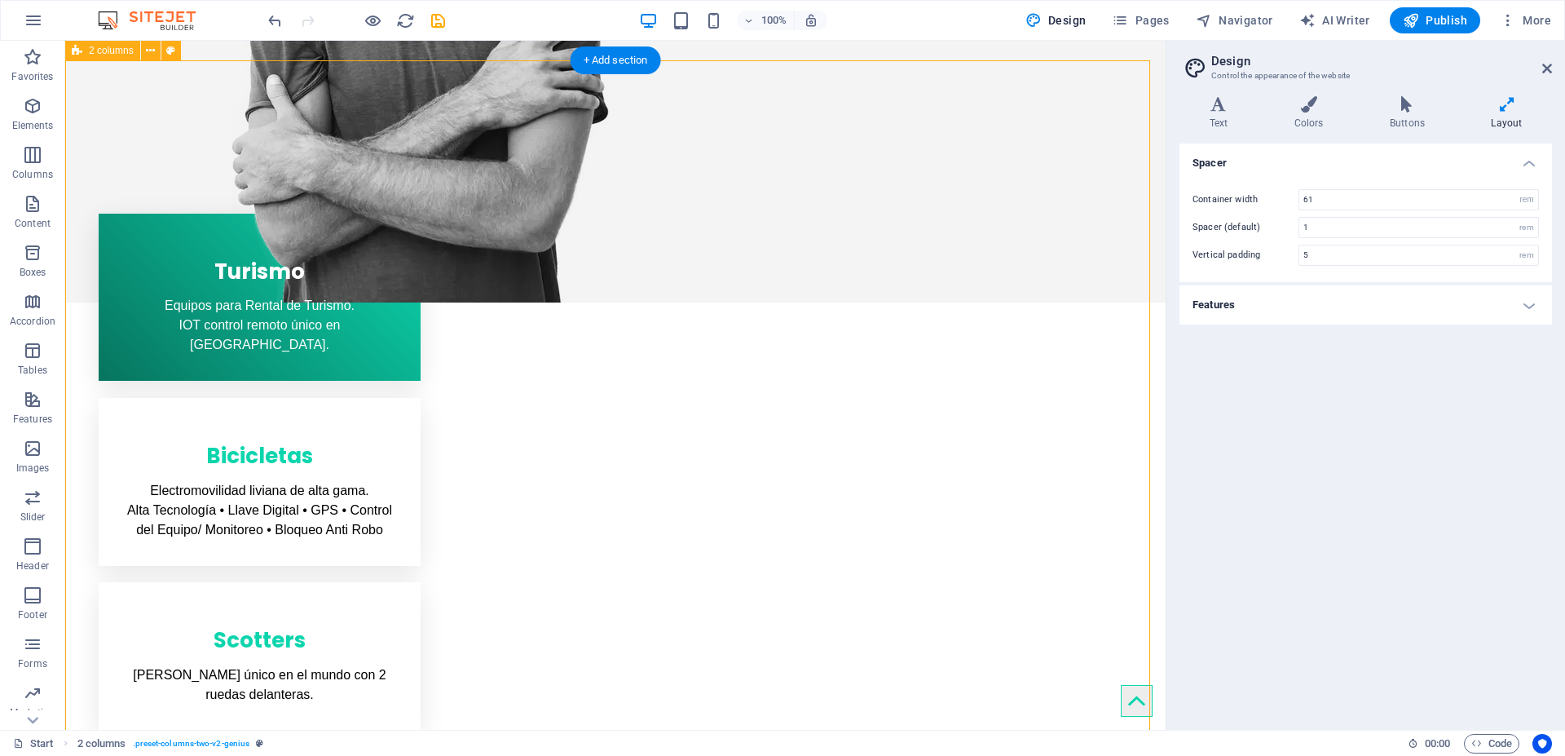
scroll to position [831, 0]
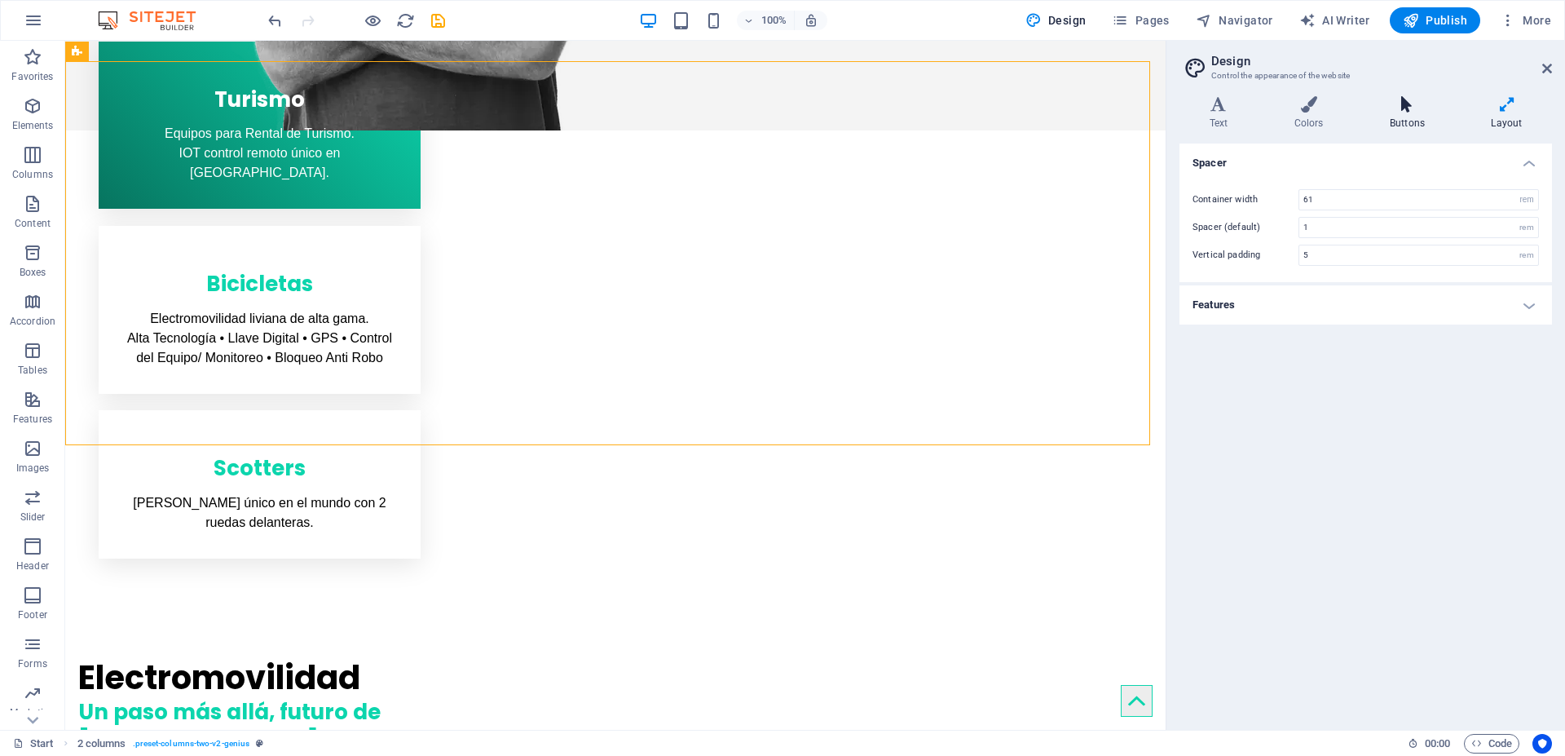
click at [1400, 112] on h4 "Buttons" at bounding box center [1409, 113] width 101 height 34
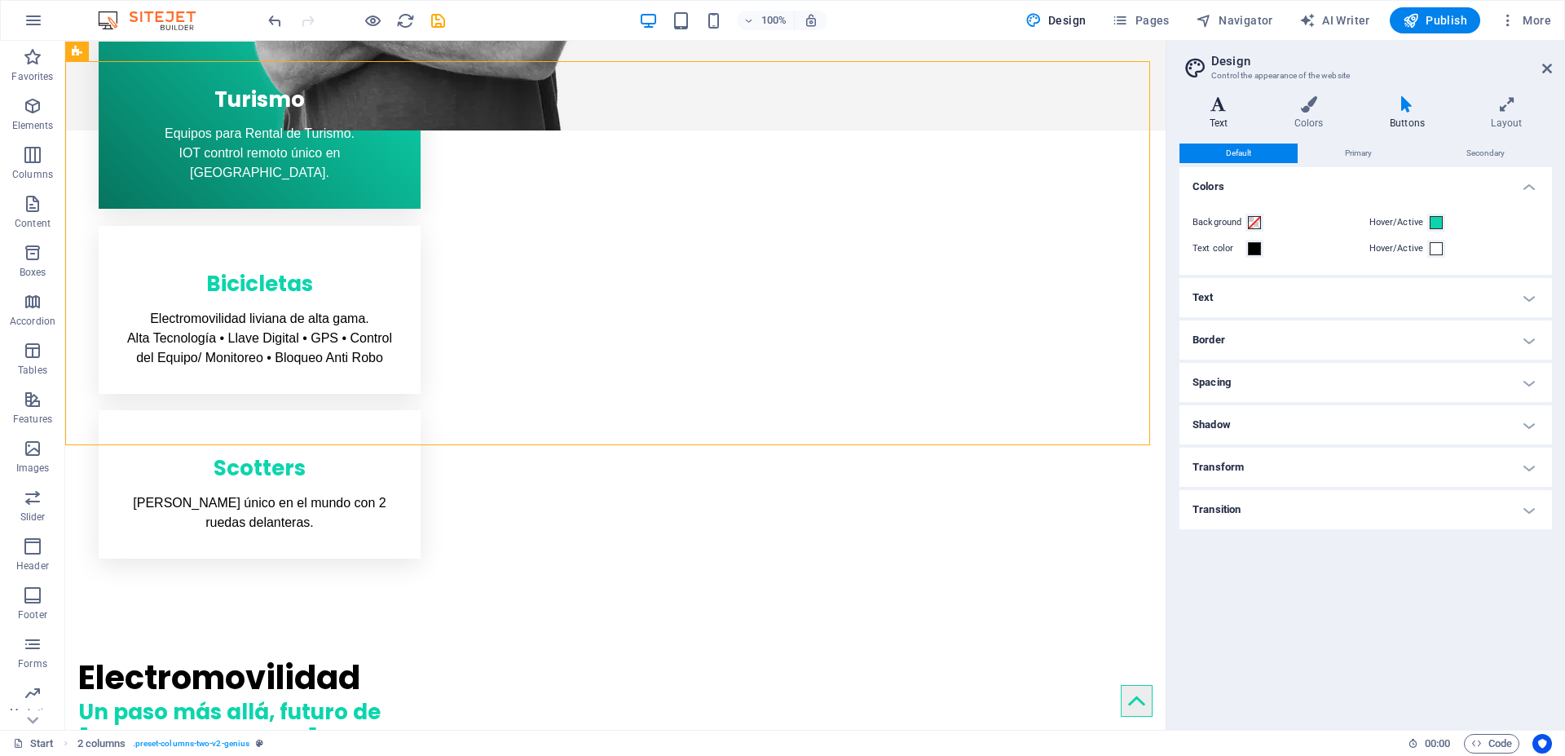
click at [1221, 108] on icon at bounding box center [1218, 104] width 78 height 16
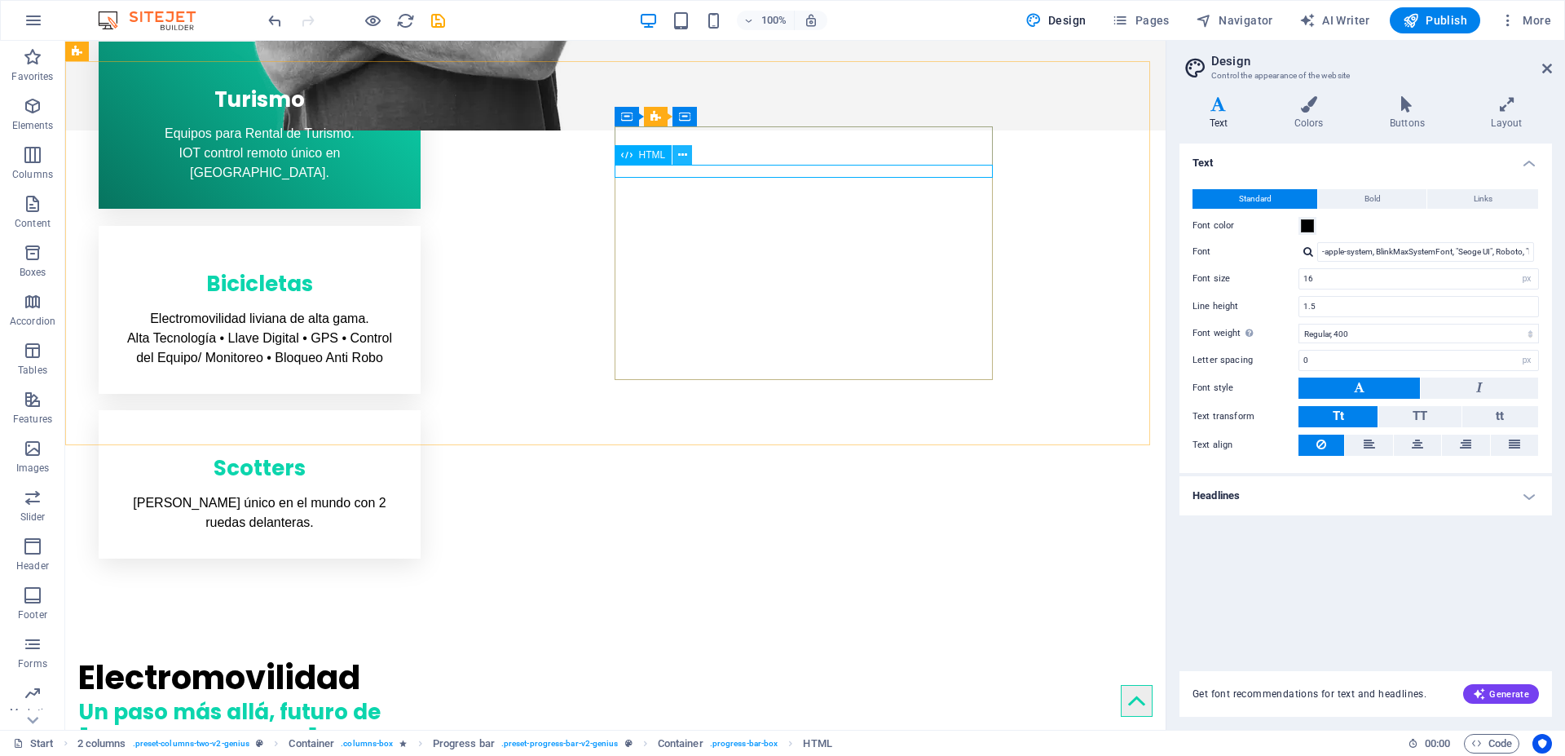
click at [685, 153] on icon at bounding box center [682, 155] width 9 height 17
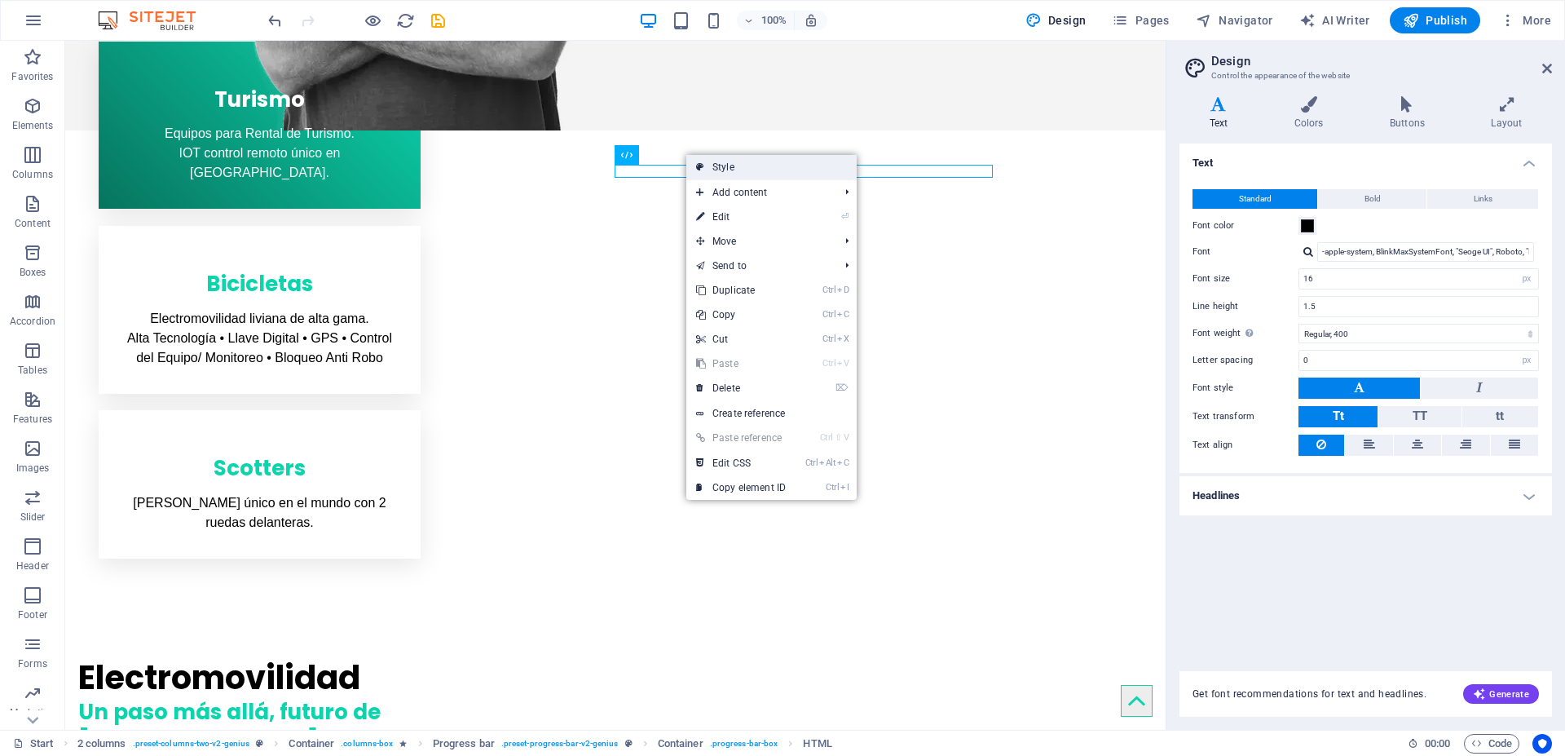
click at [733, 162] on link "Style" at bounding box center [771, 167] width 170 height 24
select select "rem"
select select "px"
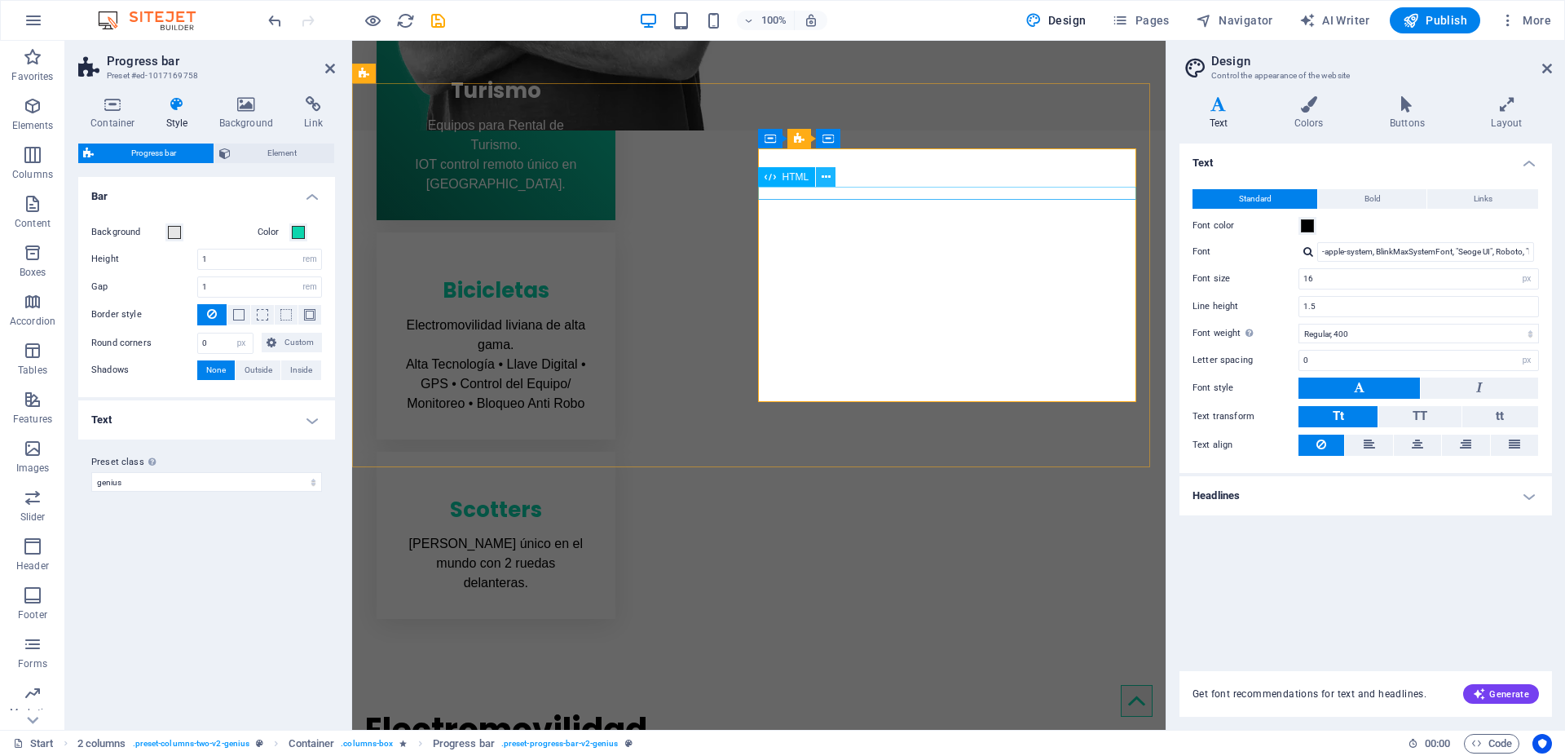
click at [824, 178] on icon at bounding box center [826, 177] width 9 height 17
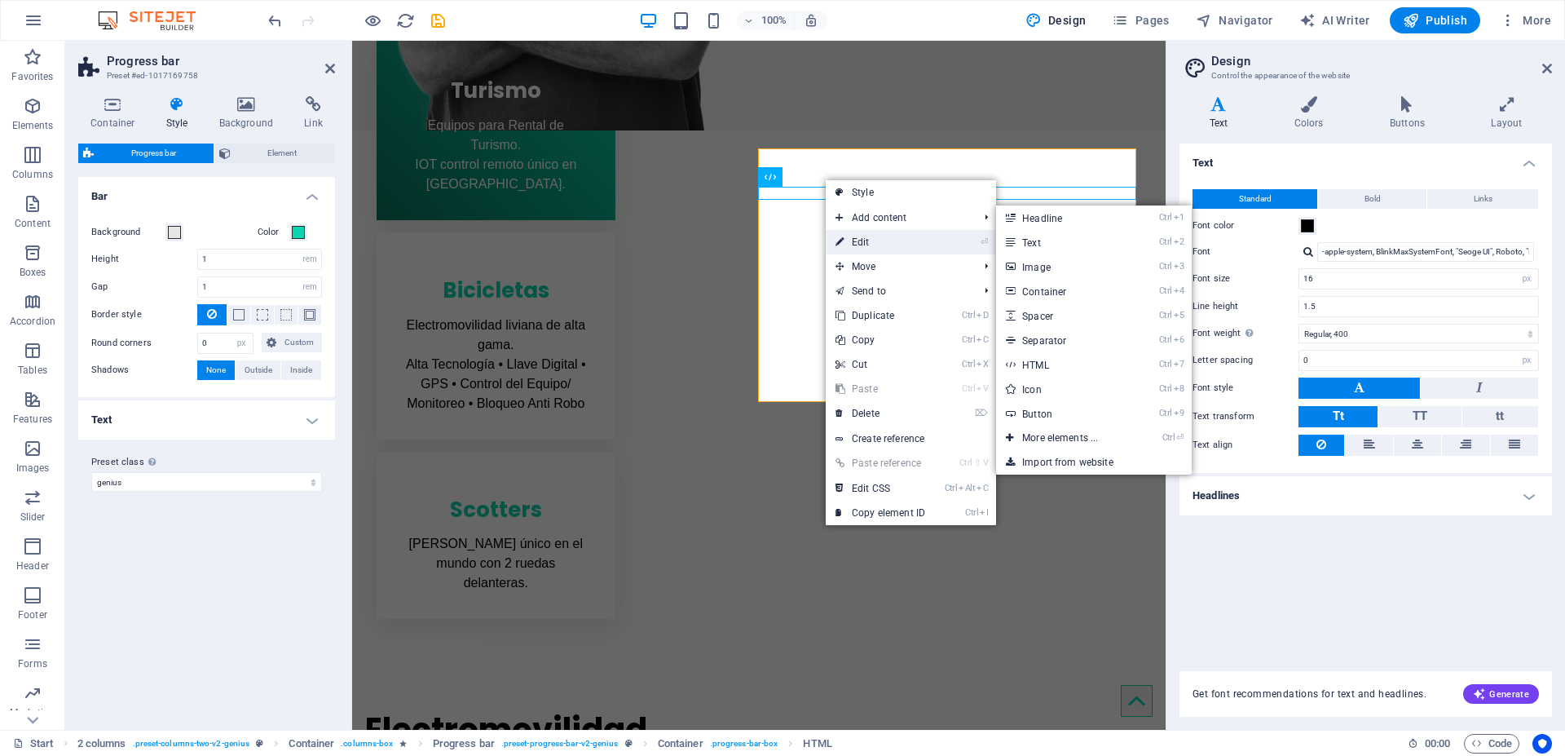
click at [848, 239] on link "⏎ Edit" at bounding box center [880, 242] width 109 height 24
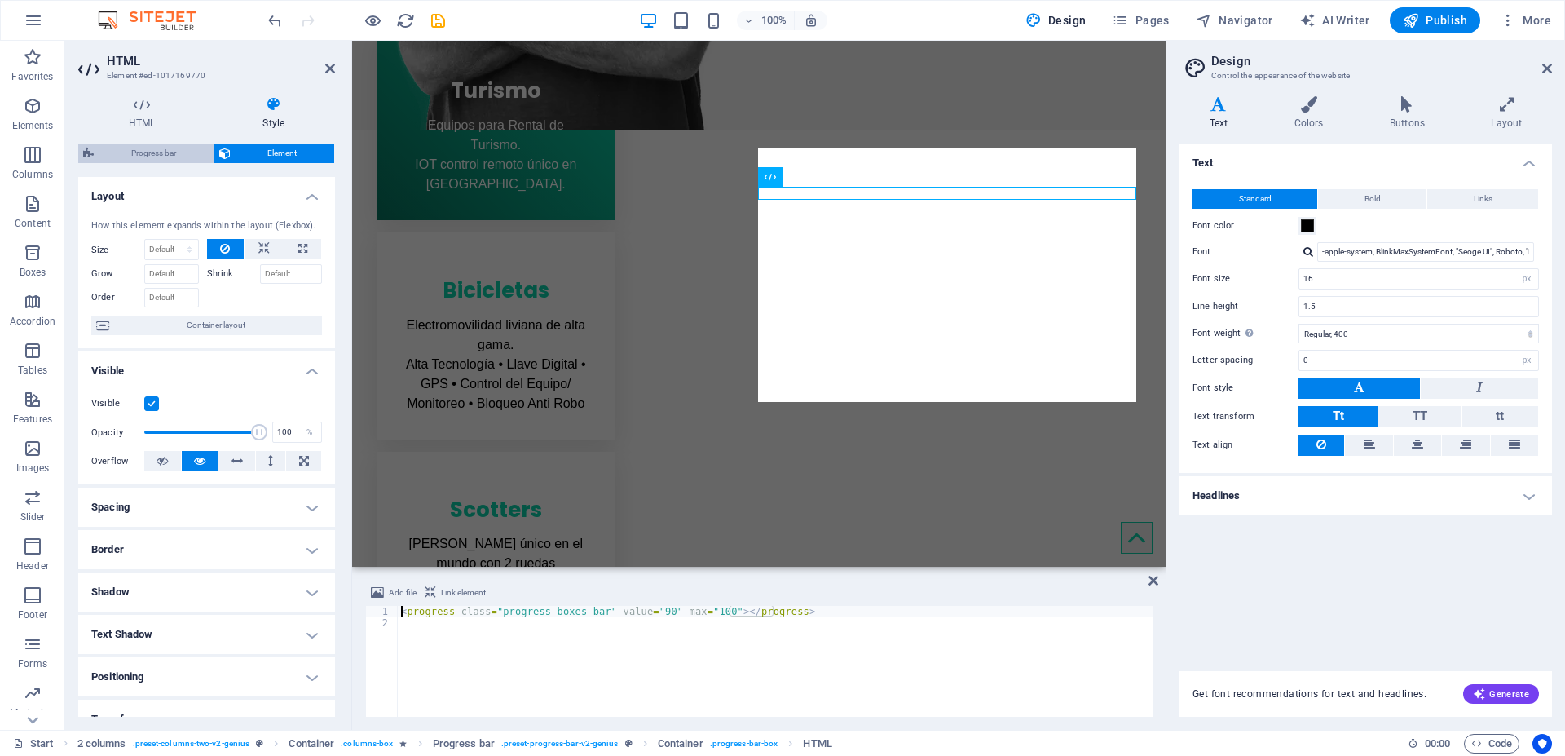
click at [155, 152] on span "Progress bar" at bounding box center [154, 153] width 110 height 20
select select "rem"
select select "px"
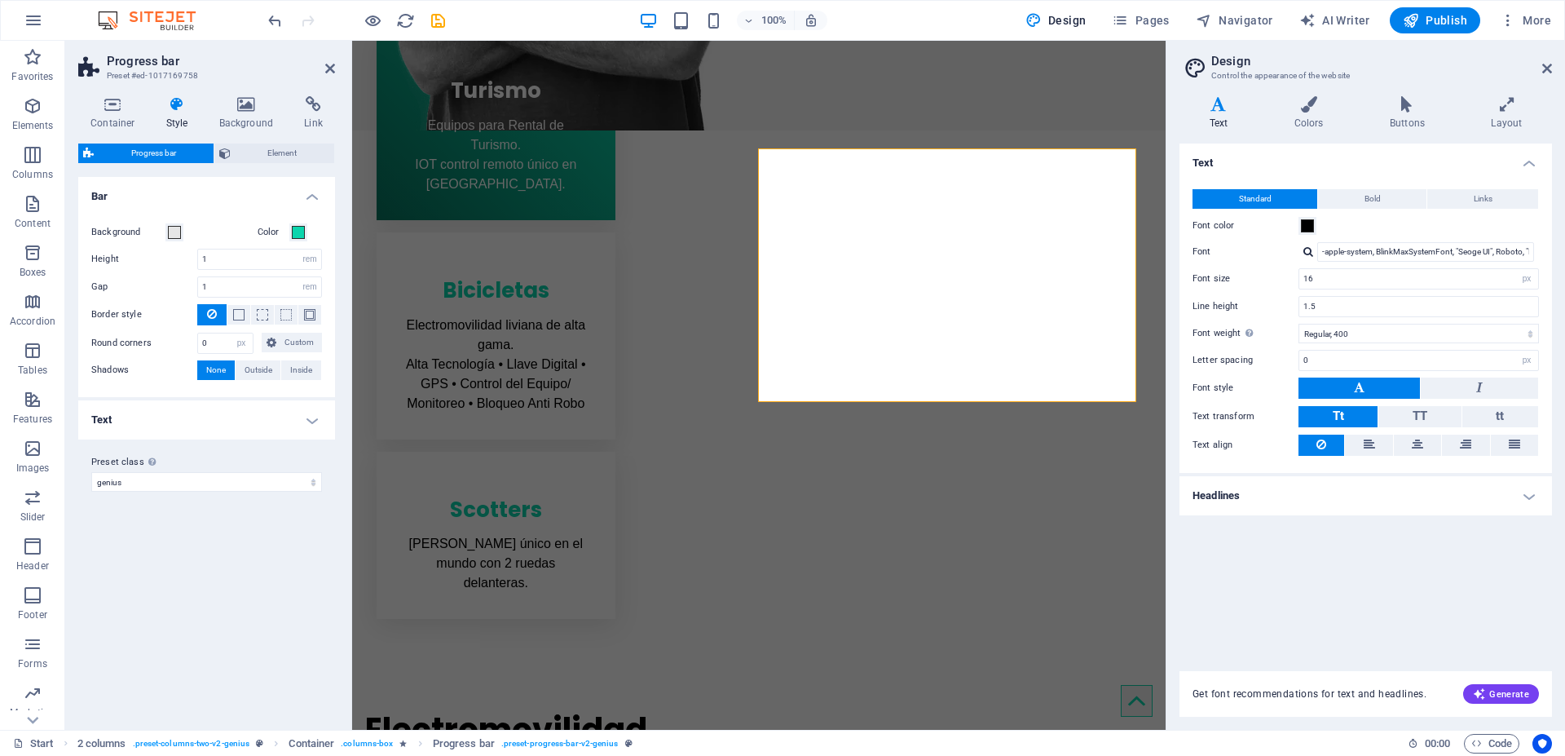
click at [168, 423] on h4 "Text" at bounding box center [206, 419] width 257 height 39
click at [161, 557] on select "genius Add preset class" at bounding box center [206, 552] width 231 height 20
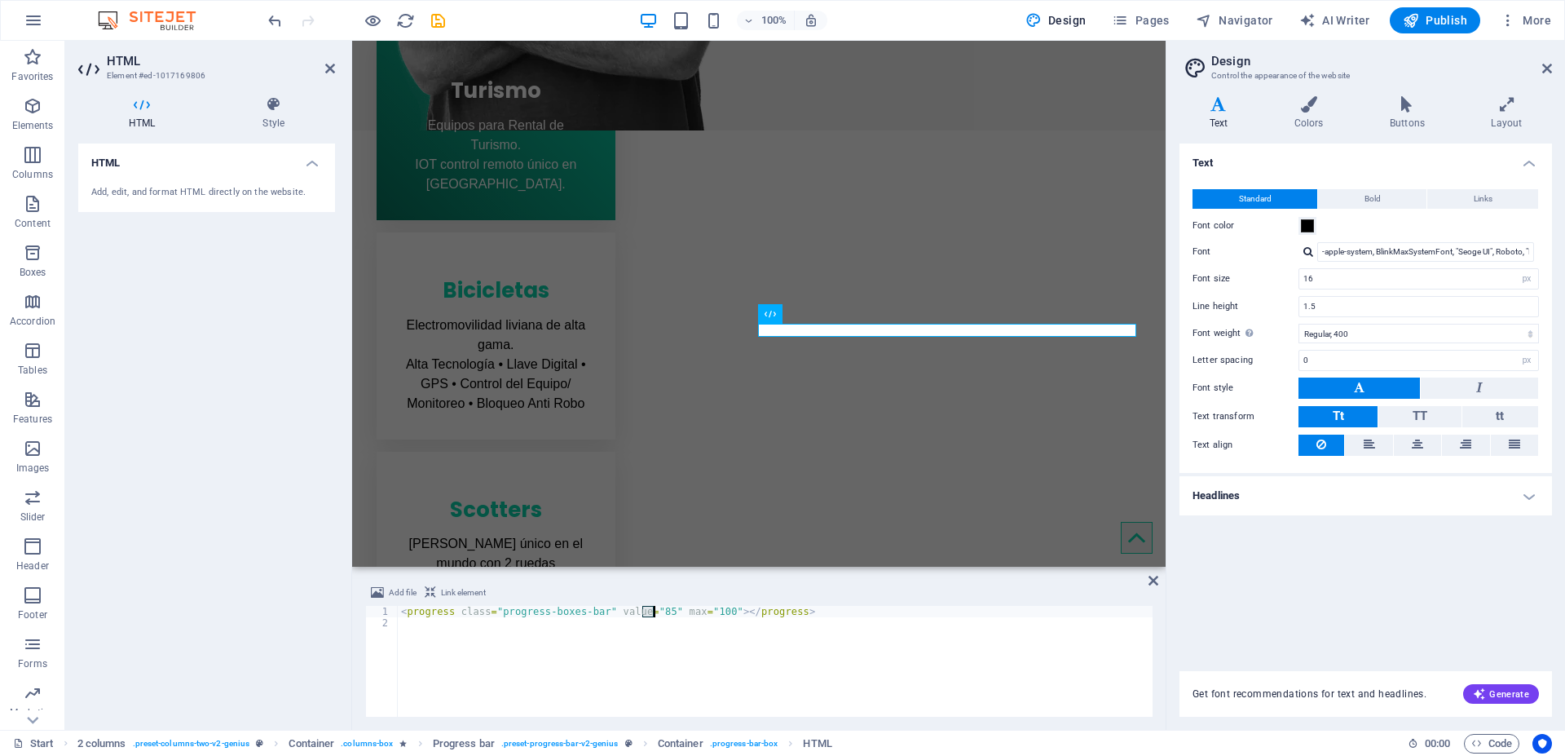
drag, startPoint x: 642, startPoint y: 609, endPoint x: 652, endPoint y: 612, distance: 10.3
click at [652, 612] on div "< progress class = "progress-boxes-bar" value = "85" max = "100" > </ progress >" at bounding box center [775, 673] width 755 height 134
type textarea "<progress class="progress-boxes-bar" value="40" max="100"></progress>"
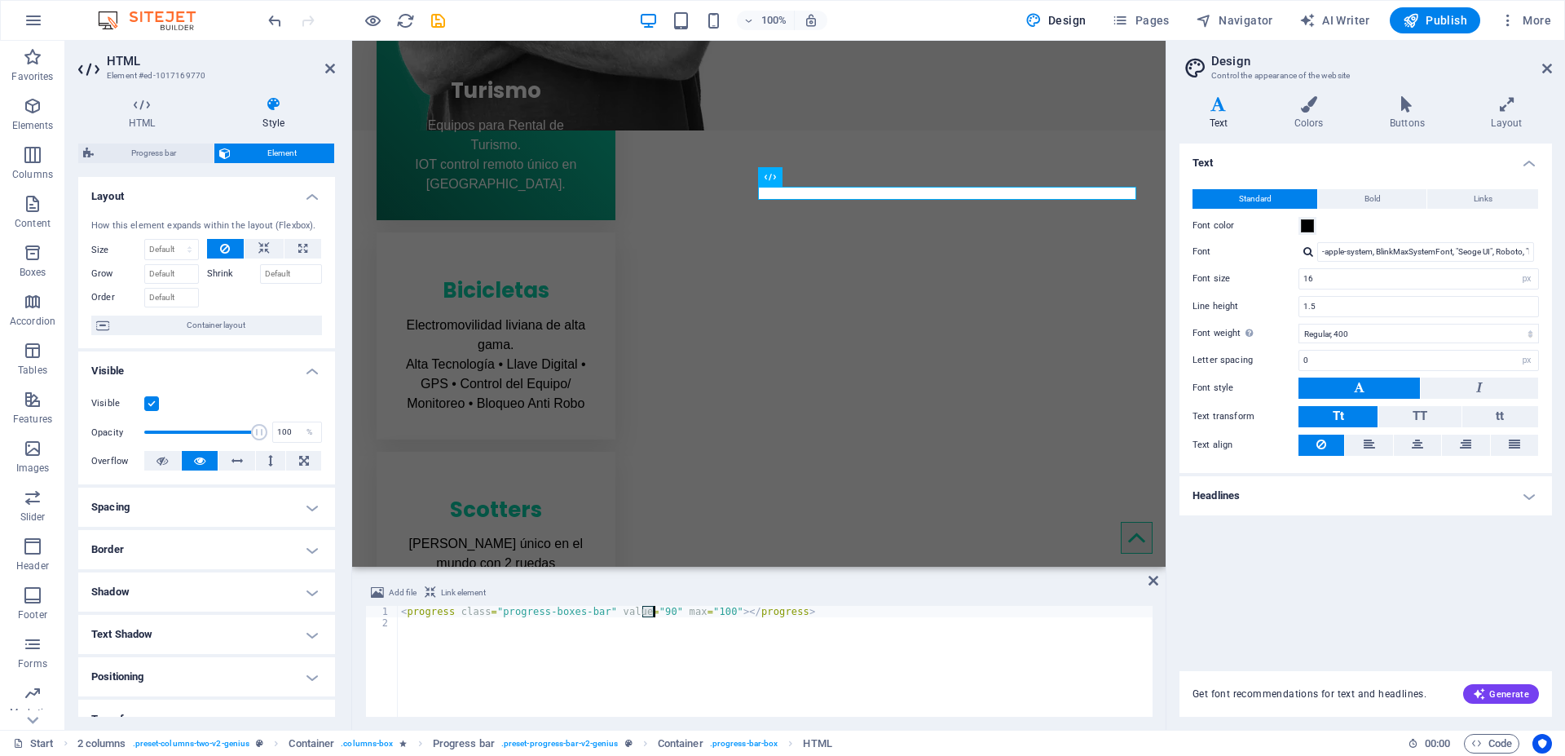
drag, startPoint x: 641, startPoint y: 608, endPoint x: 650, endPoint y: 610, distance: 9.3
click at [650, 610] on div "< progress class = "progress-boxes-bar" value = "90" max = "100" > </ progress >" at bounding box center [775, 673] width 755 height 134
type textarea "<progress class="progress-boxes-bar" value="150" max="100"></progress>"
click at [843, 588] on div "Add file Link element" at bounding box center [758, 595] width 787 height 24
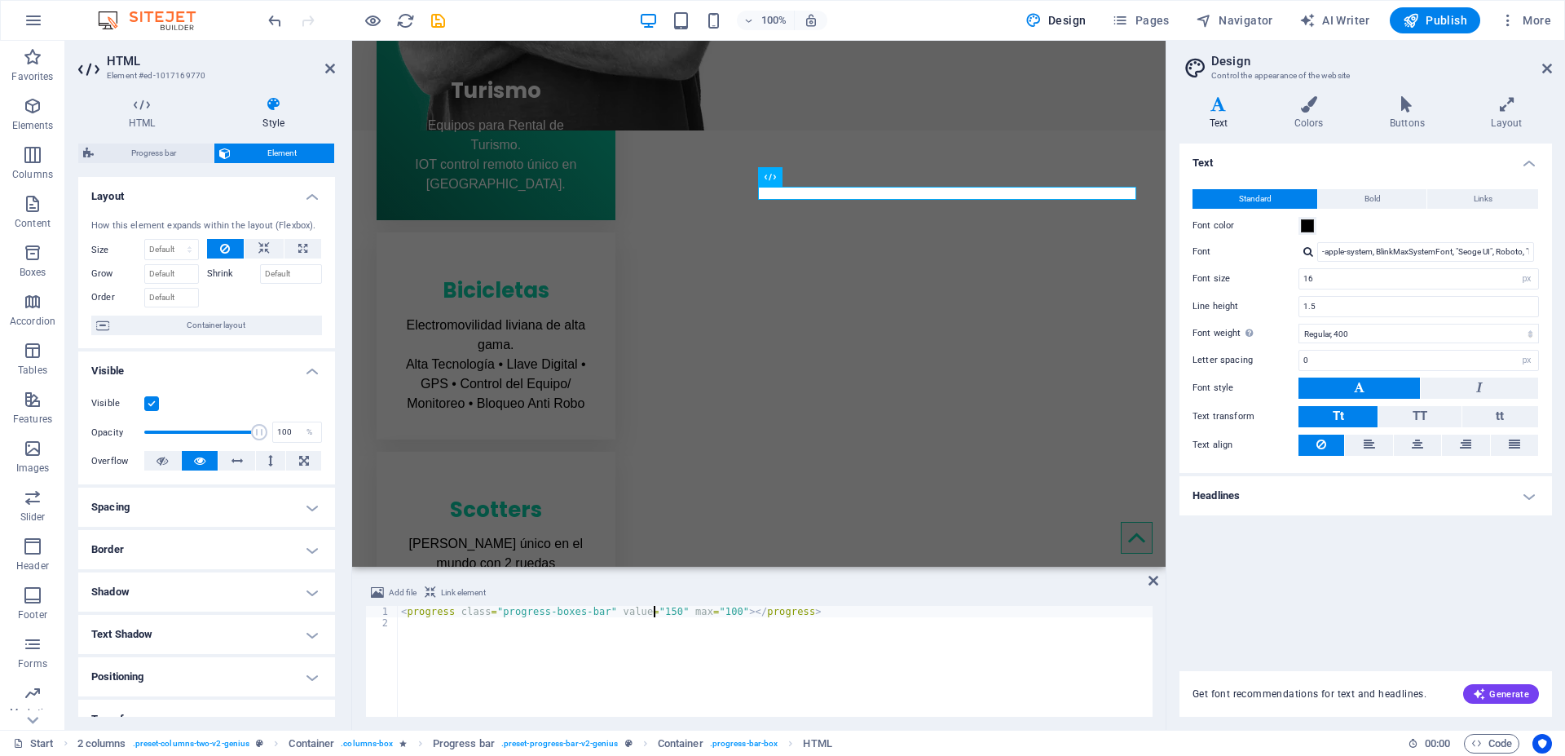
type textarea "<progress class="progress-boxes-bar" value="15" max="100"></progress>"
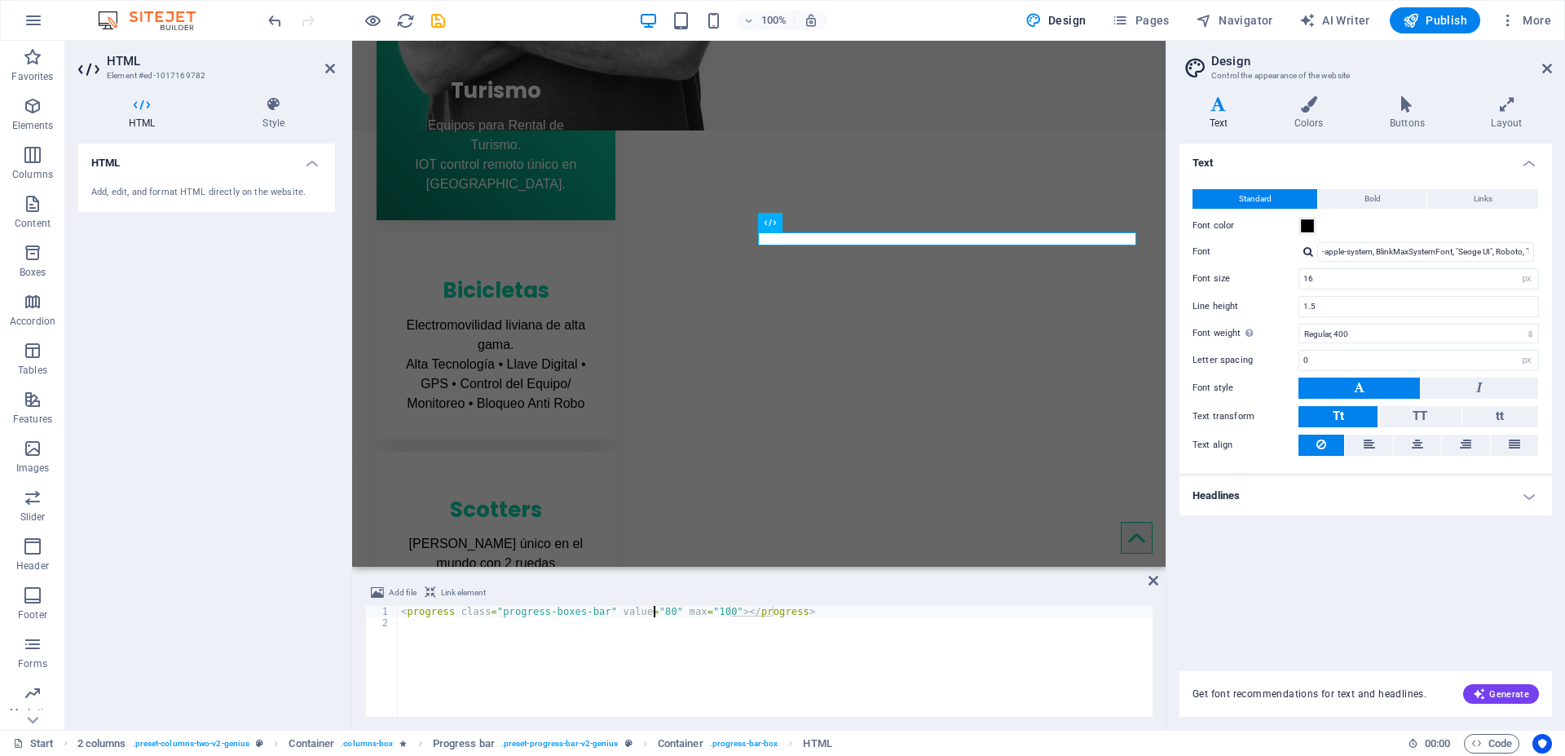
click at [653, 613] on div "< progress class = "progress-boxes-bar" value = "80" max = "100" > </ progress >" at bounding box center [775, 673] width 755 height 134
type textarea "<progress class="progress-boxes-bar" value="95" max="100"></progress>"
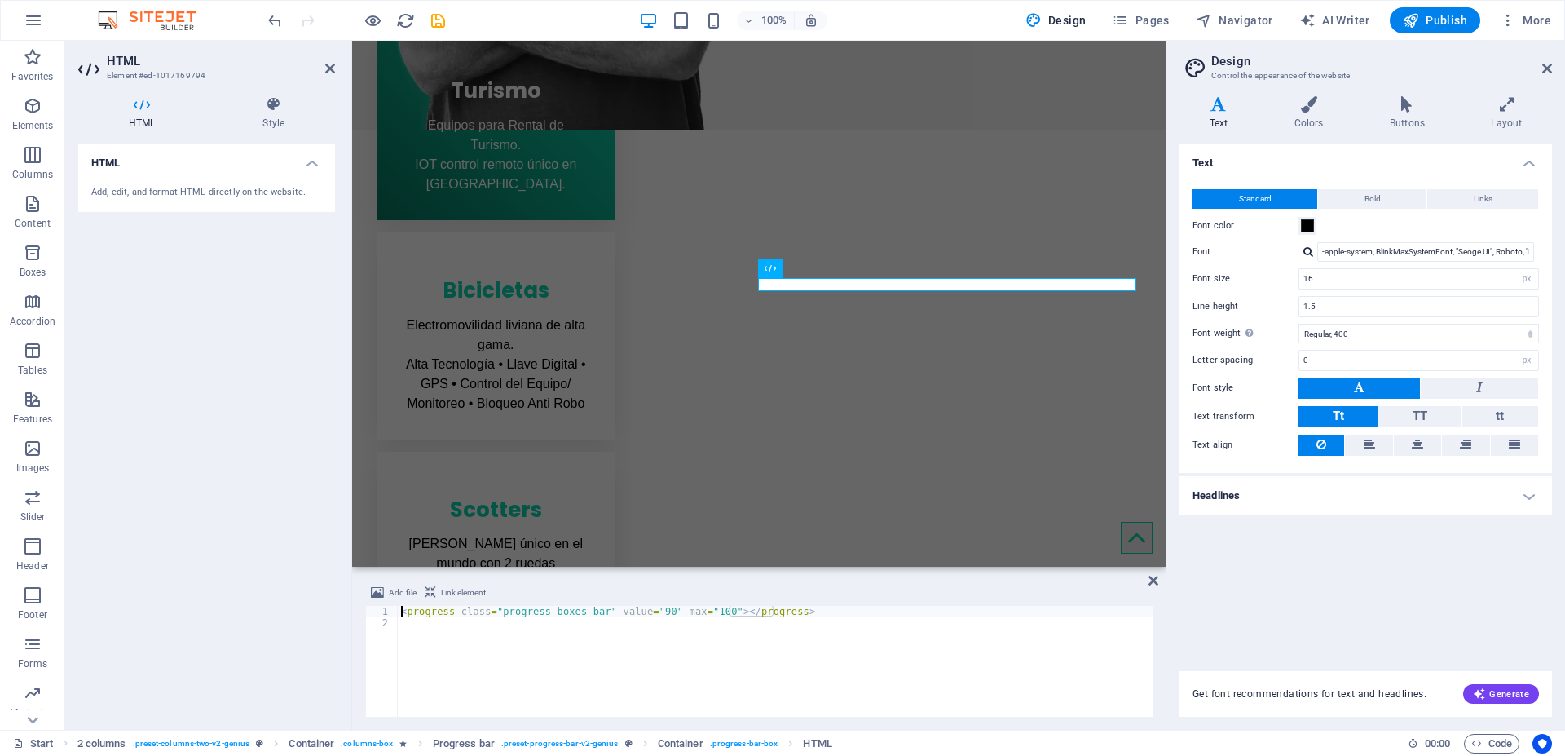
click at [654, 614] on div "< progress class = "progress-boxes-bar" value = "90" max = "100" > </ progress >" at bounding box center [775, 673] width 755 height 134
type textarea "<progress class="progress-boxes-bar" value="85" max="100"></progress>"
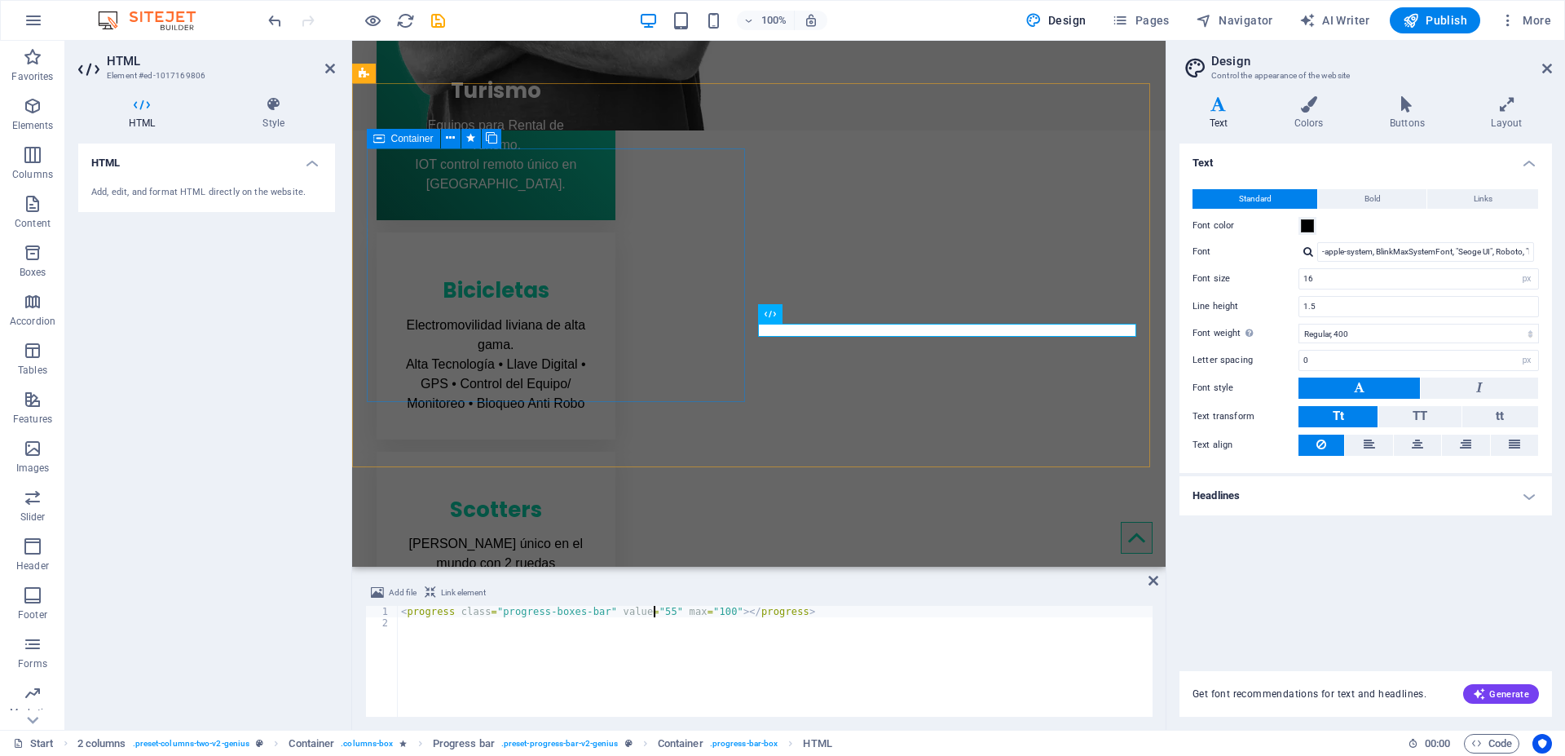
type textarea "<progress class="progress-boxes-bar" value="55" max="100"></progress>"
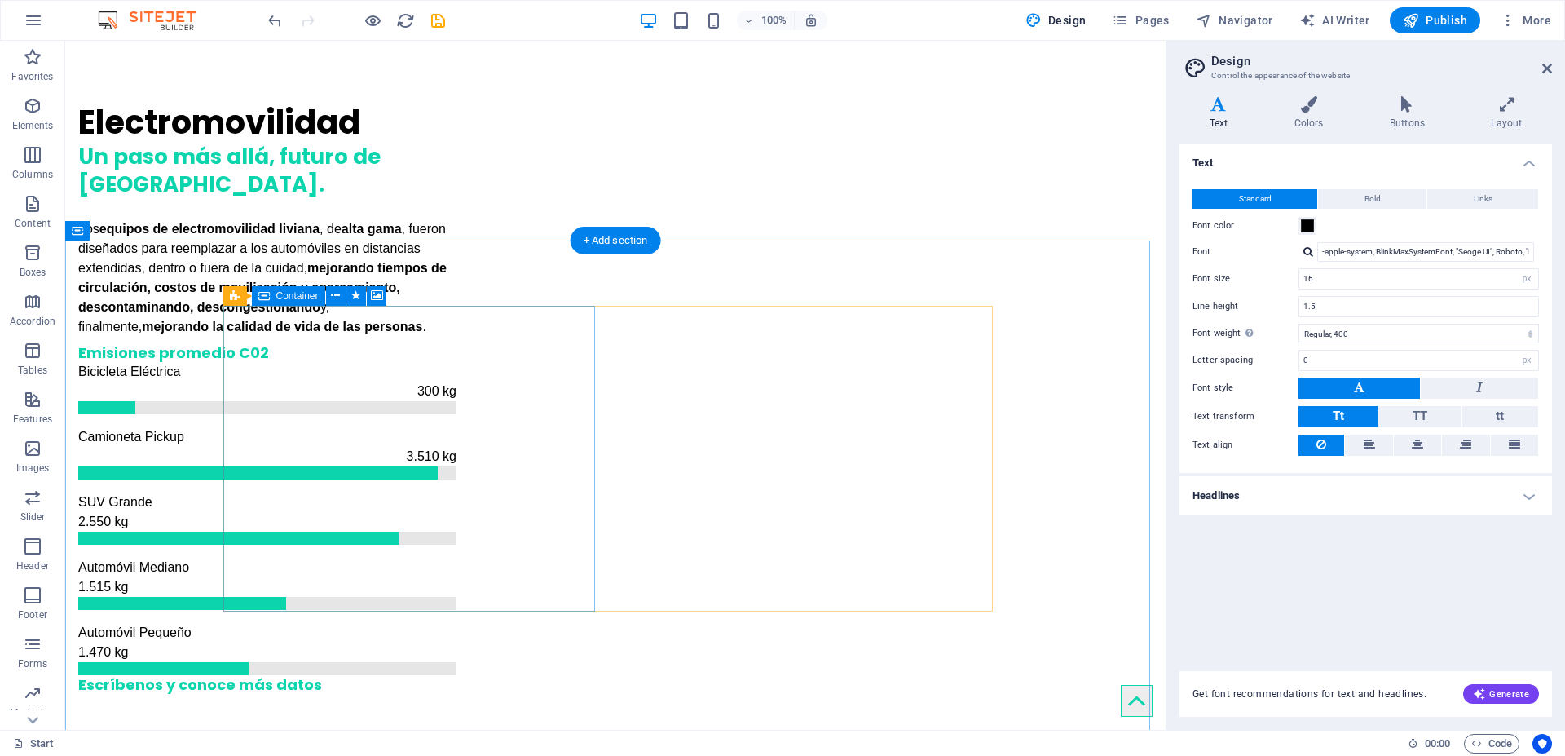
scroll to position [1388, 0]
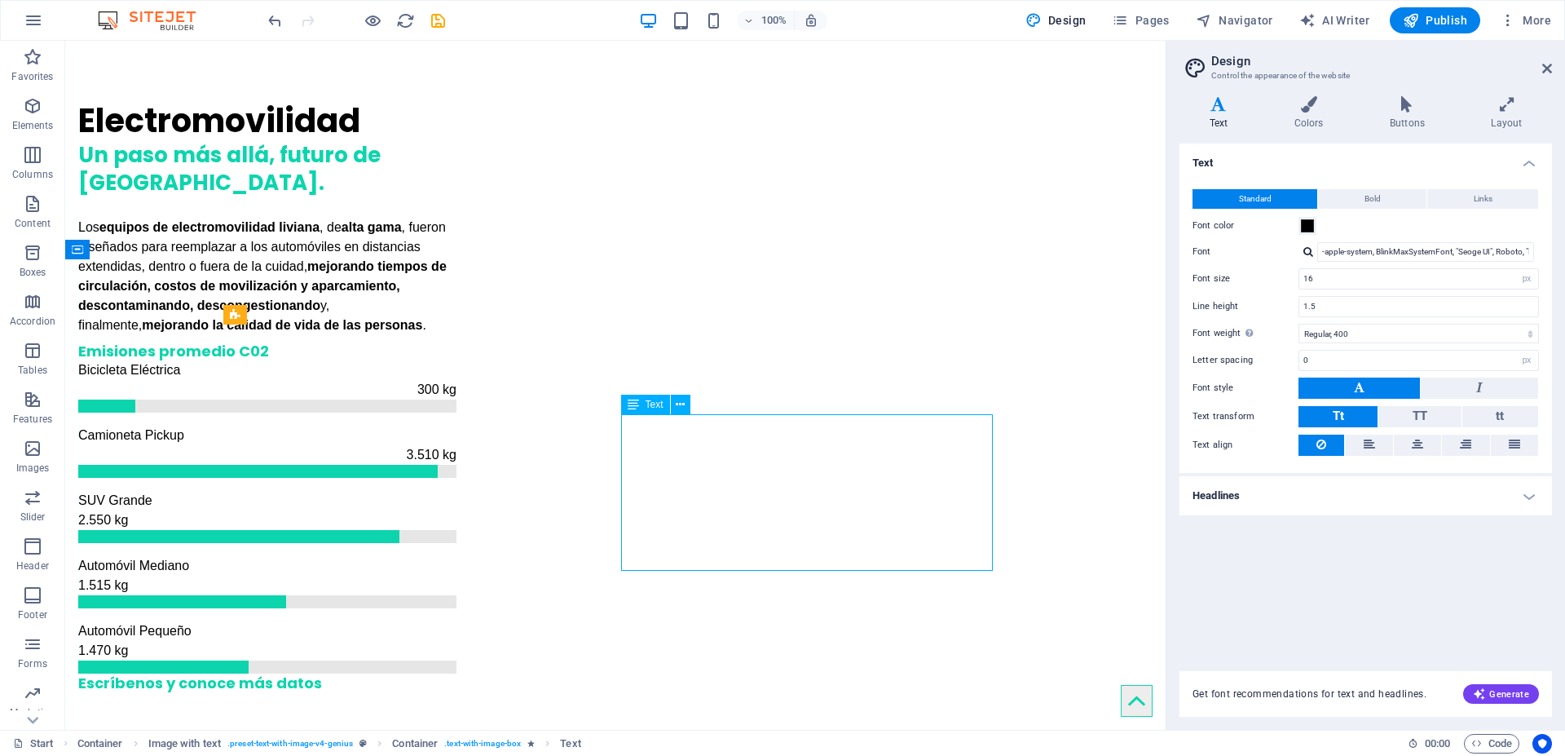
scroll to position [1366, 0]
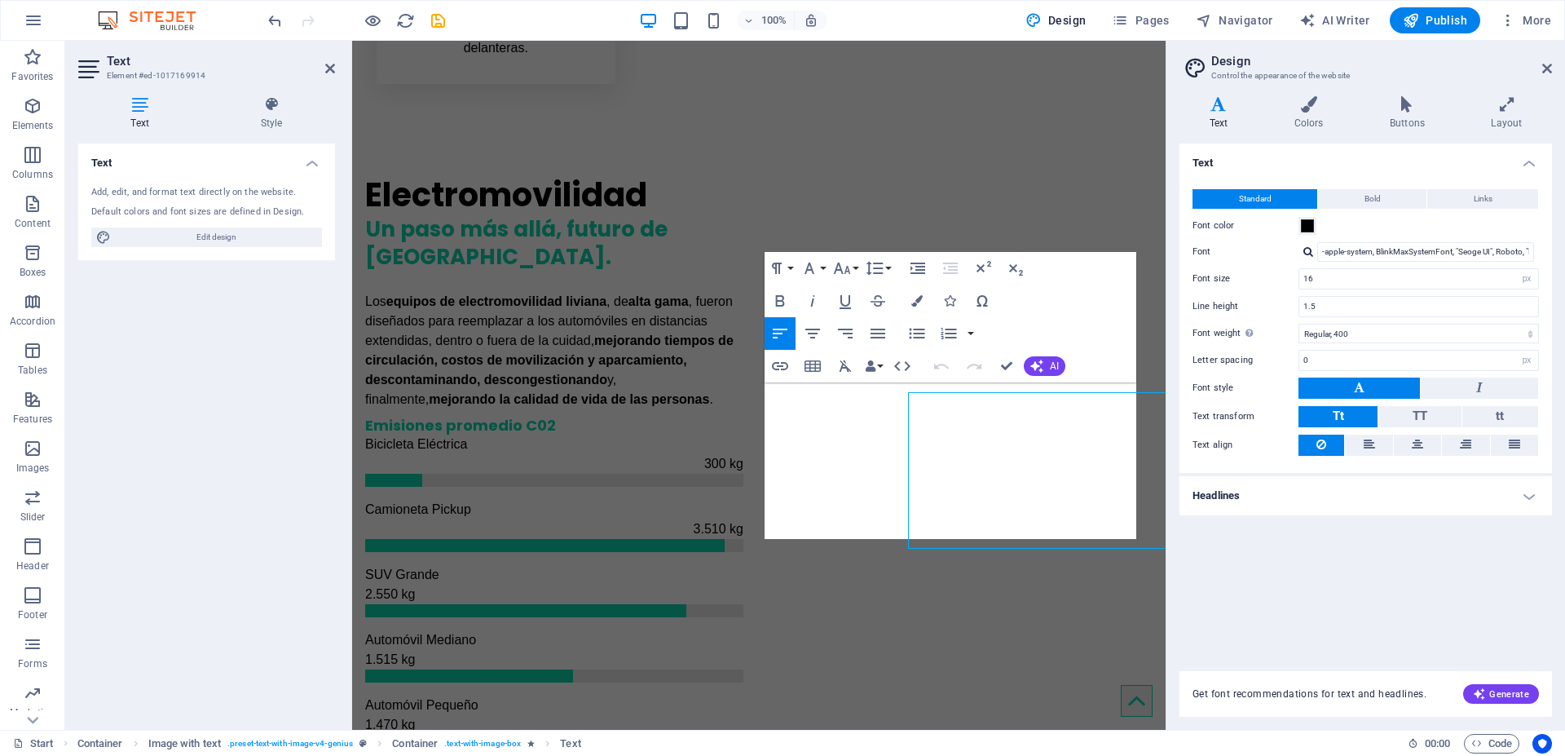
scroll to position [1388, 0]
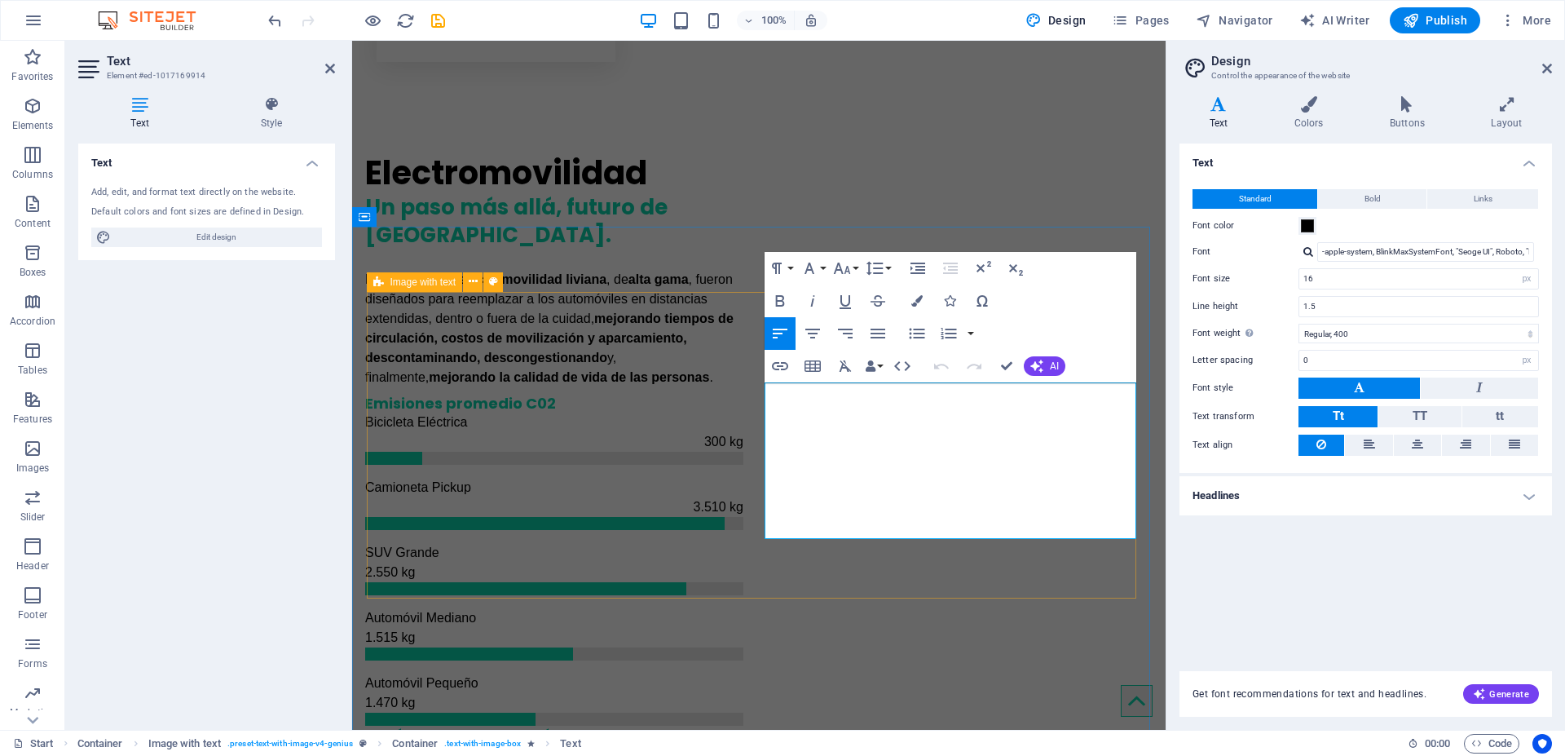
drag, startPoint x: 1082, startPoint y: 530, endPoint x: 755, endPoint y: 393, distance: 355.1
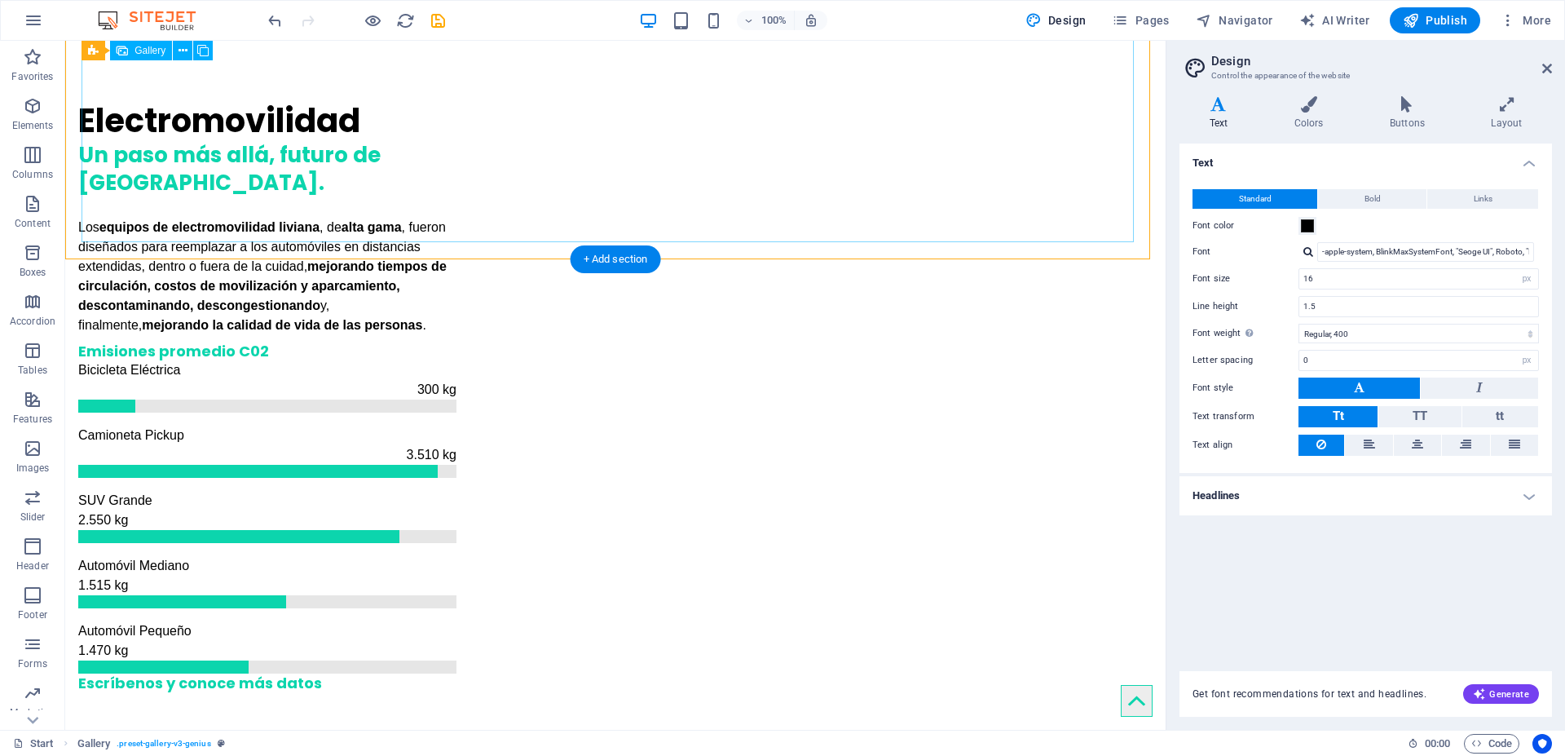
scroll to position [1366, 0]
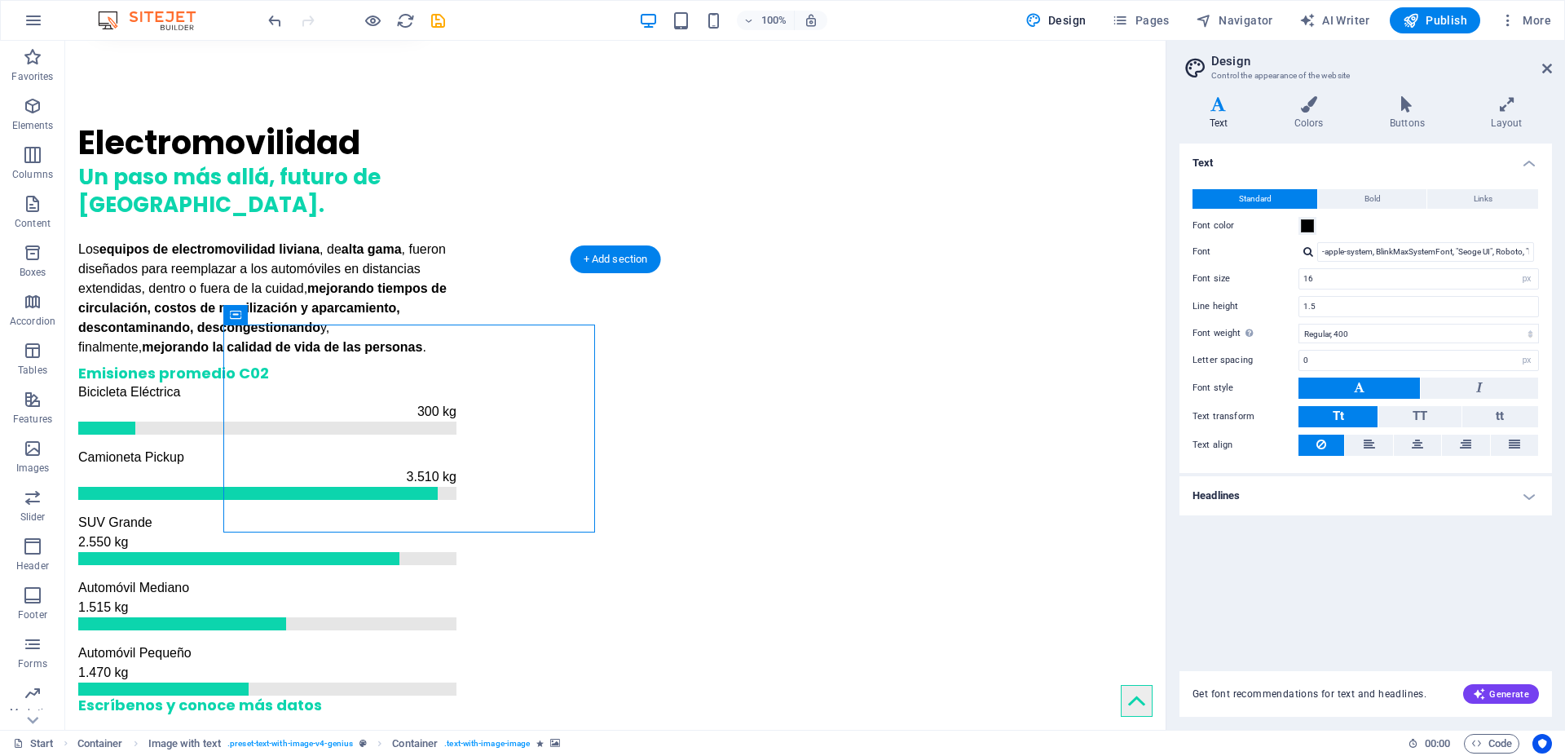
click at [261, 313] on span "Image with text" at bounding box center [280, 315] width 66 height 10
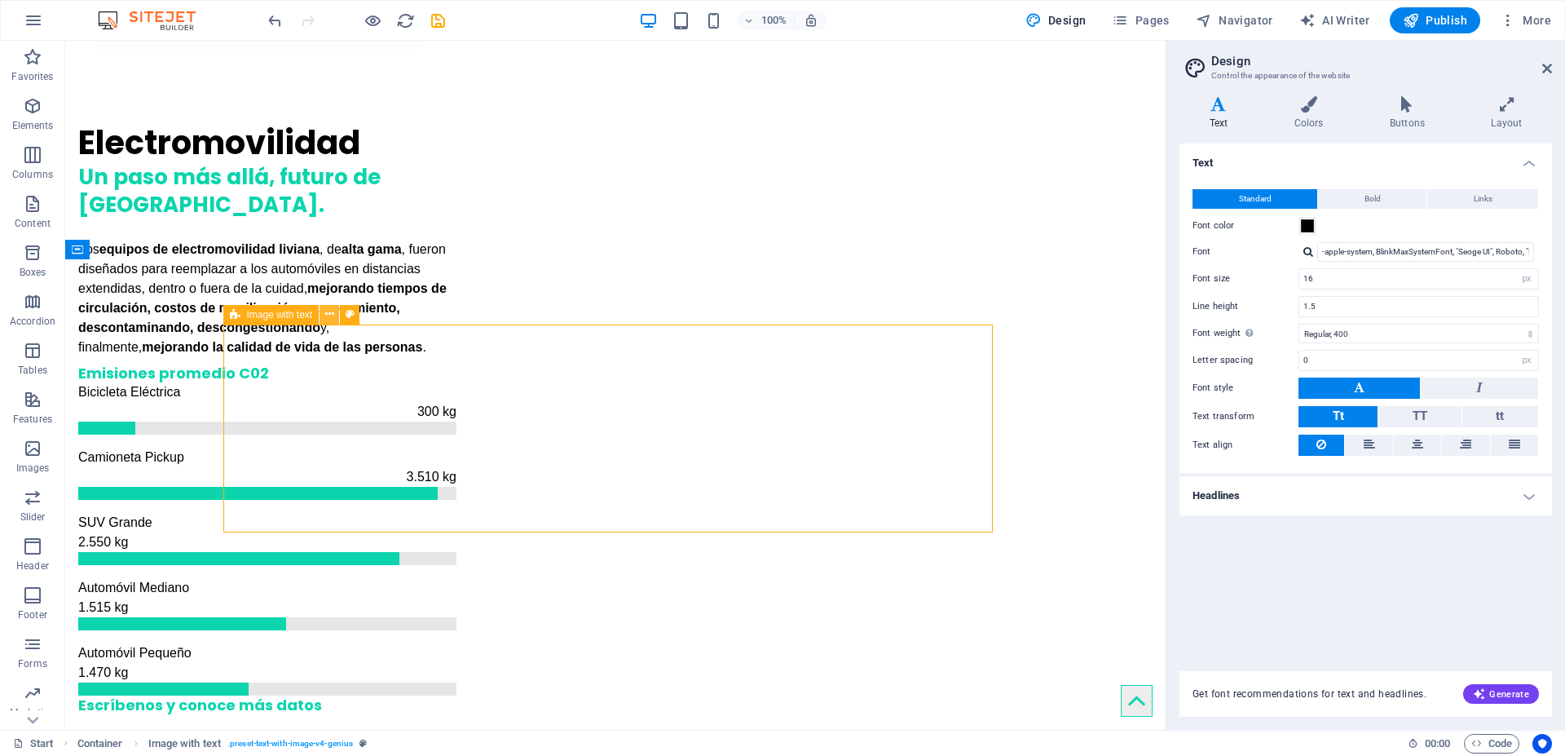
click at [325, 315] on icon at bounding box center [329, 314] width 9 height 17
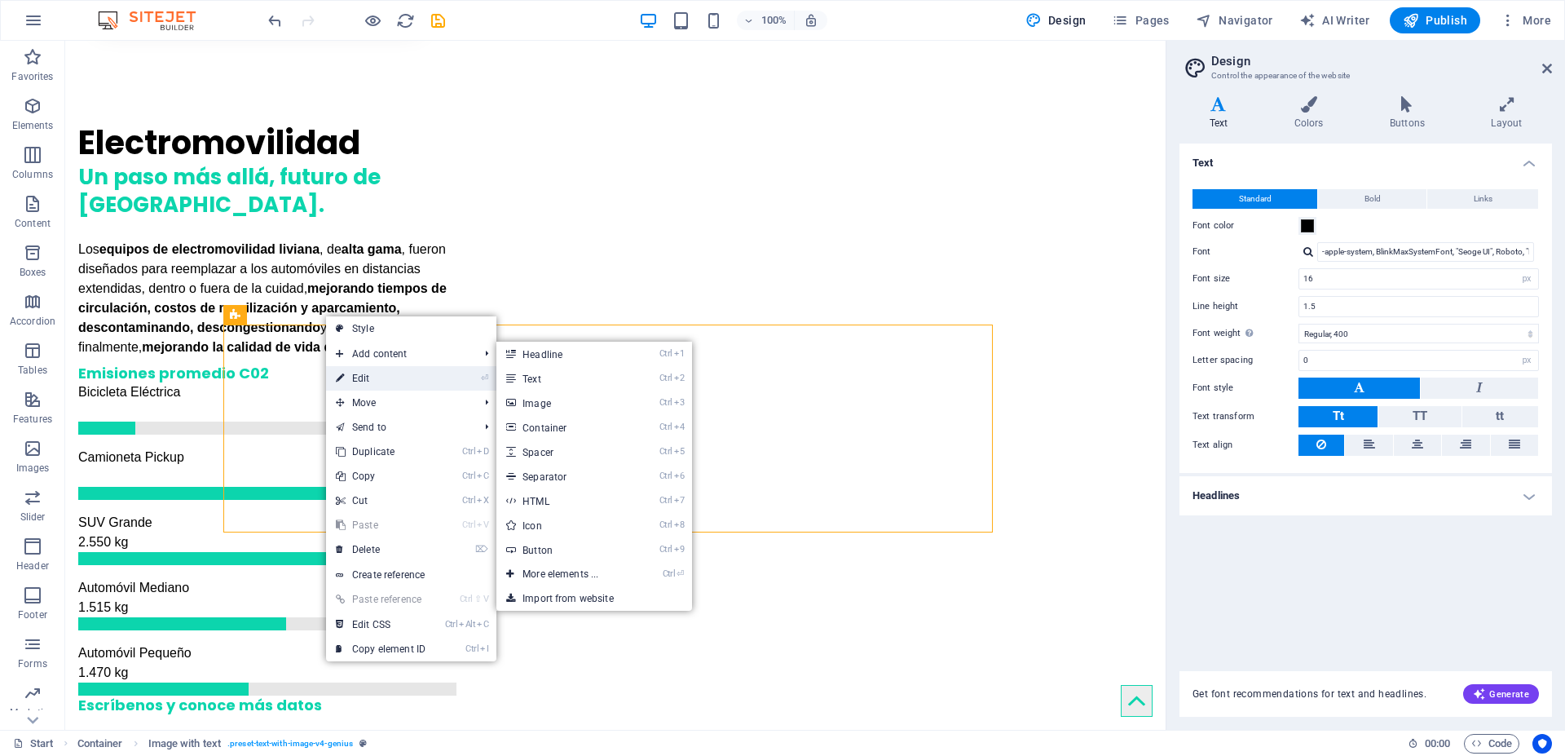
click at [353, 371] on link "⏎ Edit" at bounding box center [380, 378] width 109 height 24
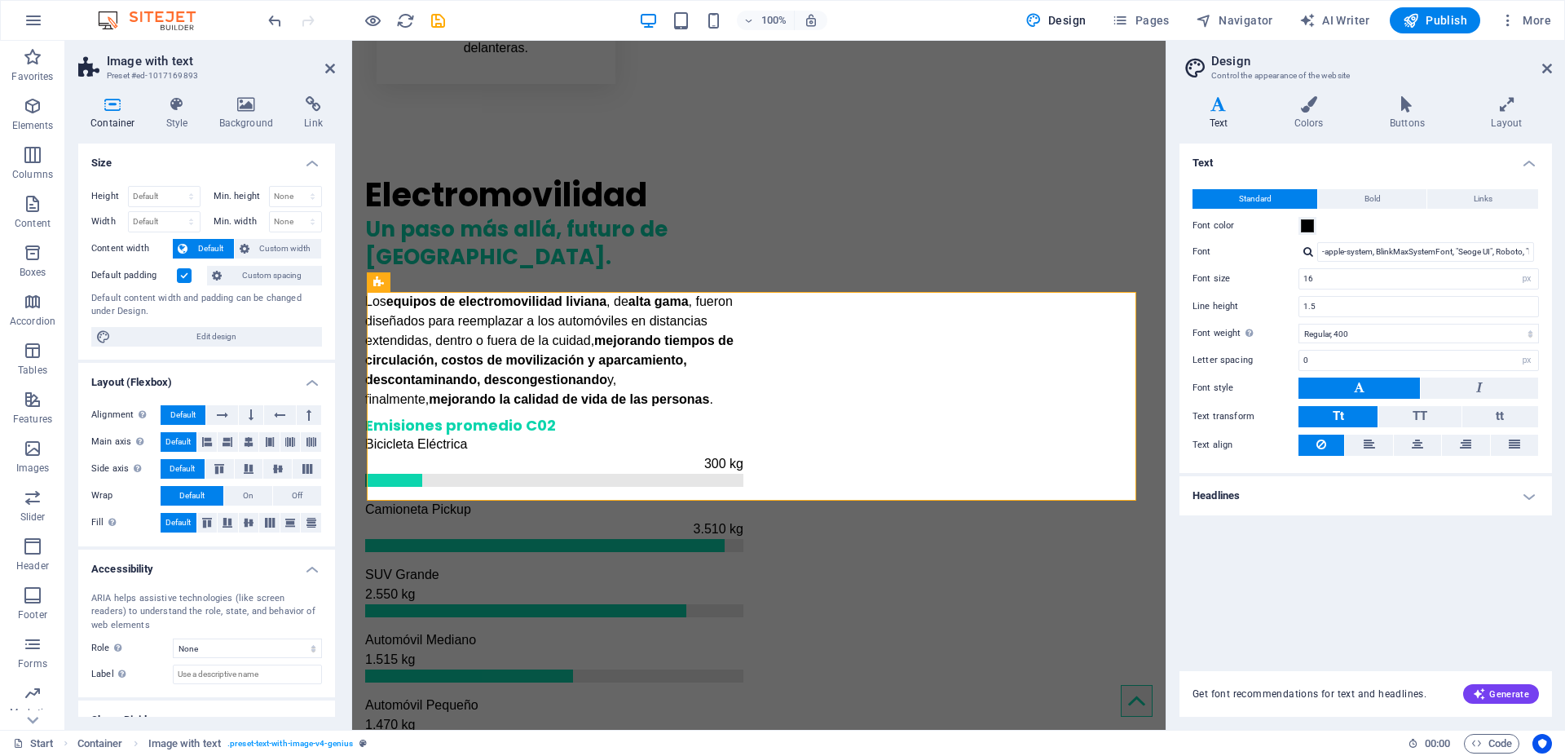
scroll to position [1388, 0]
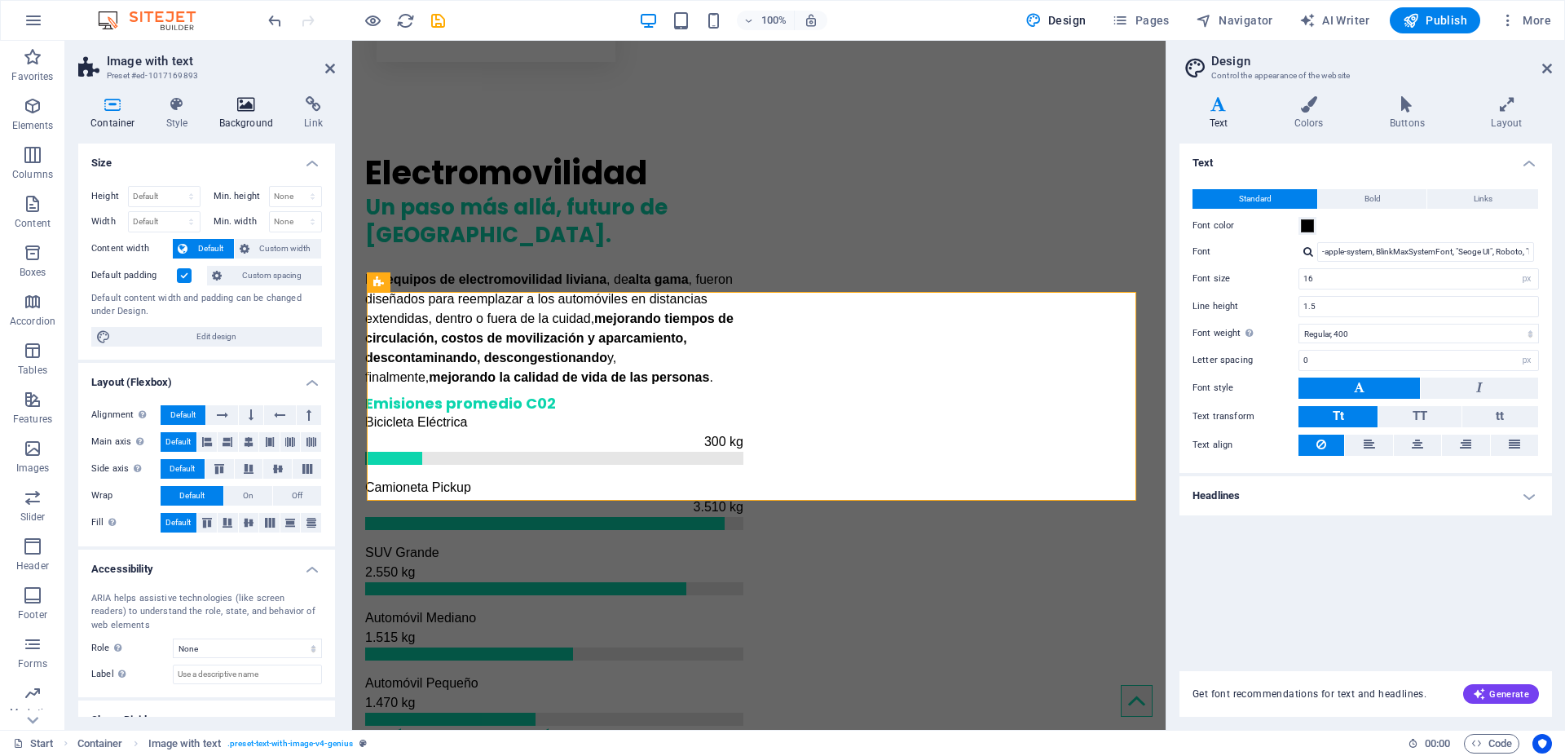
click at [241, 117] on h4 "Background" at bounding box center [250, 113] width 86 height 34
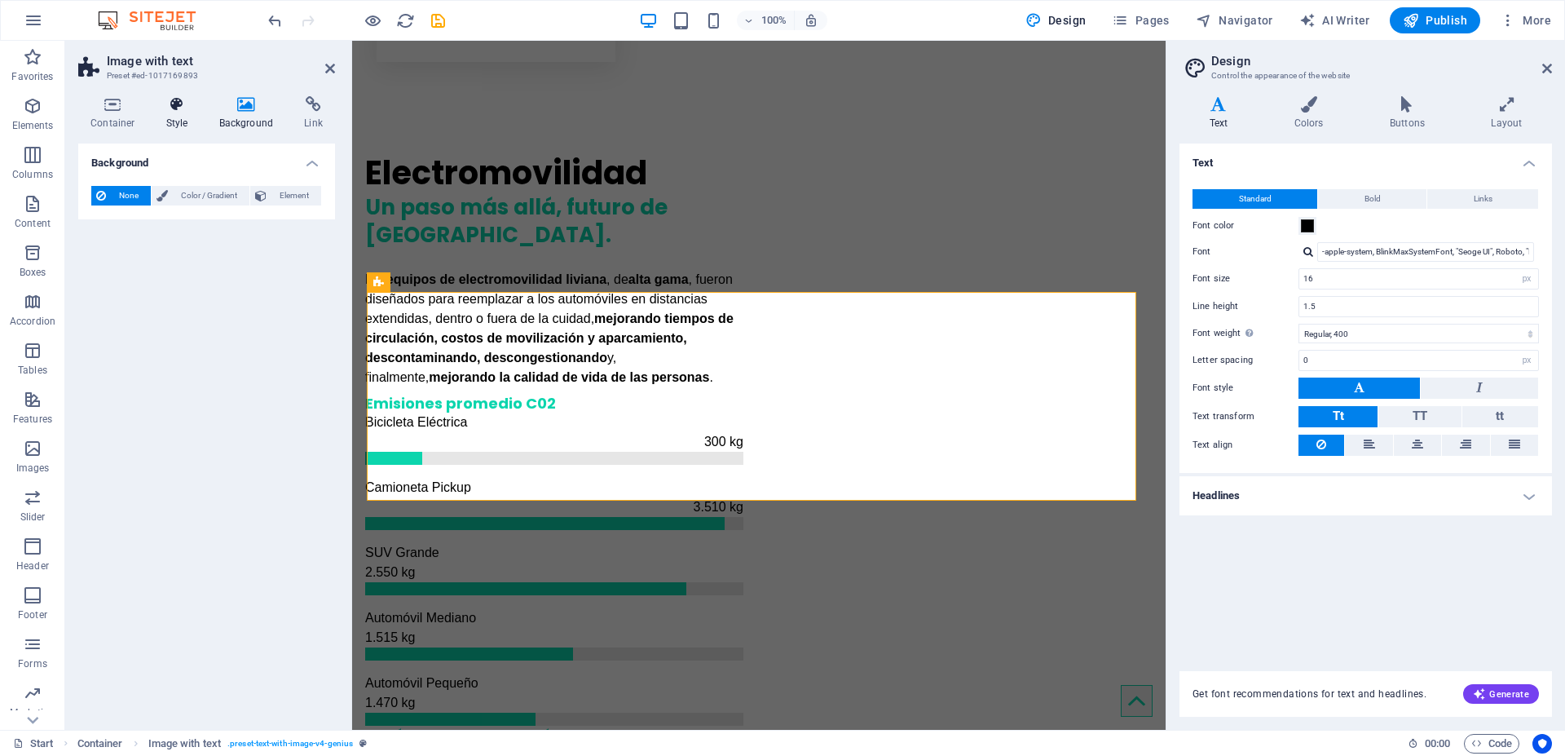
click at [170, 114] on h4 "Style" at bounding box center [180, 113] width 53 height 34
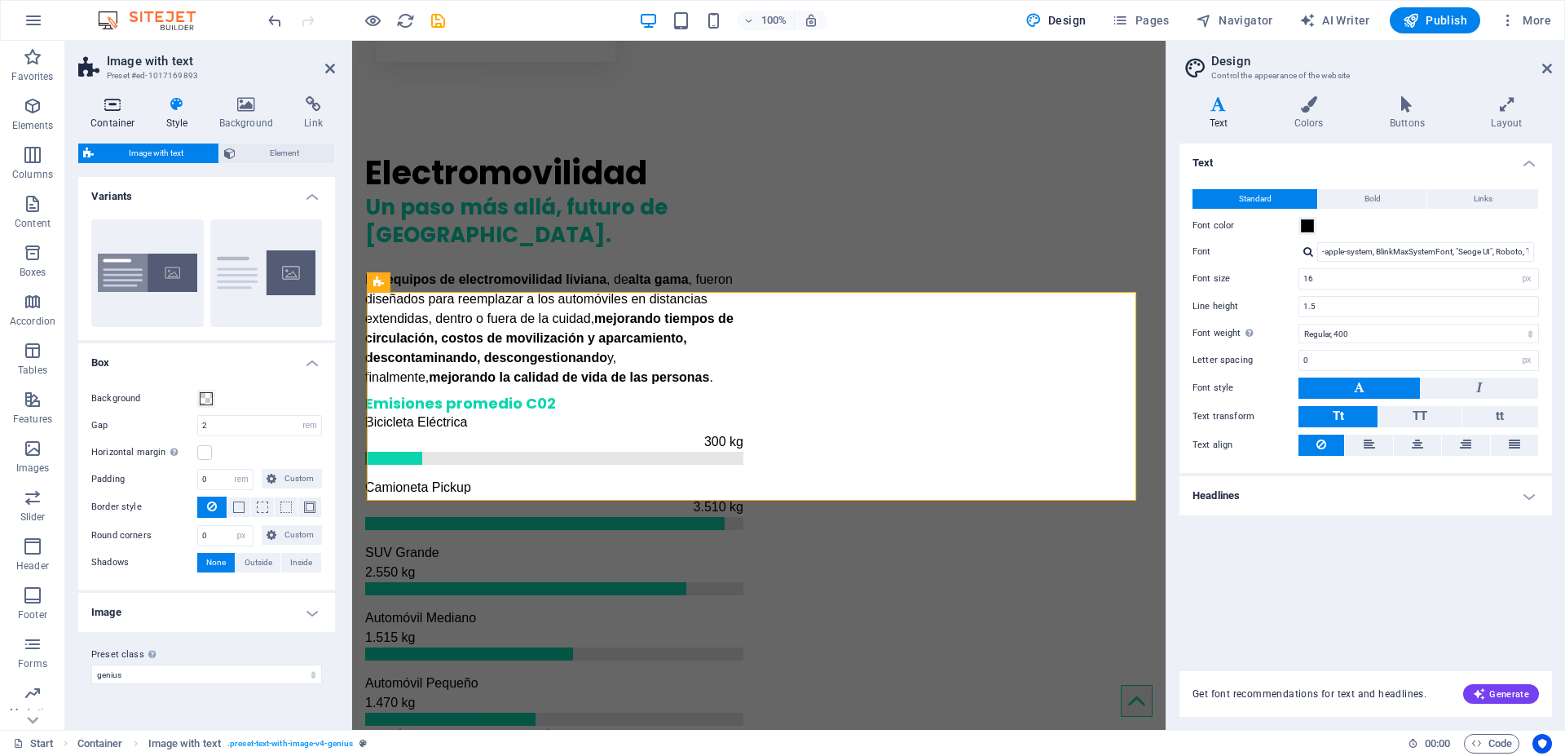
click at [107, 108] on icon at bounding box center [112, 104] width 69 height 16
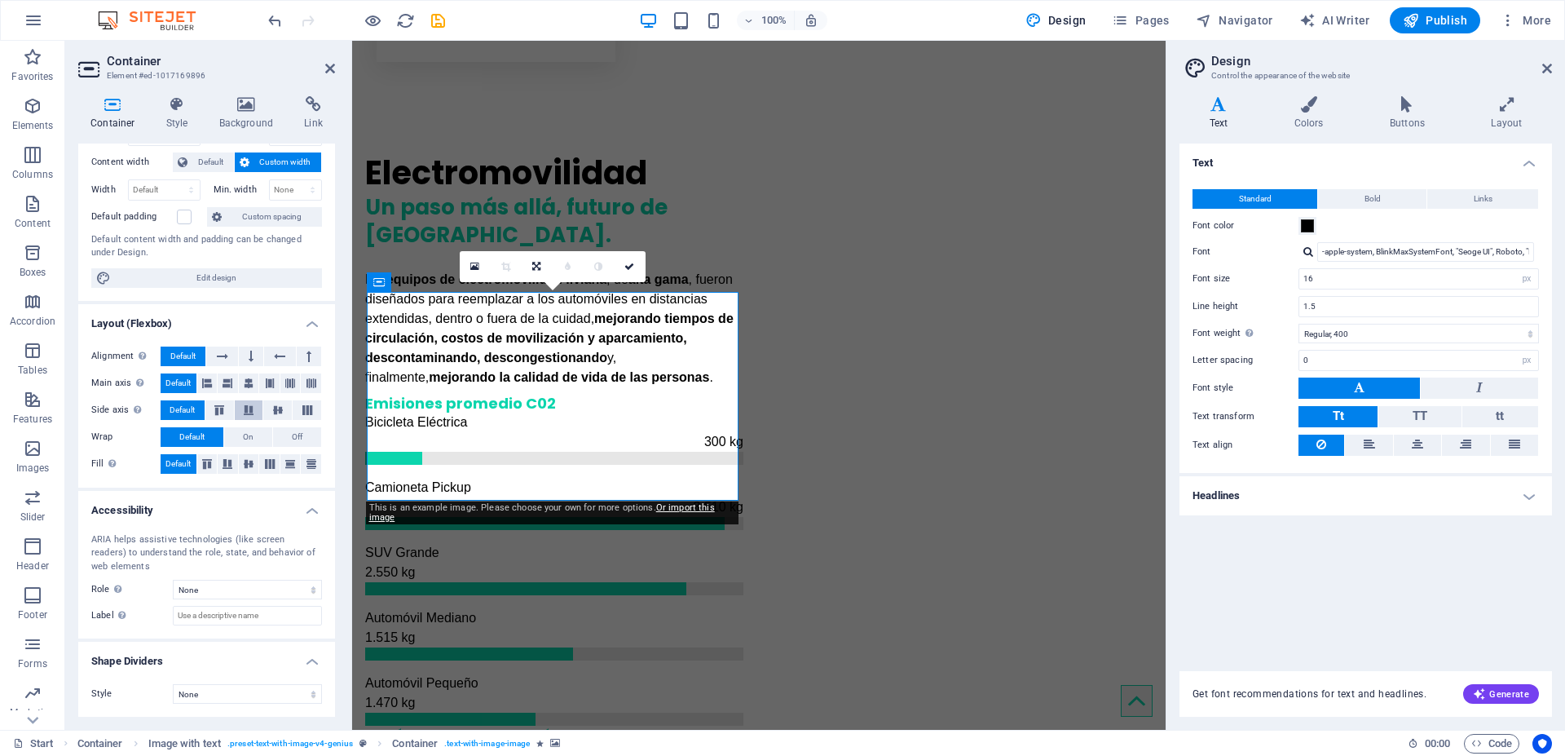
scroll to position [0, 0]
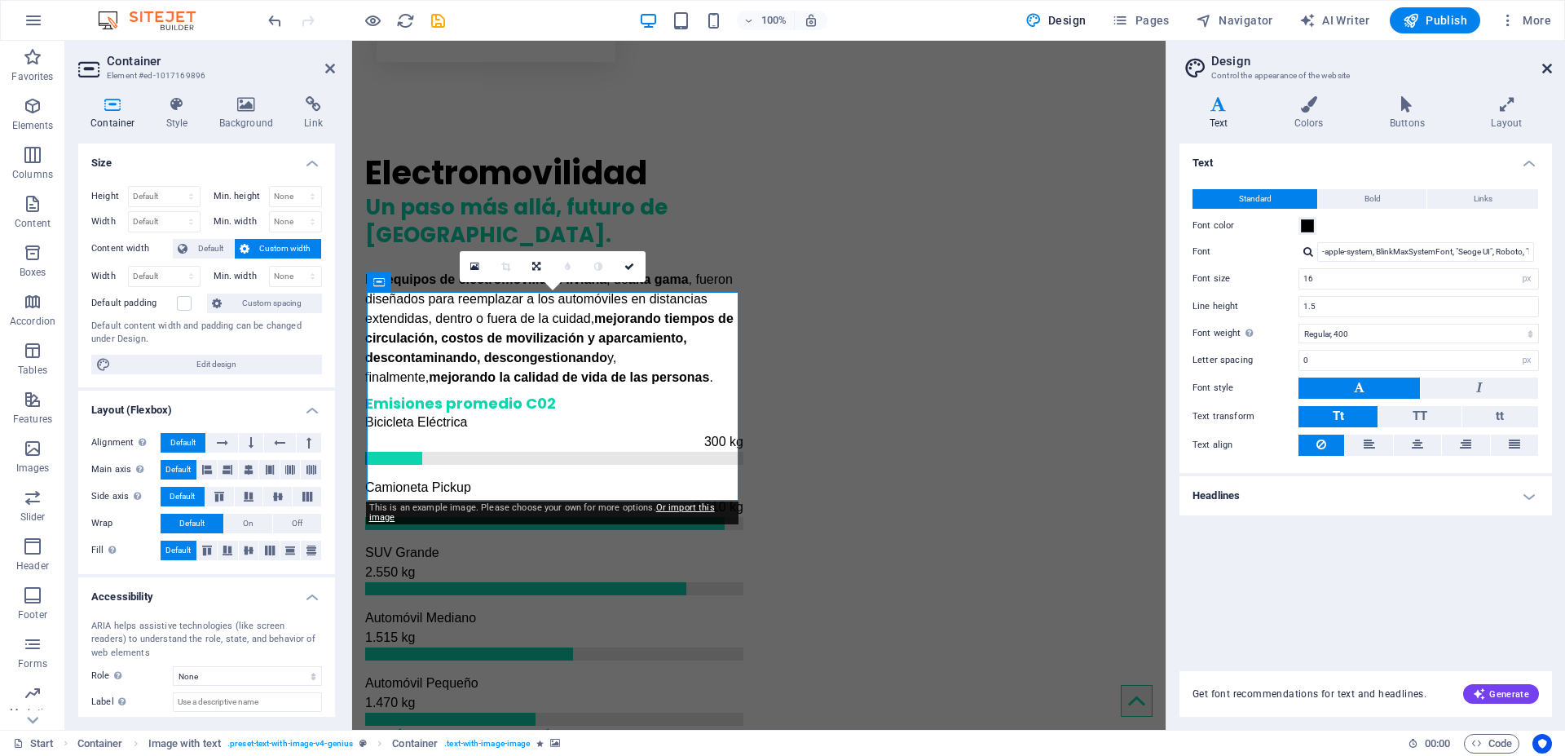
click at [1549, 68] on icon at bounding box center [1547, 68] width 10 height 13
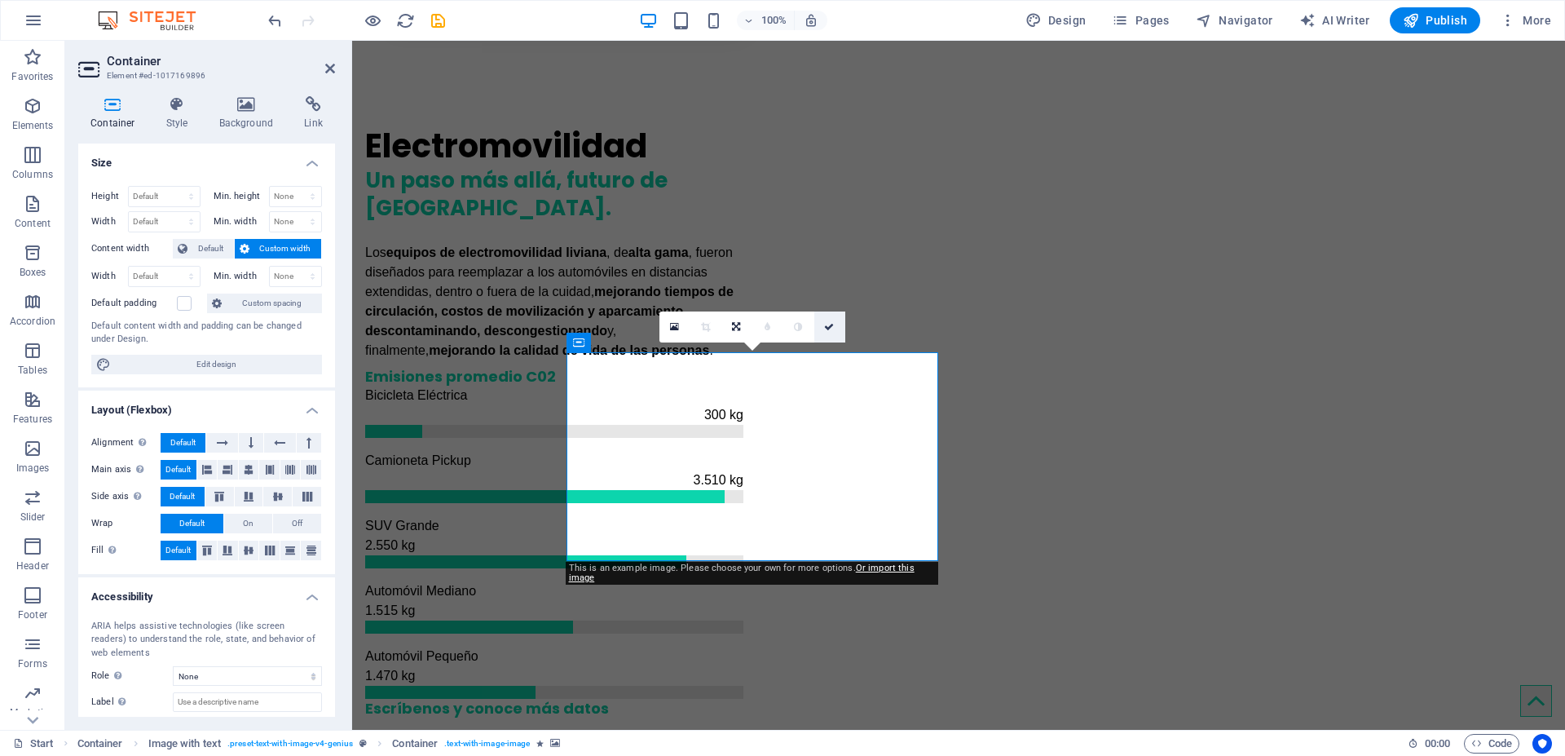
click at [825, 329] on icon at bounding box center [829, 327] width 10 height 10
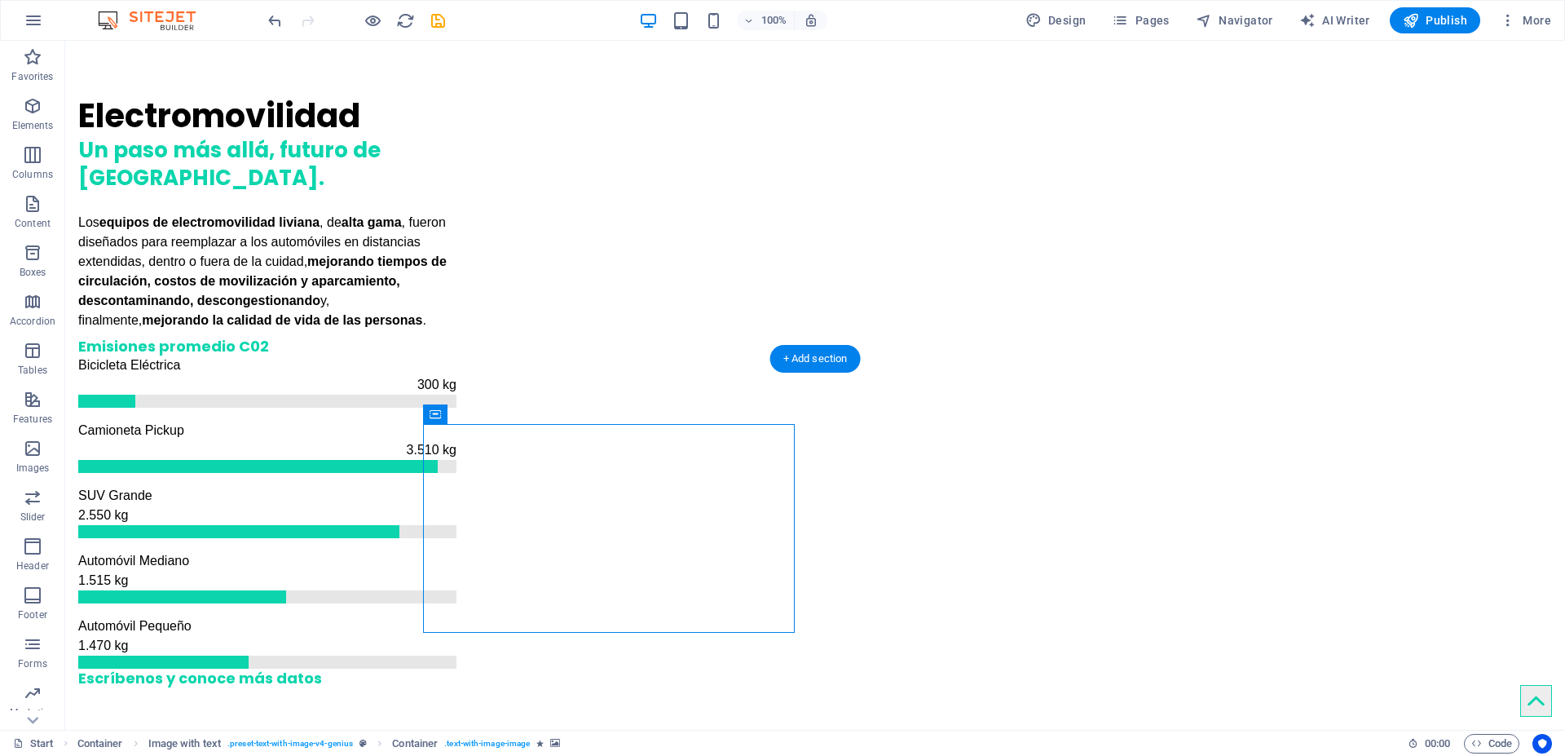
click at [526, 415] on icon at bounding box center [529, 414] width 9 height 17
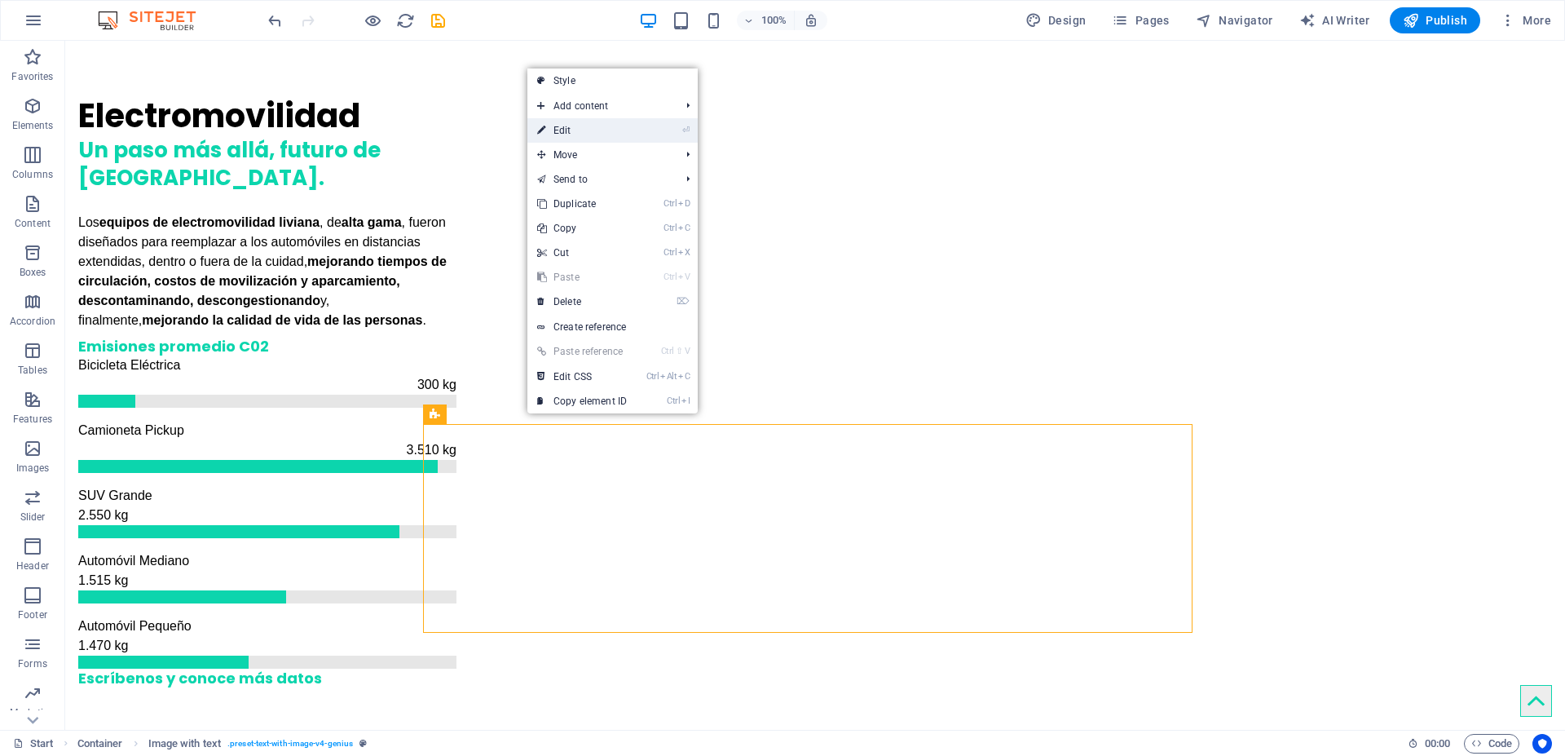
click at [574, 131] on link "⏎ Edit" at bounding box center [581, 130] width 109 height 24
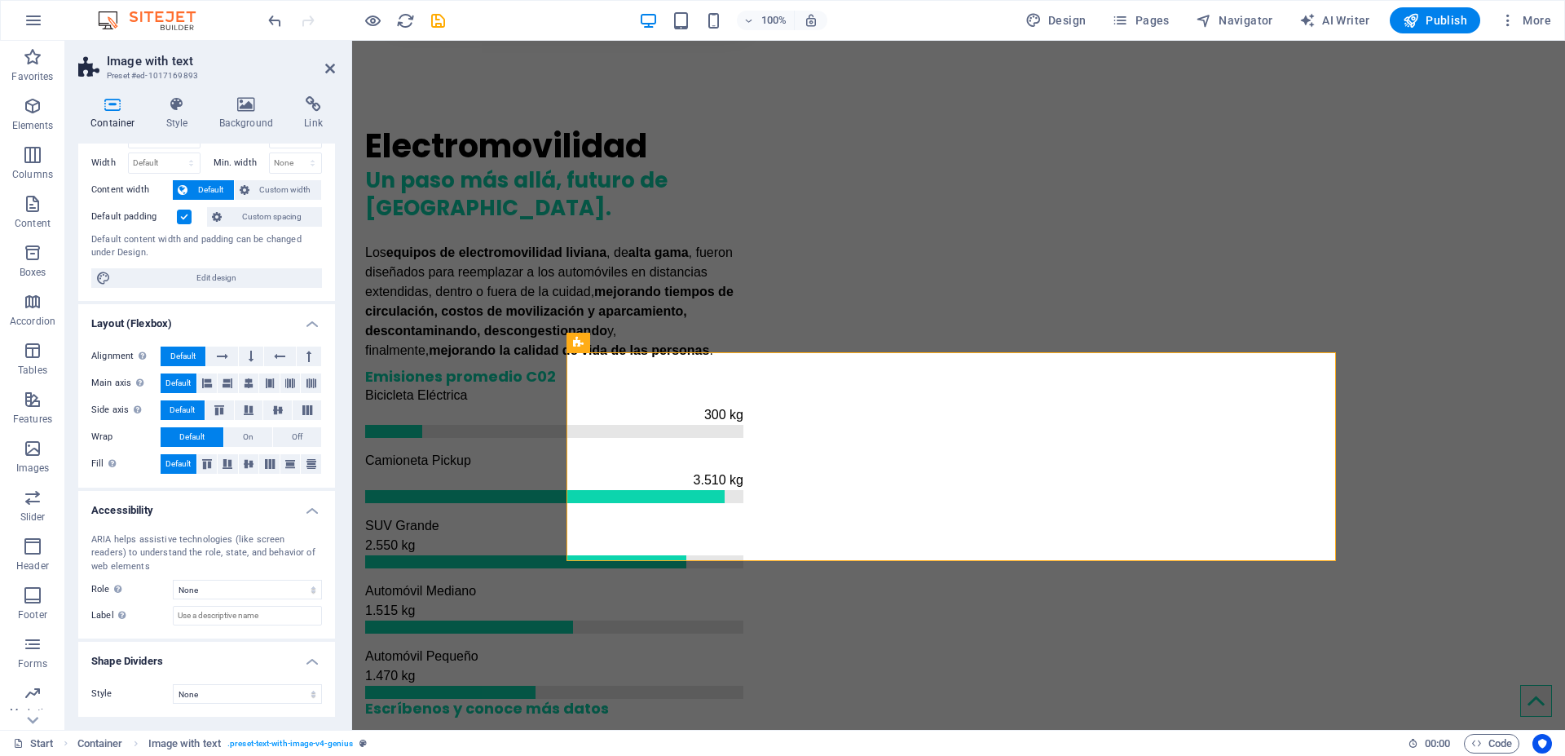
scroll to position [0, 0]
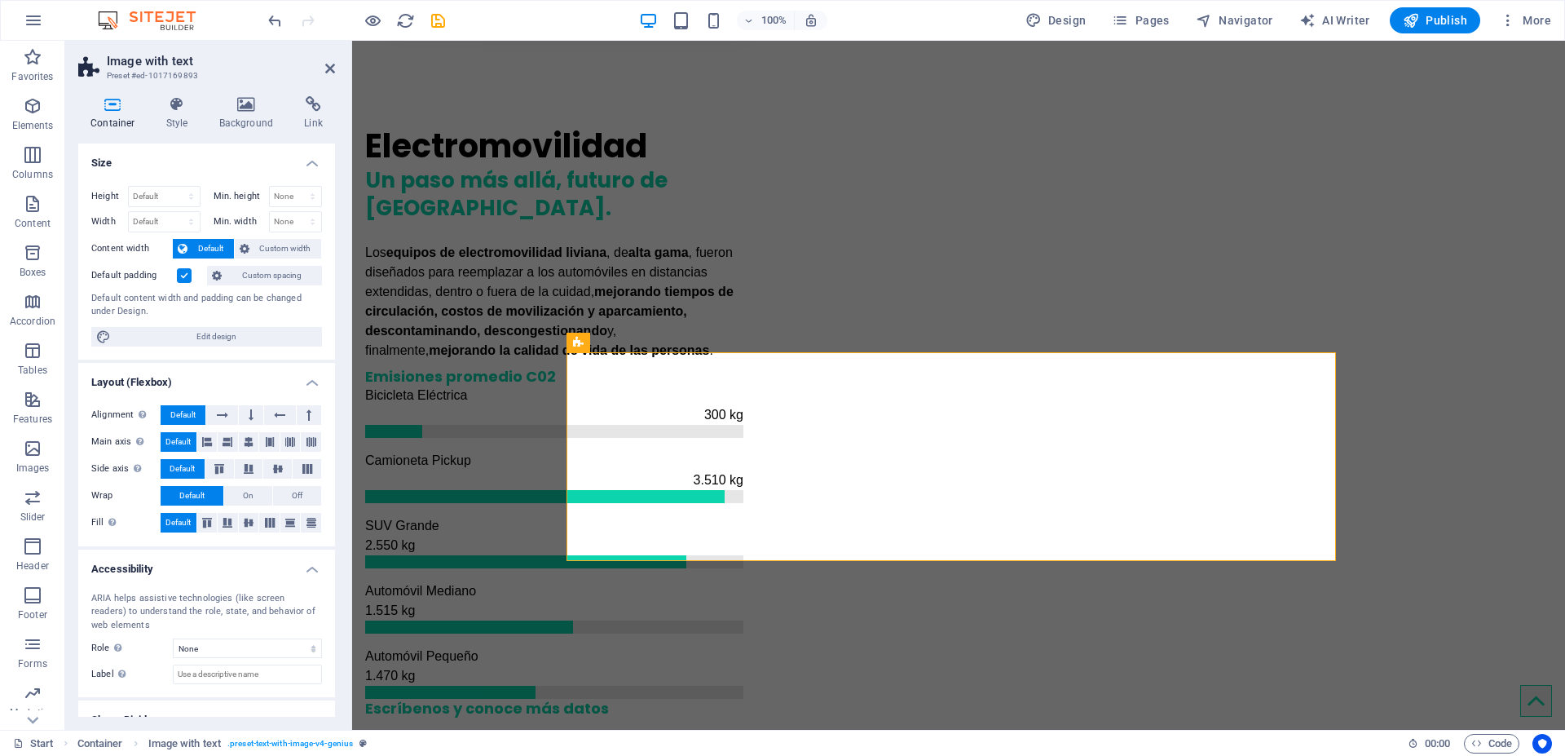
click at [108, 108] on icon at bounding box center [112, 104] width 69 height 16
click at [167, 108] on icon at bounding box center [177, 104] width 46 height 16
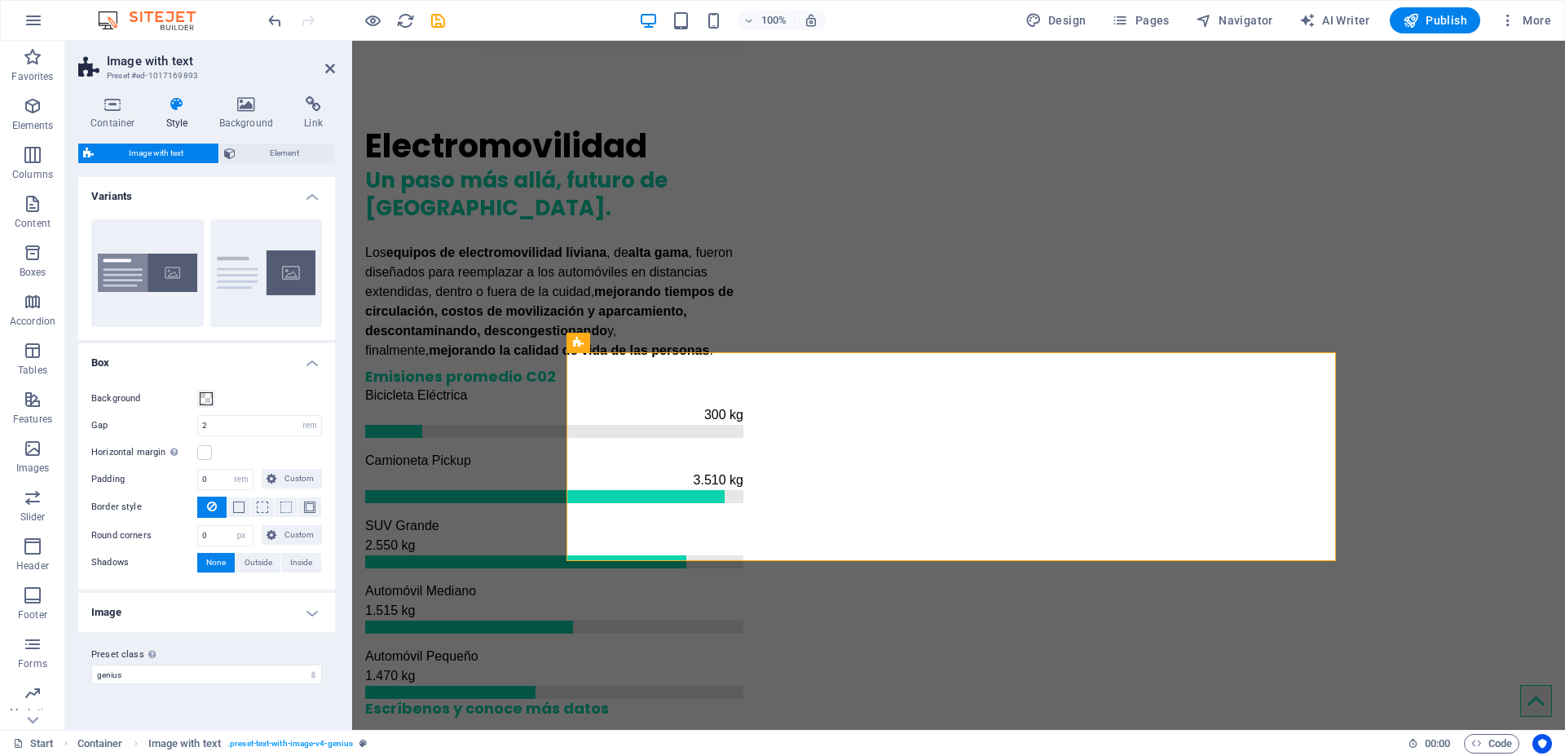
click at [217, 602] on h4 "Image" at bounding box center [206, 612] width 257 height 39
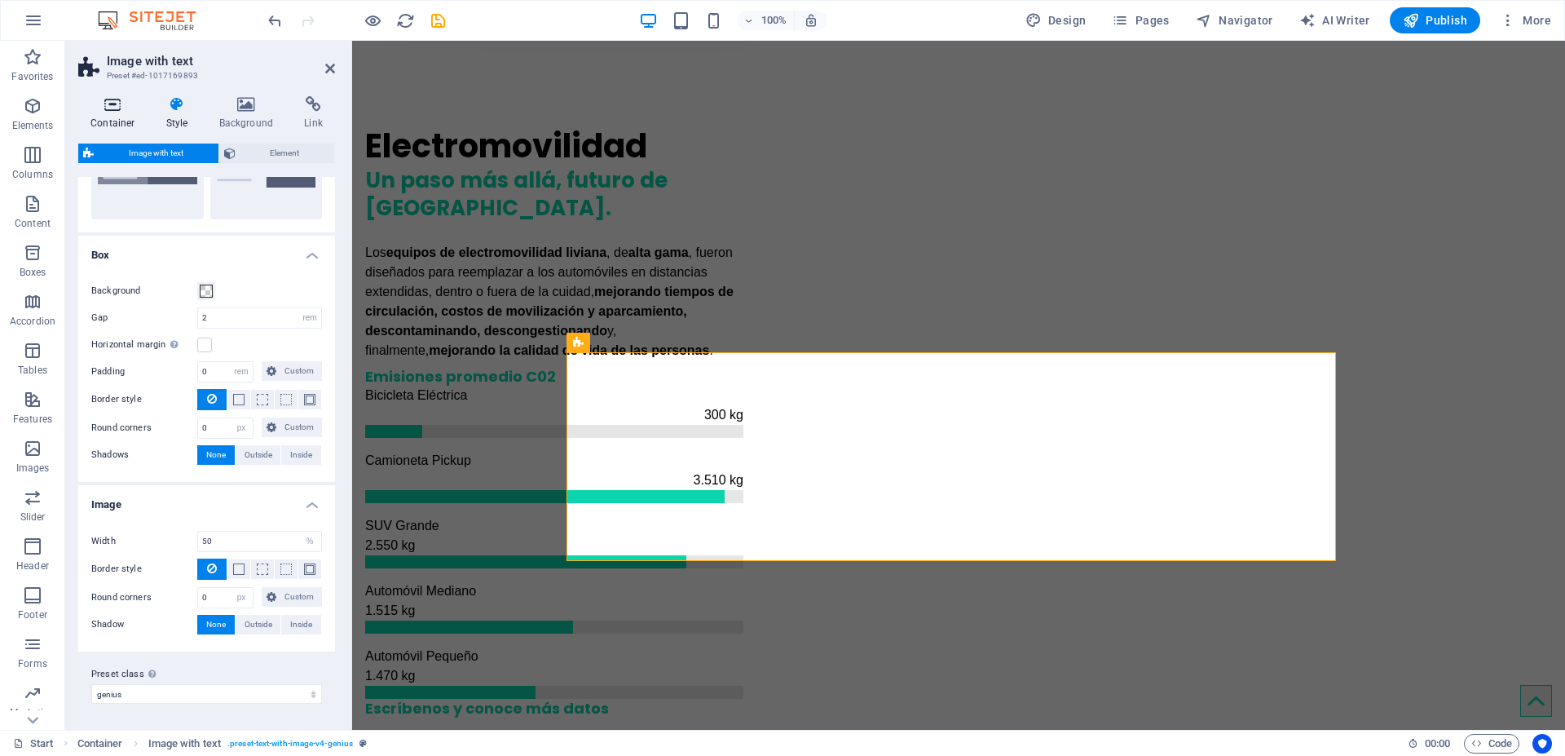
click at [113, 104] on icon at bounding box center [112, 104] width 69 height 16
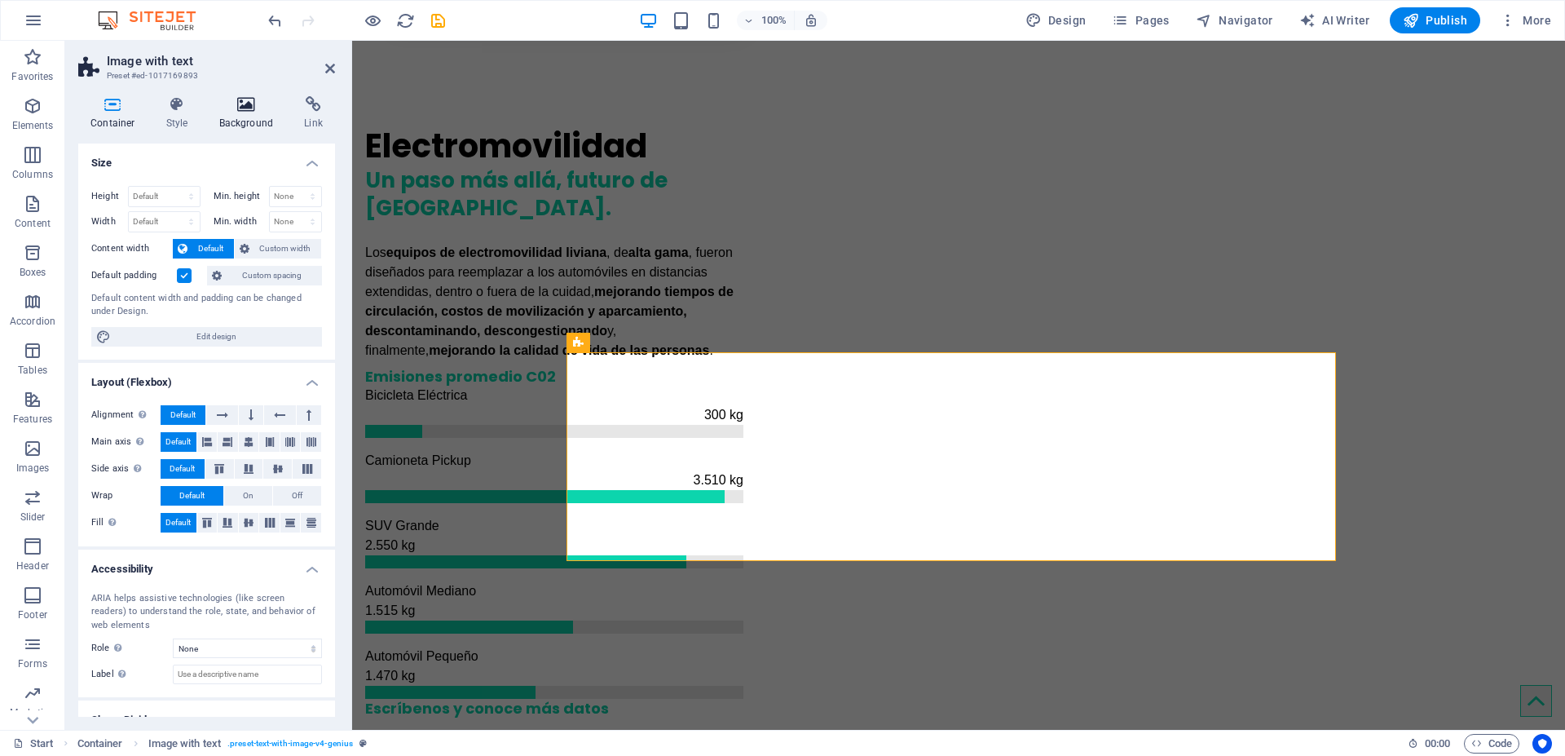
click at [224, 119] on h4 "Background" at bounding box center [250, 113] width 86 height 34
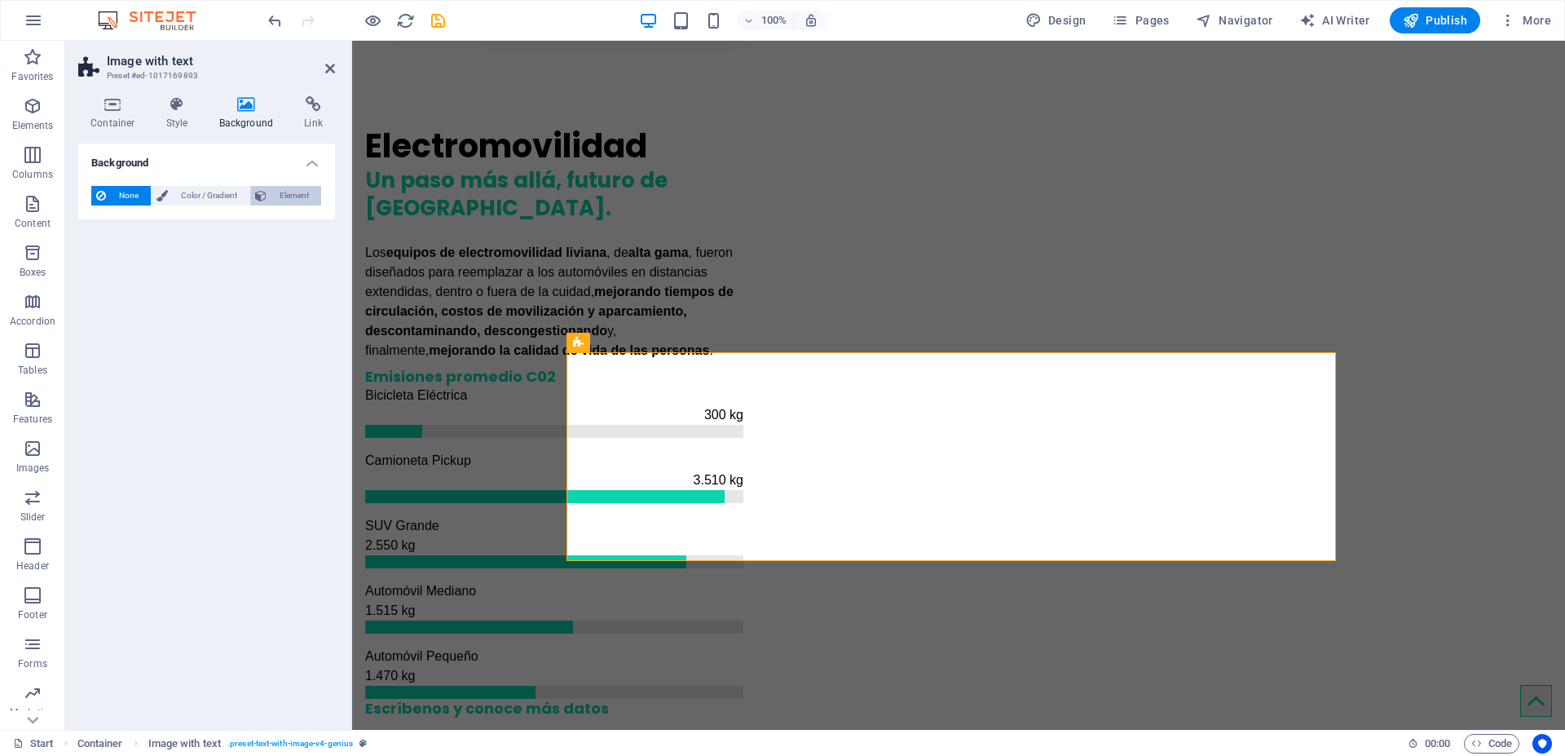
click at [293, 197] on span "Element" at bounding box center [293, 196] width 45 height 20
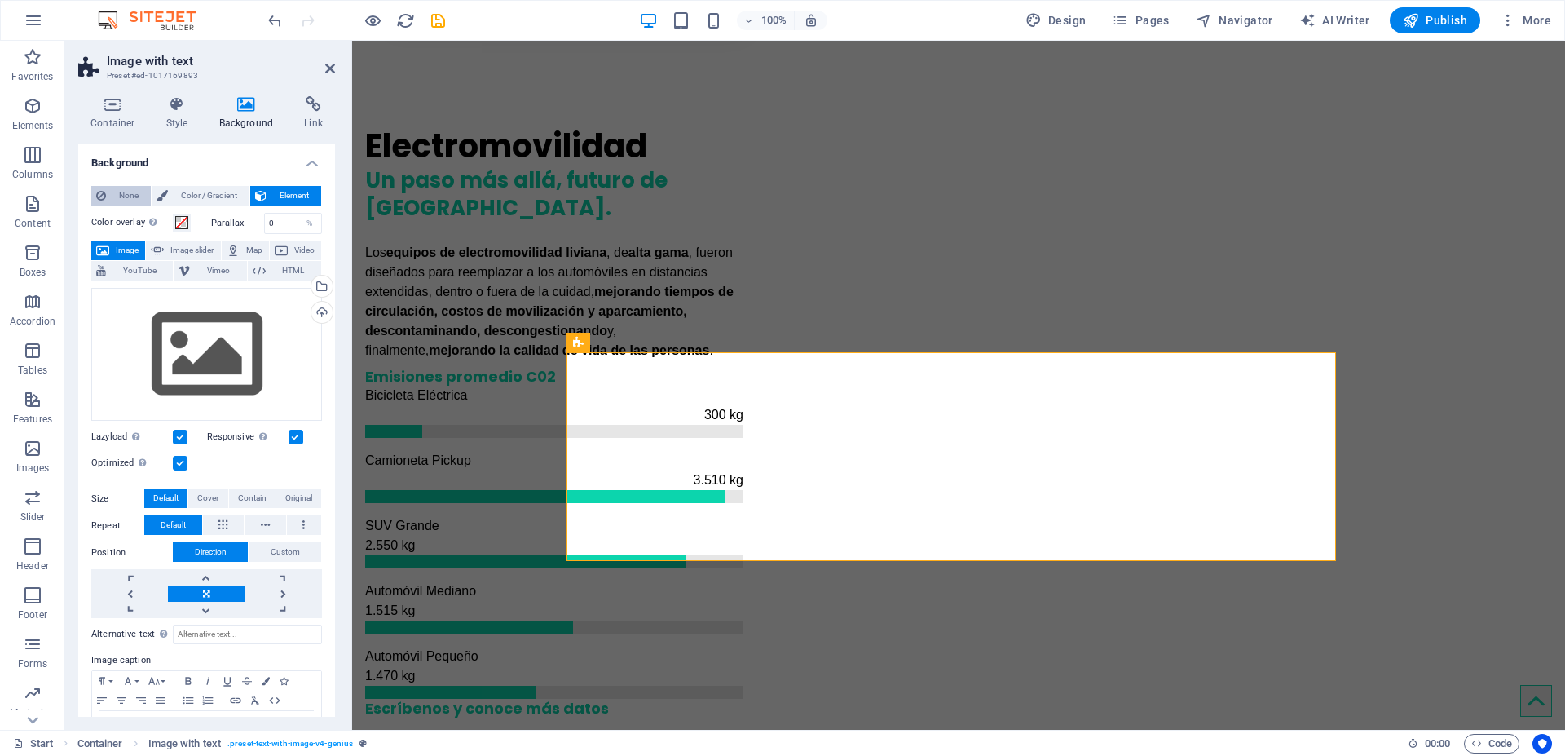
click at [117, 196] on span "None" at bounding box center [128, 196] width 35 height 20
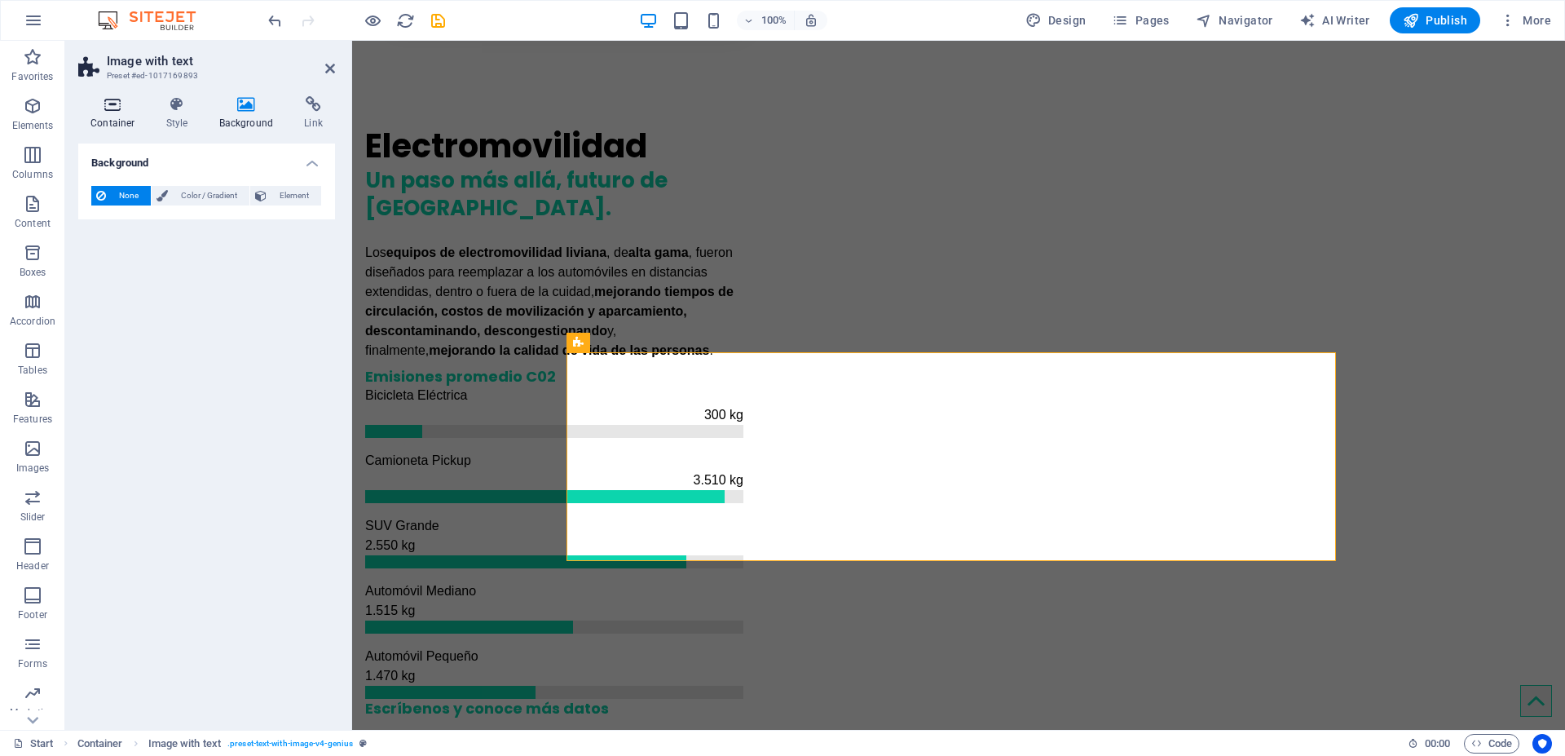
click at [116, 106] on icon at bounding box center [112, 104] width 69 height 16
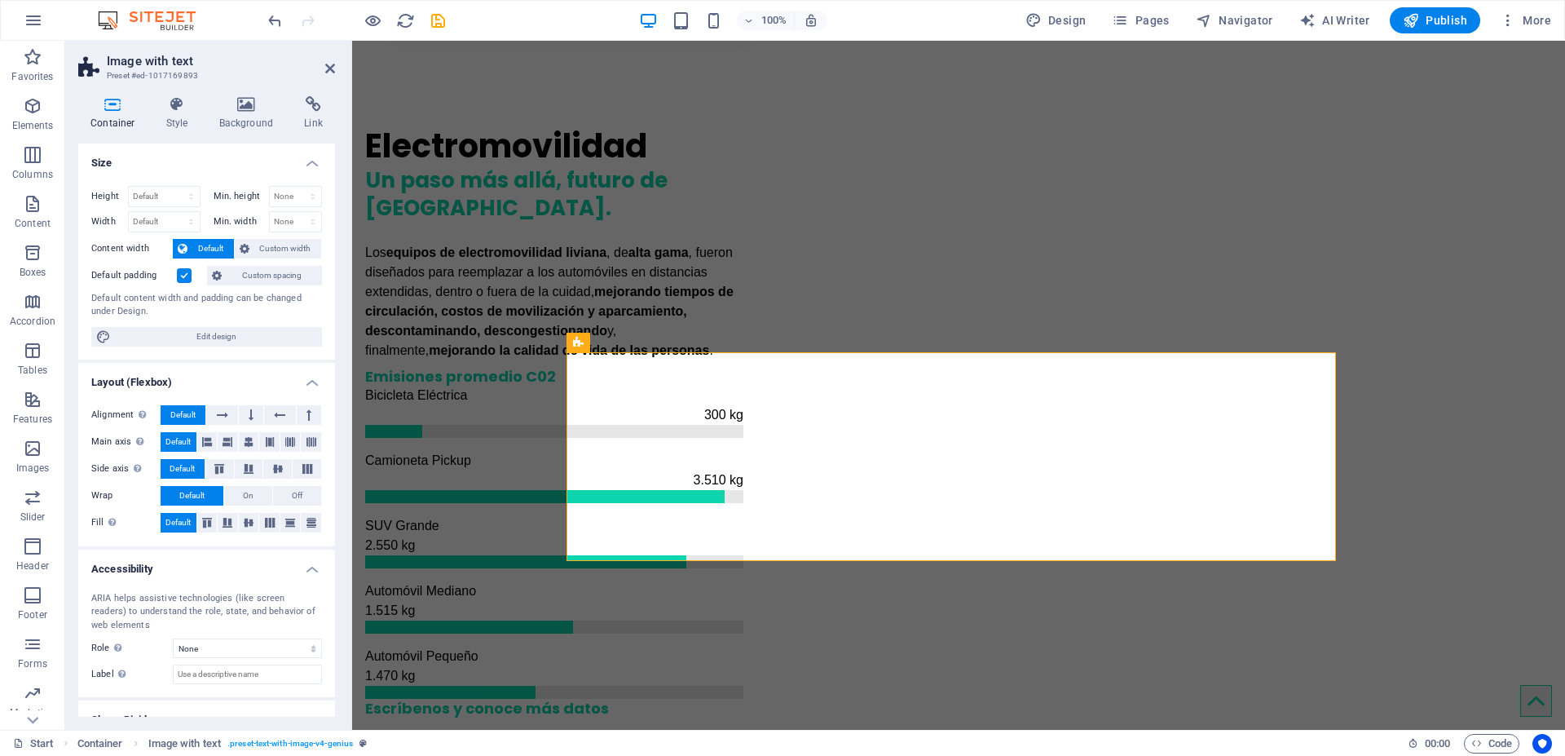
scroll to position [59, 0]
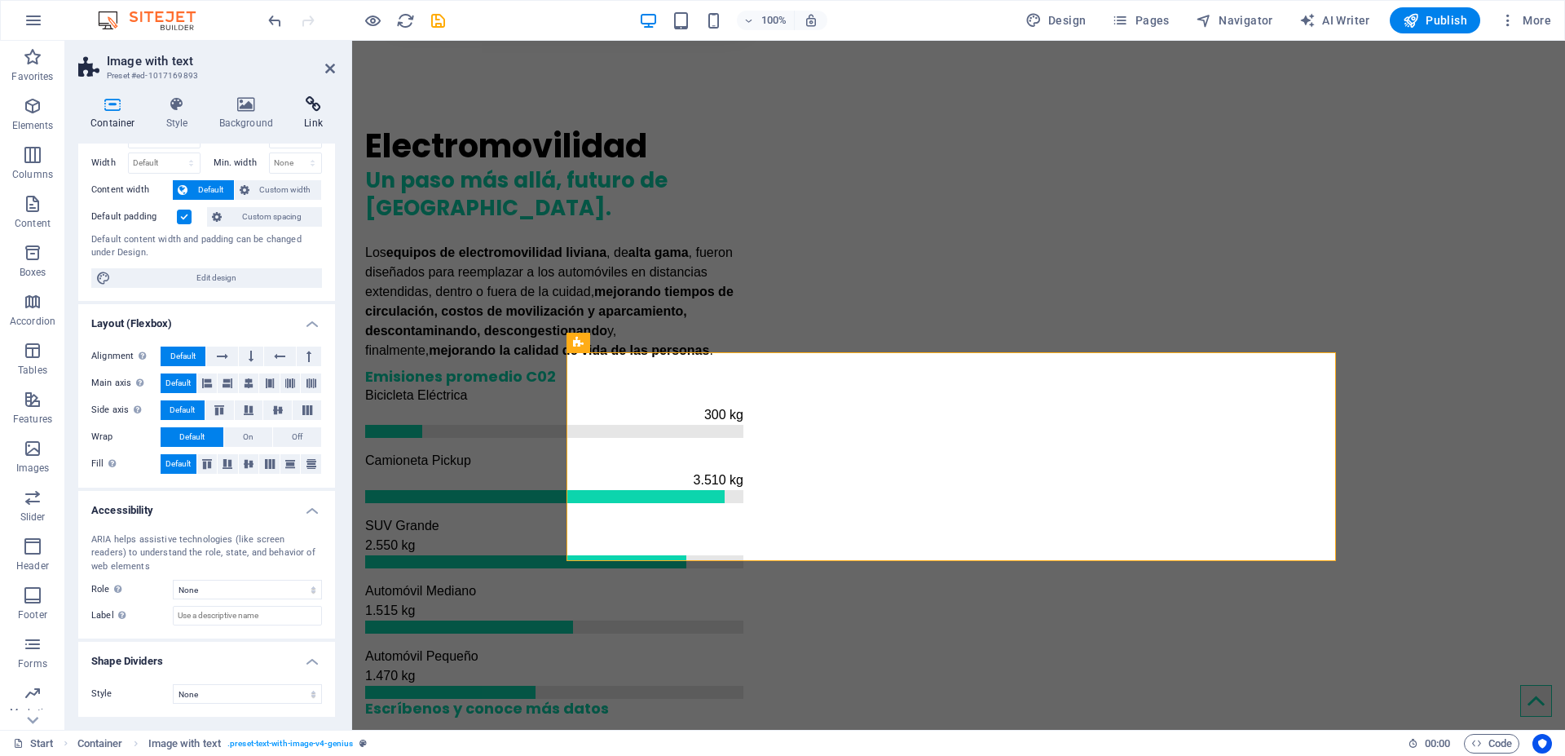
click at [313, 106] on icon at bounding box center [313, 104] width 43 height 16
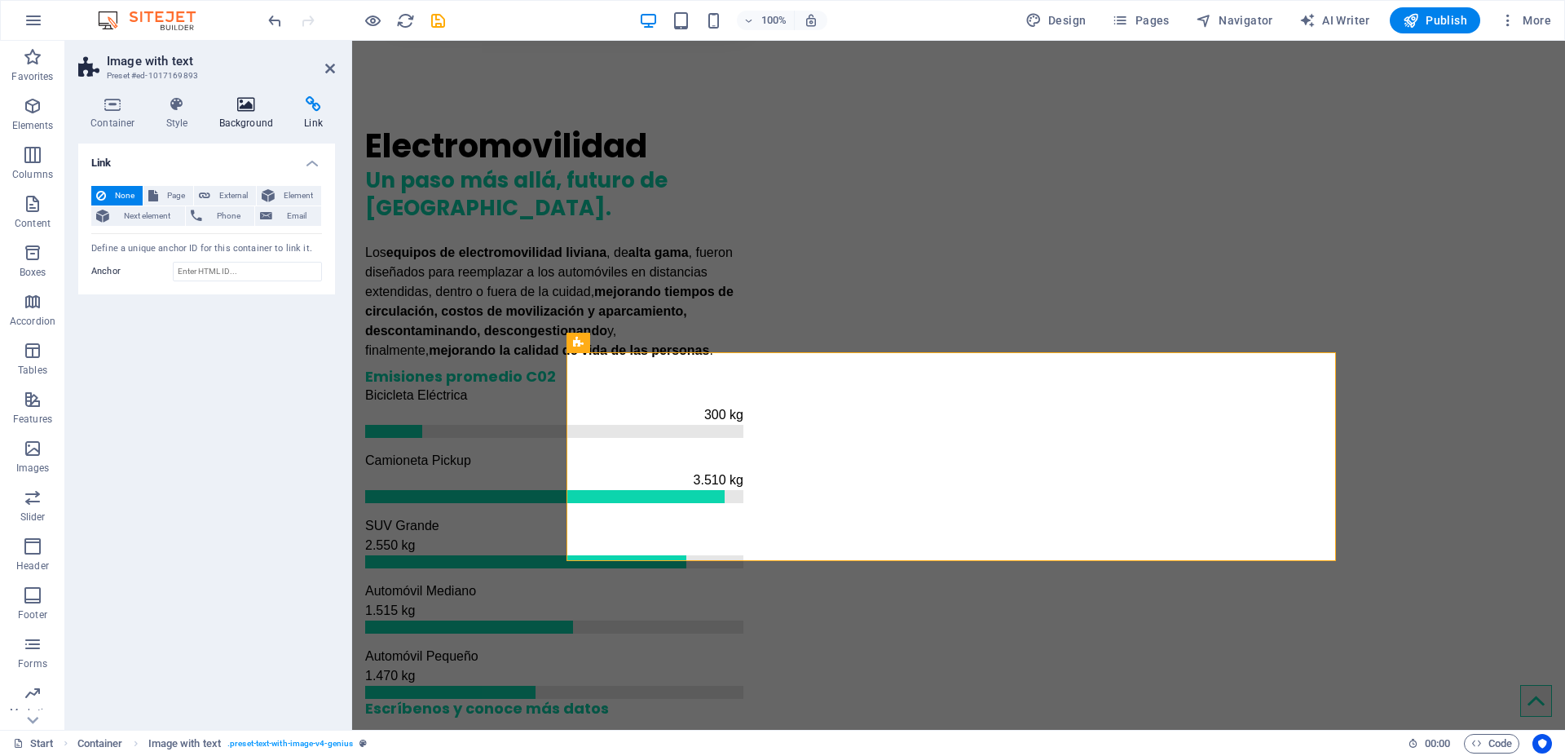
click at [236, 109] on icon at bounding box center [246, 104] width 79 height 16
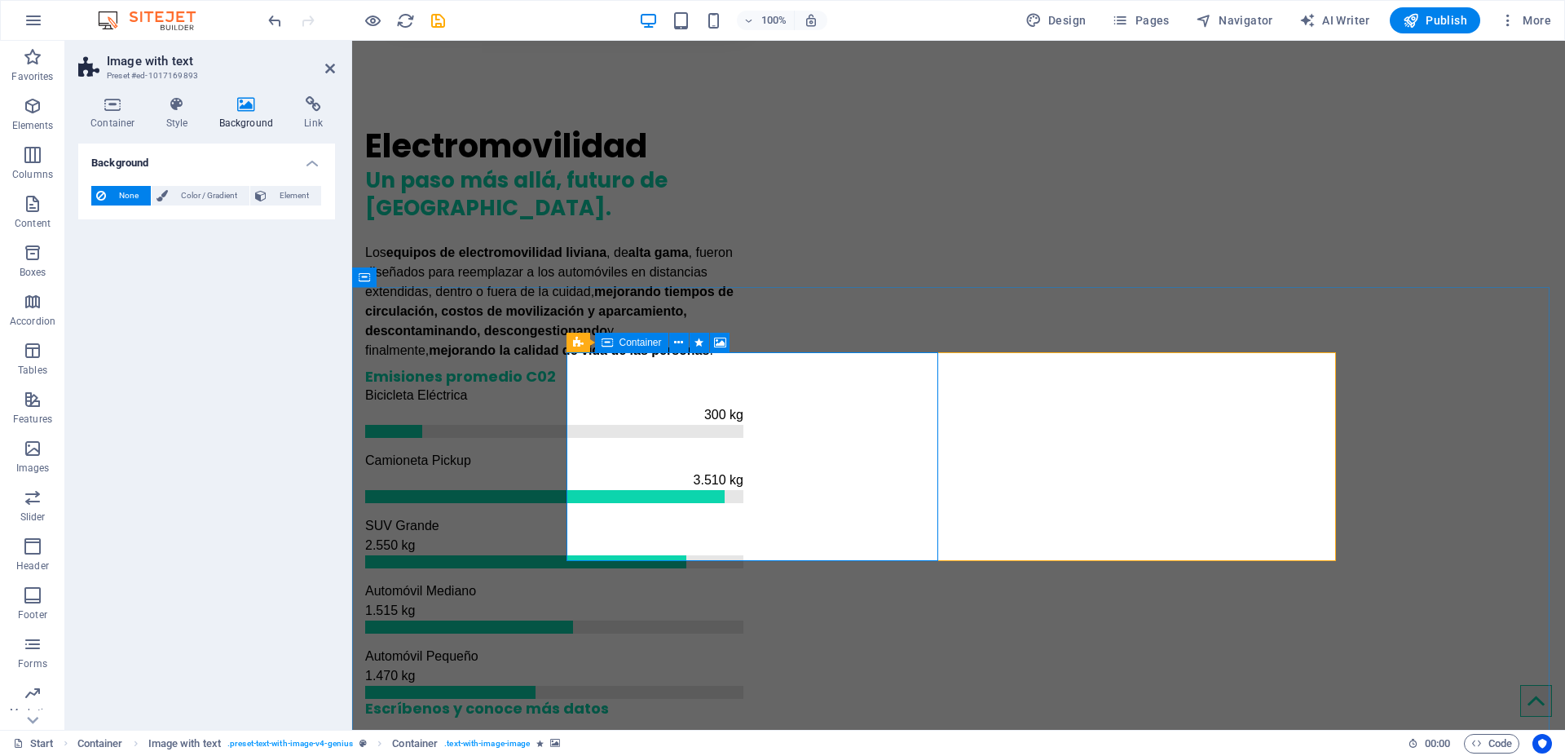
click at [645, 343] on span "Container" at bounding box center [640, 342] width 42 height 10
click at [716, 341] on icon at bounding box center [720, 342] width 12 height 17
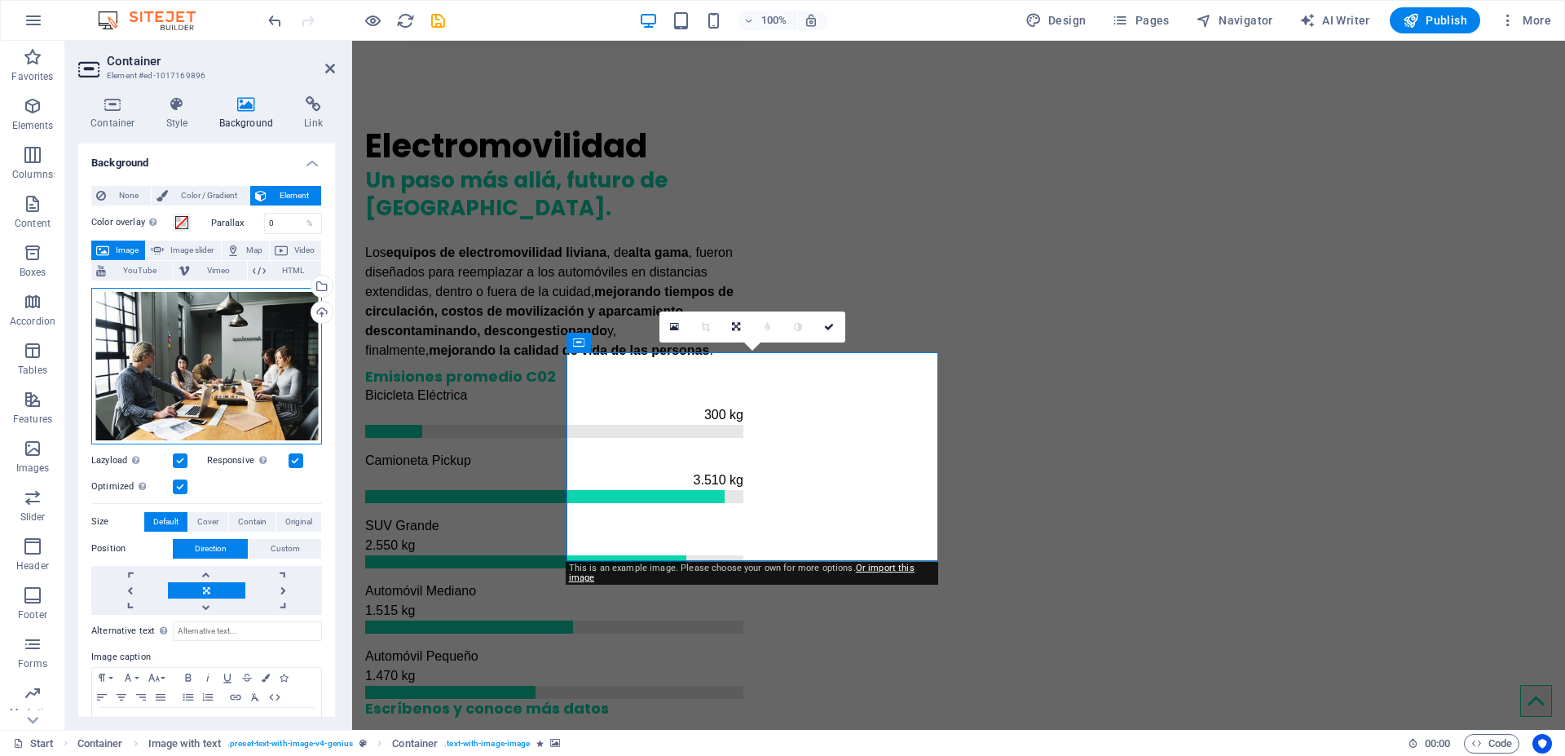
click at [182, 335] on div "Drag files here, click to choose files or select files from Files or our free s…" at bounding box center [206, 366] width 231 height 156
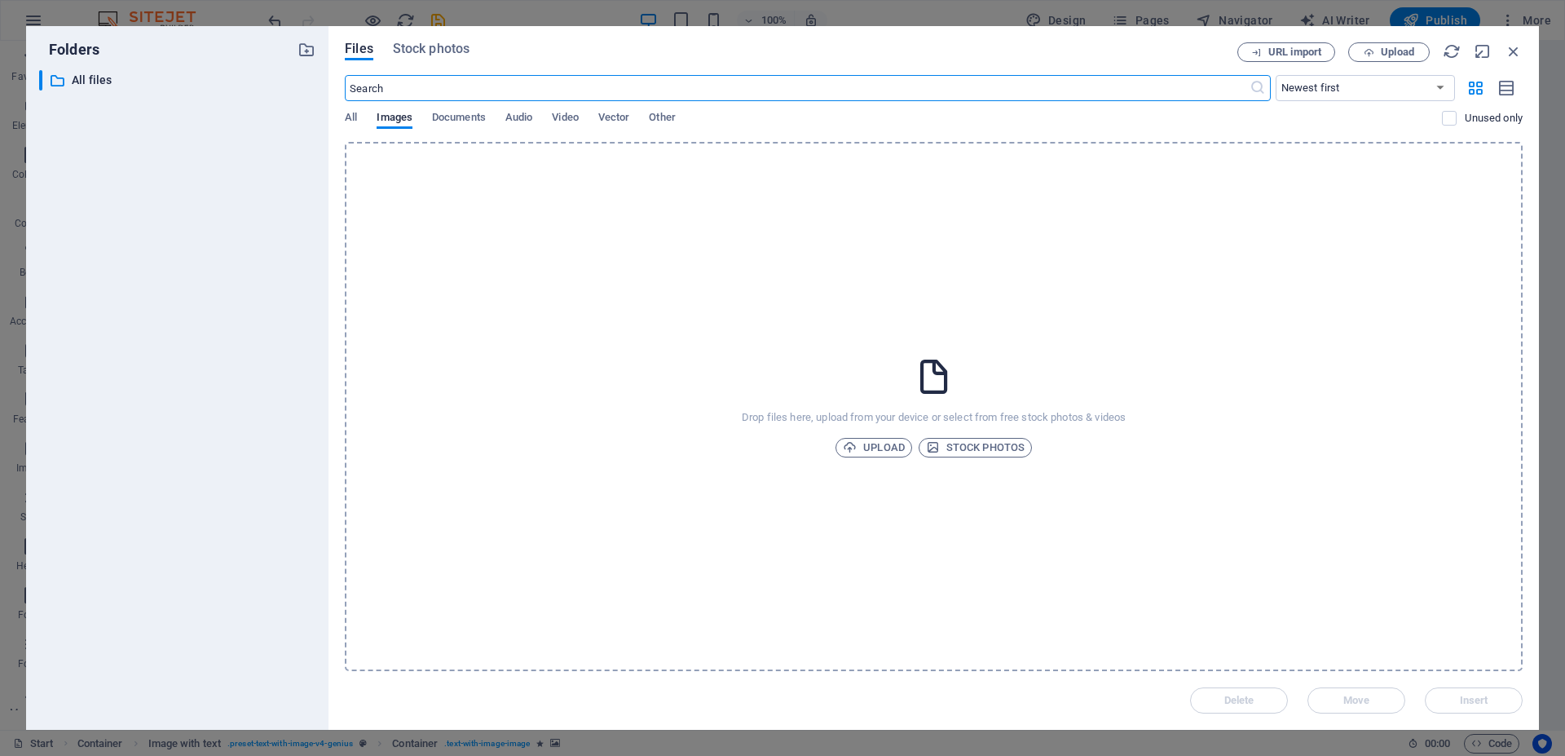
scroll to position [1388, 0]
click at [1378, 52] on span "Upload" at bounding box center [1388, 52] width 67 height 11
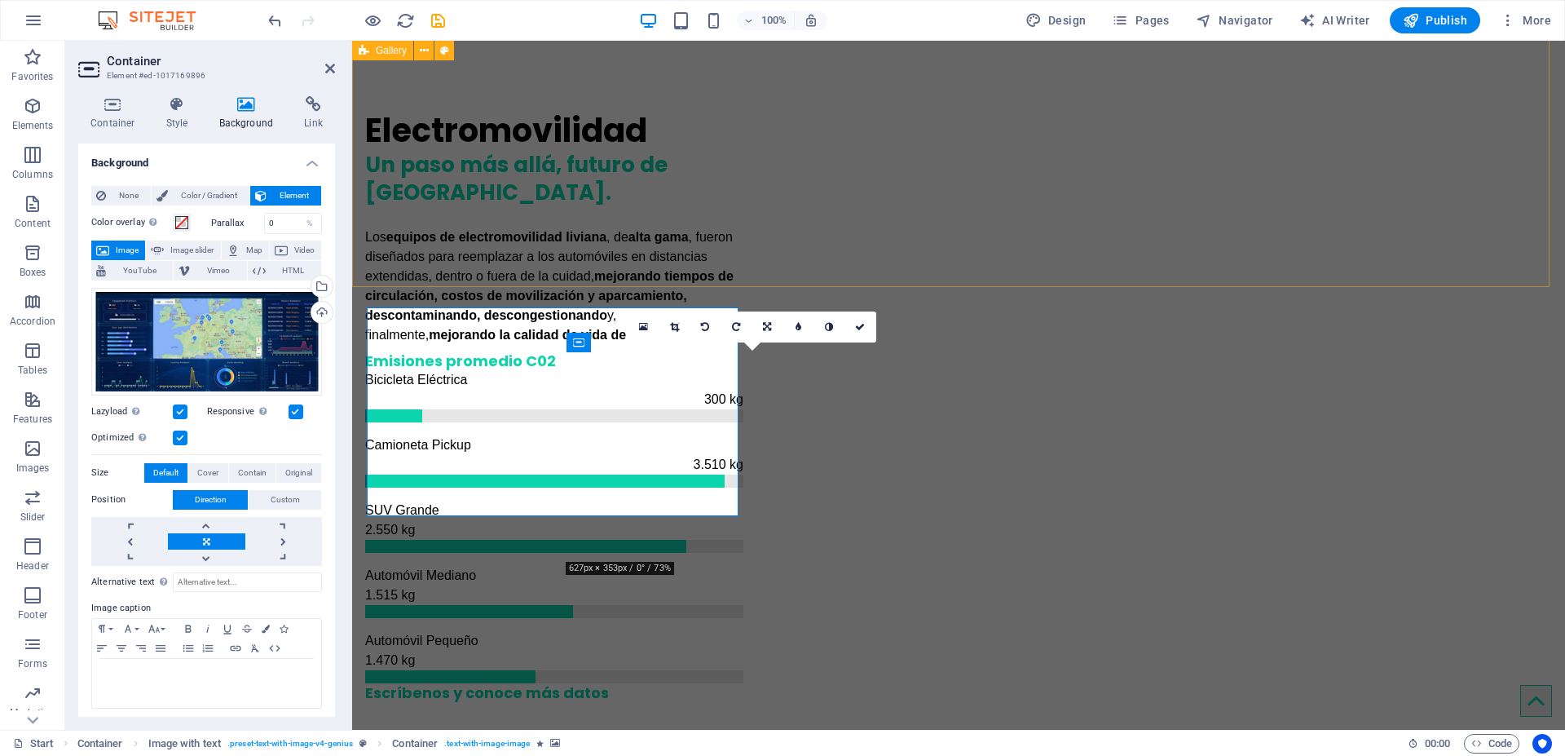
scroll to position [1373, 0]
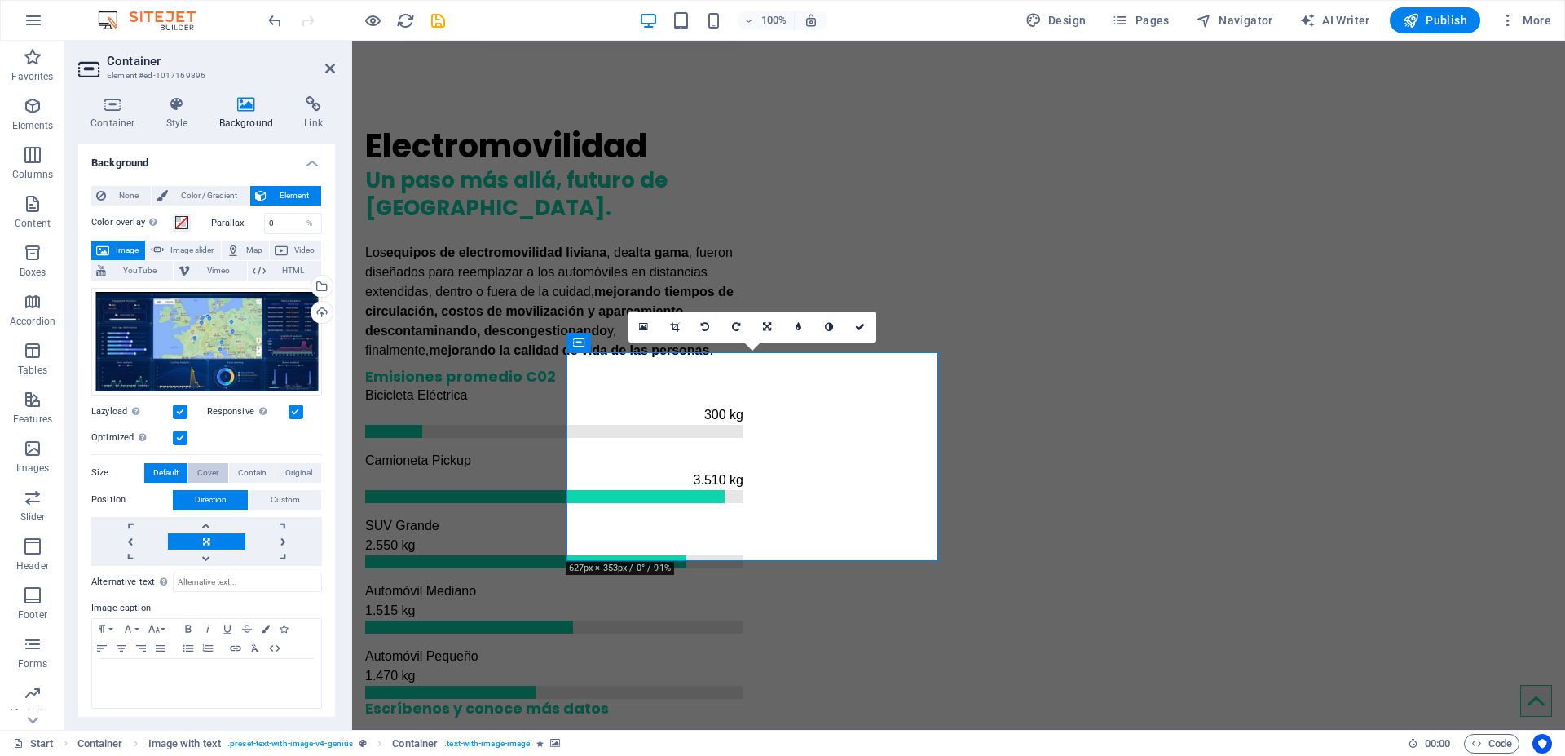
click at [209, 470] on span "Cover" at bounding box center [207, 473] width 21 height 20
click at [247, 469] on span "Contain" at bounding box center [252, 473] width 29 height 20
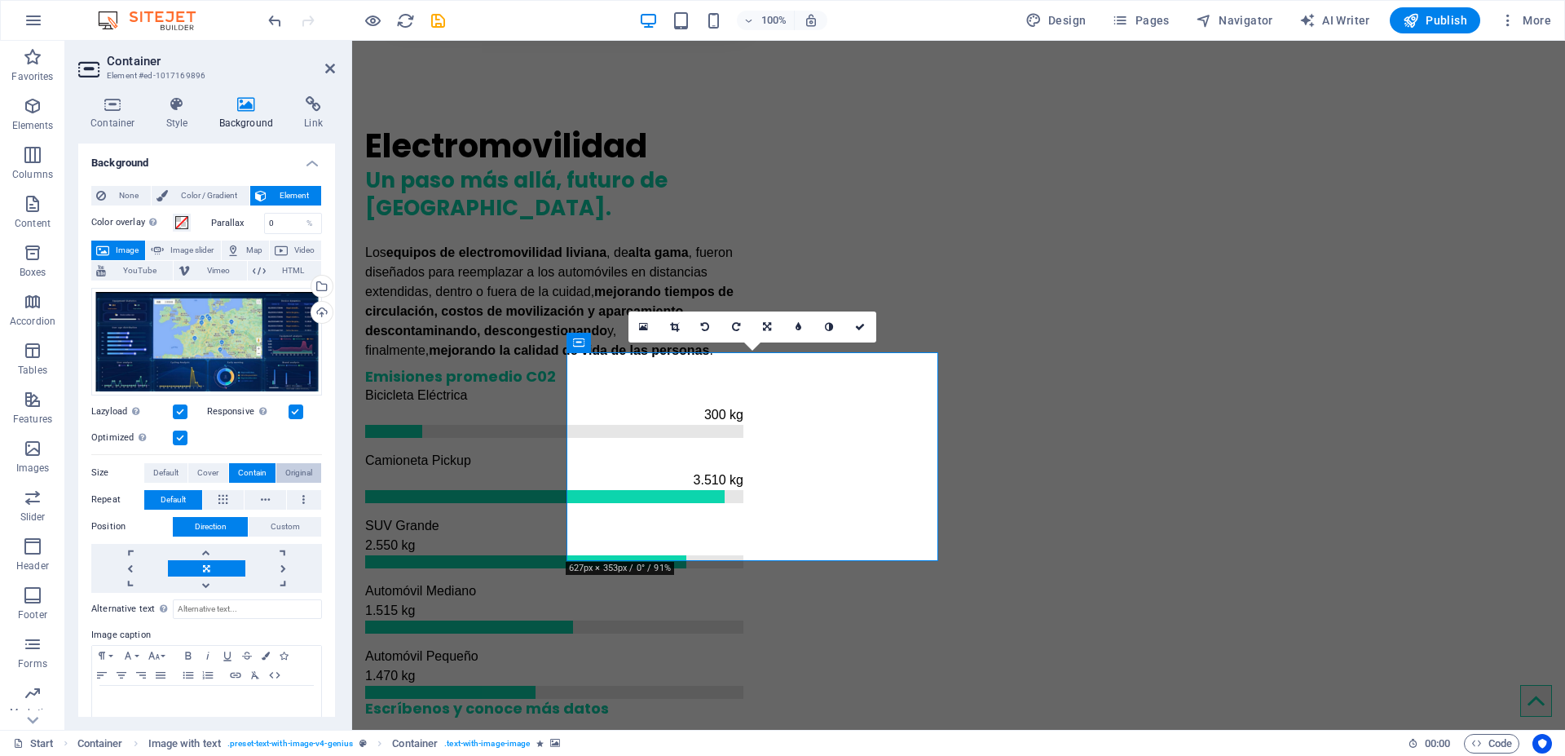
click at [289, 471] on span "Original" at bounding box center [298, 473] width 27 height 20
click at [262, 471] on span "Contain" at bounding box center [252, 473] width 29 height 20
click at [205, 470] on span "Cover" at bounding box center [207, 473] width 21 height 20
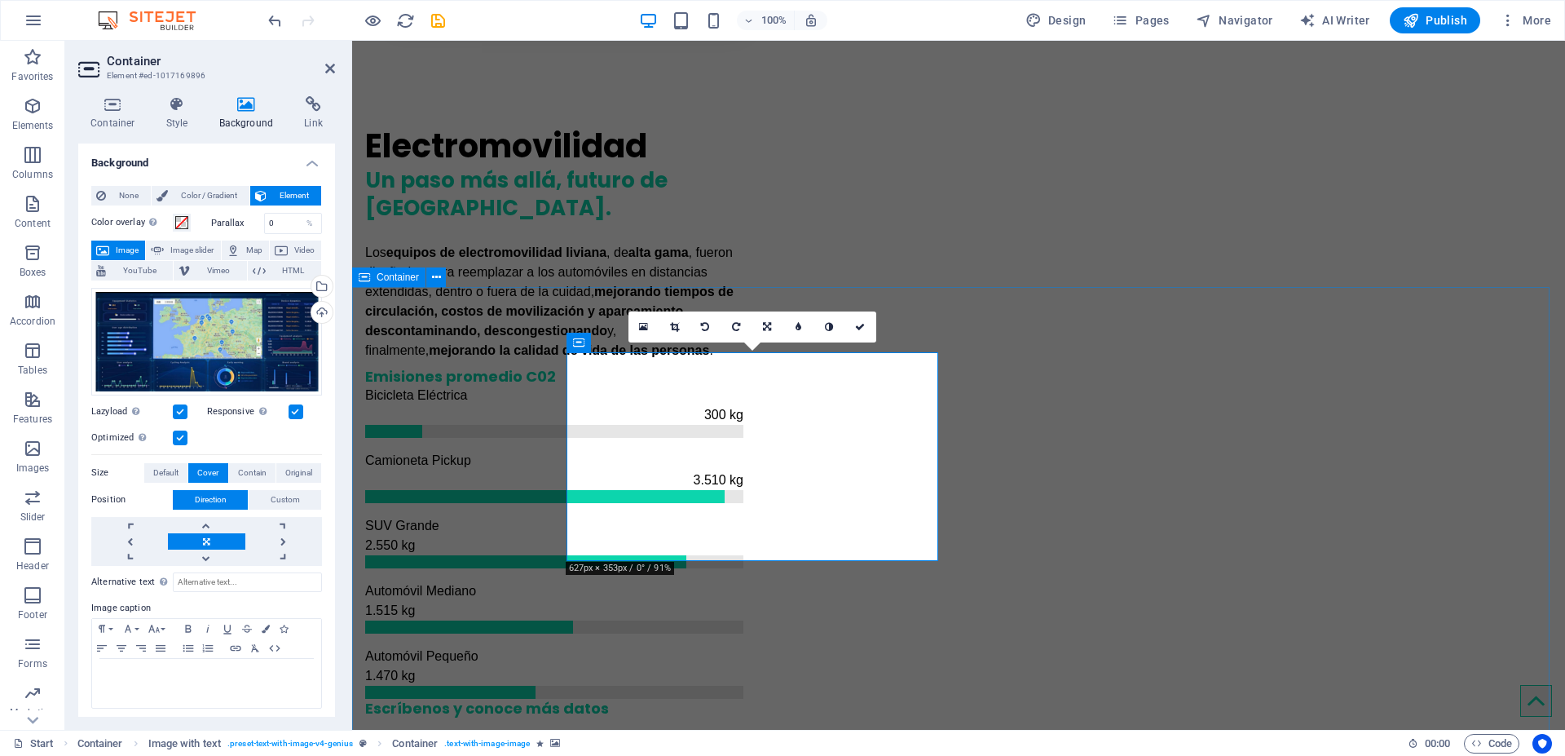
scroll to position [1471, 0]
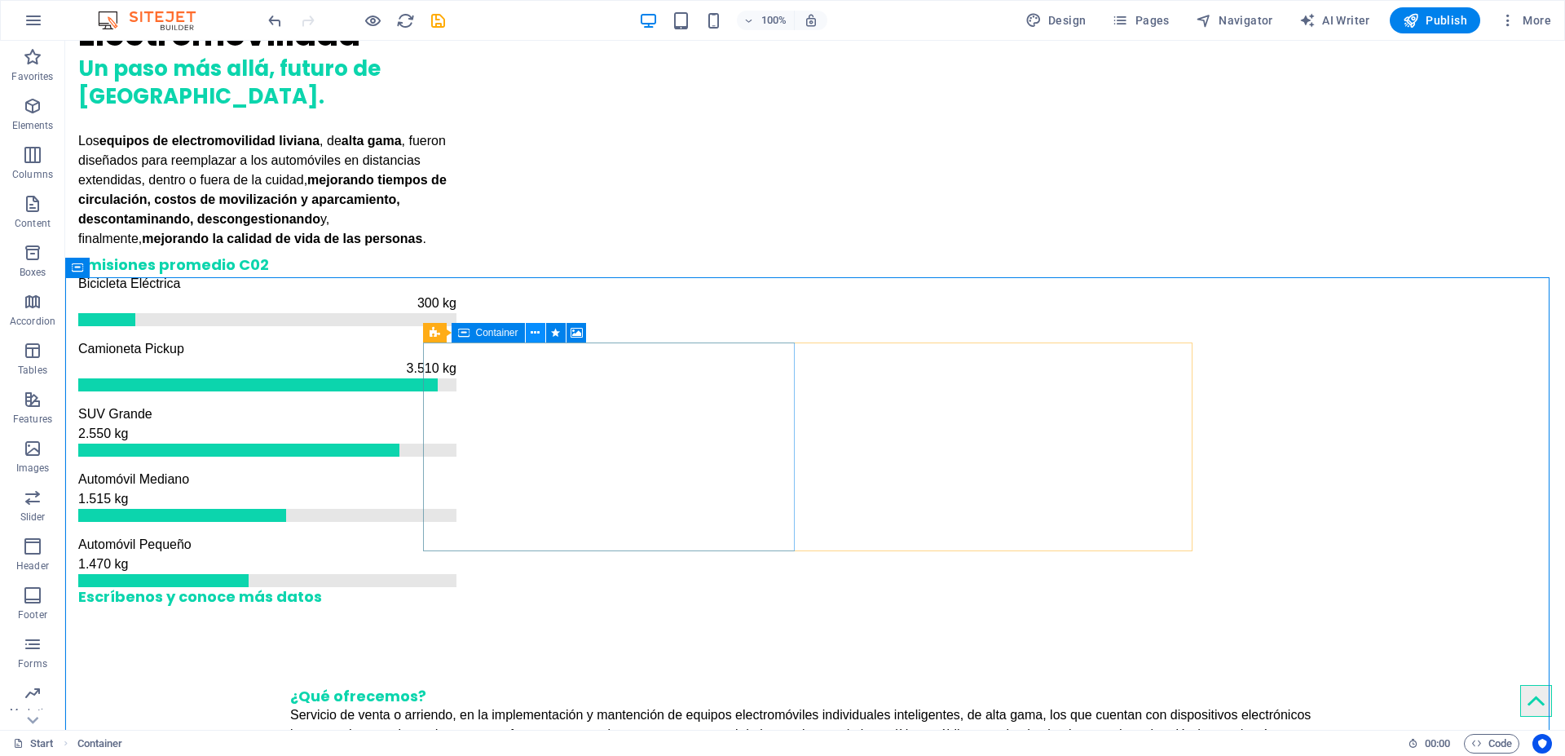
click at [535, 331] on icon at bounding box center [535, 332] width 9 height 17
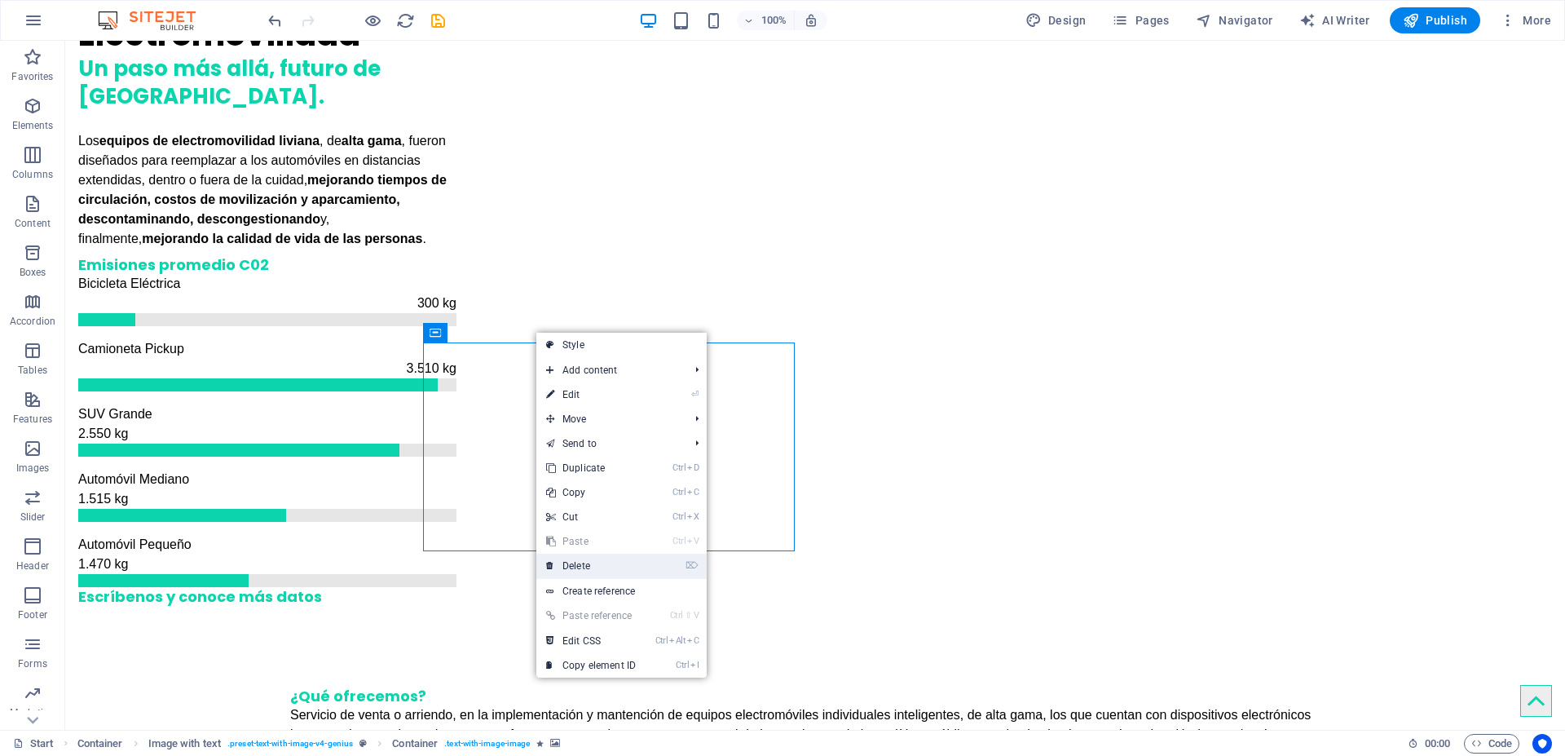
click at [583, 563] on link "⌦ Delete" at bounding box center [590, 565] width 109 height 24
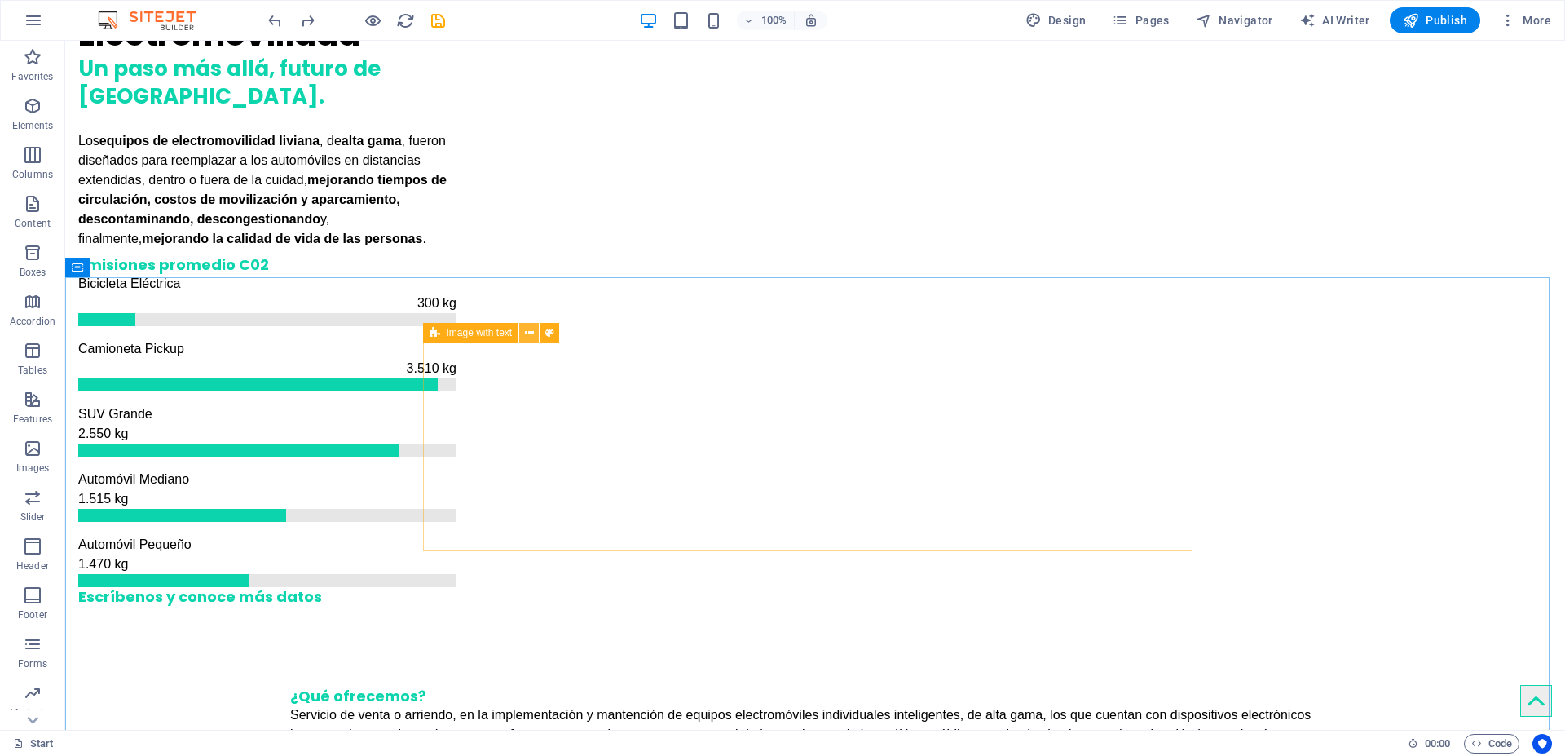
click at [531, 333] on icon at bounding box center [529, 332] width 9 height 17
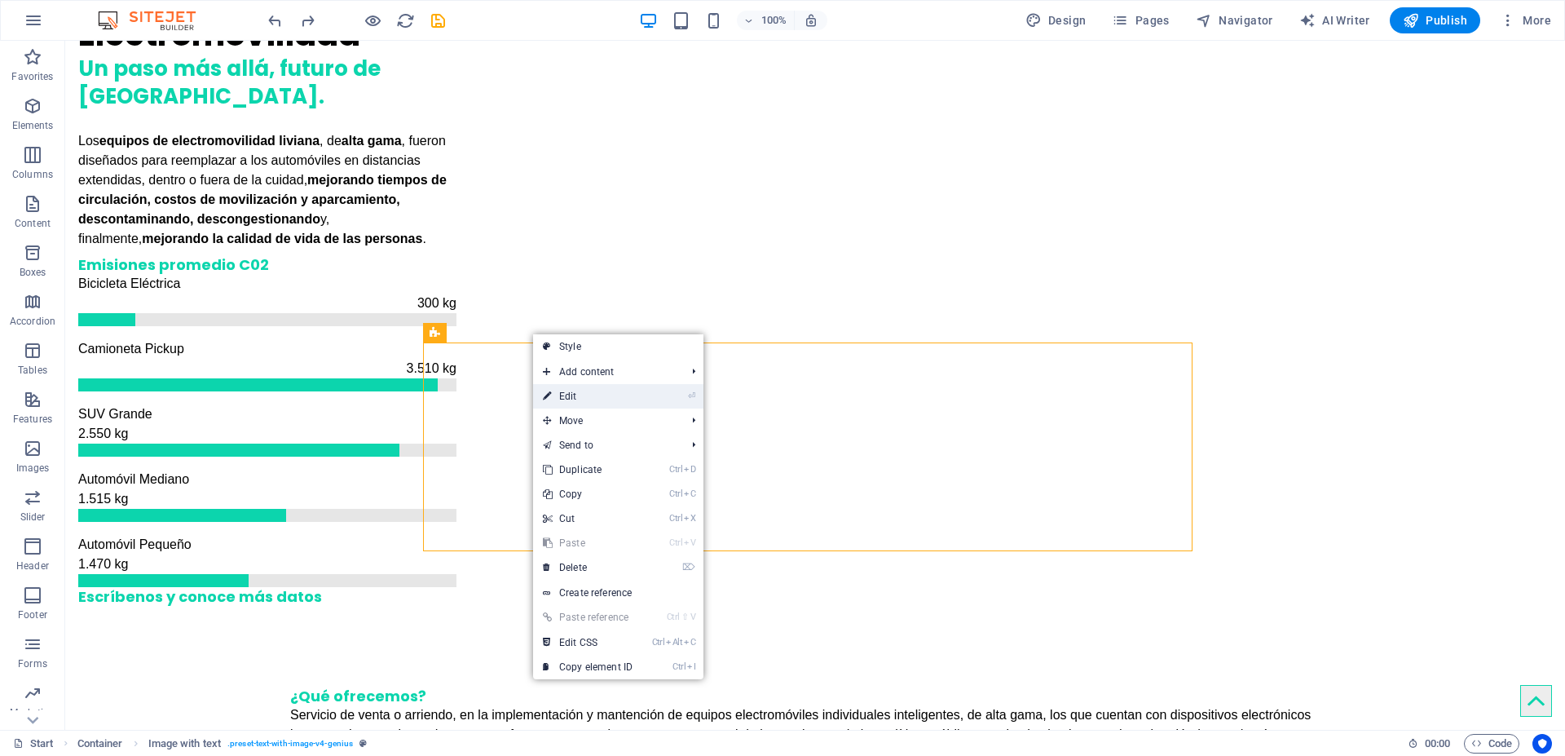
click at [568, 394] on link "⏎ Edit" at bounding box center [587, 396] width 109 height 24
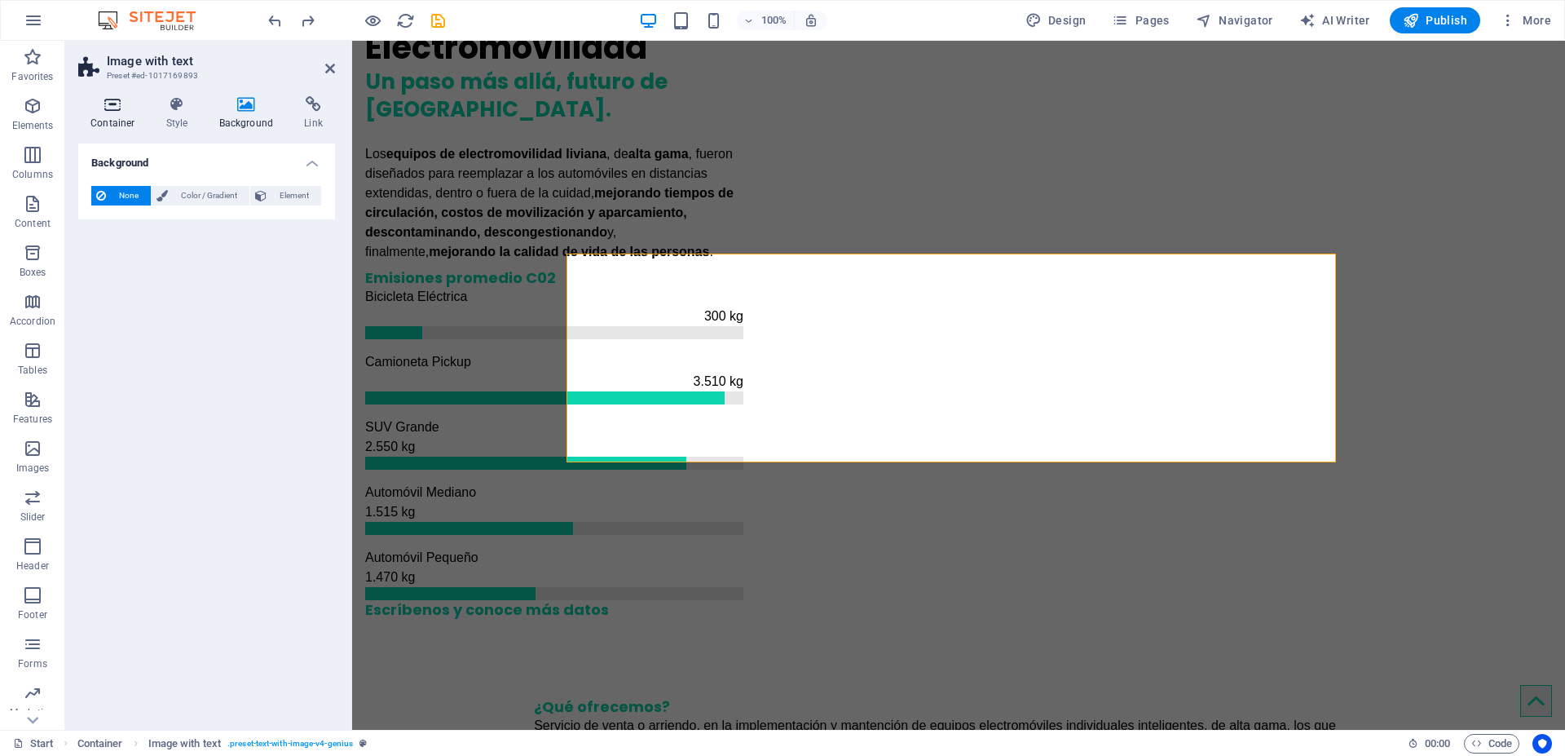
click at [108, 112] on h4 "Container" at bounding box center [116, 113] width 76 height 34
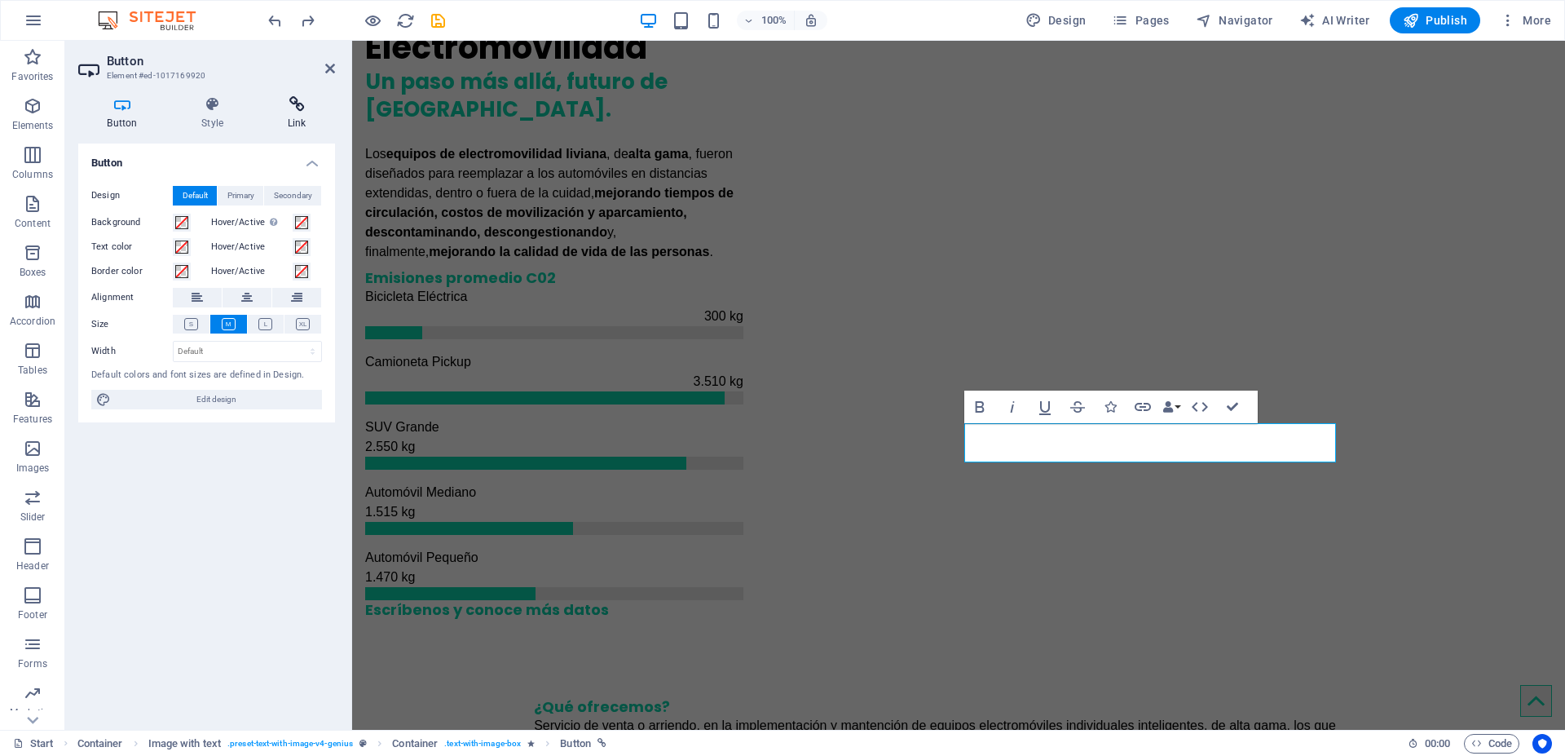
click at [297, 119] on h4 "Link" at bounding box center [296, 113] width 77 height 34
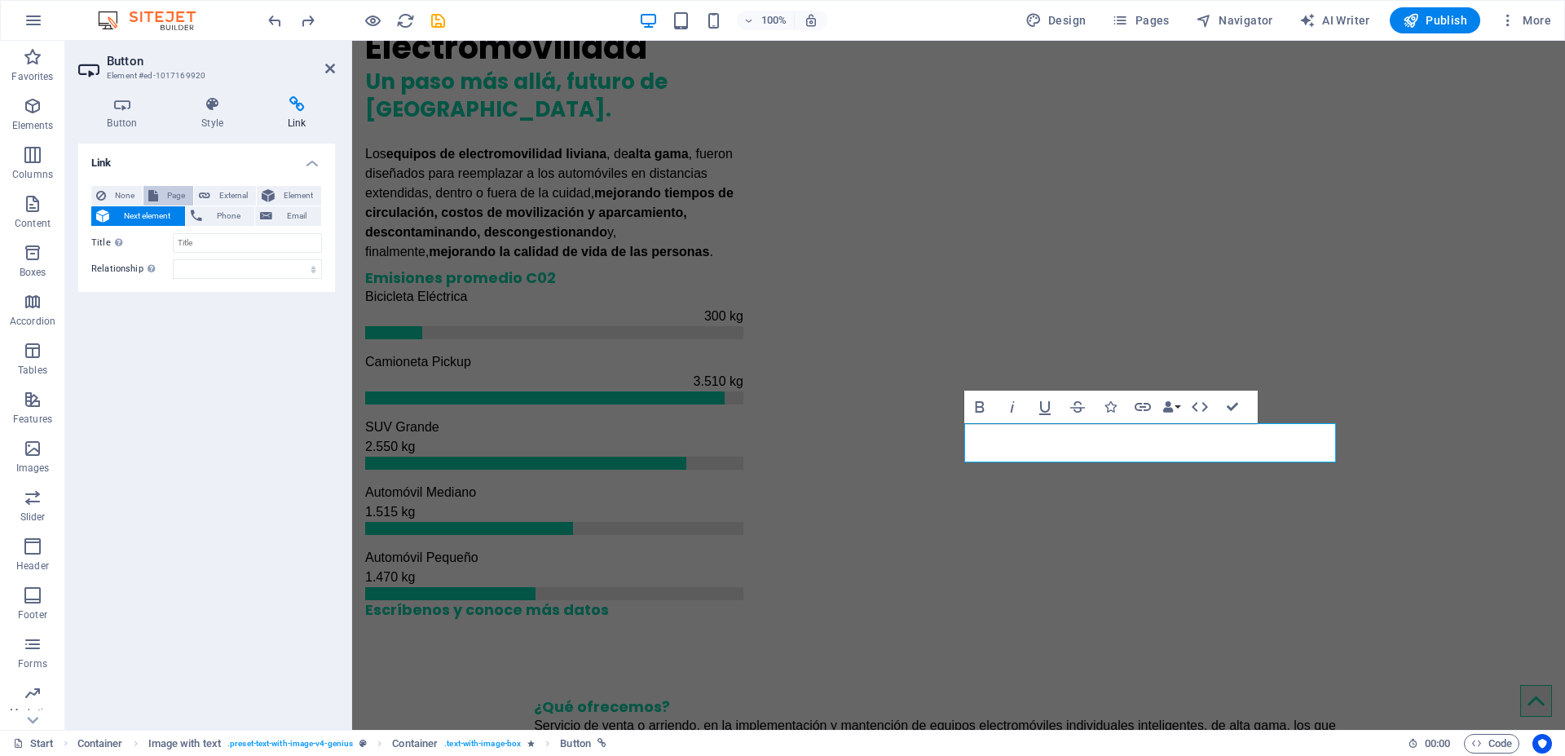
click at [165, 193] on span "Page" at bounding box center [175, 196] width 25 height 20
select select
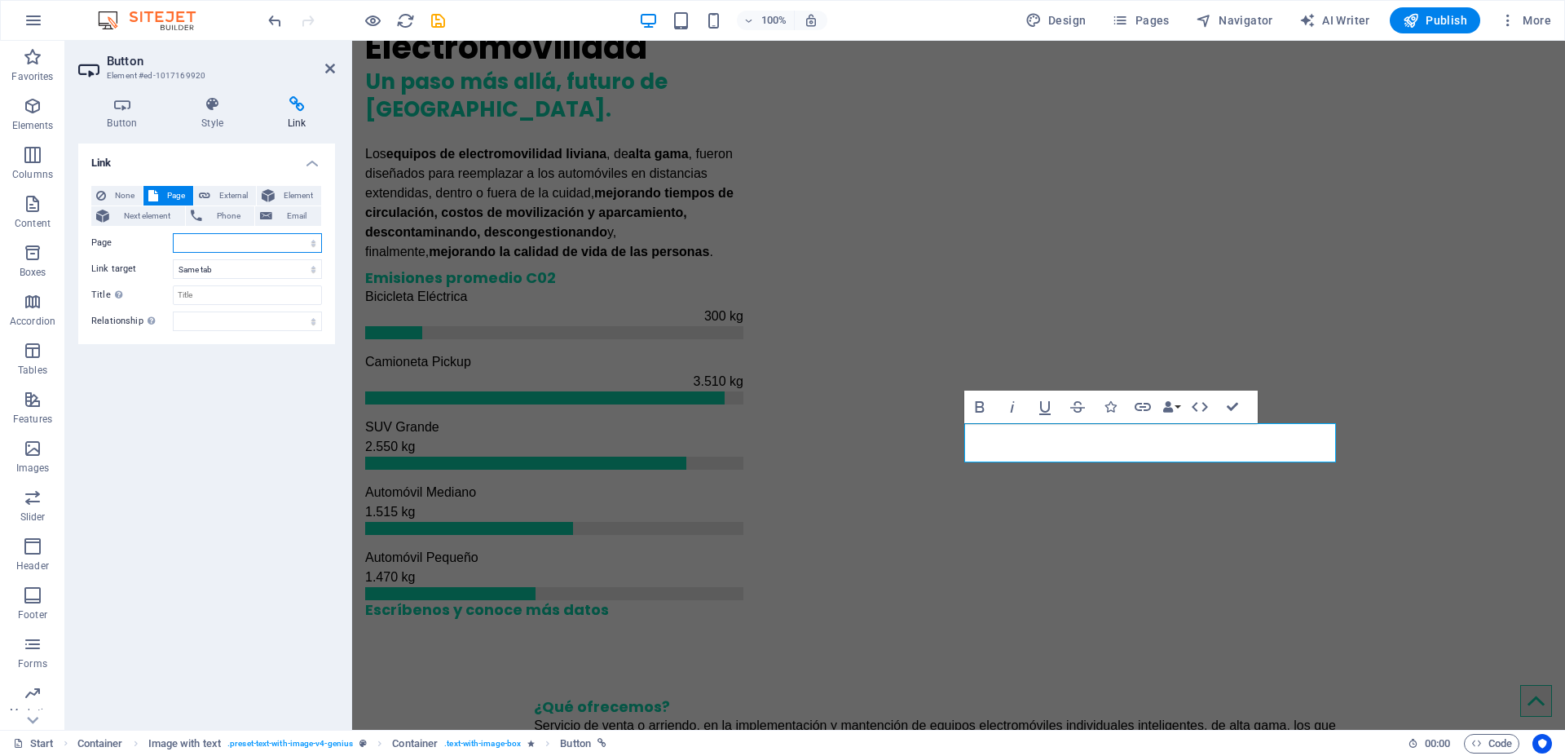
click at [192, 244] on select "Start Subpage Legal Notice Privacy" at bounding box center [247, 243] width 149 height 20
click at [277, 193] on button "Element" at bounding box center [289, 196] width 64 height 20
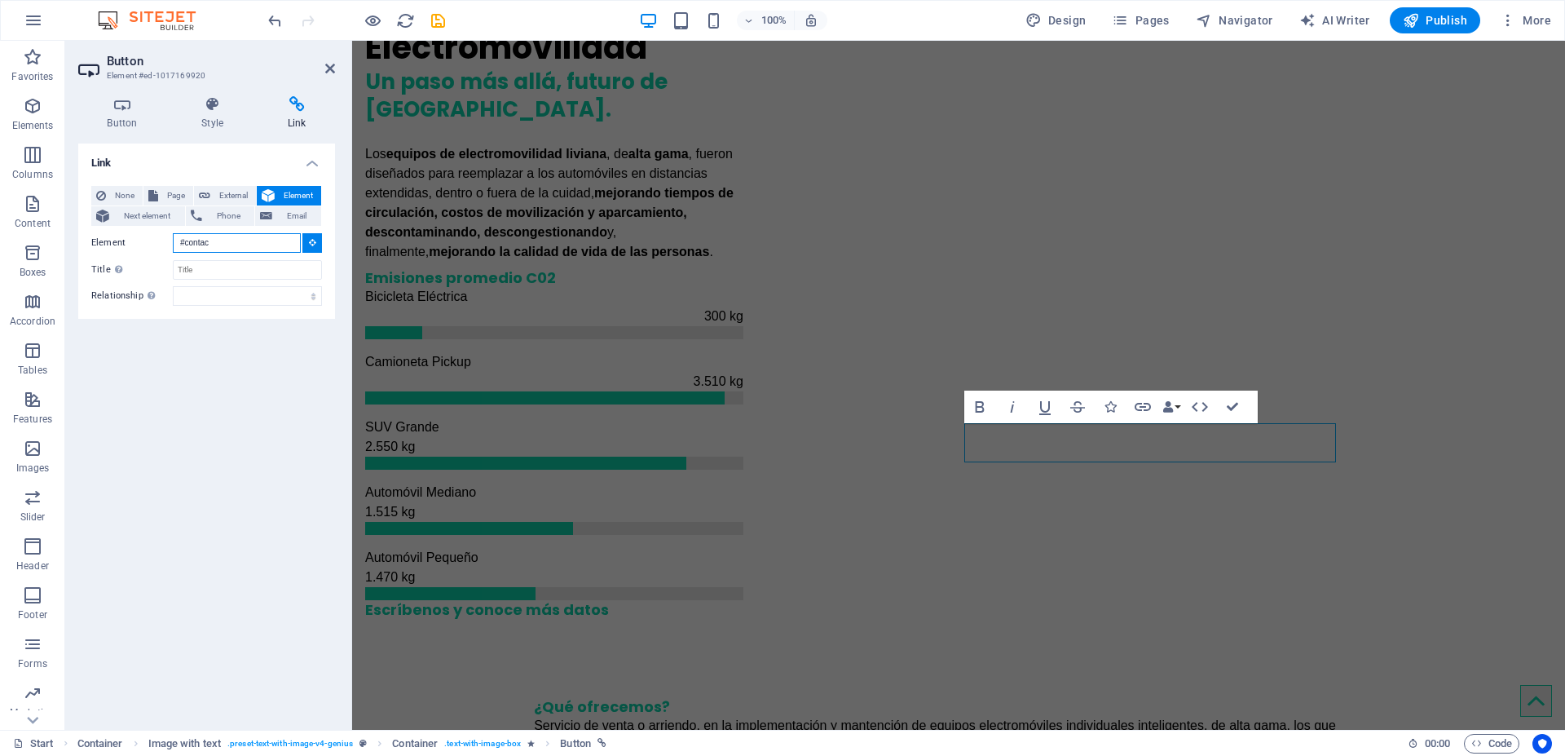
type input "#contact"
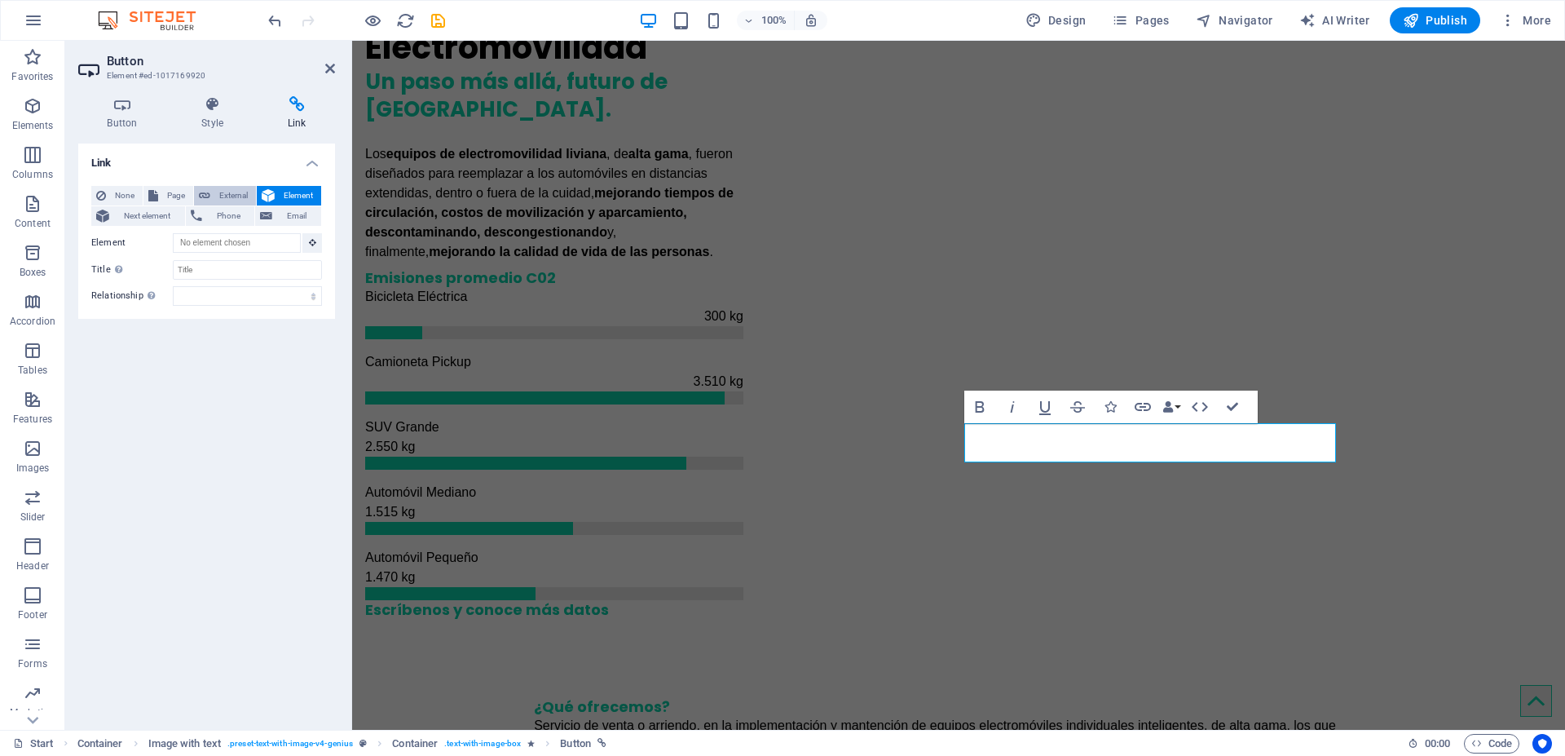
click at [214, 195] on button "External" at bounding box center [225, 196] width 62 height 20
select select "blank"
click at [125, 196] on span "None" at bounding box center [124, 196] width 27 height 20
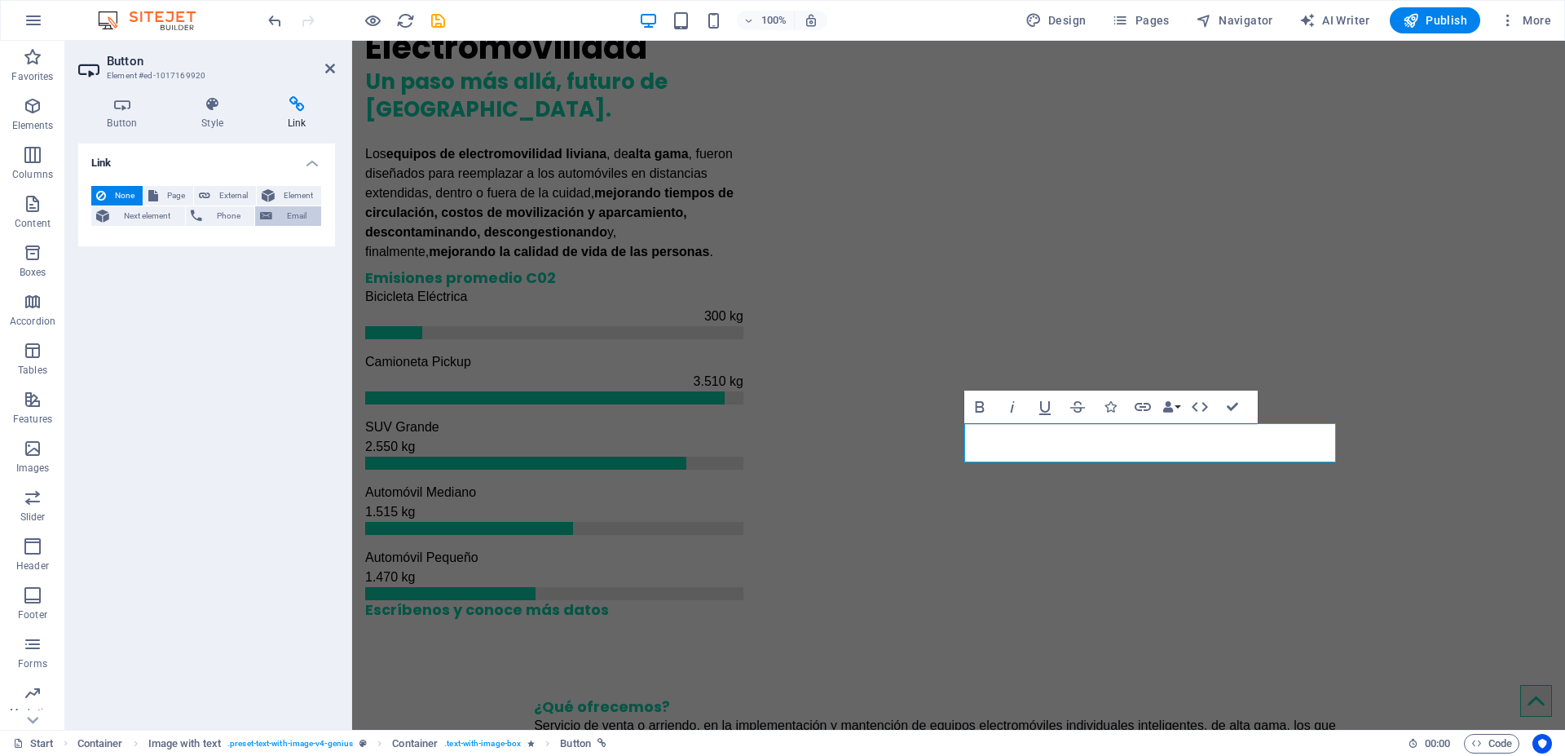
click at [277, 217] on span "Email" at bounding box center [296, 216] width 39 height 20
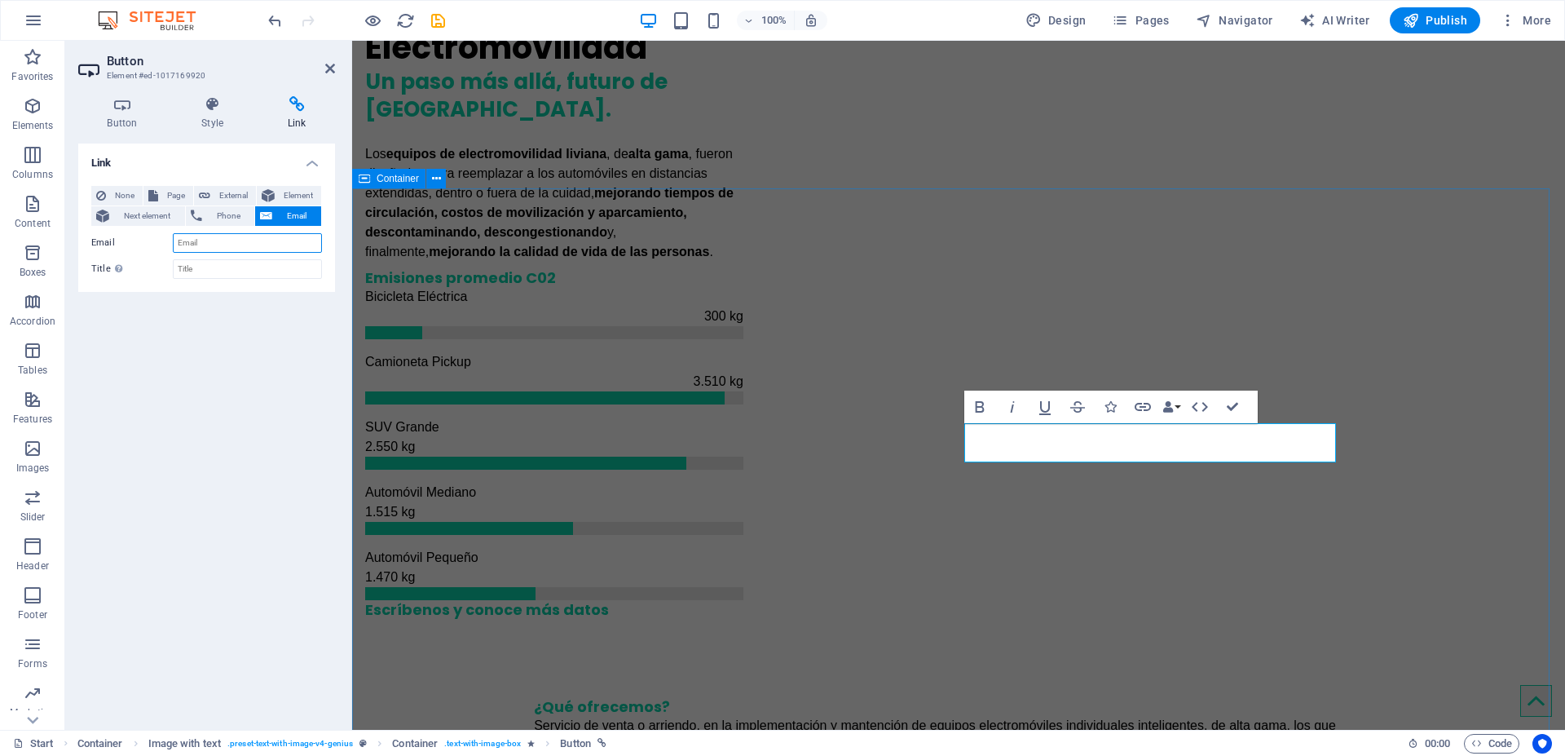
type input "#"
paste input "nsalcedo@cvcinstalacionesolares.cl"
type input "nsalcedo@cvcinstalacionesolares.cl"
click at [249, 455] on div "Link None Page External Element Next element Phone Email Page Start Subpage Leg…" at bounding box center [206, 429] width 257 height 573
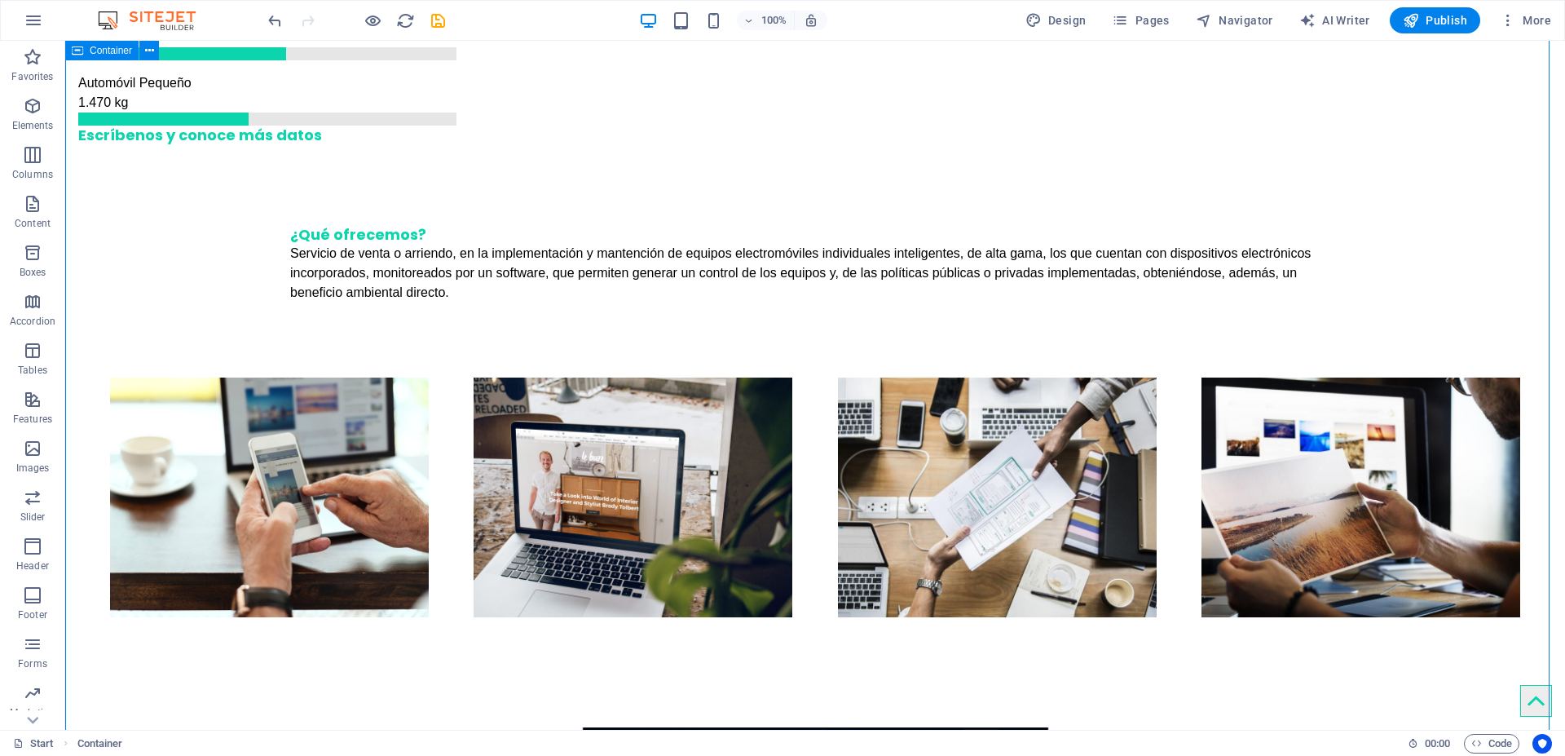
scroll to position [1936, 0]
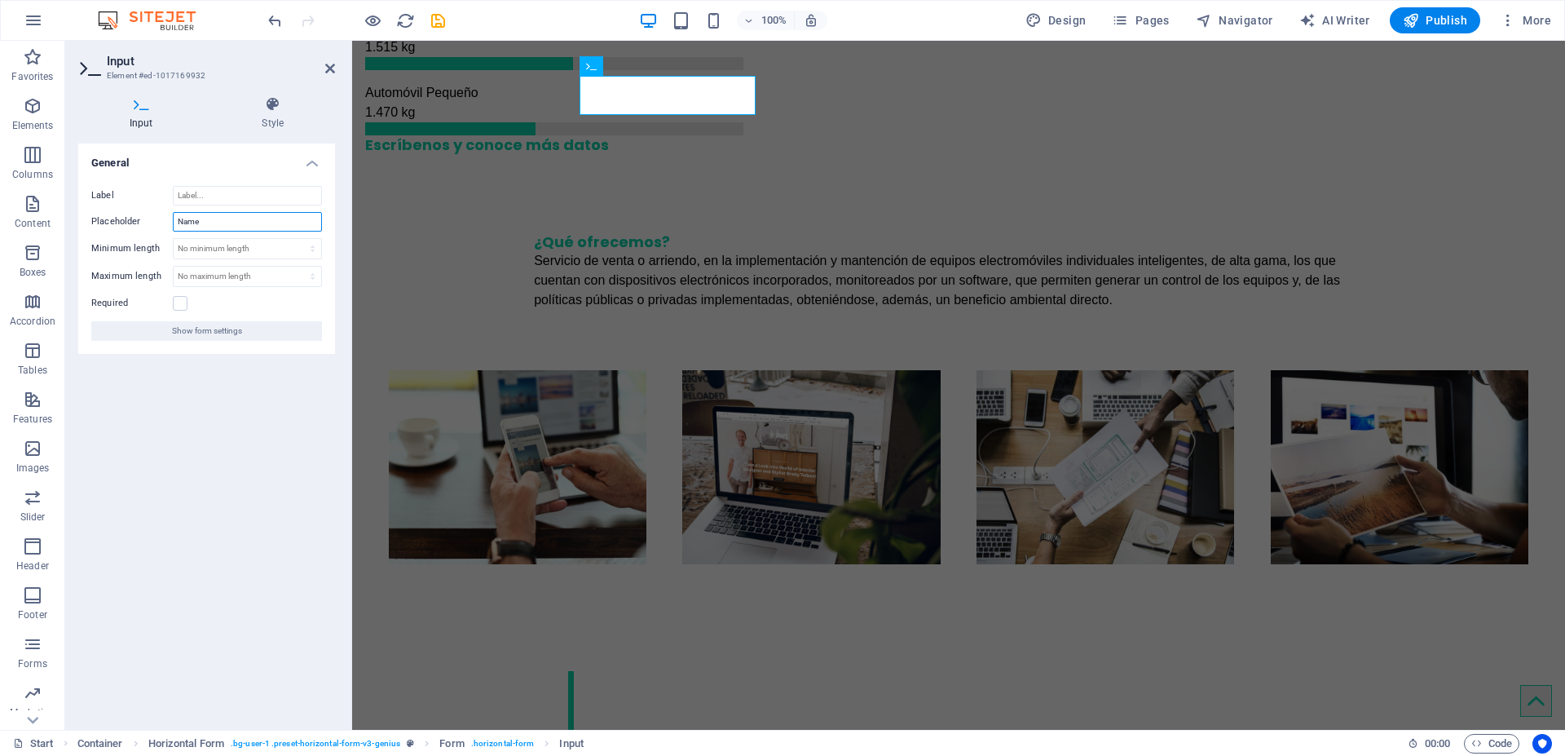
drag, startPoint x: 225, startPoint y: 223, endPoint x: 159, endPoint y: 225, distance: 66.1
click at [159, 225] on div "Placeholder Name" at bounding box center [206, 222] width 231 height 20
type input "Nombre"
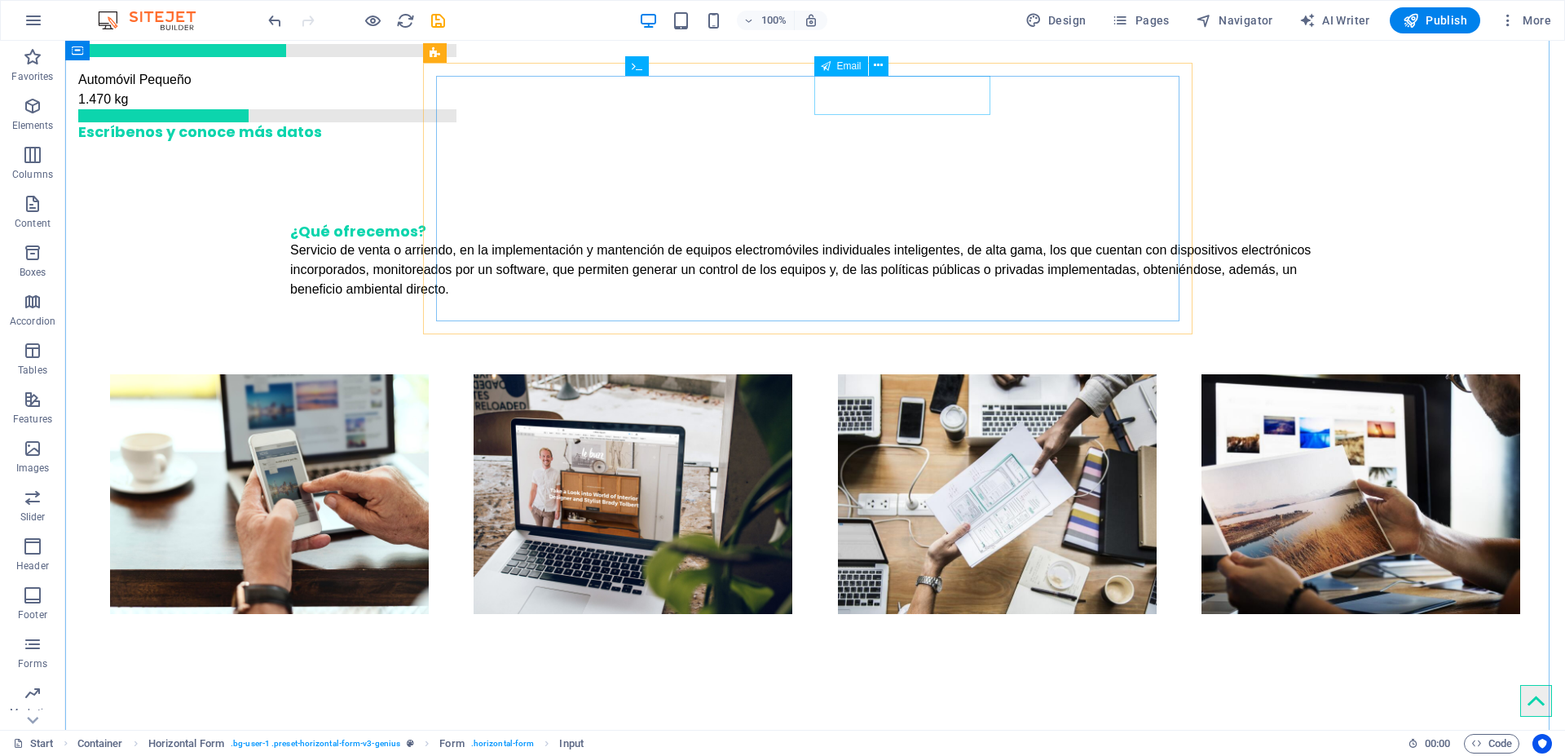
scroll to position [2025, 0]
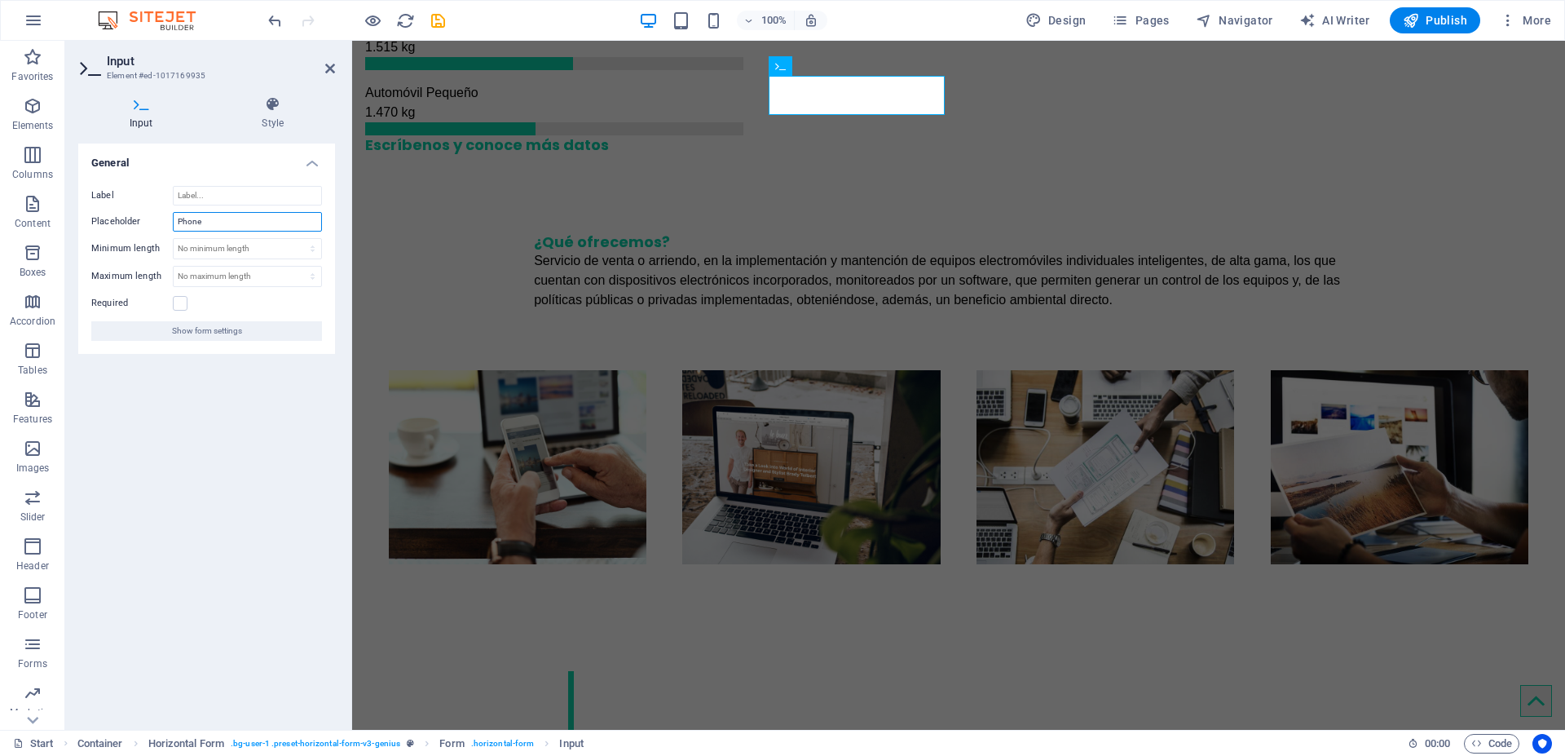
drag, startPoint x: 223, startPoint y: 223, endPoint x: 138, endPoint y: 236, distance: 86.6
click at [138, 236] on div "Label Placeholder Phone Minimum length No minimum length chars Maximum length N…" at bounding box center [206, 263] width 257 height 181
type input "Teléfono"
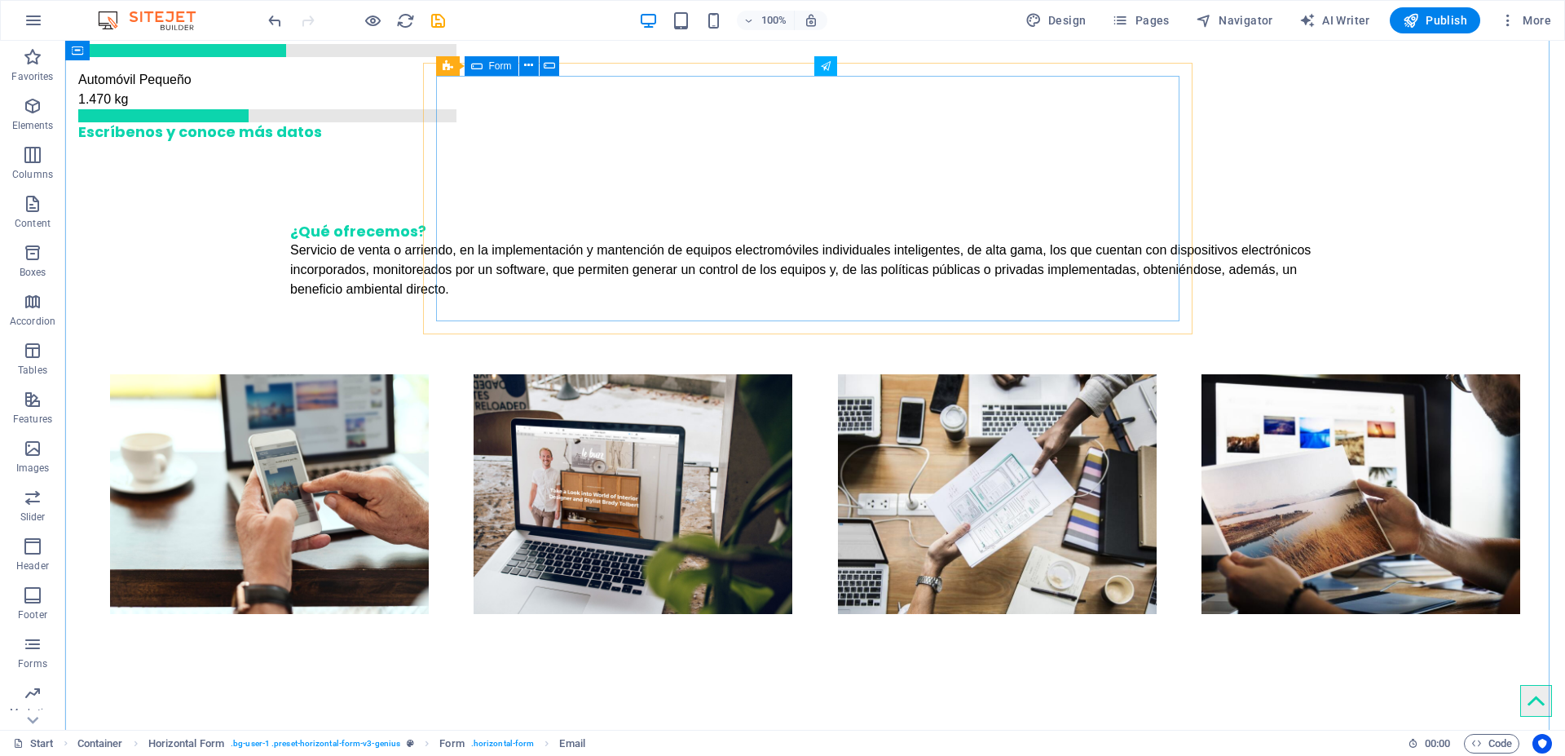
scroll to position [2025, 0]
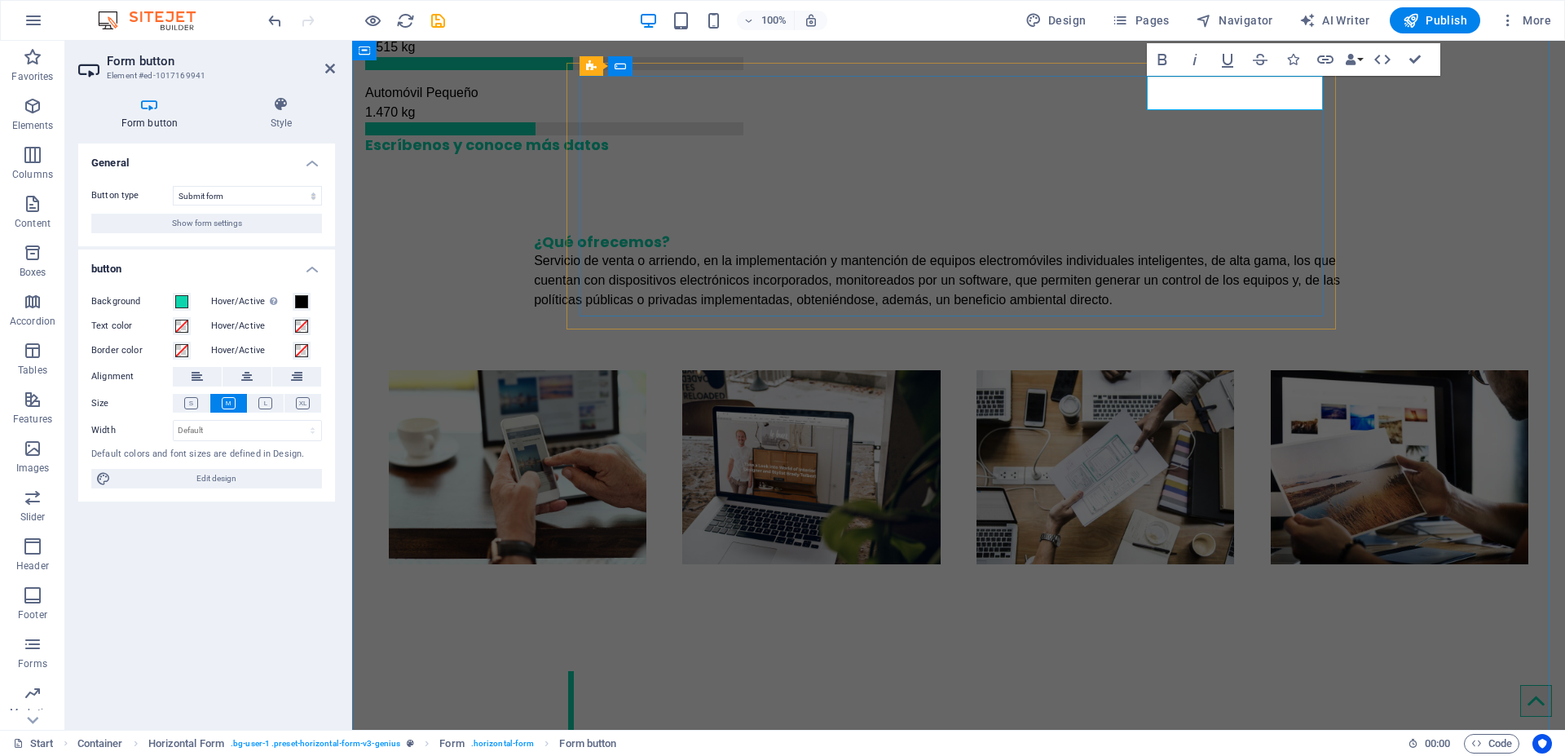
type button "Submit"
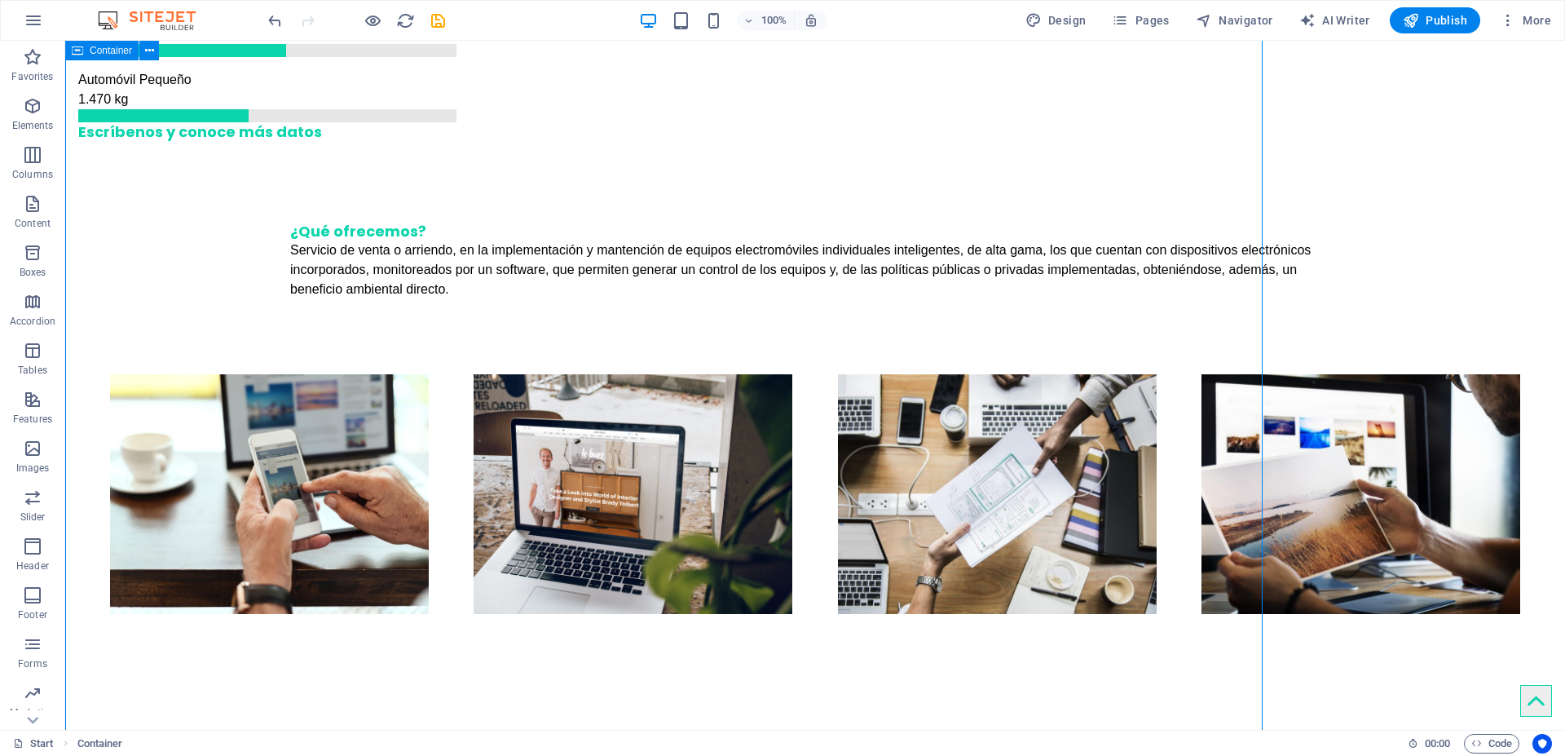
scroll to position [2025, 0]
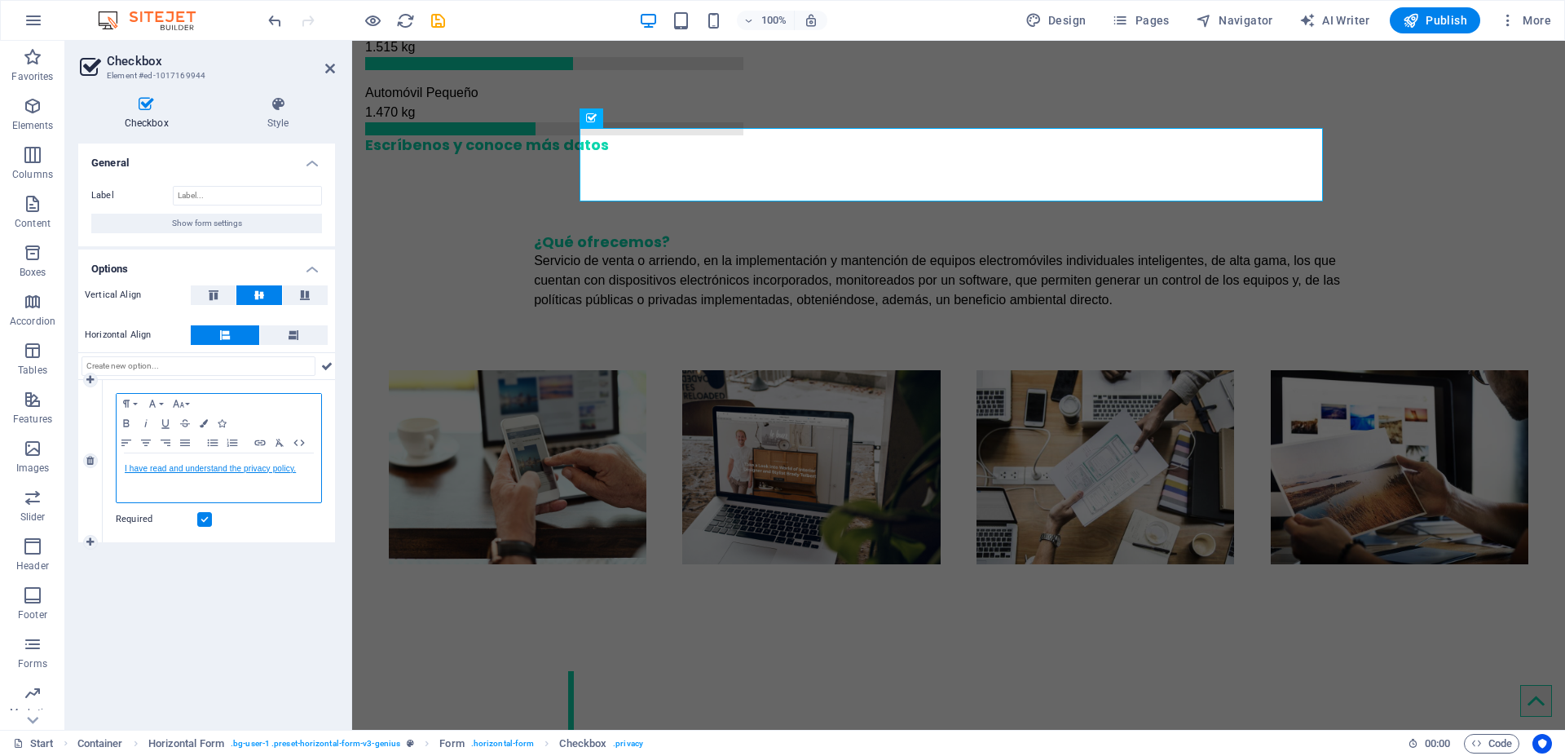
click at [128, 469] on link "I have read and understand the privacy policy." at bounding box center [210, 468] width 171 height 9
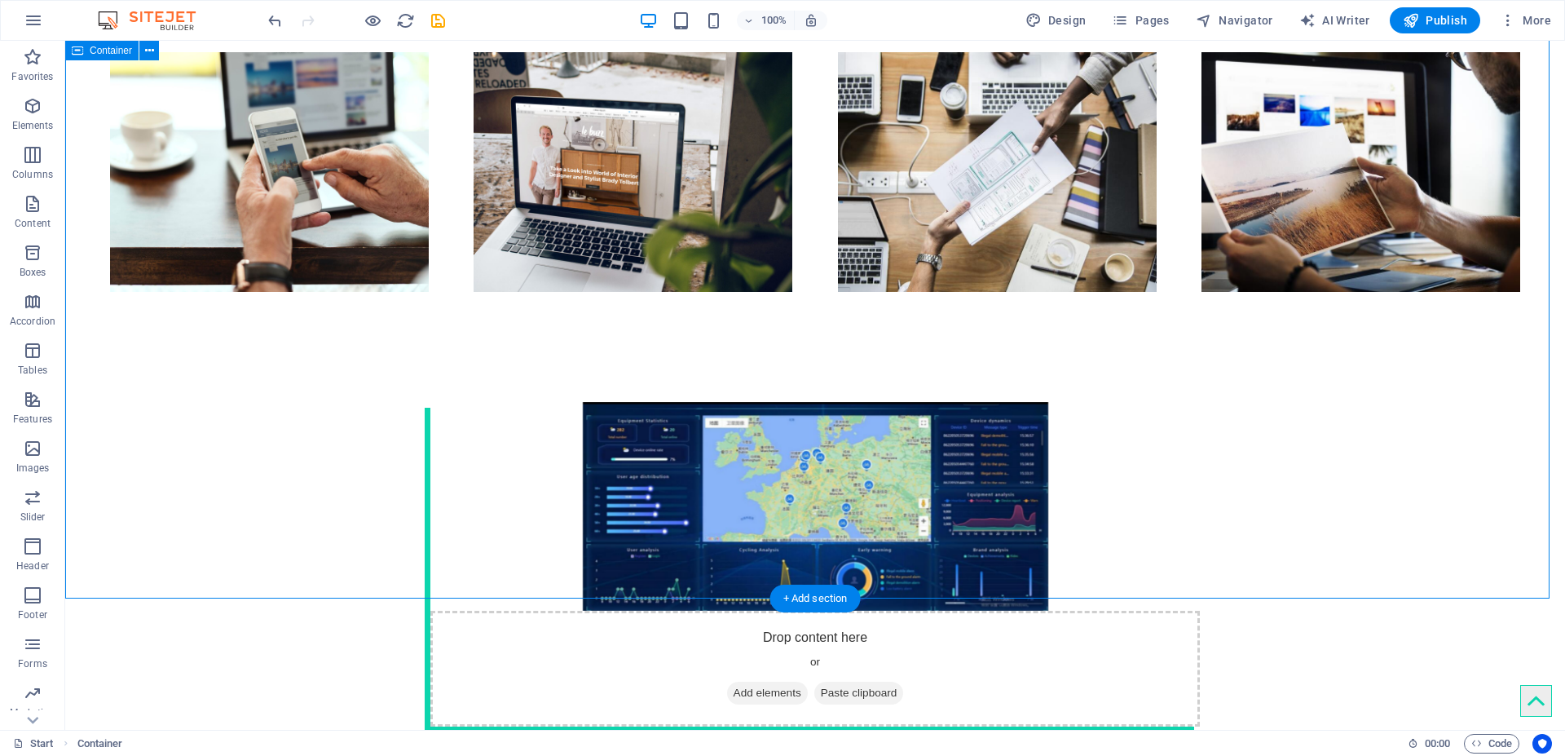
scroll to position [2258, 0]
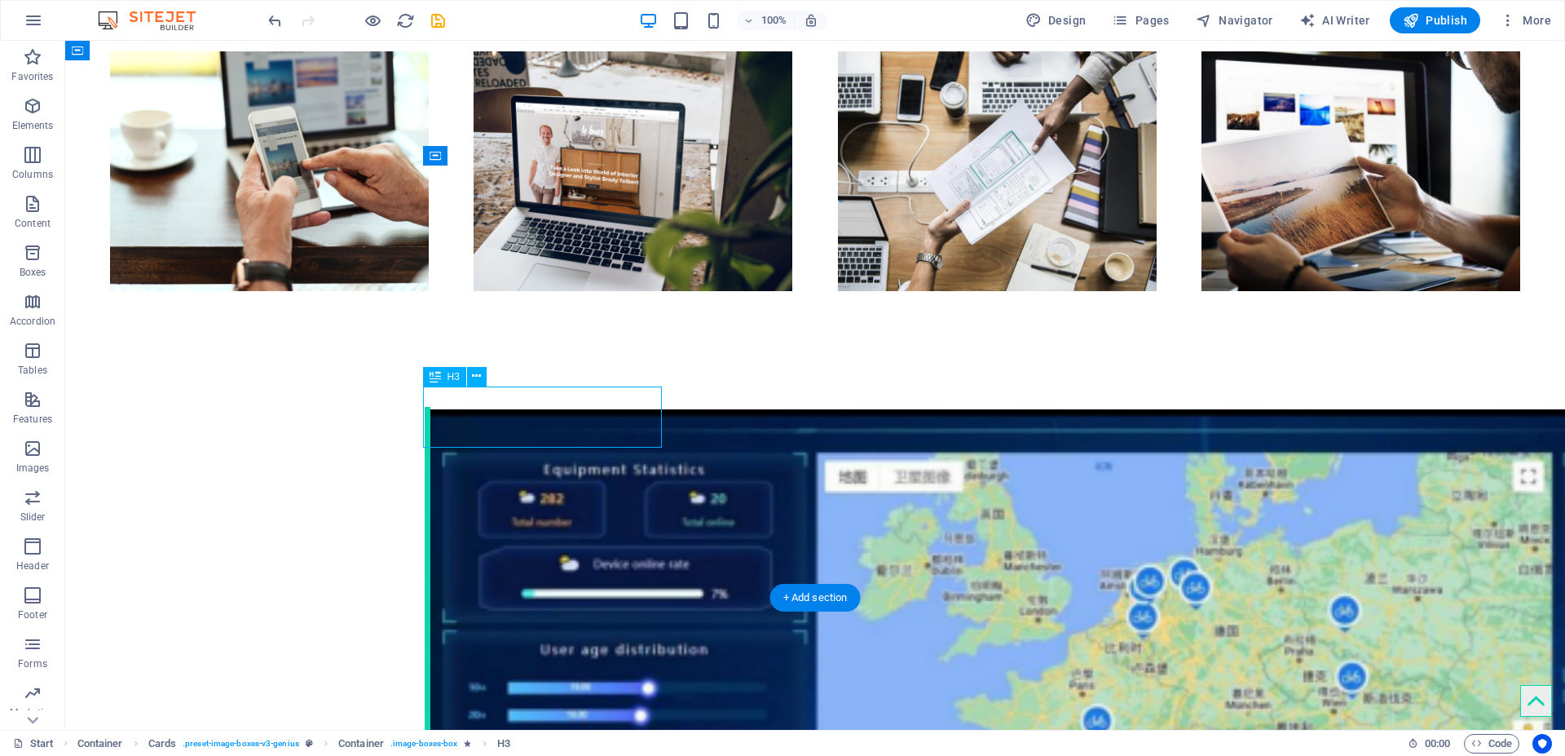
scroll to position [2170, 0]
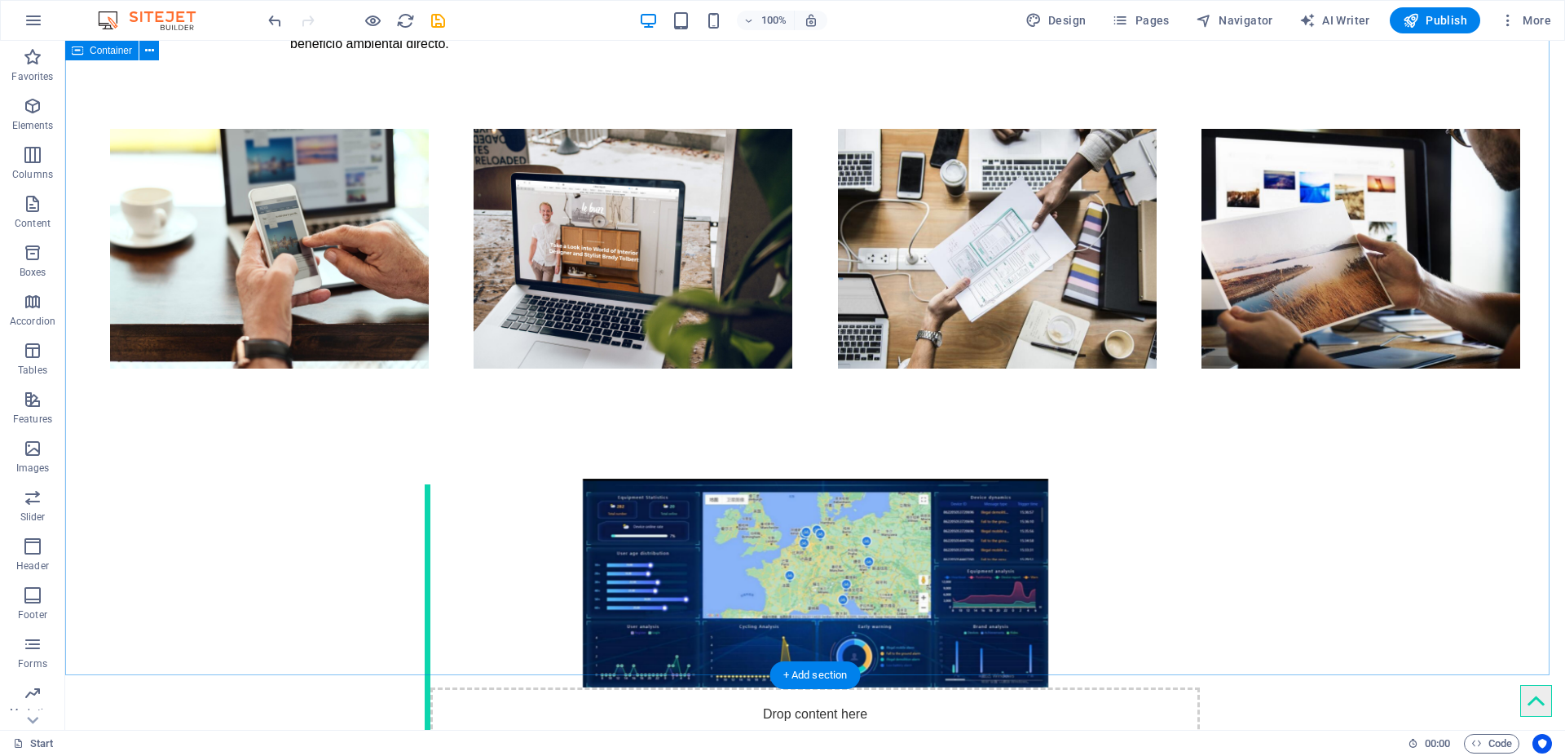
scroll to position [2249, 0]
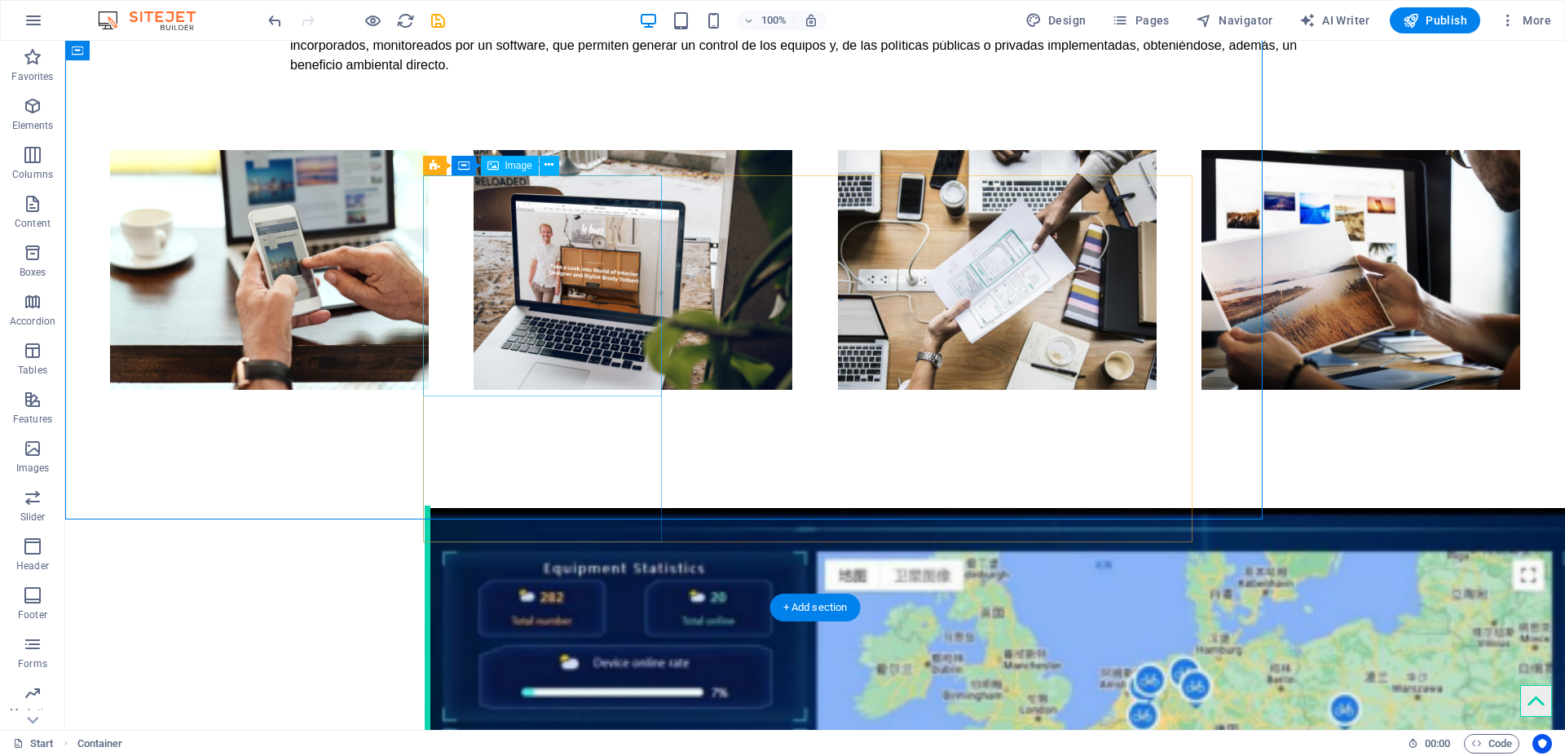
scroll to position [2249, 0]
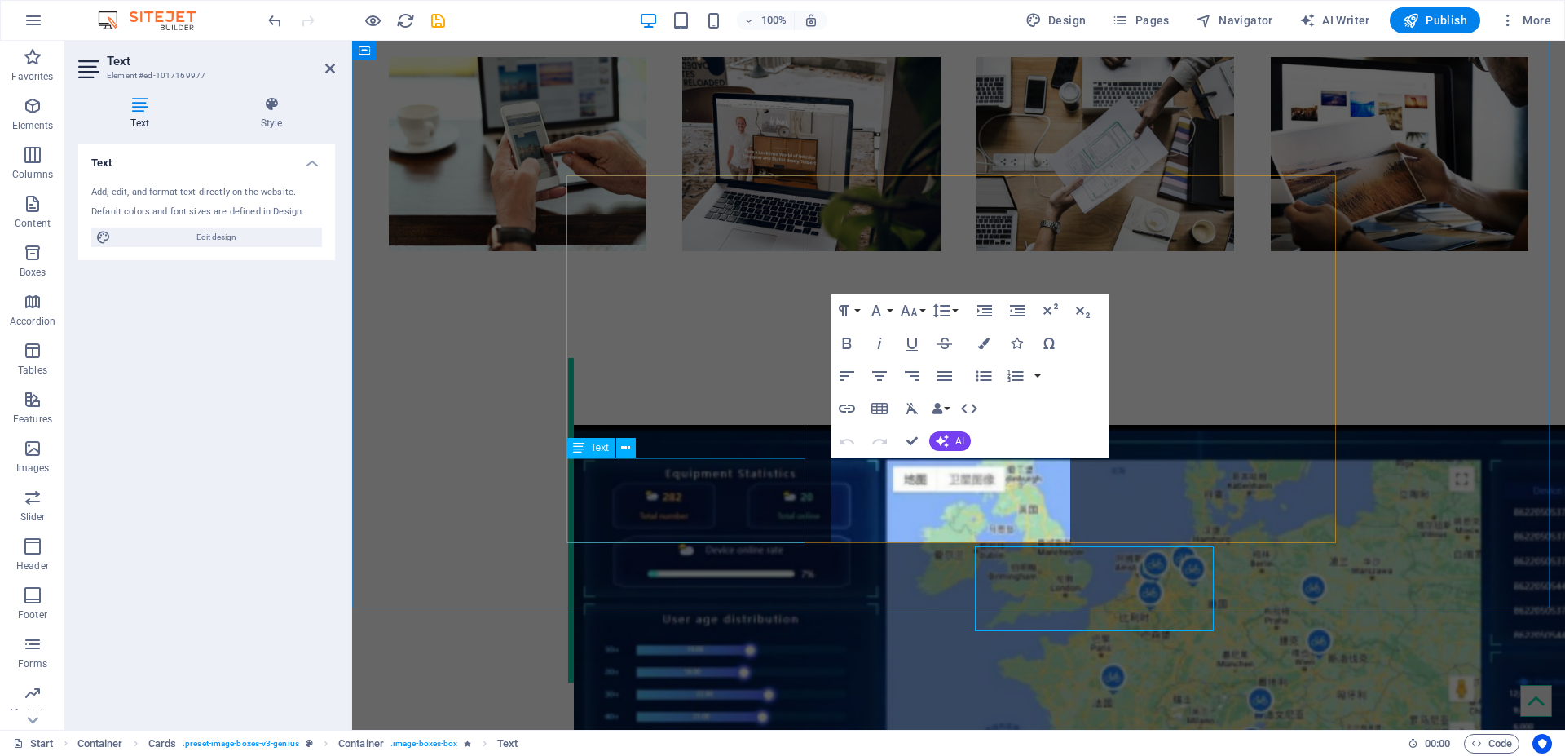
scroll to position [2160, 0]
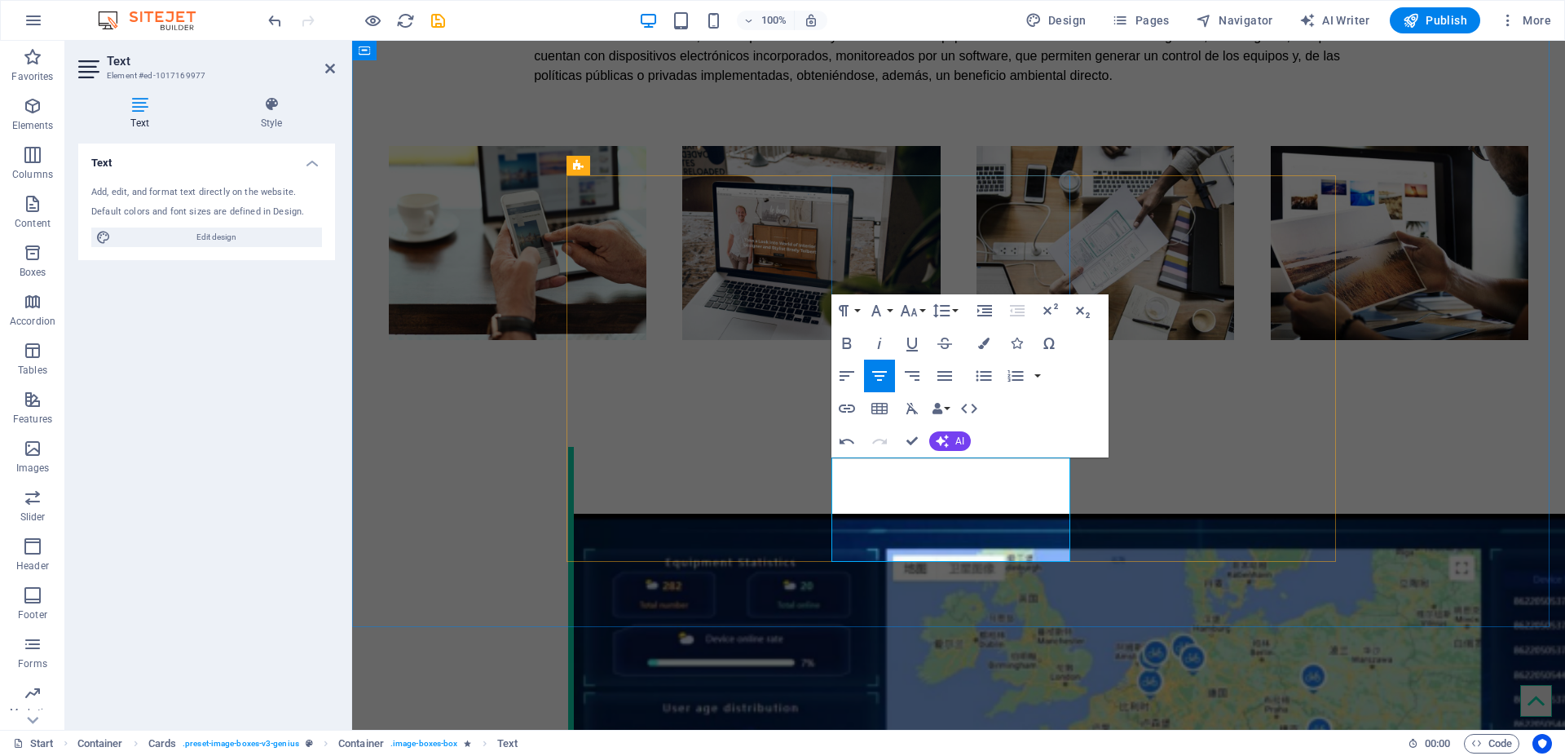
drag, startPoint x: 868, startPoint y: 463, endPoint x: 980, endPoint y: 527, distance: 129.6
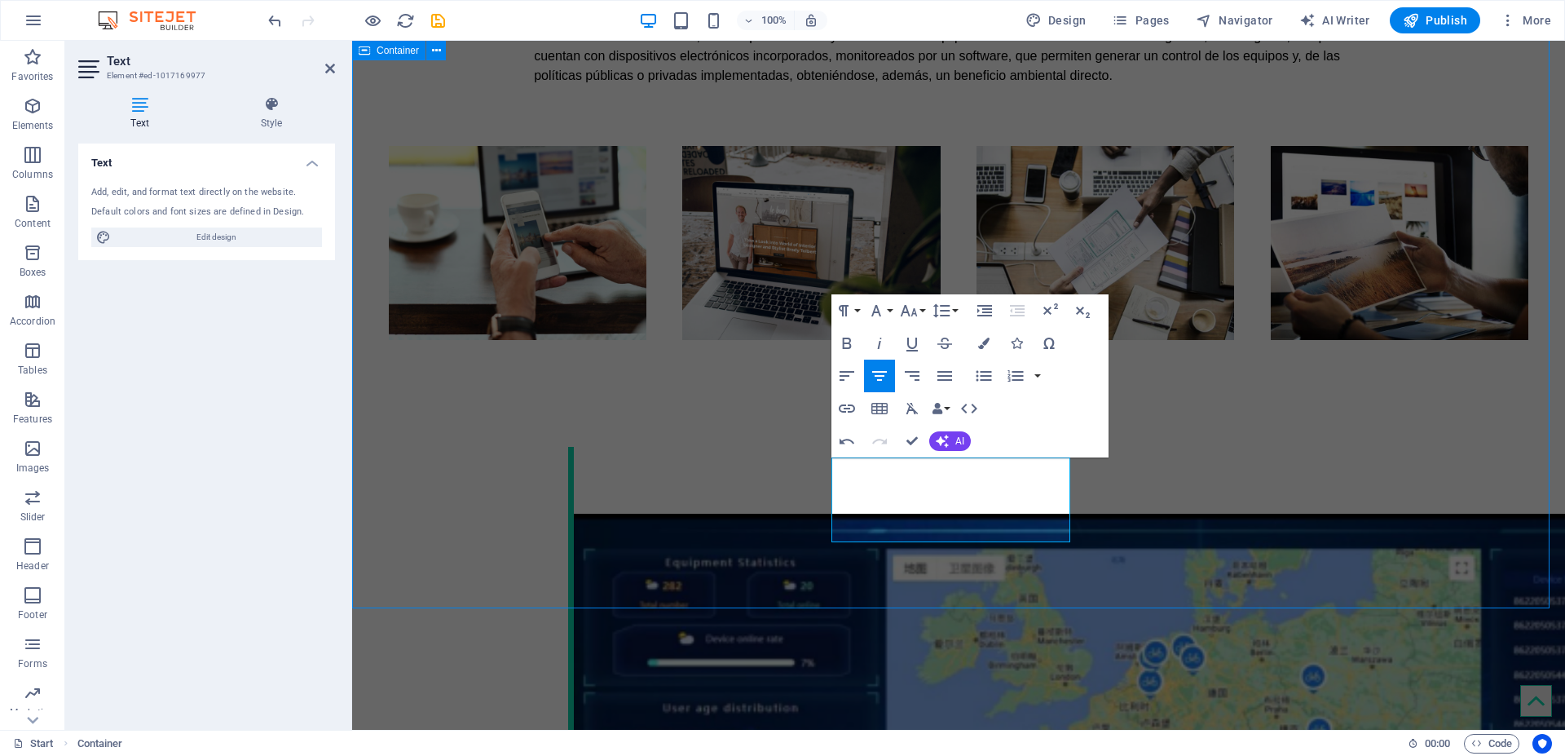
scroll to position [2249, 0]
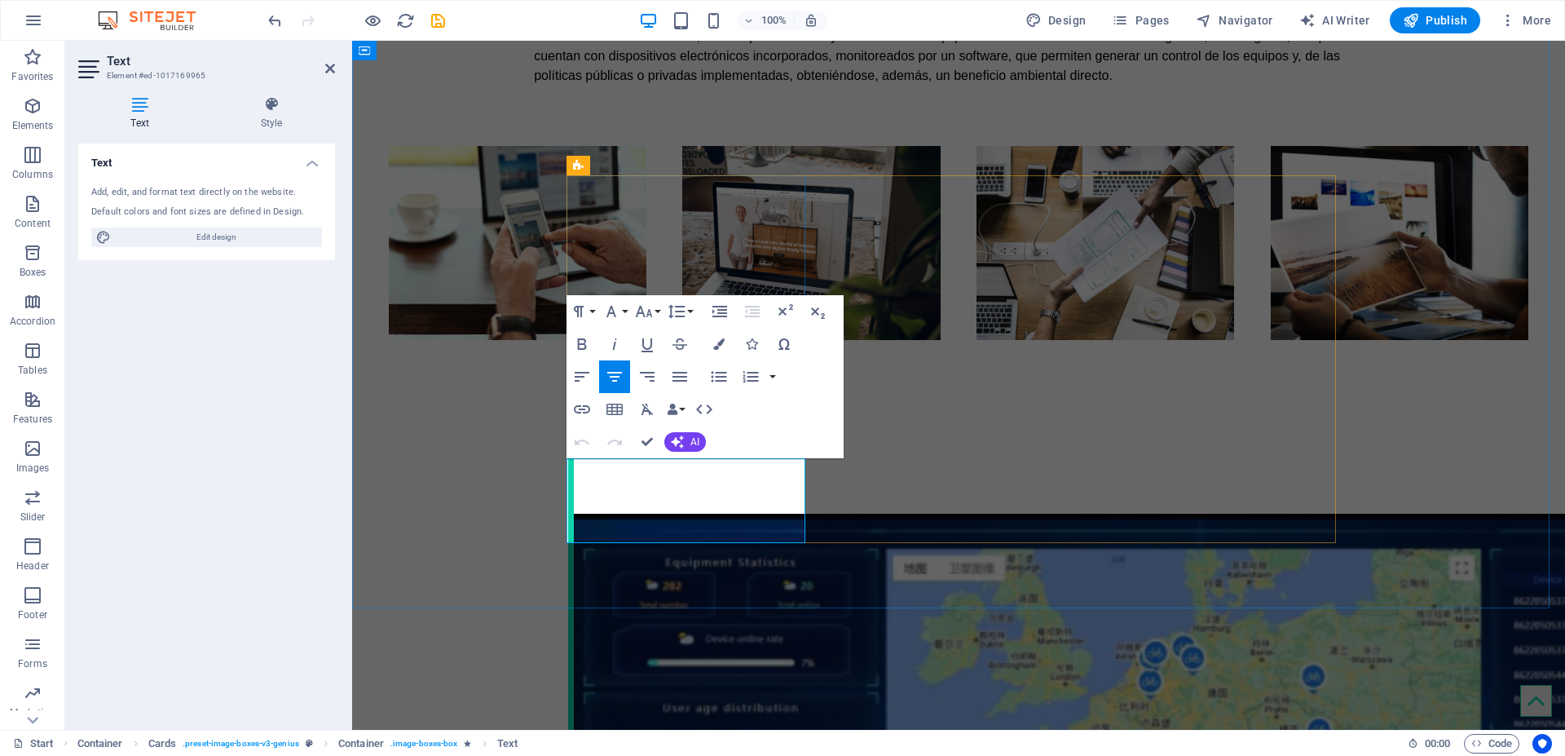
drag, startPoint x: 606, startPoint y: 467, endPoint x: 759, endPoint y: 504, distance: 157.6
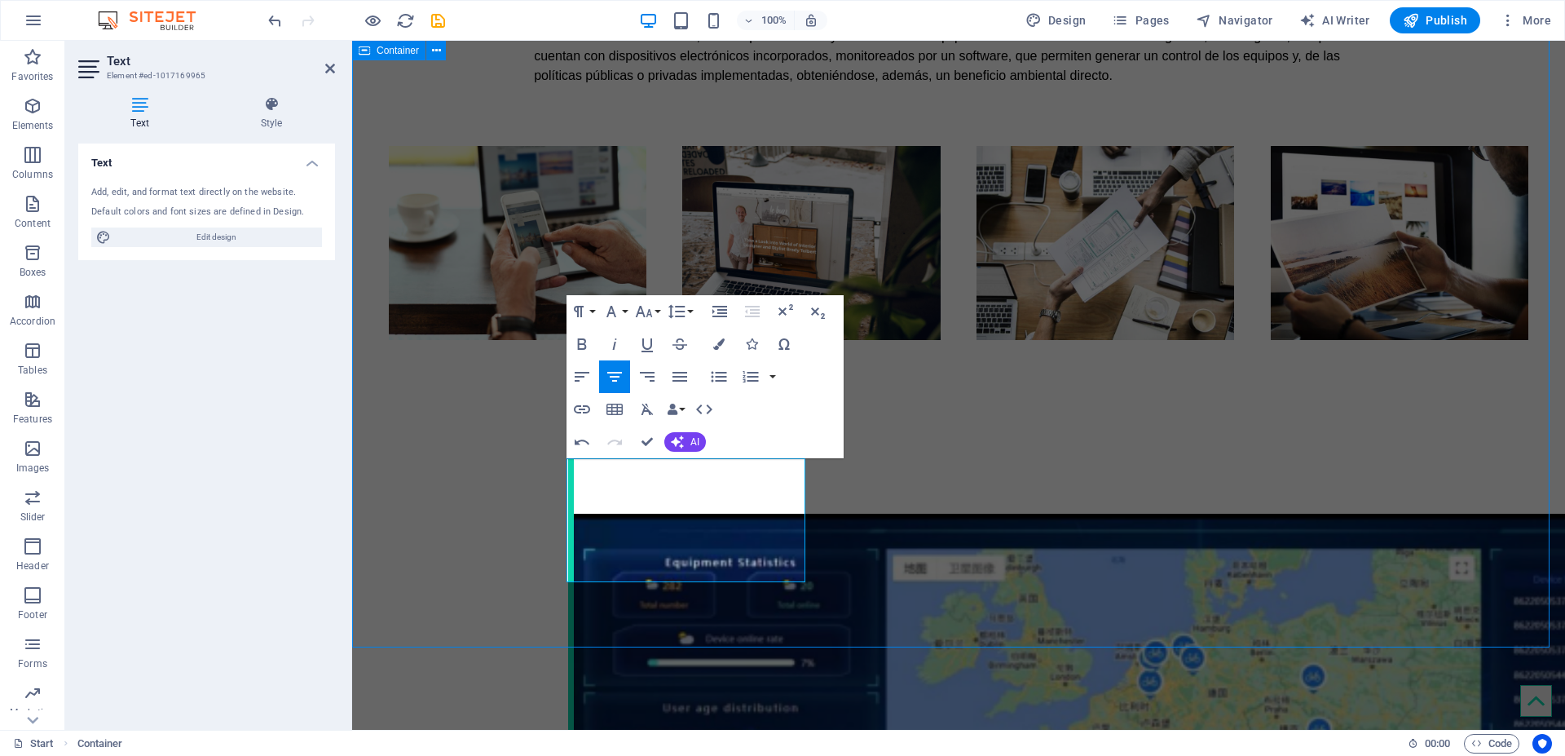
scroll to position [2248, 0]
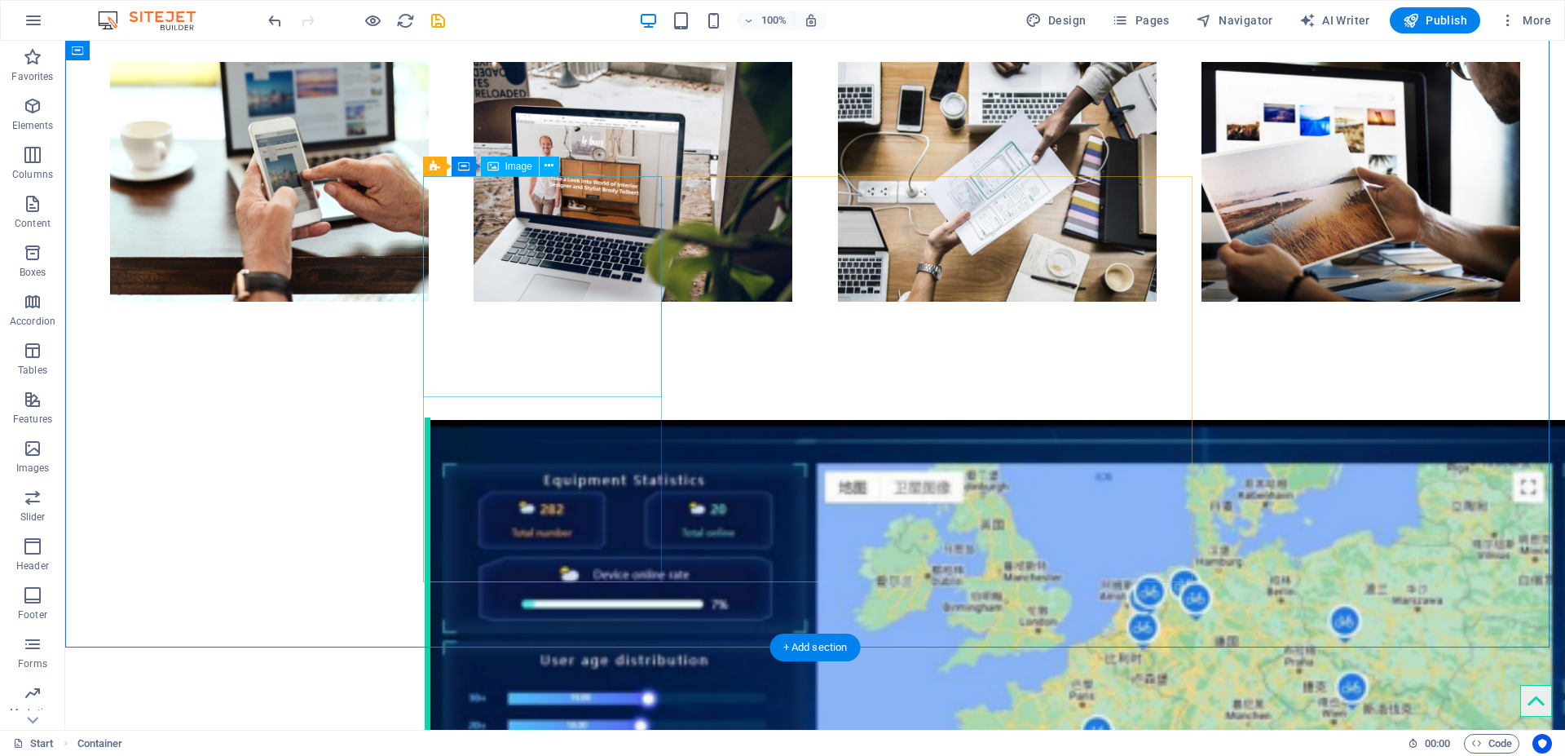
click at [513, 169] on span "Image" at bounding box center [518, 166] width 27 height 10
click at [546, 165] on icon at bounding box center [548, 165] width 9 height 17
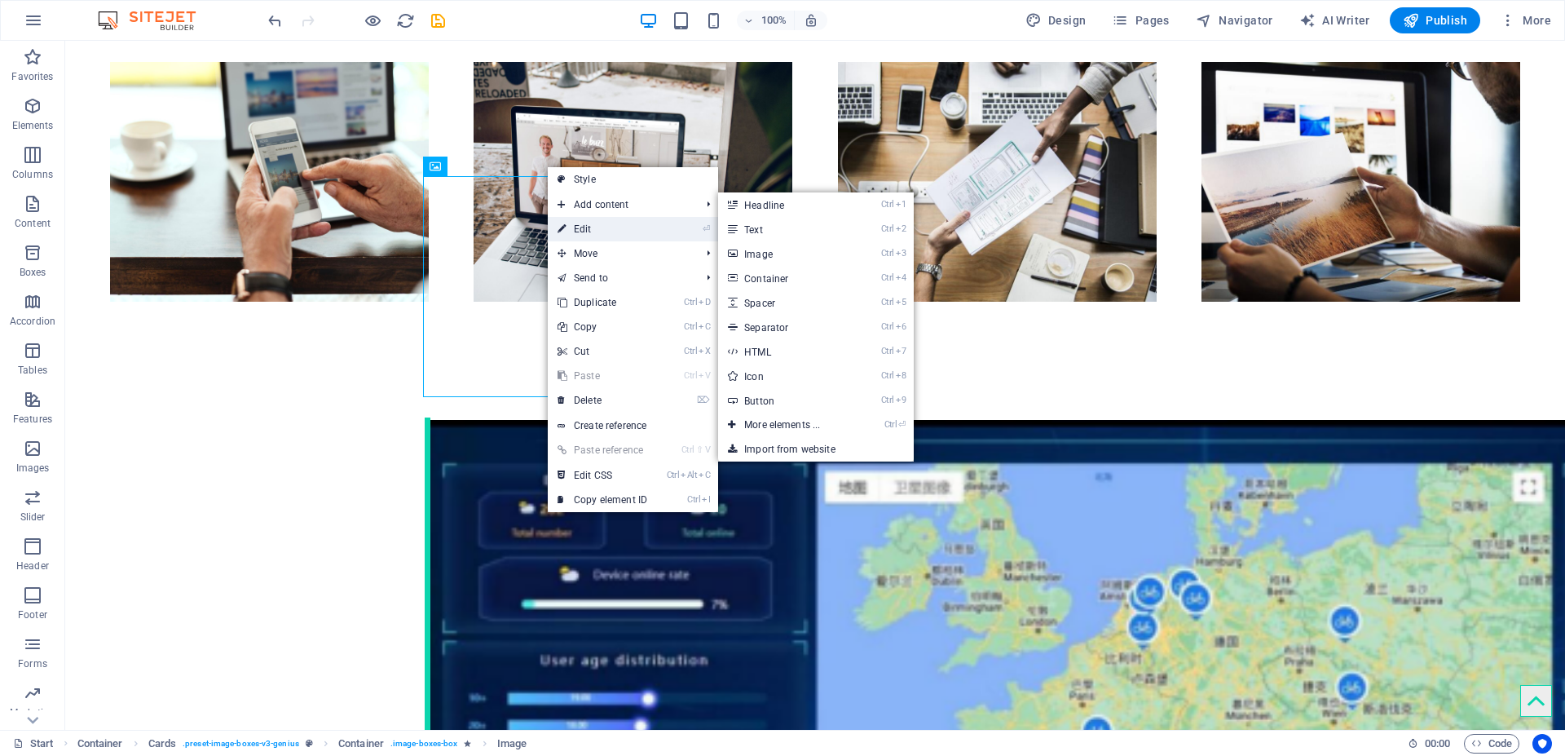
click at [579, 227] on link "⏎ Edit" at bounding box center [602, 229] width 109 height 24
select select "%"
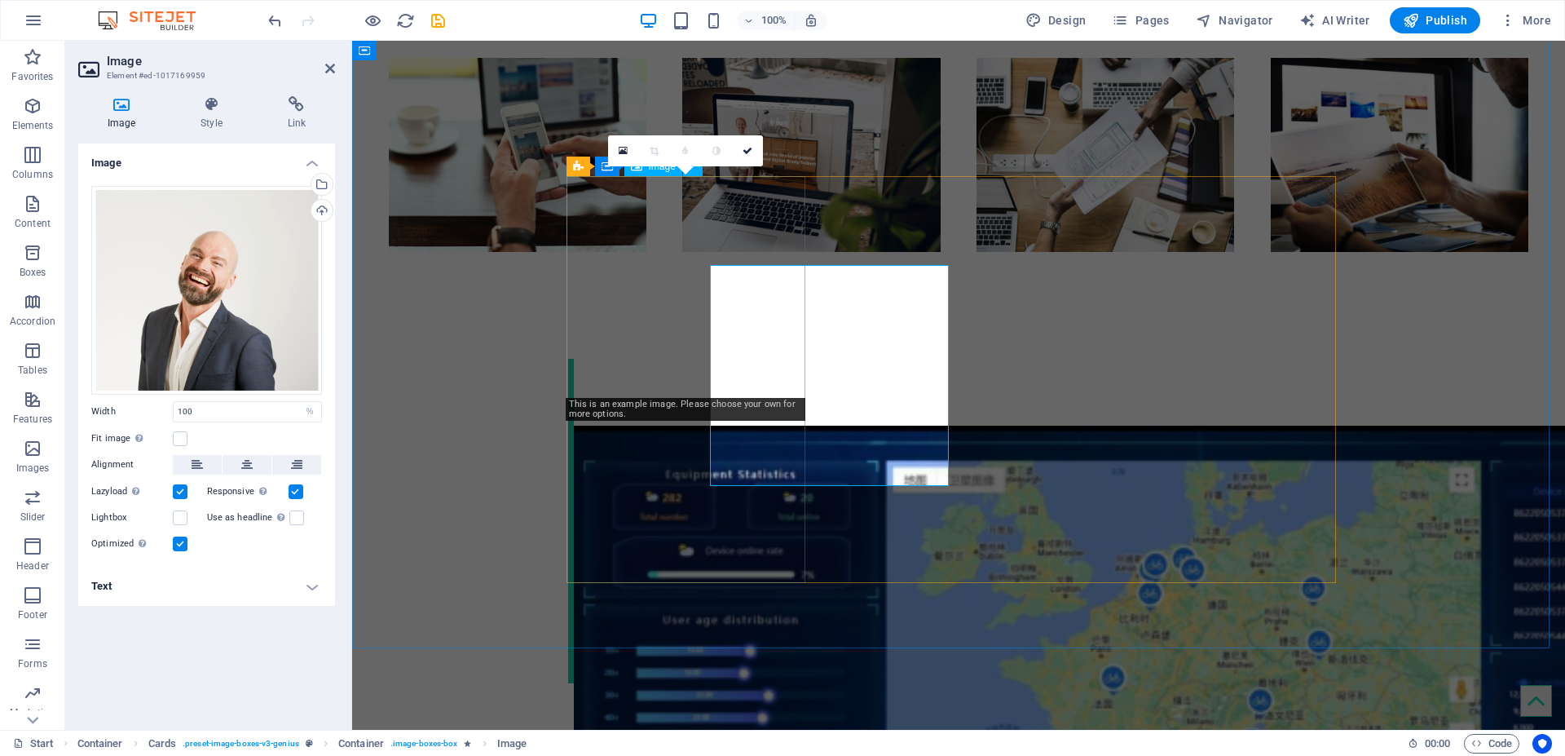
scroll to position [2159, 0]
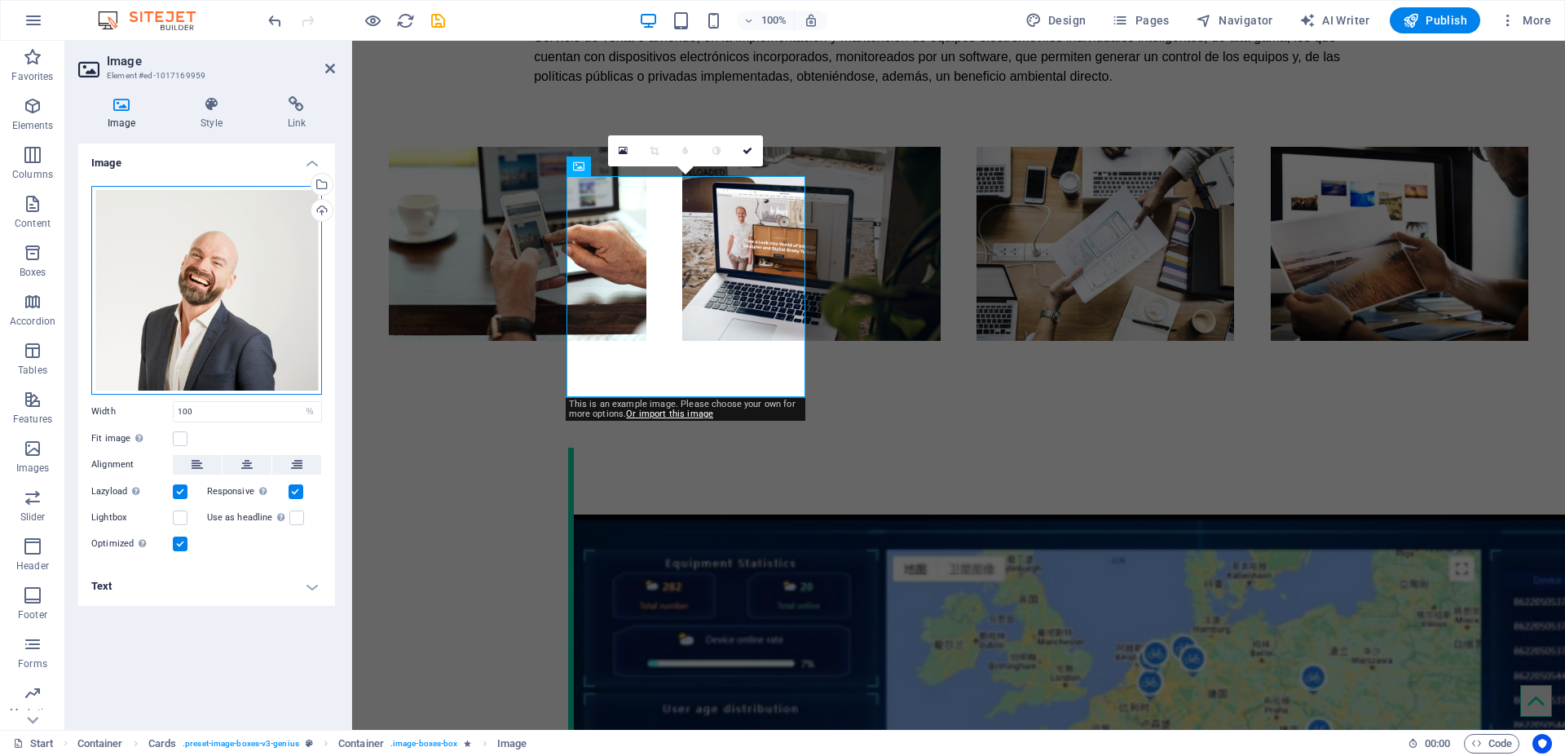
click at [186, 245] on div "Drag files here, click to choose files or select files from Files or our free s…" at bounding box center [206, 290] width 231 height 209
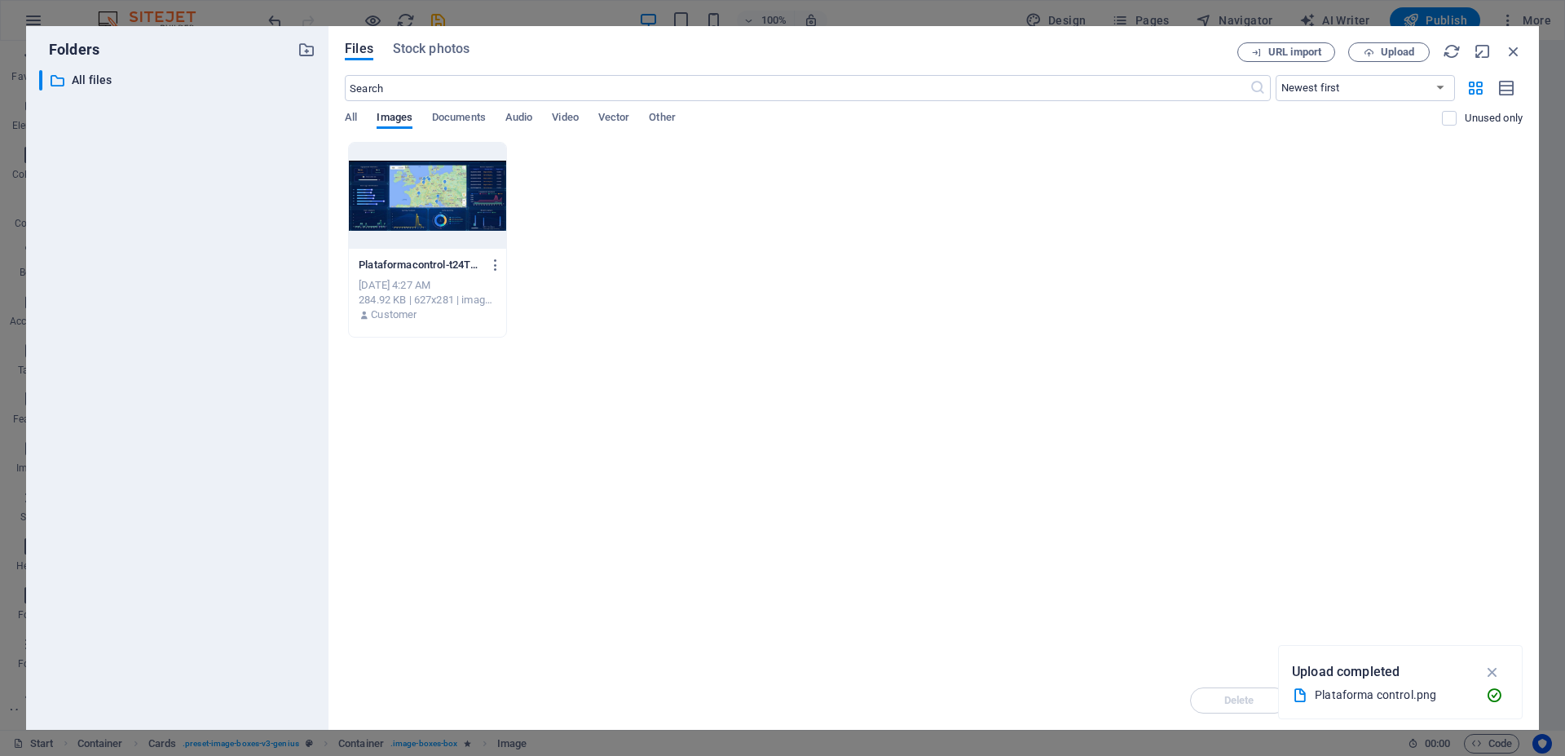
scroll to position [2114, 0]
drag, startPoint x: 186, startPoint y: 245, endPoint x: 431, endPoint y: 87, distance: 291.9
click at [431, 87] on input "text" at bounding box center [797, 88] width 904 height 26
click at [419, 46] on span "Stock photos" at bounding box center [431, 49] width 77 height 20
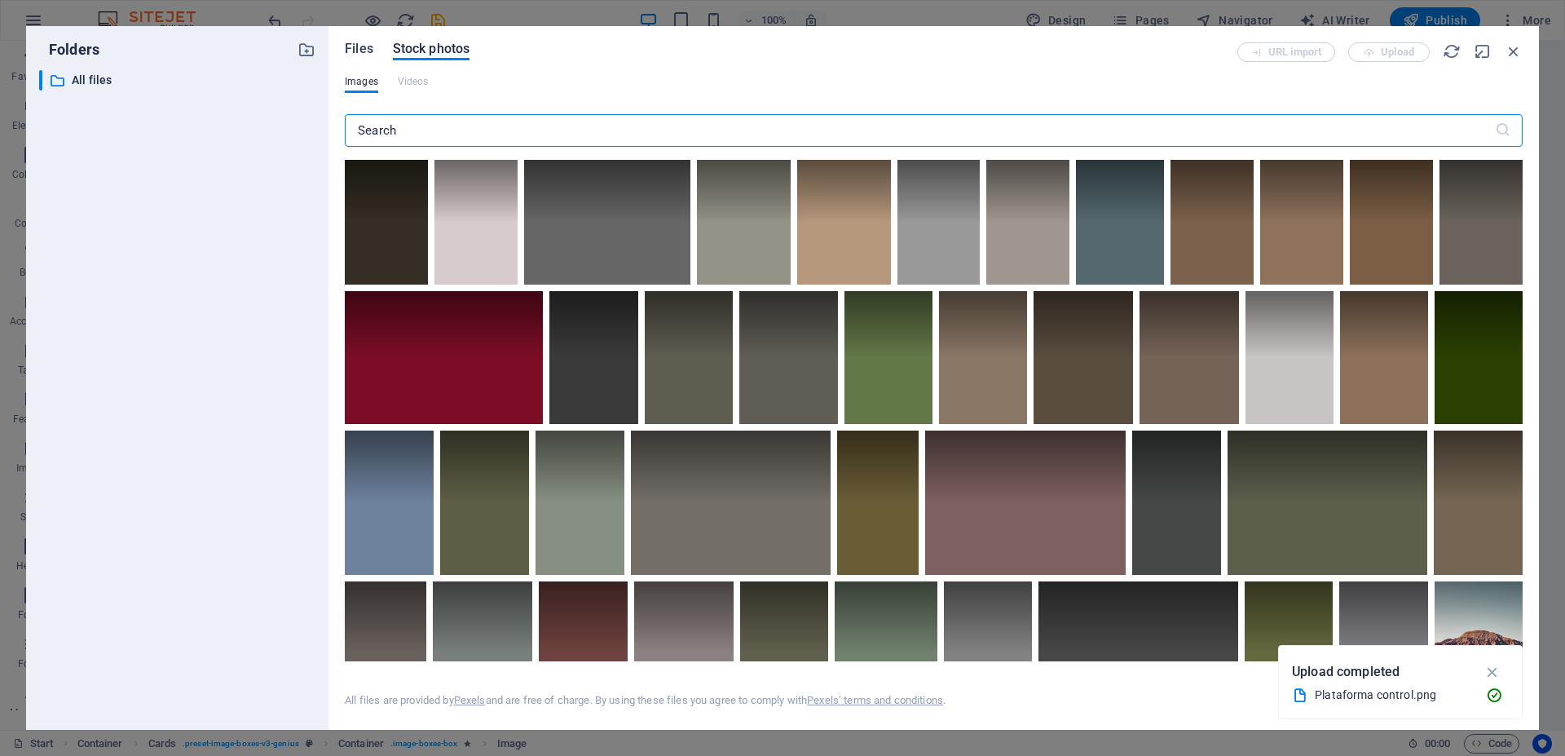
click at [368, 50] on span "Files" at bounding box center [359, 49] width 29 height 20
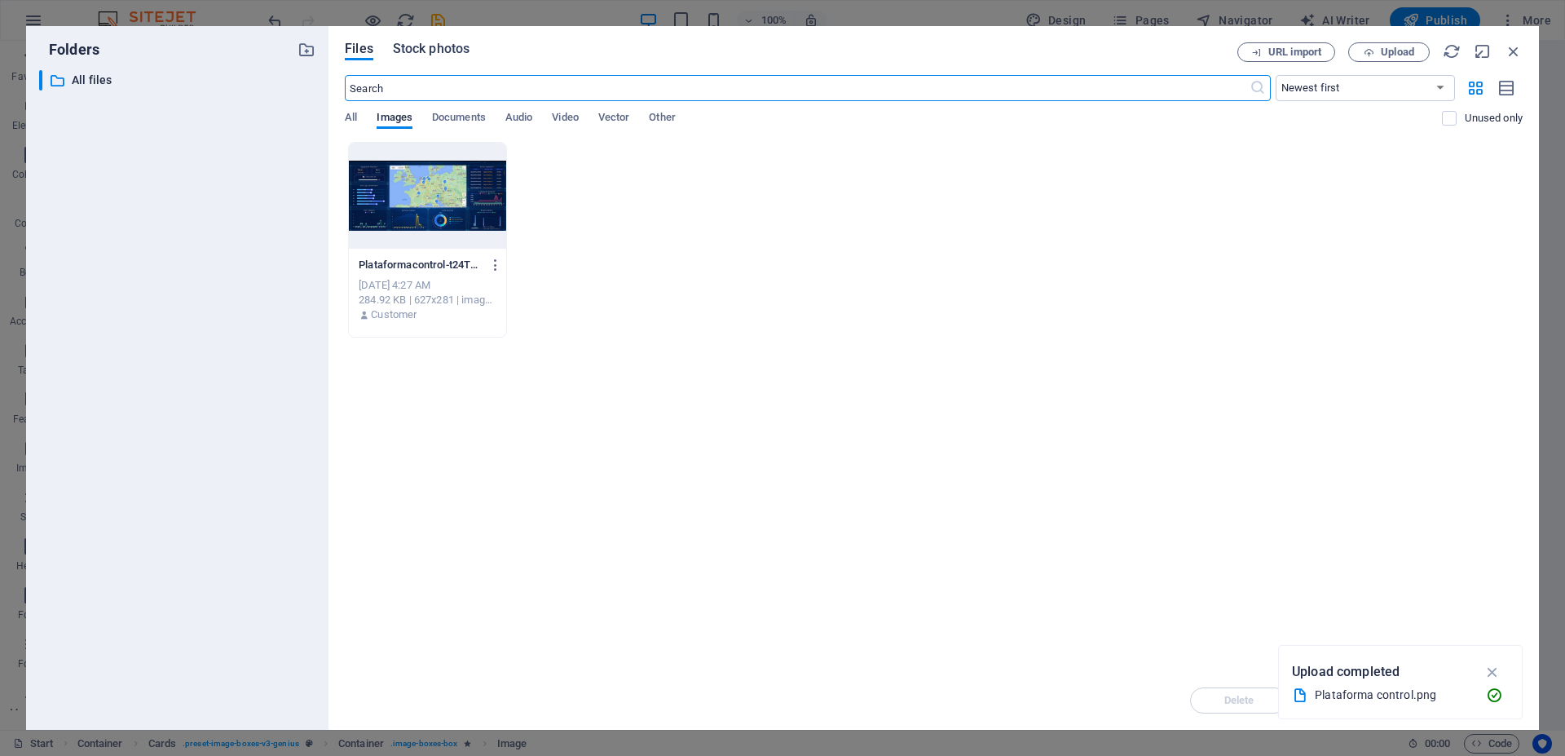
click at [422, 55] on span "Stock photos" at bounding box center [431, 49] width 77 height 20
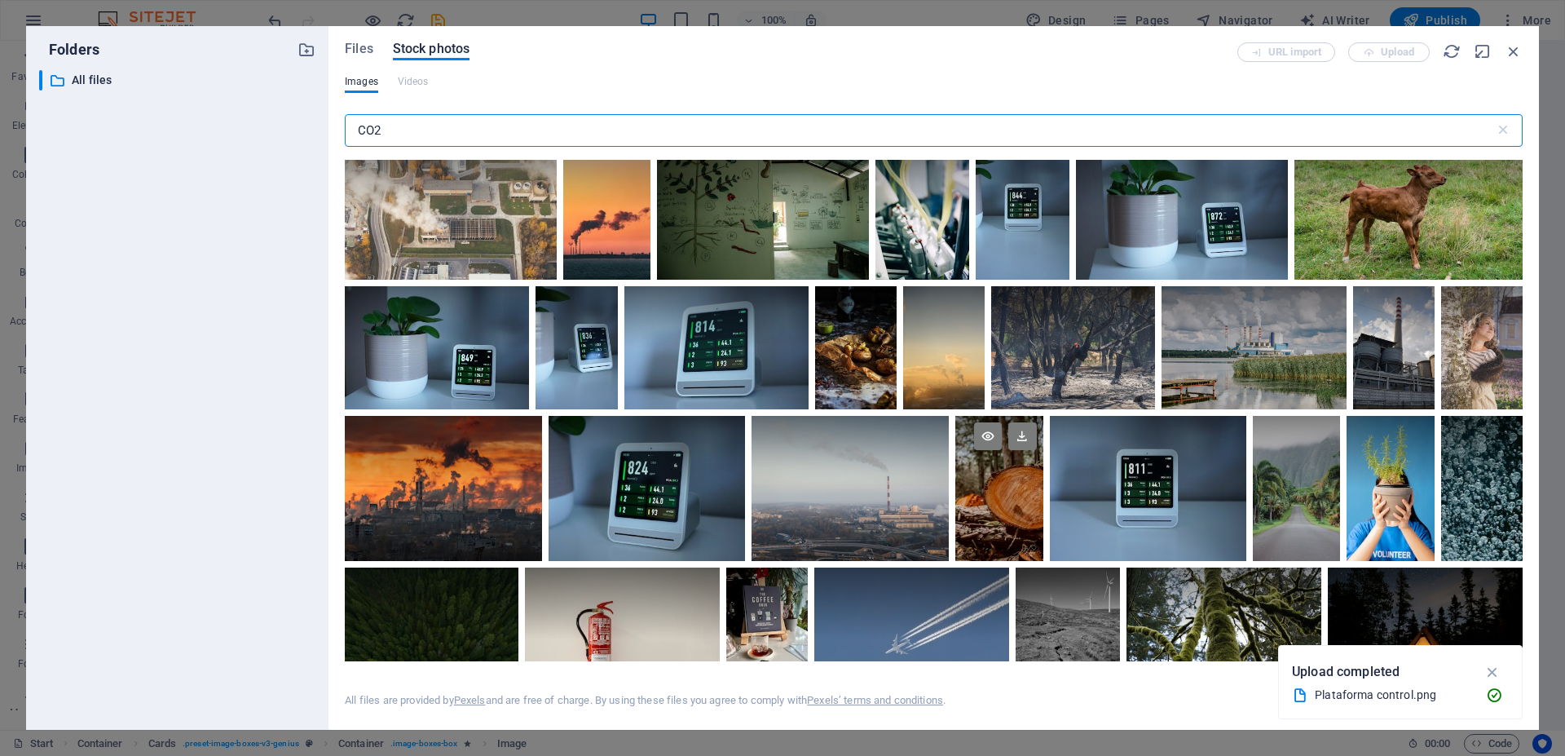
scroll to position [0, 0]
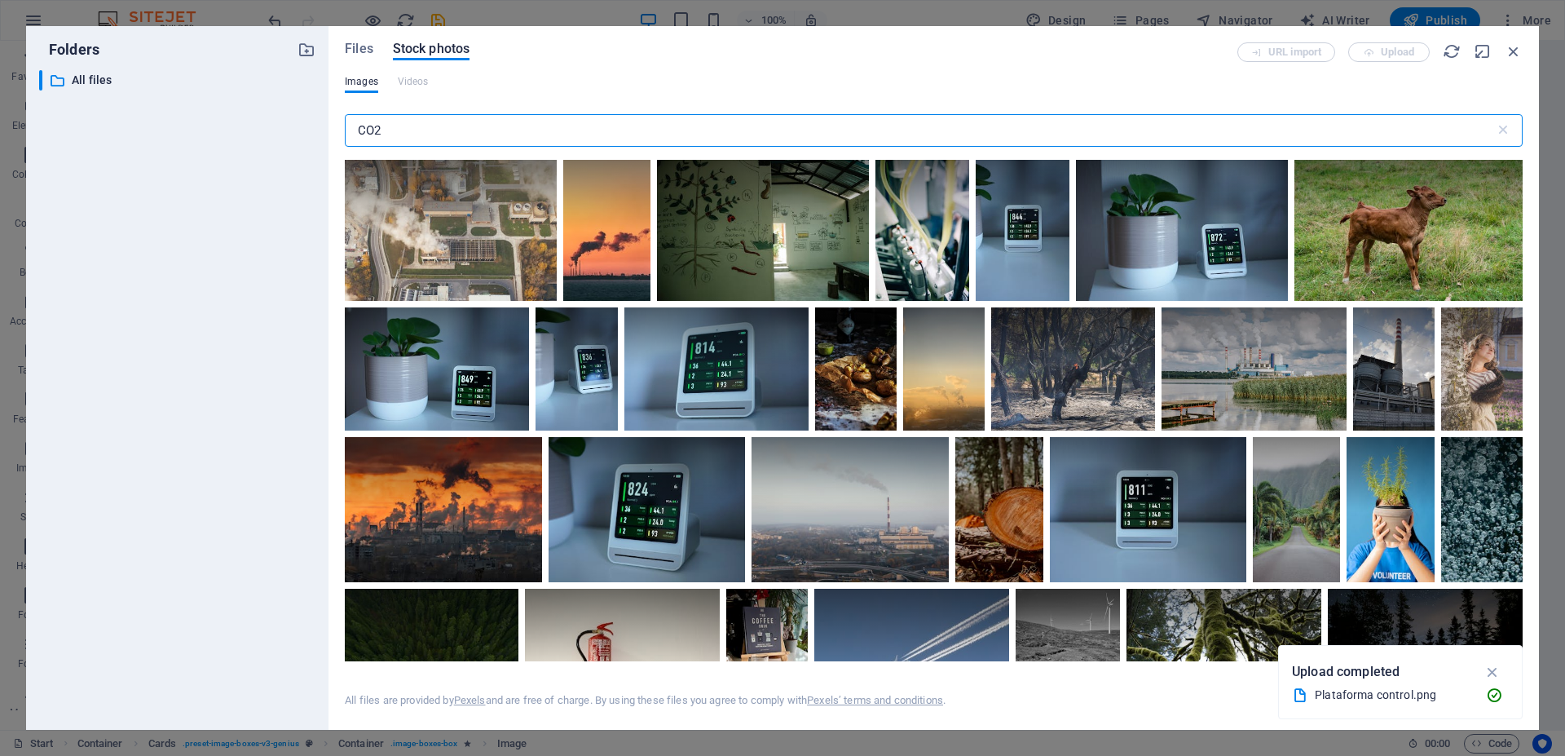
drag, startPoint x: 403, startPoint y: 122, endPoint x: 336, endPoint y: 136, distance: 69.1
click at [336, 136] on div "Files Stock photos URL import Upload Images Videos CO2 ​ All files are provided…" at bounding box center [933, 377] width 1210 height 703
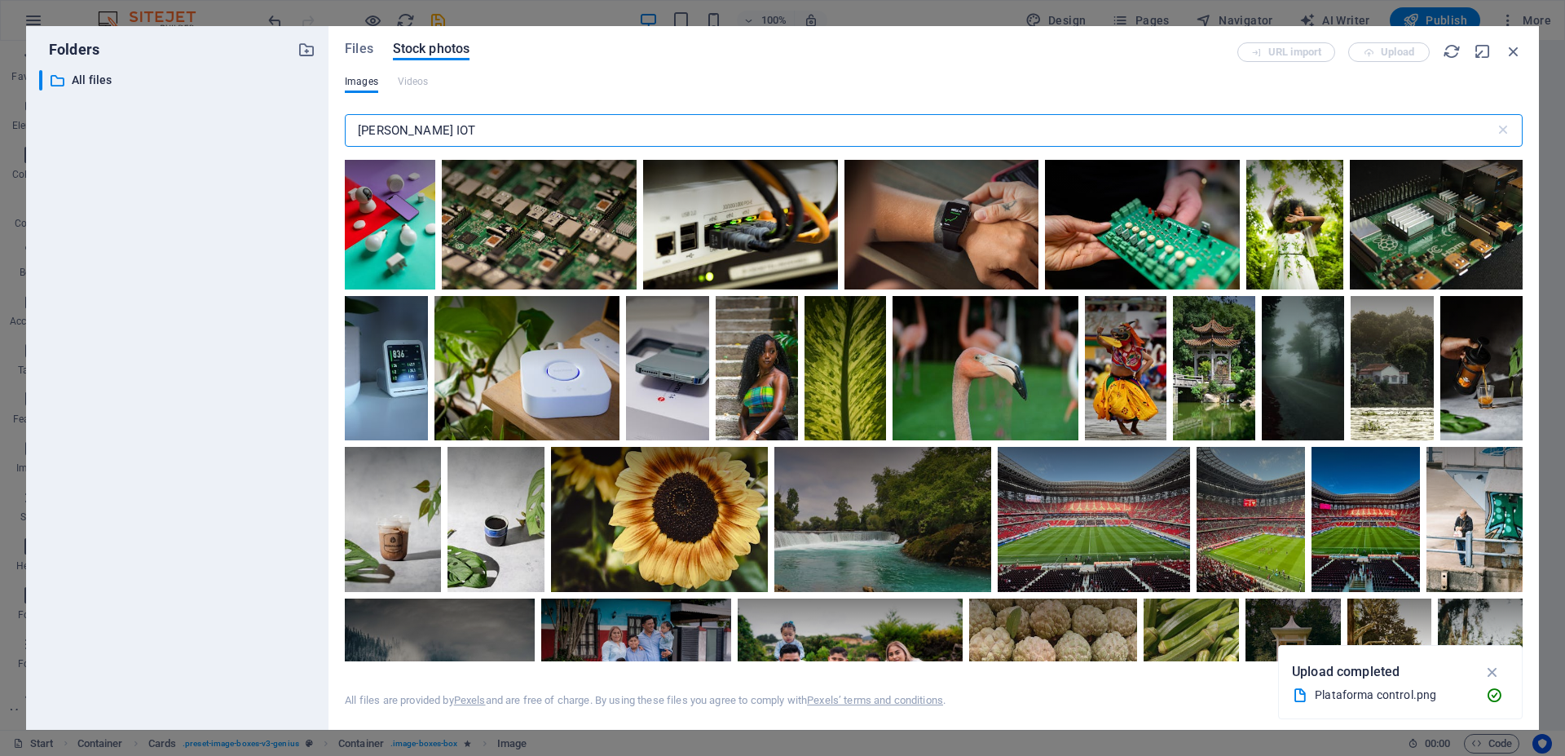
drag, startPoint x: 431, startPoint y: 128, endPoint x: 338, endPoint y: 133, distance: 93.0
click at [338, 133] on div "Files Stock photos URL import Upload Images Videos GREEN IOT ​ All files are pr…" at bounding box center [933, 377] width 1210 height 703
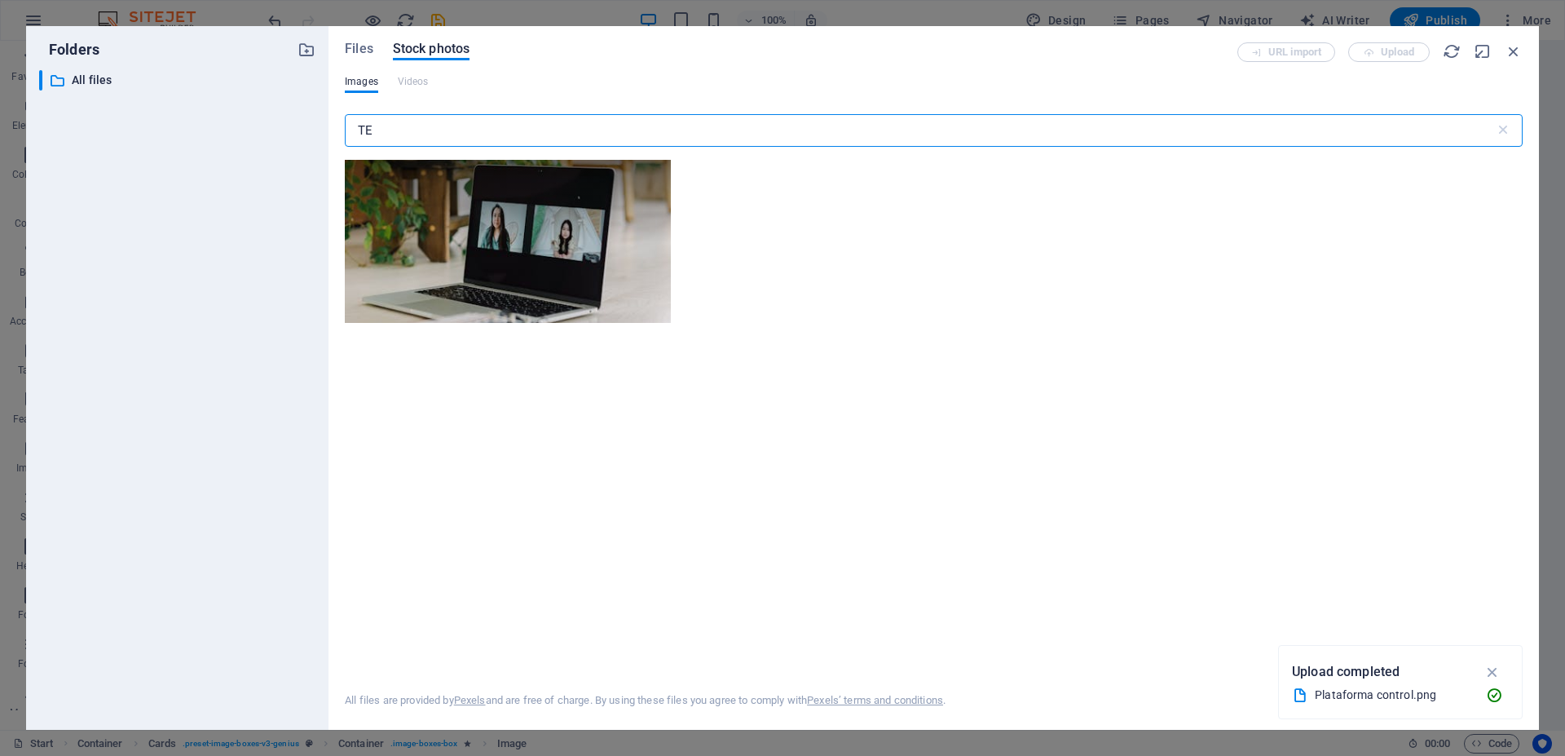
type input "T"
type input "O"
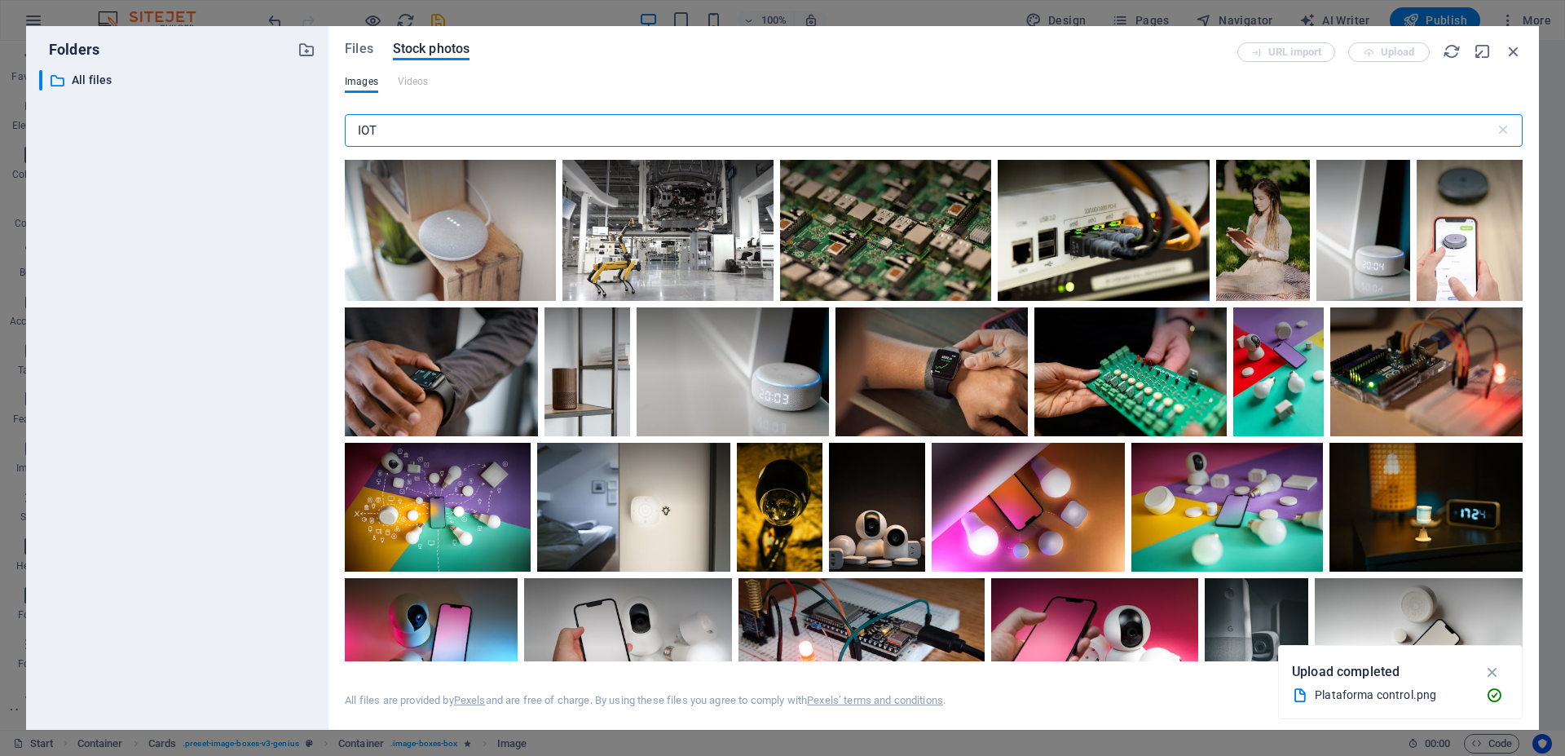
drag, startPoint x: 429, startPoint y: 132, endPoint x: 311, endPoint y: 133, distance: 118.2
click at [311, 133] on div "Folders ​ All files All files Files Stock photos URL import Upload Images Video…" at bounding box center [782, 377] width 1513 height 703
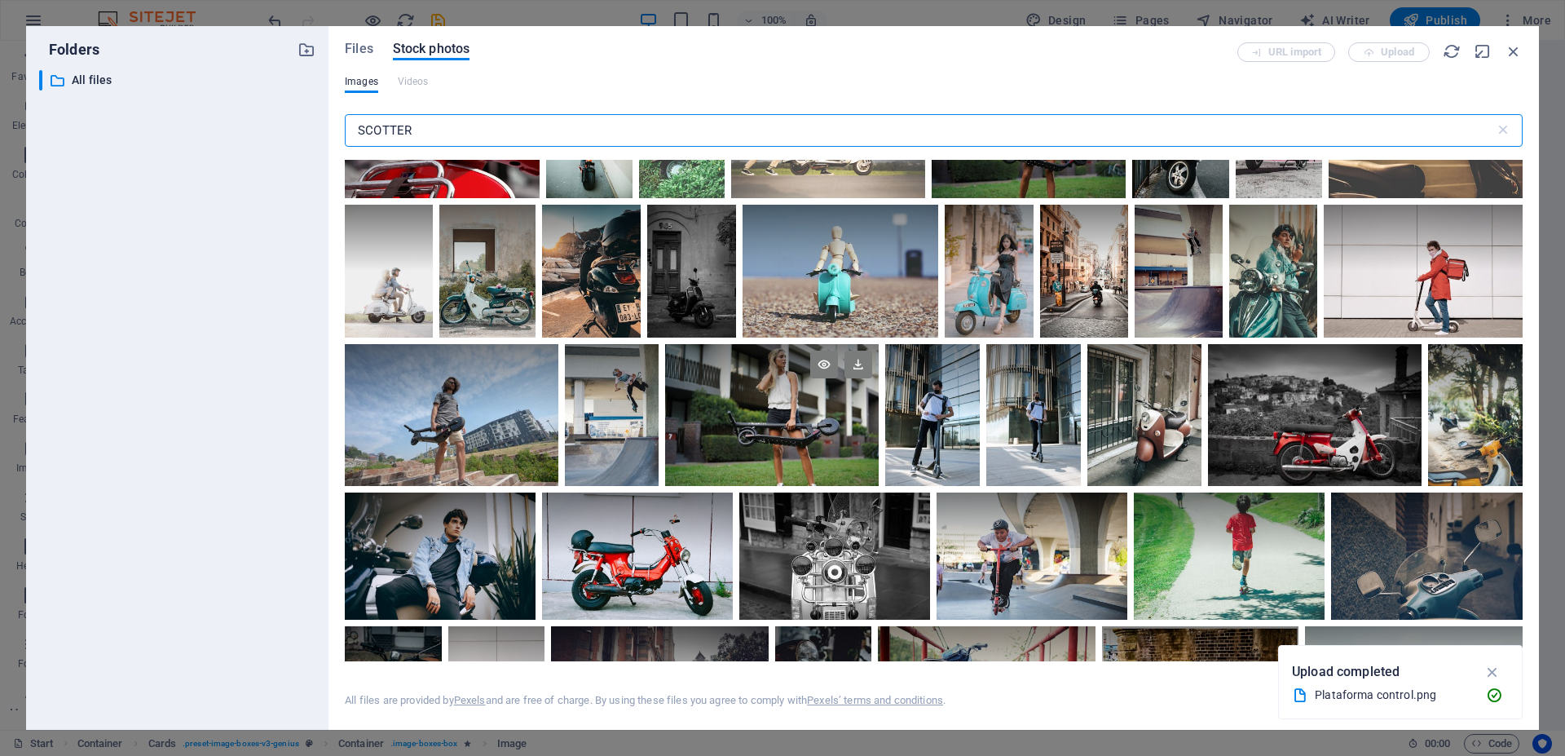
scroll to position [512, 0]
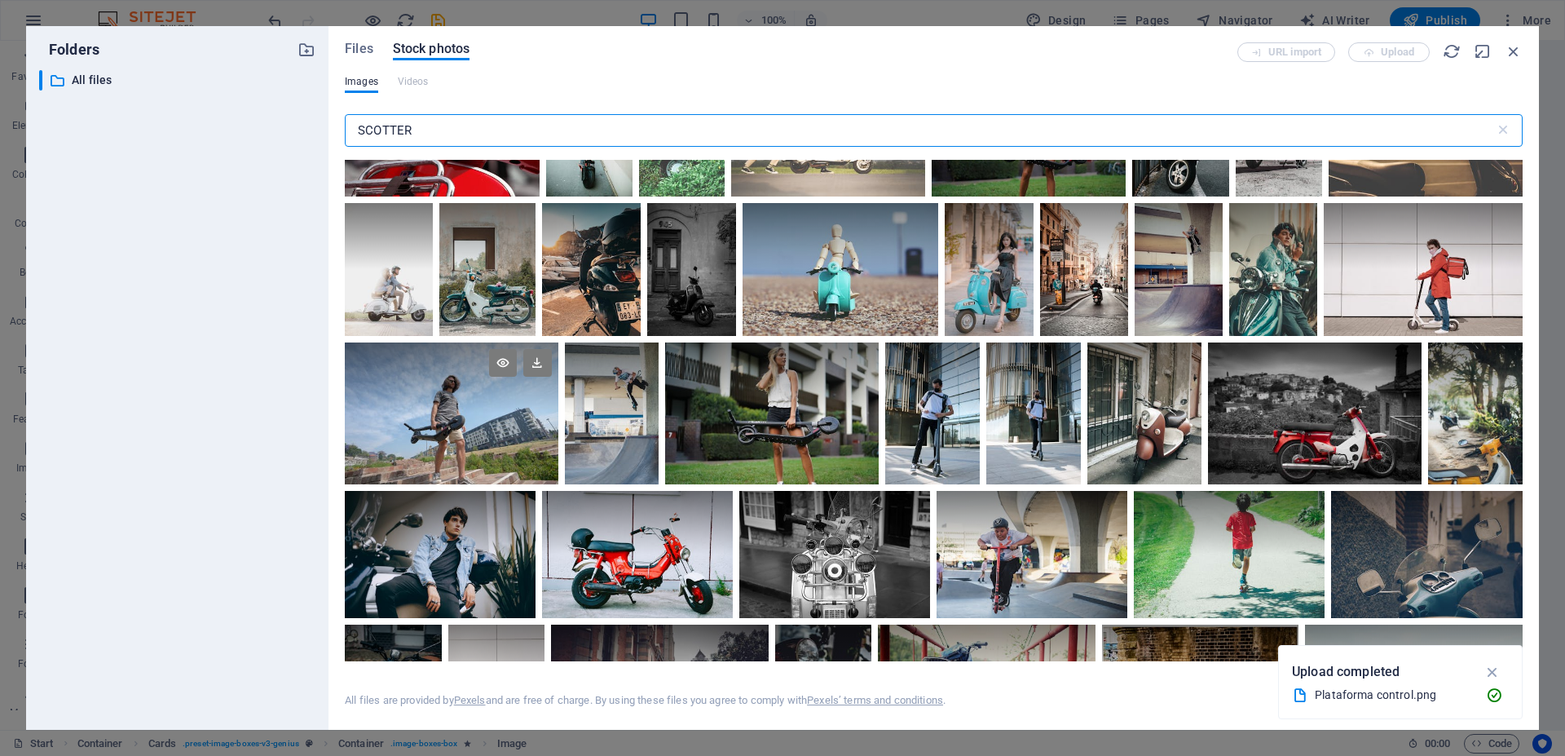
type input "SCOTTER"
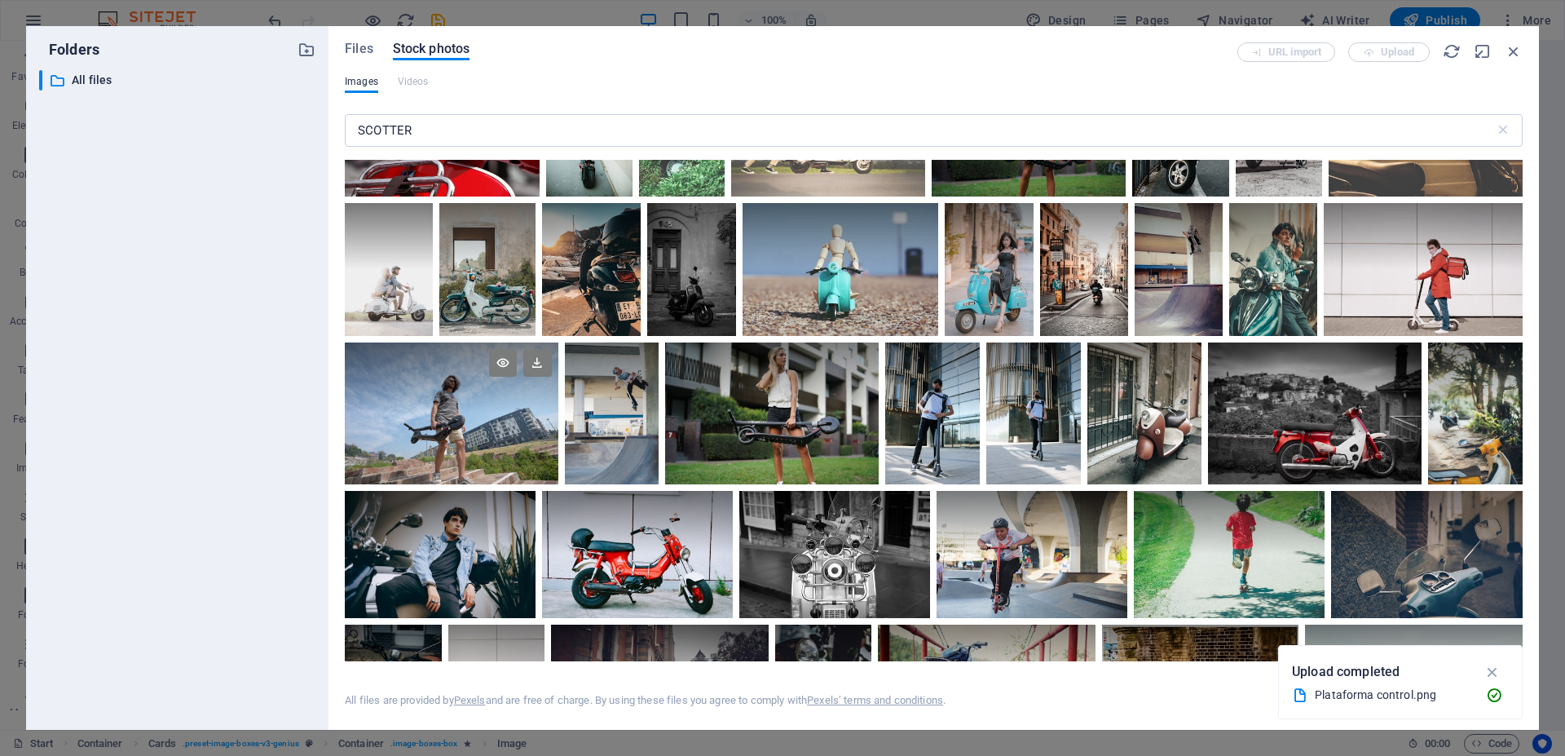
click at [447, 387] on div at bounding box center [451, 377] width 213 height 71
click at [456, 386] on div at bounding box center [451, 377] width 213 height 71
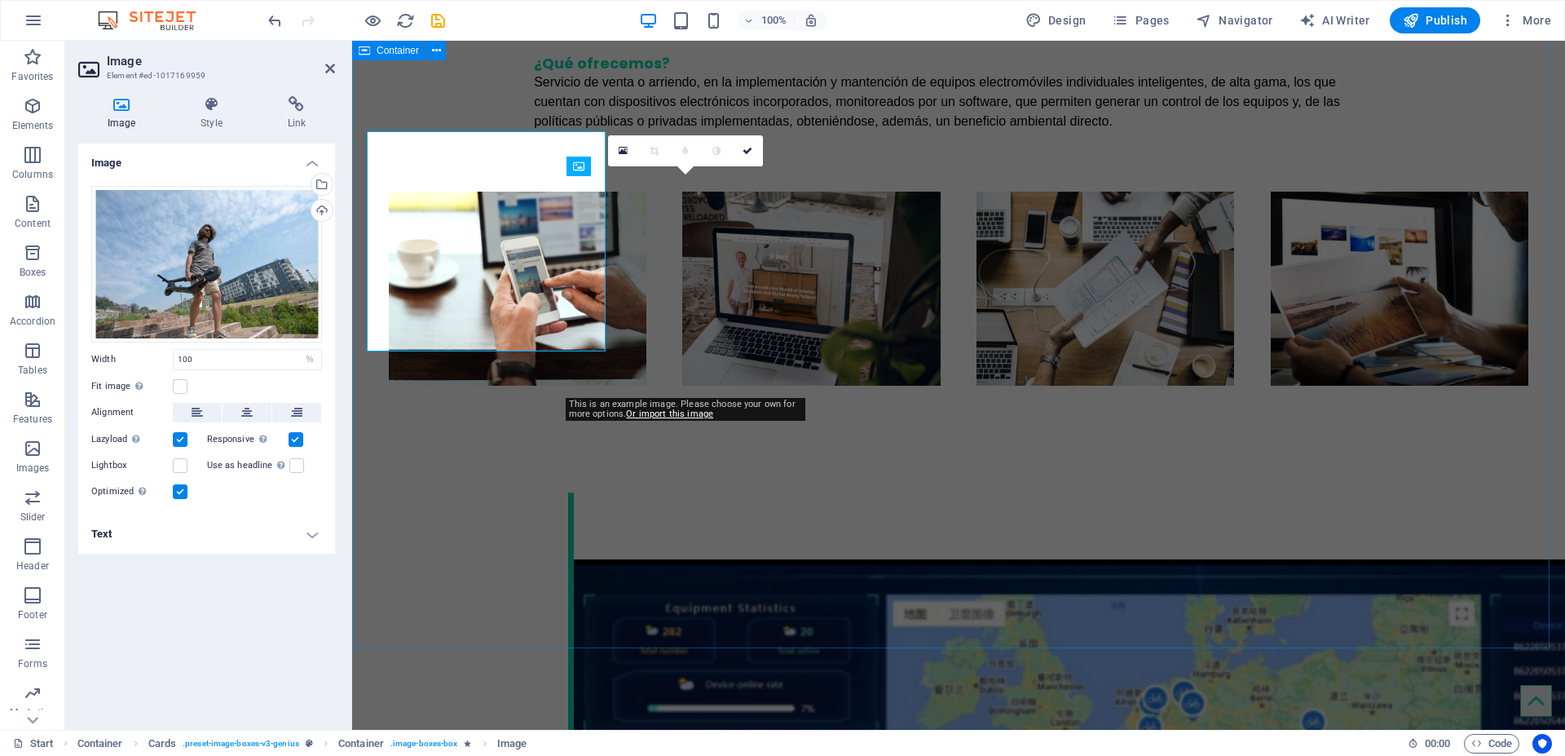
scroll to position [2159, 0]
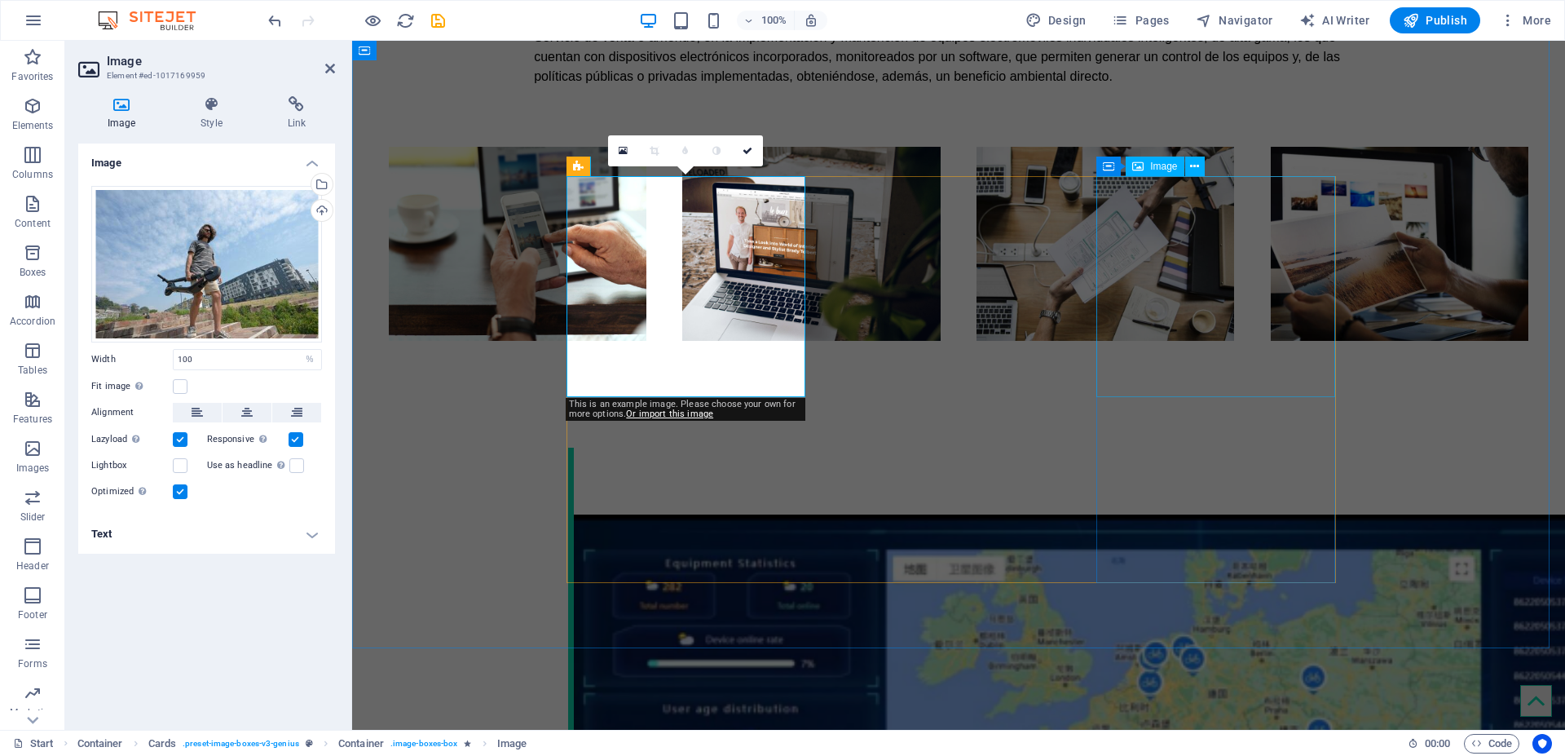
select select "%"
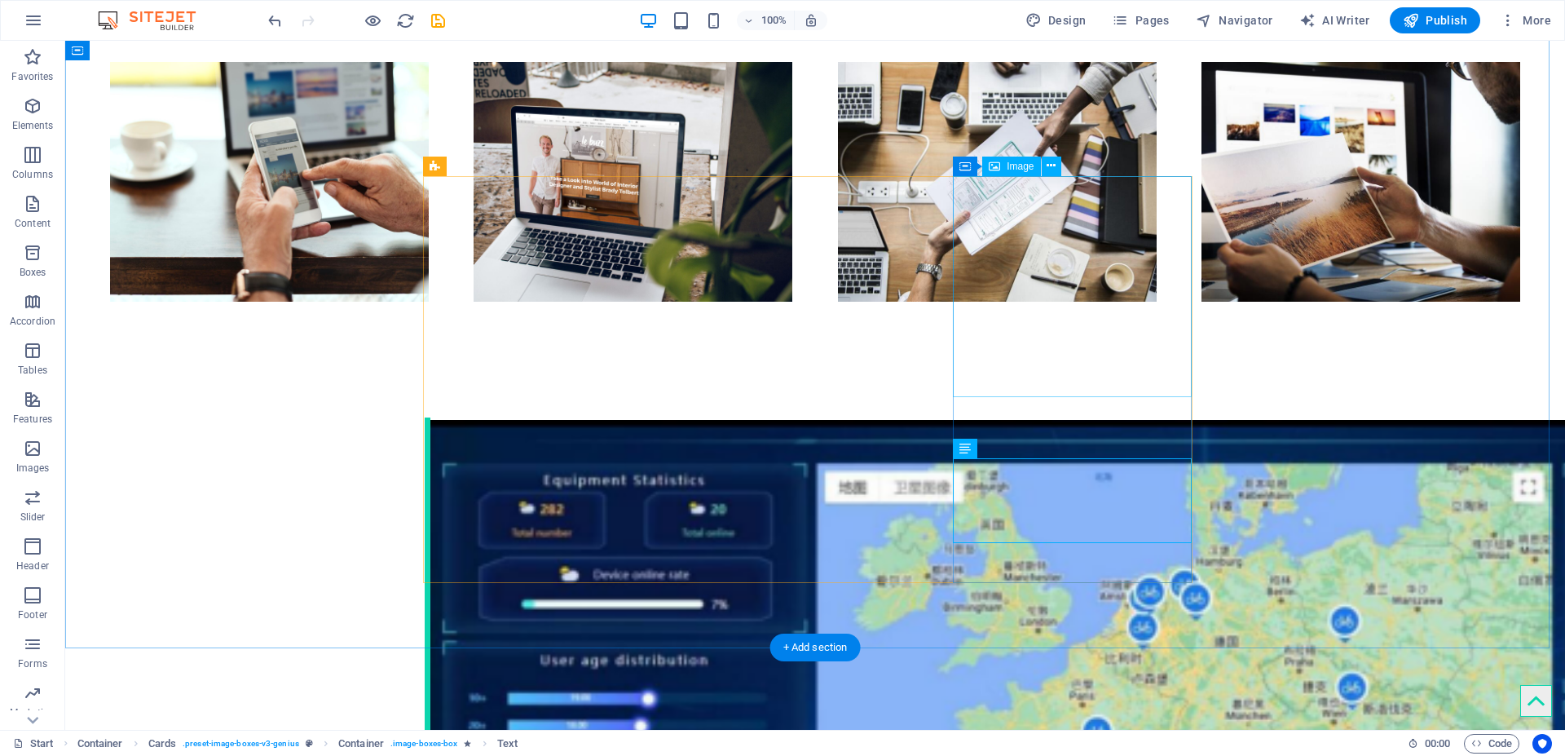
select select "%"
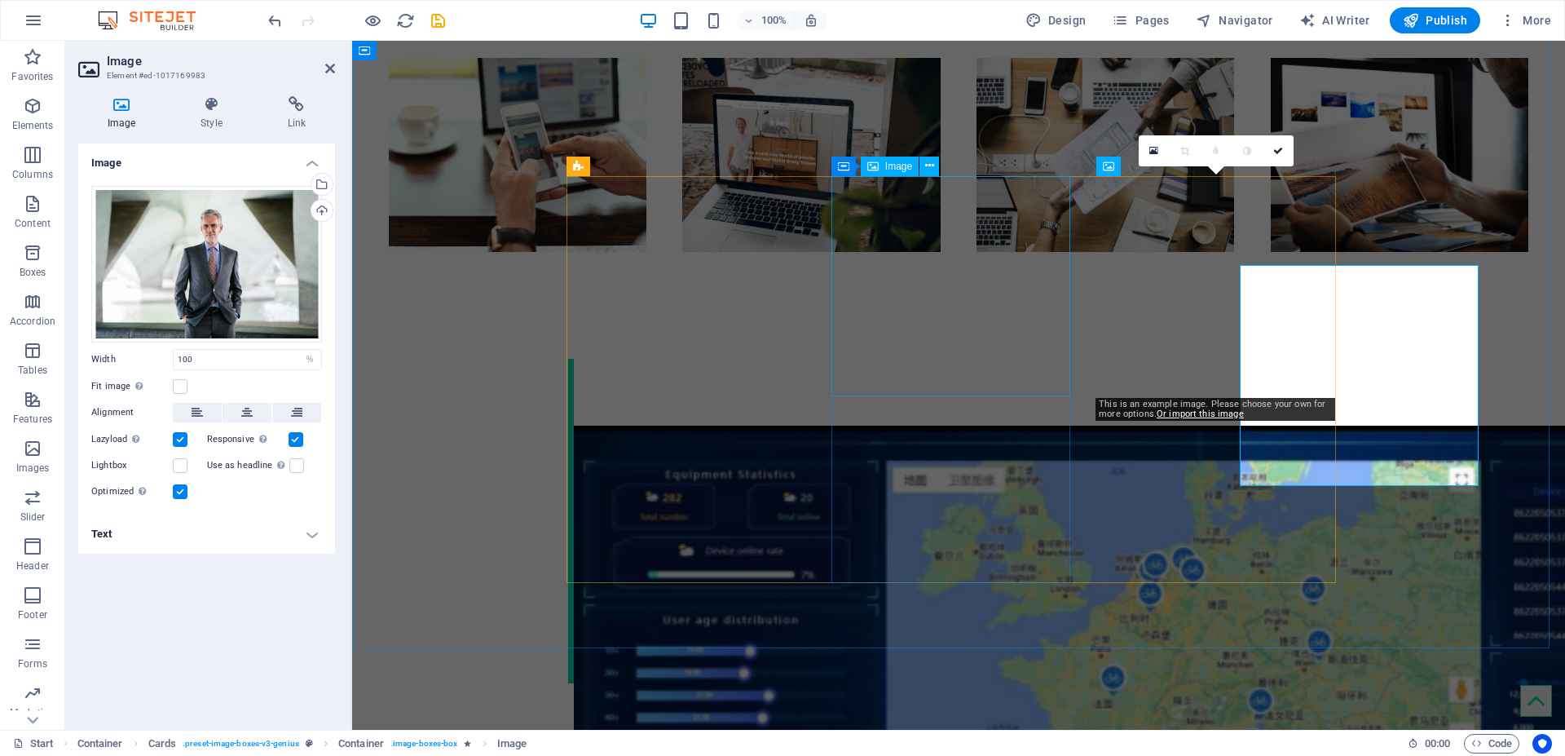
scroll to position [2159, 0]
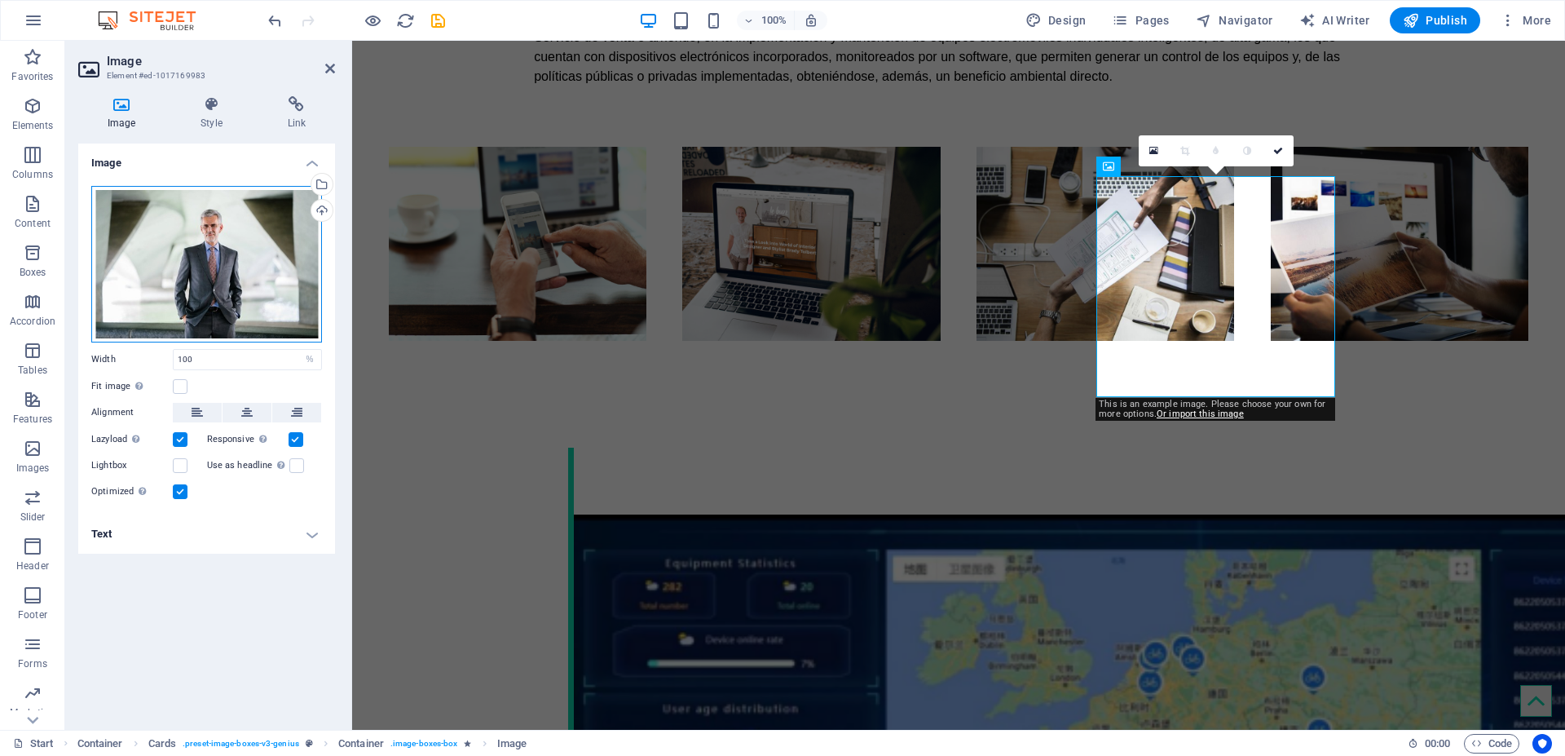
click at [206, 257] on div "Drag files here, click to choose files or select files from Files or our free s…" at bounding box center [206, 264] width 231 height 156
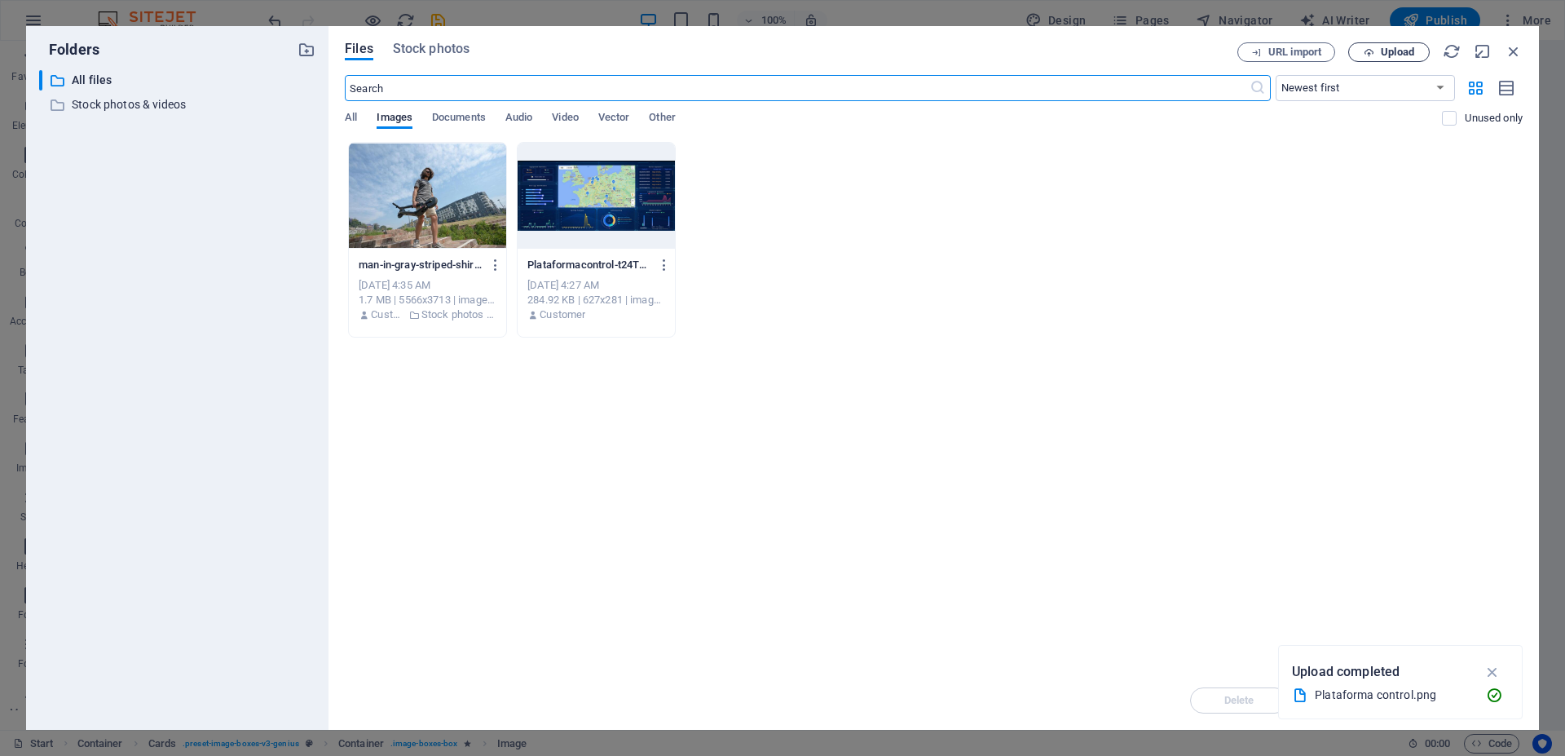
click at [1381, 52] on span "Upload" at bounding box center [1397, 52] width 33 height 10
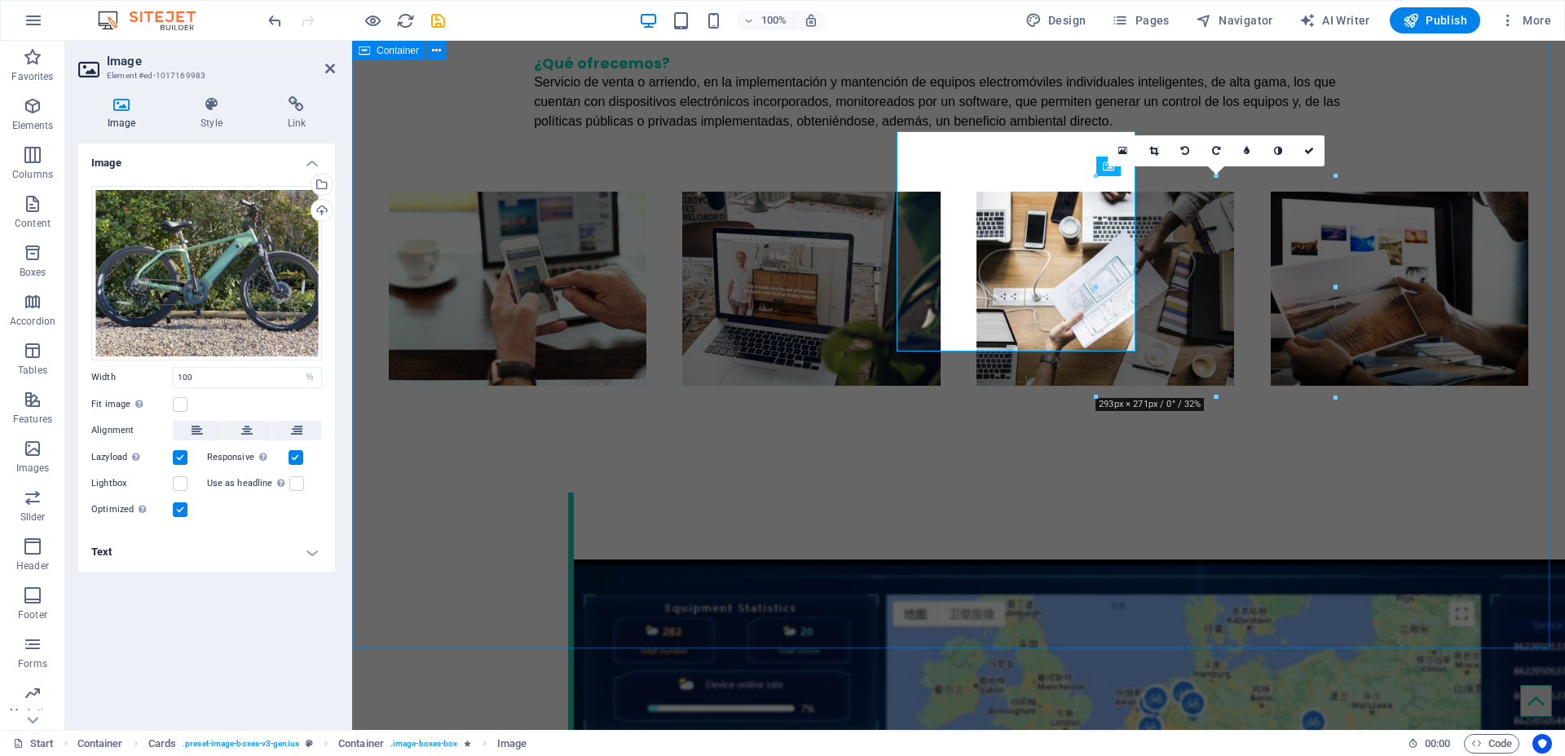
scroll to position [2159, 0]
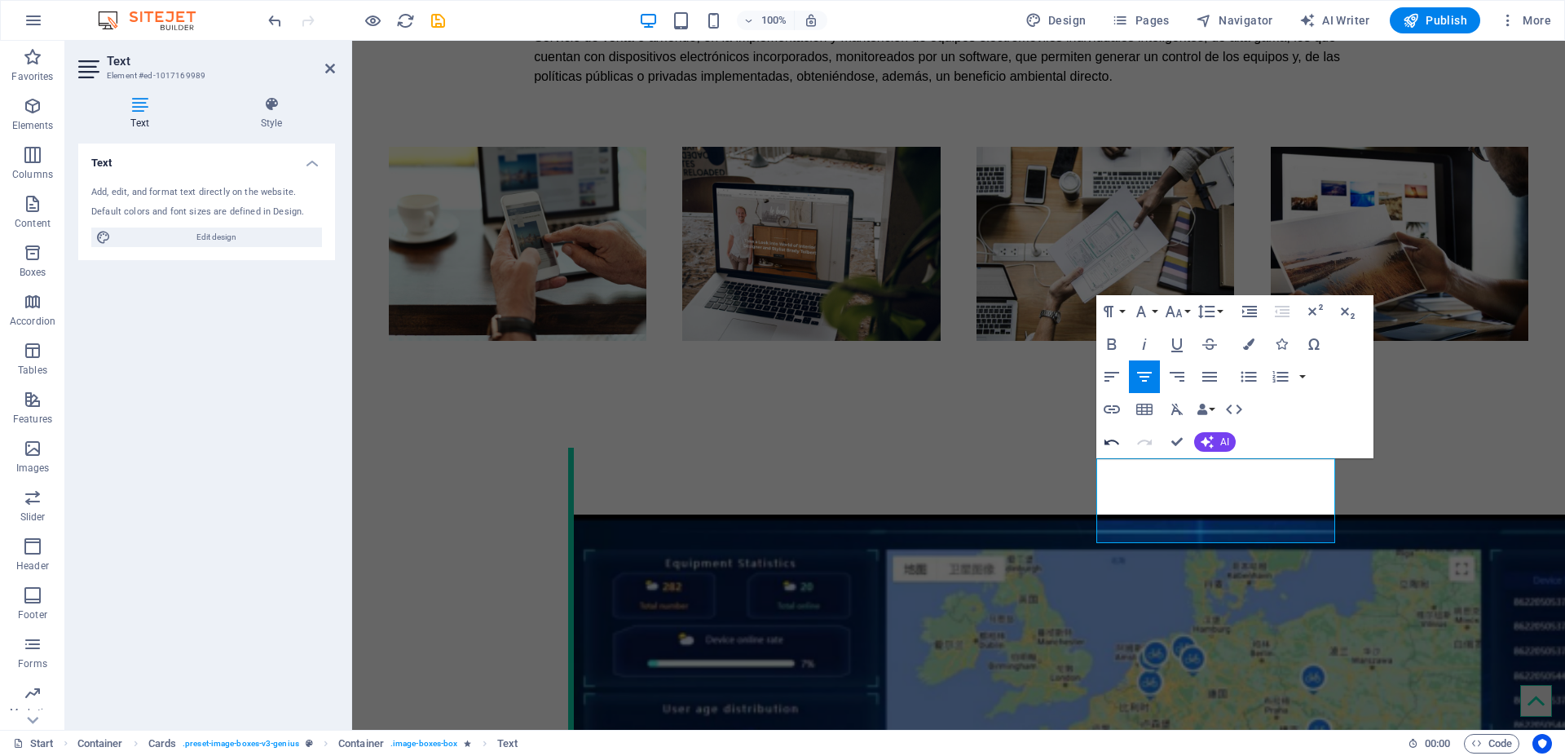
click at [1126, 456] on button "Undo" at bounding box center [1111, 441] width 31 height 33
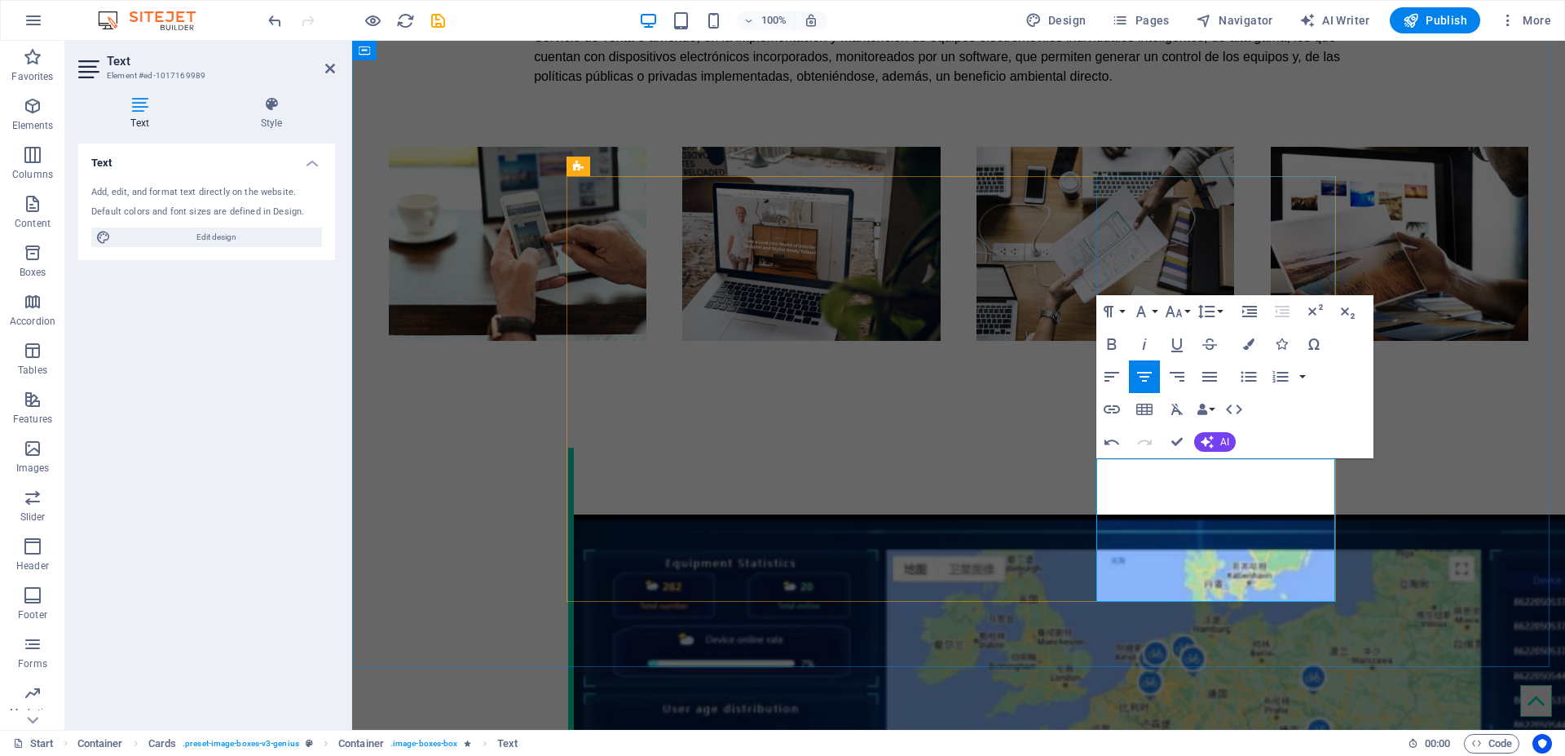
drag, startPoint x: 1187, startPoint y: 526, endPoint x: 1289, endPoint y: 570, distance: 111.7
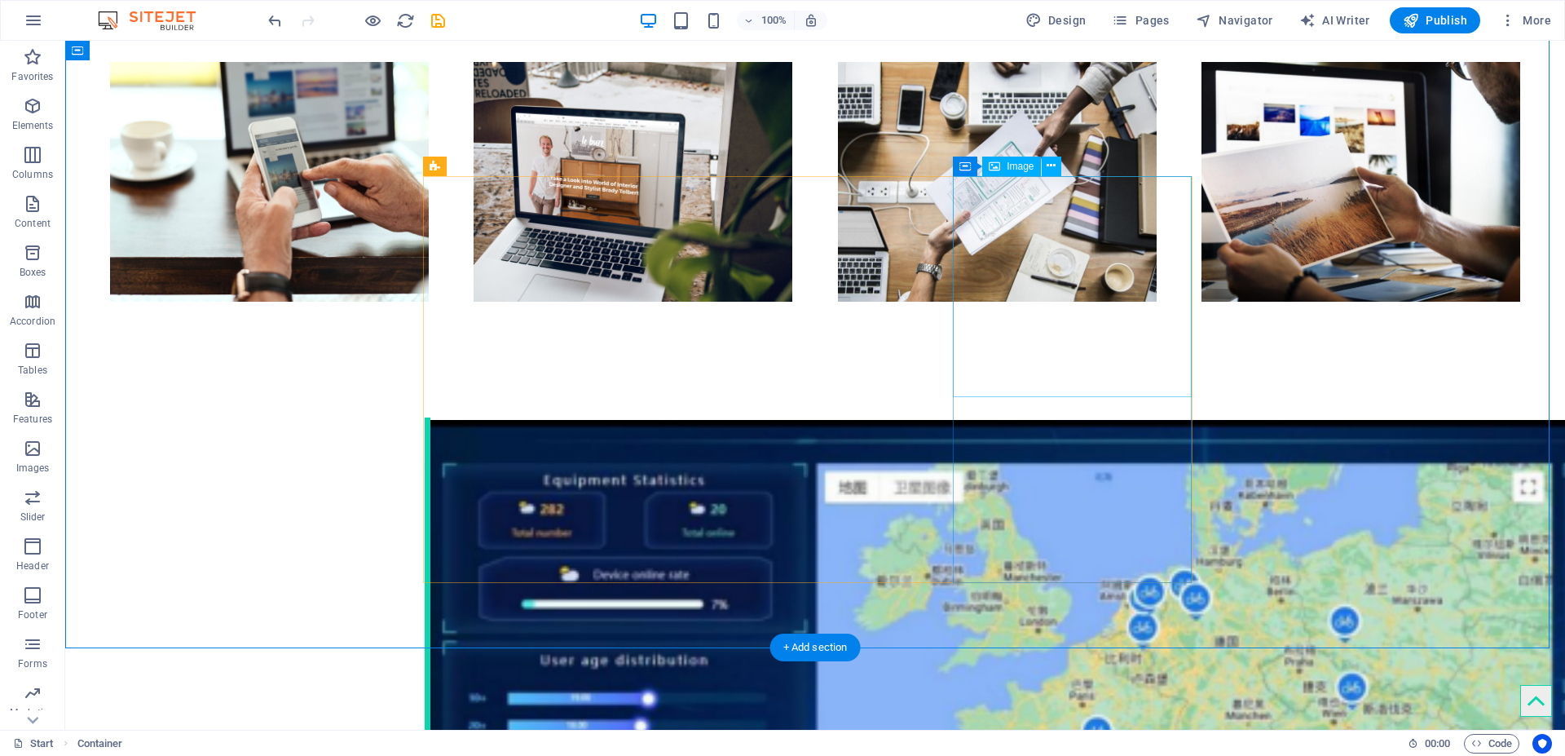
select select "%"
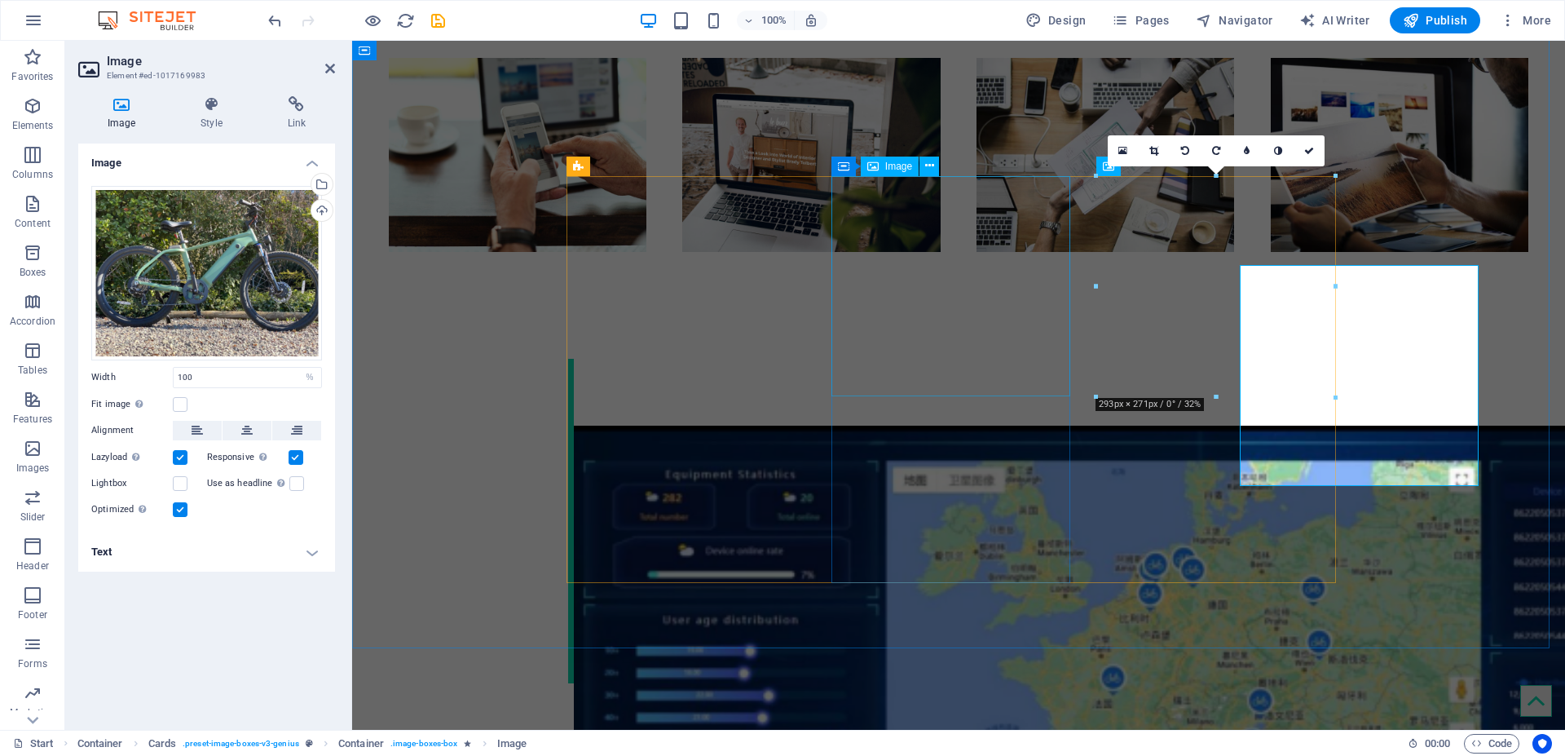
scroll to position [2159, 0]
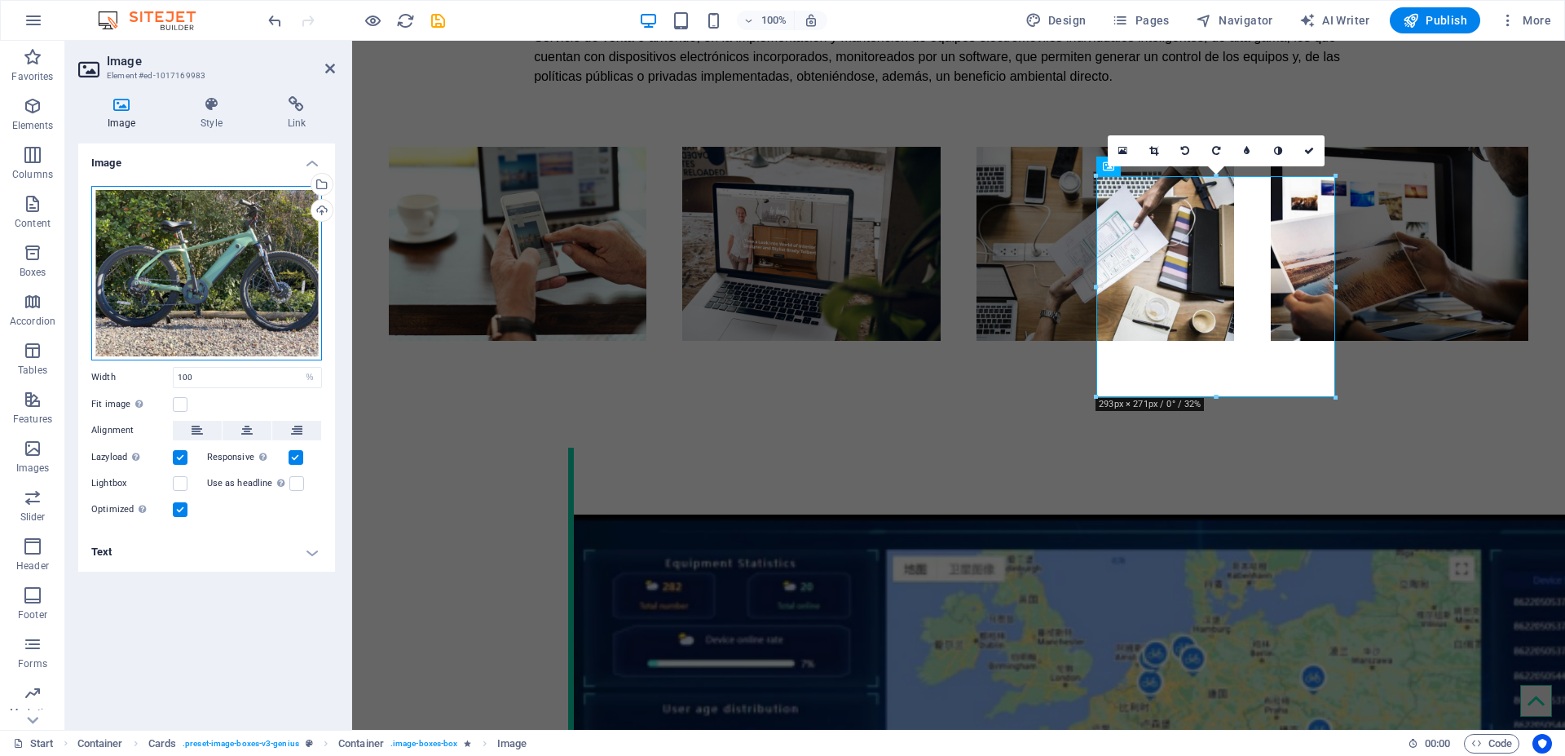
click at [208, 248] on div "Drag files here, click to choose files or select files from Files or our free s…" at bounding box center [206, 273] width 231 height 174
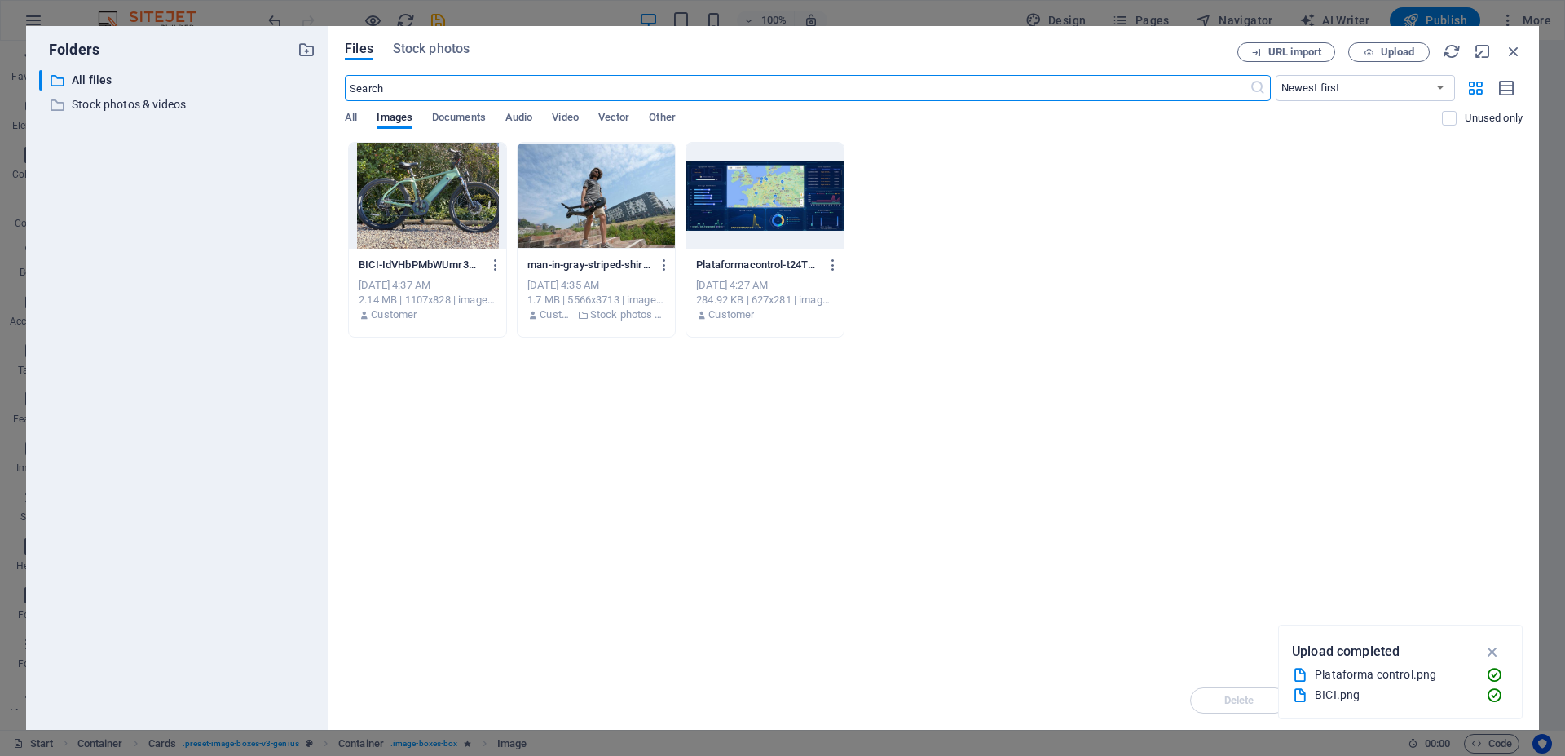
scroll to position [2114, 0]
click at [454, 215] on div at bounding box center [427, 196] width 157 height 106
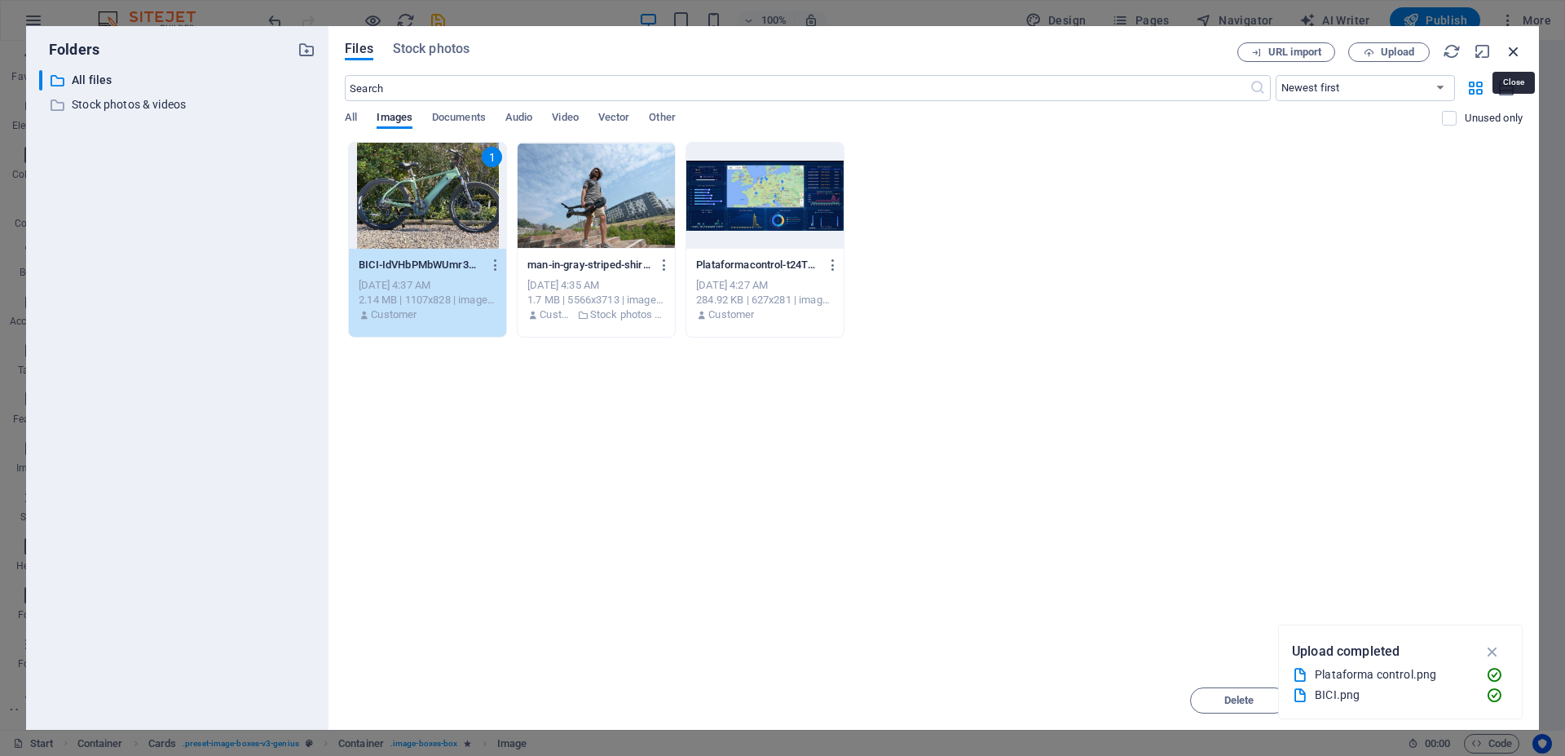
click at [1515, 55] on icon "button" at bounding box center [1514, 51] width 18 height 18
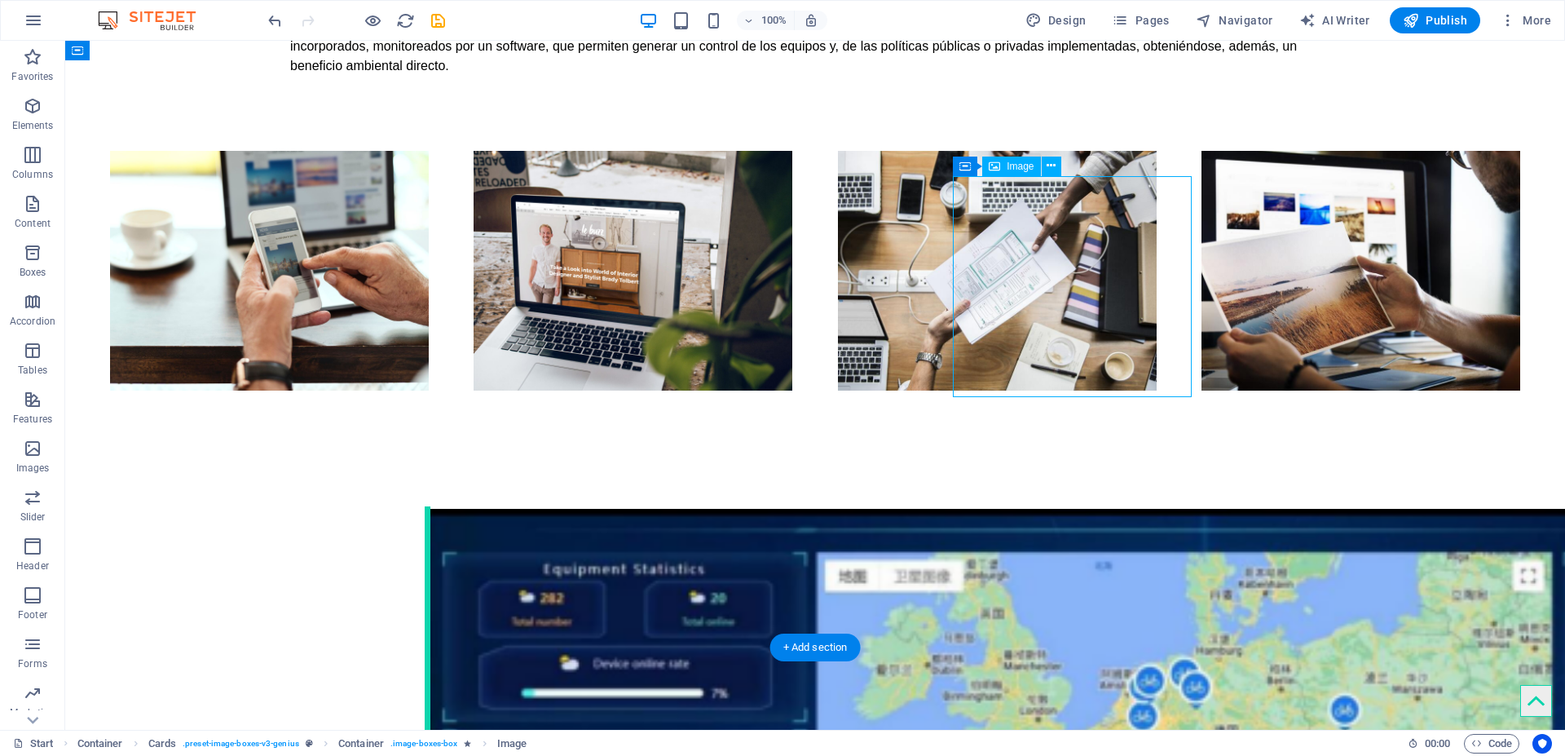
select select "%"
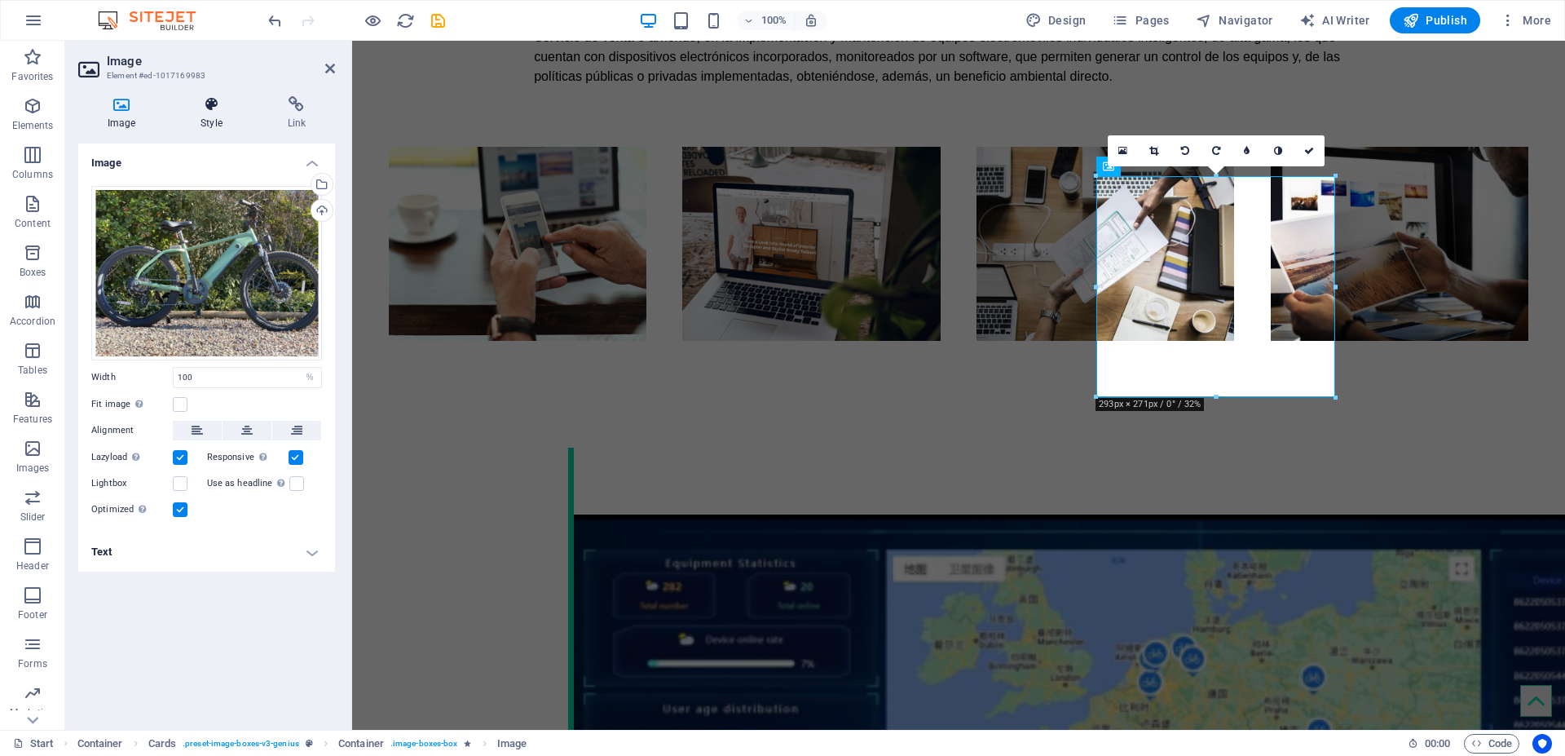
click at [207, 113] on h4 "Style" at bounding box center [214, 113] width 86 height 34
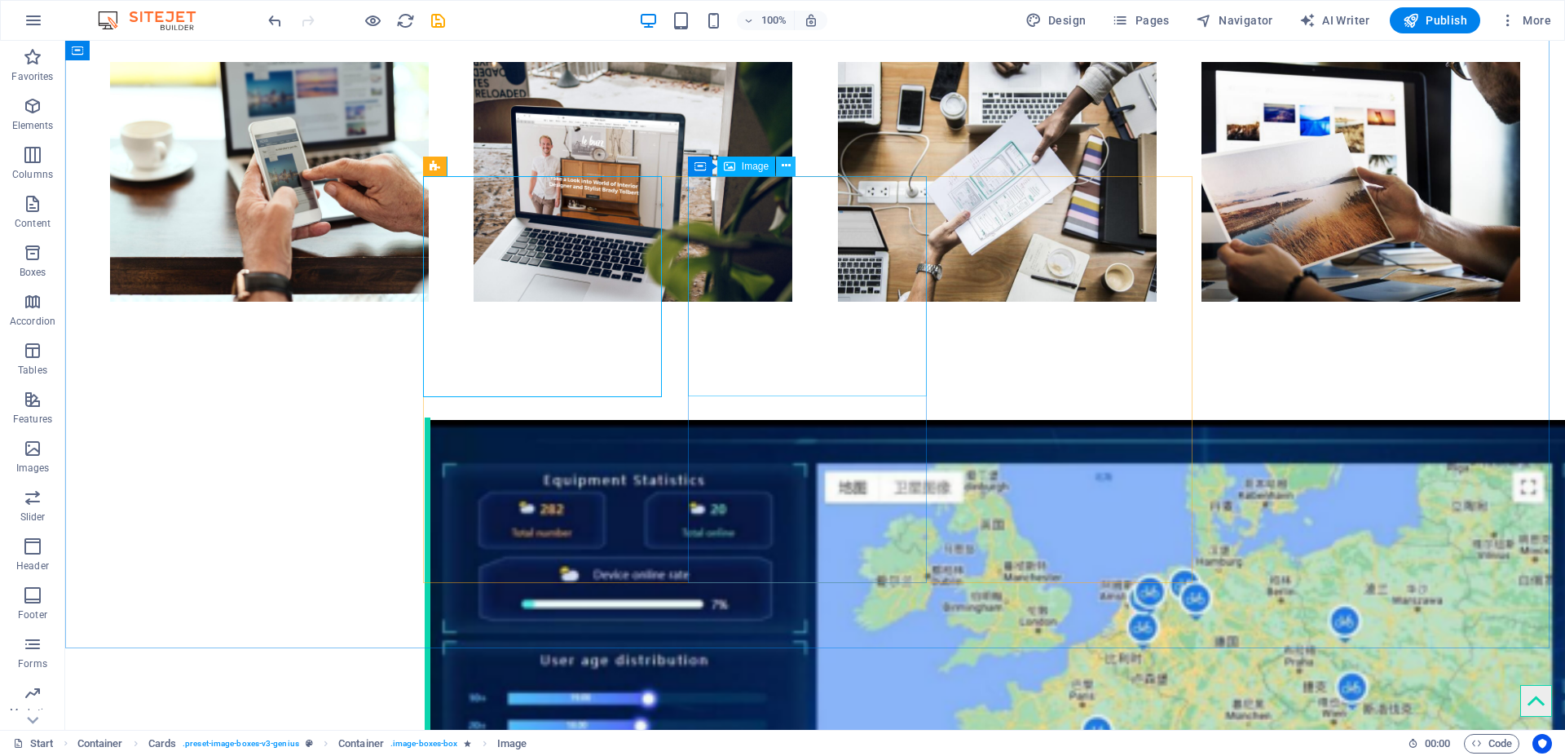
click at [788, 171] on icon at bounding box center [786, 165] width 9 height 17
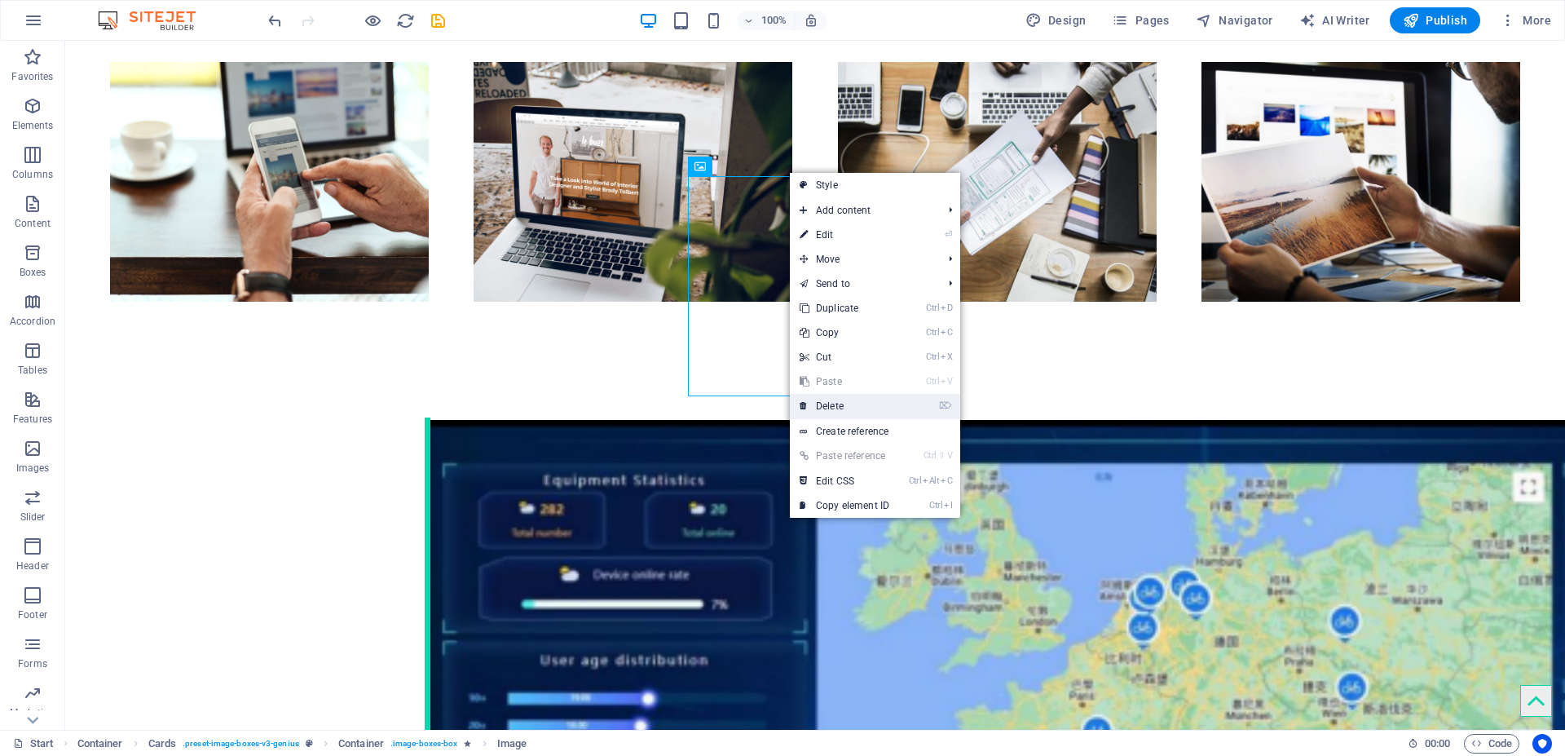
click at [841, 407] on link "⌦ Delete" at bounding box center [844, 406] width 109 height 24
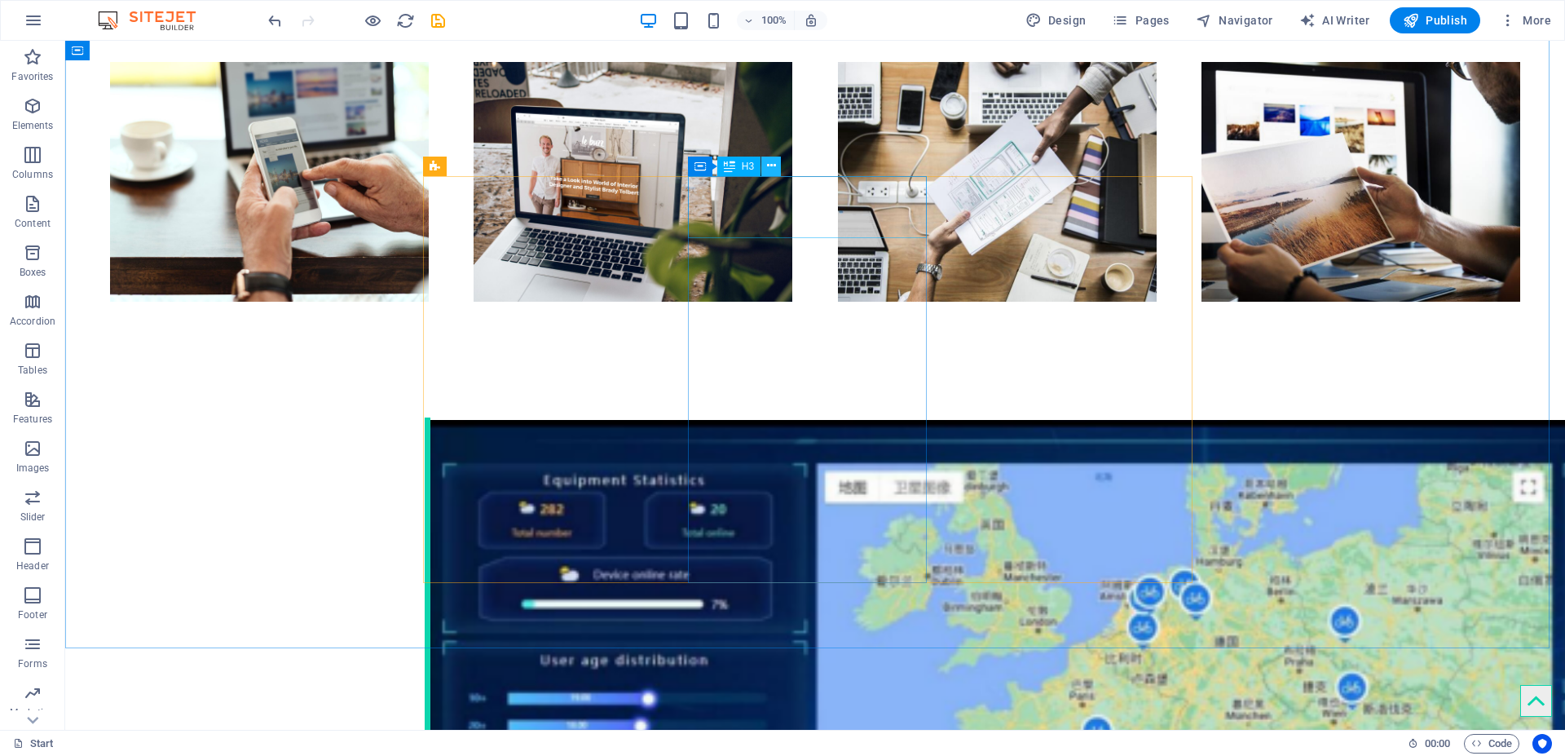
click at [773, 167] on icon at bounding box center [771, 165] width 9 height 17
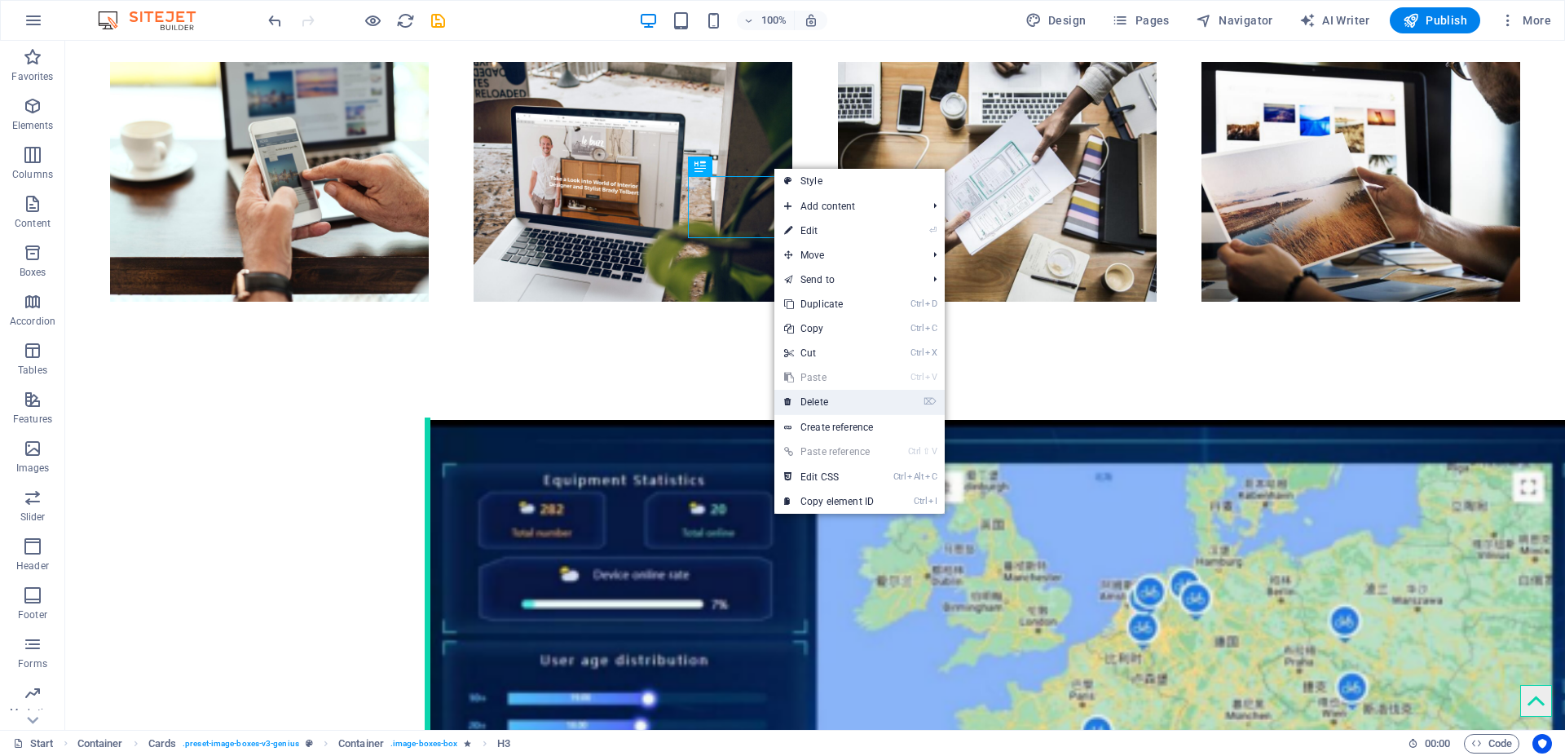
click at [822, 391] on link "⌦ Delete" at bounding box center [828, 402] width 109 height 24
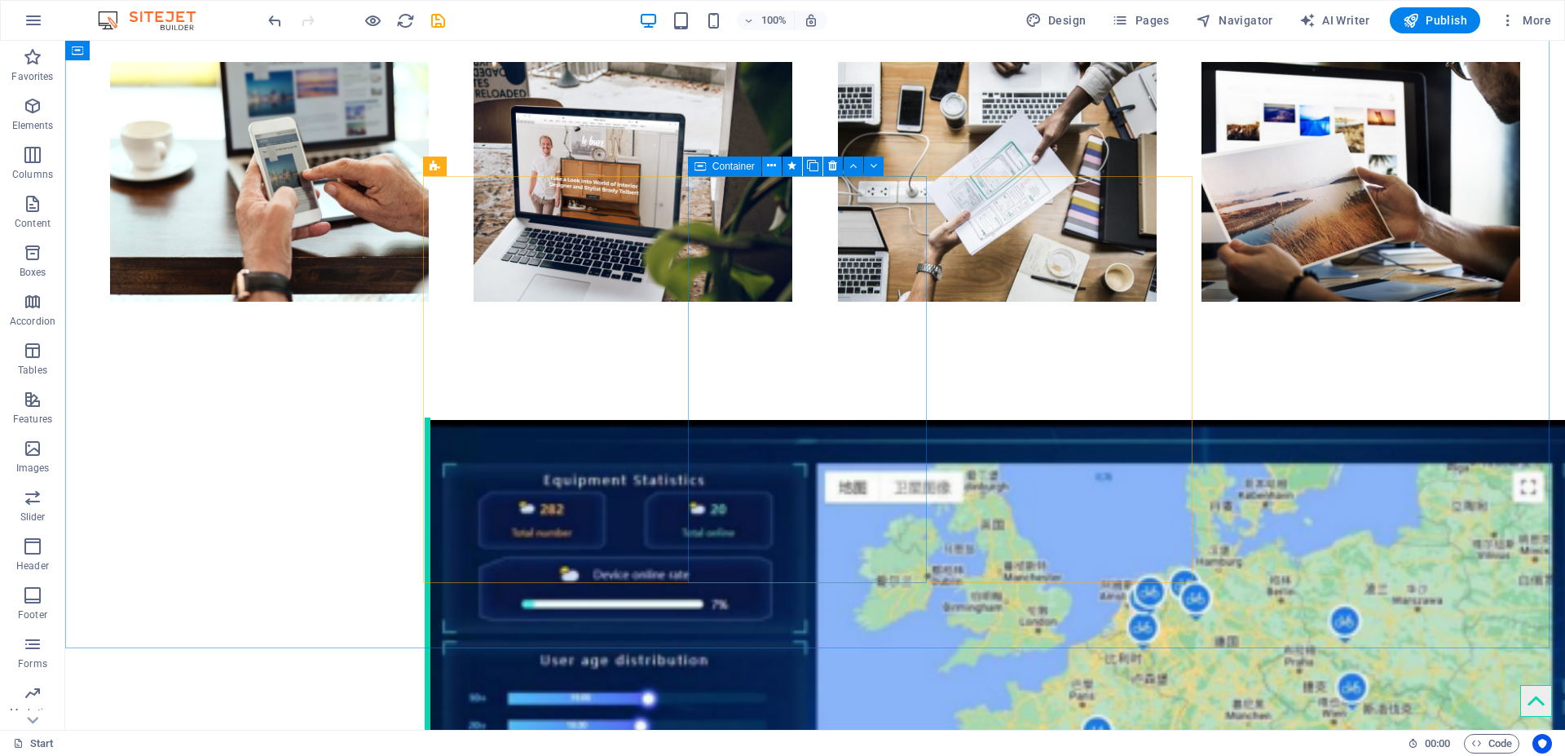
click at [770, 165] on icon at bounding box center [771, 165] width 9 height 17
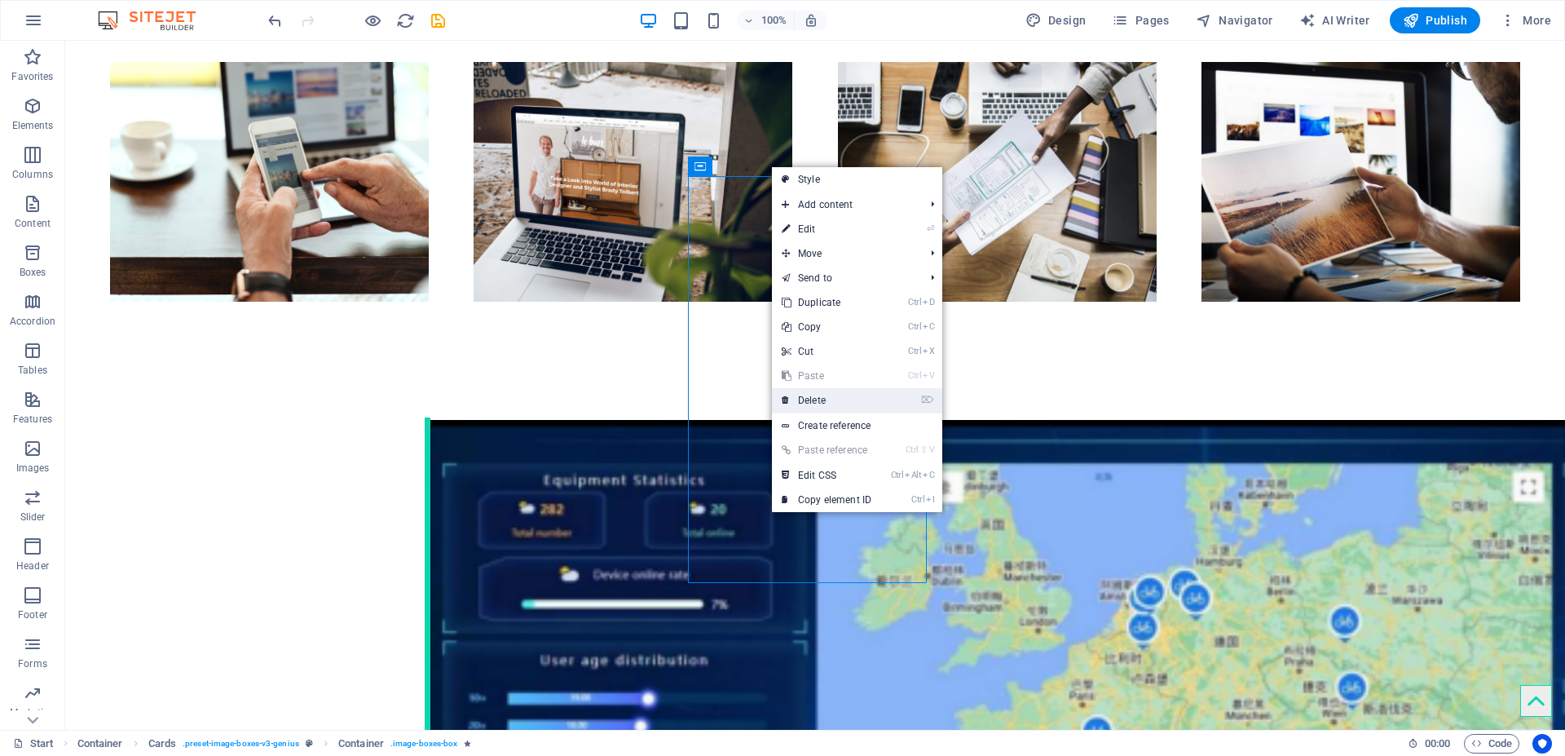
click at [811, 402] on link "⌦ Delete" at bounding box center [826, 400] width 109 height 24
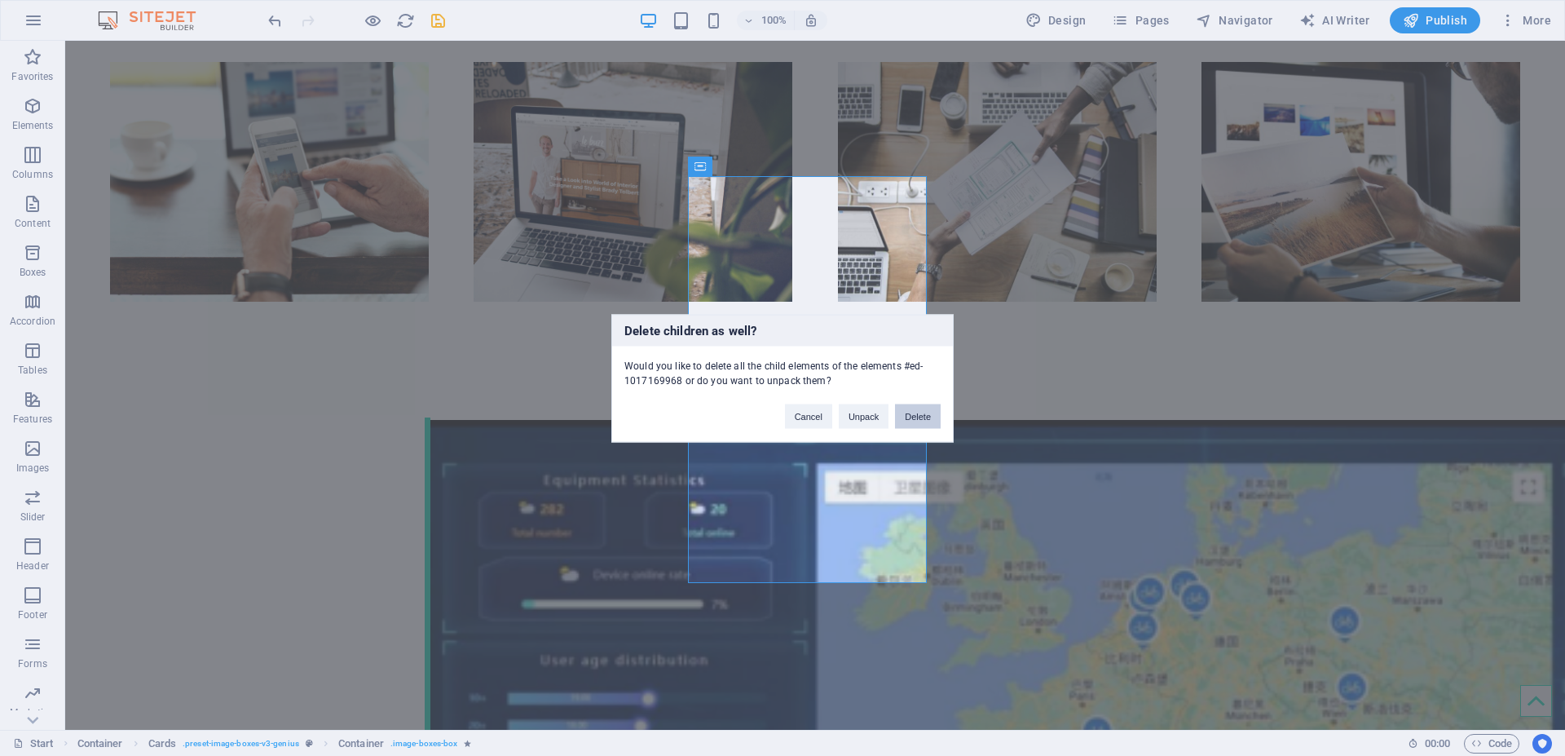
click at [905, 417] on button "Delete" at bounding box center [918, 415] width 46 height 24
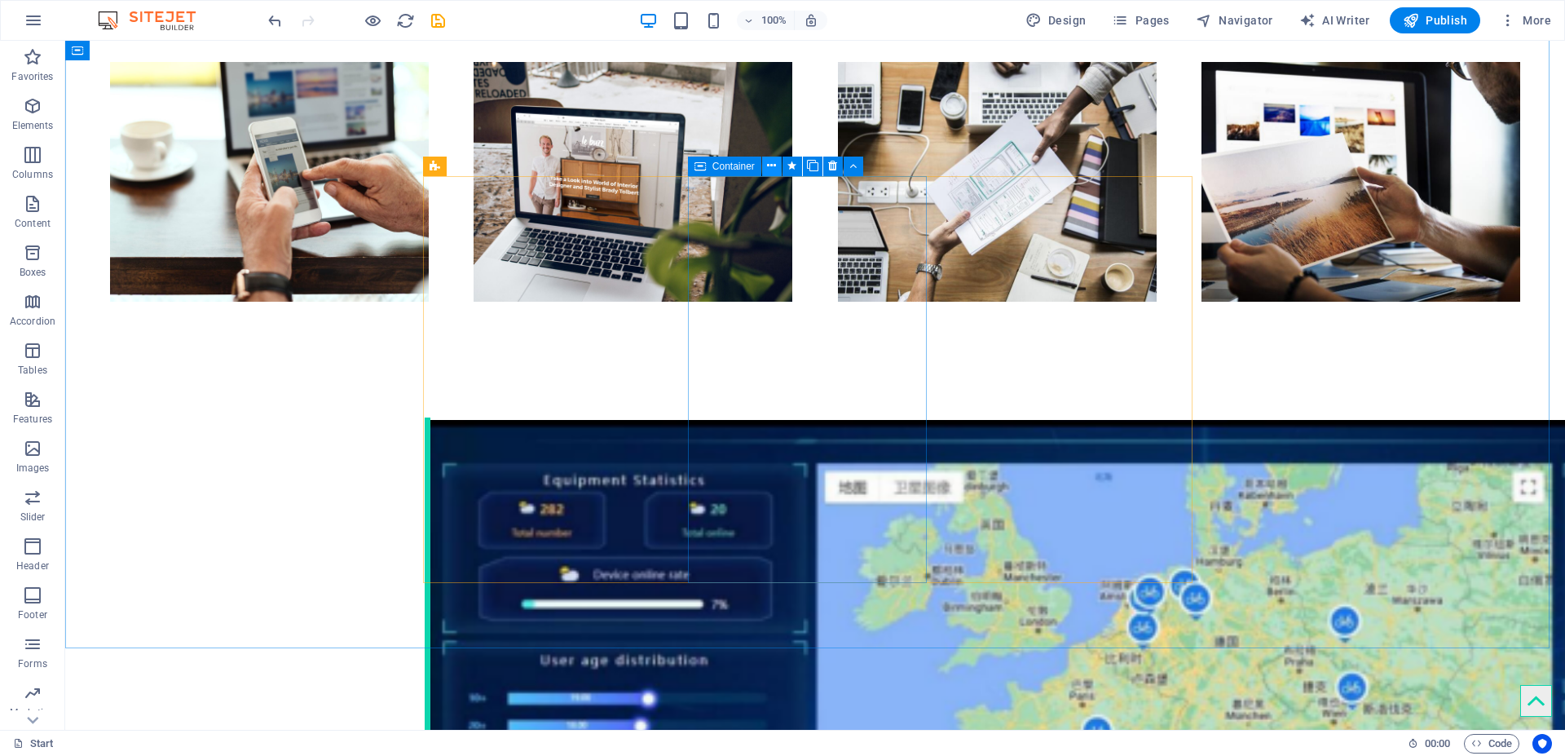
click at [771, 166] on icon at bounding box center [771, 165] width 9 height 17
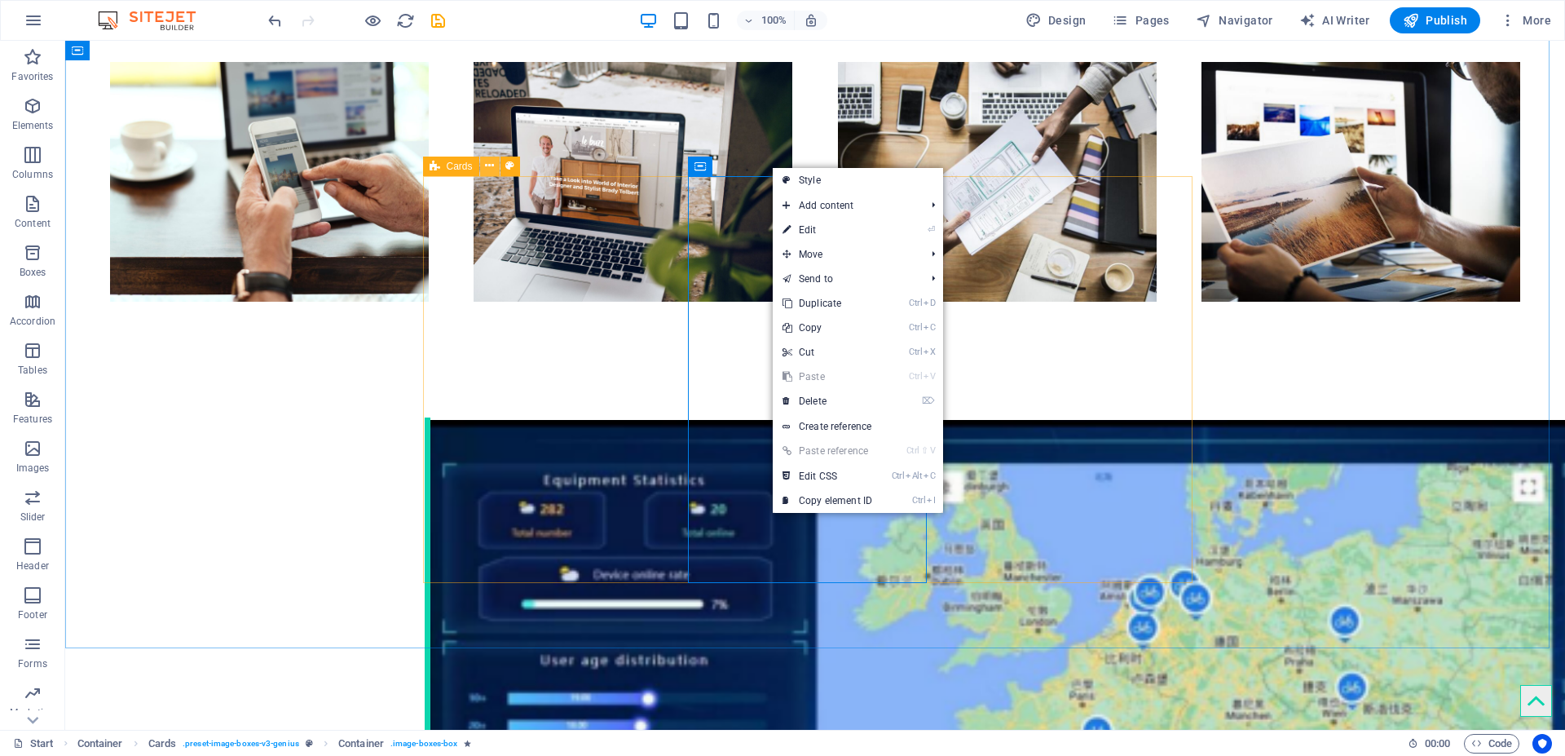
click at [492, 166] on icon at bounding box center [489, 165] width 9 height 17
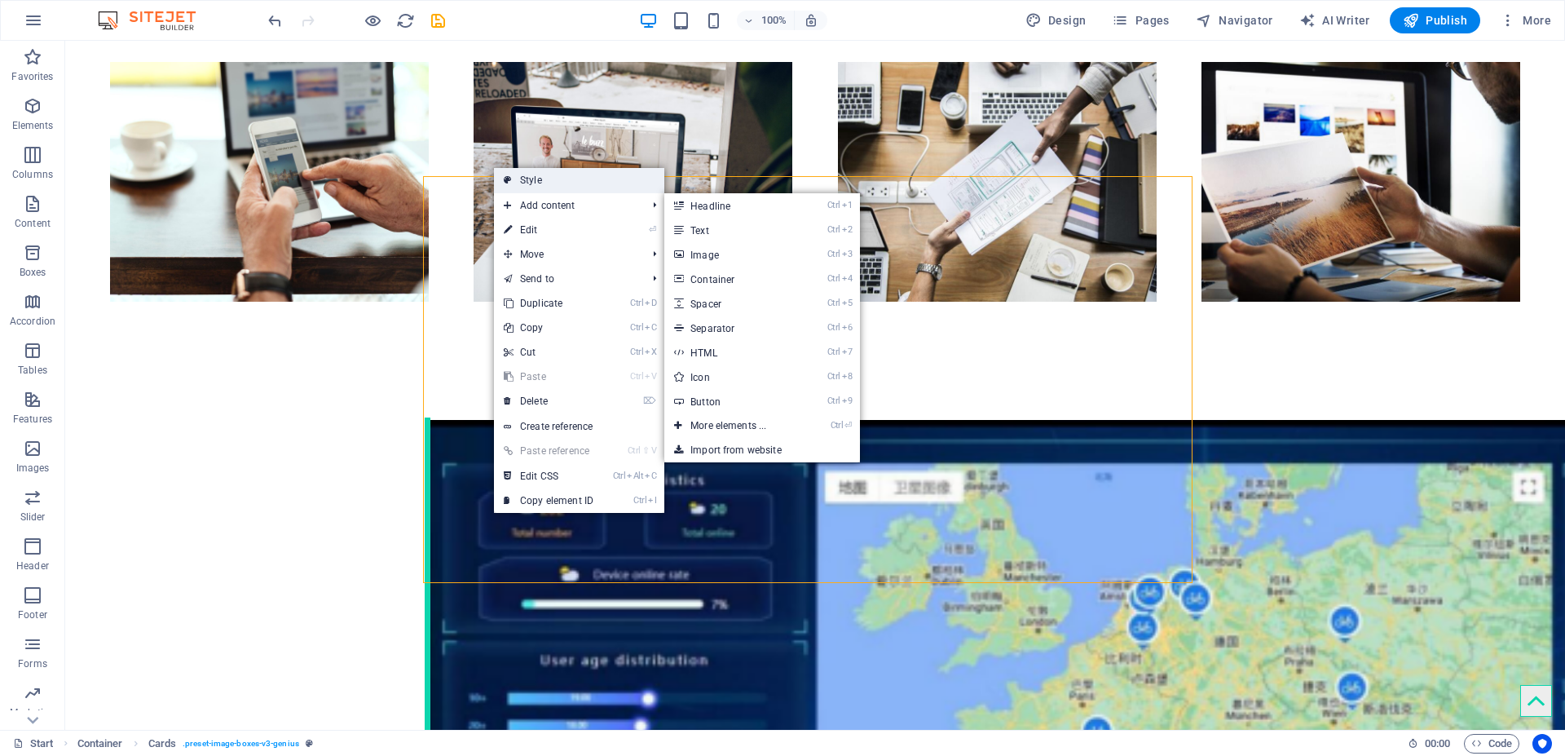
click at [547, 182] on link "Style" at bounding box center [579, 180] width 170 height 24
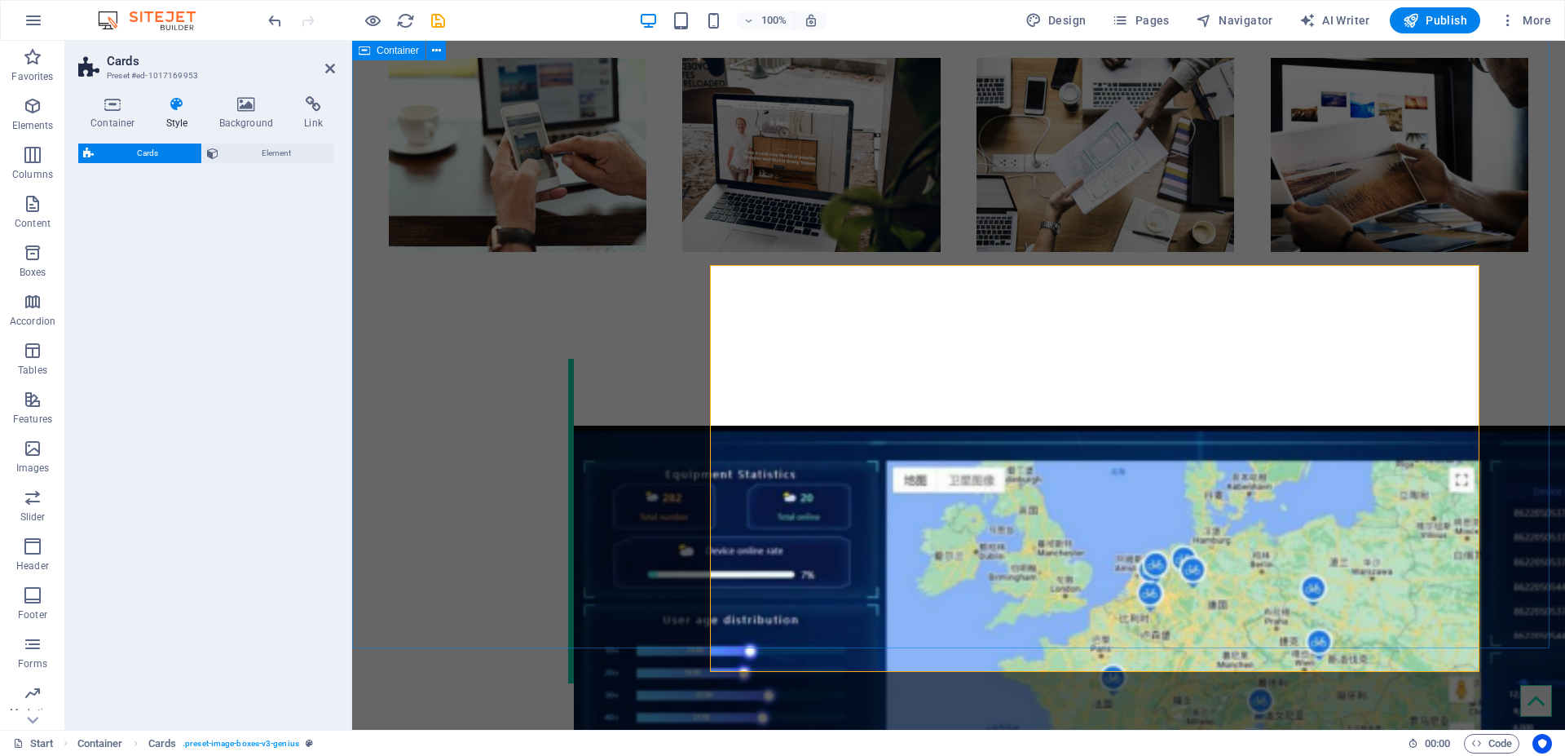
scroll to position [2159, 0]
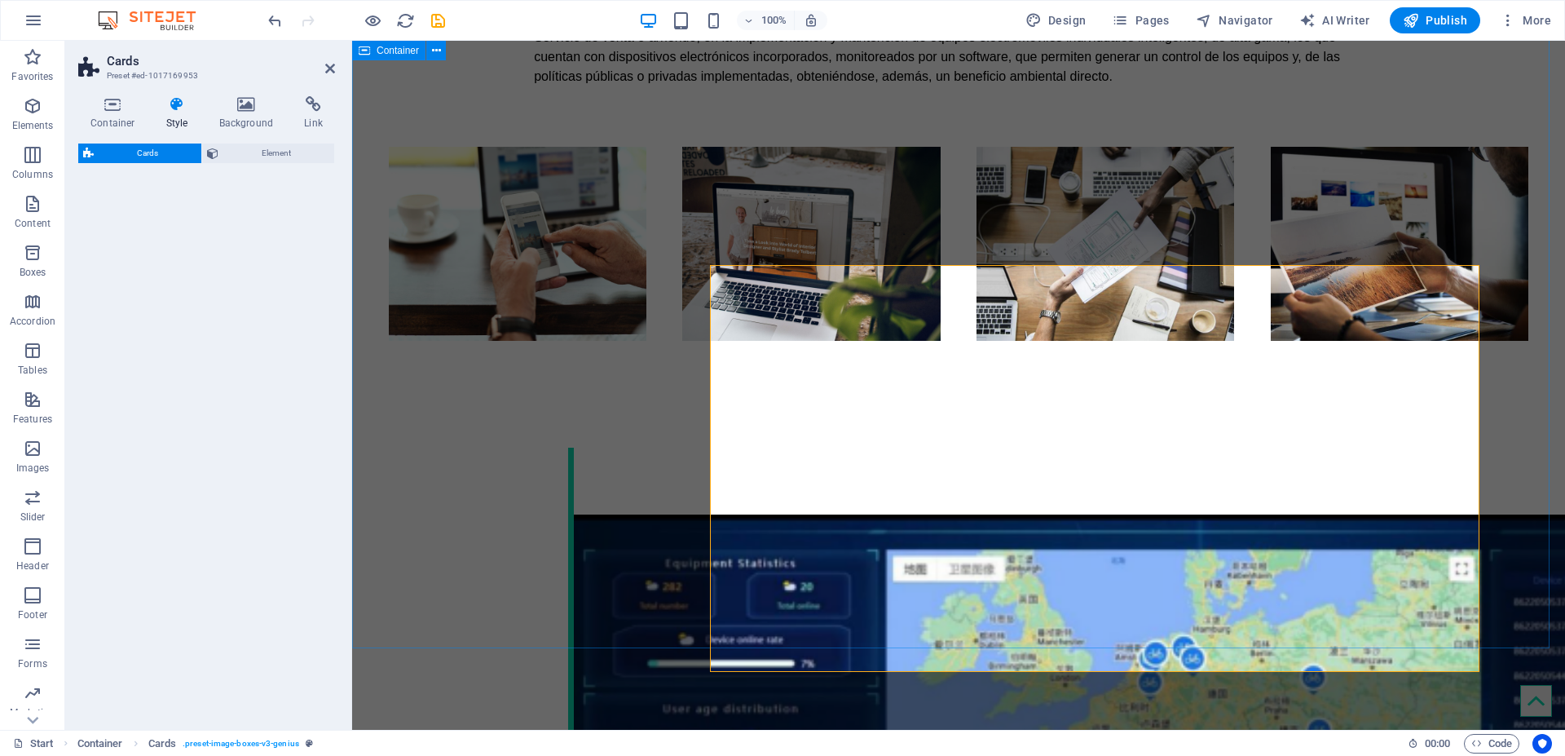
select select "rem"
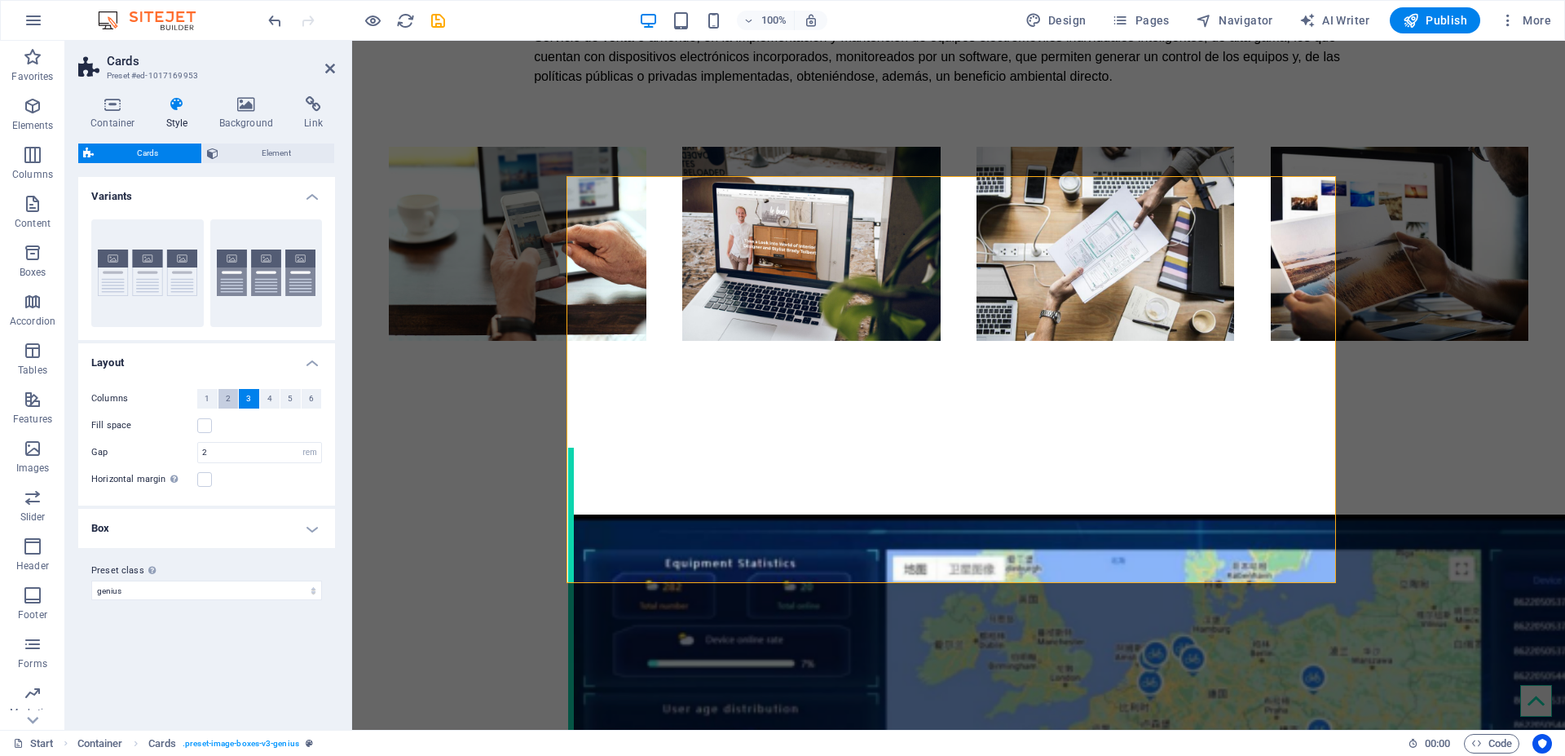
click at [226, 399] on span "2" at bounding box center [228, 399] width 5 height 20
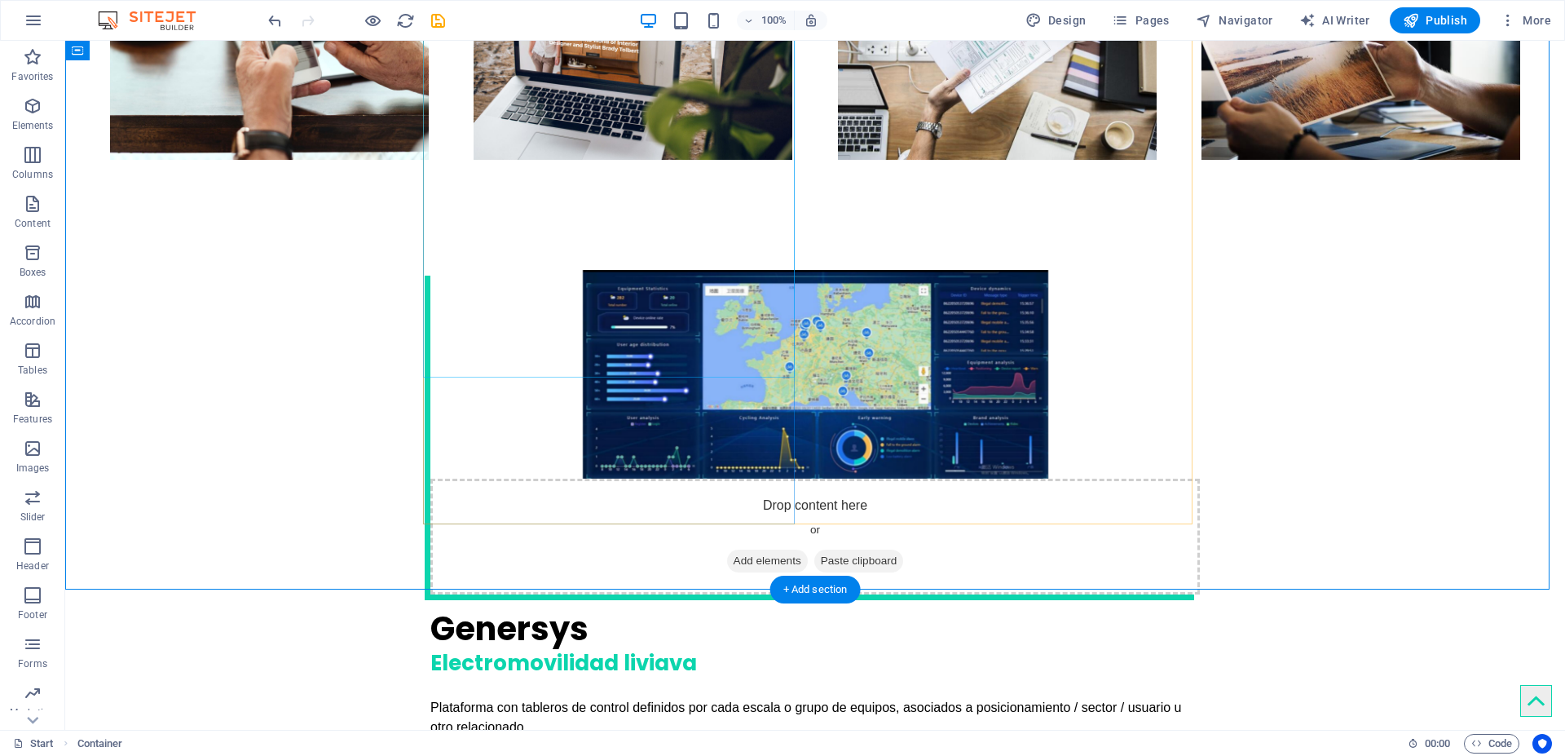
scroll to position [2391, 0]
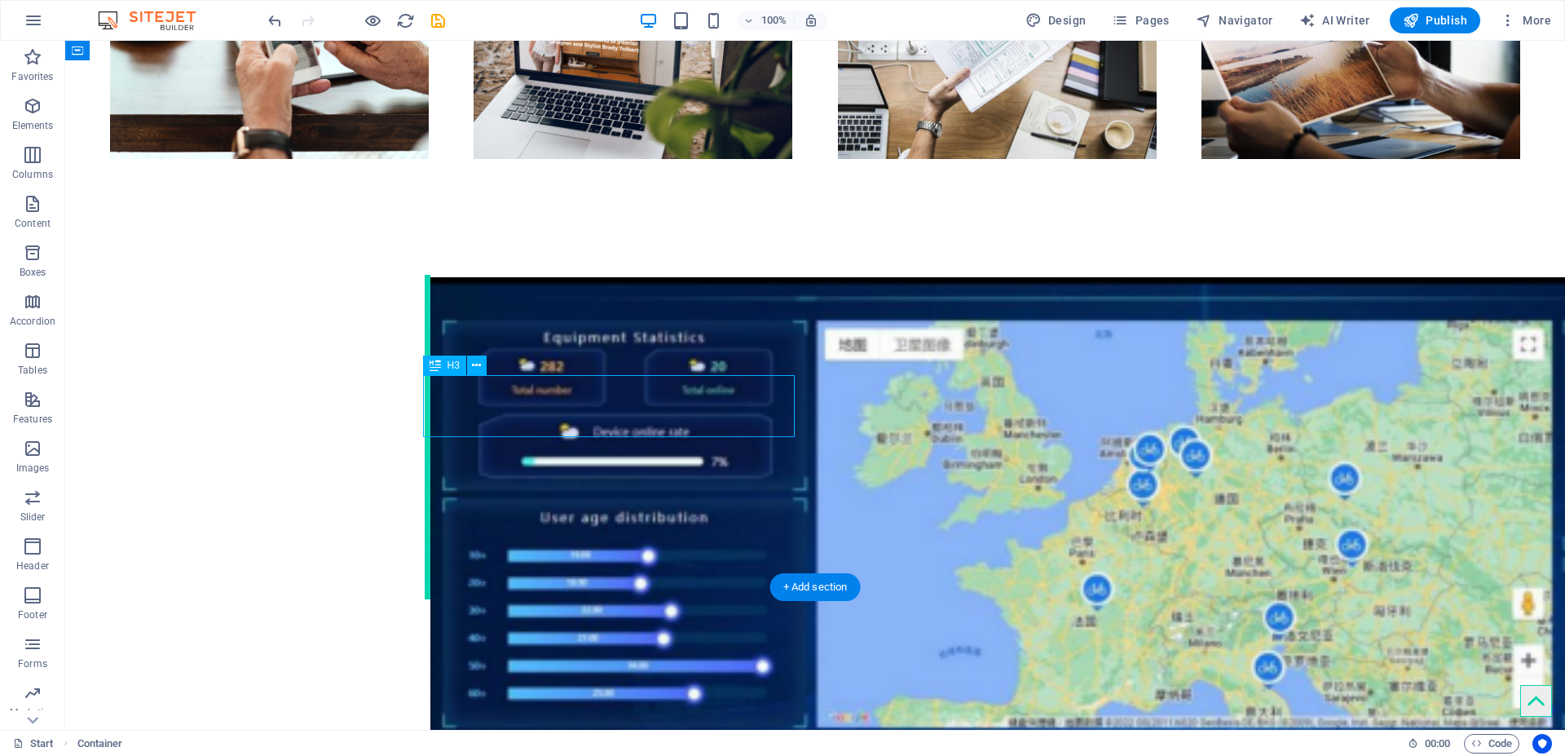
scroll to position [2302, 0]
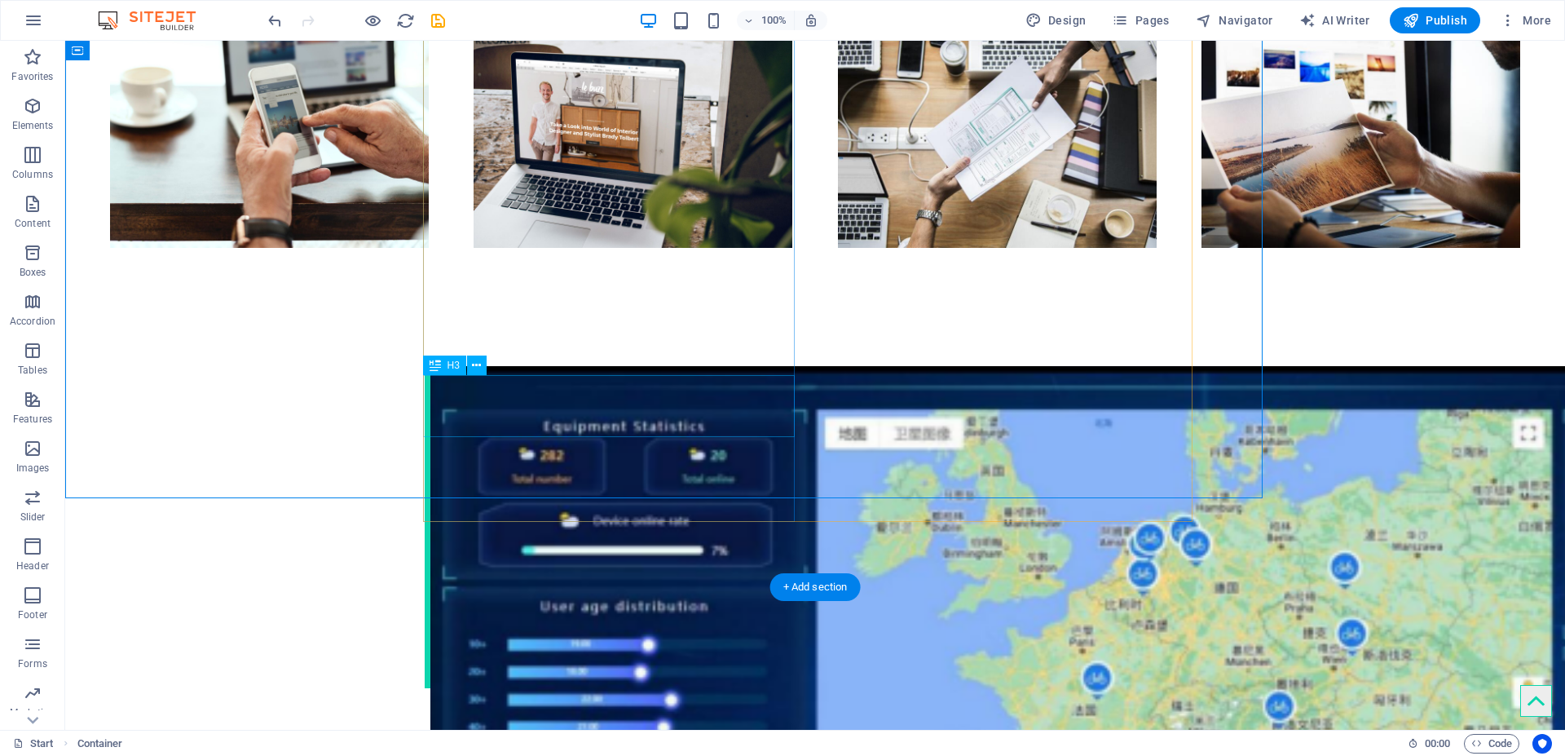
scroll to position [2391, 0]
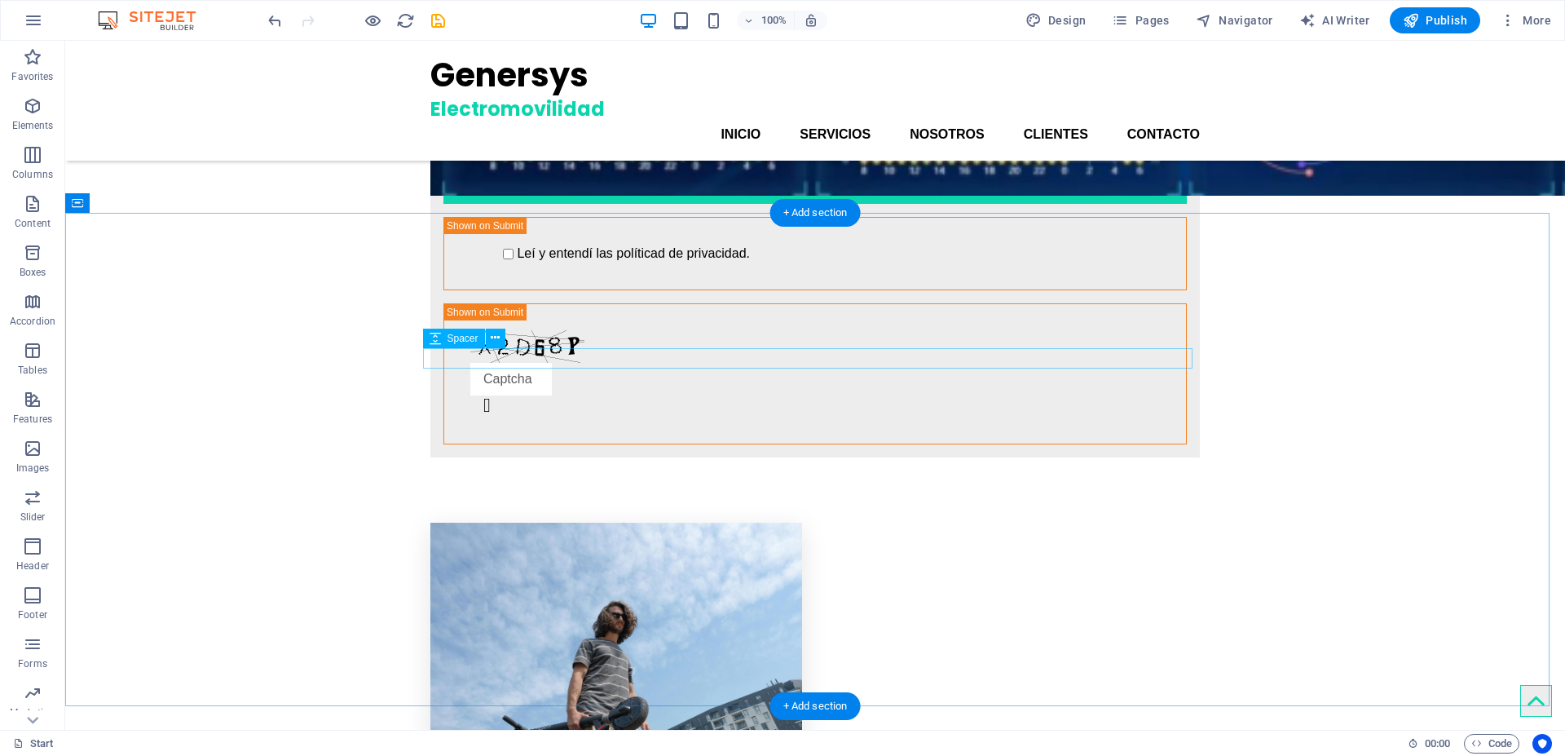
scroll to position [3144, 0]
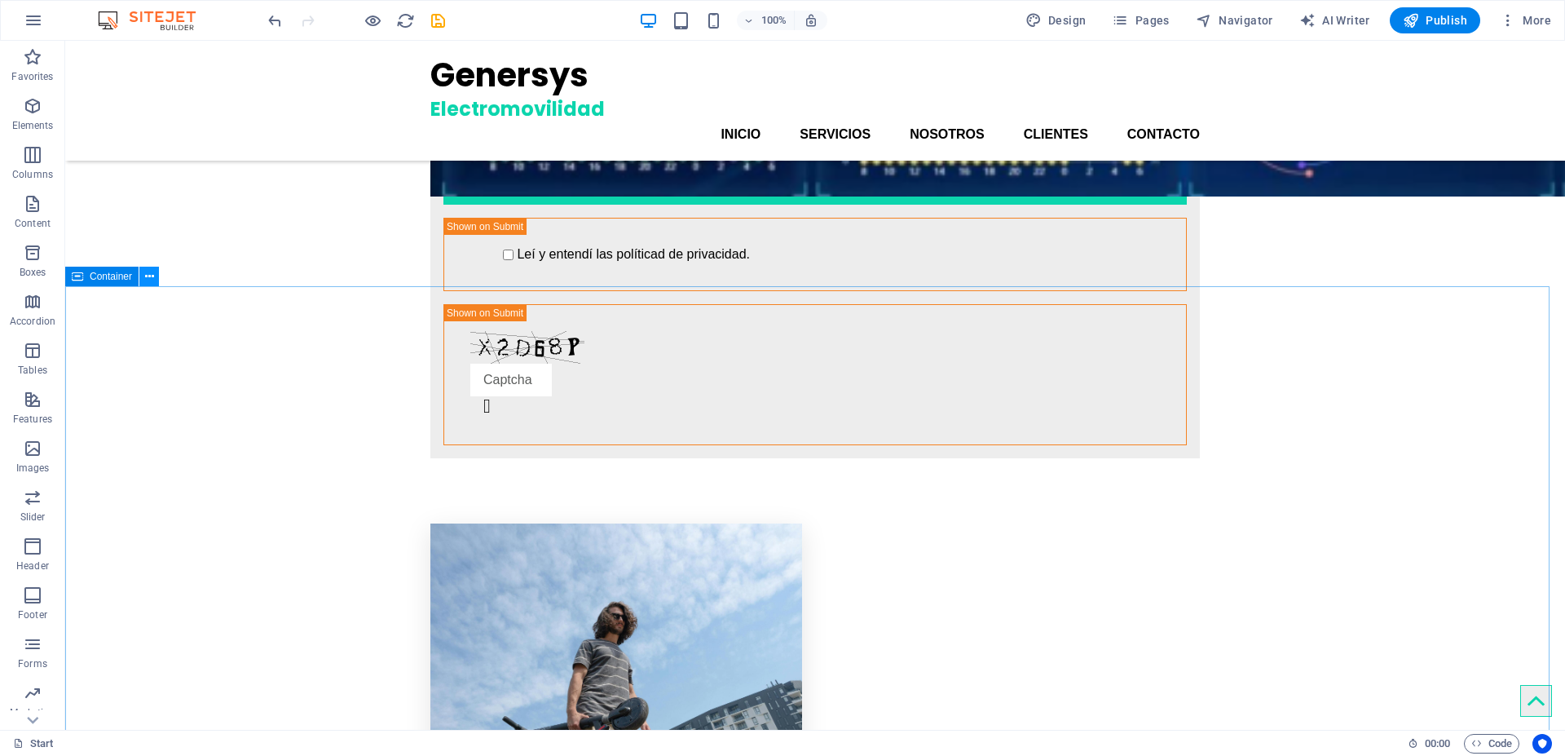
click at [147, 276] on icon at bounding box center [149, 276] width 9 height 17
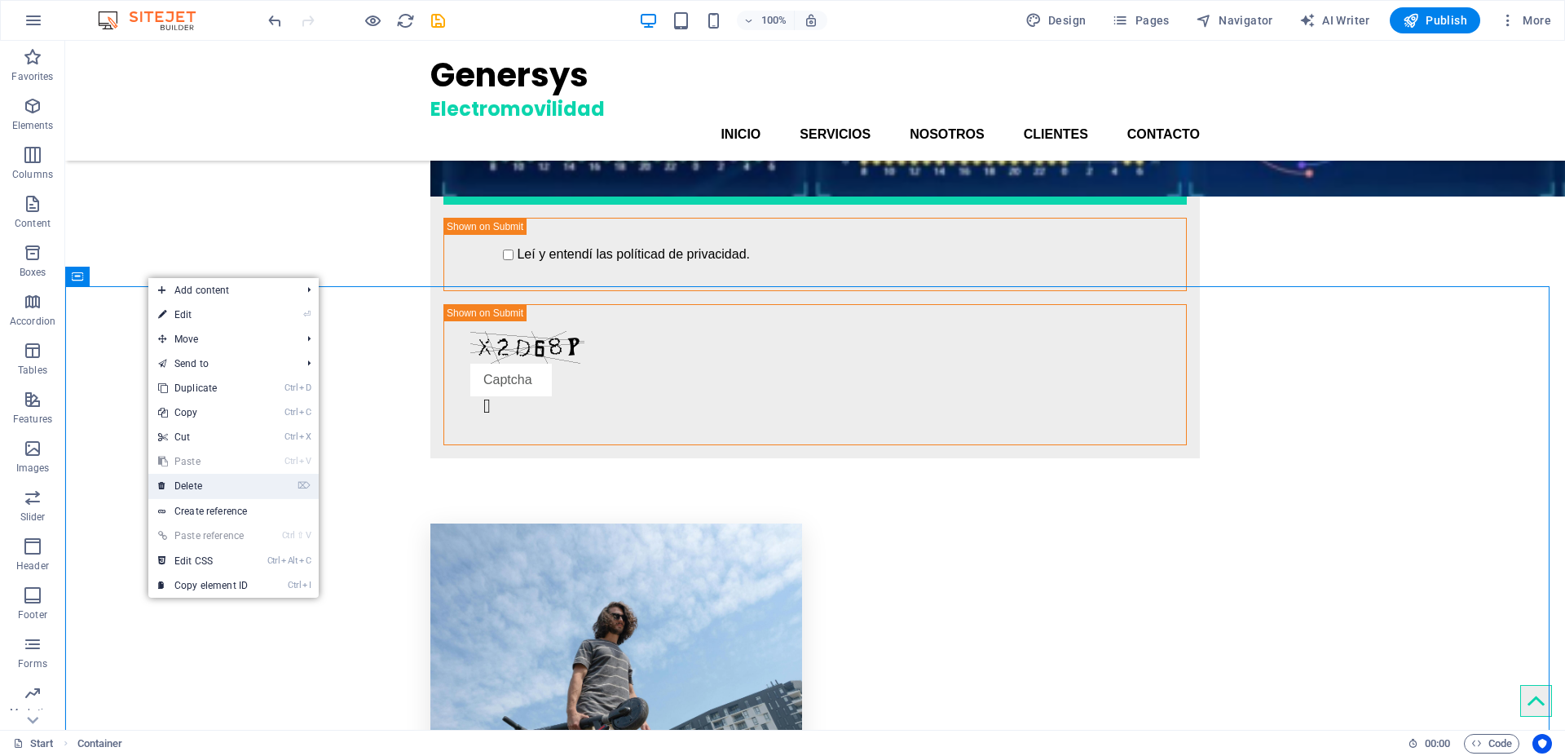
click at [194, 490] on link "⌦ Delete" at bounding box center [202, 486] width 109 height 24
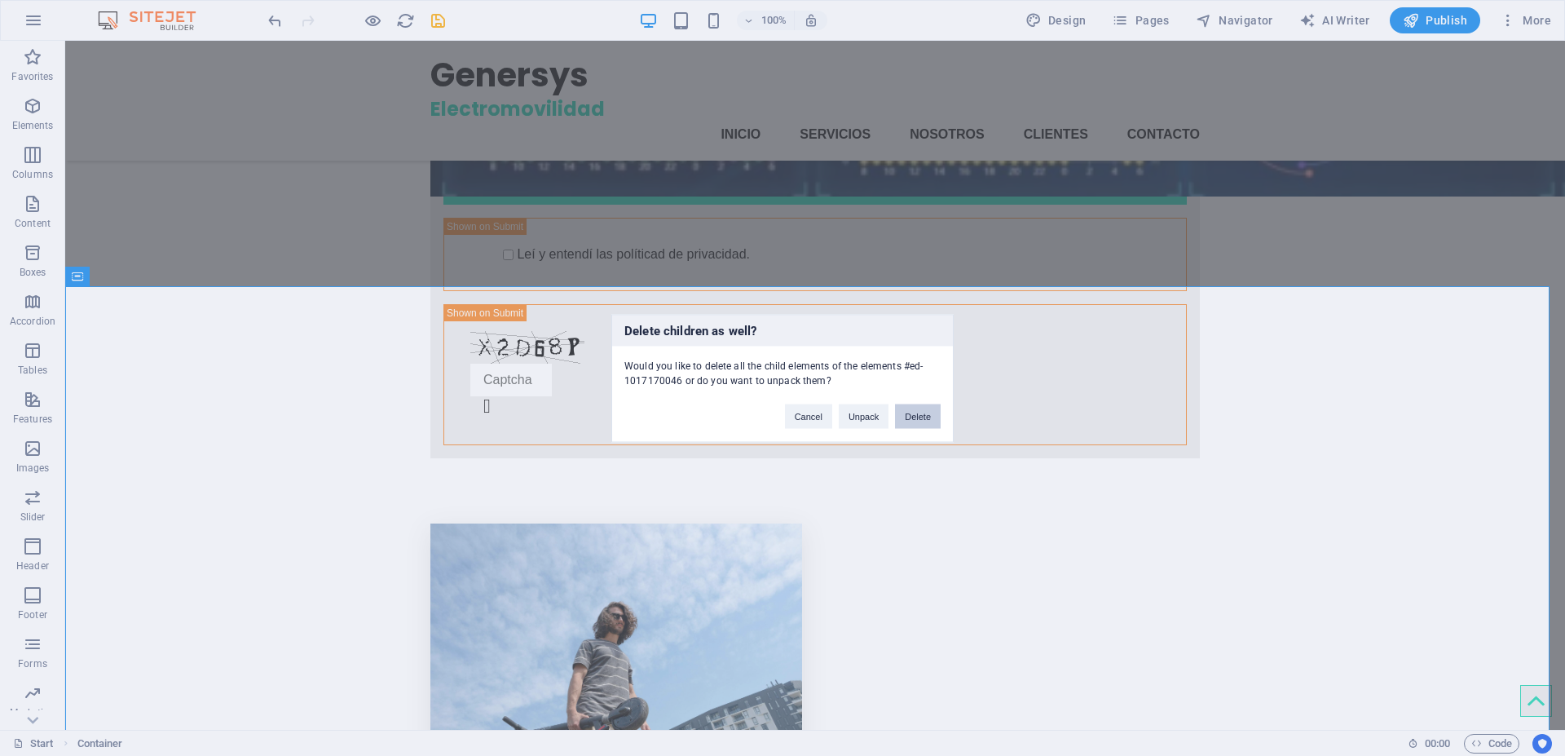
click at [914, 413] on button "Delete" at bounding box center [918, 415] width 46 height 24
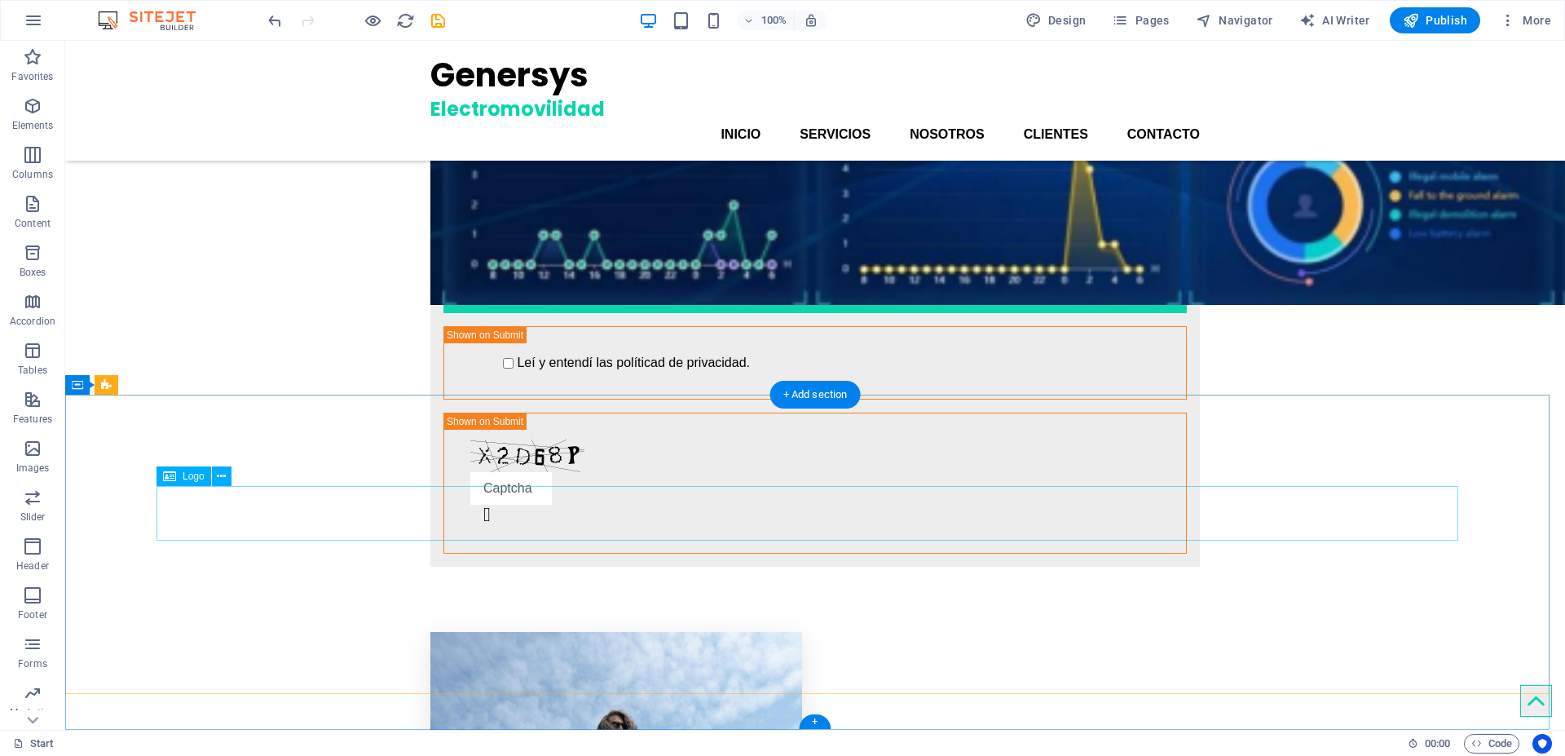
select select "px"
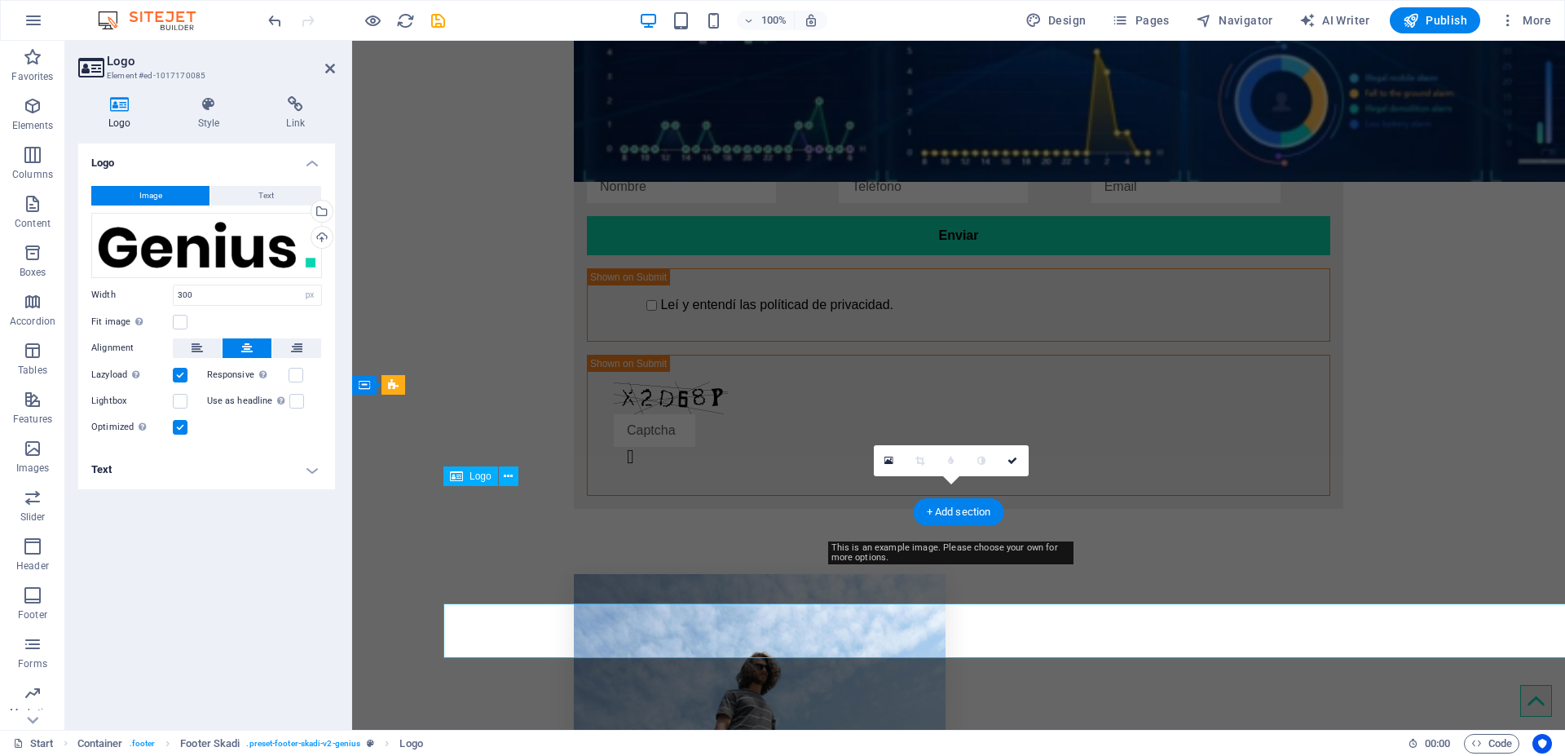
scroll to position [2918, 0]
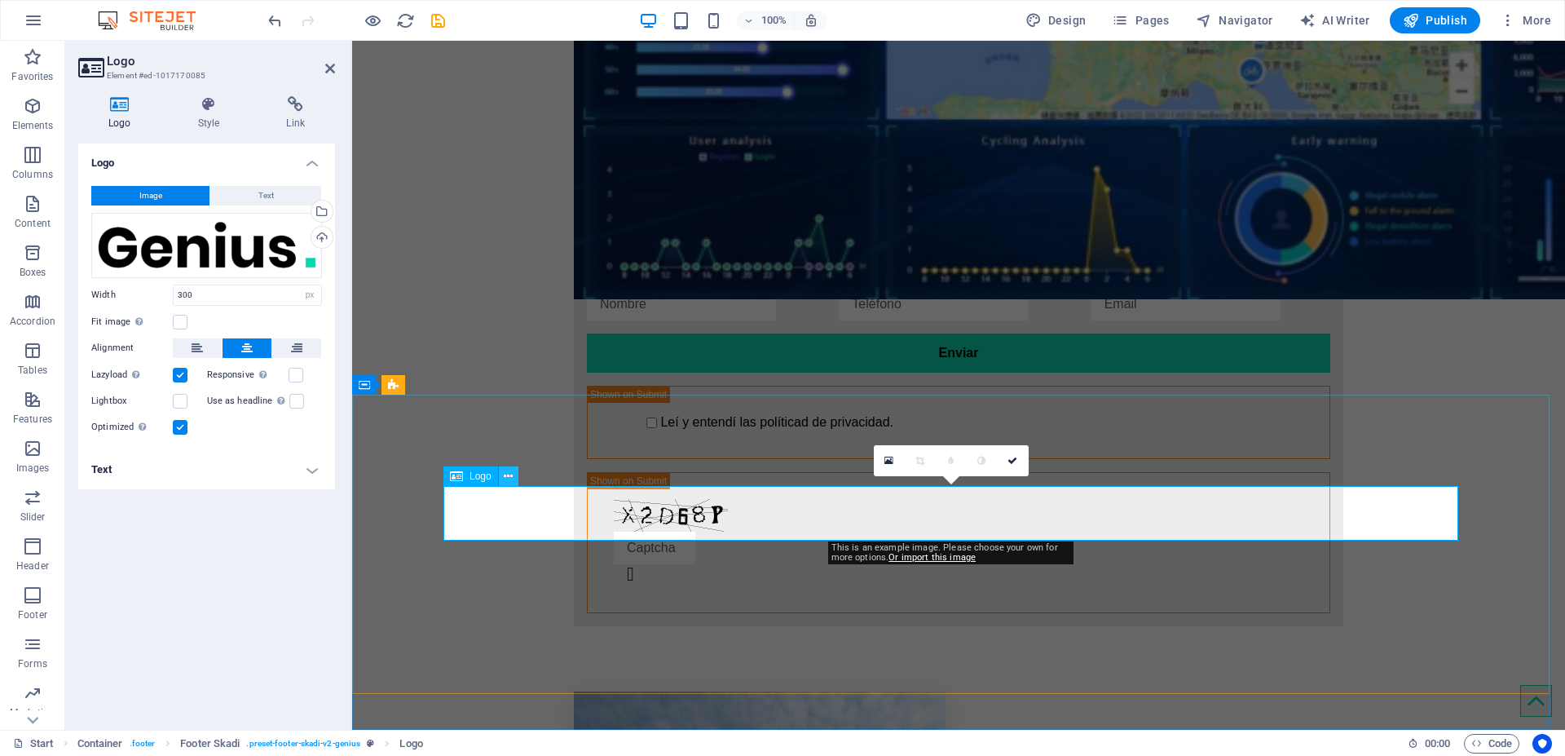
click at [507, 476] on icon at bounding box center [508, 476] width 9 height 17
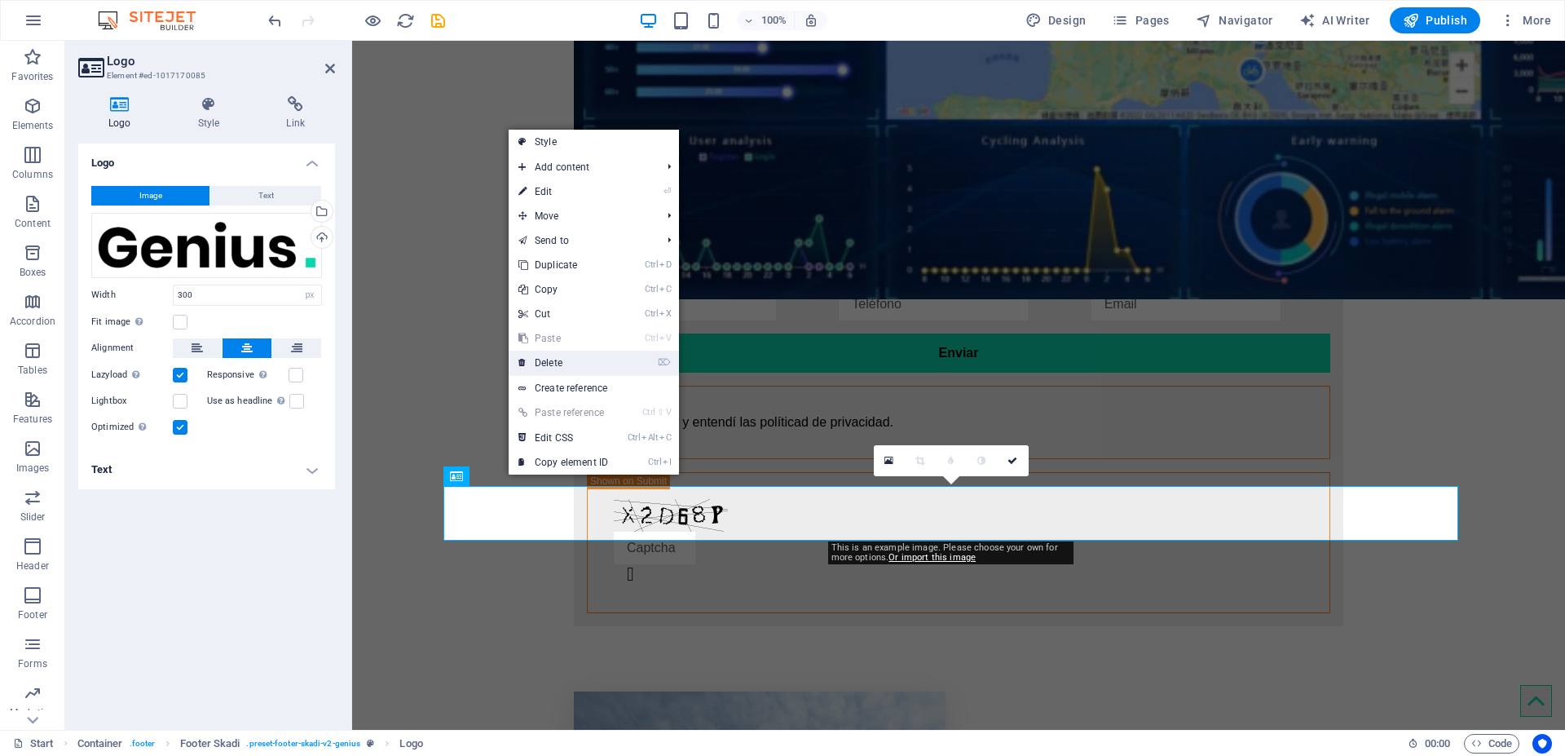
click at [548, 367] on link "⌦ Delete" at bounding box center [563, 362] width 109 height 24
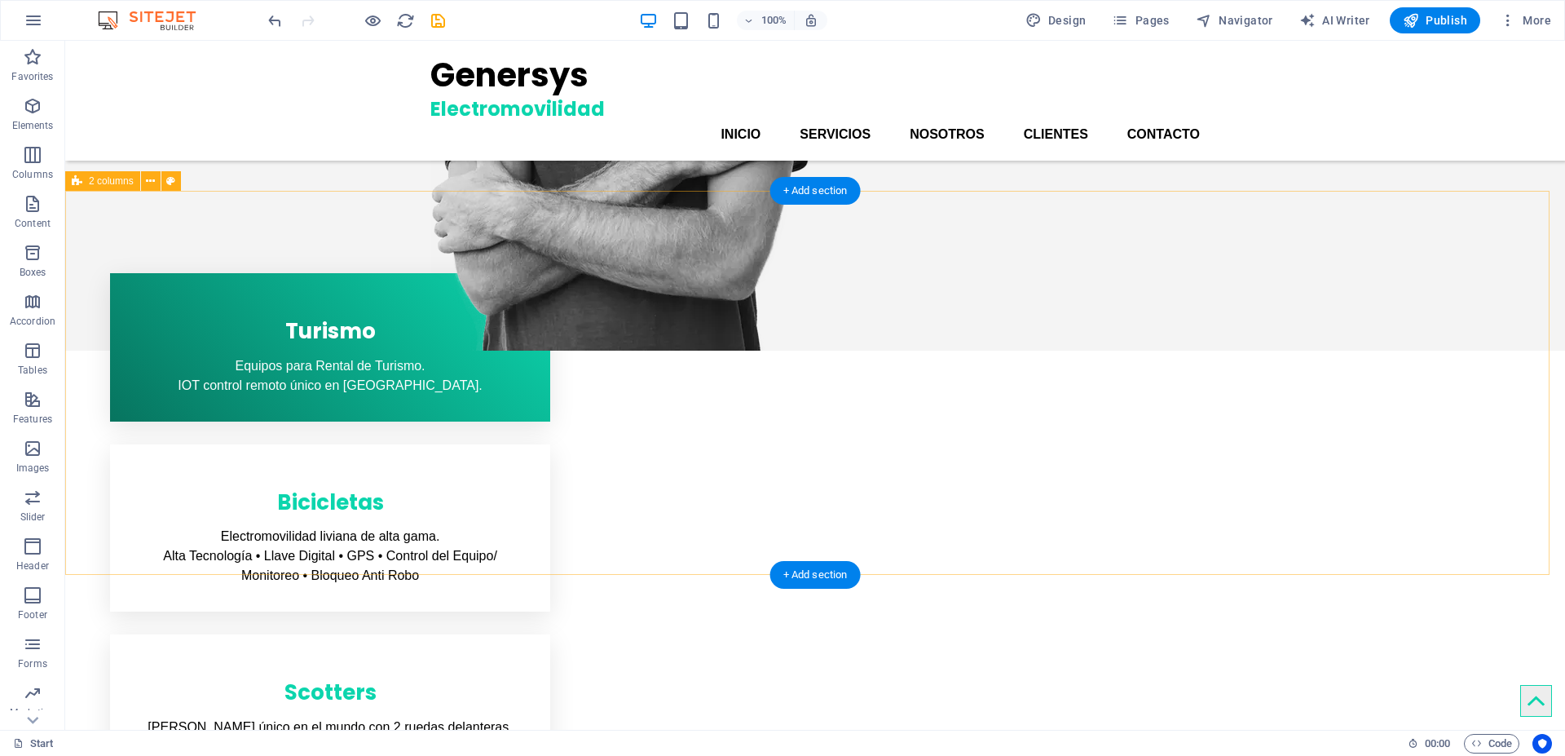
scroll to position [0, 0]
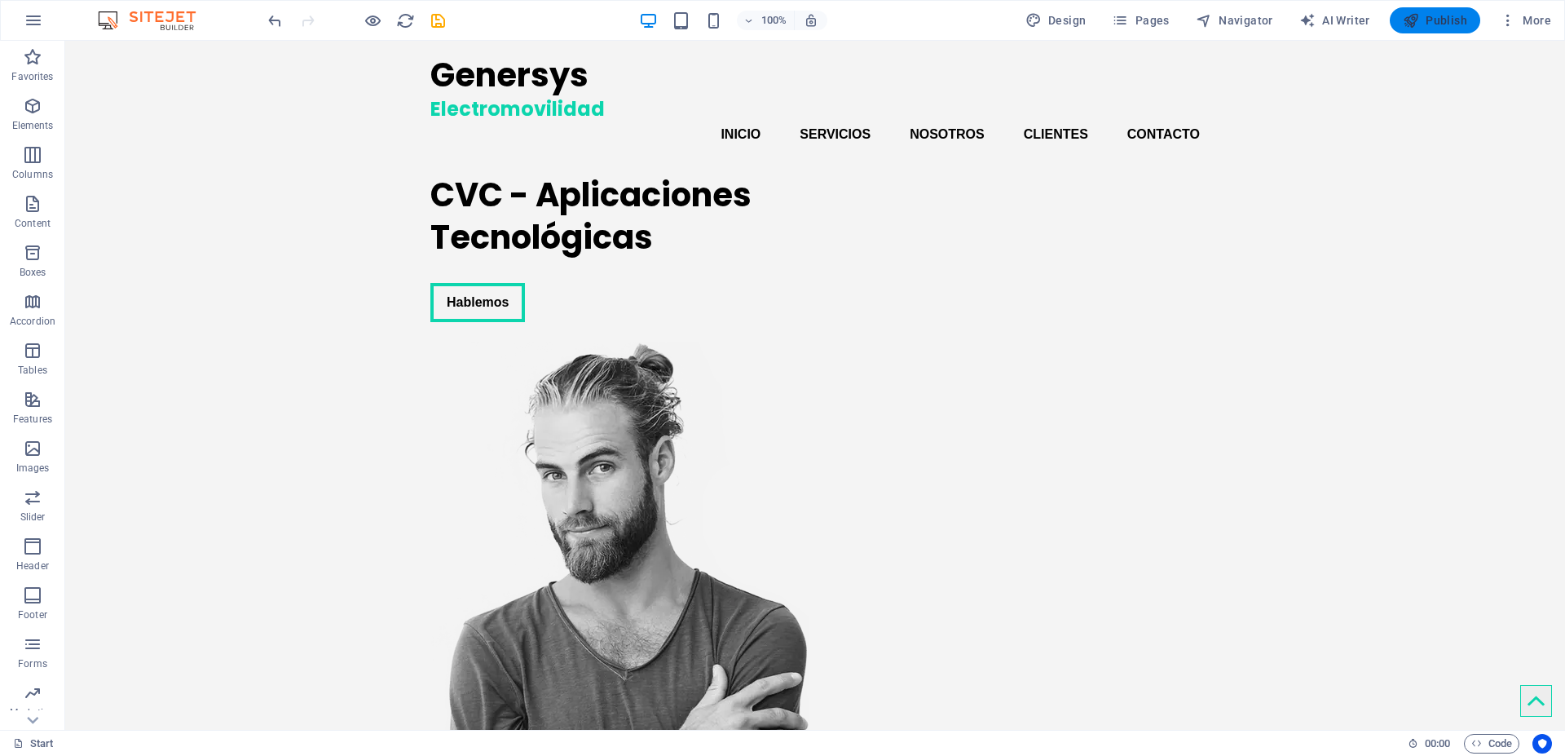
click at [1441, 19] on span "Publish" at bounding box center [1435, 20] width 64 height 16
checkbox input "false"
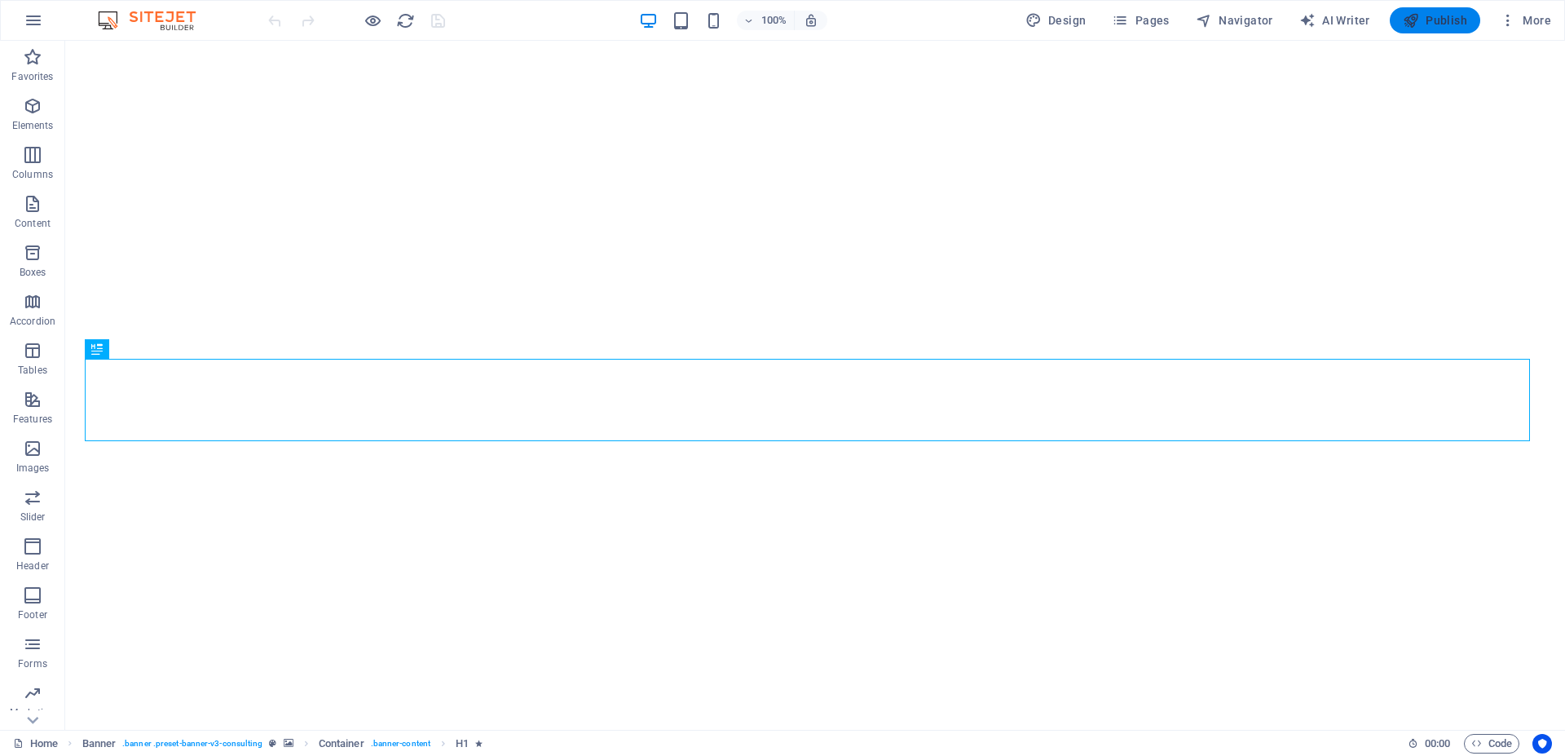
click at [1432, 24] on span "Publish" at bounding box center [1435, 20] width 64 height 16
